Goal: Information Seeking & Learning: Learn about a topic

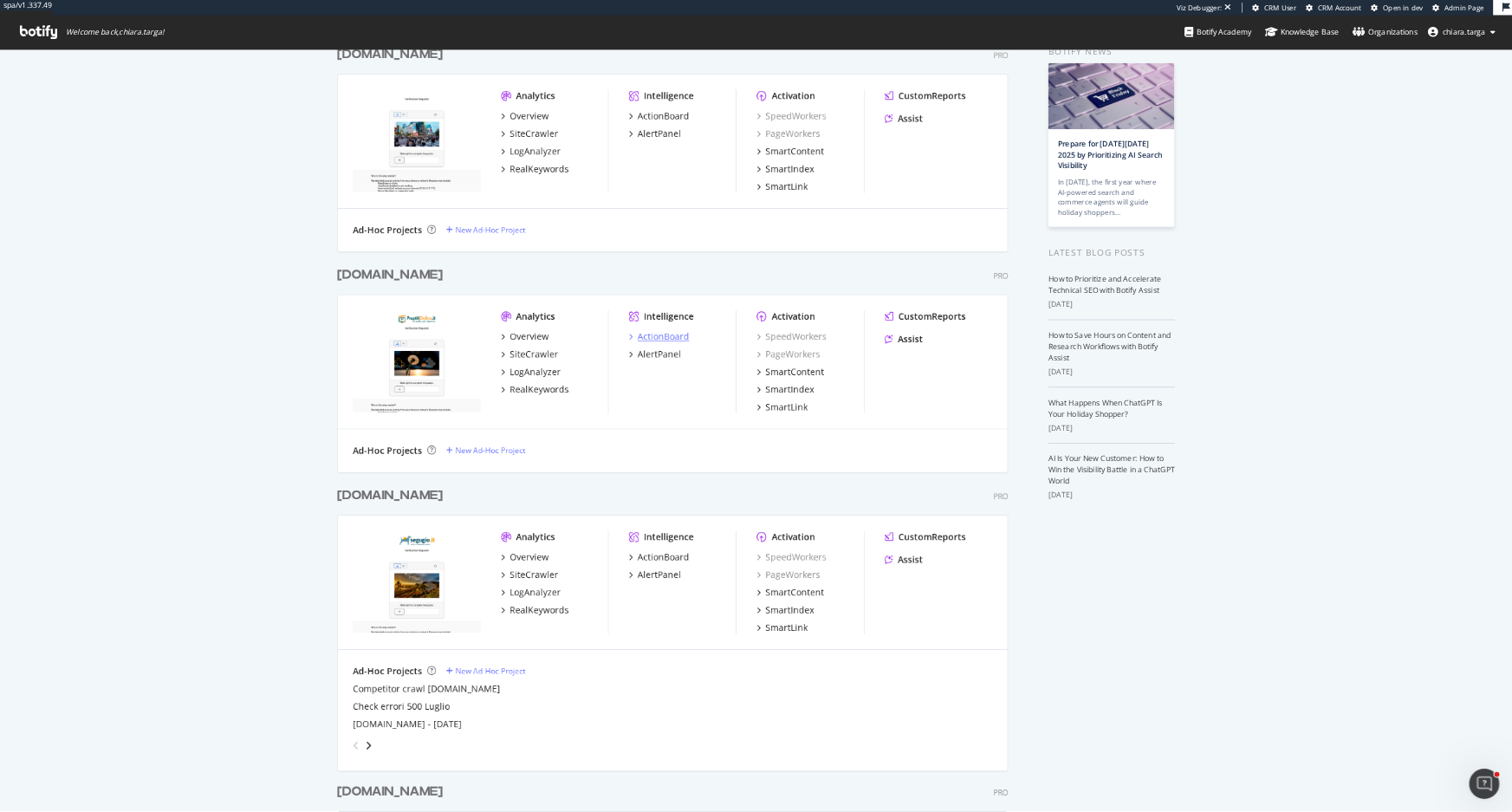
scroll to position [216, 0]
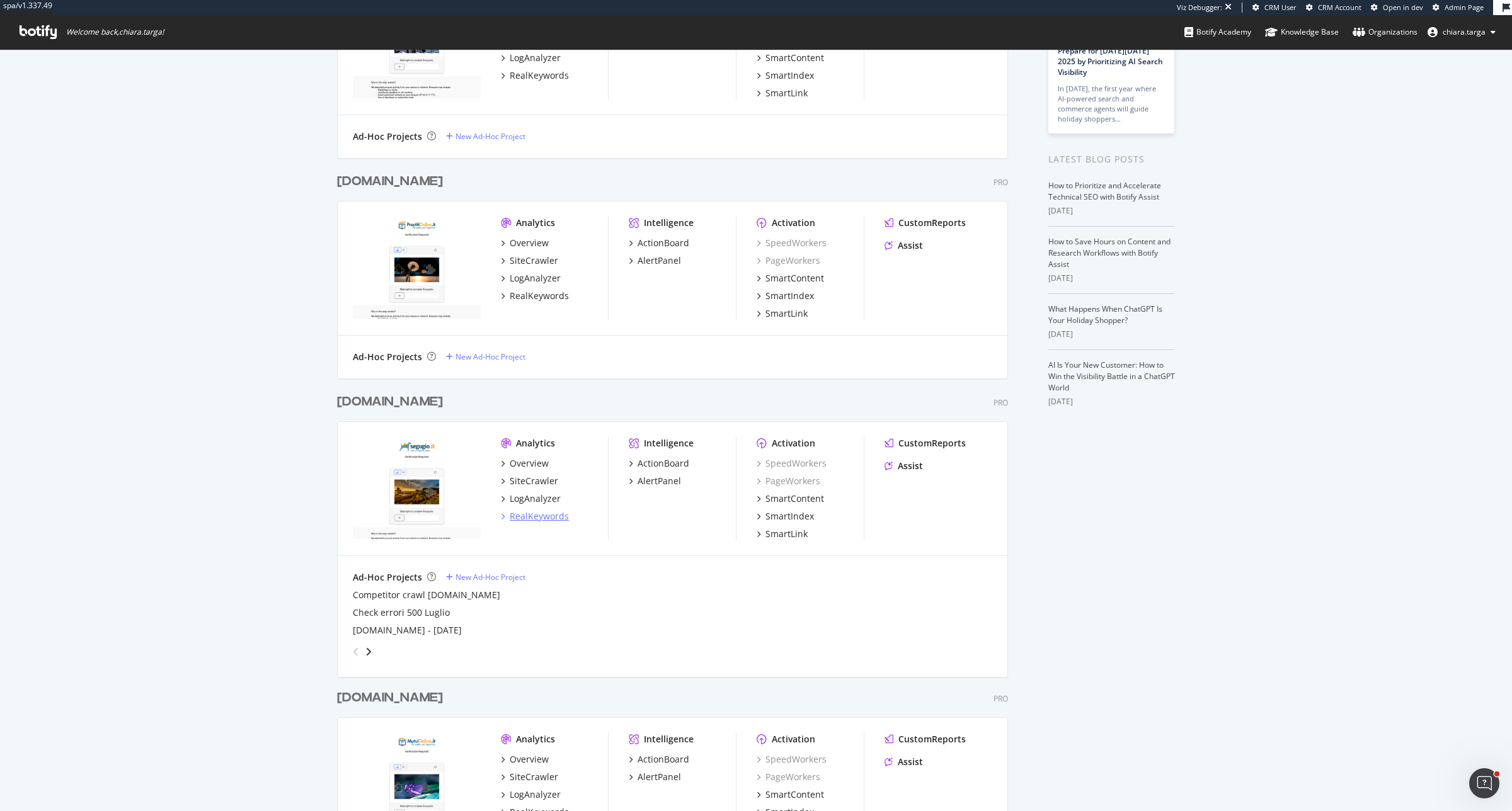
click at [529, 515] on div "RealKeywords" at bounding box center [539, 516] width 59 height 13
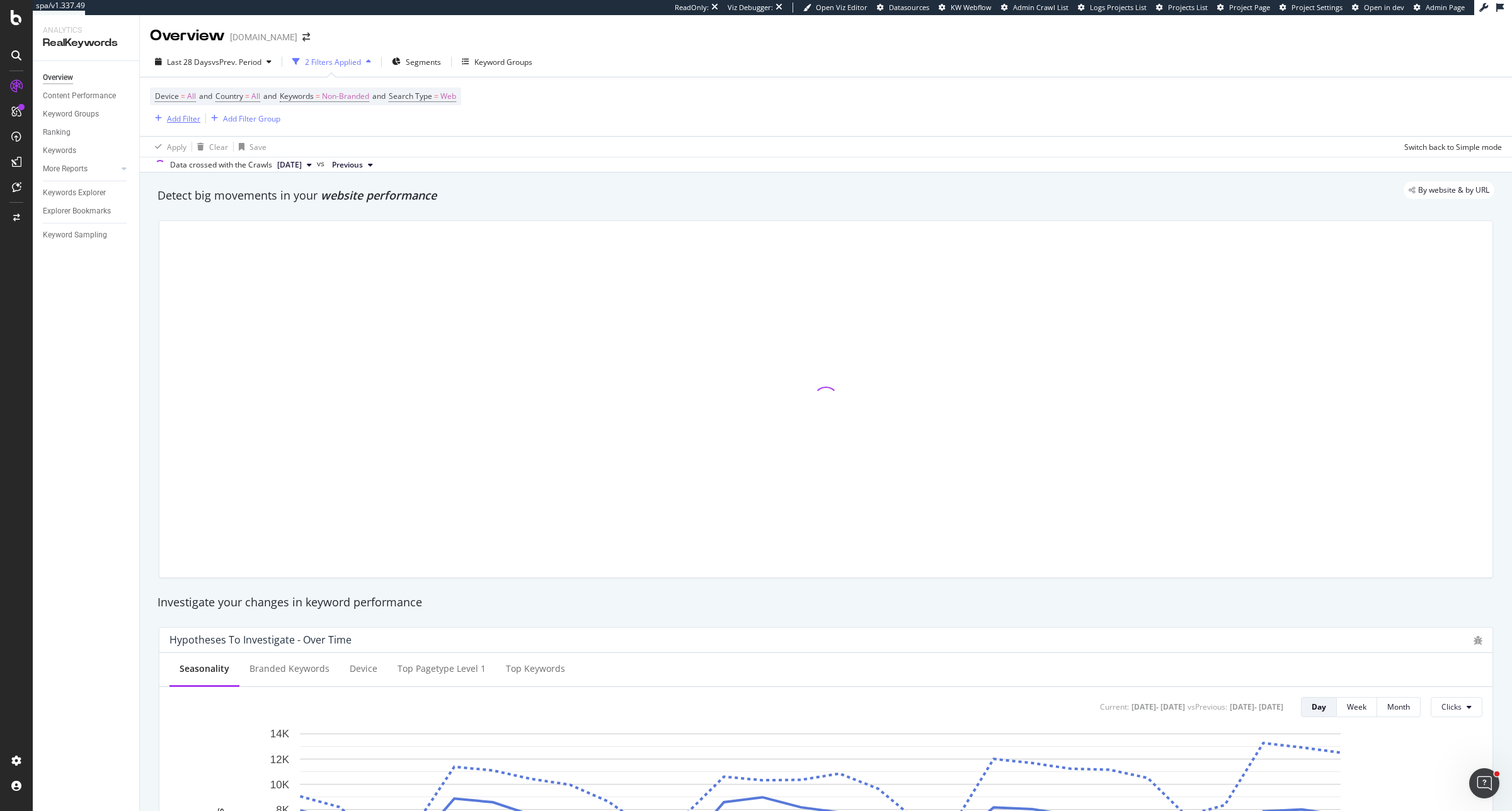
click at [189, 117] on div "Add Filter" at bounding box center [184, 119] width 34 height 11
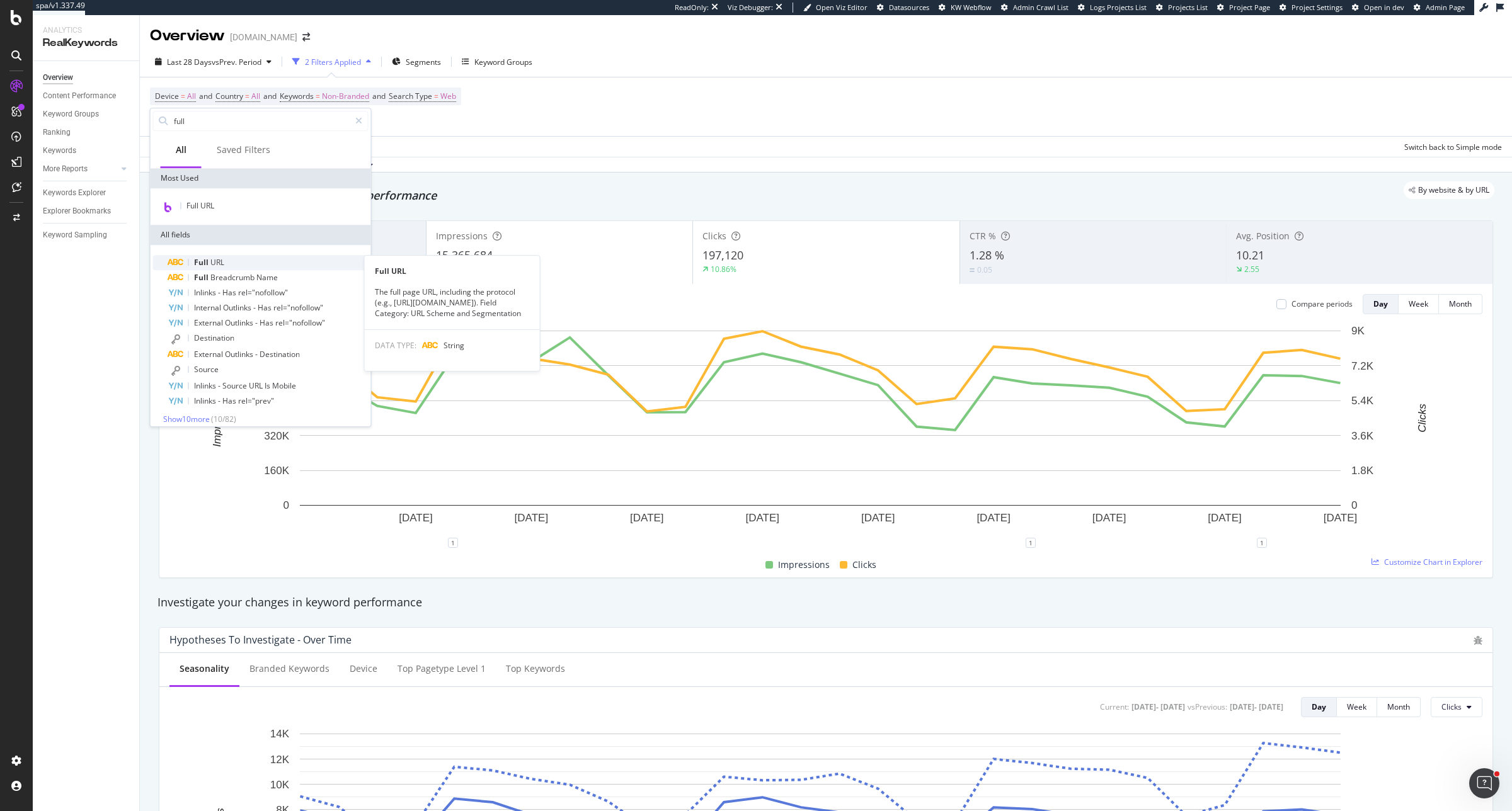
type input "full"
click at [205, 267] on div "Full URL" at bounding box center [268, 263] width 200 height 15
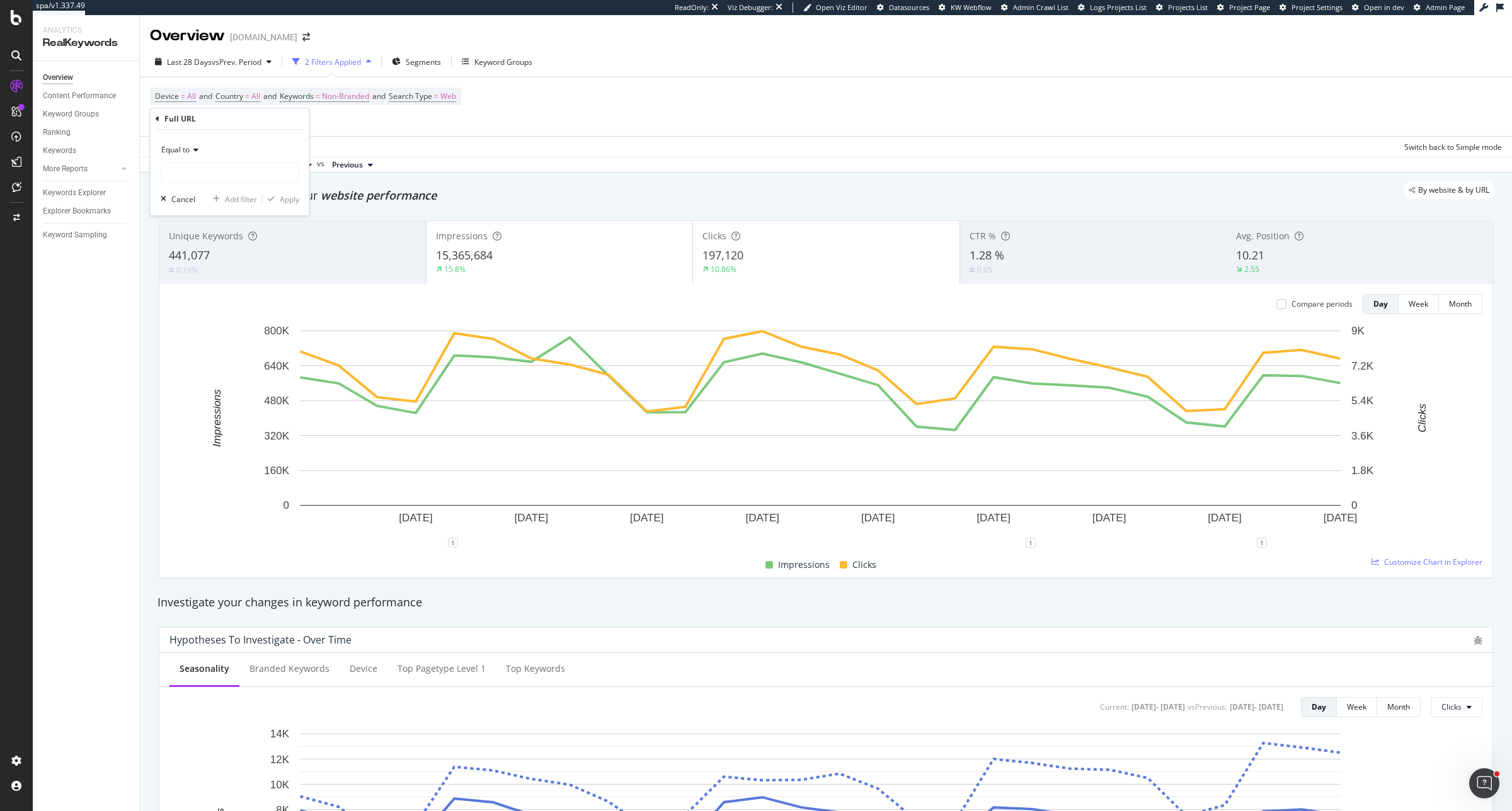
click at [196, 159] on div "Equal to" at bounding box center [230, 150] width 138 height 20
click at [206, 269] on div "Contains" at bounding box center [231, 273] width 135 height 16
click at [225, 165] on input "text" at bounding box center [230, 173] width 137 height 20
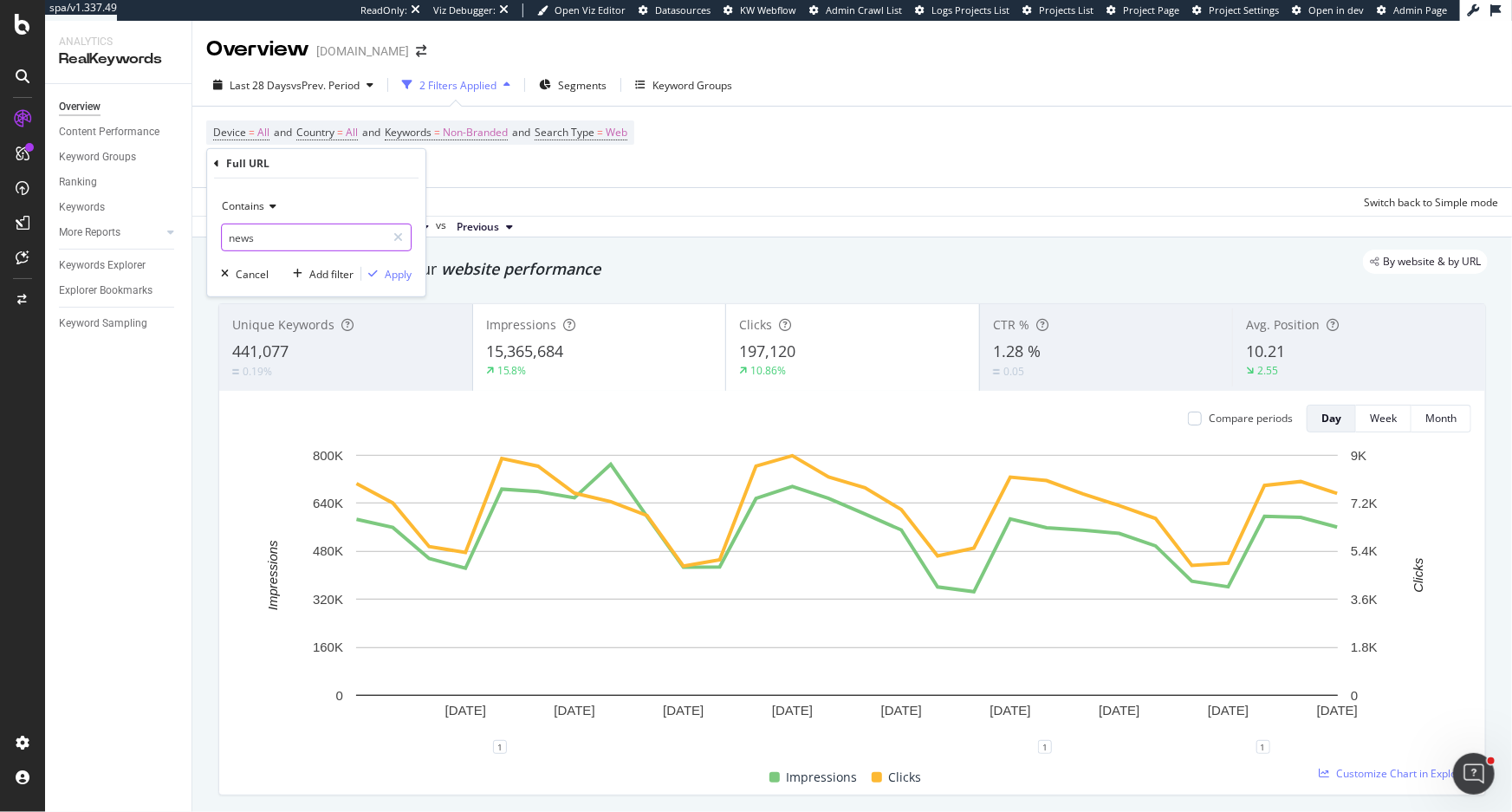
type input "news"
click at [403, 278] on div "Apply" at bounding box center [398, 274] width 27 height 15
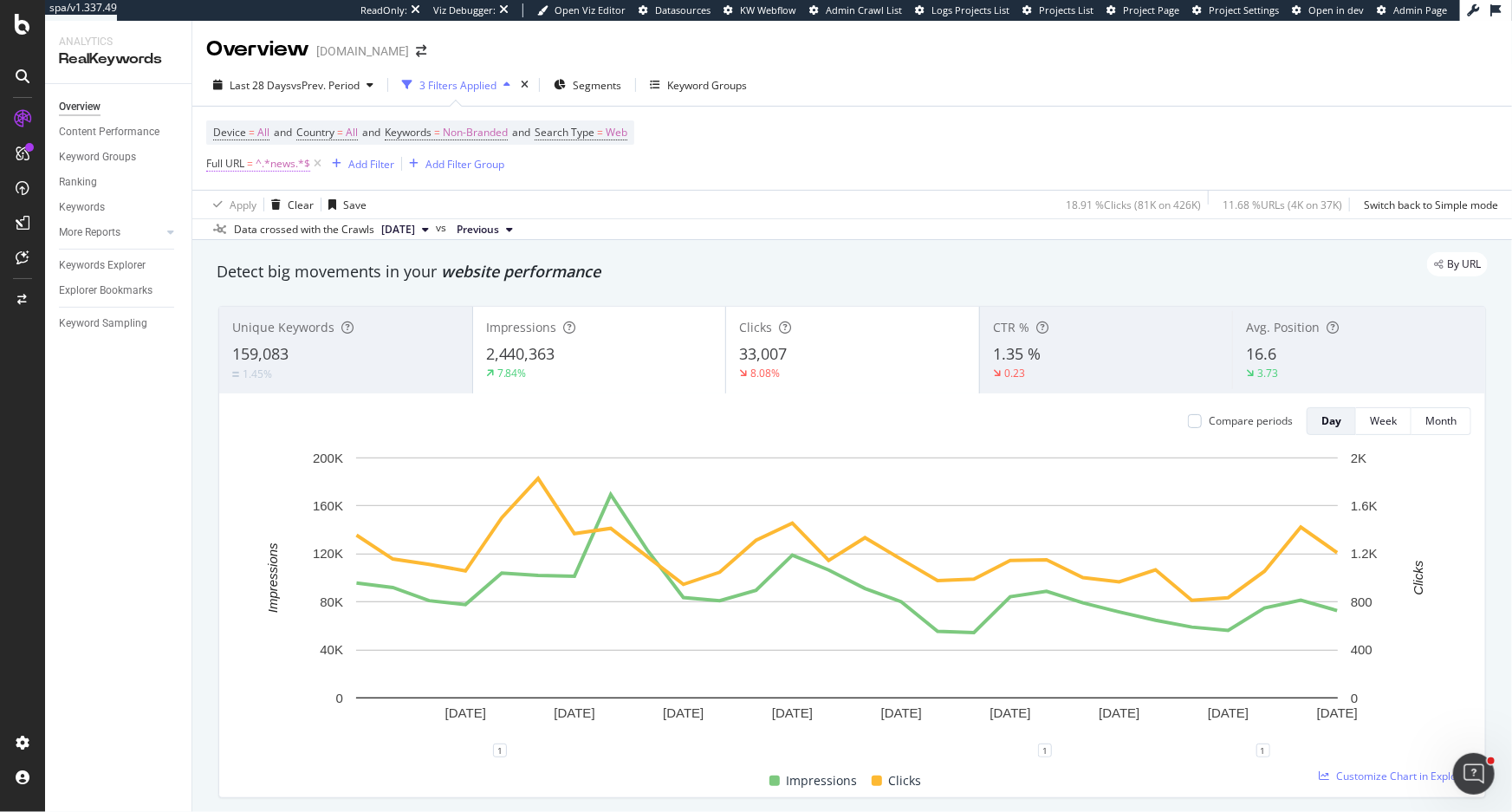
click at [243, 161] on span "Full URL" at bounding box center [225, 164] width 38 height 15
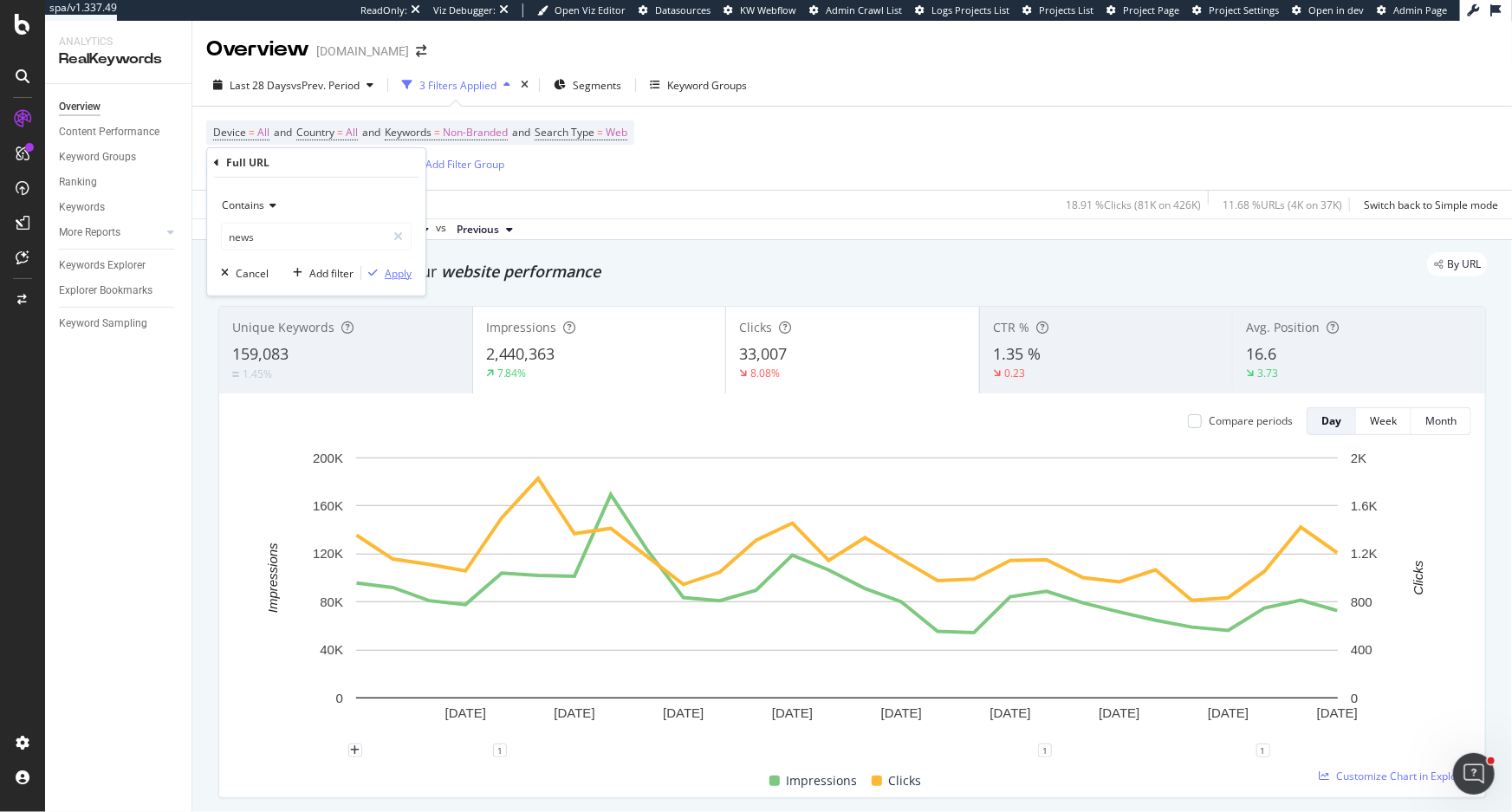
click at [381, 277] on div "Apply" at bounding box center [387, 273] width 50 height 16
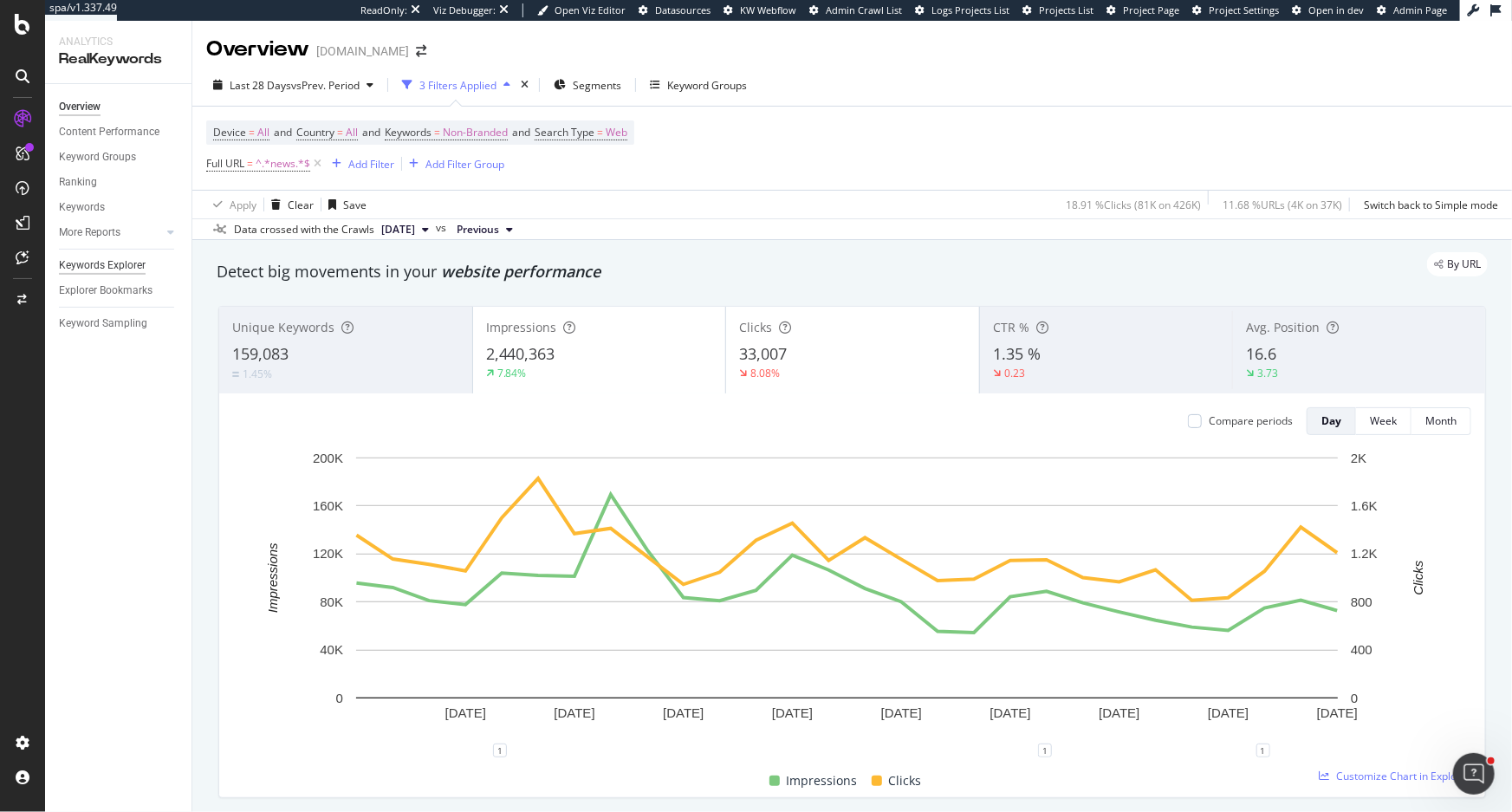
click at [98, 270] on div "Keywords Explorer" at bounding box center [103, 265] width 87 height 18
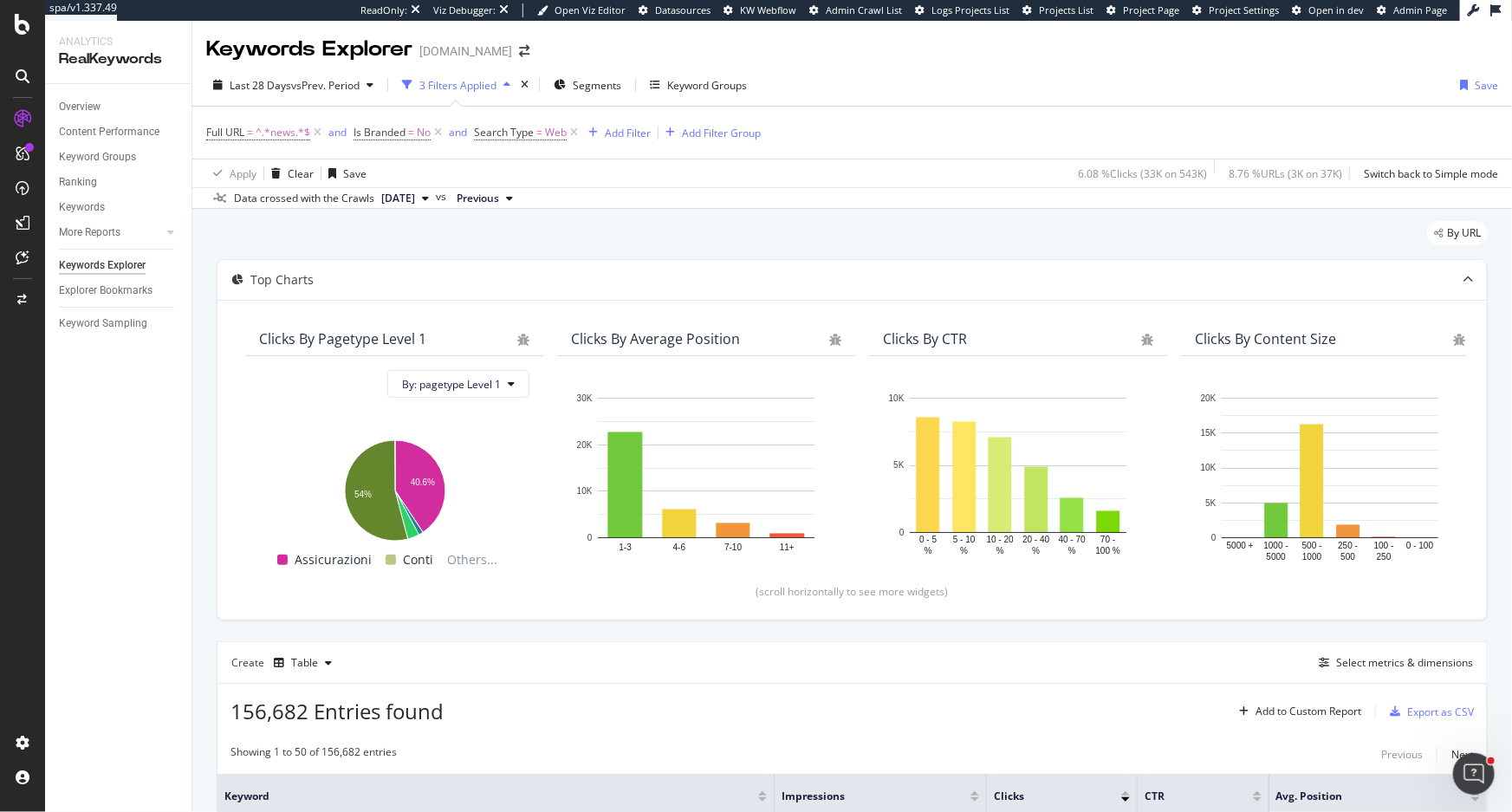
click at [1377, 649] on div "Create Table Select metrics & dimensions" at bounding box center [852, 661] width 1272 height 42
click at [1376, 662] on div "Select metrics & dimensions" at bounding box center [1405, 662] width 137 height 15
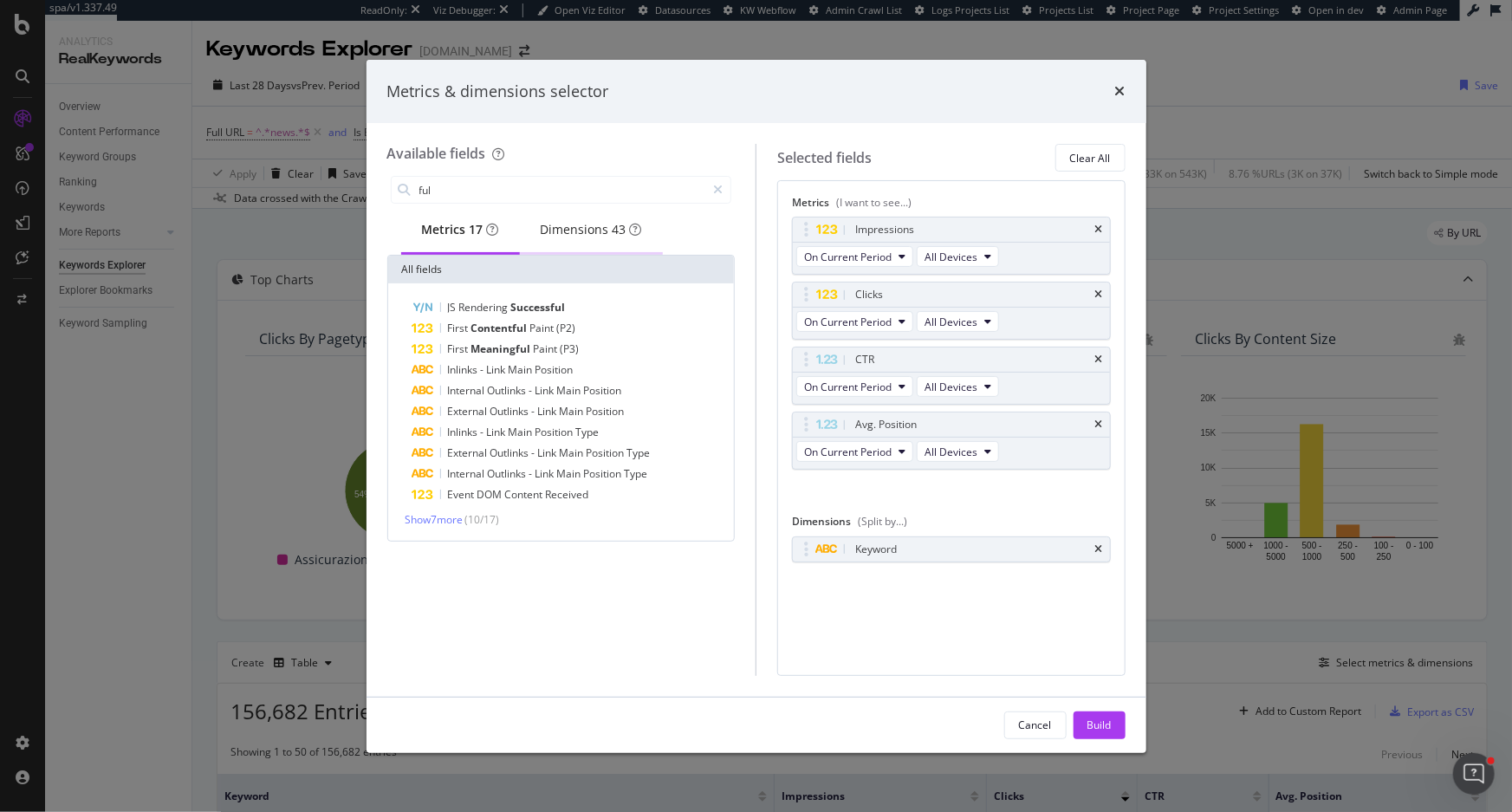
type input "ful"
click at [619, 237] on div "Dimensions 43" at bounding box center [592, 229] width 102 height 18
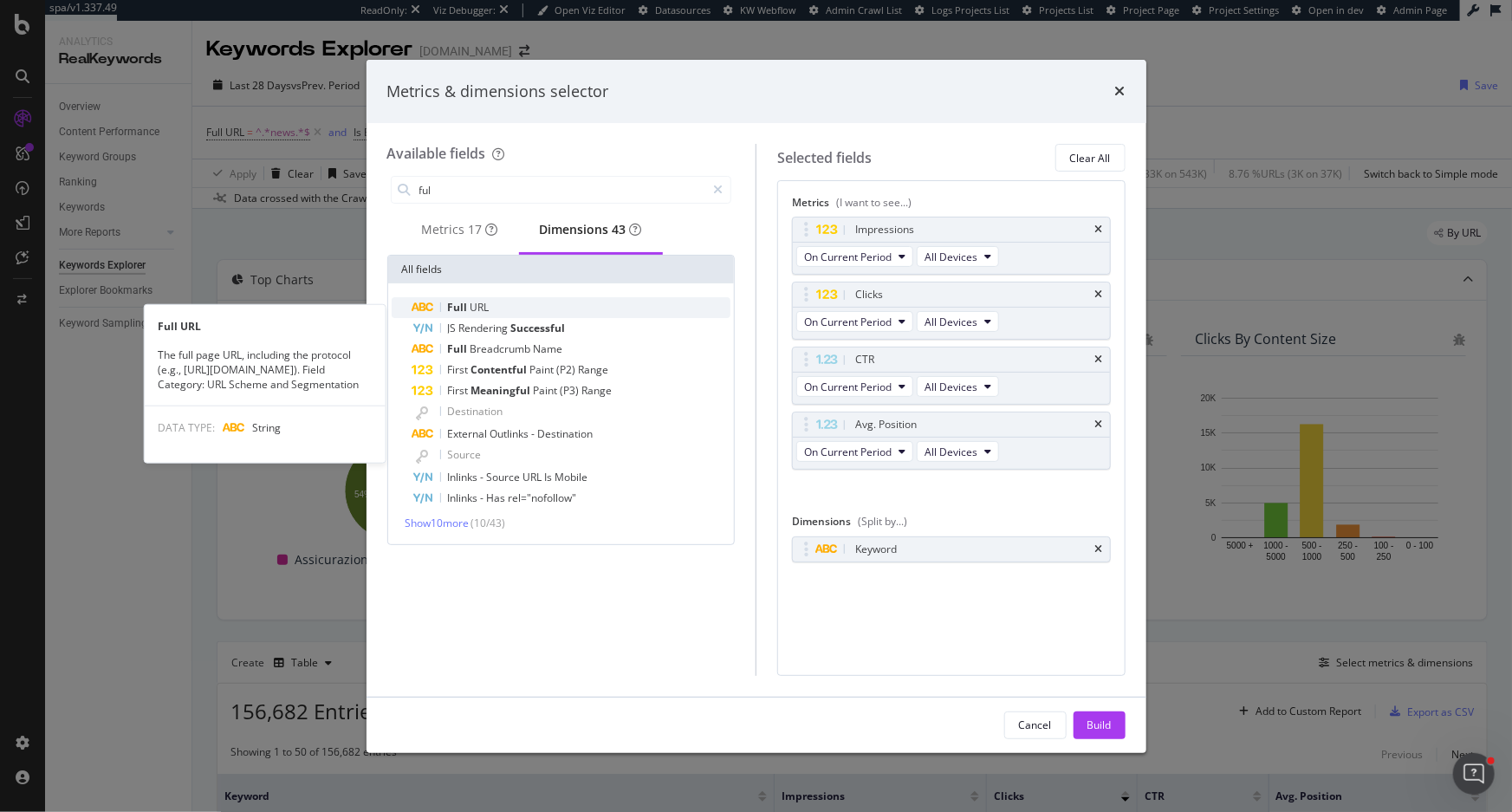
click at [499, 308] on div "Full URL" at bounding box center [572, 307] width 319 height 20
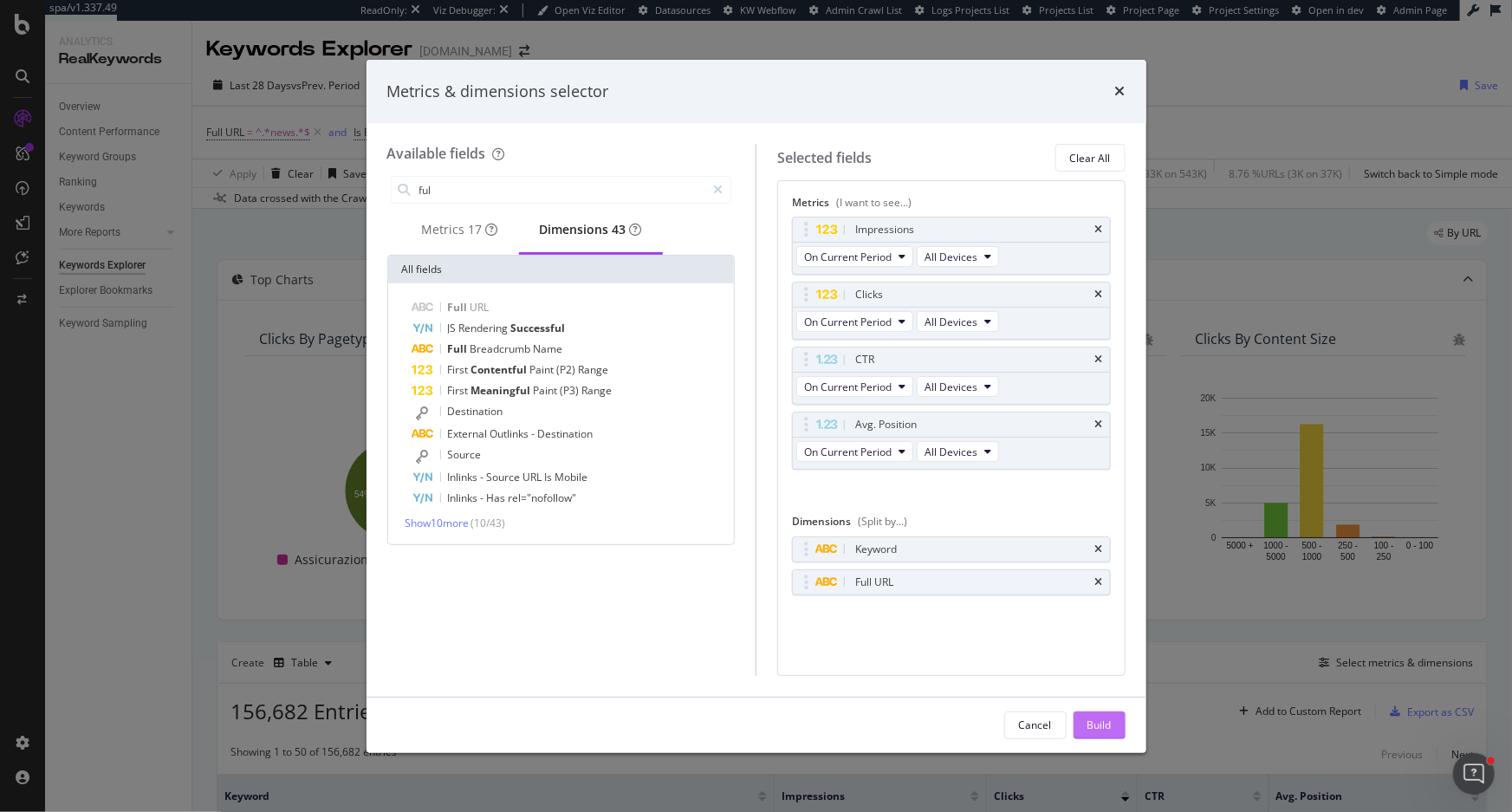
click at [1099, 728] on div "Build" at bounding box center [1100, 725] width 24 height 15
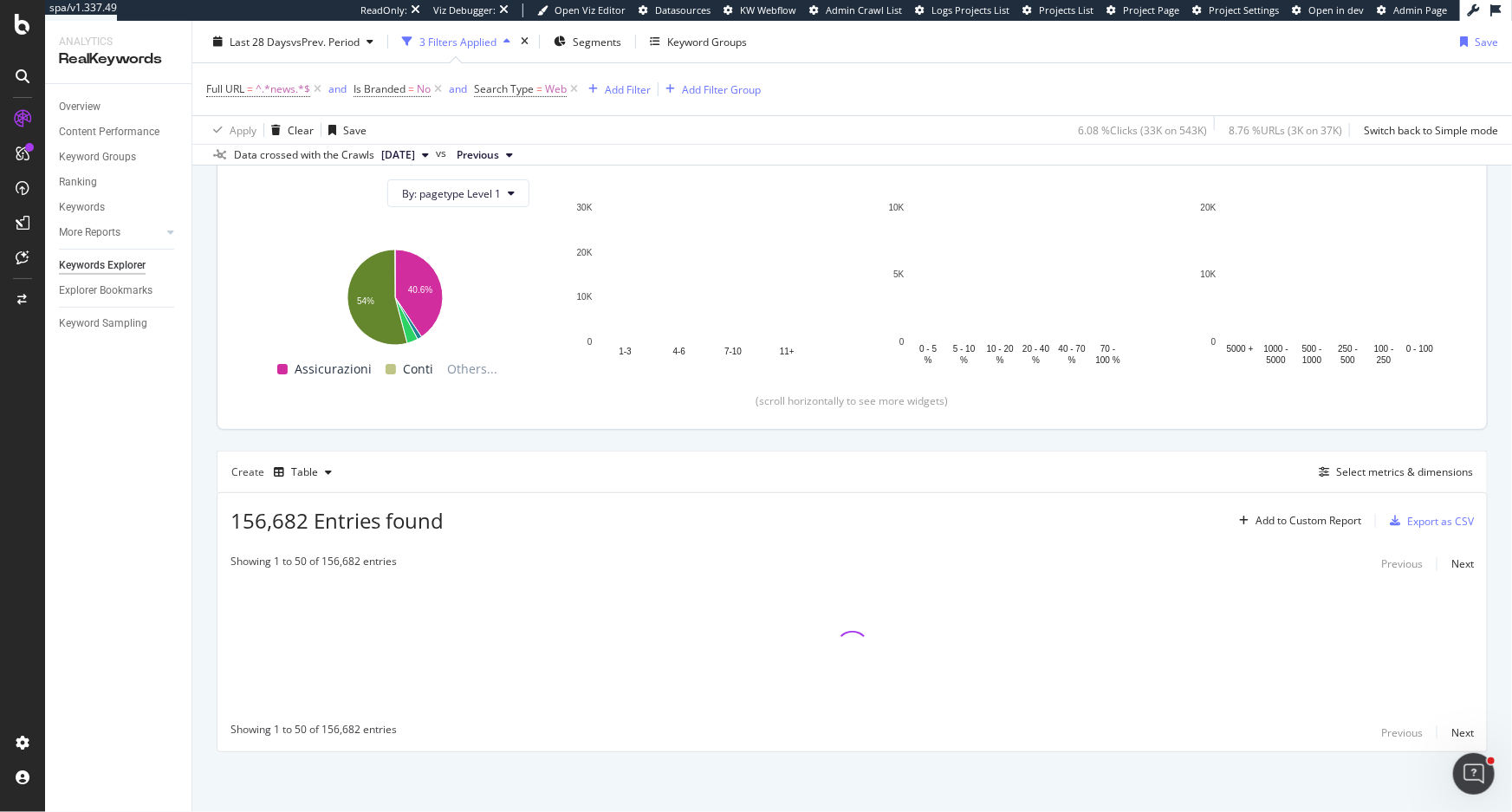
scroll to position [191, 0]
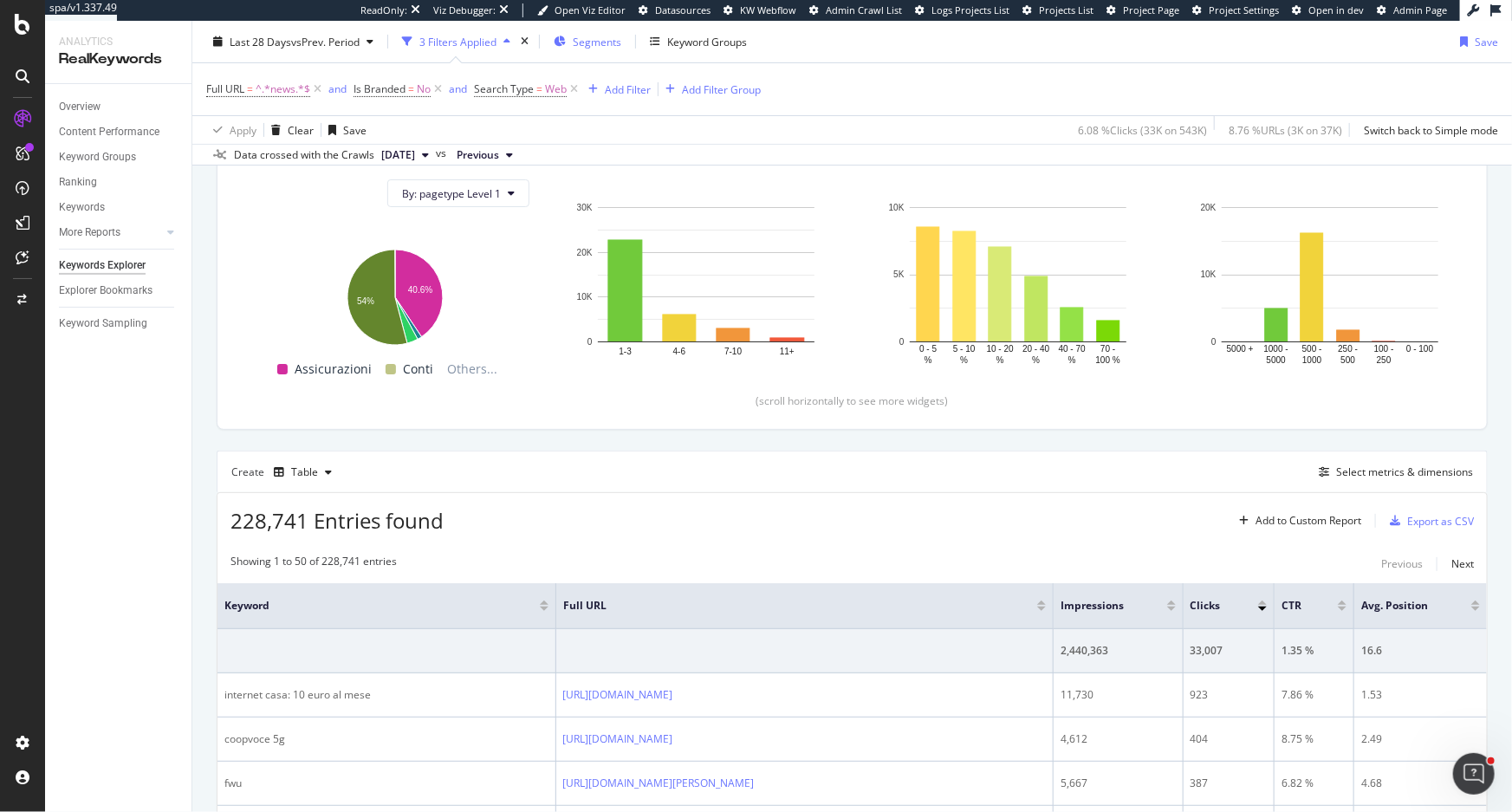
click at [604, 48] on span "Segments" at bounding box center [596, 42] width 48 height 15
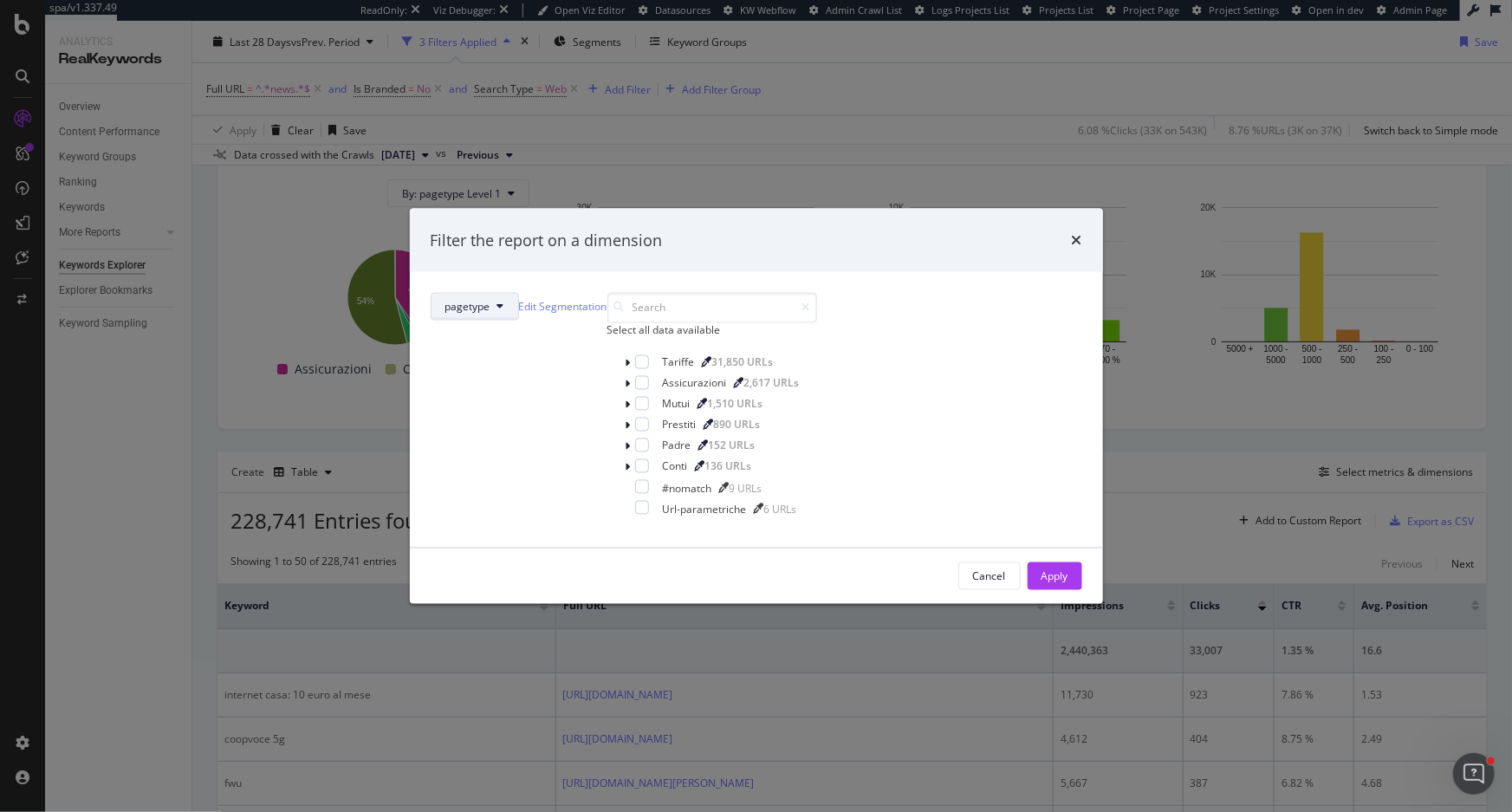
click at [519, 293] on button "pagetype" at bounding box center [475, 307] width 89 height 28
click at [712, 367] on div "modal" at bounding box center [707, 362] width 10 height 10
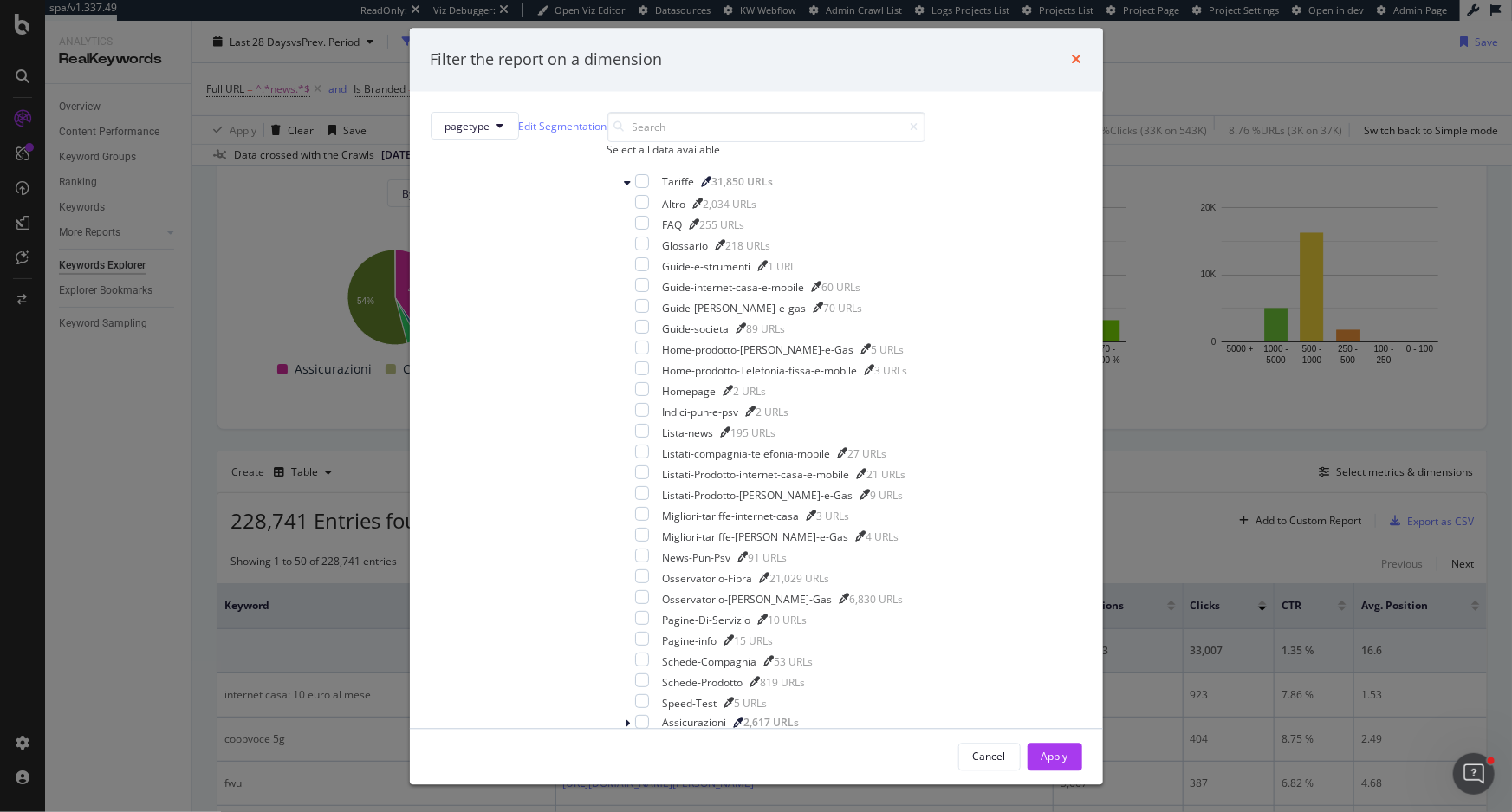
click at [1072, 67] on icon "times" at bounding box center [1076, 59] width 10 height 14
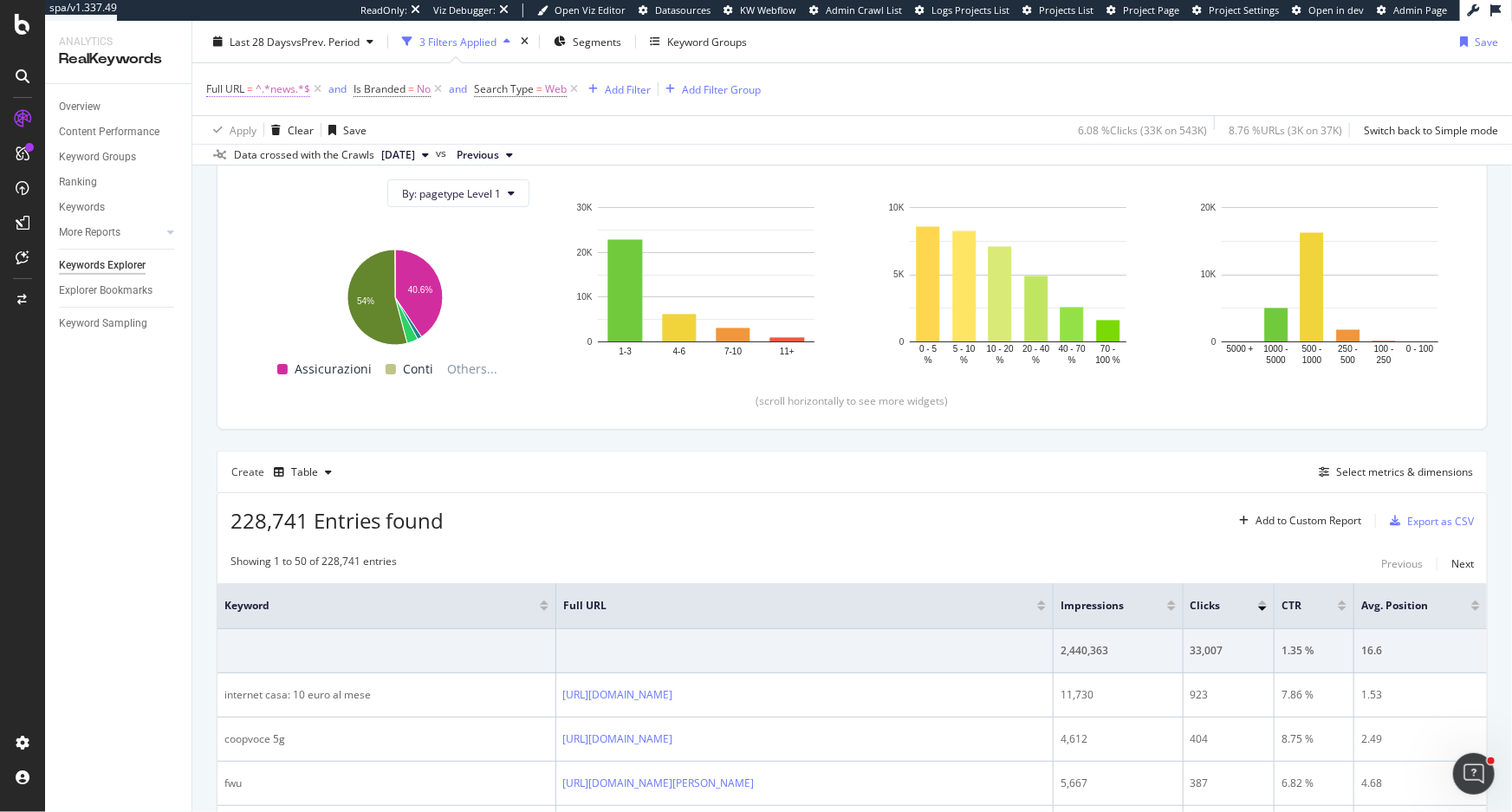
click at [233, 92] on span "Full URL" at bounding box center [225, 89] width 38 height 15
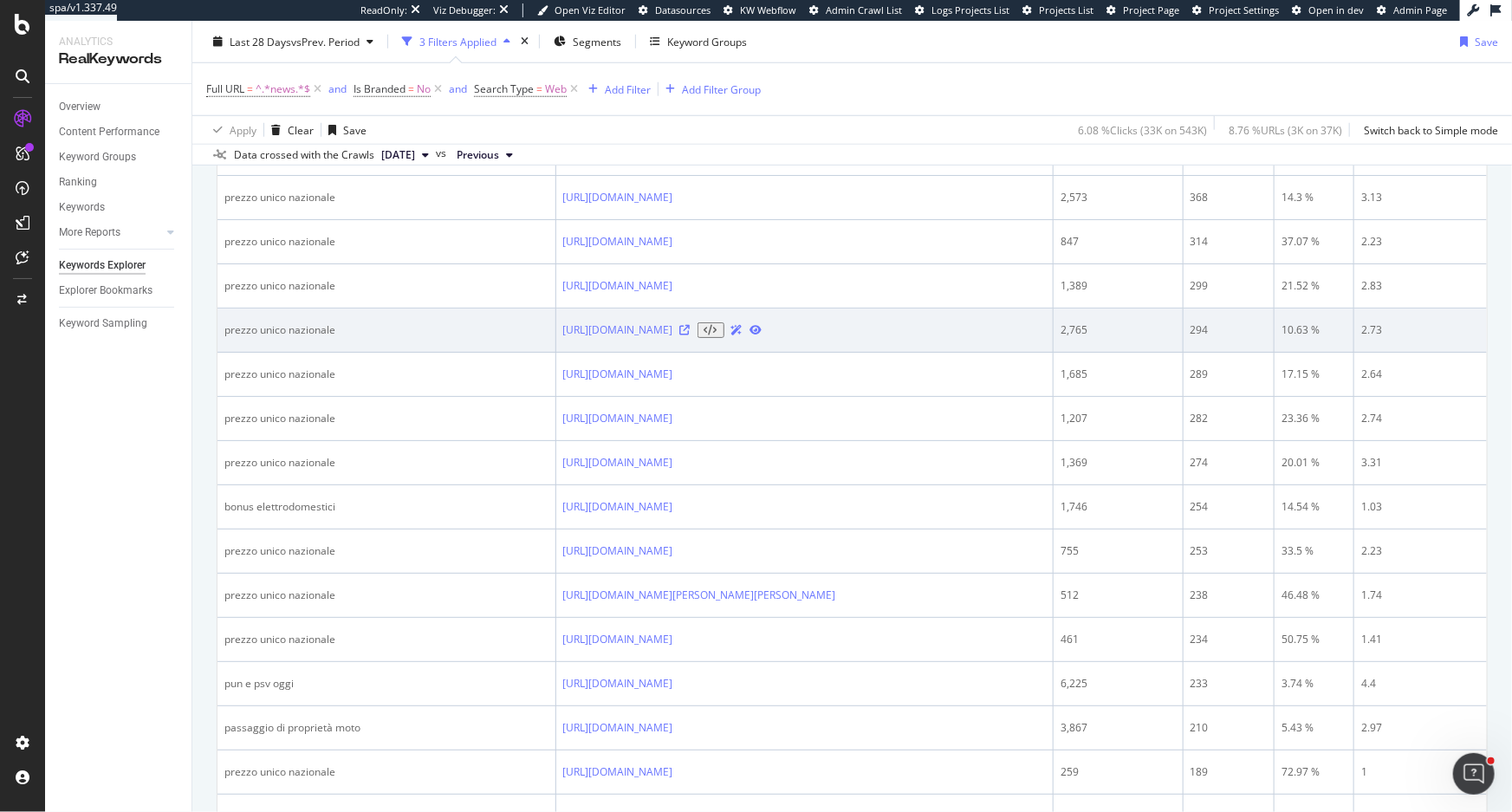
scroll to position [821, 0]
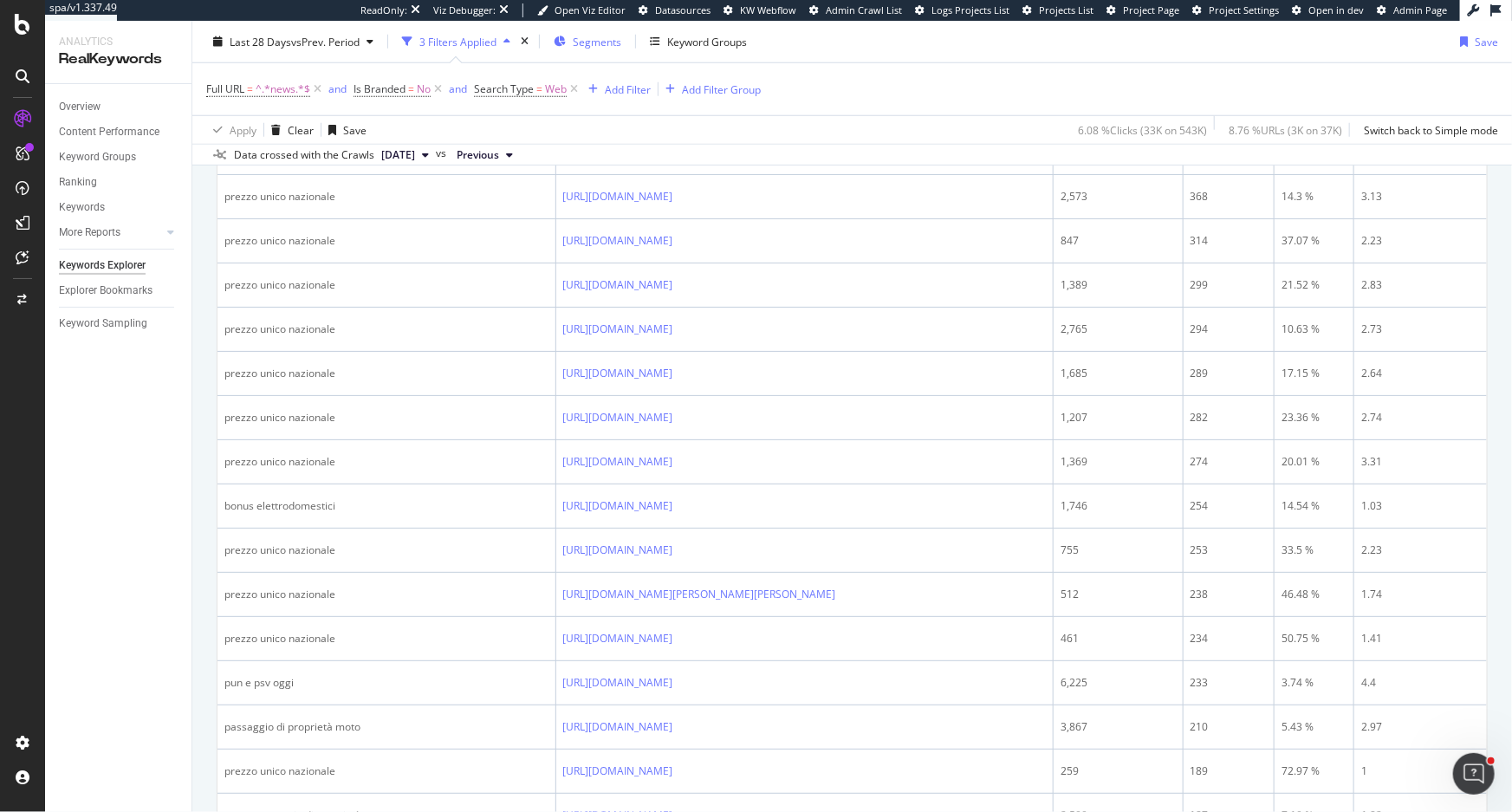
click at [597, 31] on div "Segments" at bounding box center [587, 42] width 68 height 26
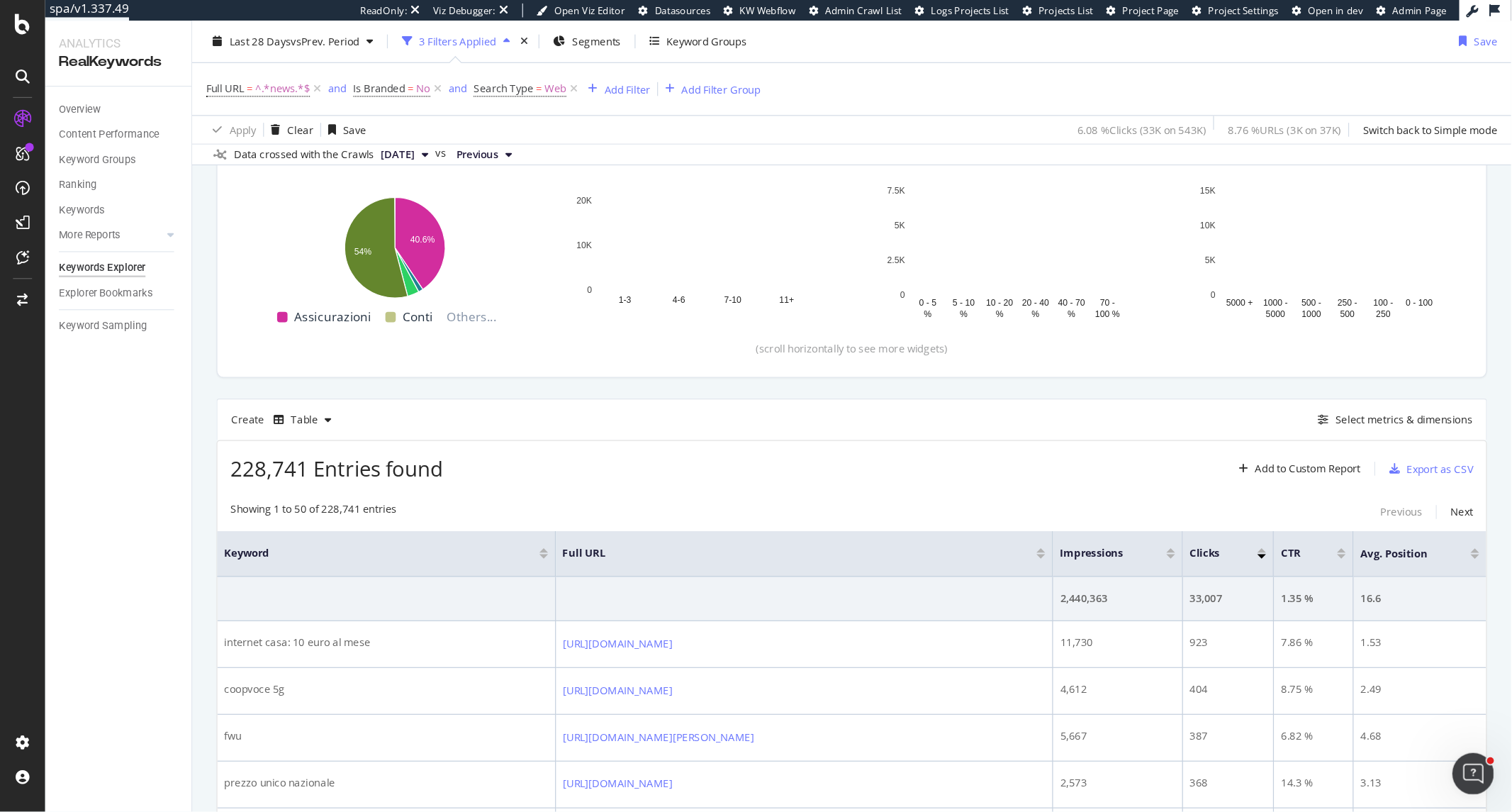
scroll to position [220, 0]
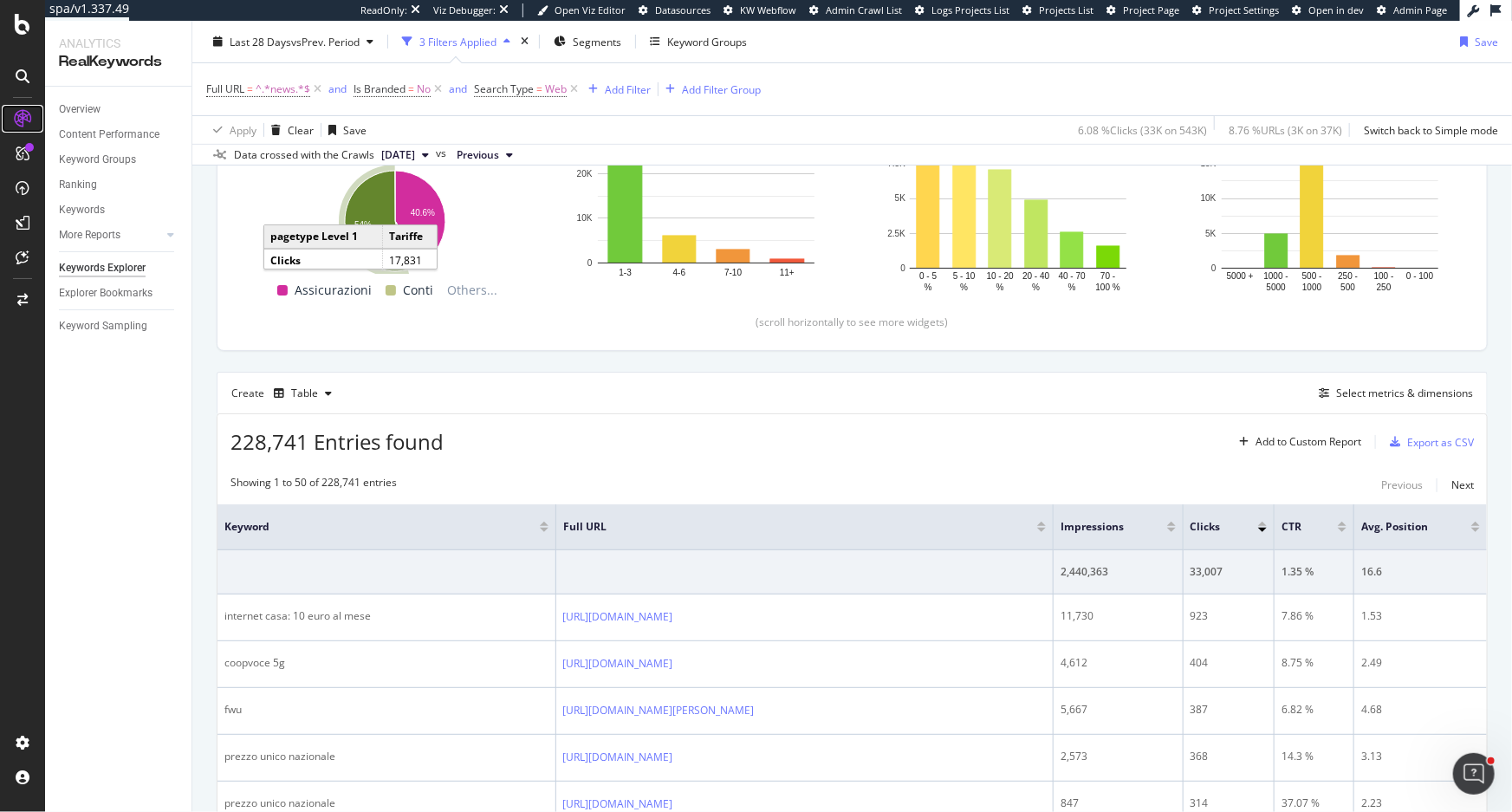
click at [31, 109] on div at bounding box center [22, 118] width 28 height 28
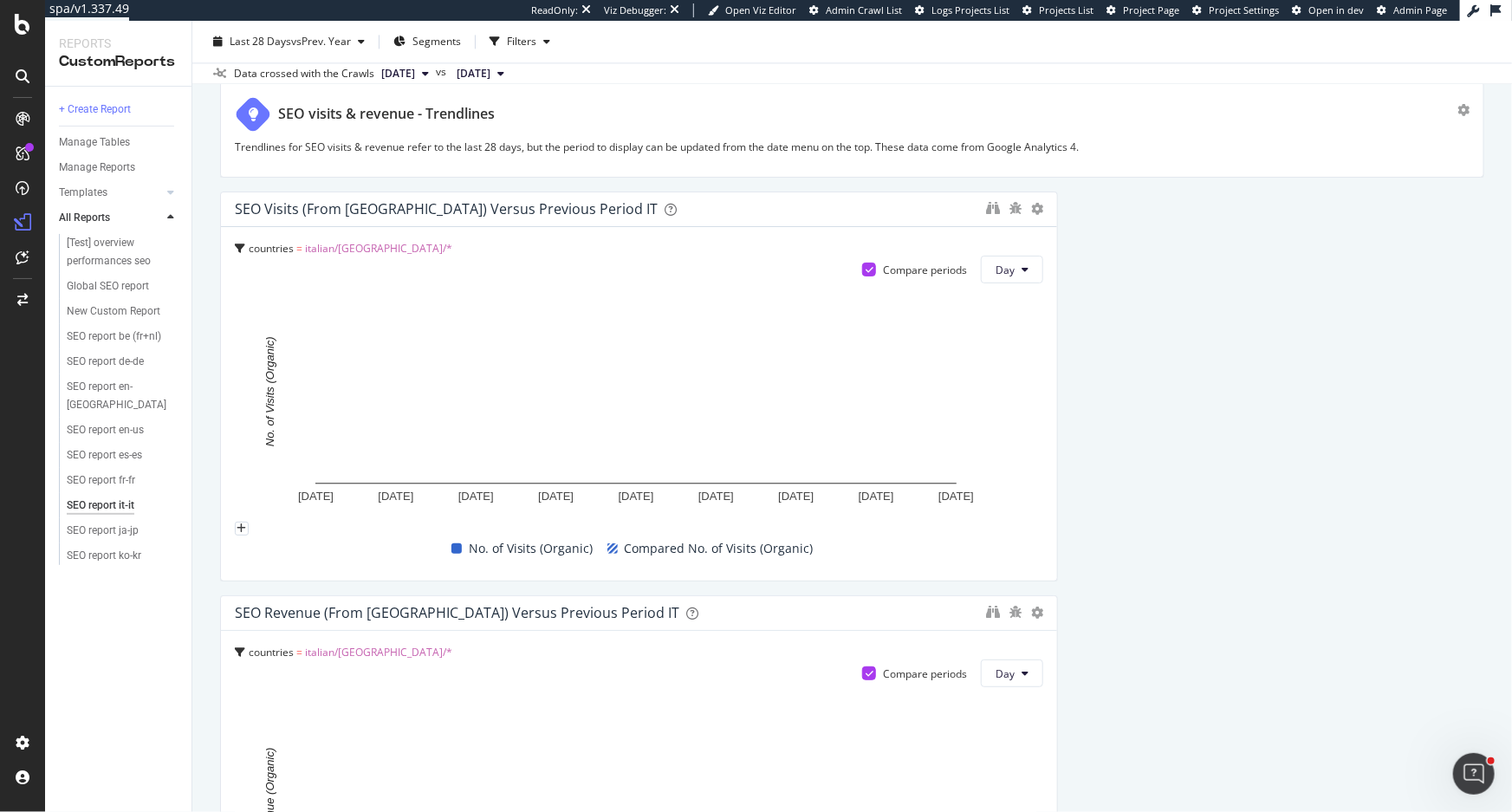
scroll to position [1969, 0]
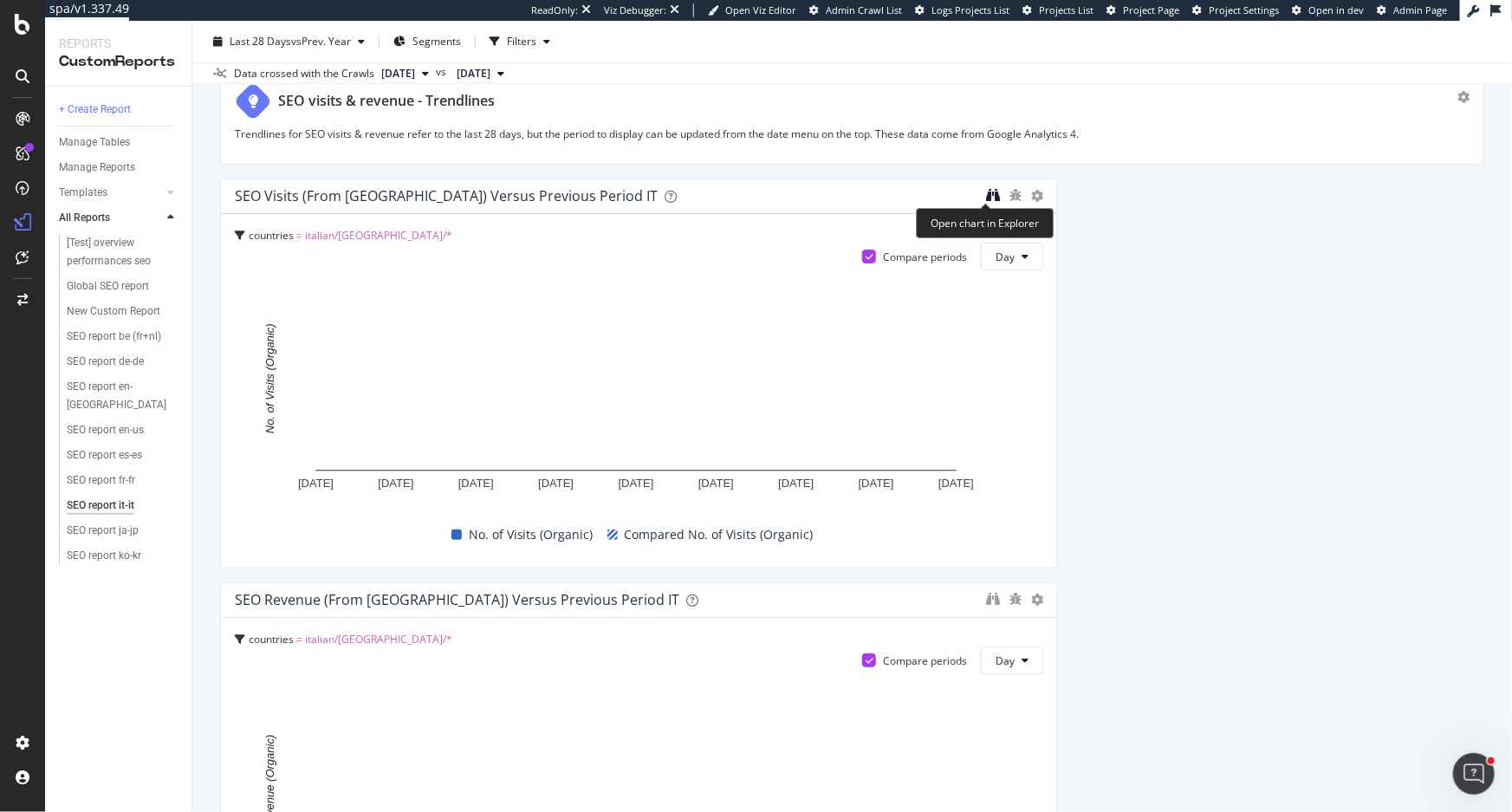
click at [991, 198] on icon "binoculars" at bounding box center [992, 194] width 14 height 14
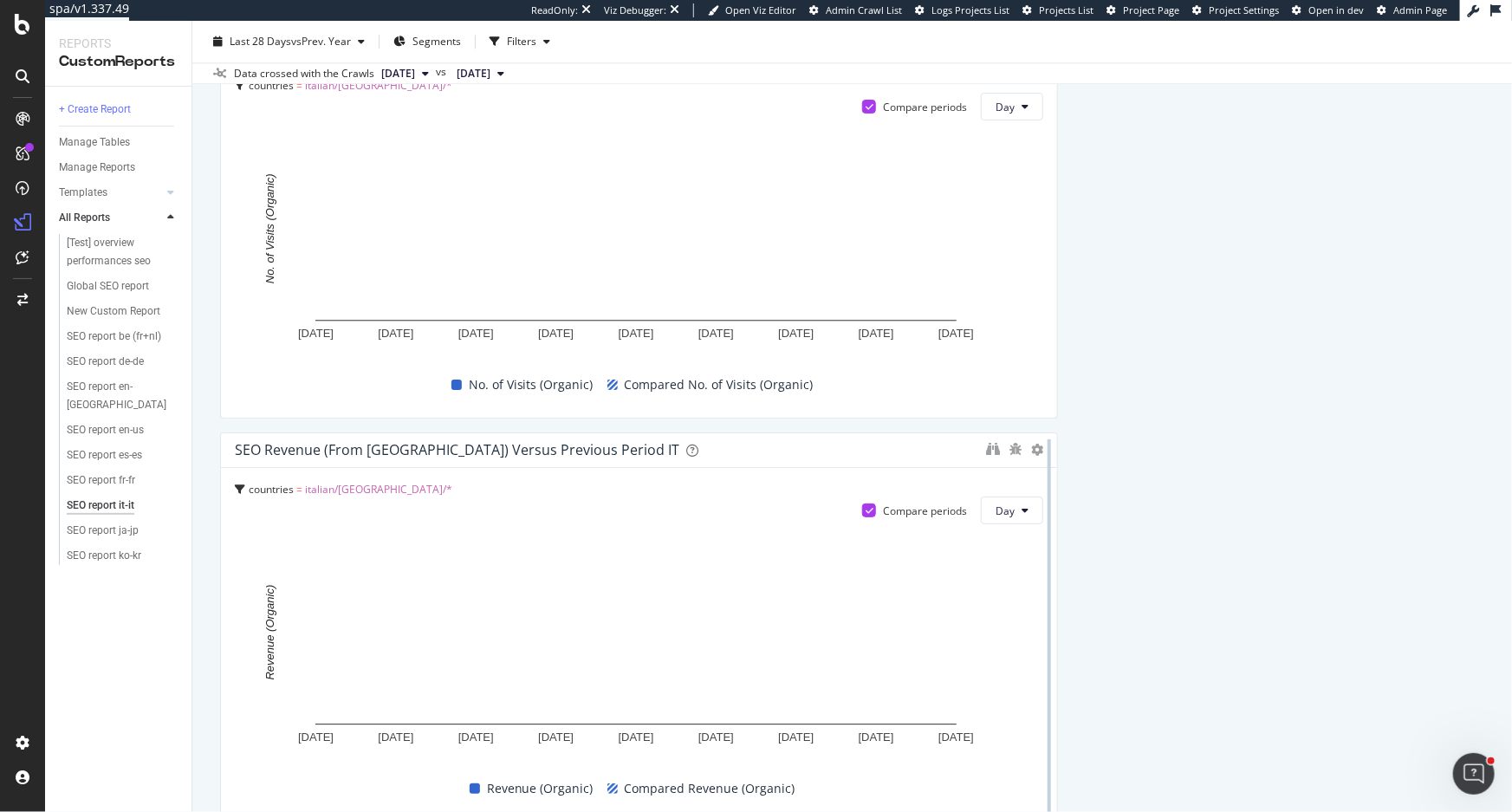
scroll to position [2206, 0]
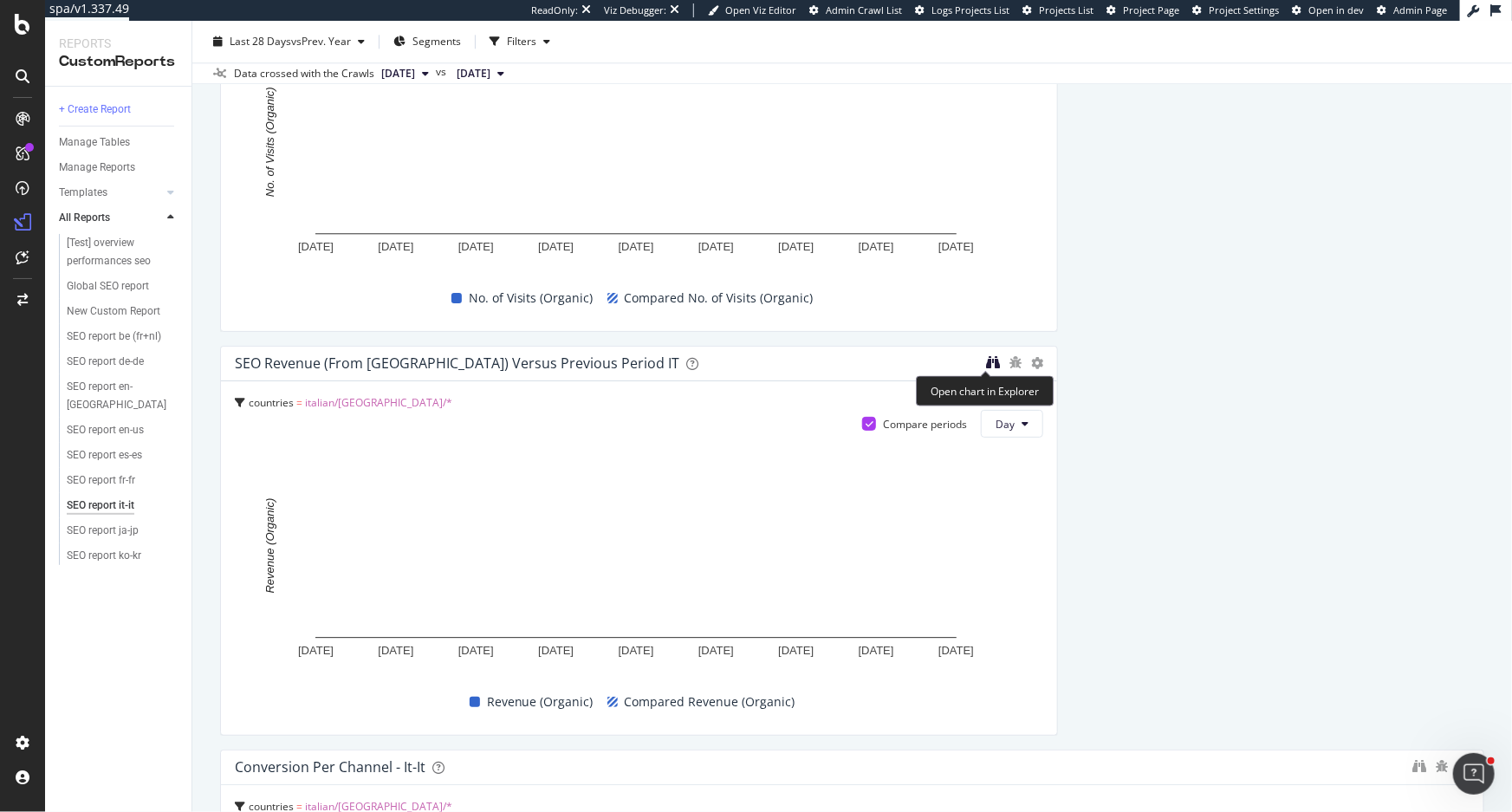
click at [988, 362] on icon "binoculars" at bounding box center [992, 362] width 14 height 14
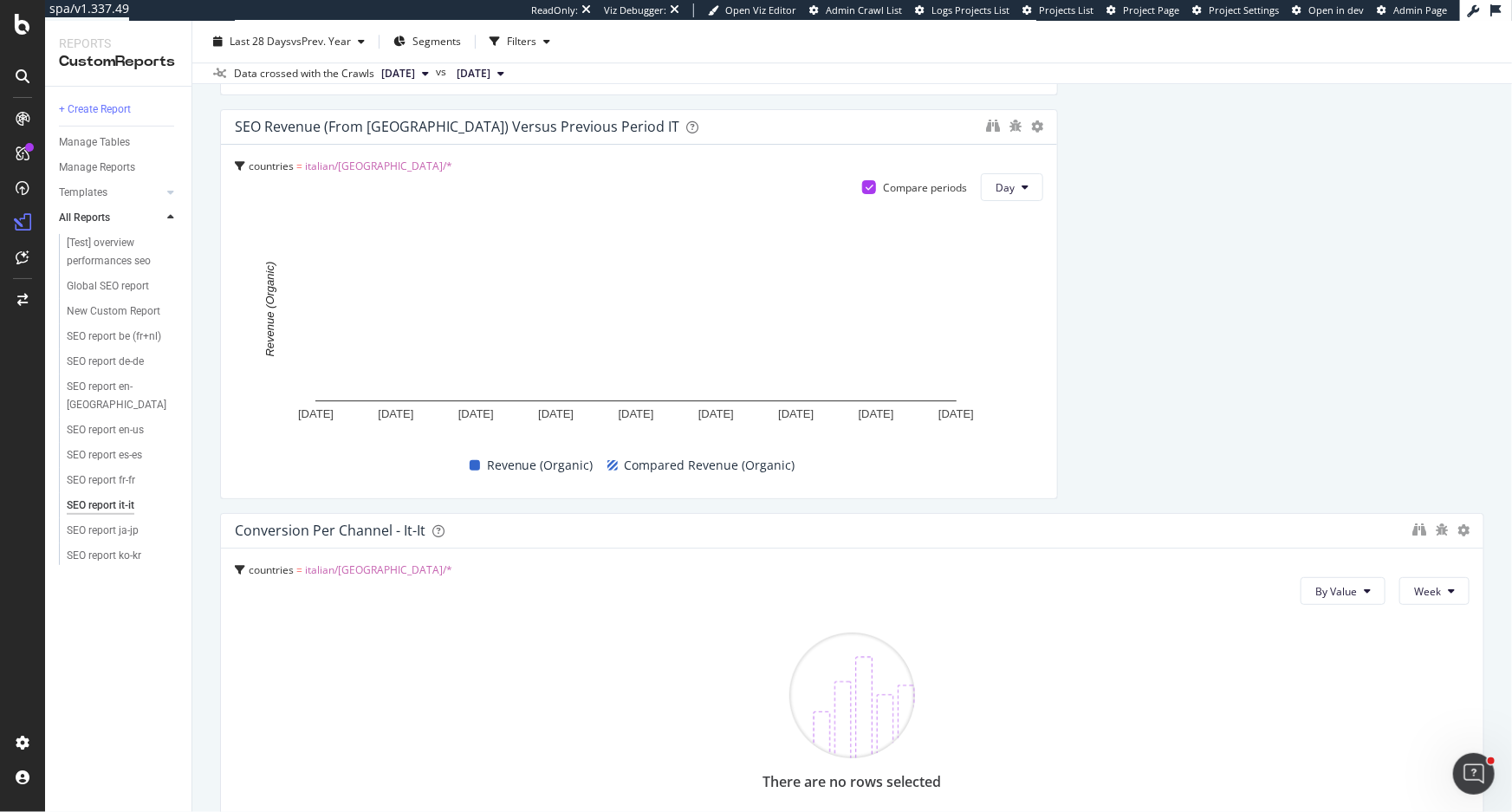
scroll to position [2600, 0]
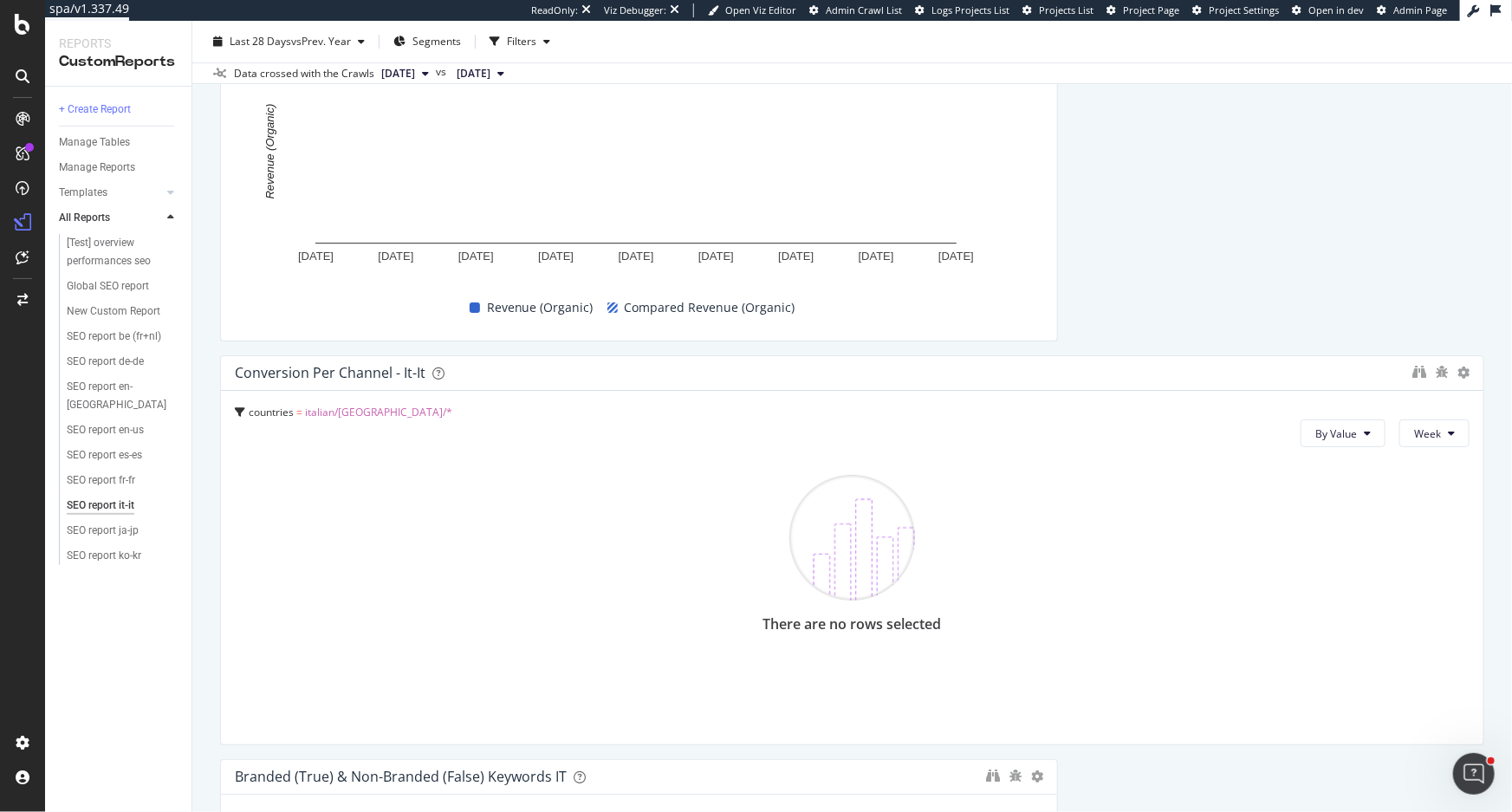
click at [1412, 379] on div at bounding box center [1419, 373] width 14 height 18
click at [1412, 374] on icon "binoculars" at bounding box center [1419, 371] width 14 height 14
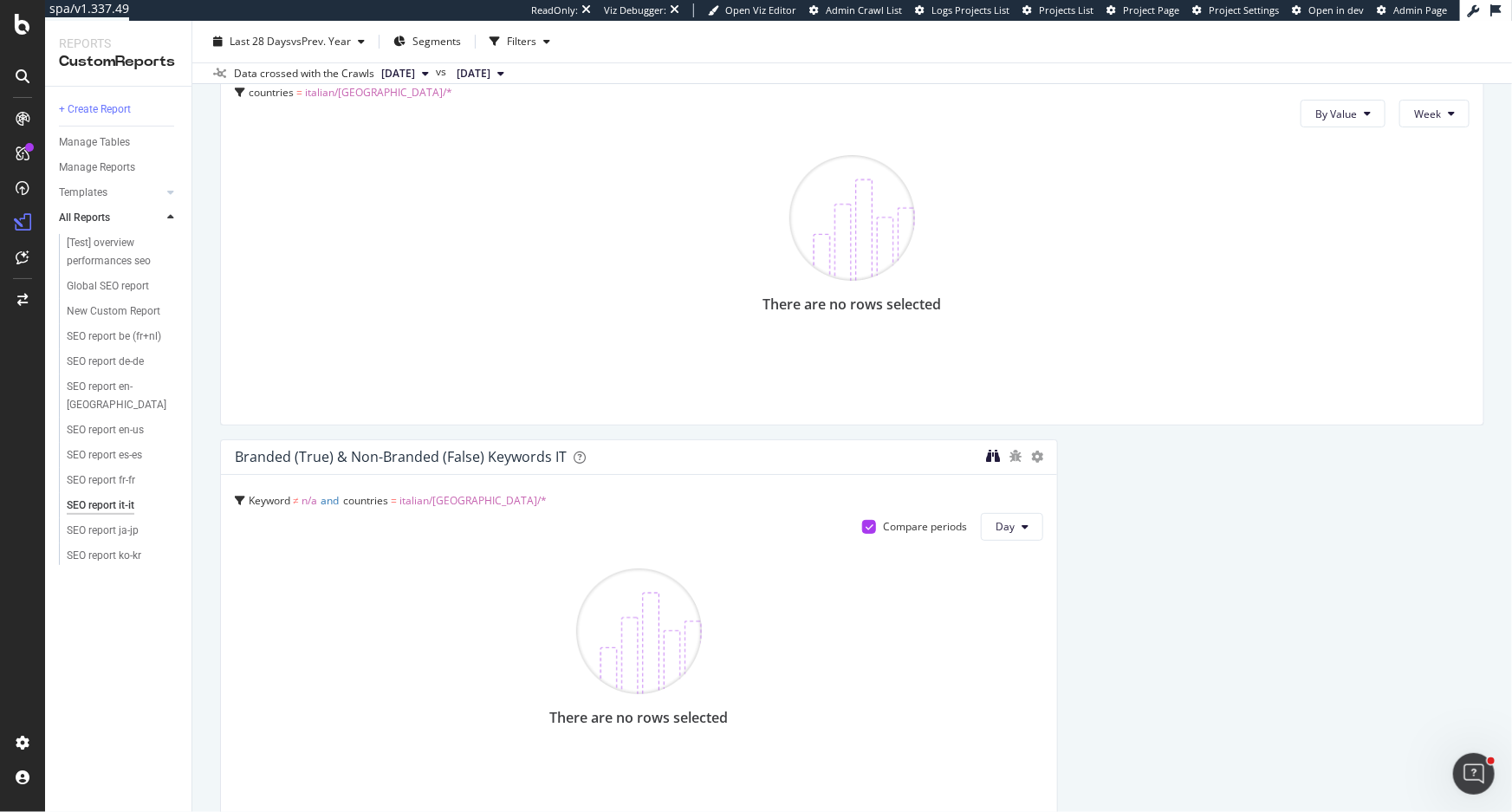
scroll to position [2994, 0]
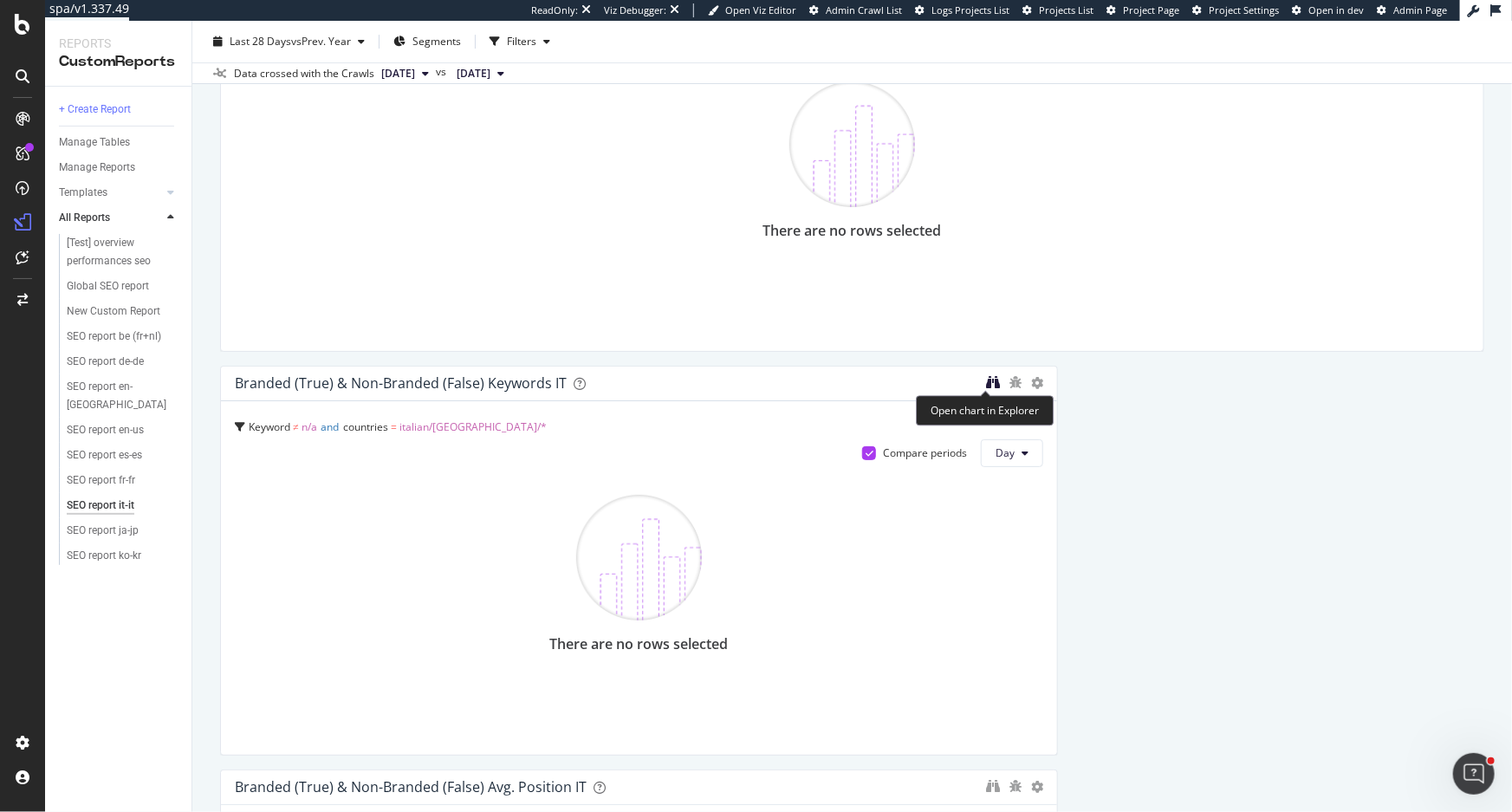
click at [986, 379] on icon "binoculars" at bounding box center [992, 382] width 14 height 14
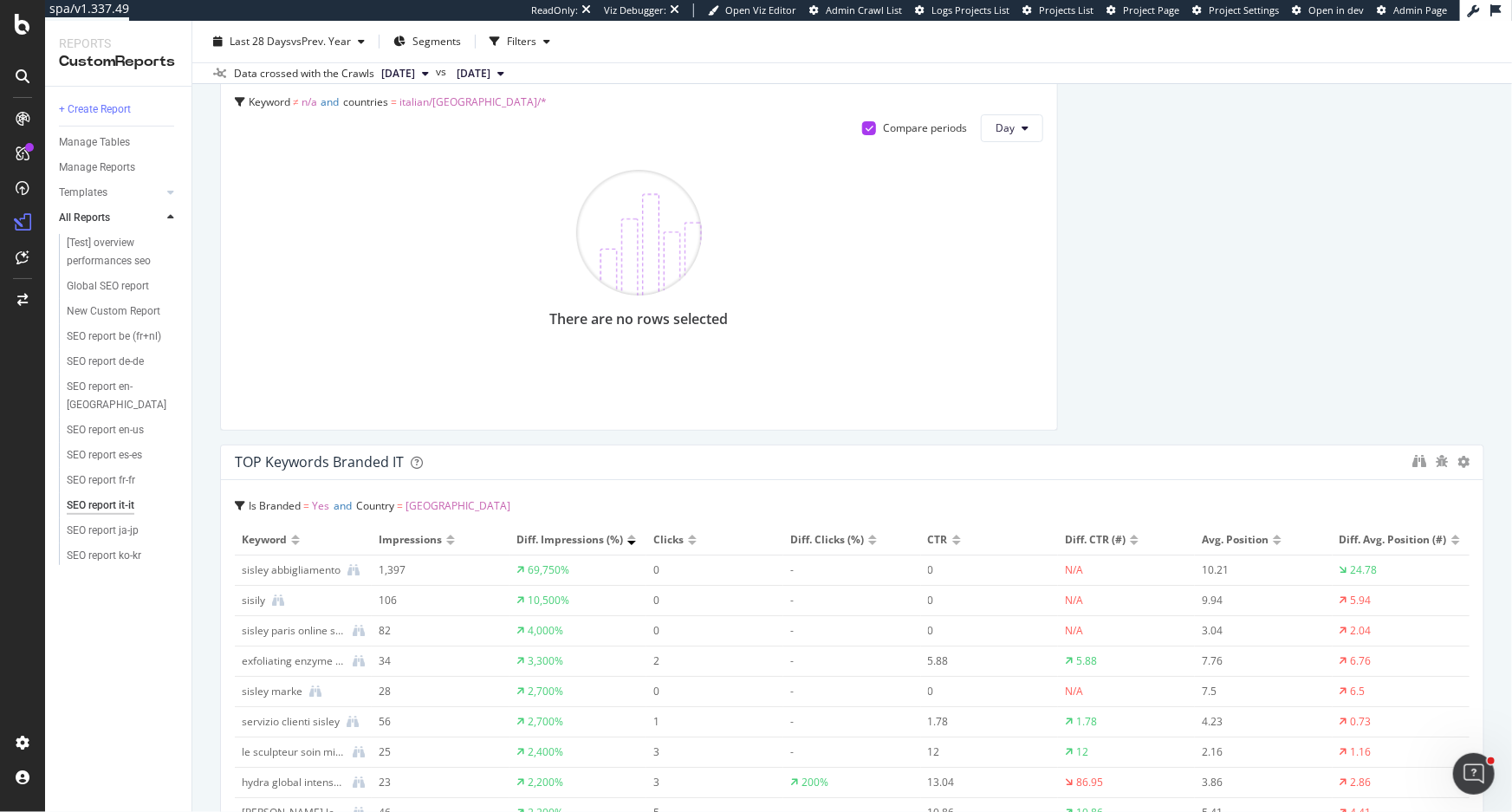
scroll to position [3939, 0]
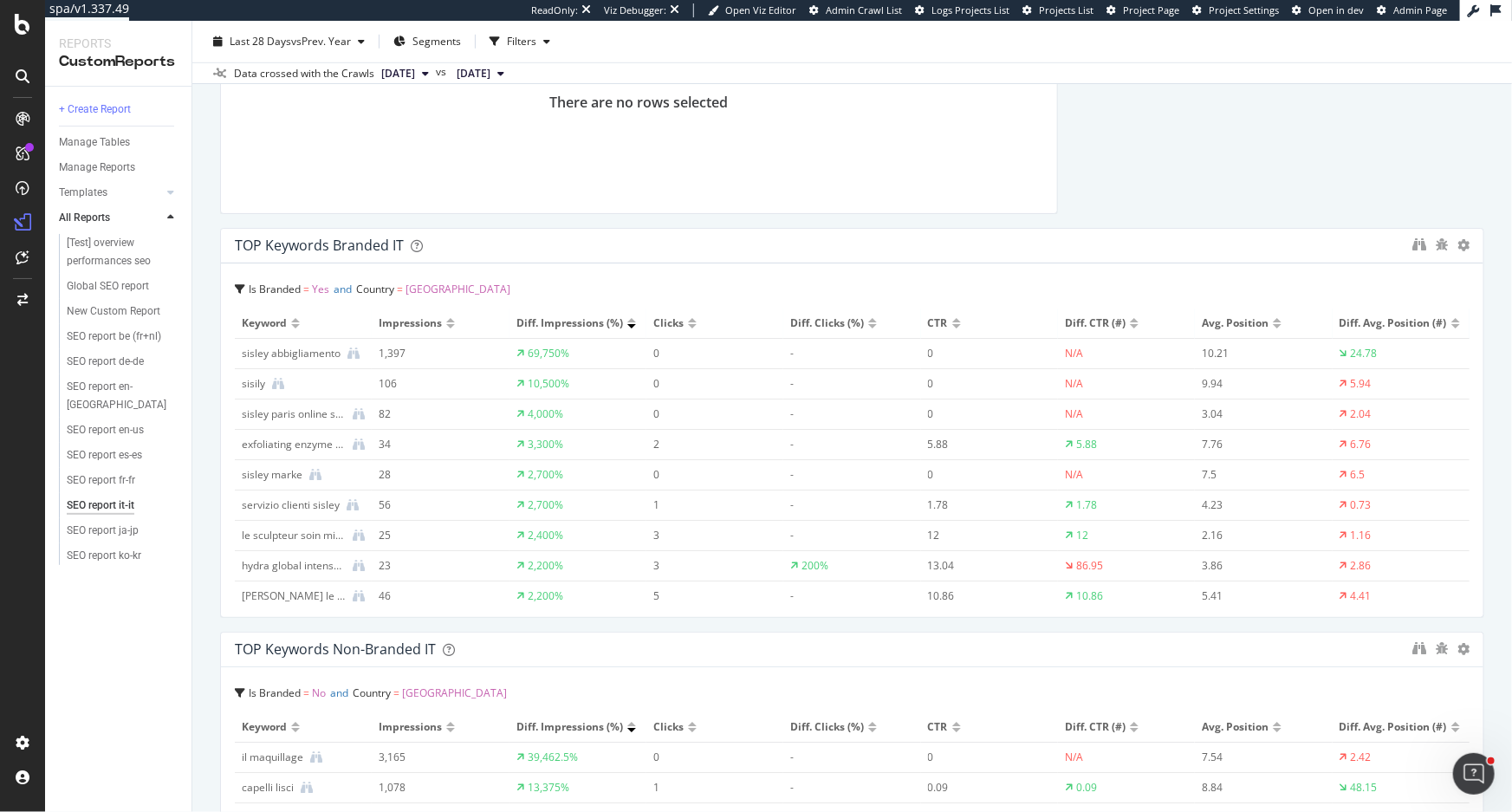
click at [953, 322] on div at bounding box center [956, 323] width 8 height 10
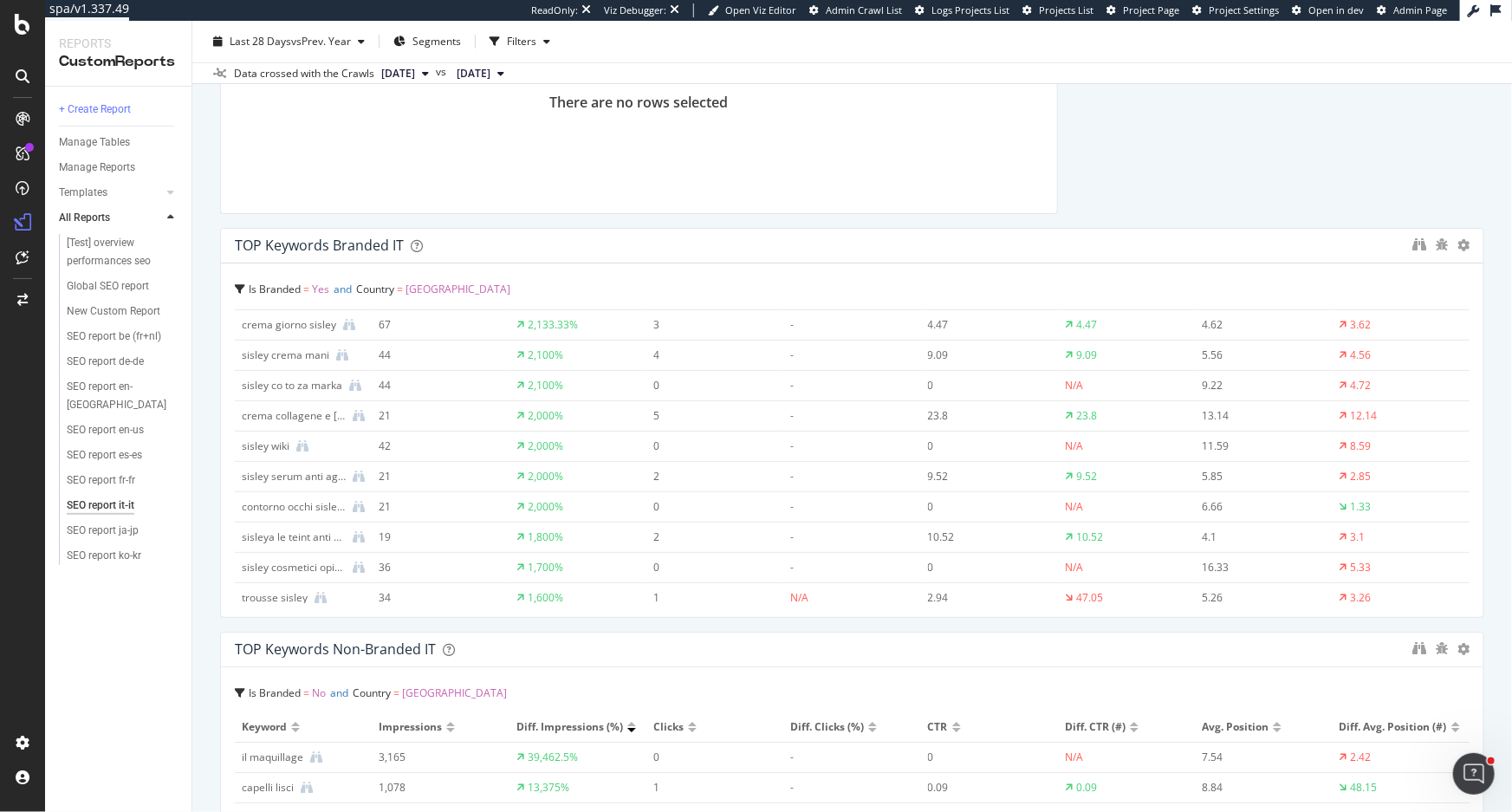
scroll to position [314, 0]
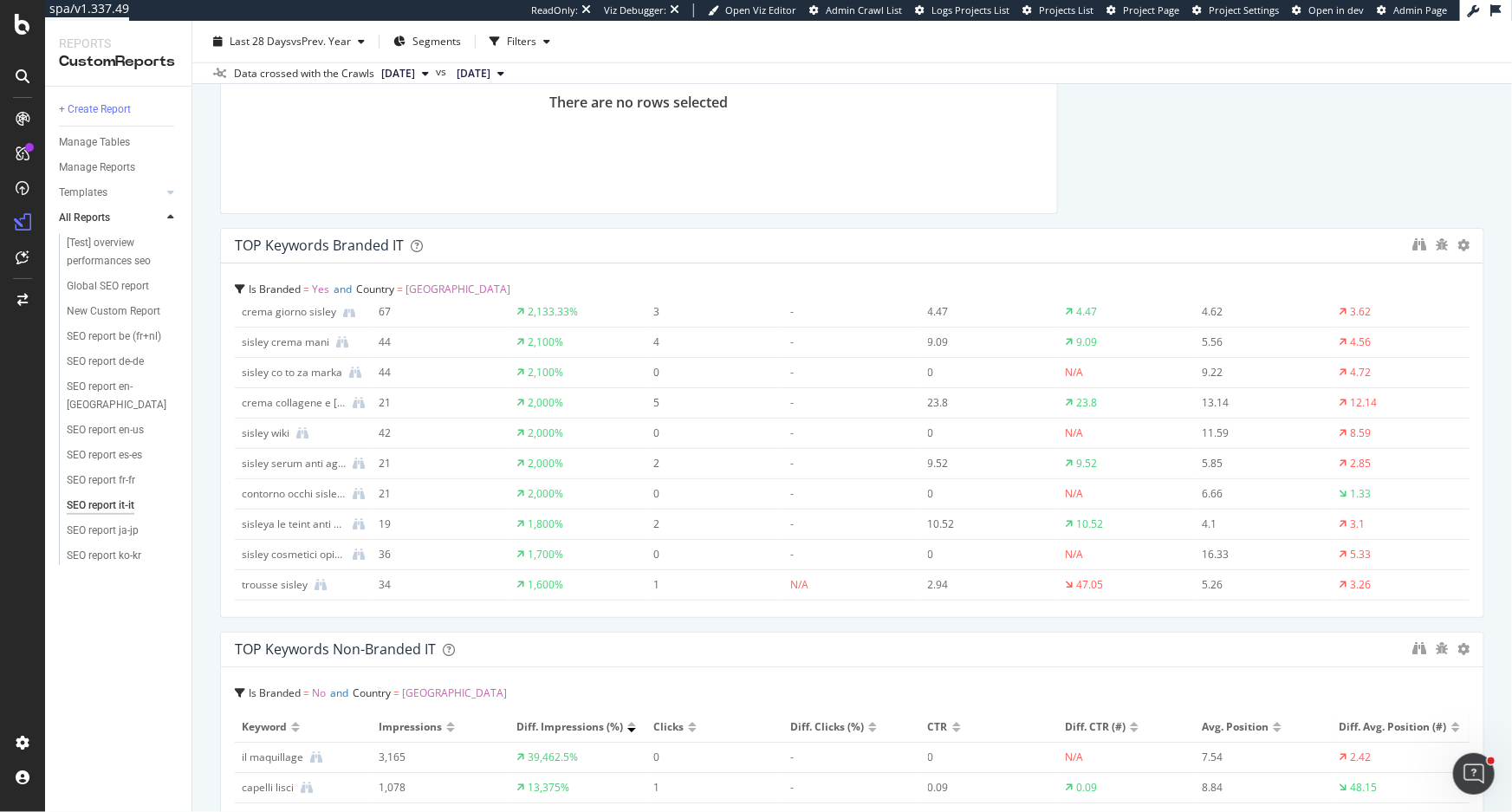
click at [688, 728] on div at bounding box center [692, 730] width 8 height 5
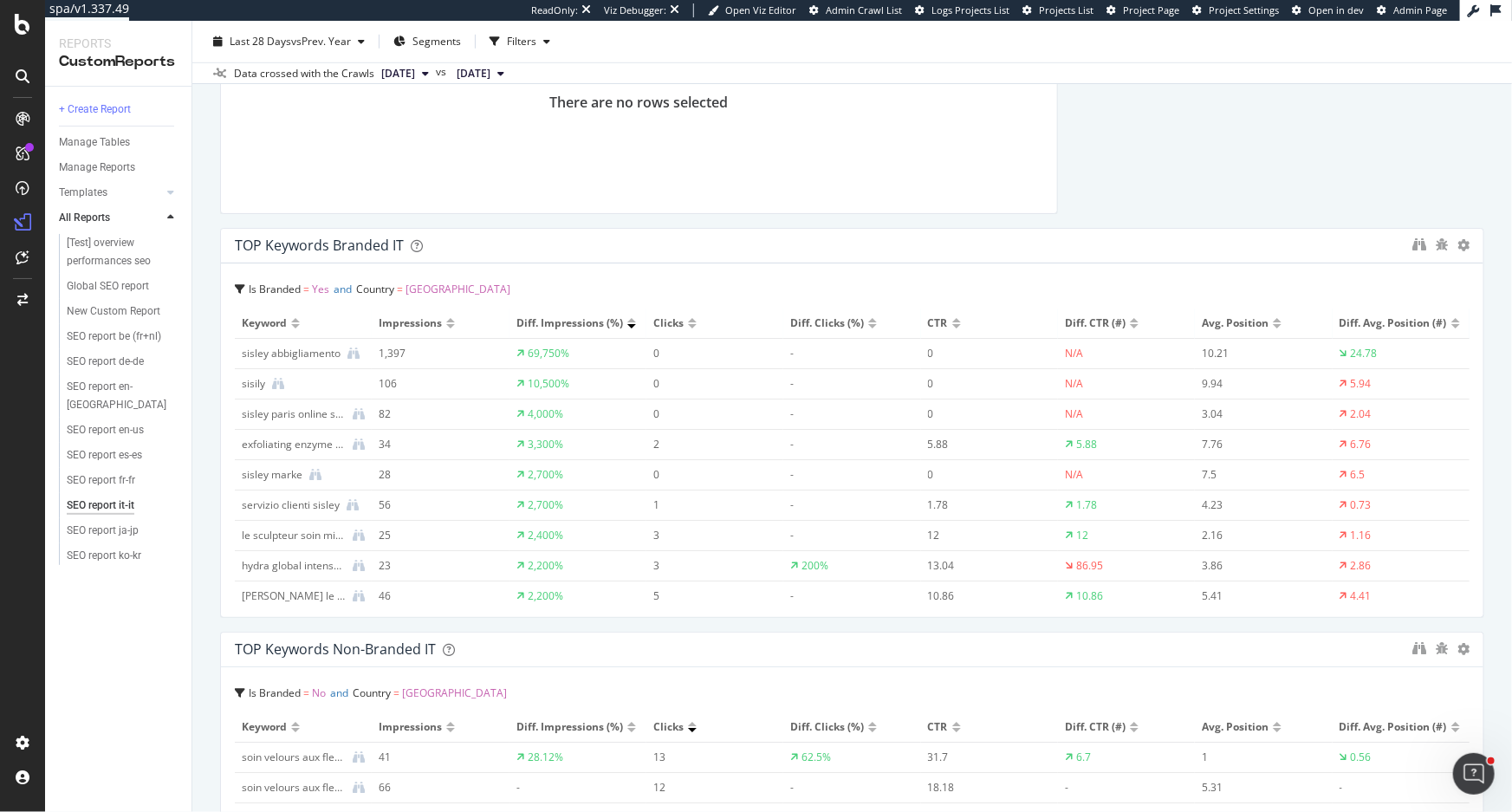
click at [868, 321] on div at bounding box center [872, 323] width 8 height 10
click at [868, 325] on div at bounding box center [872, 326] width 8 height 5
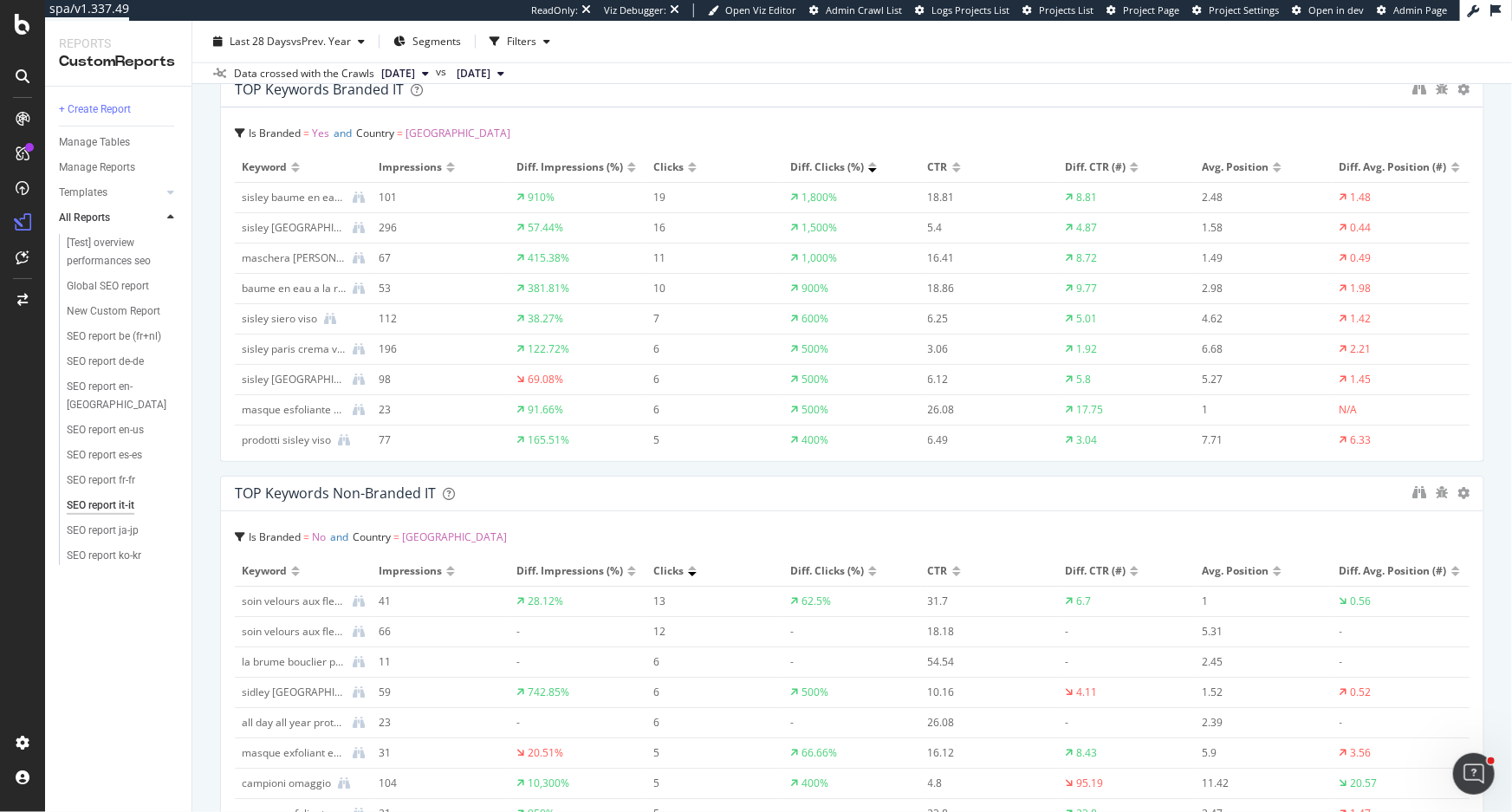
scroll to position [4096, 0]
click at [688, 169] on div at bounding box center [692, 168] width 8 height 5
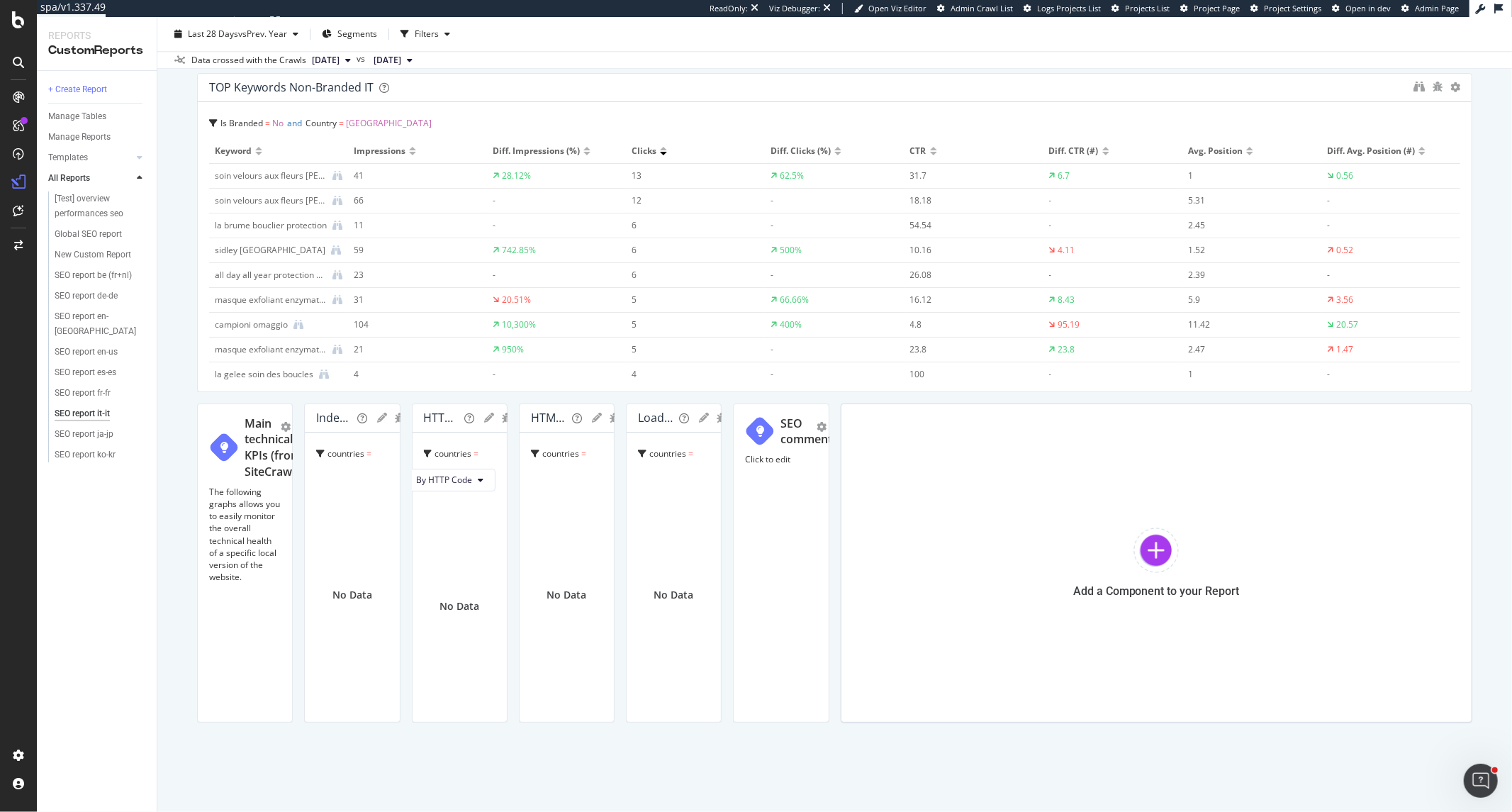
scroll to position [3782, 0]
click at [422, 412] on icon "gear" at bounding box center [417, 417] width 10 height 10
click at [433, 525] on span "Edit Filter" at bounding box center [351, 533] width 163 height 21
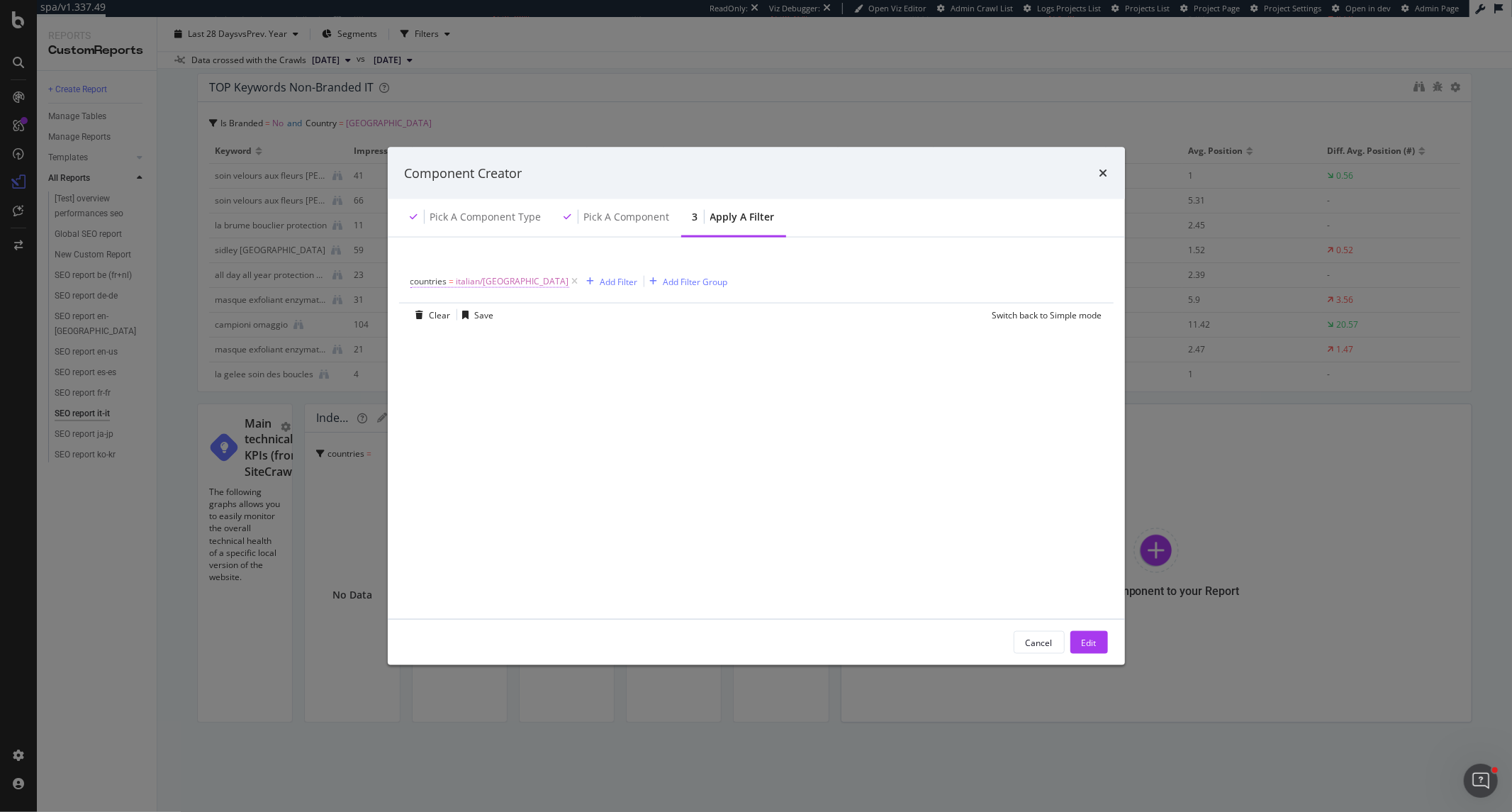
click at [438, 285] on span "countries" at bounding box center [429, 282] width 37 height 12
click at [417, 280] on icon "modal" at bounding box center [419, 280] width 5 height 8
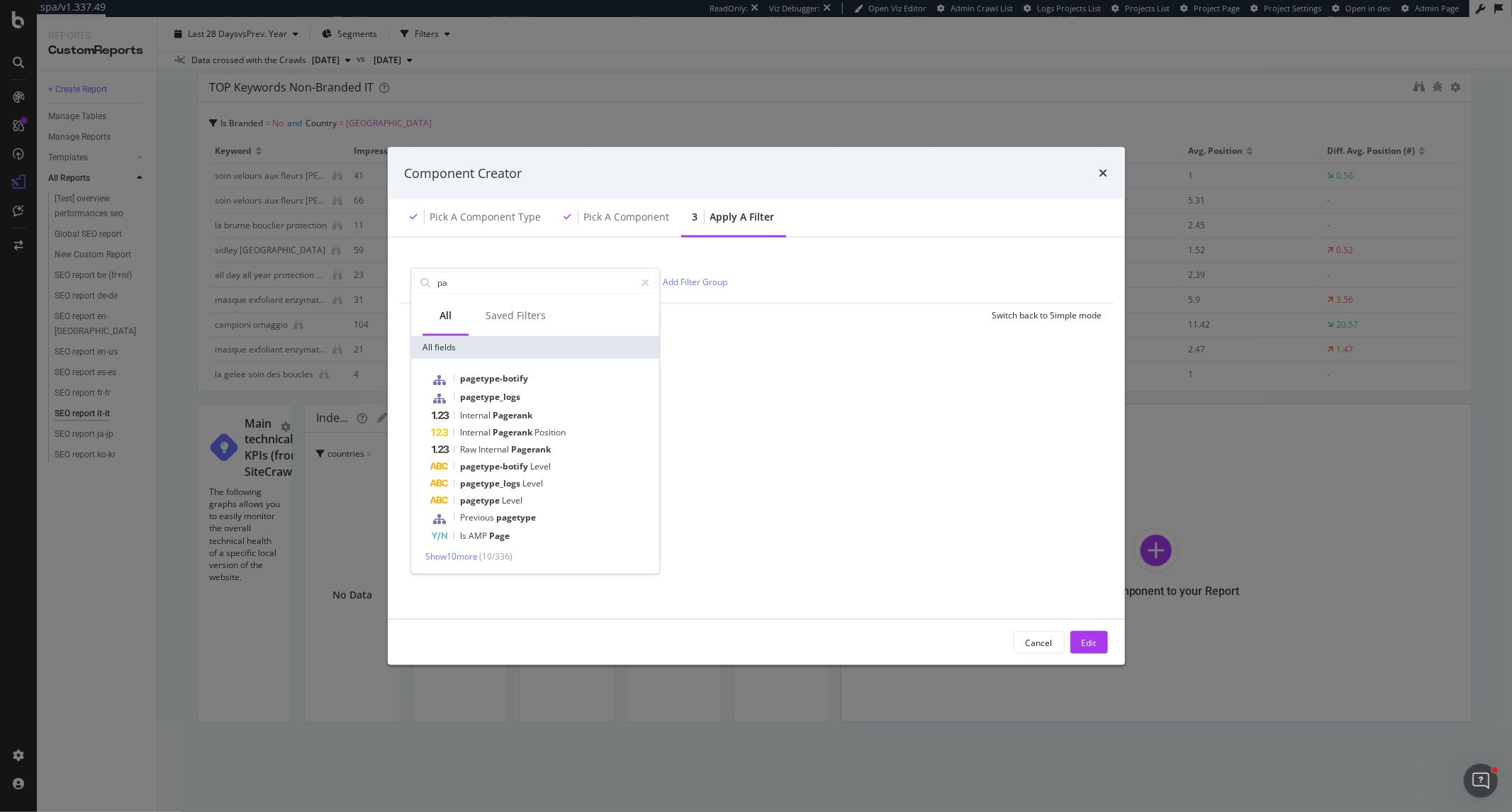
type input "p"
type input "loca"
click at [490, 378] on span "Location-Botify" at bounding box center [492, 378] width 64 height 12
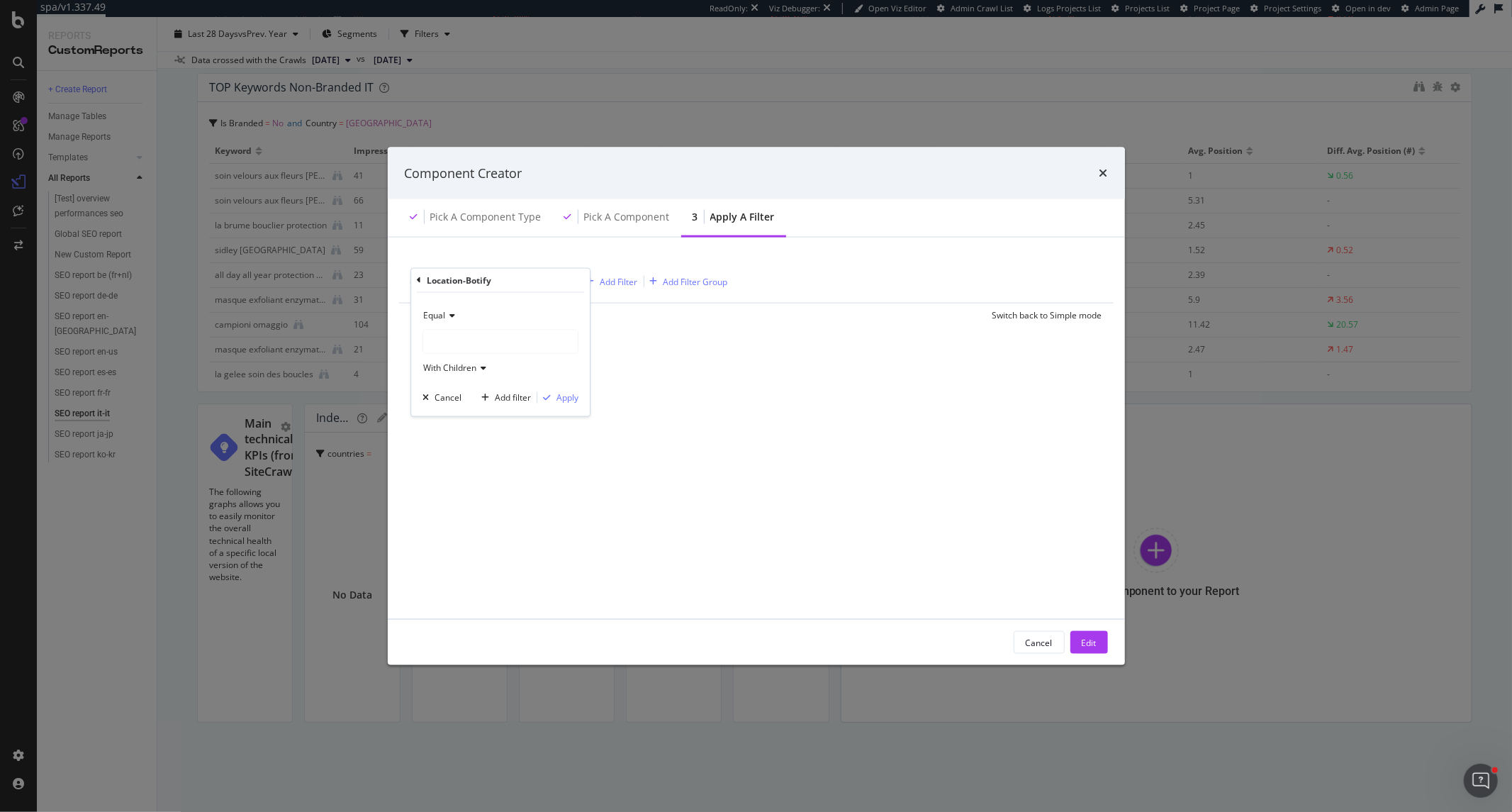
click at [470, 336] on div "modal" at bounding box center [500, 341] width 154 height 23
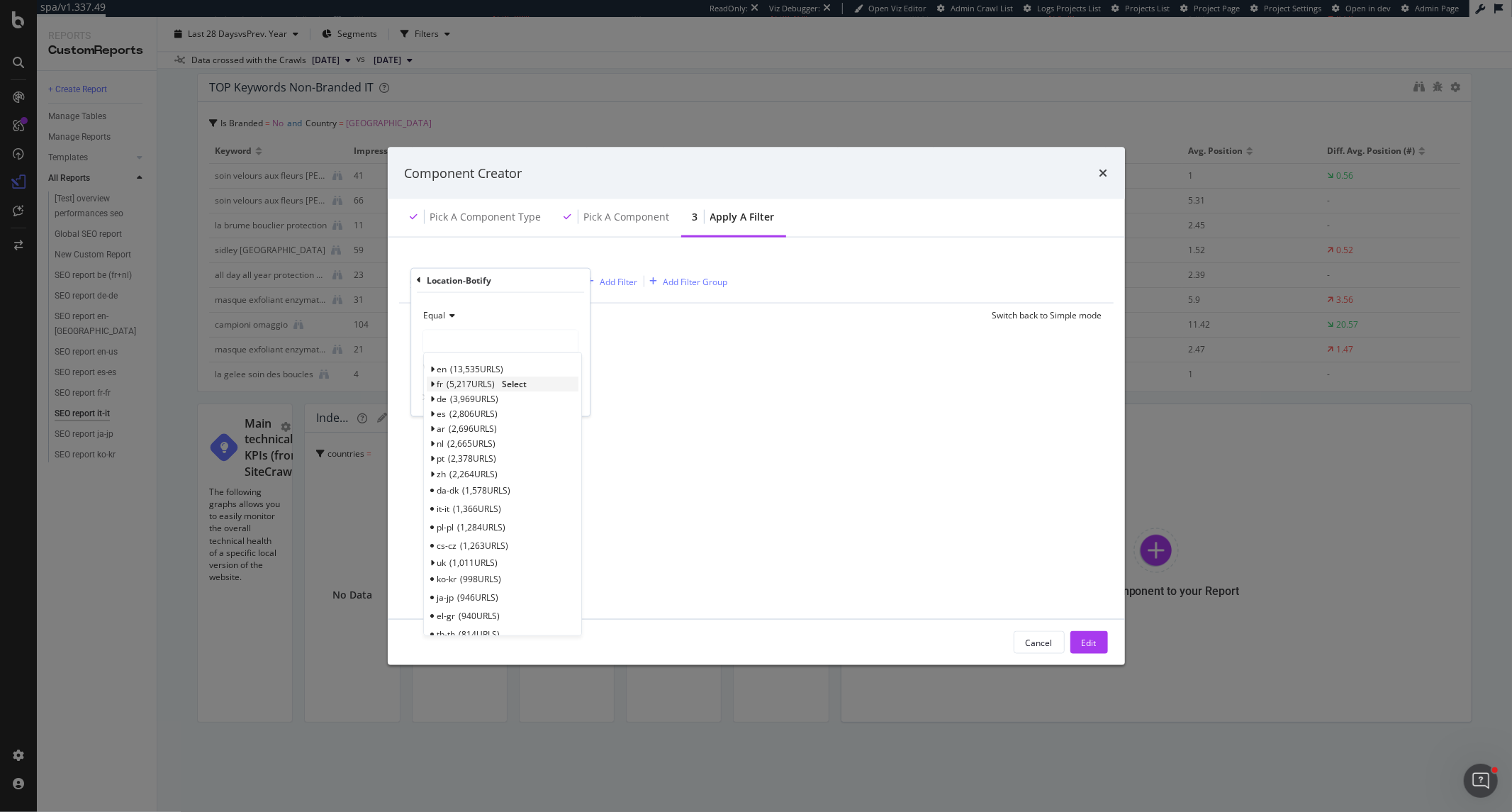
click at [452, 378] on span "5,217 URLS" at bounding box center [471, 384] width 48 height 12
click at [480, 514] on span "1,366 URLS" at bounding box center [478, 509] width 48 height 12
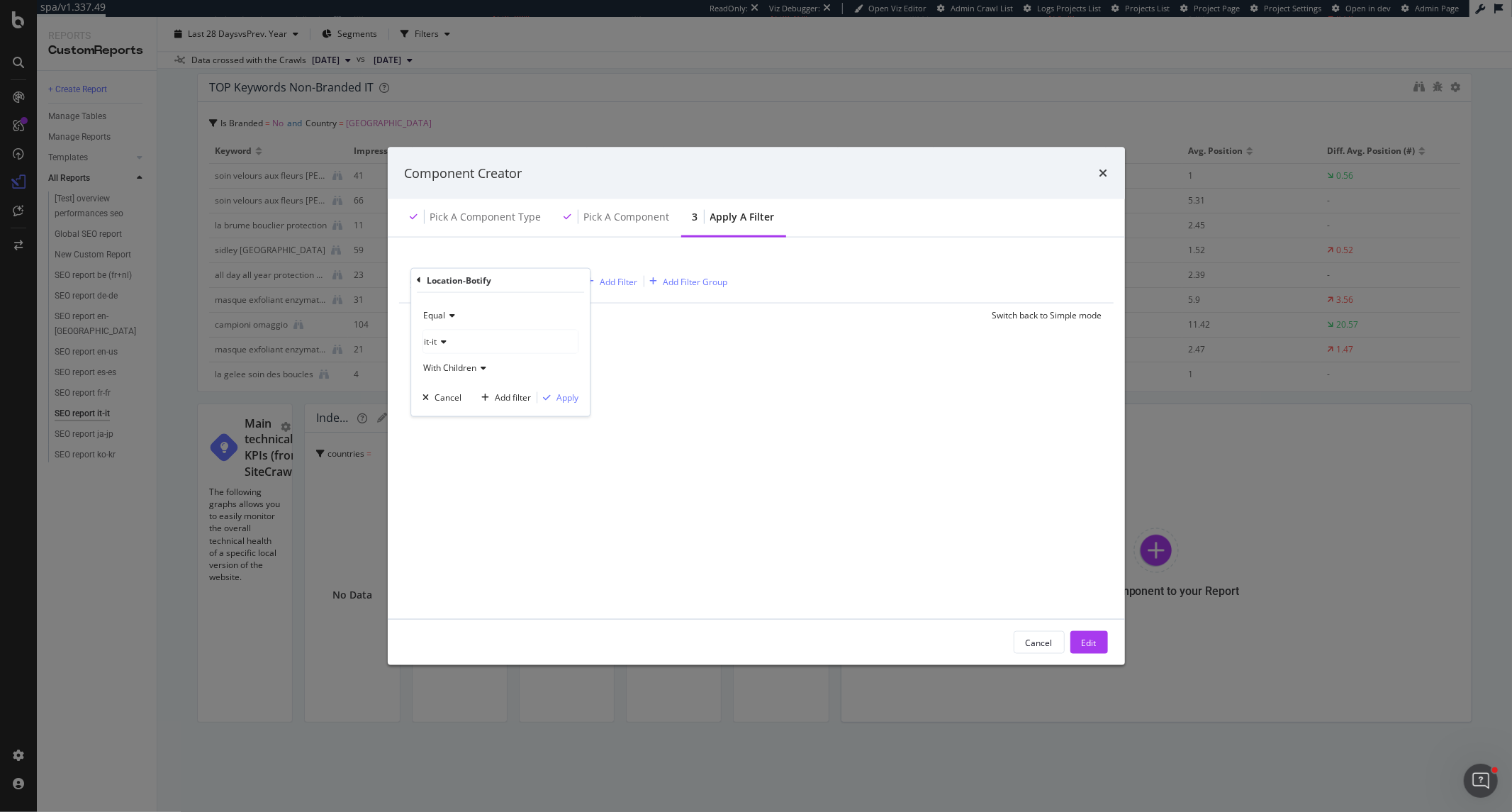
click at [572, 407] on div "Equal it-it With Children Cancel Add filter Apply" at bounding box center [500, 353] width 179 height 123
click at [574, 401] on div "Apply" at bounding box center [567, 397] width 22 height 12
click at [1072, 638] on button "Edit" at bounding box center [1089, 642] width 38 height 23
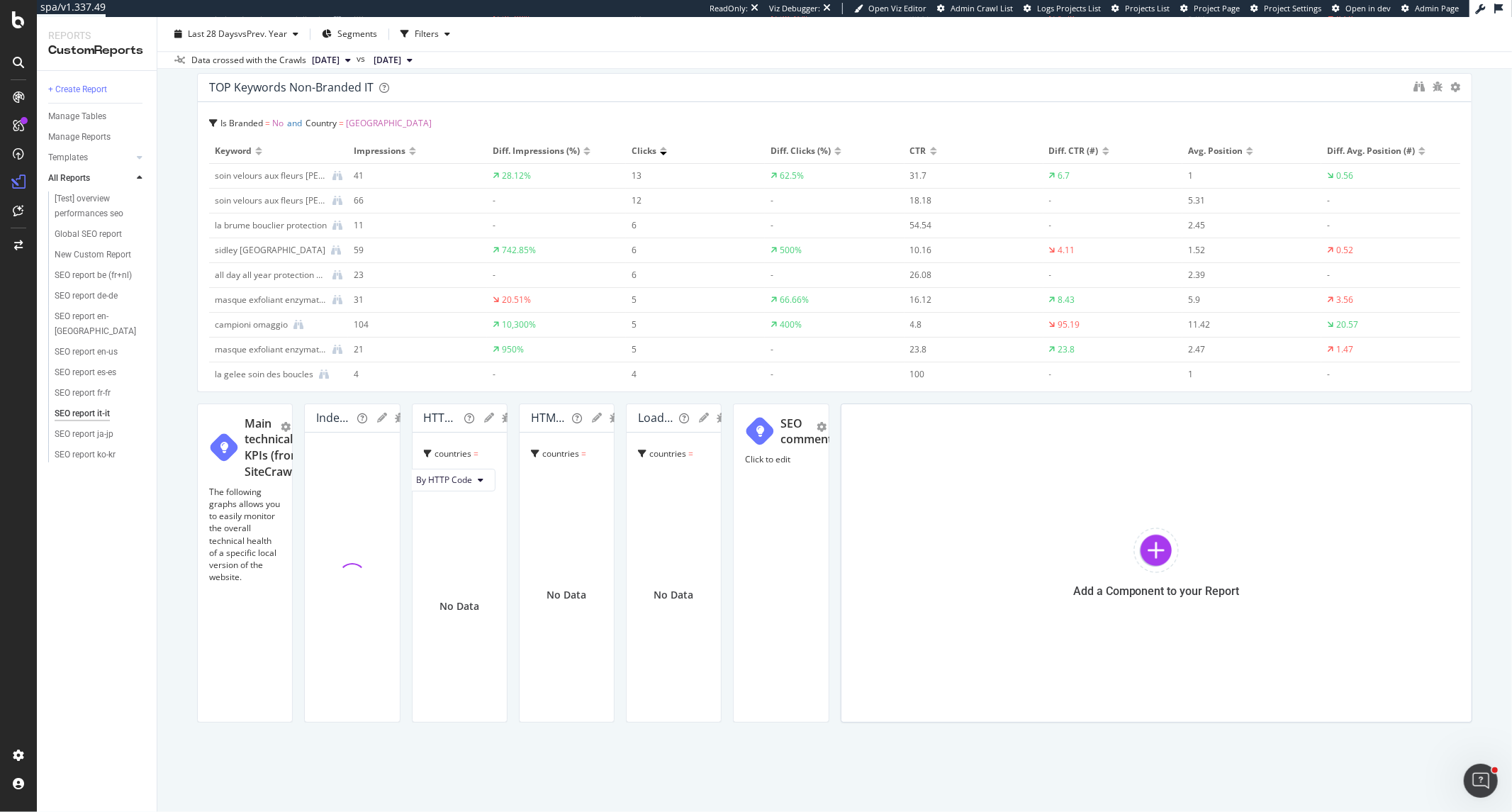
click at [529, 422] on icon "gear" at bounding box center [524, 417] width 10 height 10
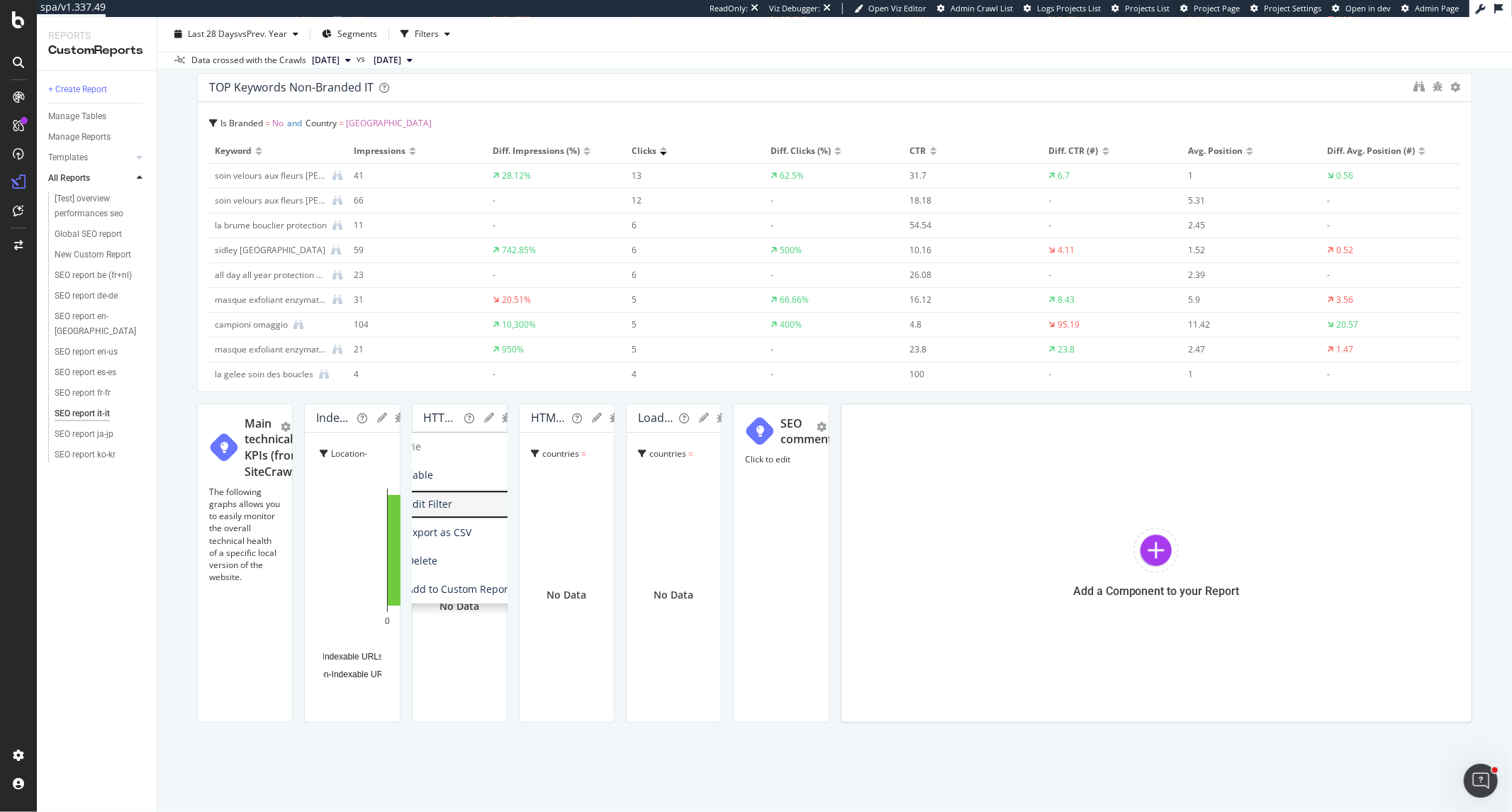
click at [539, 515] on span "Edit Filter" at bounding box center [458, 504] width 163 height 21
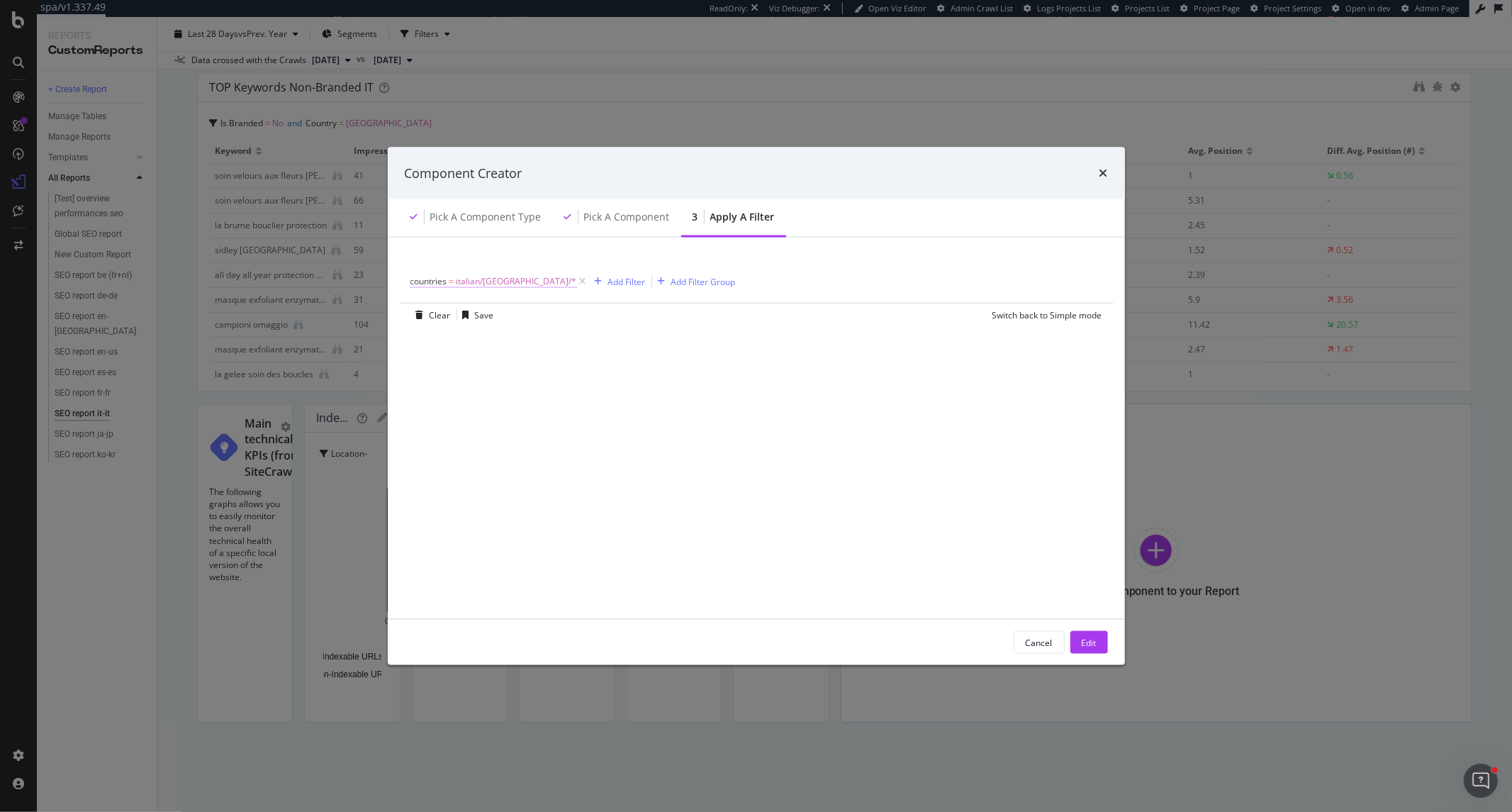
click at [424, 282] on span "countries" at bounding box center [429, 282] width 37 height 12
click at [419, 278] on icon "modal" at bounding box center [419, 280] width 5 height 8
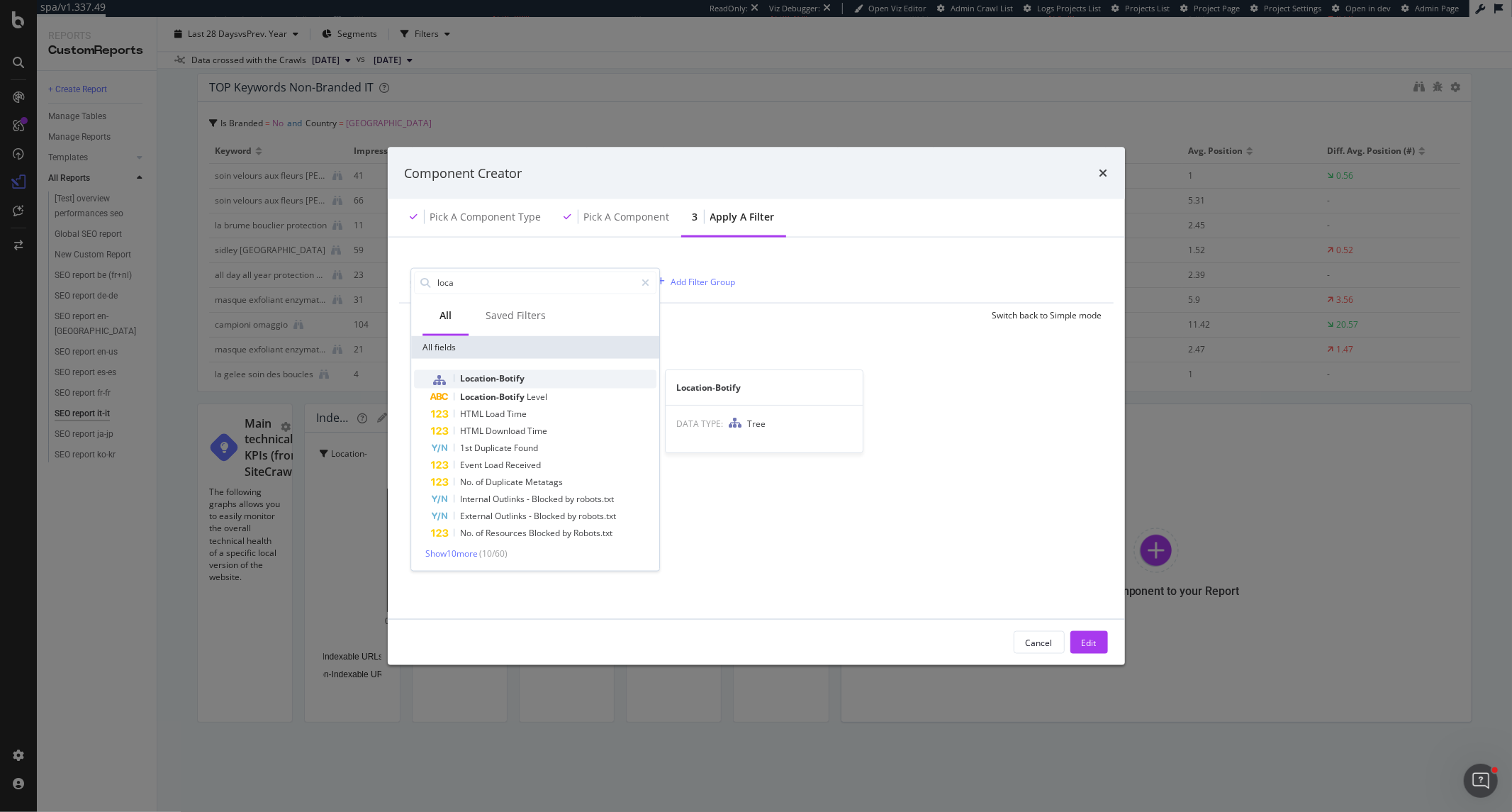
type input "loca"
click at [522, 378] on span "Location-Botify" at bounding box center [492, 378] width 64 height 12
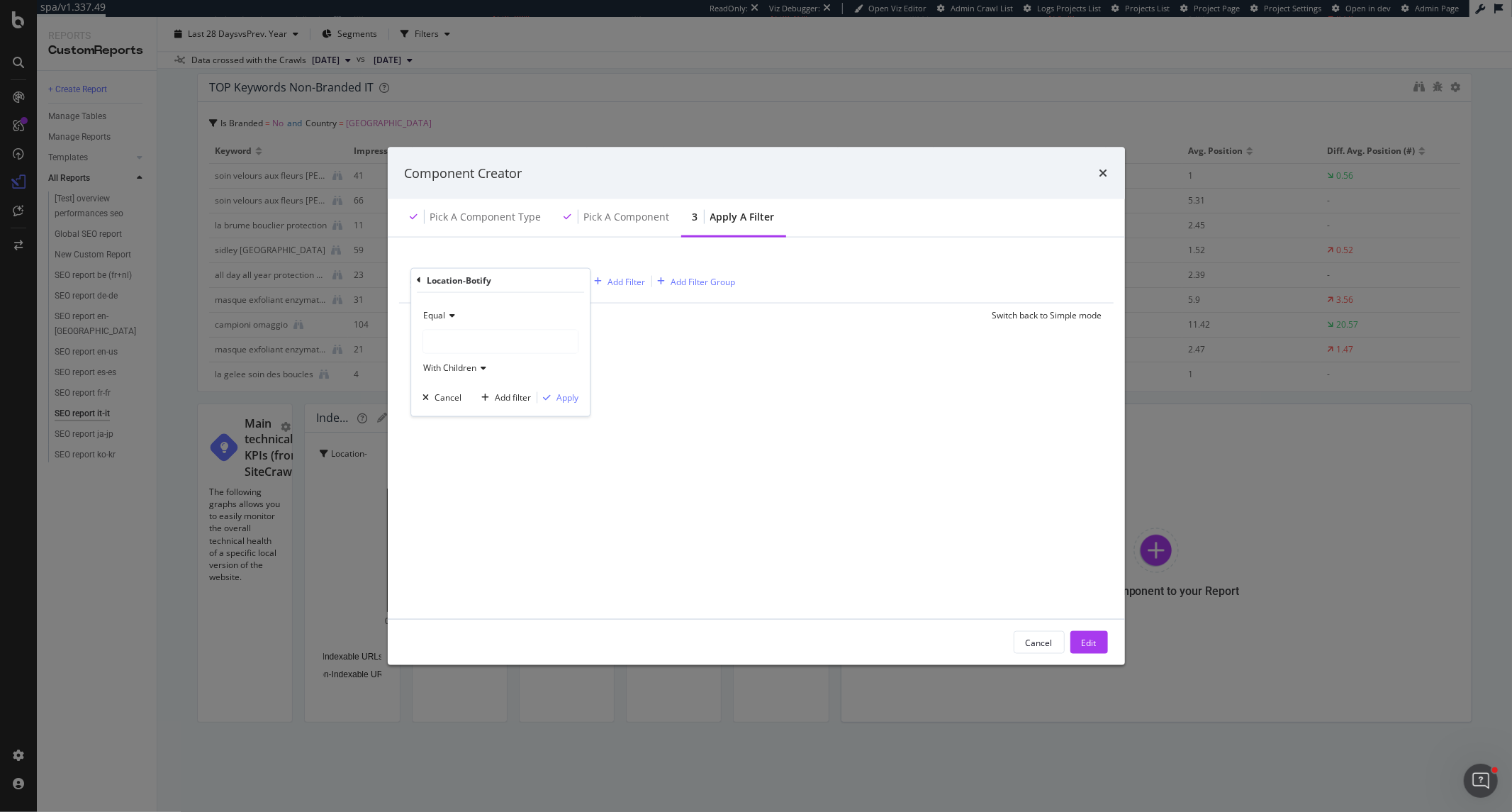
click at [483, 339] on div "modal" at bounding box center [500, 341] width 154 height 23
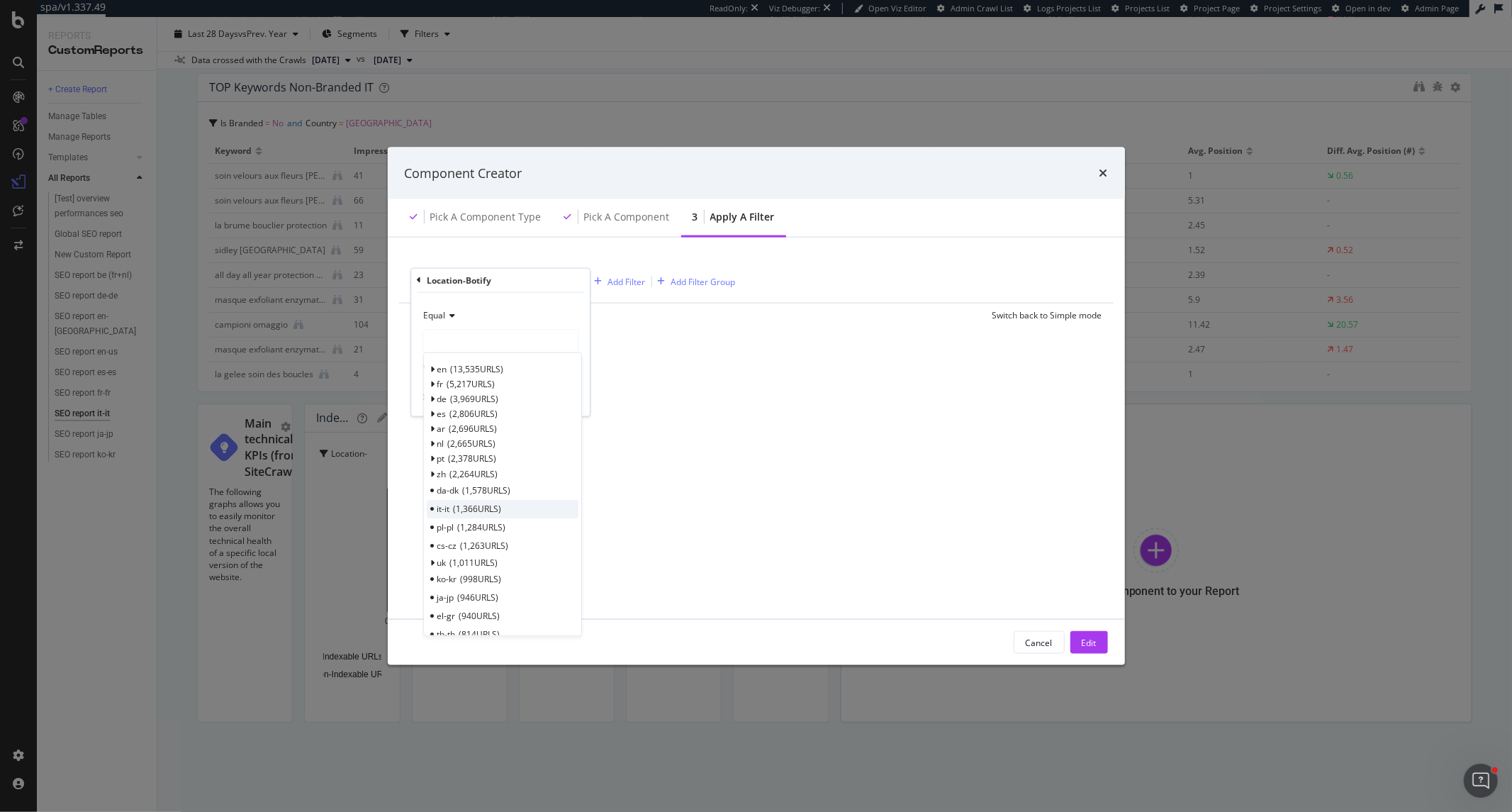
click at [514, 512] on div "it-it 1,366 URLS" at bounding box center [502, 509] width 152 height 18
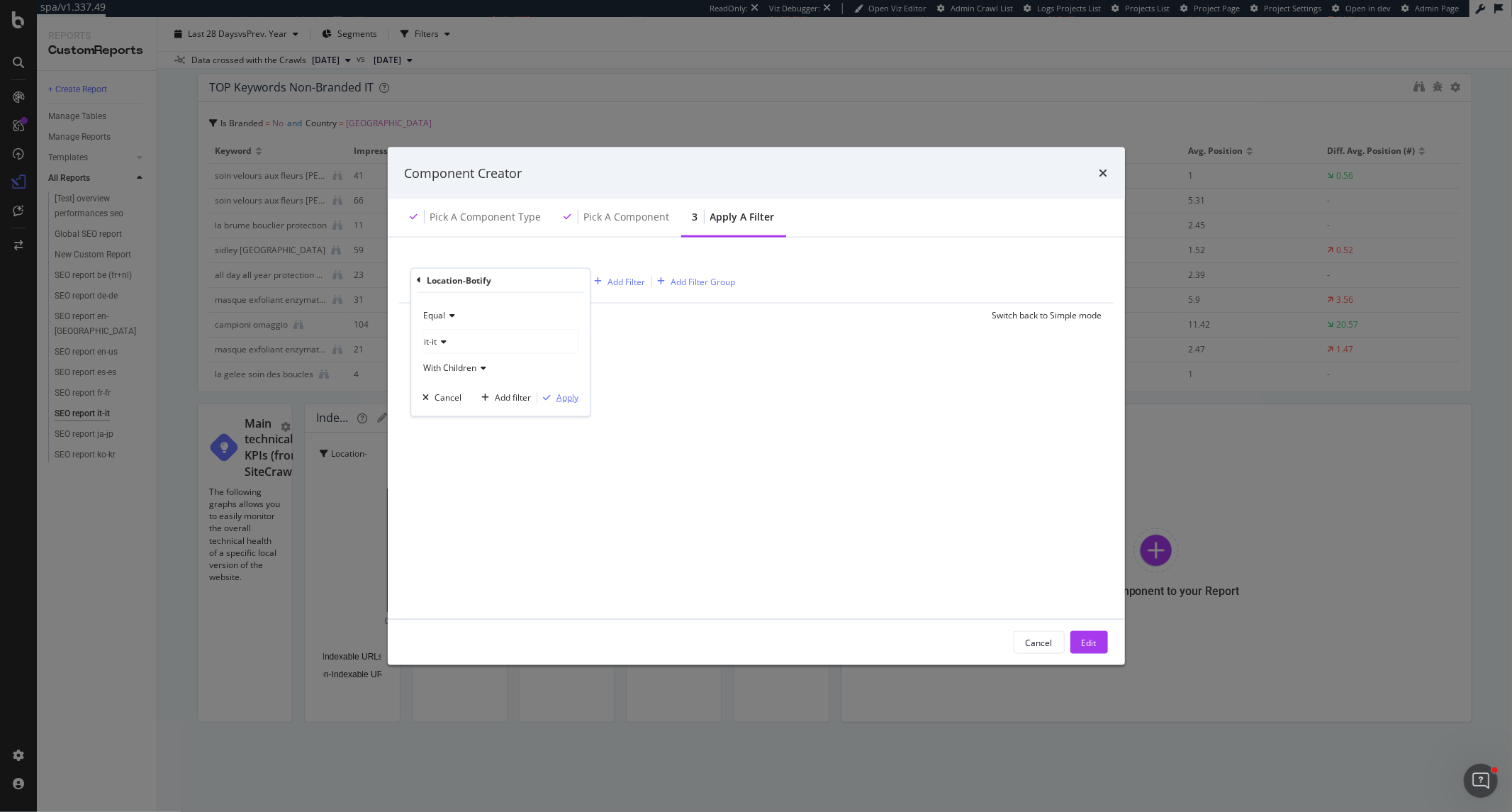
click at [563, 400] on div "Apply" at bounding box center [567, 397] width 22 height 12
click at [1082, 648] on div "Edit" at bounding box center [1089, 642] width 15 height 12
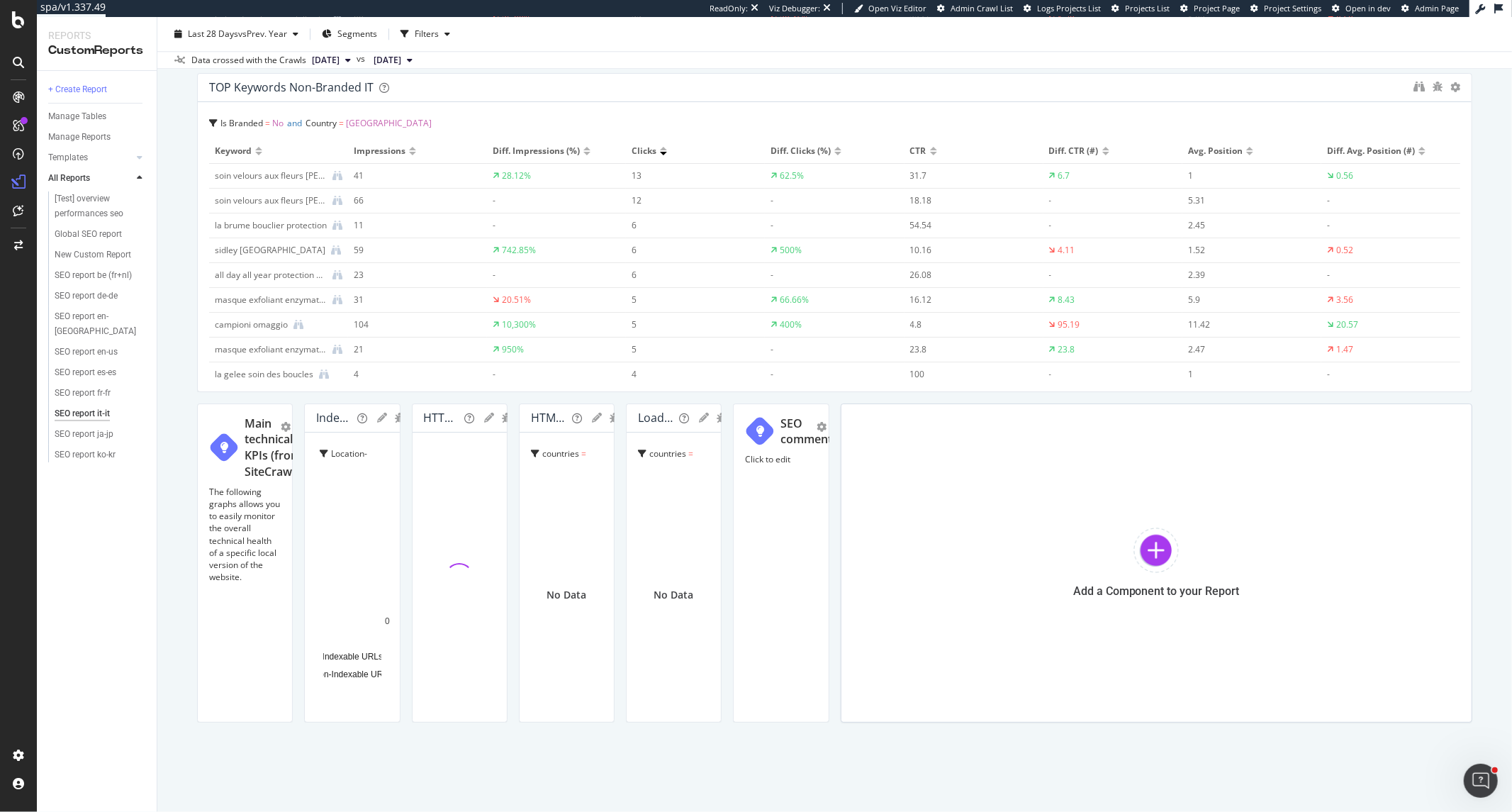
scroll to position [4648, 0]
click at [637, 412] on icon "gear" at bounding box center [632, 417] width 10 height 10
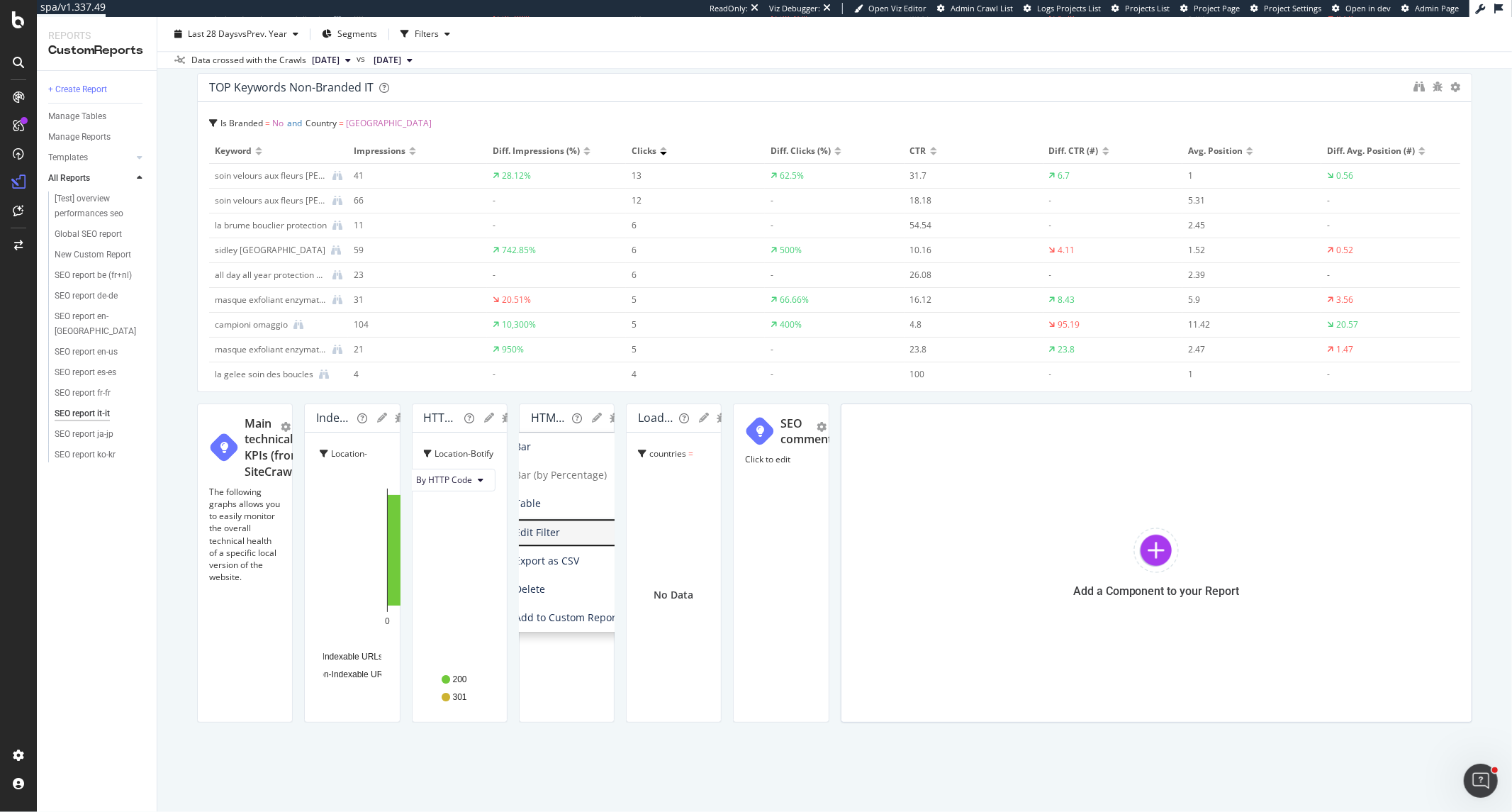
click at [647, 522] on span "Edit Filter" at bounding box center [566, 533] width 163 height 21
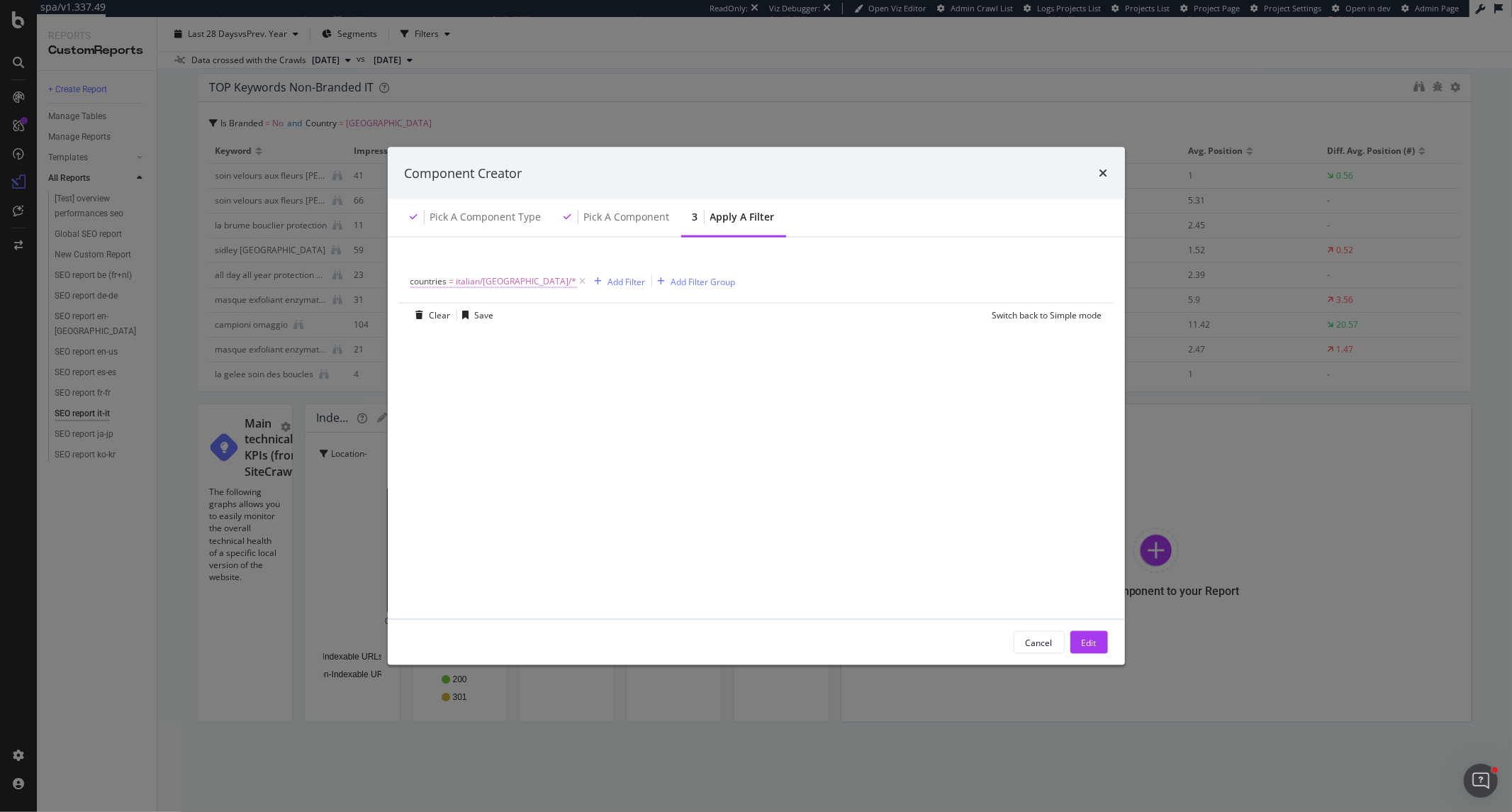
click at [485, 287] on span "italian/[GEOGRAPHIC_DATA]/*" at bounding box center [516, 282] width 120 height 20
click at [417, 281] on icon "modal" at bounding box center [419, 280] width 5 height 8
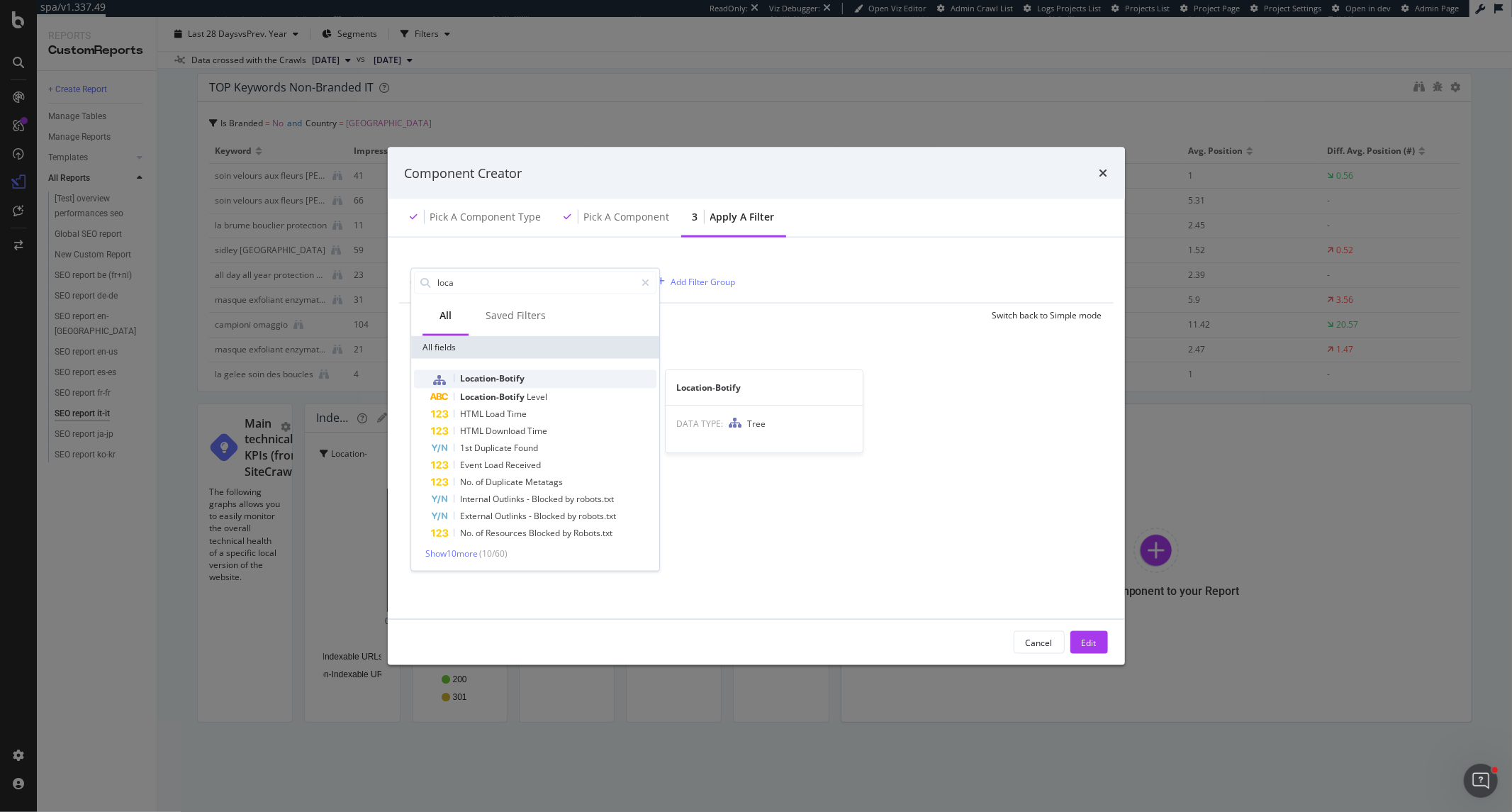
type input "loca"
click at [521, 378] on span "Location-Botify" at bounding box center [492, 378] width 64 height 12
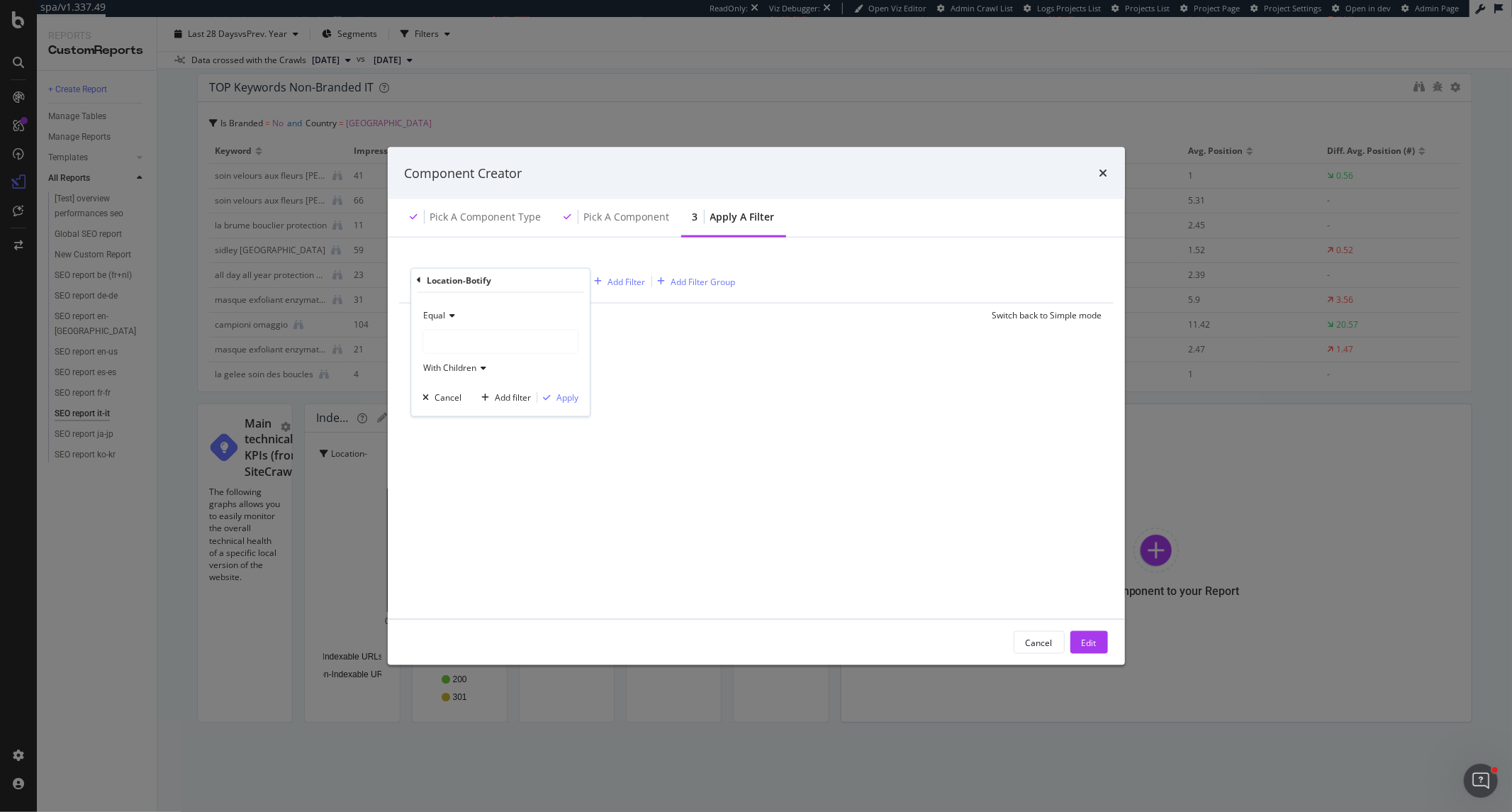
click at [482, 342] on div "modal" at bounding box center [500, 341] width 154 height 23
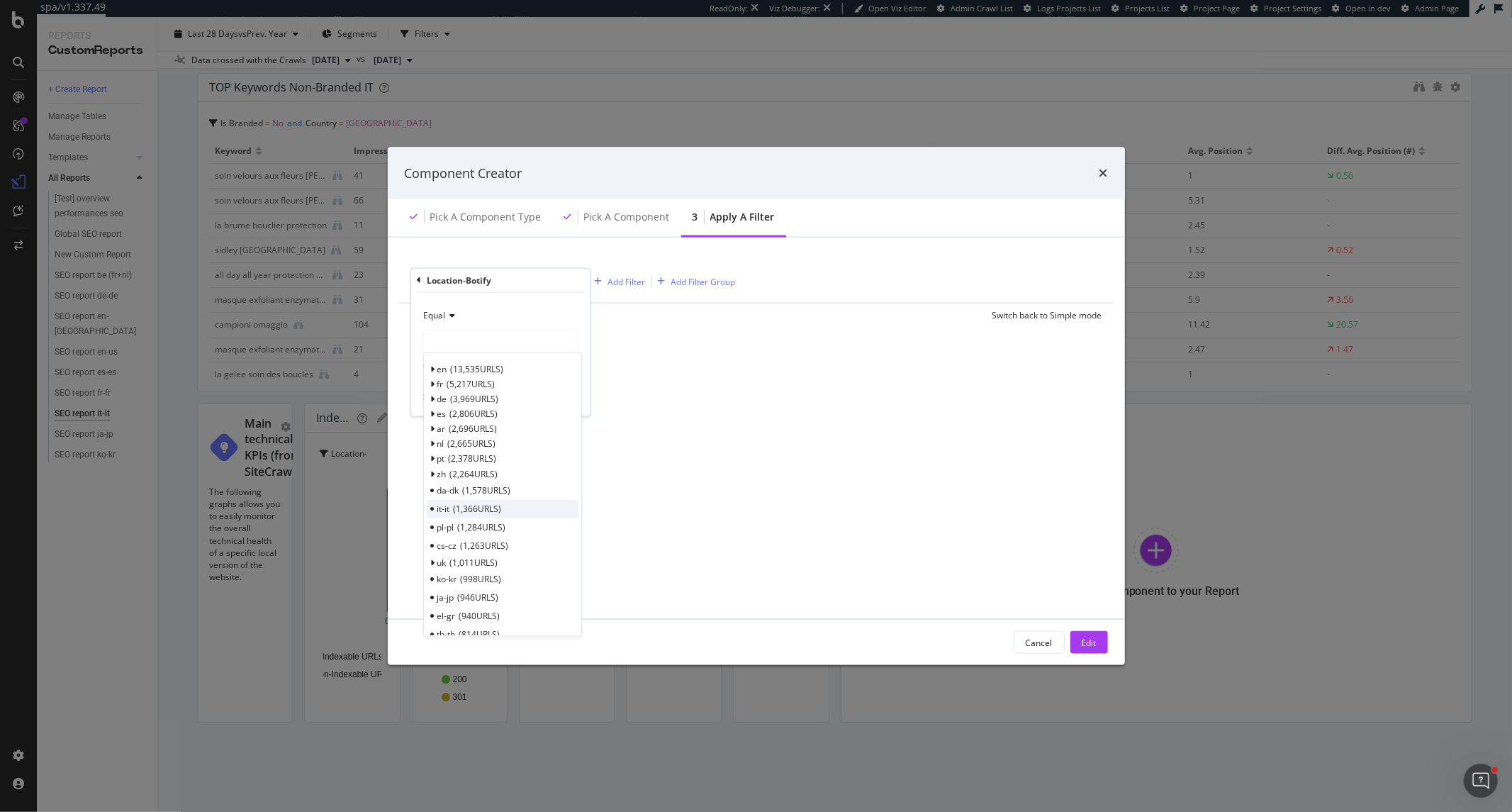
click at [504, 512] on div "it-it 1,366 URLS" at bounding box center [502, 509] width 152 height 18
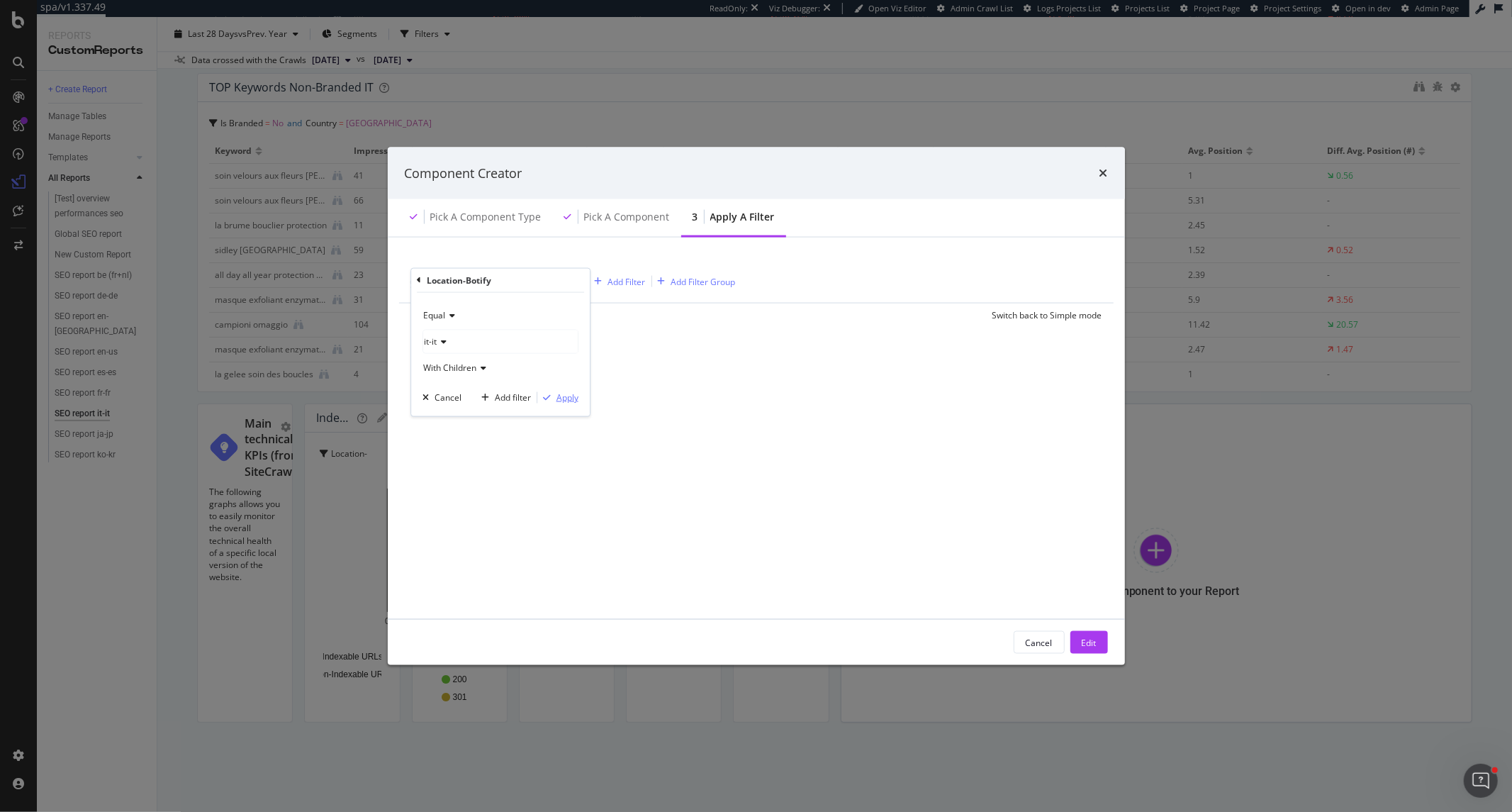
click at [565, 404] on button "Apply" at bounding box center [557, 397] width 41 height 14
click at [1098, 642] on button "Edit" at bounding box center [1089, 642] width 38 height 23
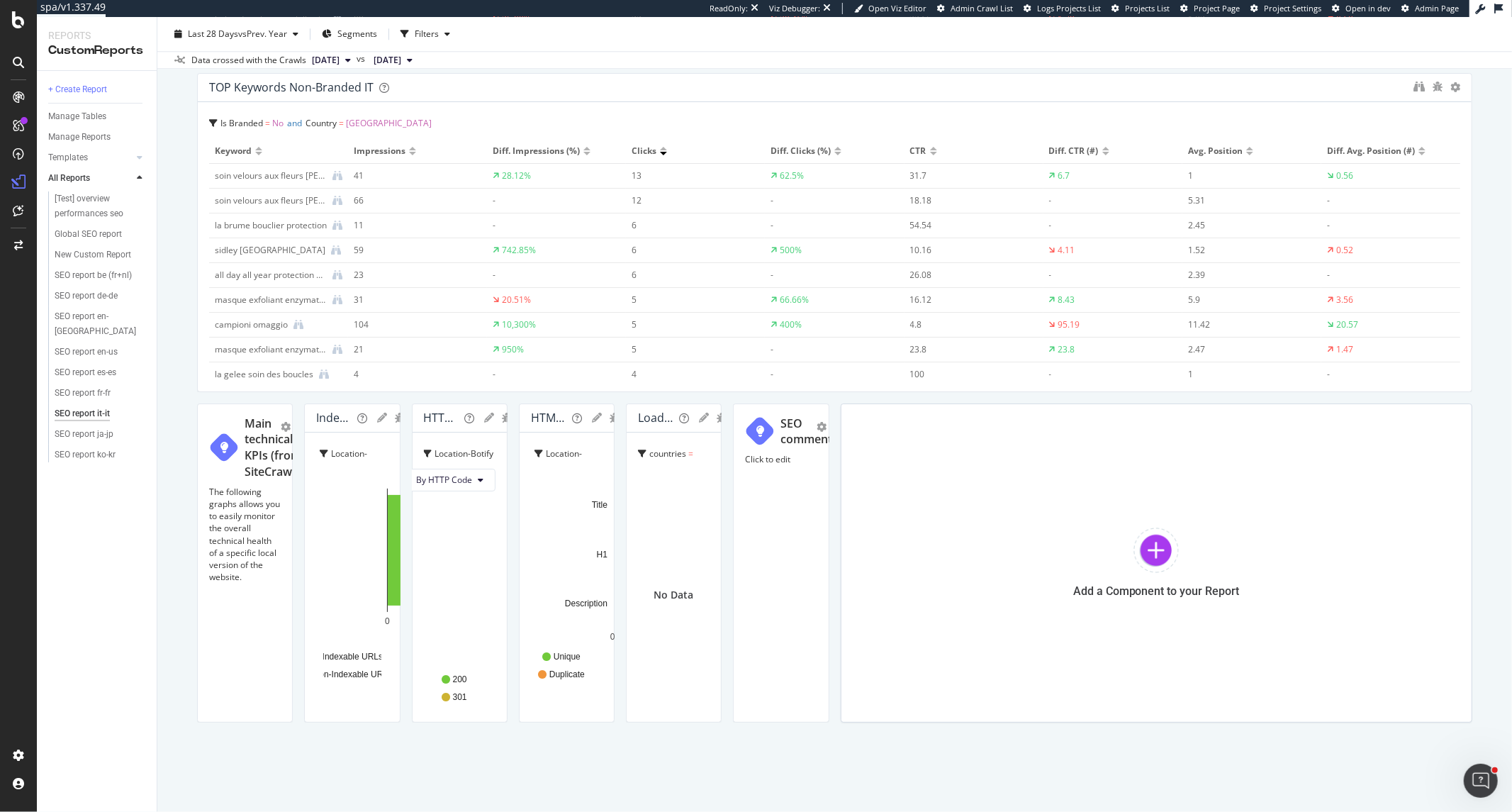
click at [744, 425] on div "Pie Table Edit Filter Export as CSV Delete Add to Custom Report" at bounding box center [722, 418] width 45 height 14
click at [744, 422] on icon "gear" at bounding box center [739, 417] width 10 height 10
click at [754, 515] on span "Edit Filter" at bounding box center [672, 504] width 163 height 21
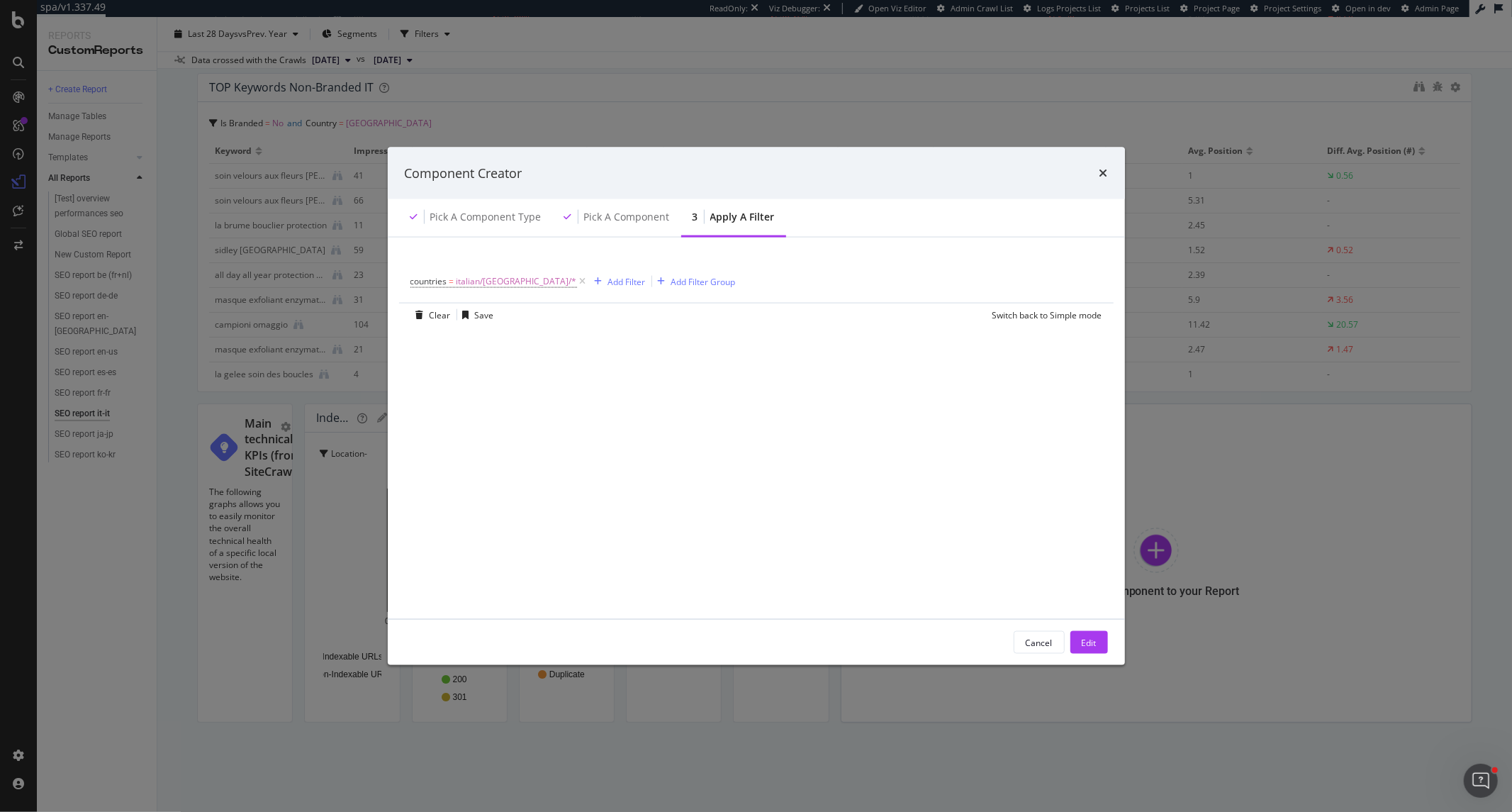
click at [434, 288] on span "countries = italian/italy/*" at bounding box center [500, 282] width 179 height 20
click at [434, 287] on span "countries" at bounding box center [429, 282] width 37 height 12
click at [418, 280] on icon "modal" at bounding box center [419, 280] width 5 height 8
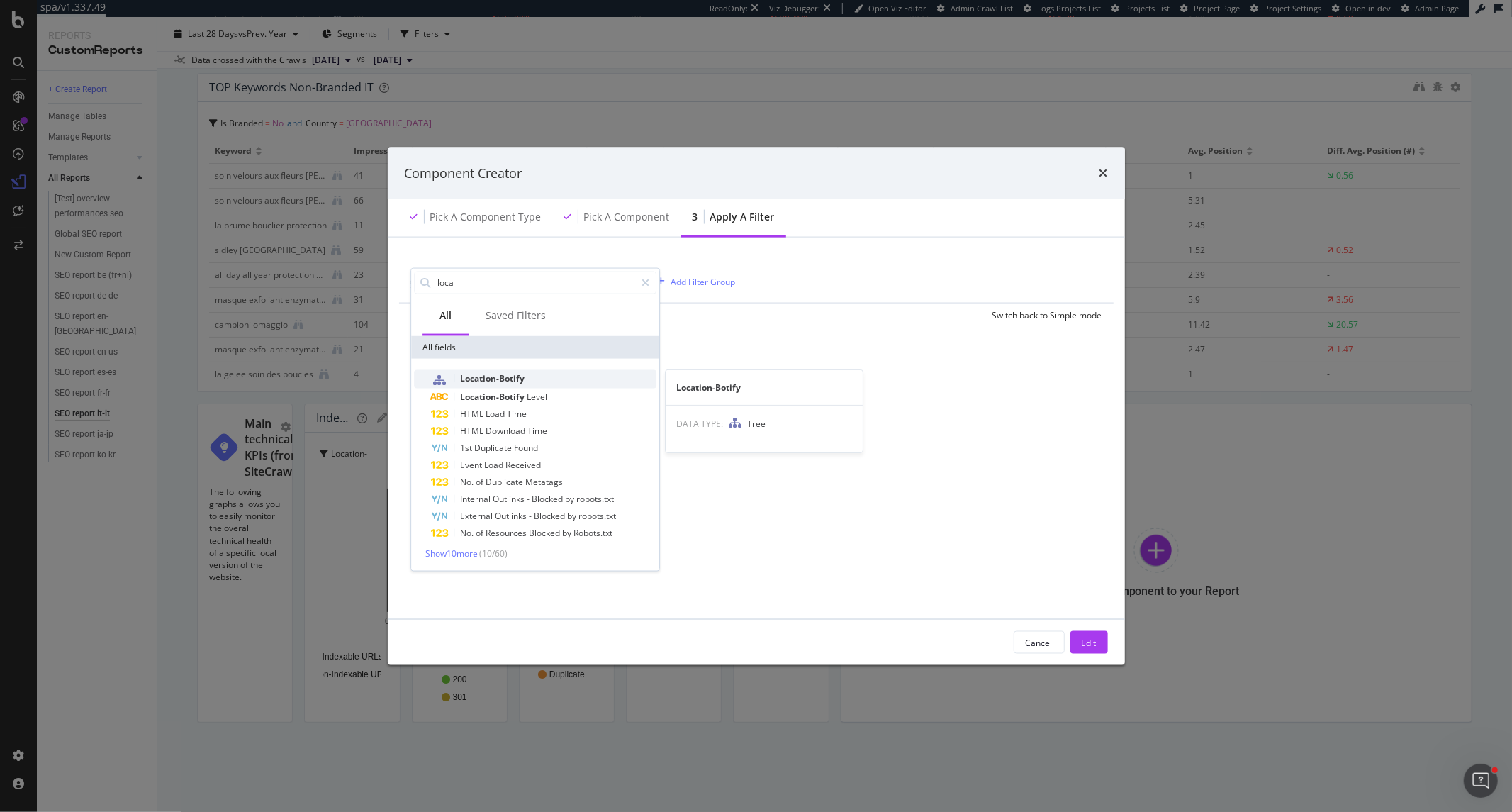
type input "loca"
click at [467, 370] on div "Location-Botify" at bounding box center [544, 378] width 225 height 18
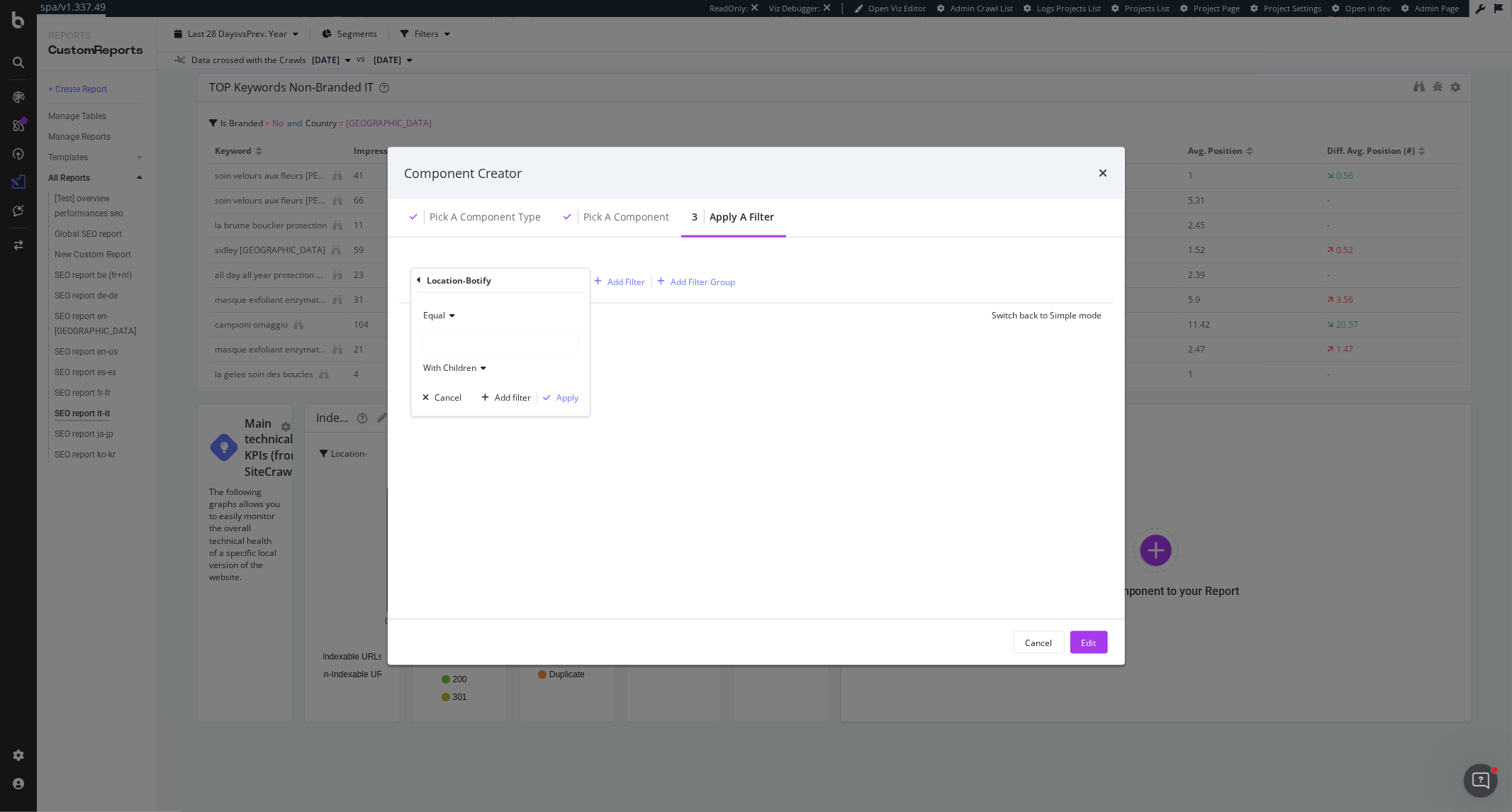
click at [467, 344] on div "modal" at bounding box center [500, 341] width 154 height 23
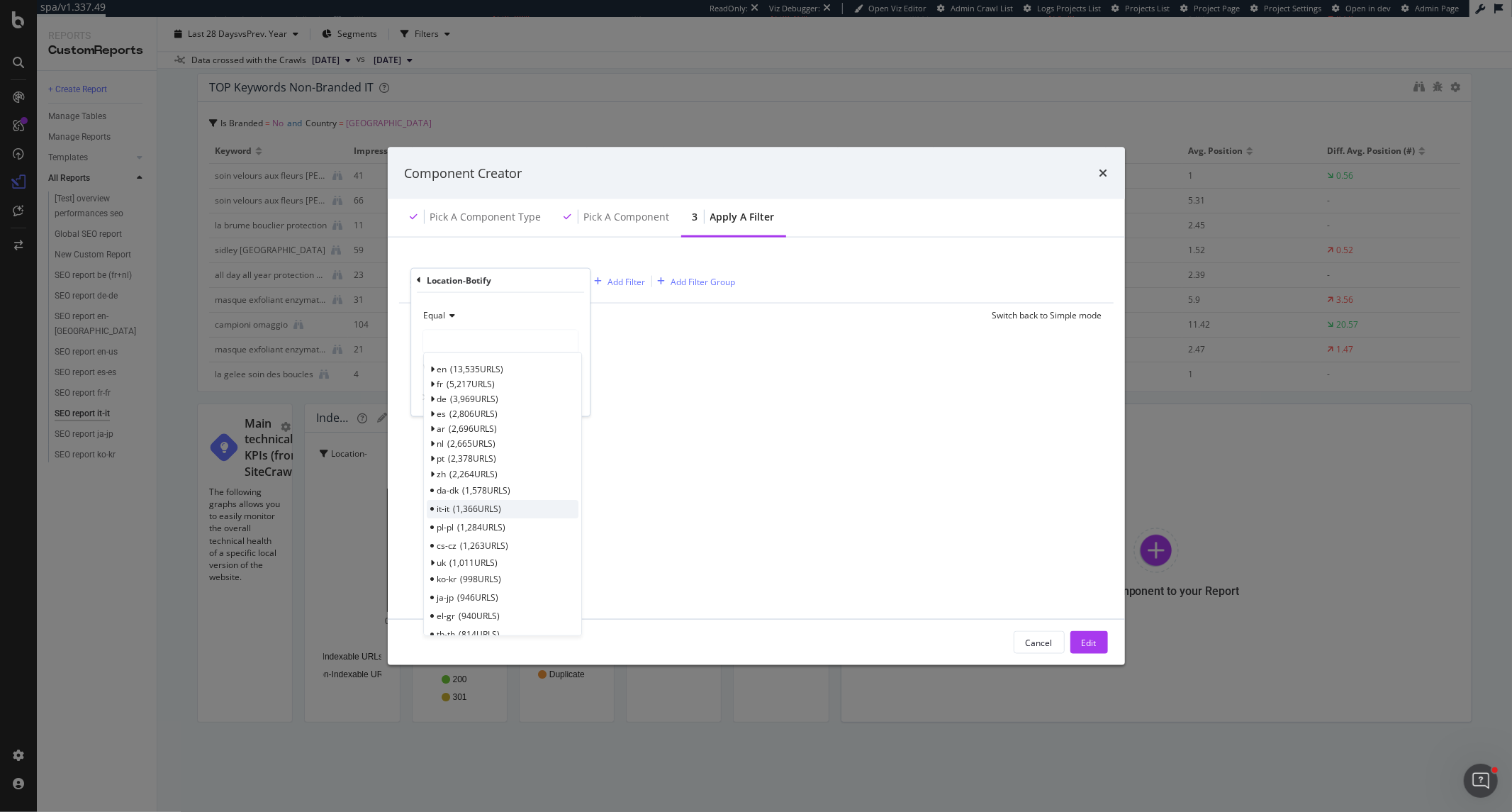
click at [495, 512] on span "1,366 URLS" at bounding box center [478, 509] width 48 height 12
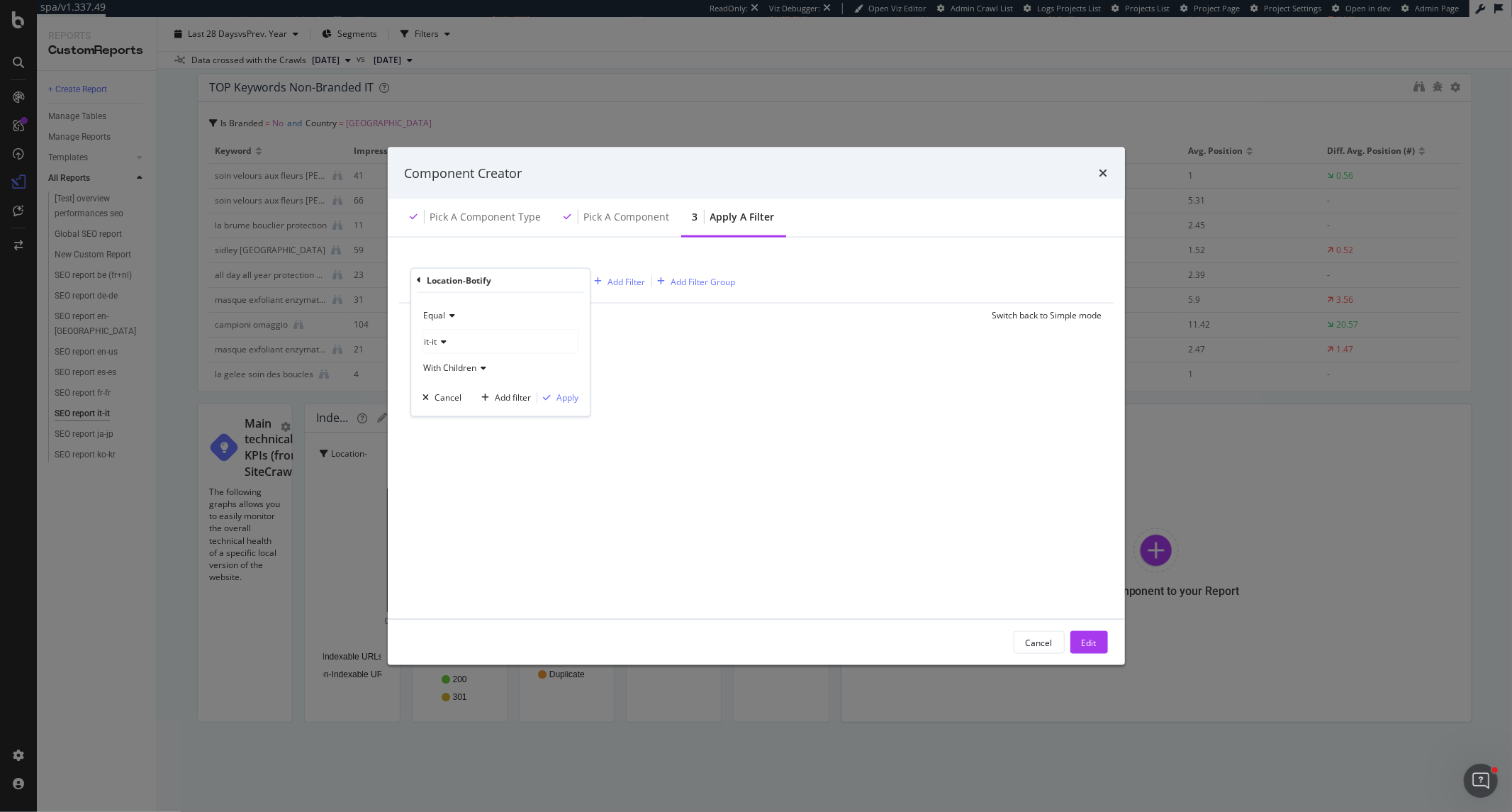
click at [561, 405] on div "Equal it-it With Children Cancel Add filter Apply" at bounding box center [500, 353] width 179 height 123
click at [564, 400] on div "Apply" at bounding box center [567, 397] width 22 height 12
click at [1096, 634] on div "Edit" at bounding box center [1089, 642] width 15 height 21
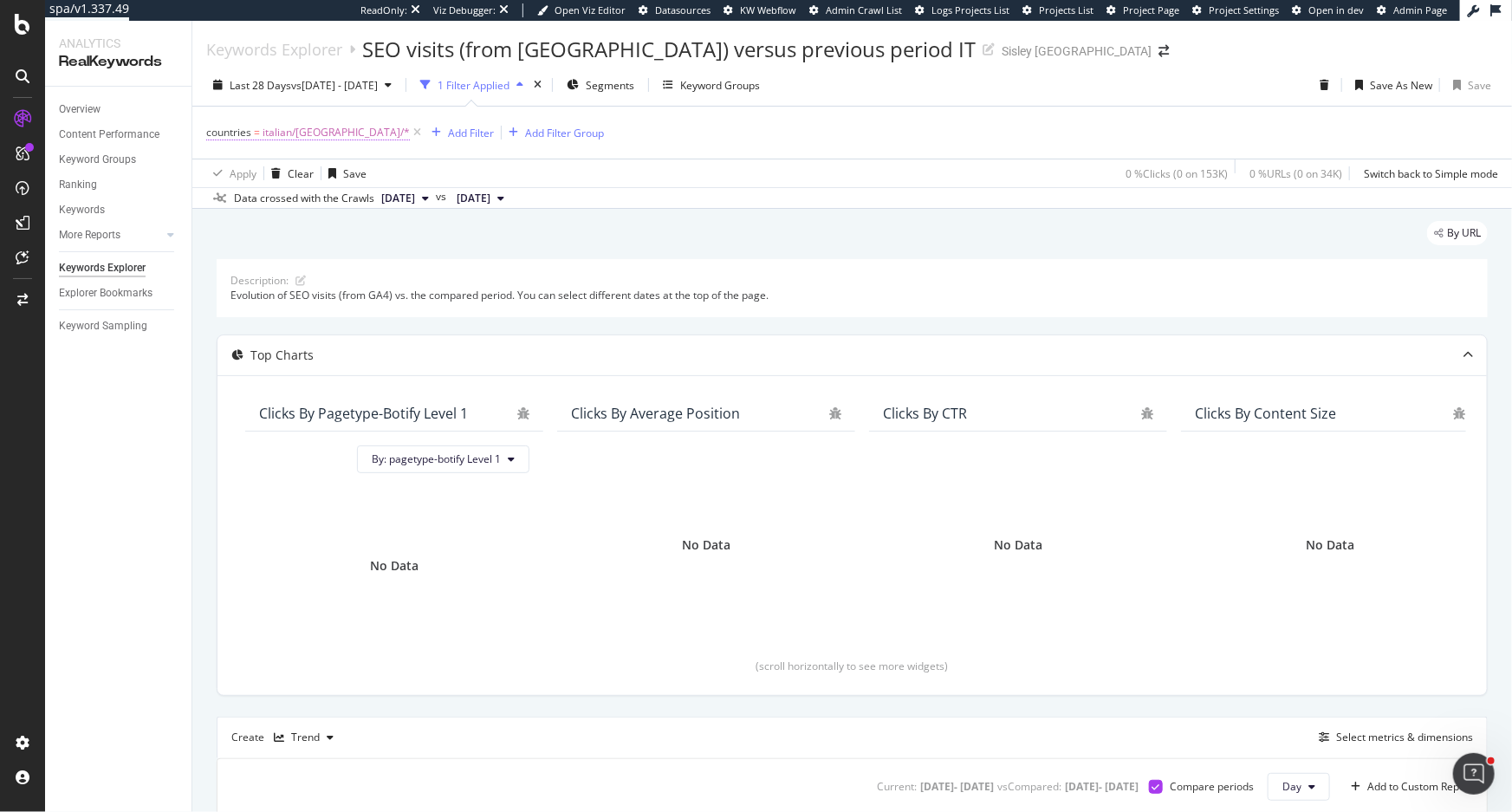
click at [278, 130] on span "italian/italy/*" at bounding box center [336, 132] width 147 height 24
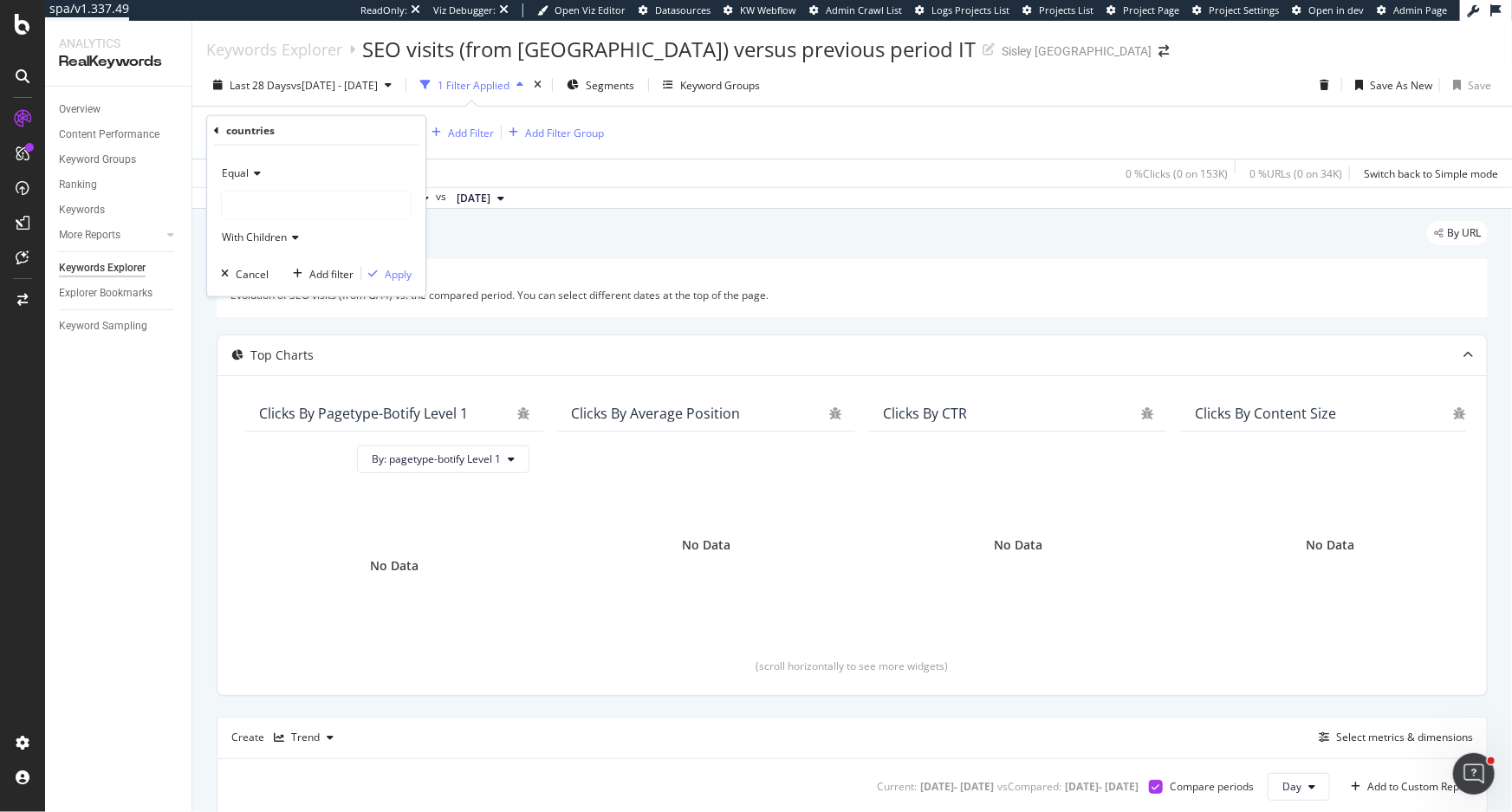
click at [241, 132] on div "countries" at bounding box center [251, 130] width 48 height 15
click at [220, 129] on div "countries" at bounding box center [315, 131] width 204 height 30
click at [216, 130] on icon at bounding box center [216, 129] width 6 height 10
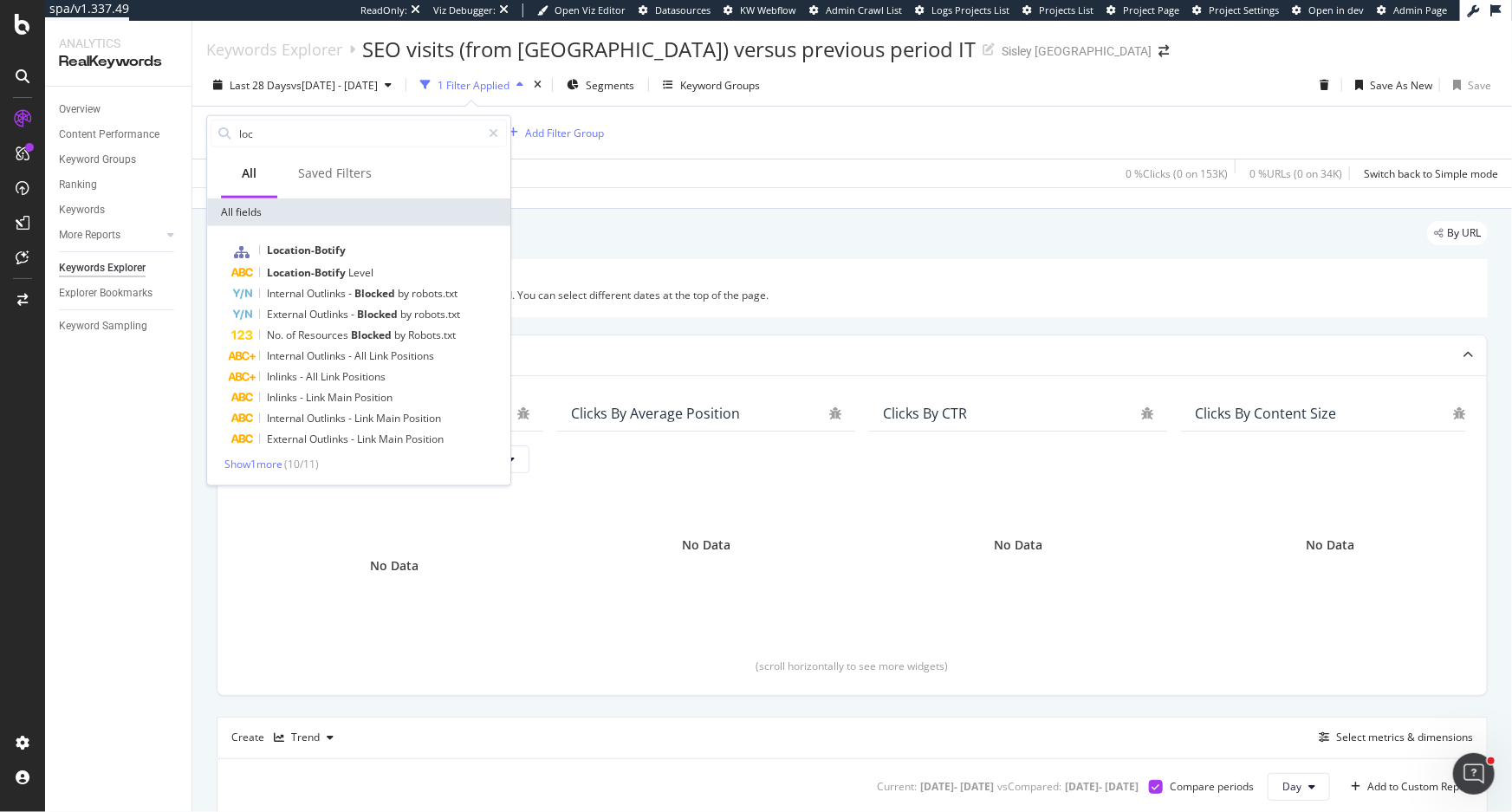
type input "loc"
click at [303, 238] on div "Location-Botify Location-Botify Level Internal Outlinks - Blocked by robots.txt…" at bounding box center [359, 356] width 303 height 259
click at [305, 249] on span "Location-Botify" at bounding box center [306, 250] width 79 height 15
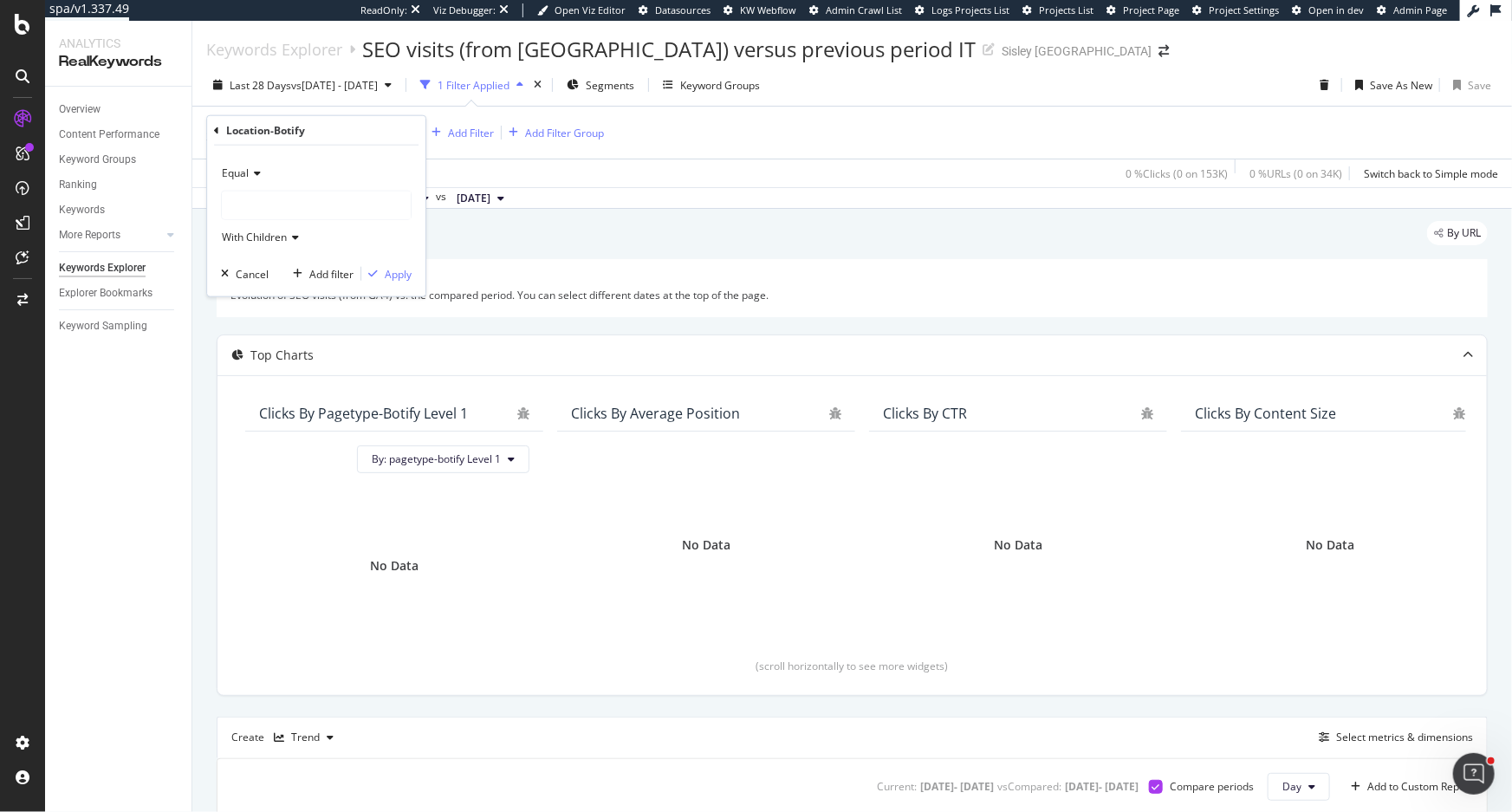
click at [288, 207] on div at bounding box center [316, 205] width 189 height 28
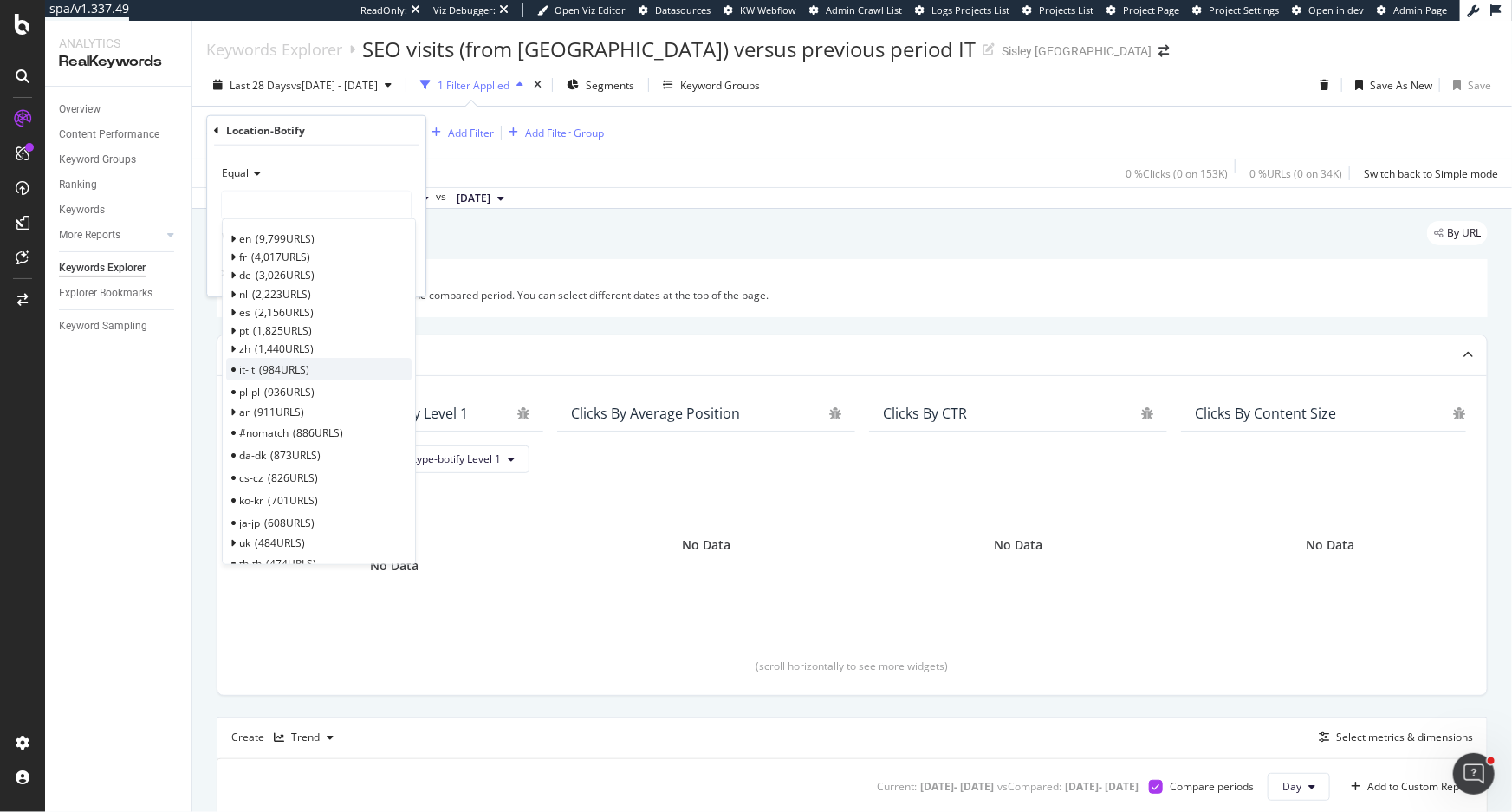
click at [249, 373] on span "it-it" at bounding box center [247, 369] width 16 height 15
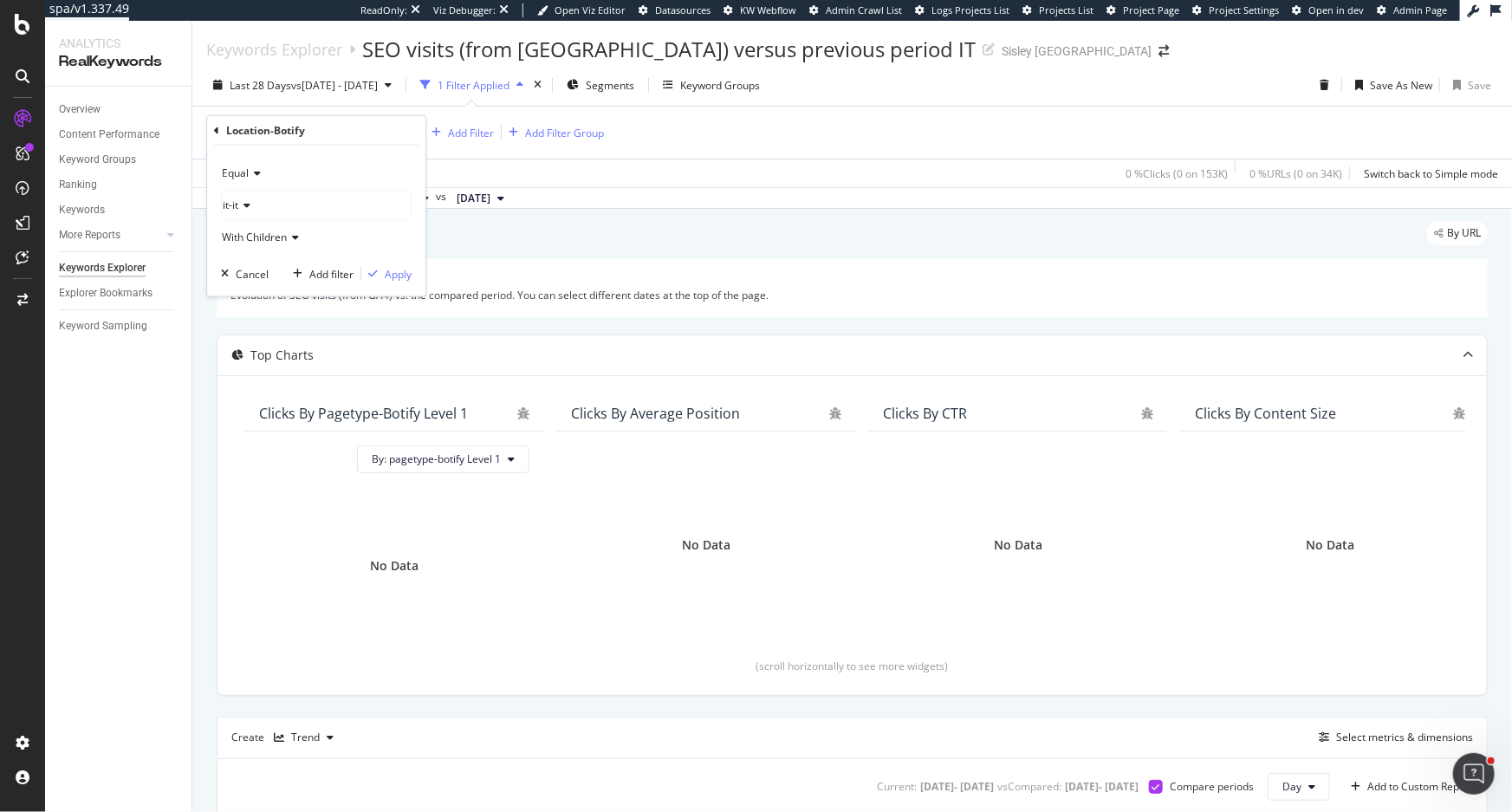
click at [416, 268] on div "Equal it-it With Children Cancel Add filter Apply" at bounding box center [316, 220] width 218 height 151
click at [402, 273] on div "Apply" at bounding box center [398, 274] width 27 height 15
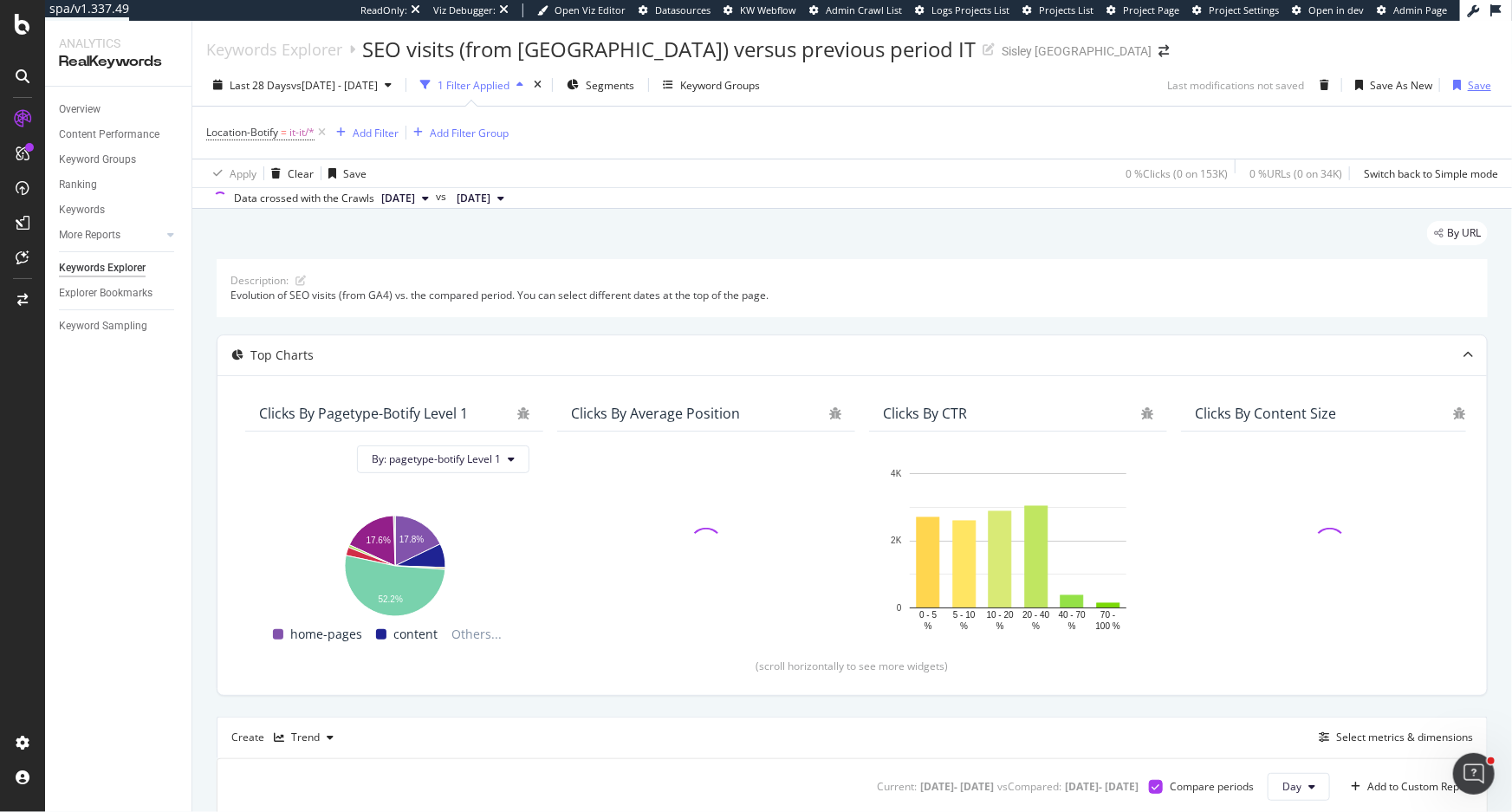
click at [1468, 90] on div "Save" at bounding box center [1479, 85] width 23 height 15
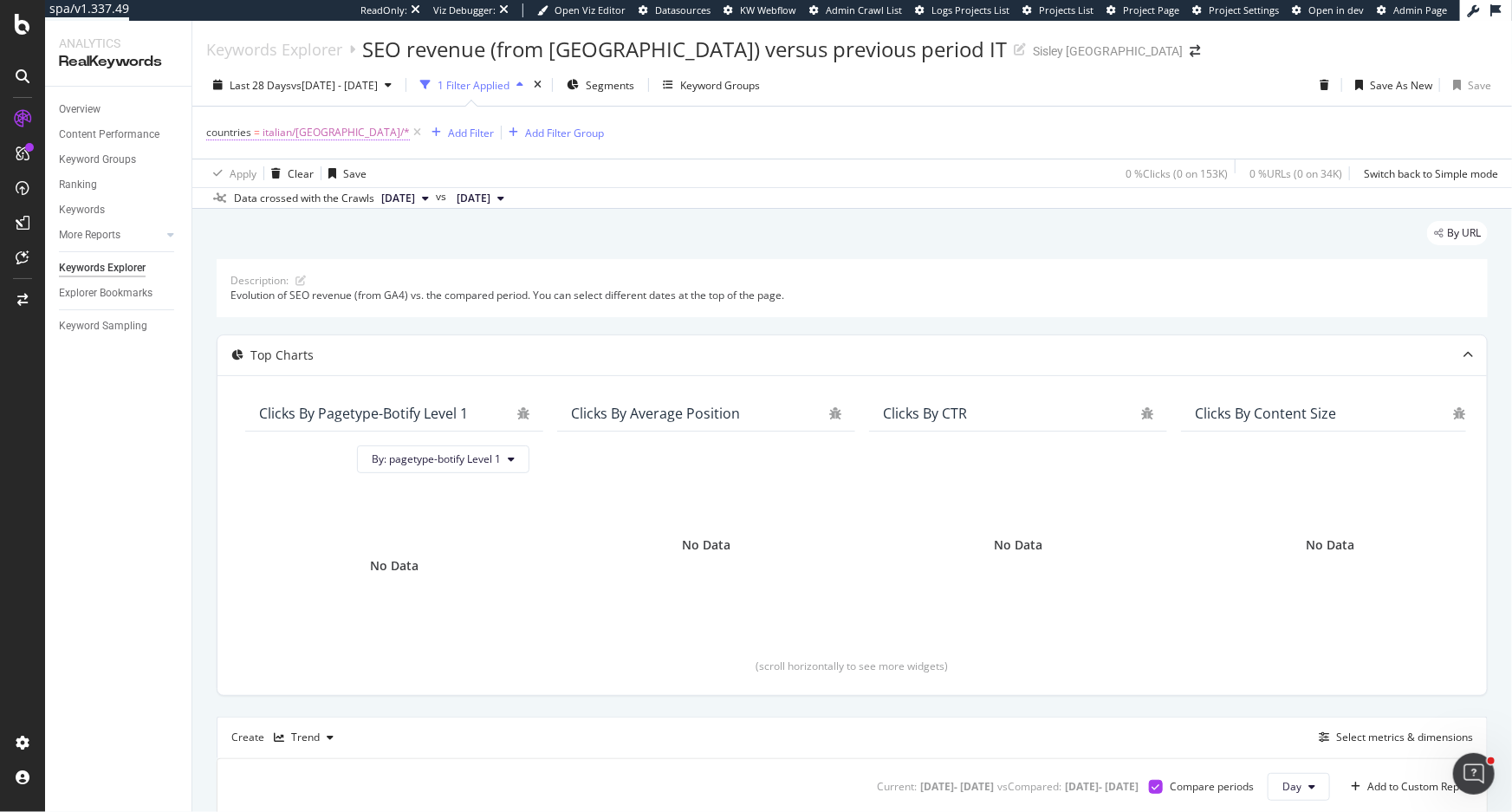
click at [247, 134] on span "countries" at bounding box center [228, 132] width 45 height 15
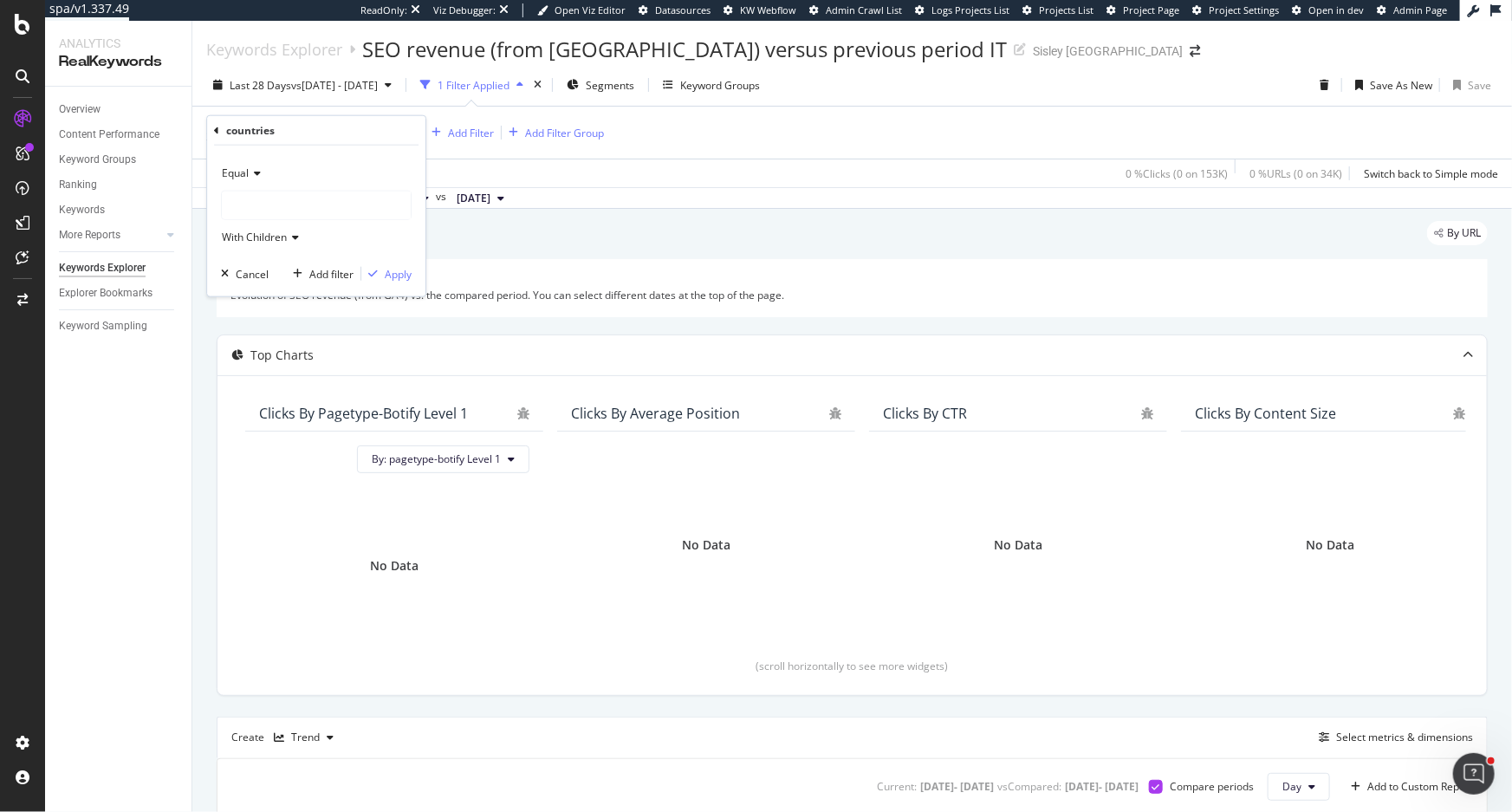
click at [214, 130] on icon at bounding box center [216, 129] width 6 height 10
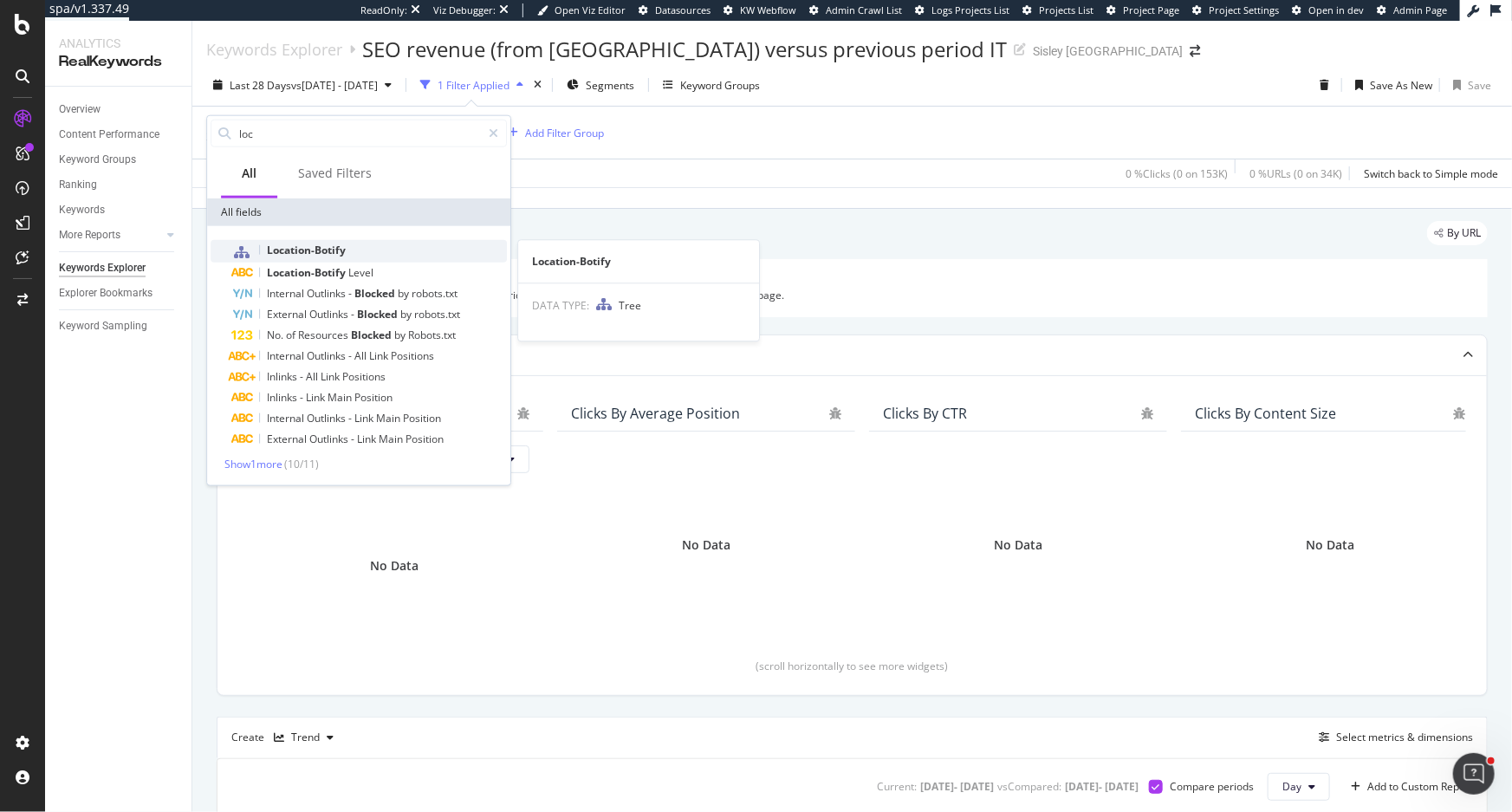
type input "loc"
click at [346, 251] on span "Location-Botify" at bounding box center [306, 250] width 79 height 15
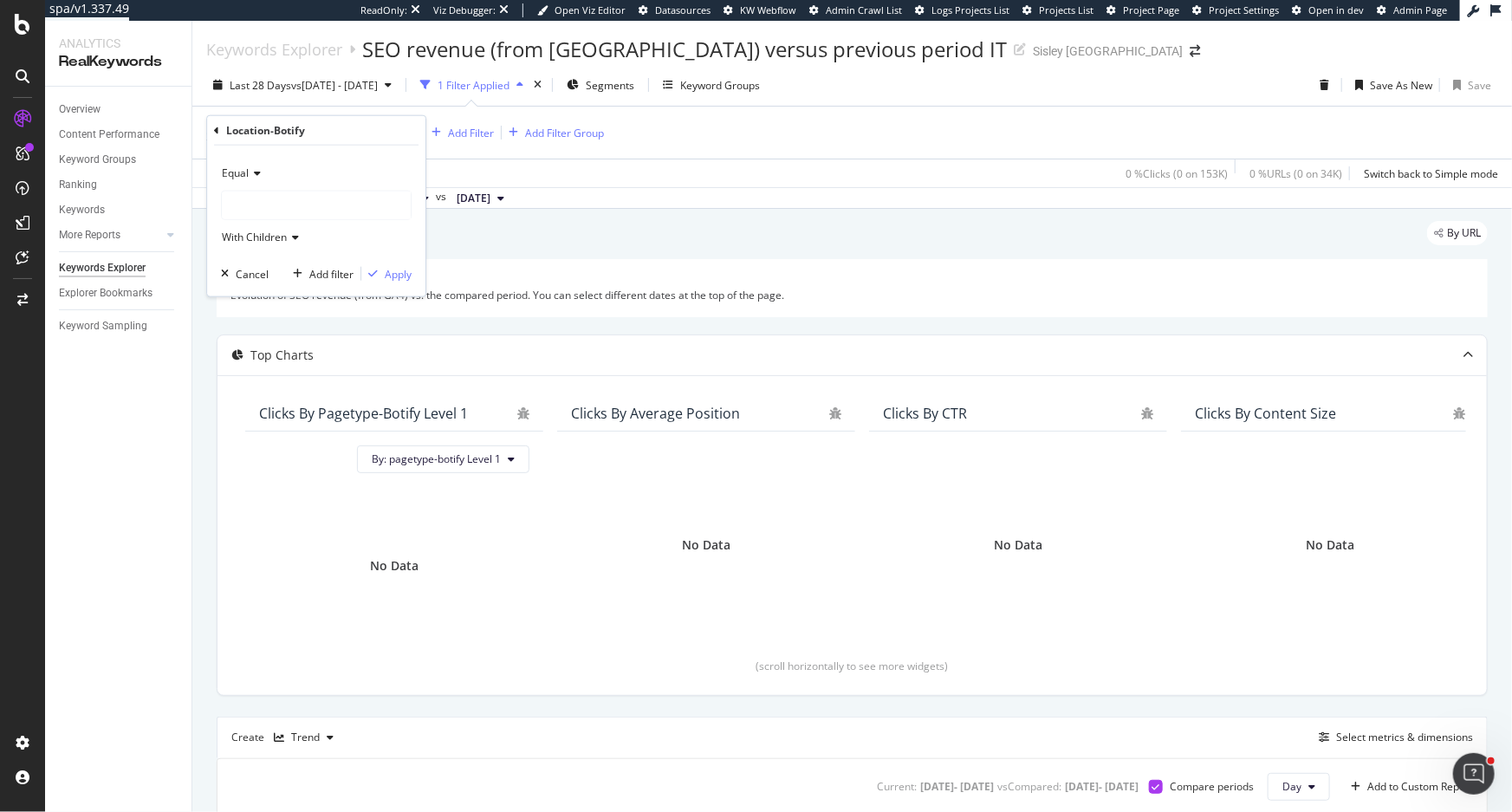
click at [260, 178] on div "Equal" at bounding box center [316, 173] width 191 height 28
click at [277, 224] on span "Not Equal" at bounding box center [252, 231] width 47 height 15
click at [287, 210] on div at bounding box center [316, 205] width 189 height 28
click at [254, 178] on span "Not Equal" at bounding box center [245, 173] width 47 height 15
click at [252, 198] on div "Equal" at bounding box center [318, 209] width 186 height 22
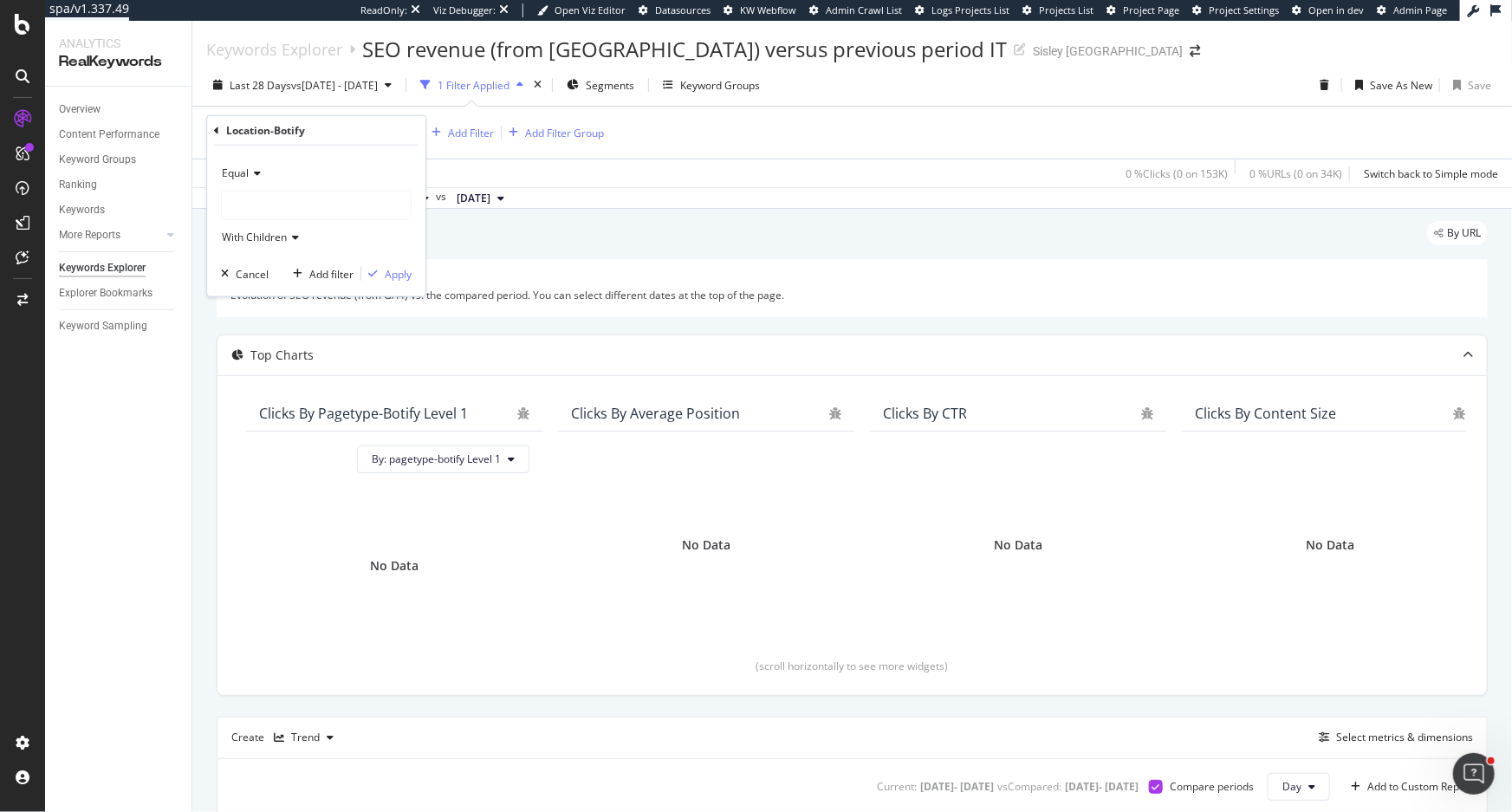
click at [263, 199] on div at bounding box center [316, 205] width 189 height 28
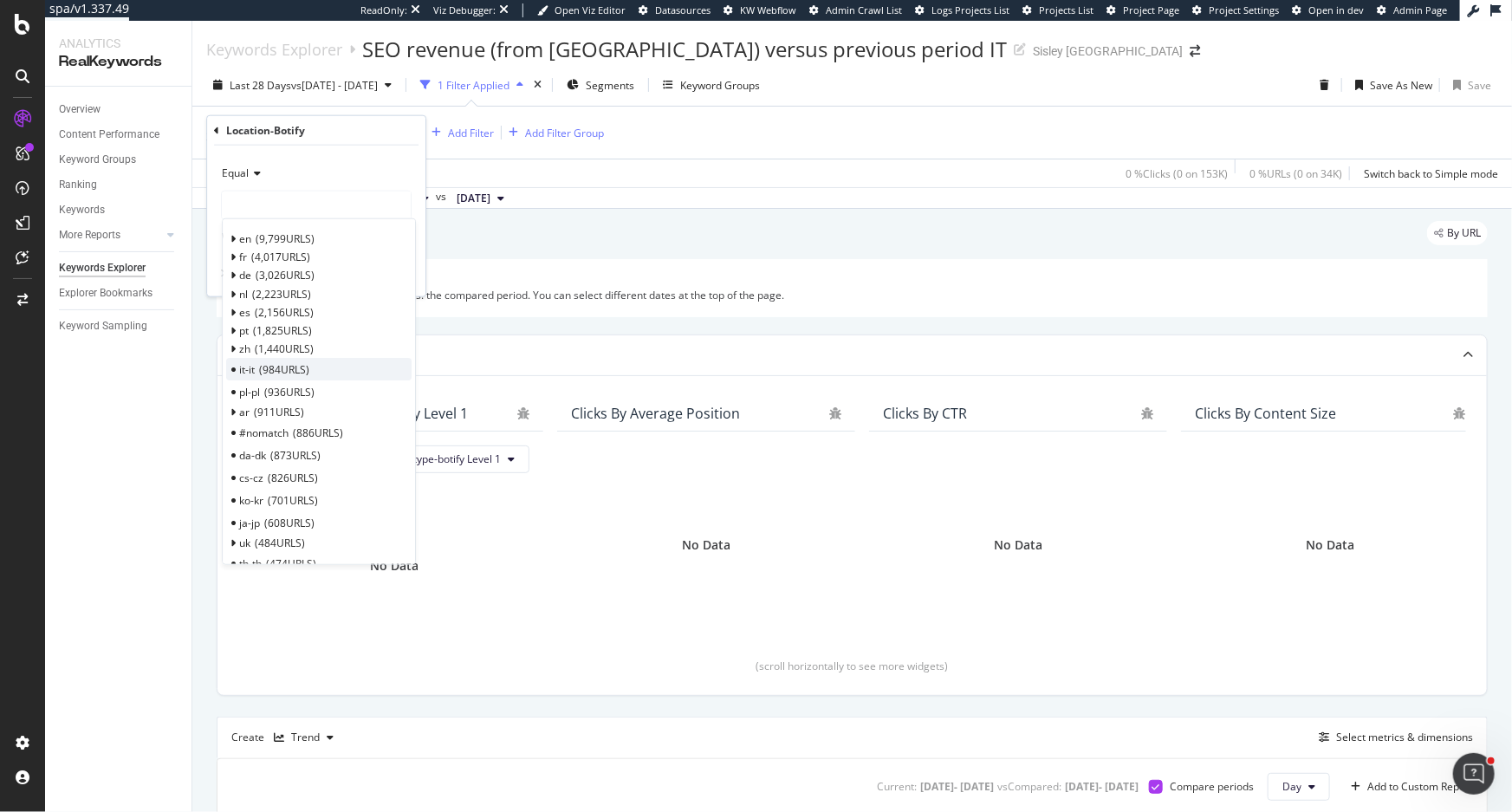
click at [269, 372] on span "984 URLS" at bounding box center [284, 369] width 50 height 15
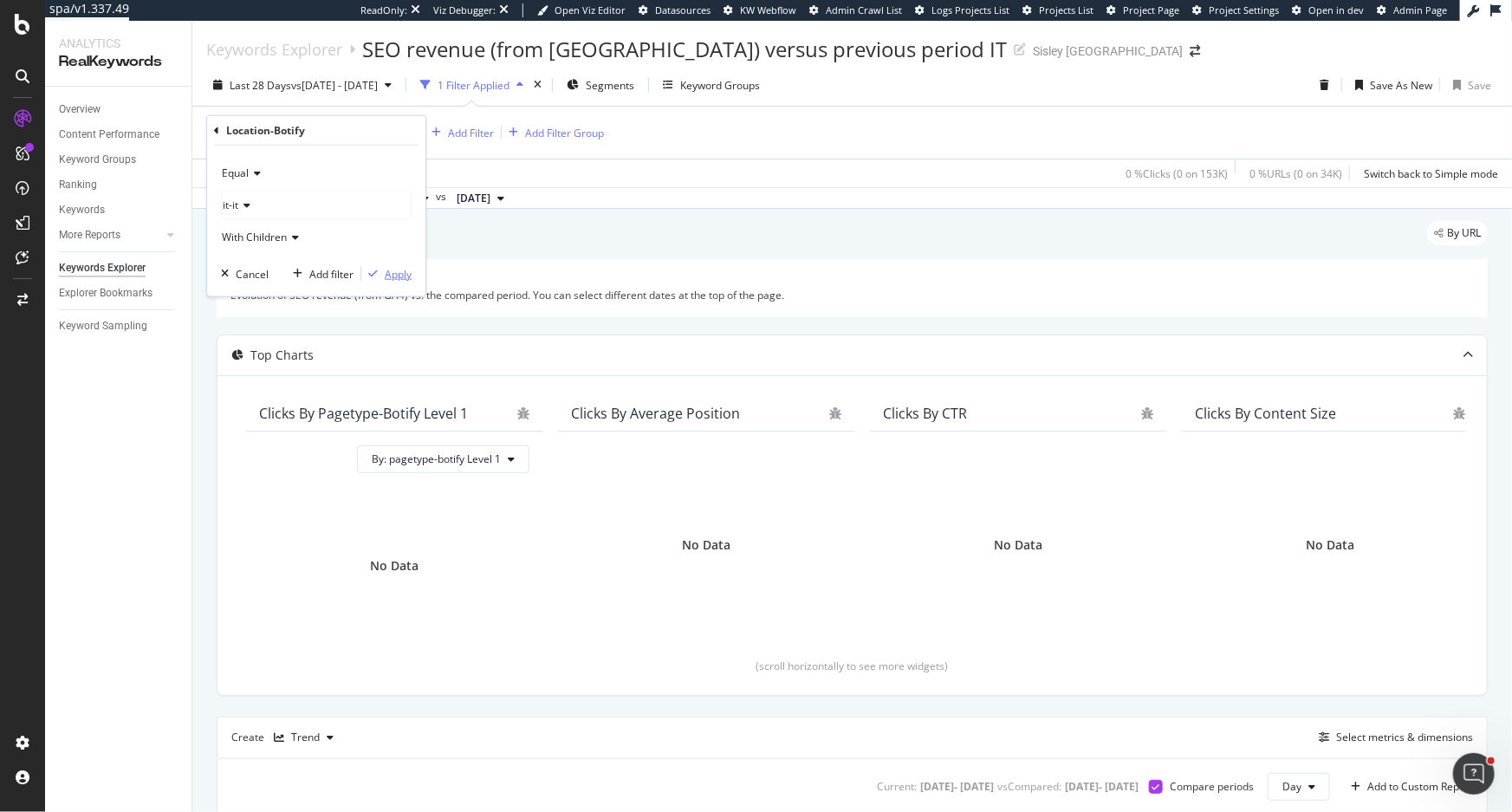
click at [380, 279] on div "Apply" at bounding box center [387, 274] width 50 height 16
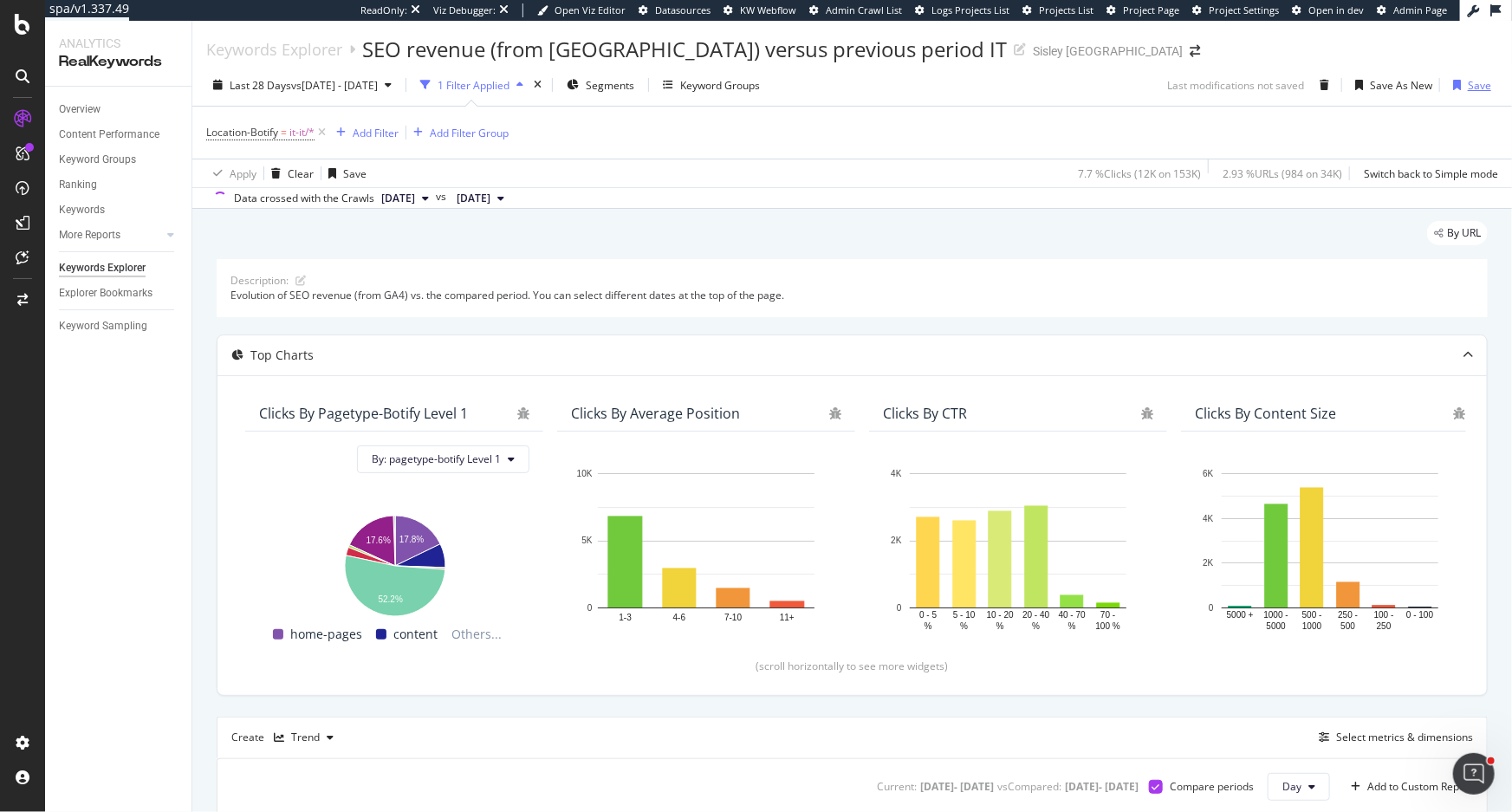
click at [1468, 88] on div "Save" at bounding box center [1479, 85] width 23 height 15
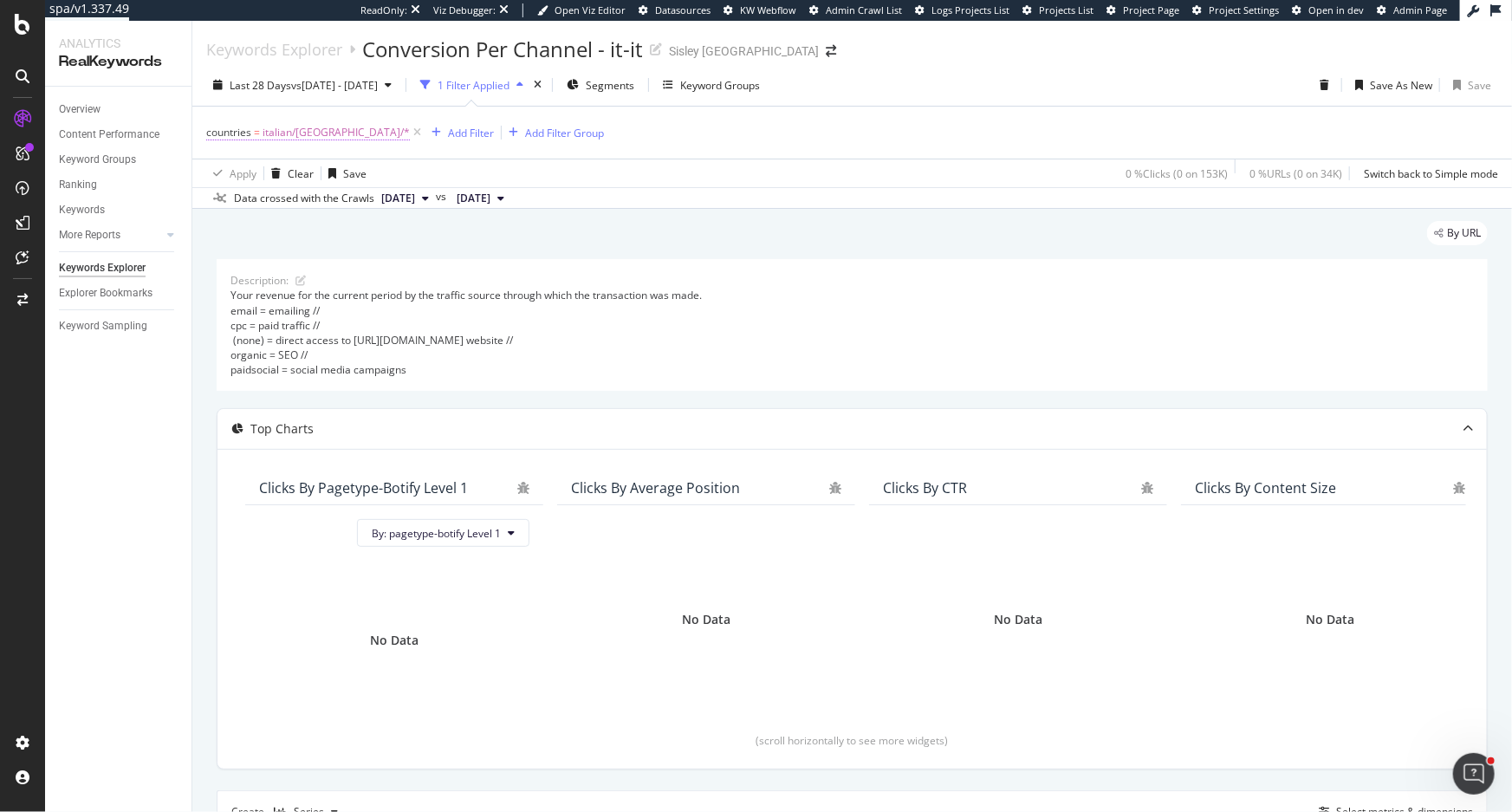
click at [268, 129] on span "italian/[GEOGRAPHIC_DATA]/*" at bounding box center [336, 132] width 147 height 24
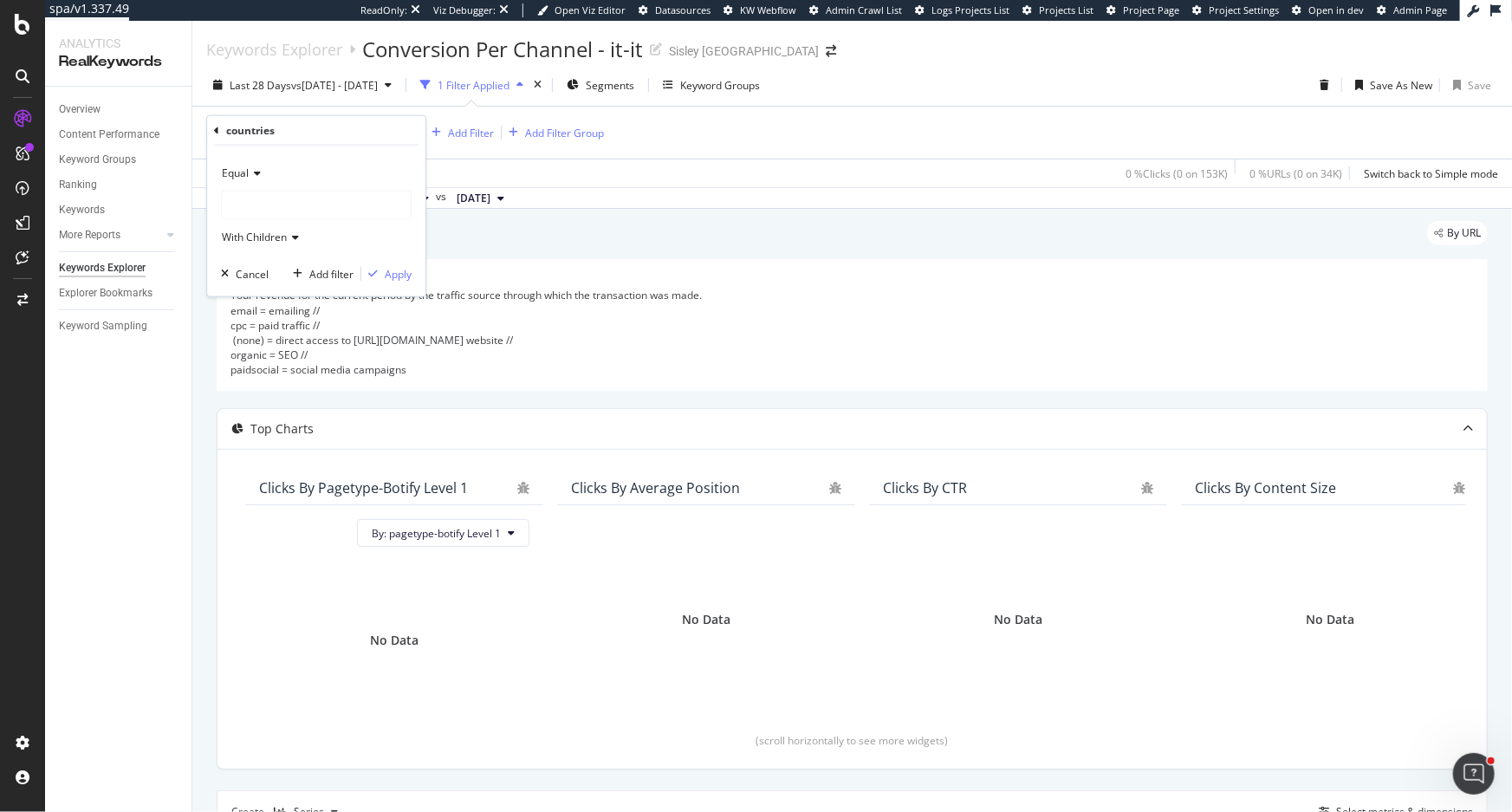
click at [215, 131] on icon at bounding box center [216, 129] width 6 height 10
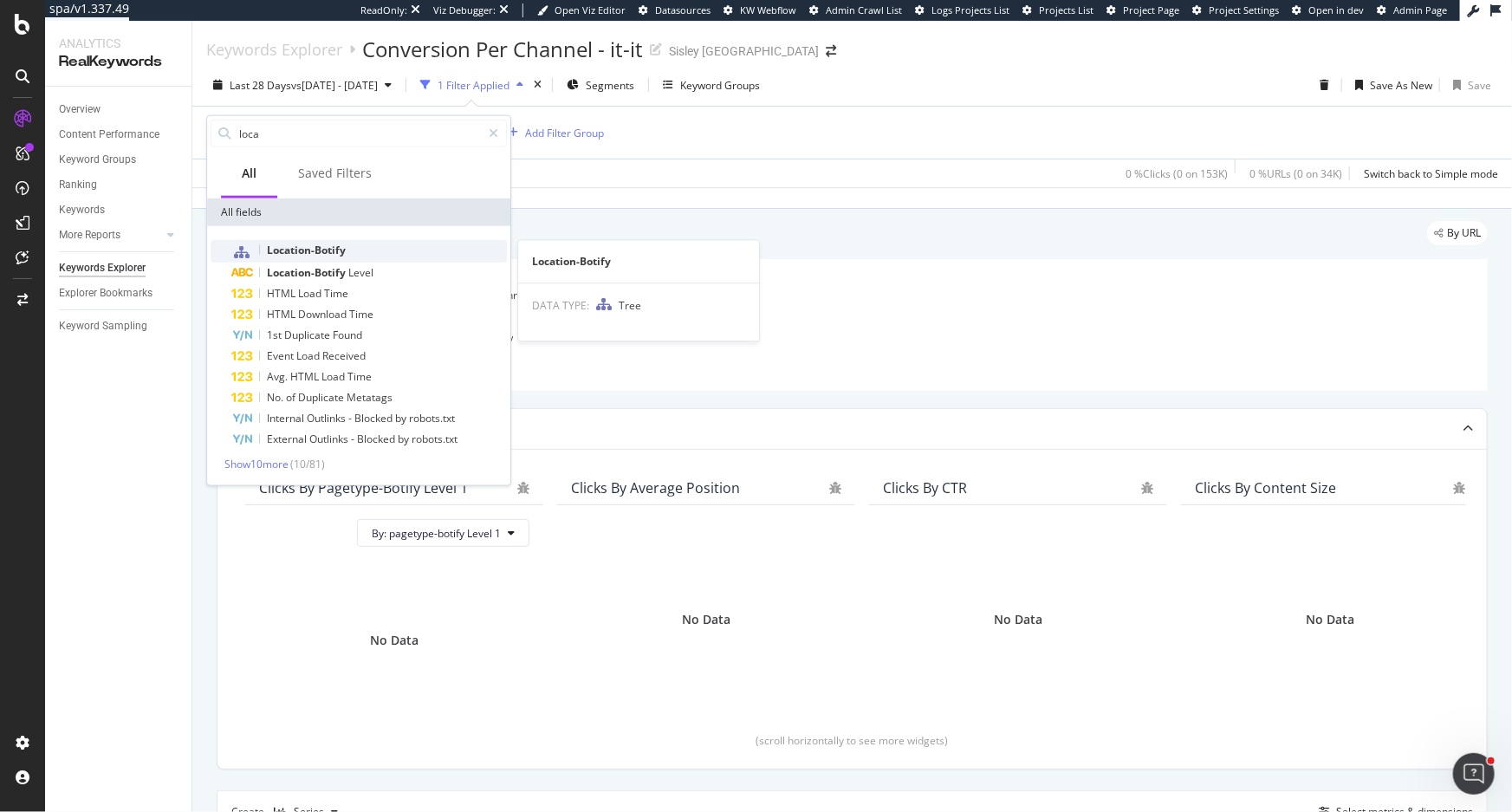
type input "loca"
click at [347, 252] on div "Location-Botify" at bounding box center [369, 252] width 276 height 22
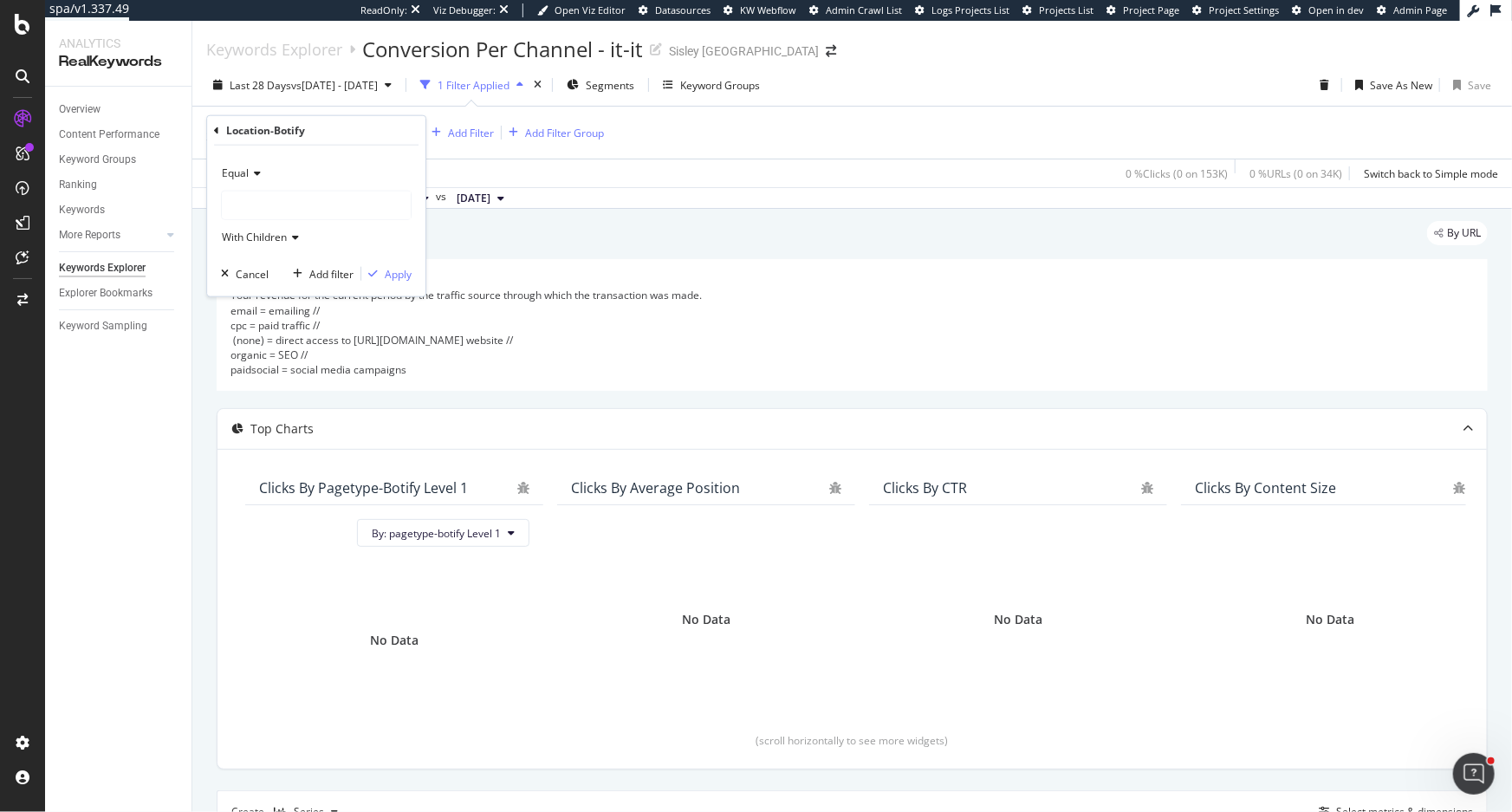
click at [294, 191] on div at bounding box center [316, 205] width 189 height 28
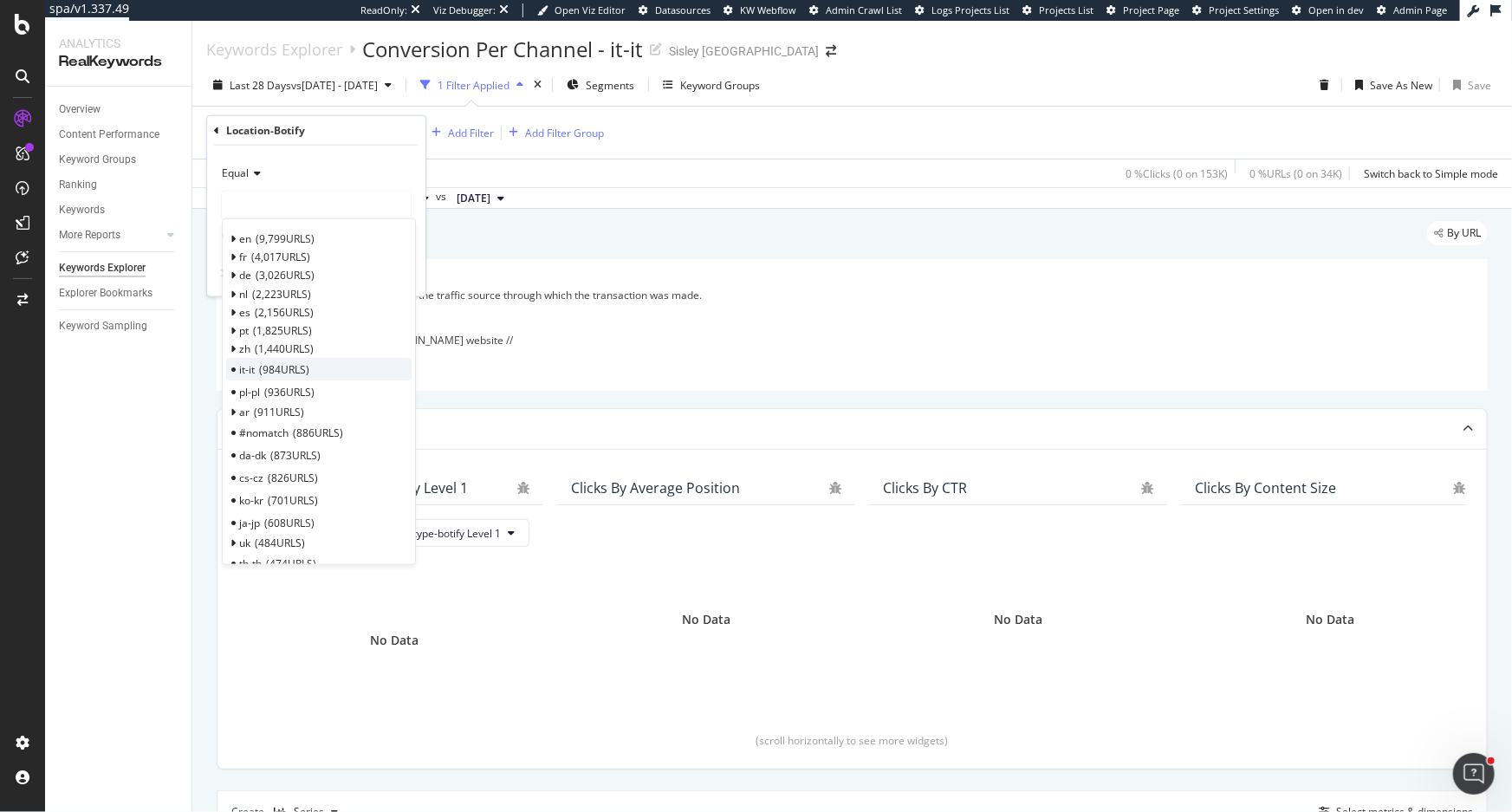
click at [354, 373] on div "it-it 984 URLS" at bounding box center [319, 369] width 186 height 22
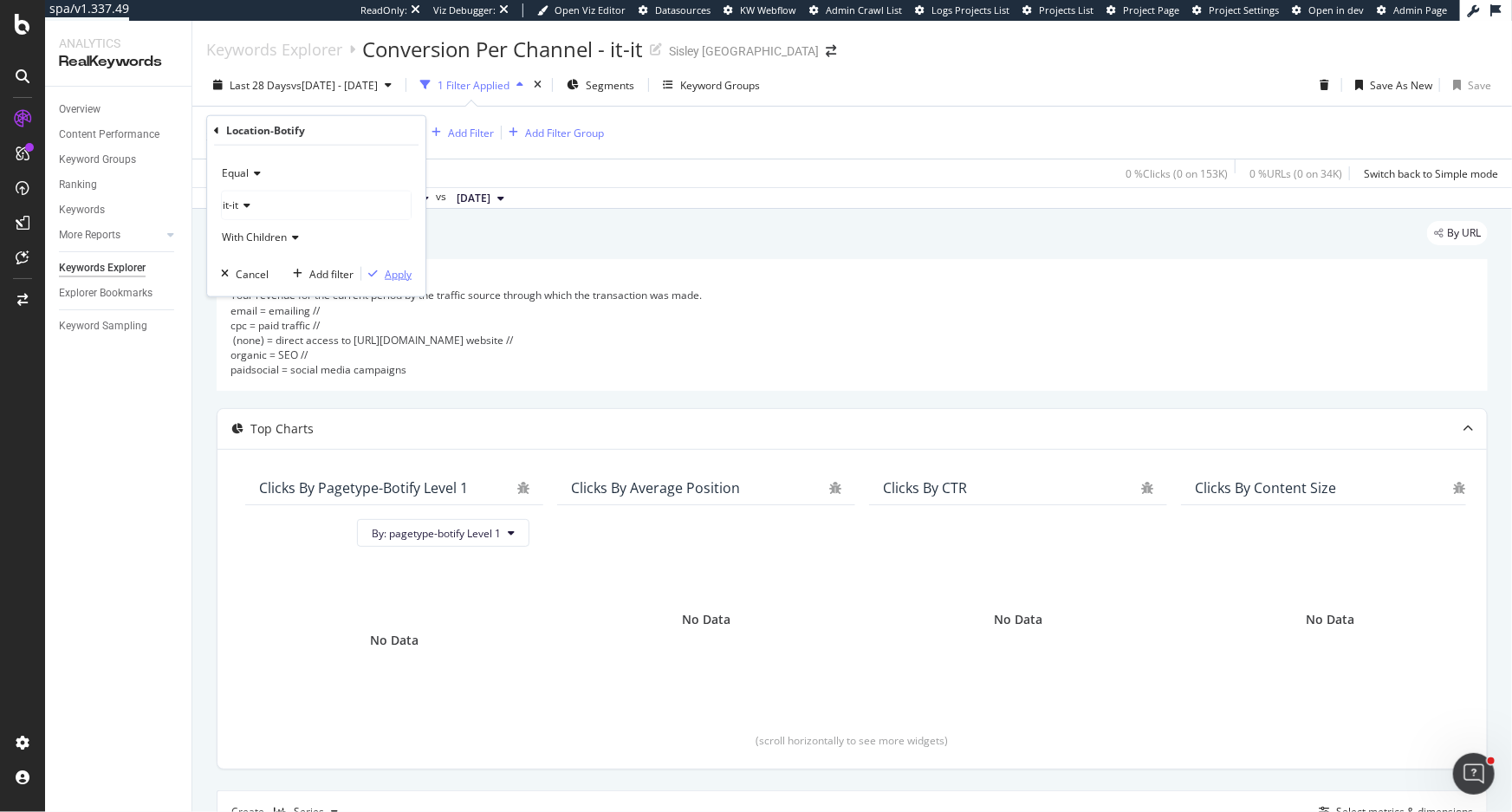
click at [389, 272] on div "Apply" at bounding box center [398, 274] width 27 height 15
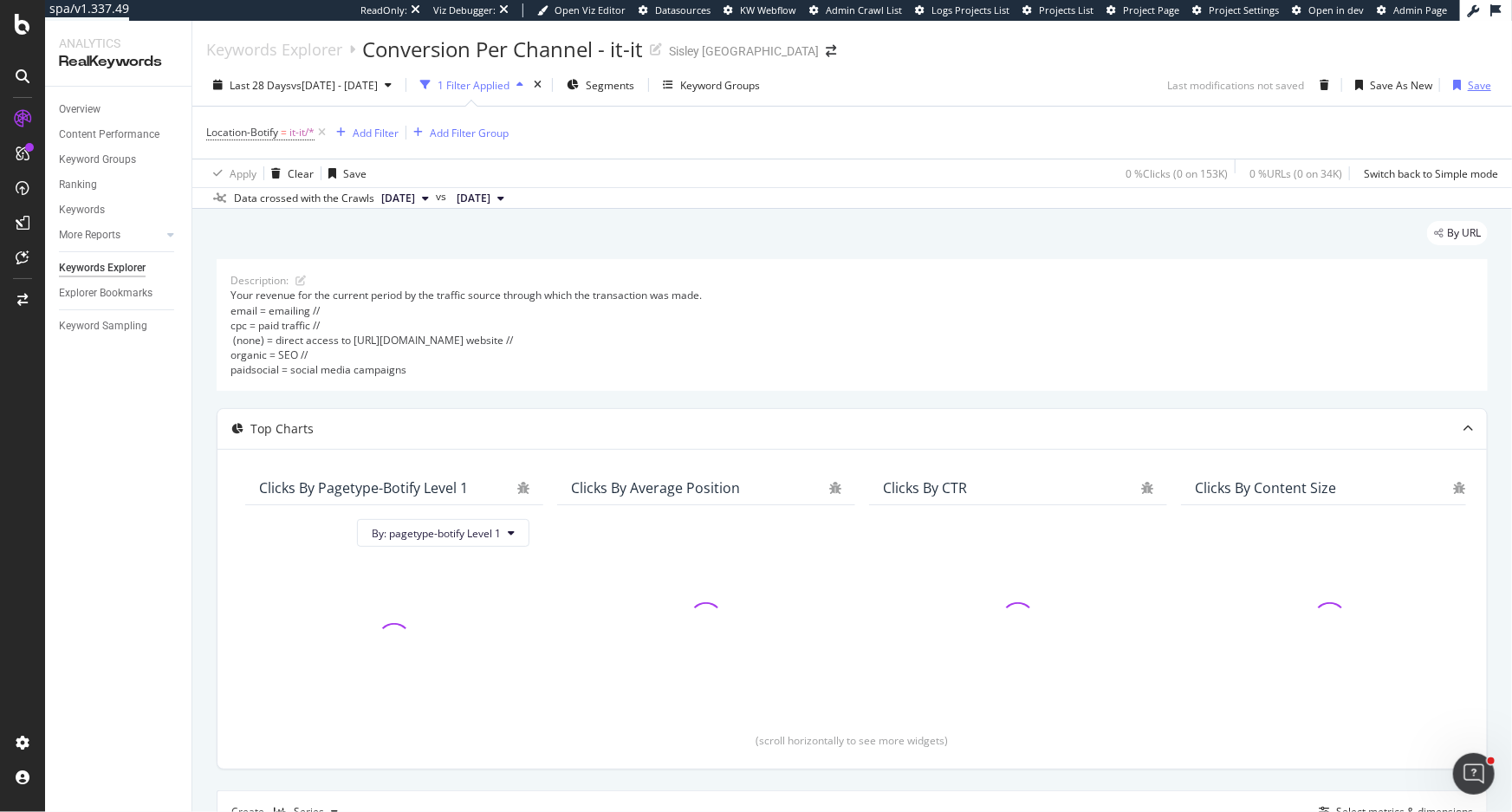
click at [1468, 85] on div "Save" at bounding box center [1479, 85] width 23 height 15
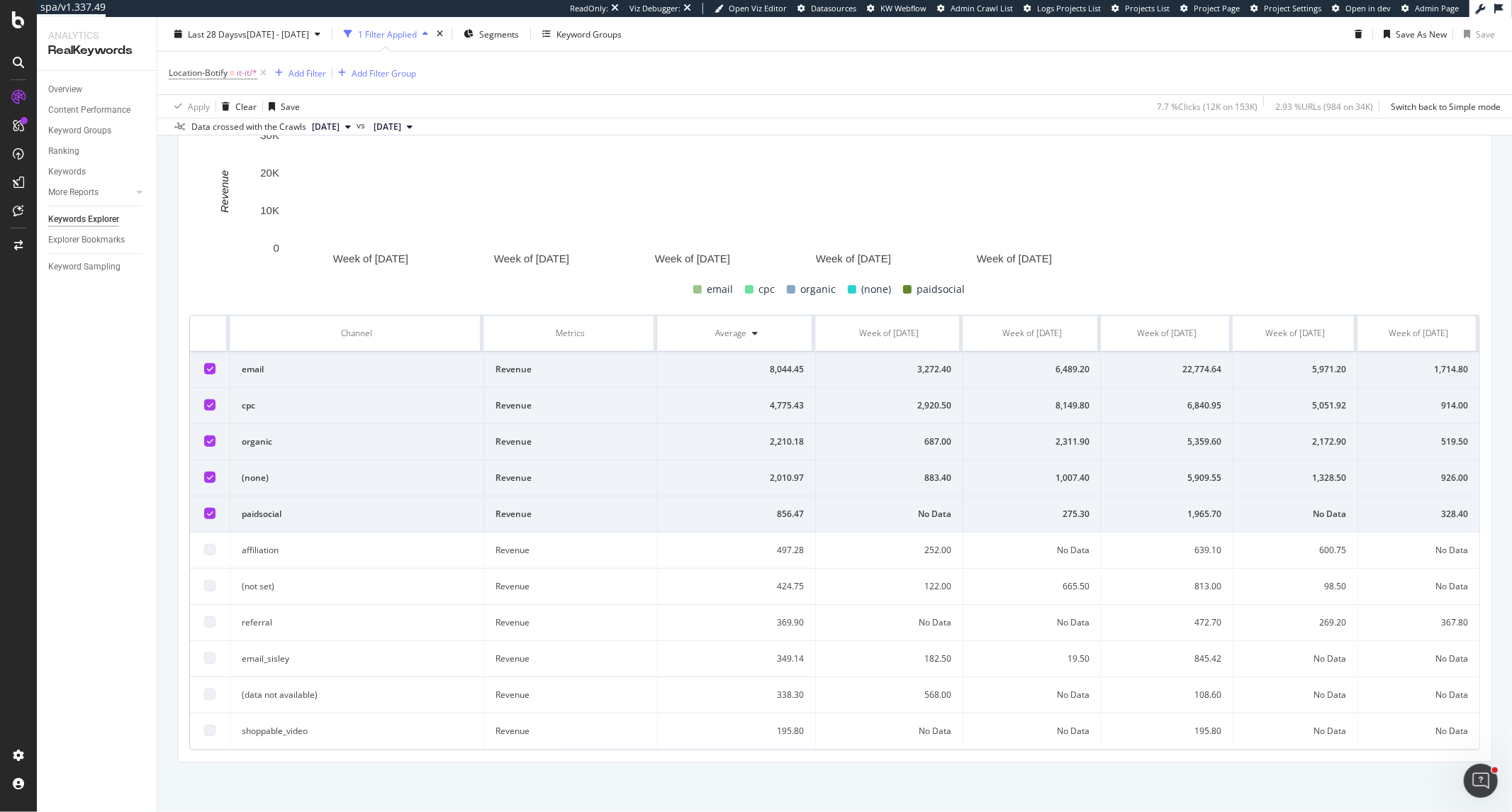
scroll to position [601, 0]
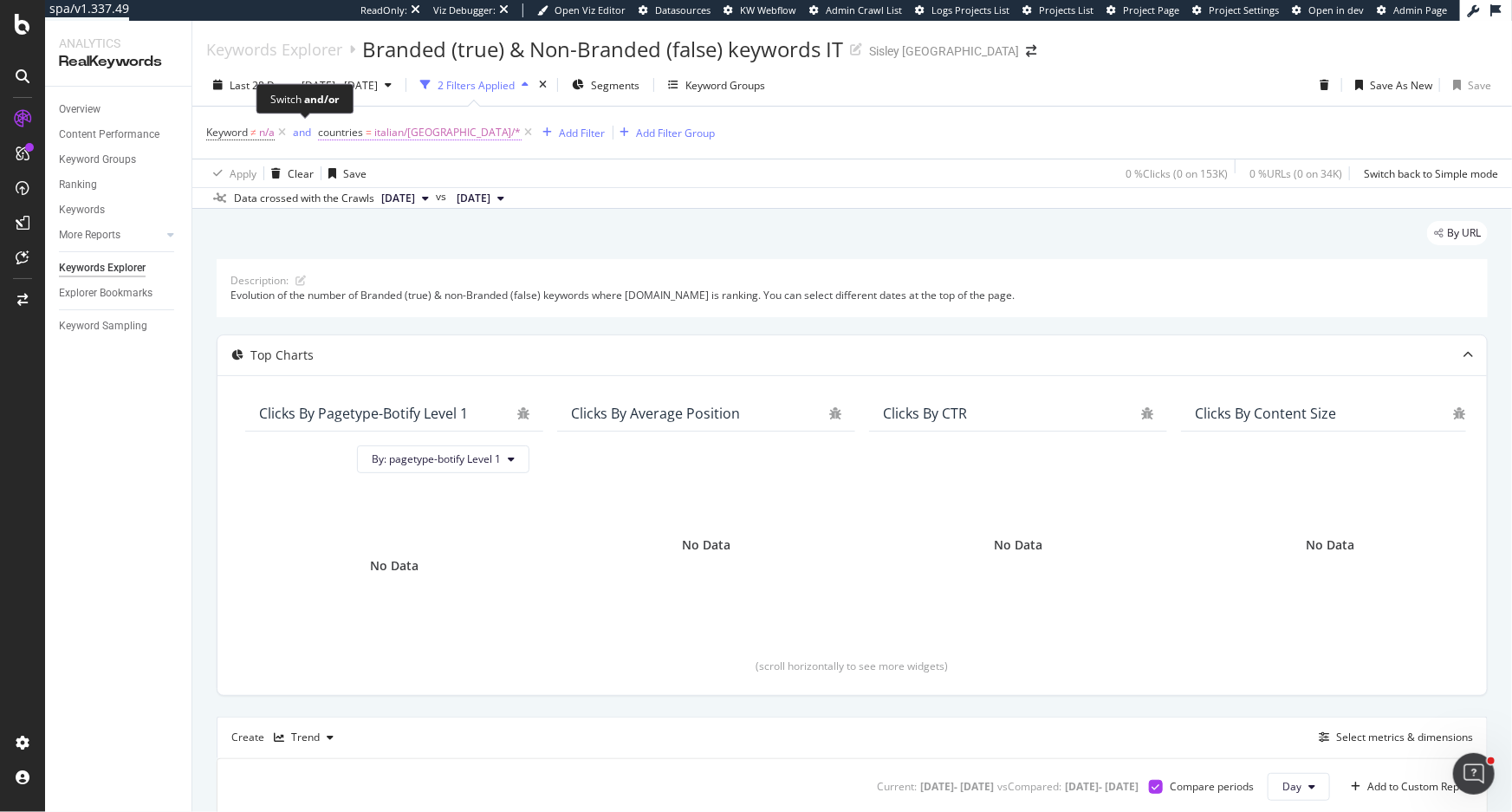
click at [372, 129] on span "=" at bounding box center [368, 132] width 6 height 15
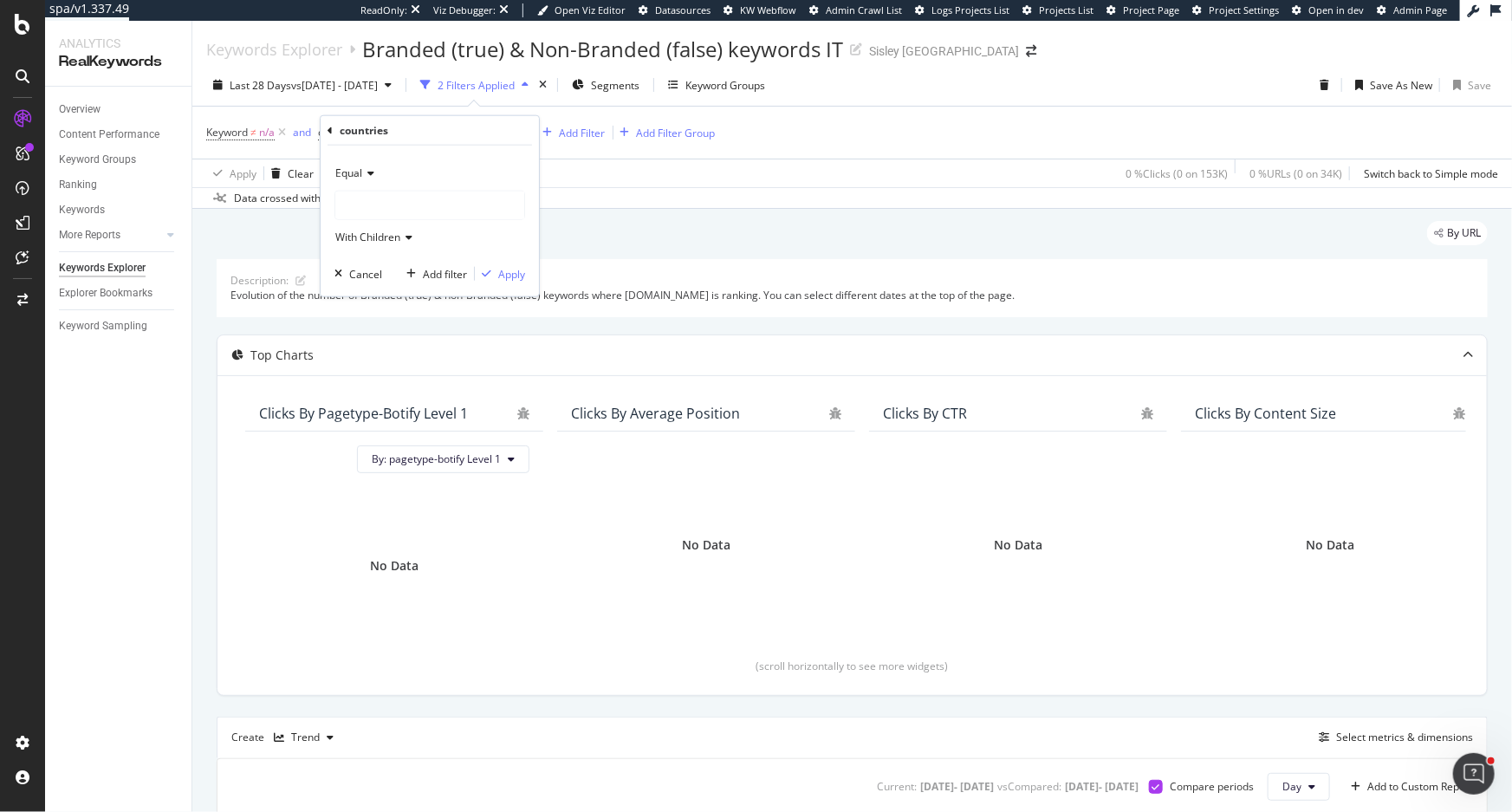
click at [335, 135] on div "countries" at bounding box center [429, 131] width 204 height 30
click at [330, 130] on icon at bounding box center [330, 129] width 6 height 10
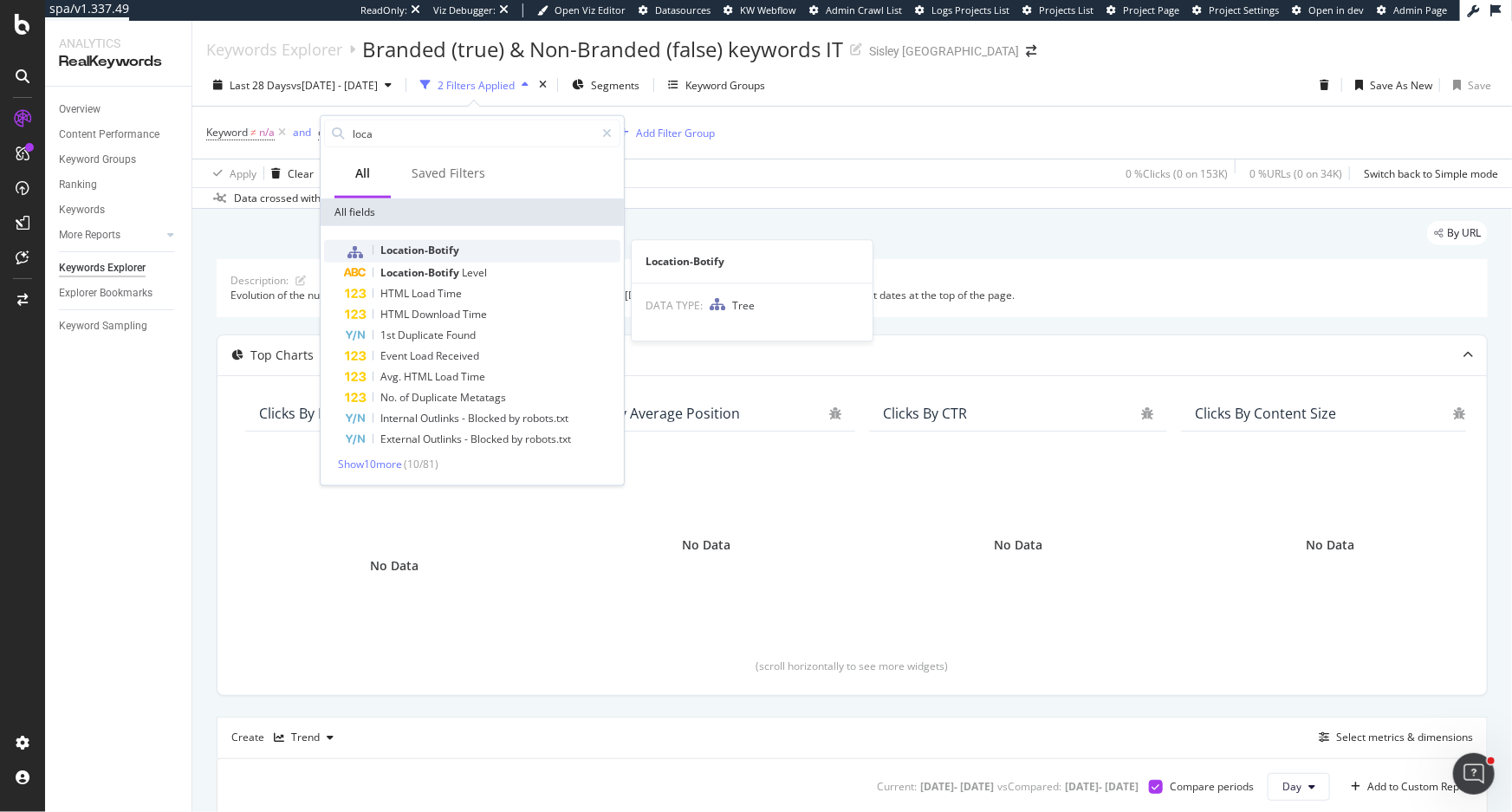
type input "loca"
click at [427, 248] on span "Location-Botify" at bounding box center [419, 250] width 79 height 15
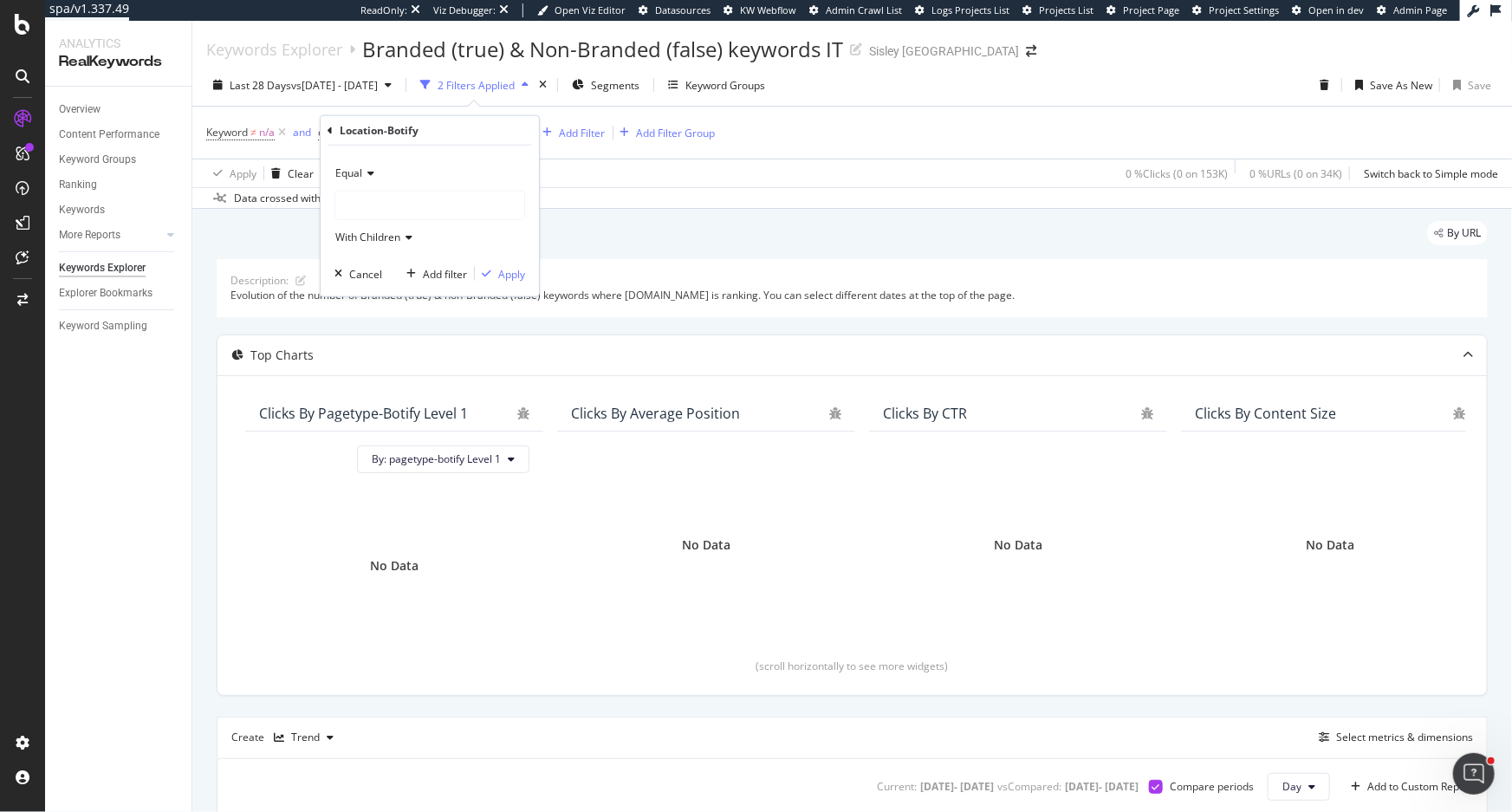
click at [377, 191] on div at bounding box center [430, 205] width 189 height 28
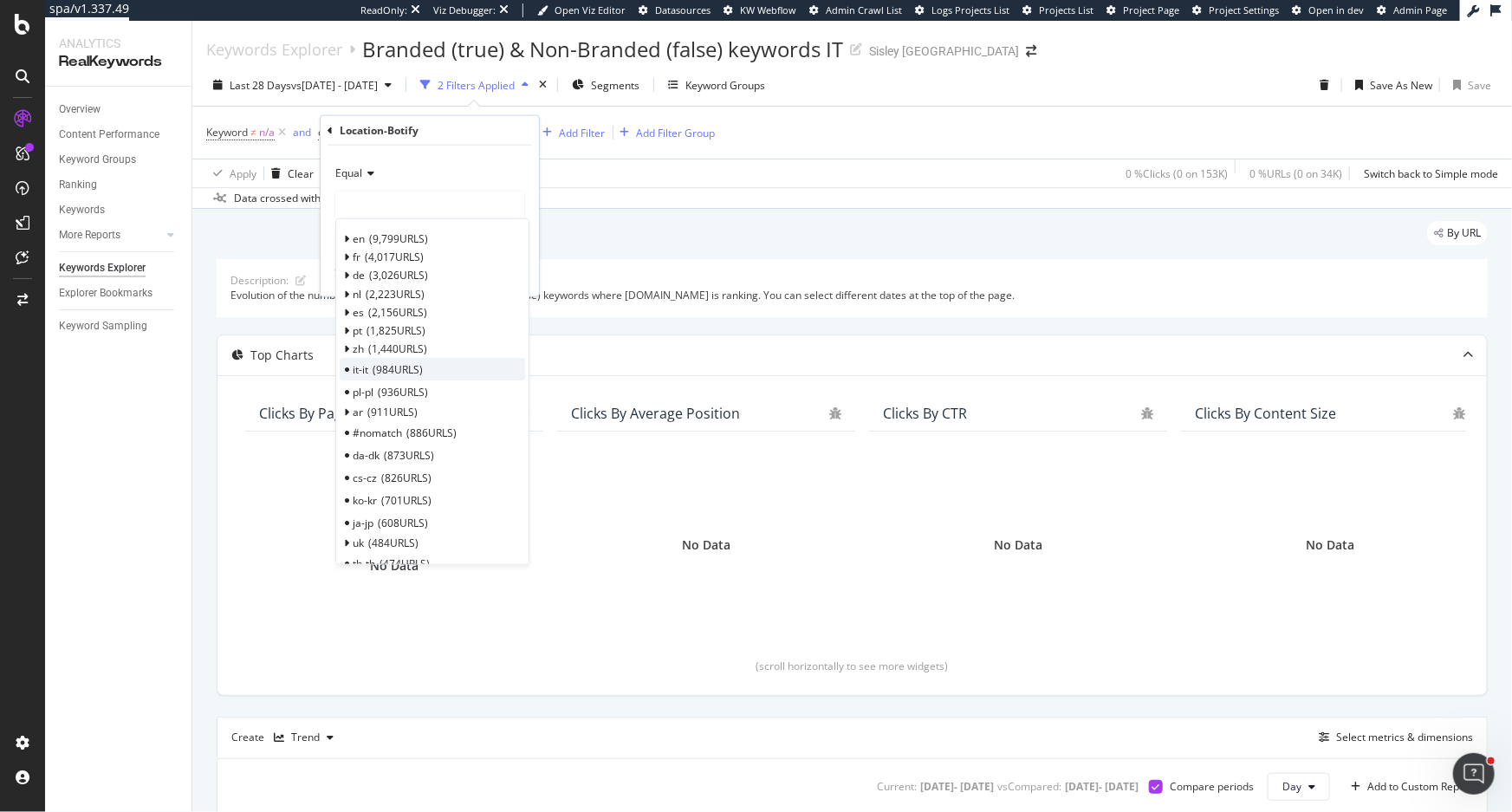
click at [348, 363] on div "it-it 984 URLS" at bounding box center [432, 369] width 186 height 22
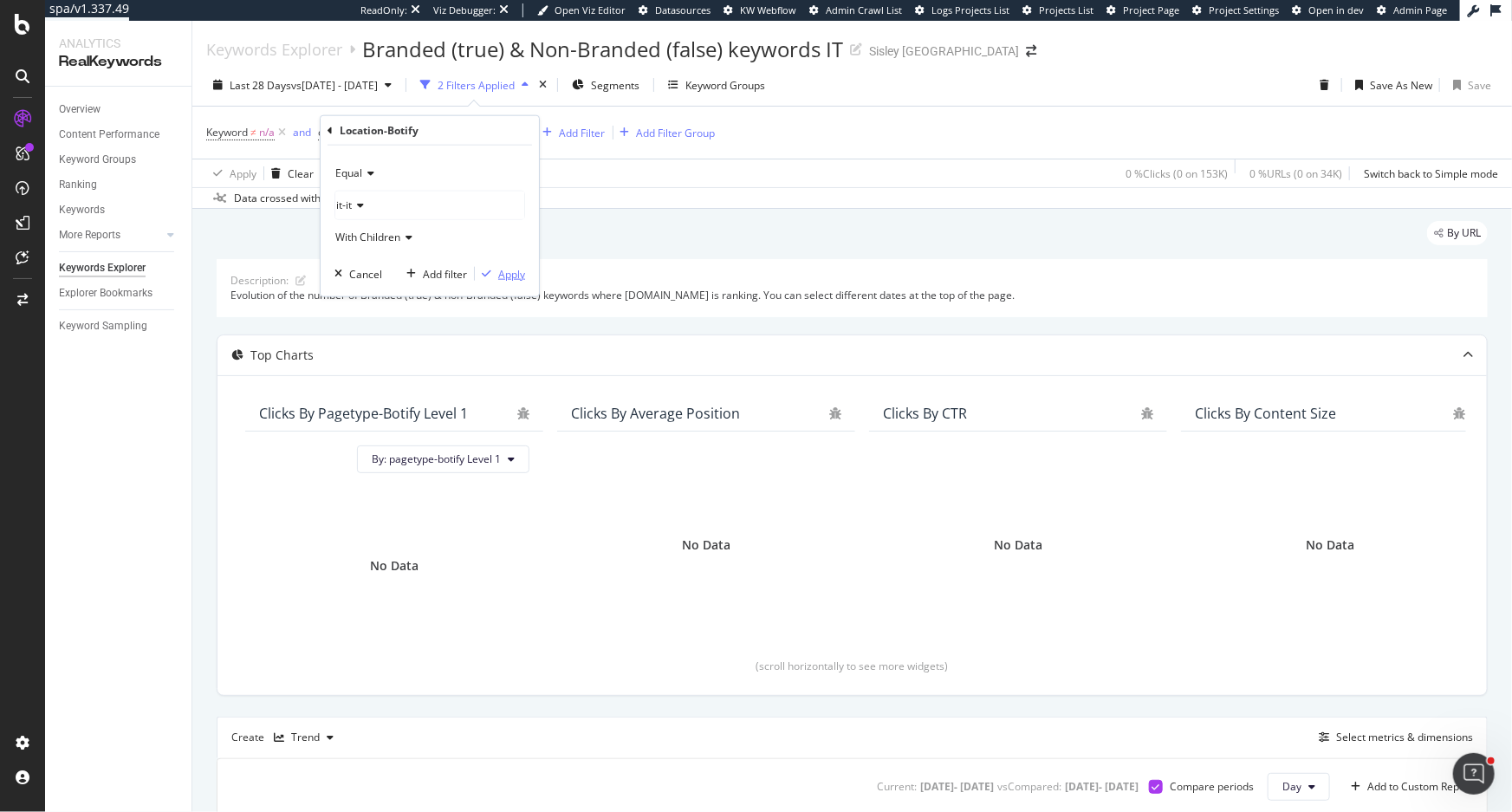
click at [505, 276] on div "Apply" at bounding box center [511, 274] width 27 height 15
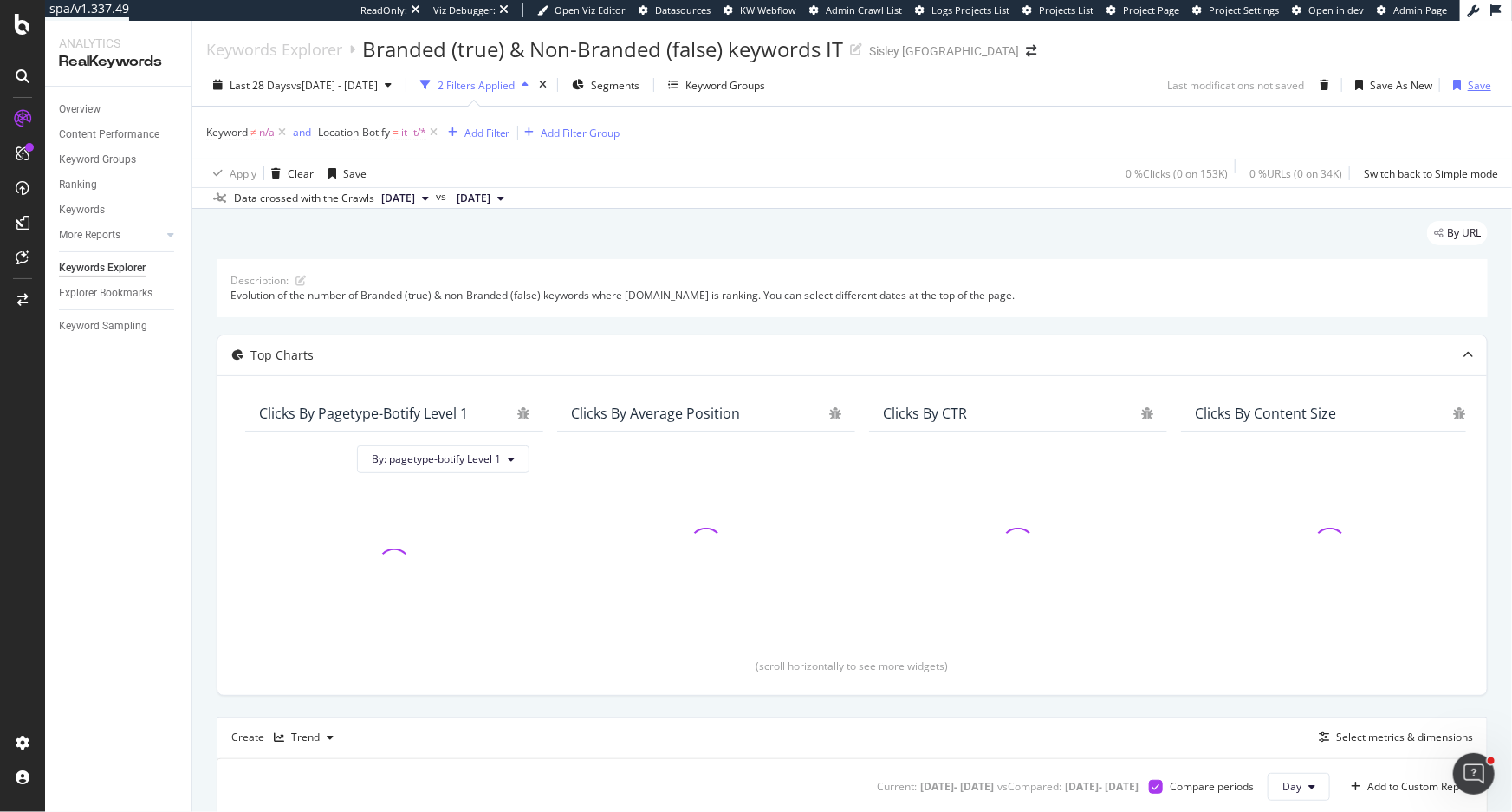
click at [1462, 76] on div "Save" at bounding box center [1469, 85] width 45 height 26
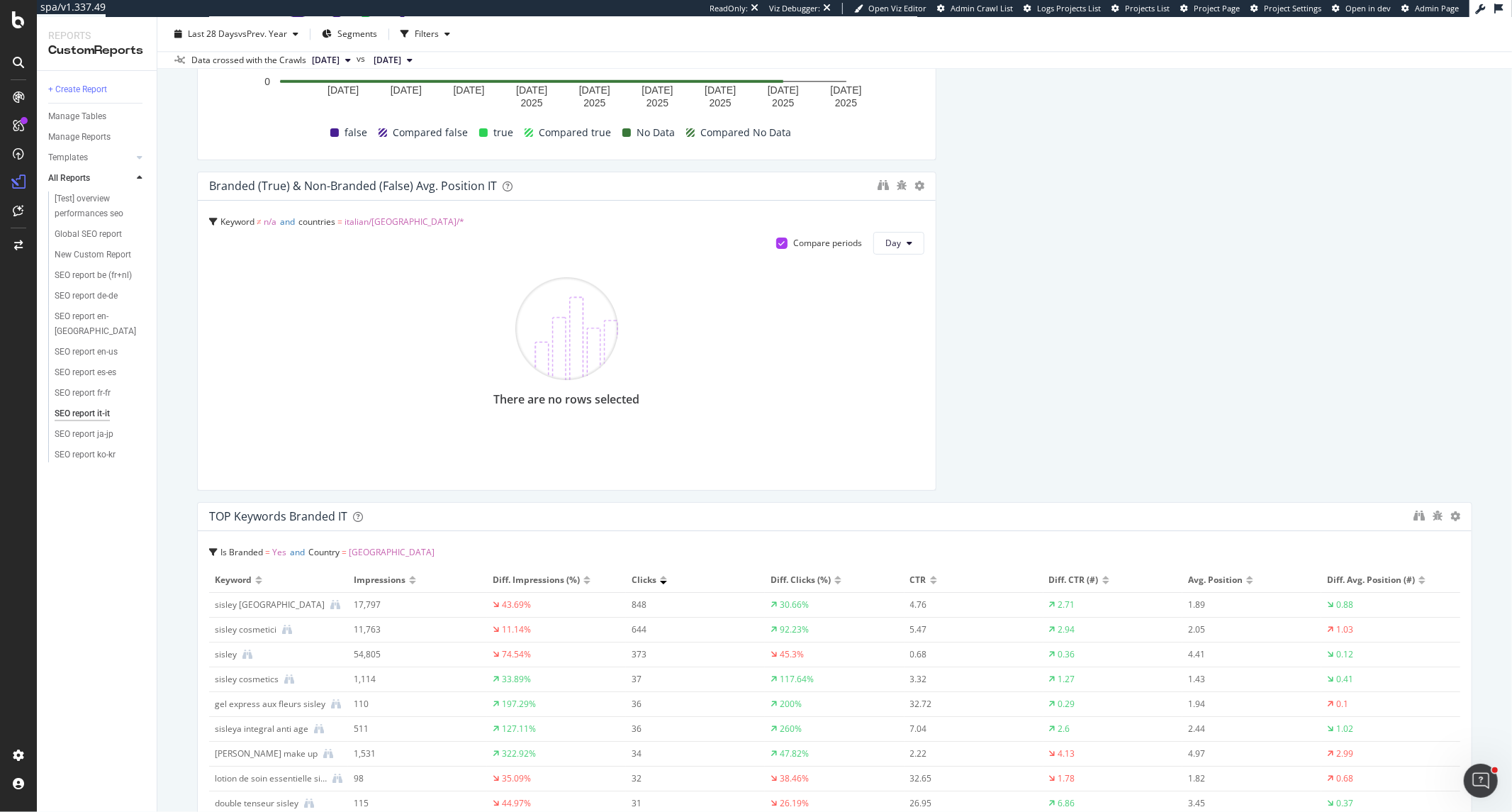
scroll to position [2994, 0]
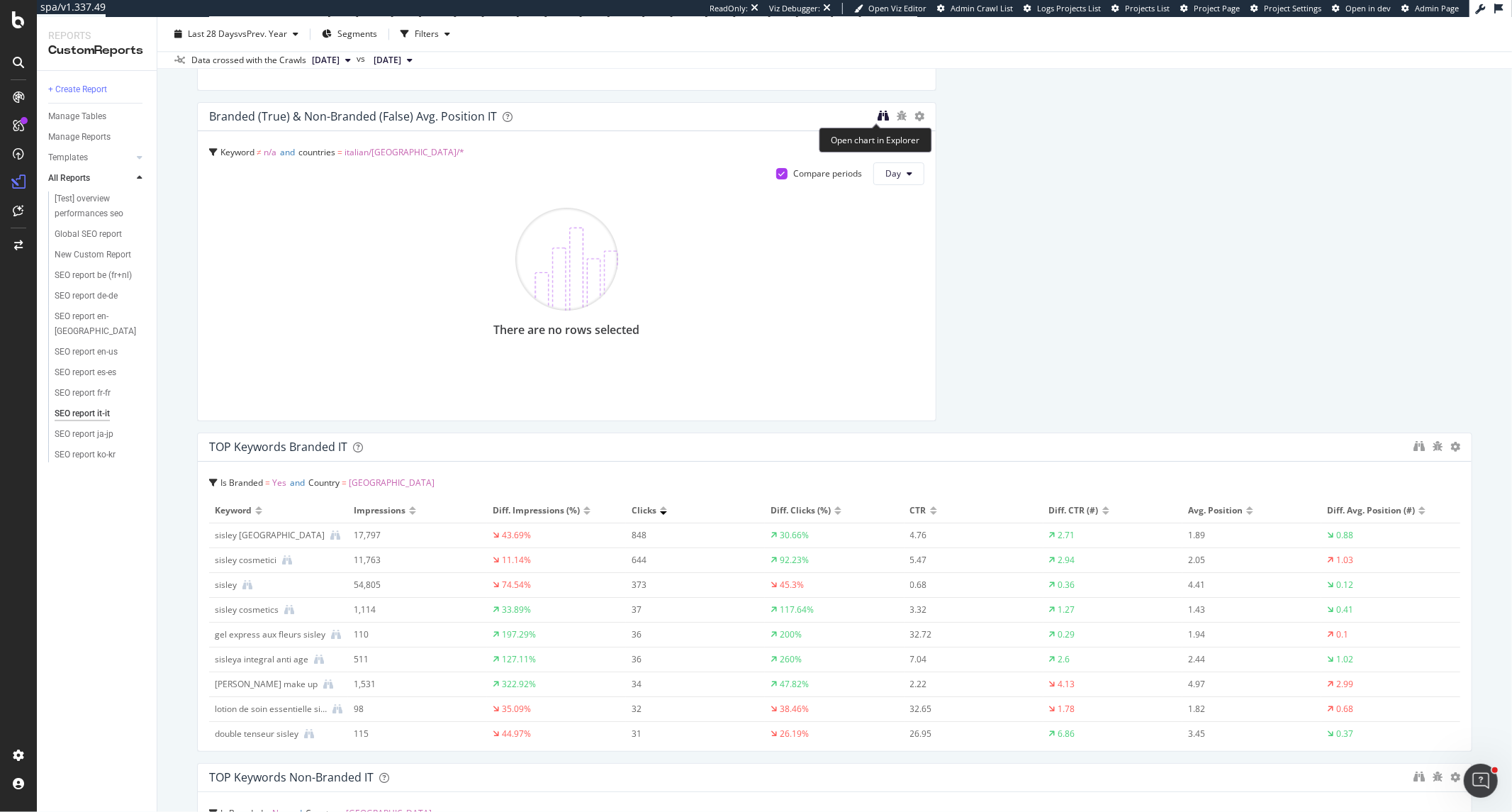
click at [877, 115] on icon "binoculars" at bounding box center [883, 115] width 11 height 11
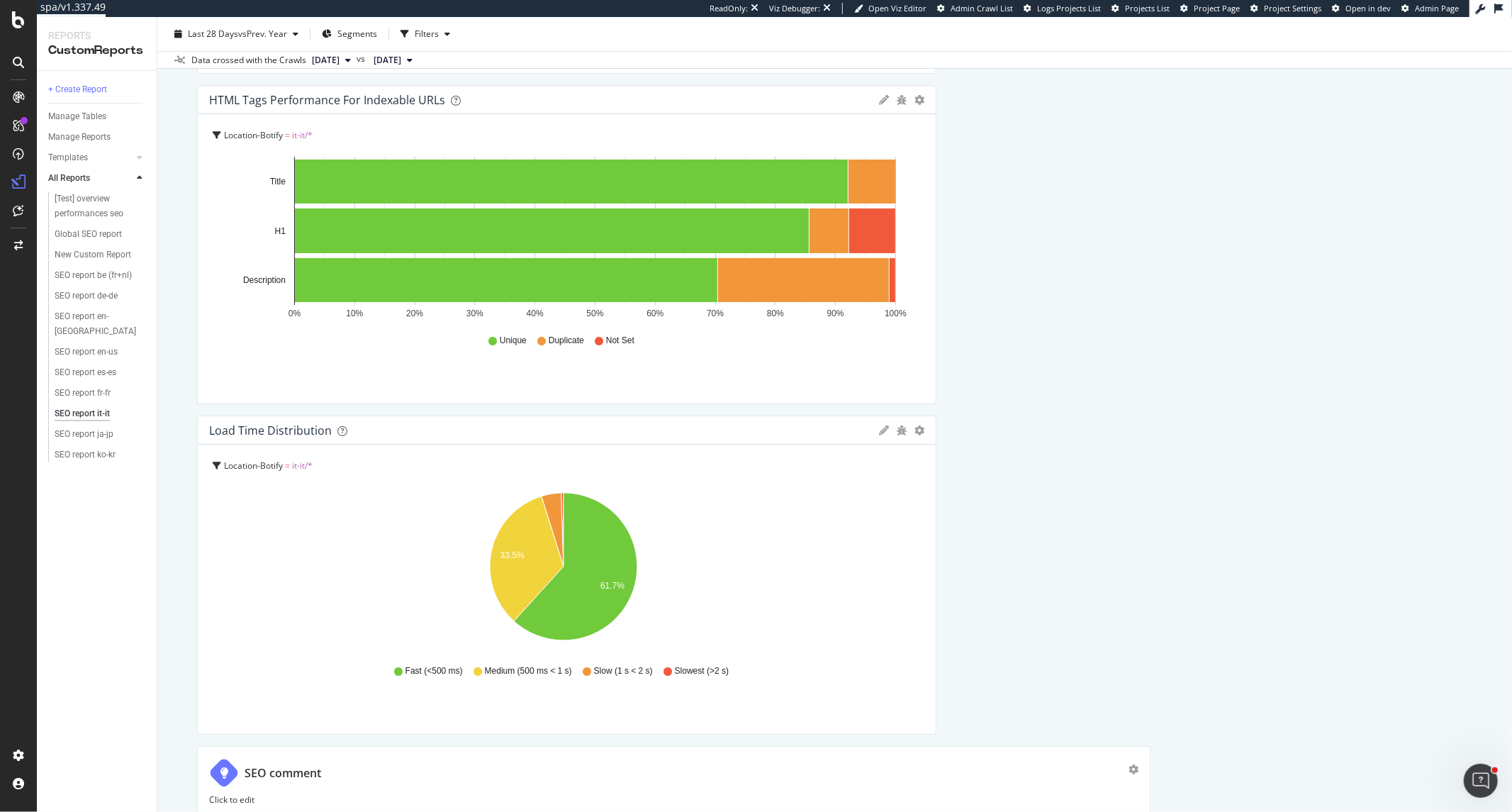
scroll to position [5042, 0]
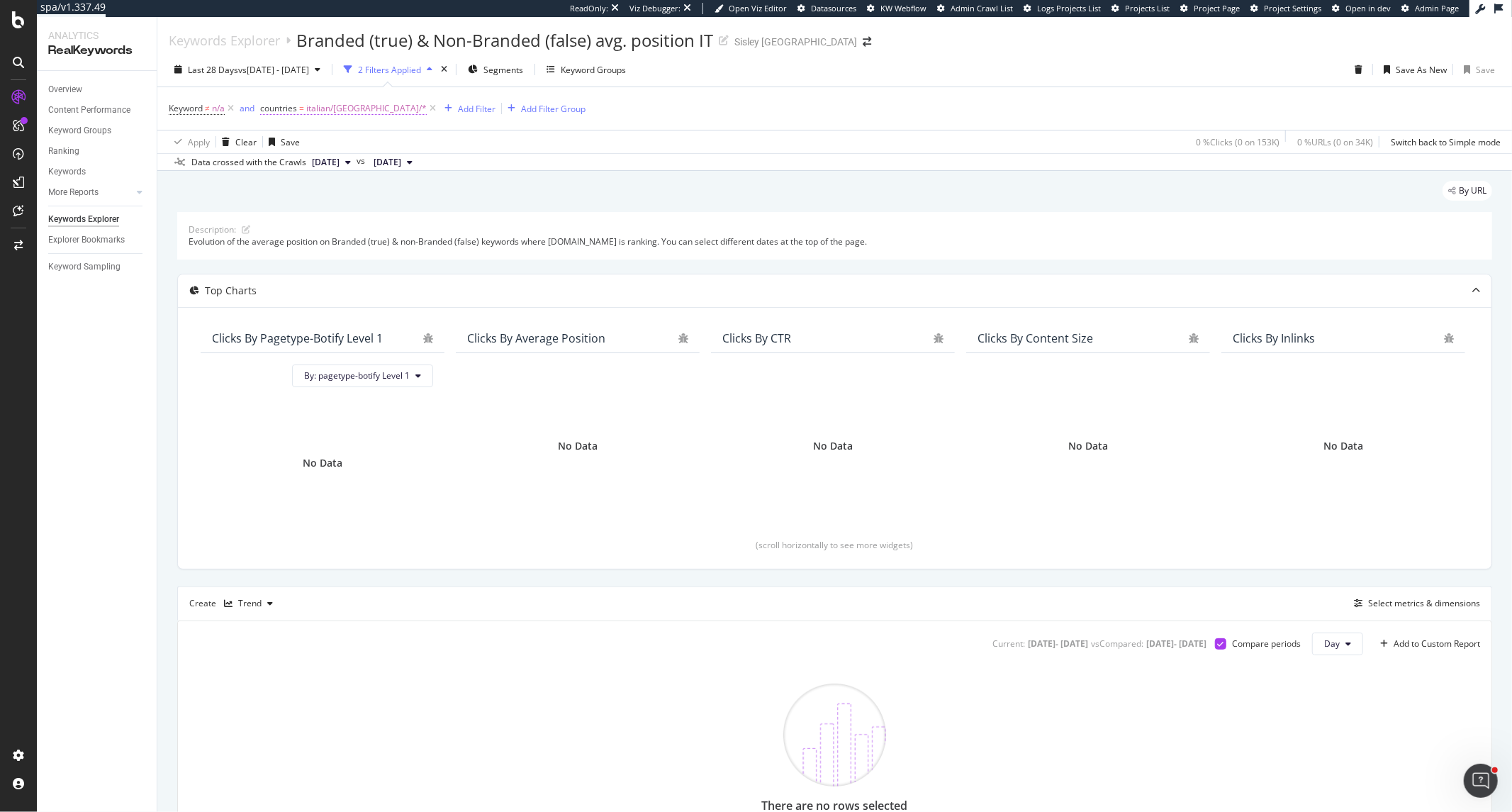
click at [291, 104] on span "countries" at bounding box center [278, 108] width 37 height 12
click at [272, 107] on icon at bounding box center [270, 107] width 5 height 8
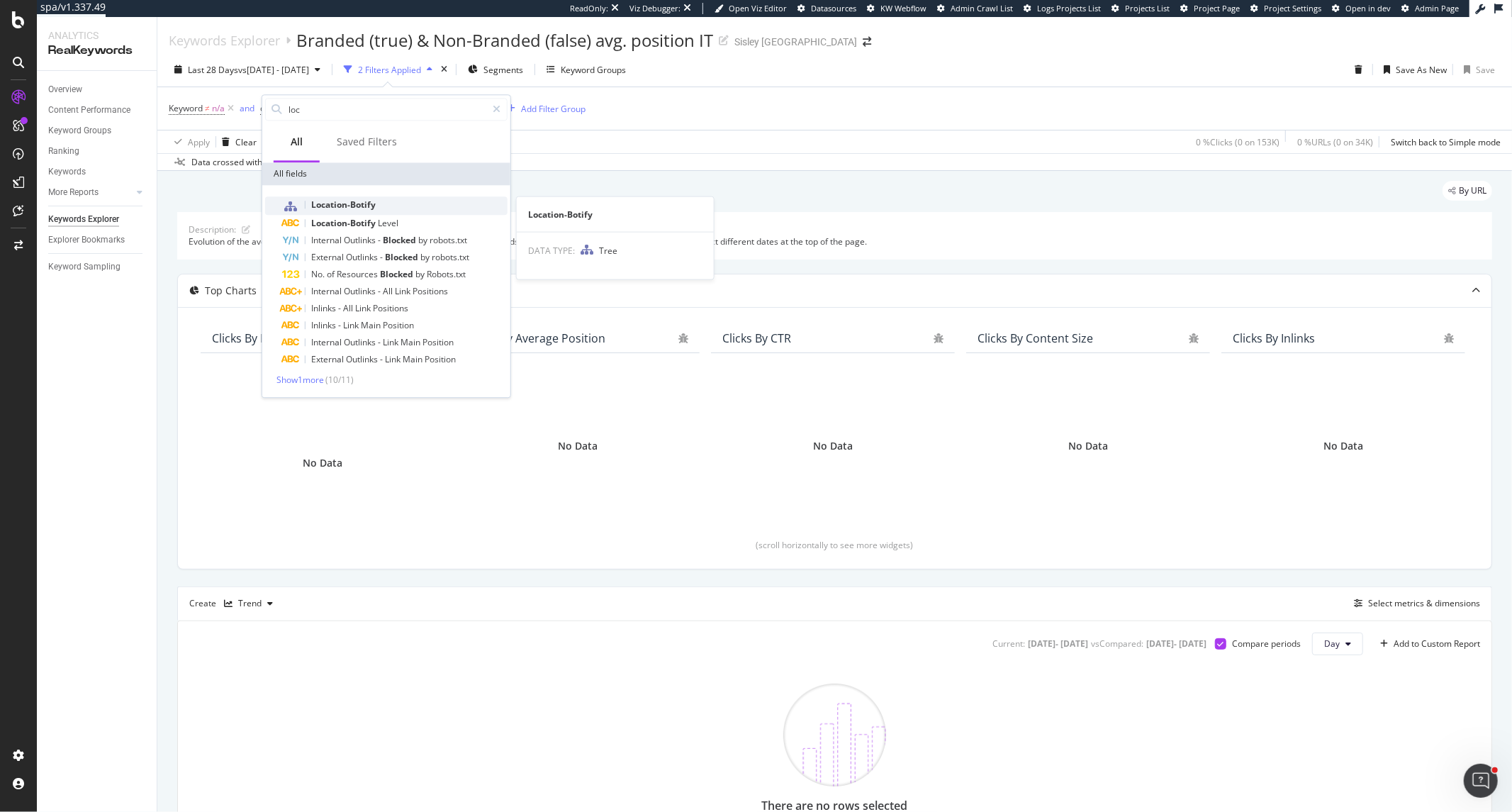
type input "loc"
click at [346, 204] on span "Location-Botify" at bounding box center [343, 204] width 64 height 12
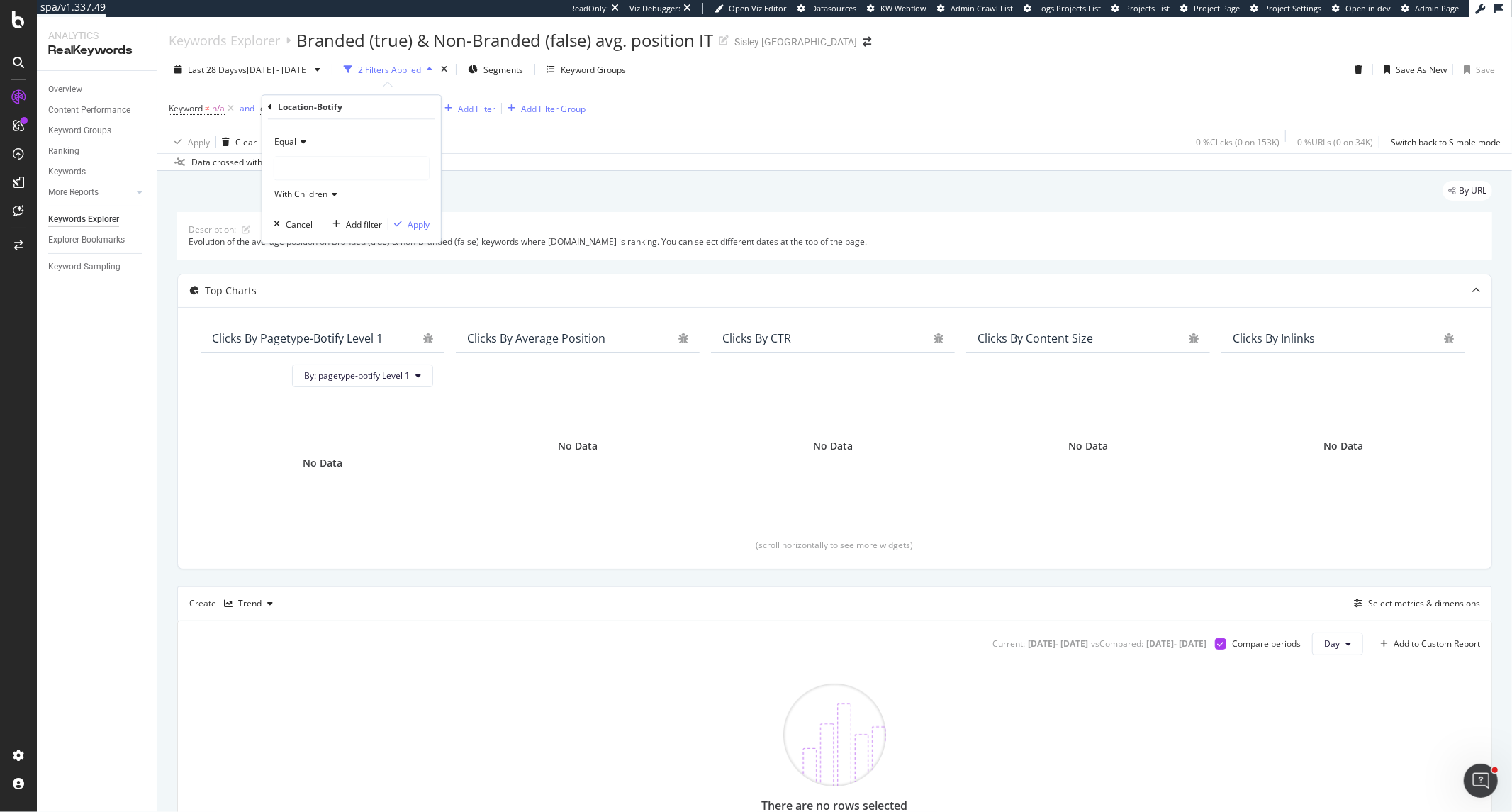
click at [309, 165] on div at bounding box center [352, 168] width 154 height 23
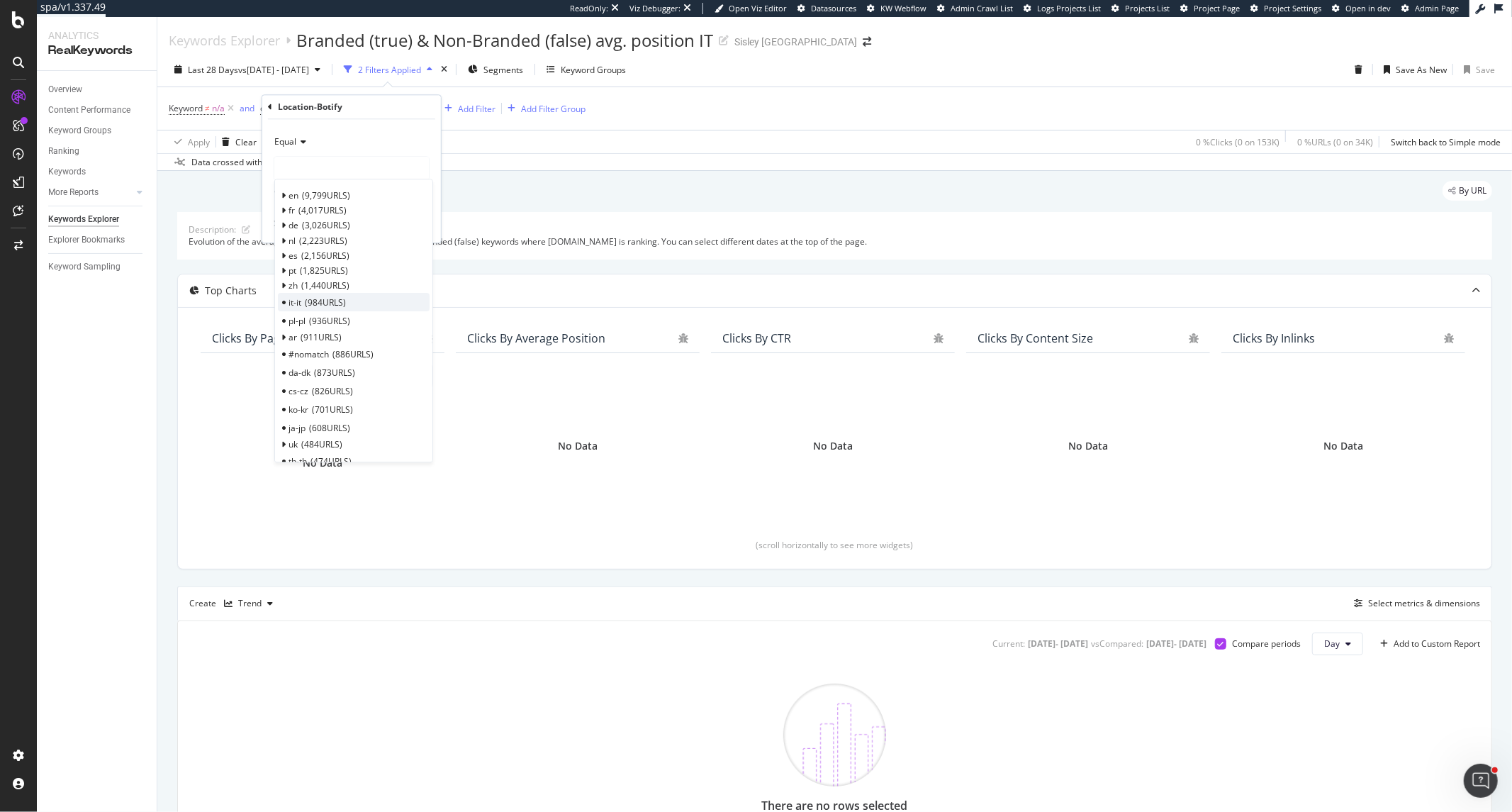
click at [321, 300] on span "984 URLS" at bounding box center [325, 303] width 41 height 12
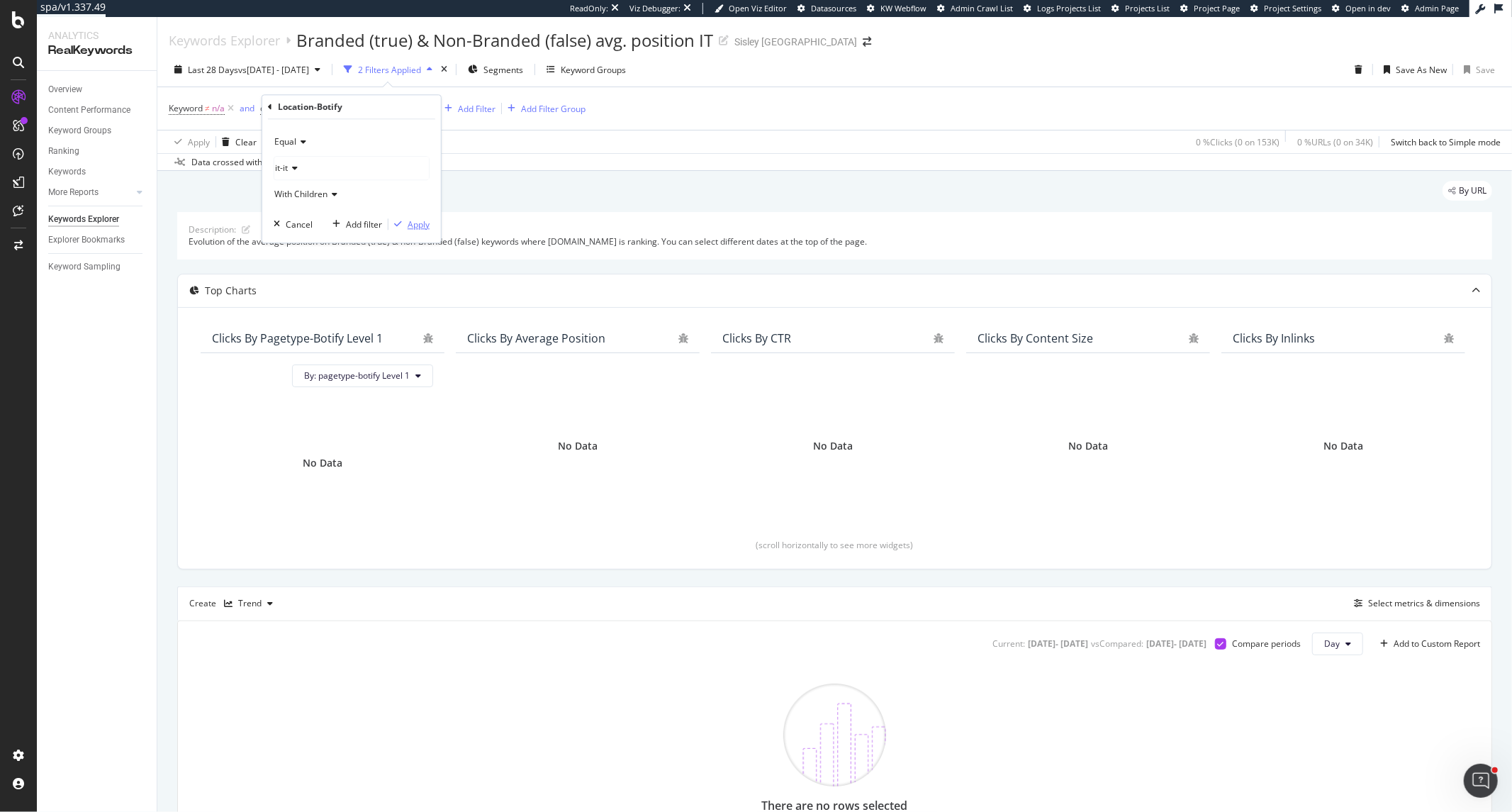
click at [408, 225] on div "Apply" at bounding box center [418, 225] width 22 height 12
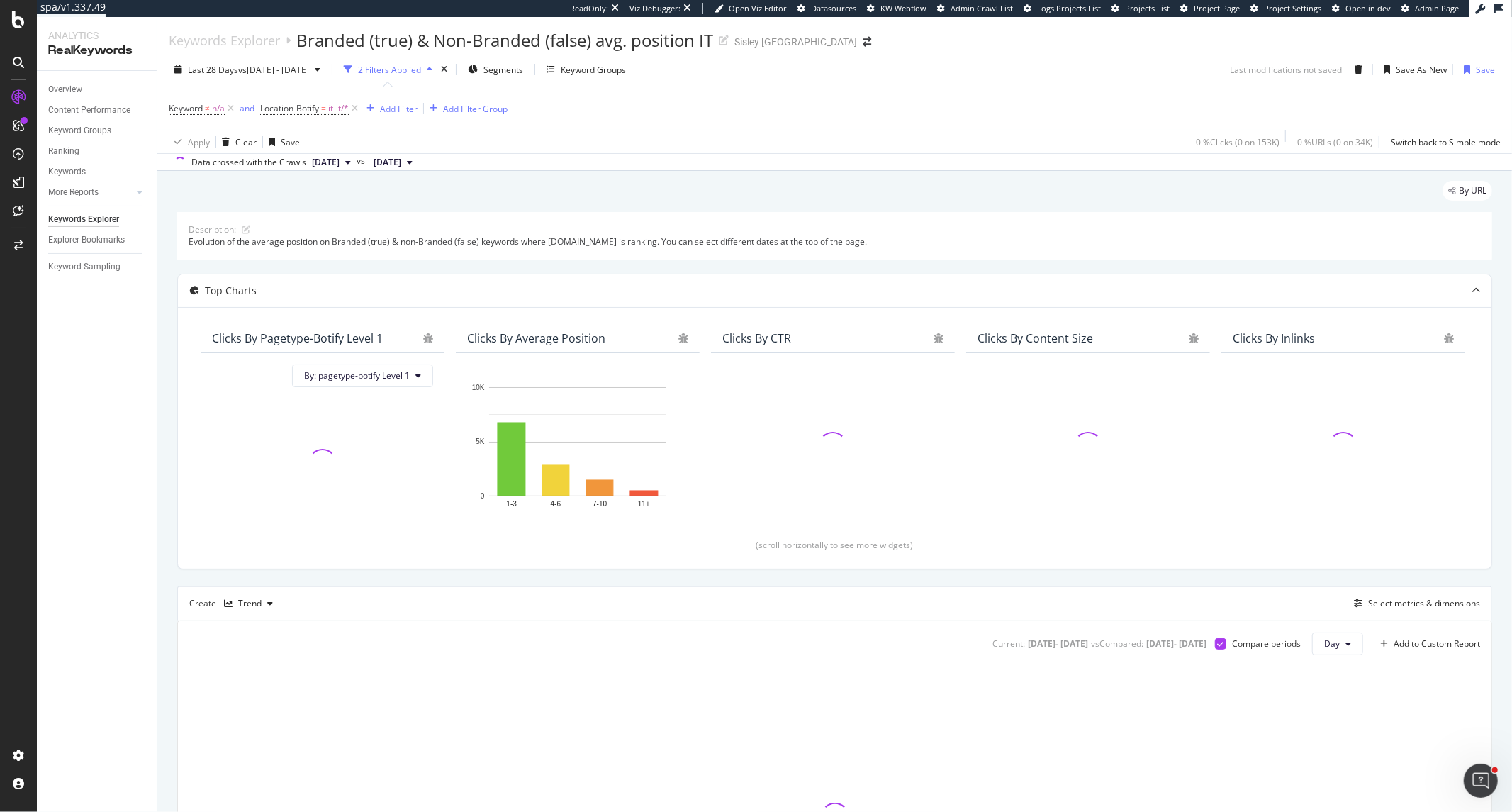
click at [1476, 67] on div "Save" at bounding box center [1485, 70] width 19 height 12
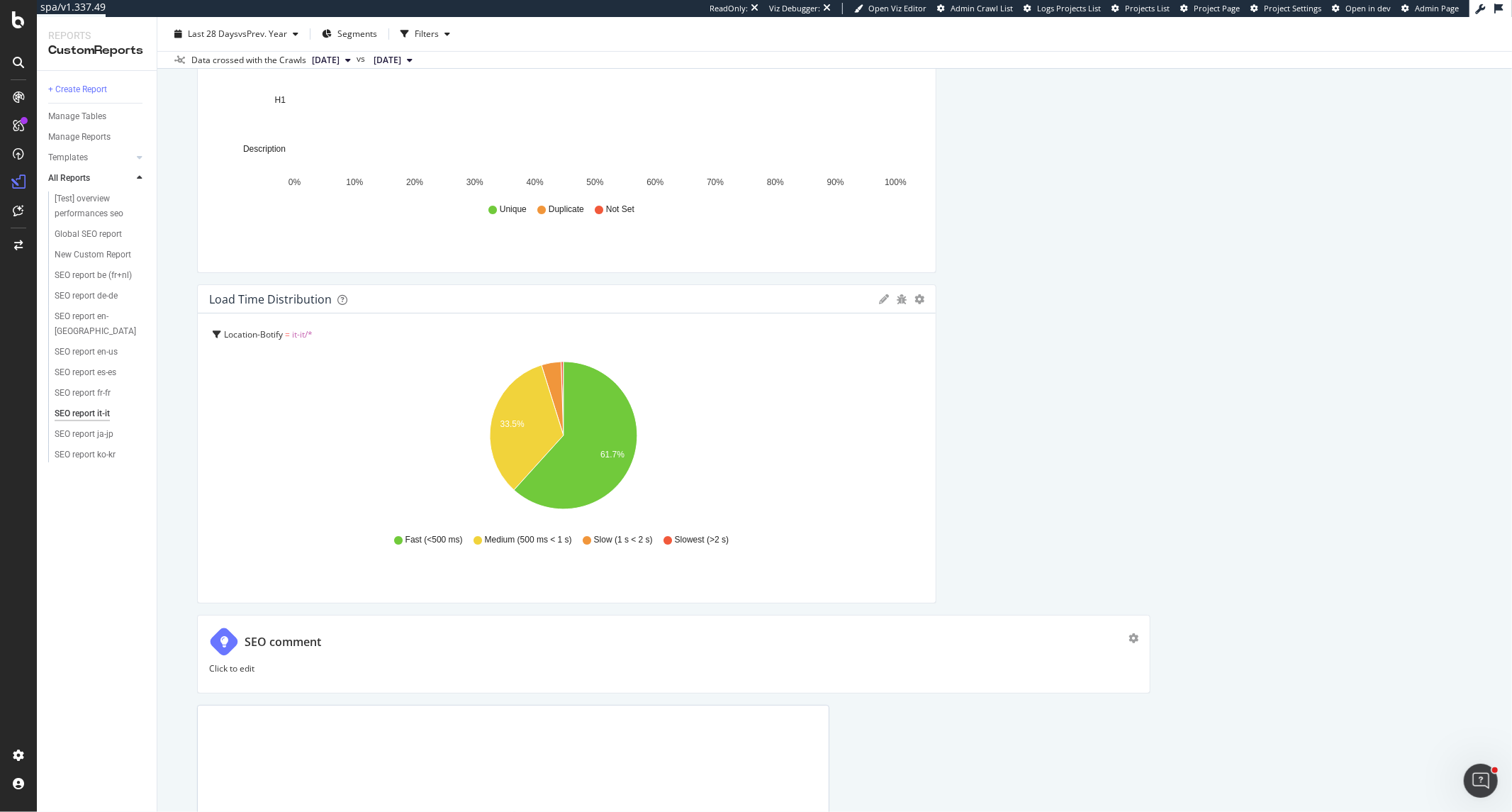
scroll to position [5150, 0]
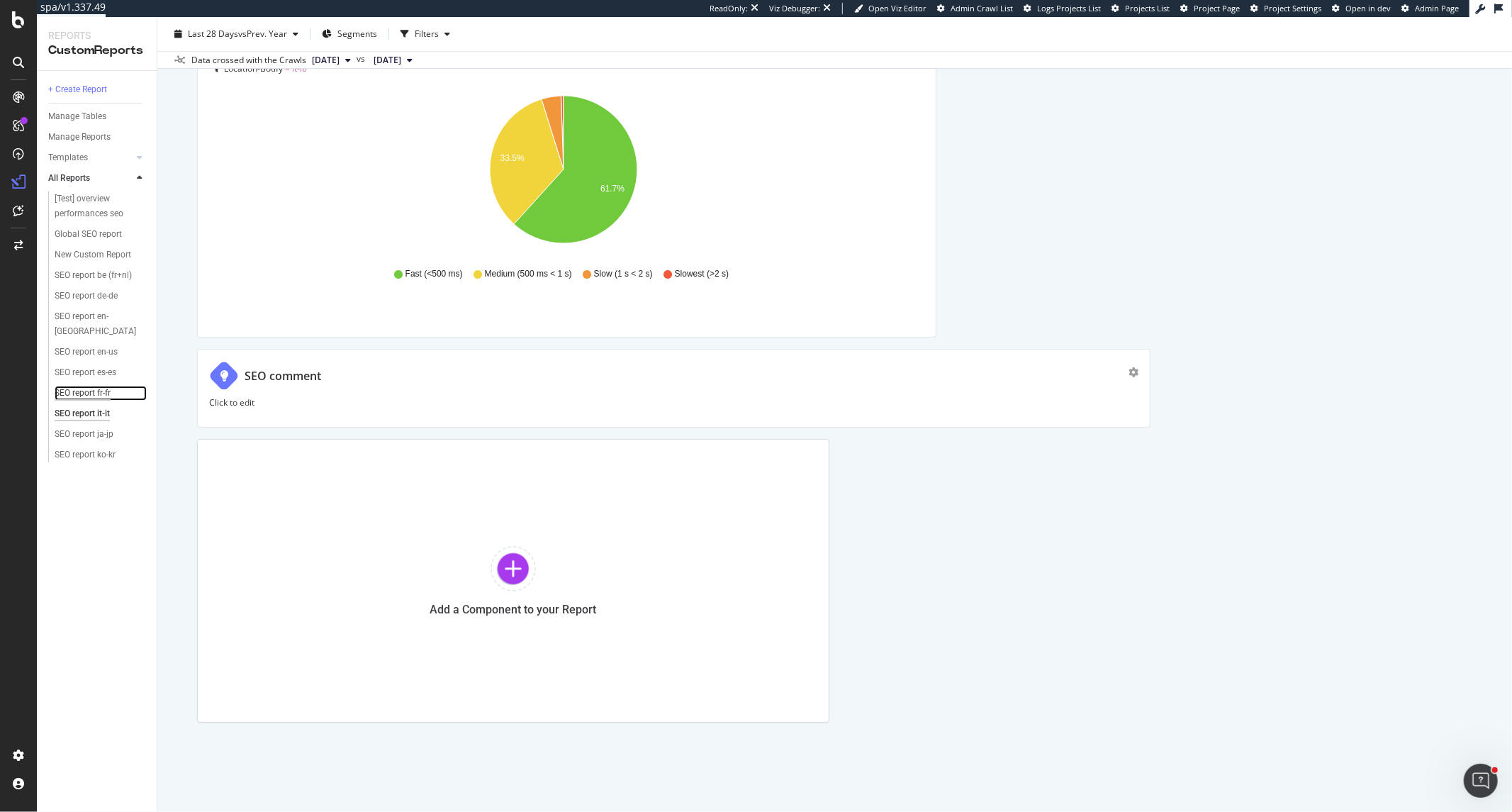
click at [100, 386] on div "SEO report fr-fr" at bounding box center [82, 394] width 56 height 15
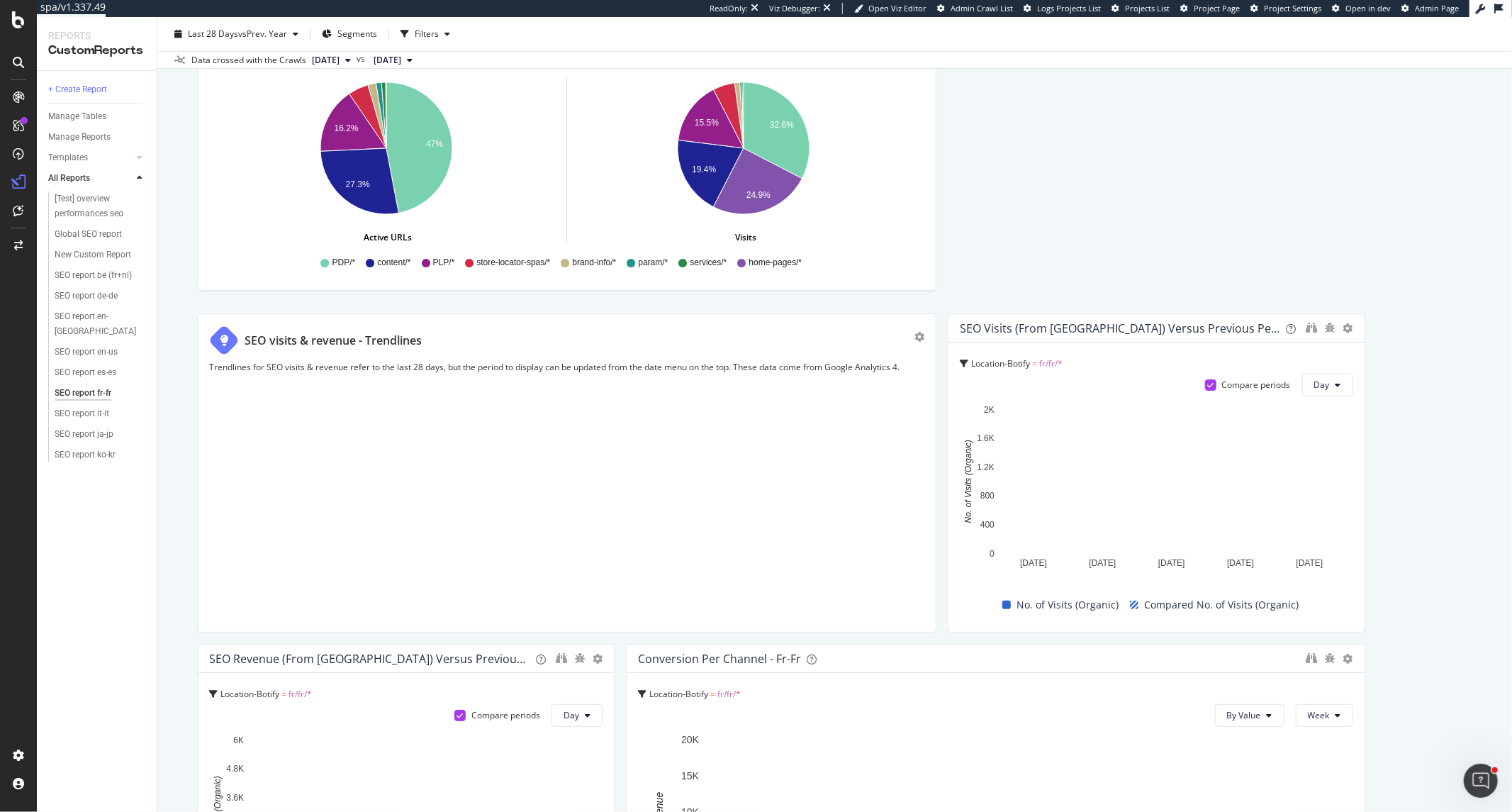
scroll to position [866, 0]
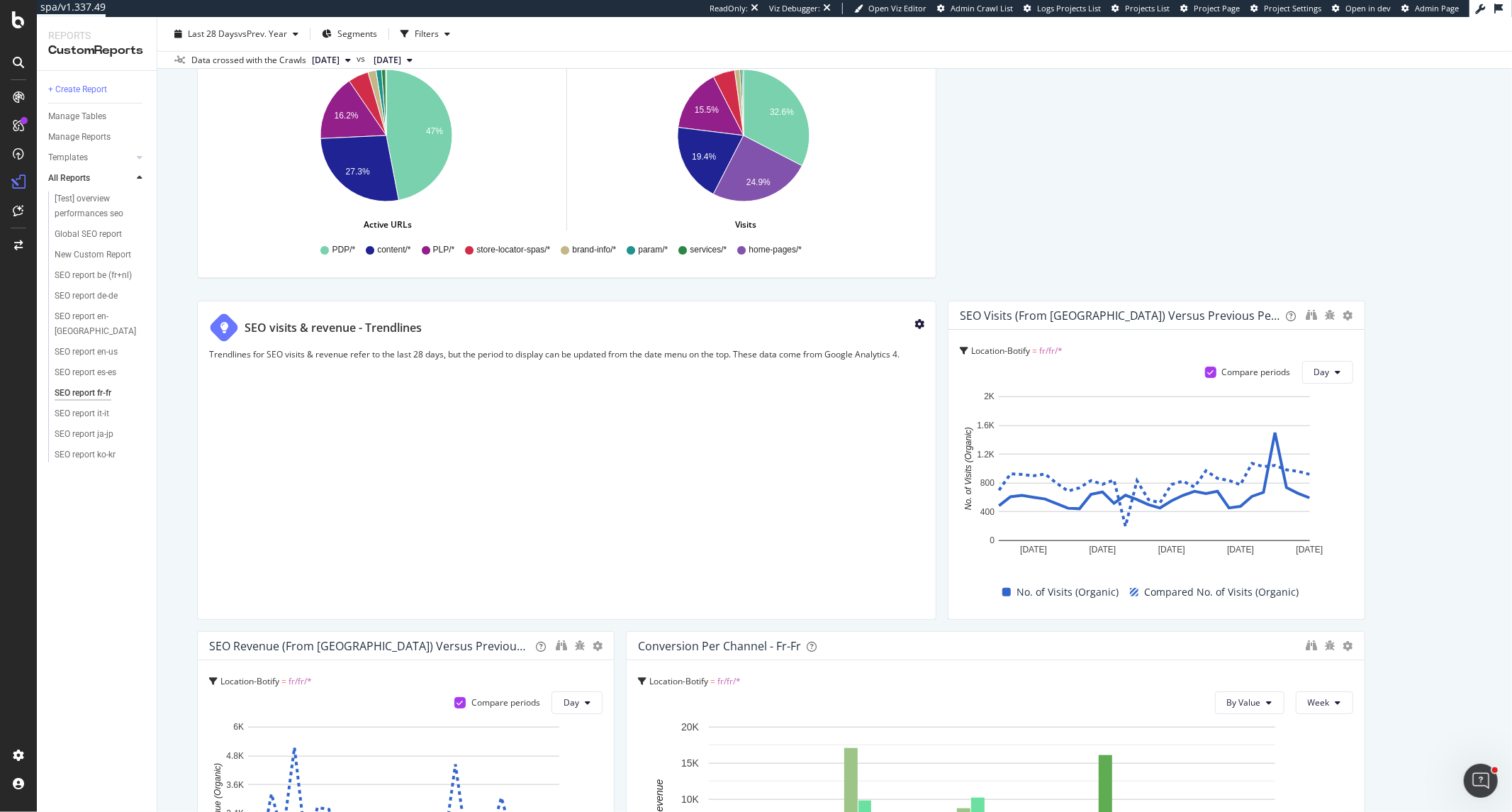
click at [914, 327] on icon "gear" at bounding box center [919, 324] width 10 height 10
click at [622, 322] on div "SEO visits & revenue - Trendlines" at bounding box center [561, 327] width 705 height 30
click at [619, 390] on div "Trendlines for SEO visits & revenue refer to the last 28 days, but the period t…" at bounding box center [566, 478] width 715 height 260
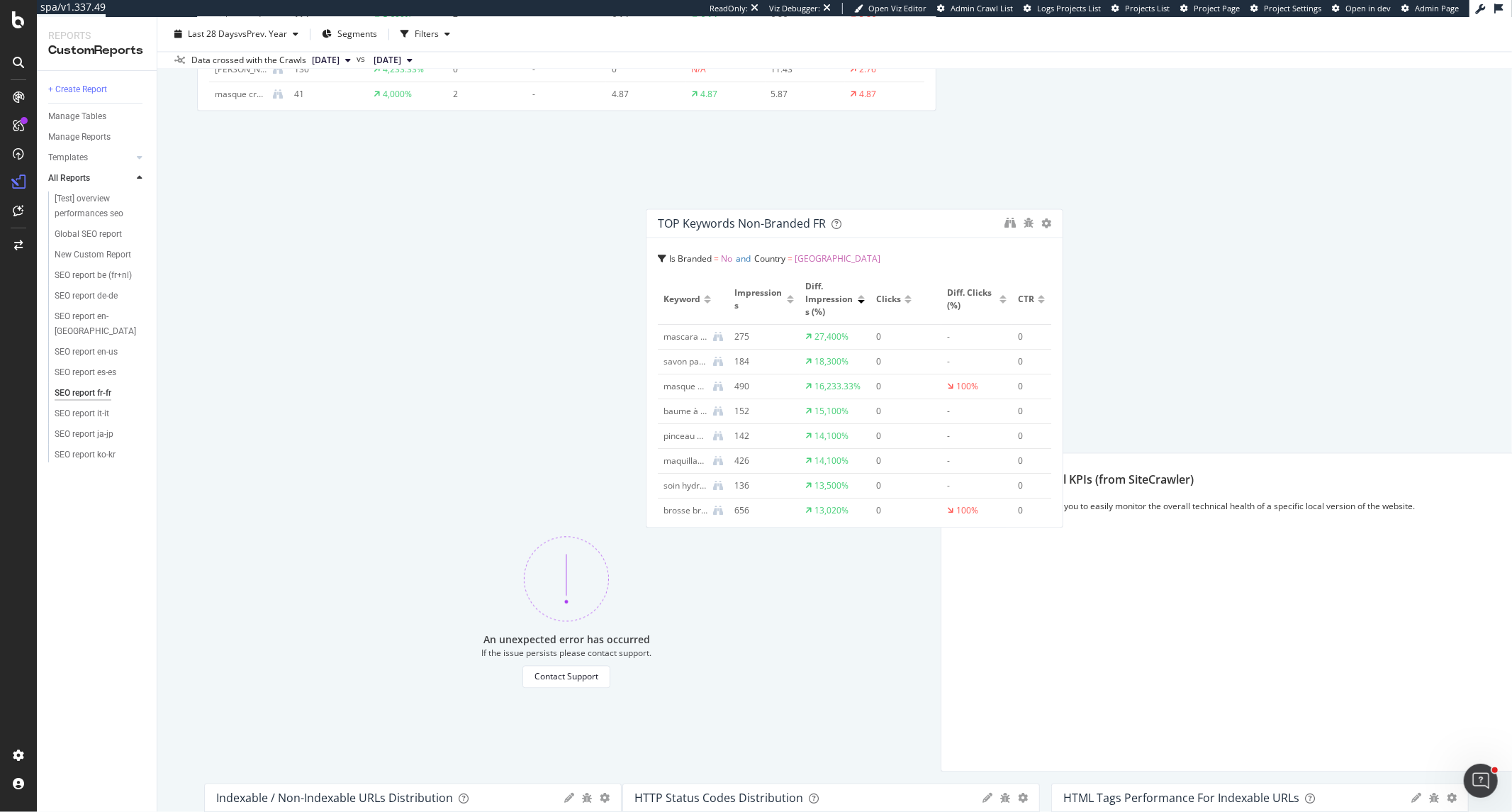
scroll to position [2210, 0]
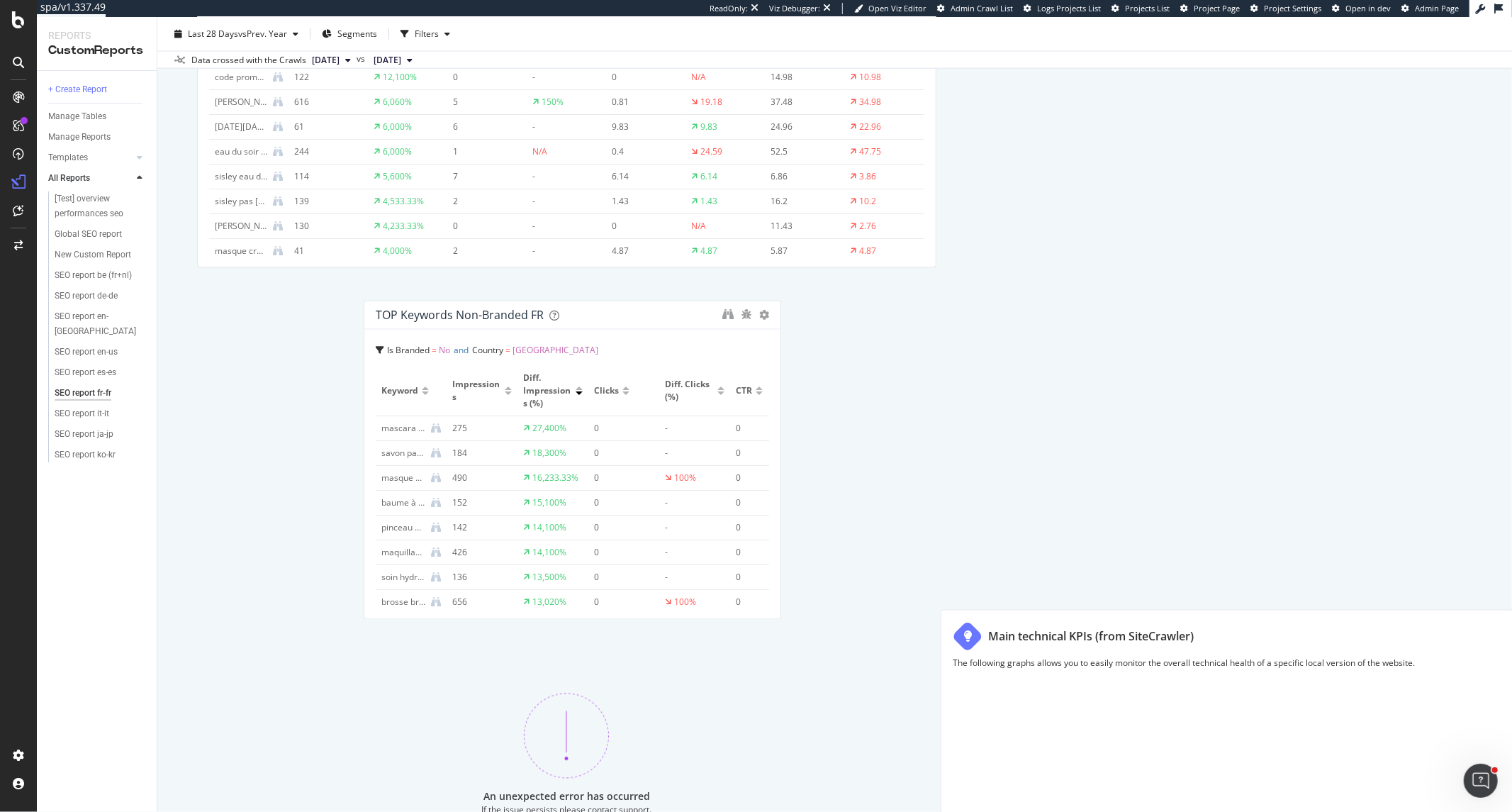
drag, startPoint x: 1053, startPoint y: 497, endPoint x: 457, endPoint y: 310, distance: 624.6
click at [457, 310] on div "TOP keywords non-branded FR" at bounding box center [460, 316] width 168 height 14
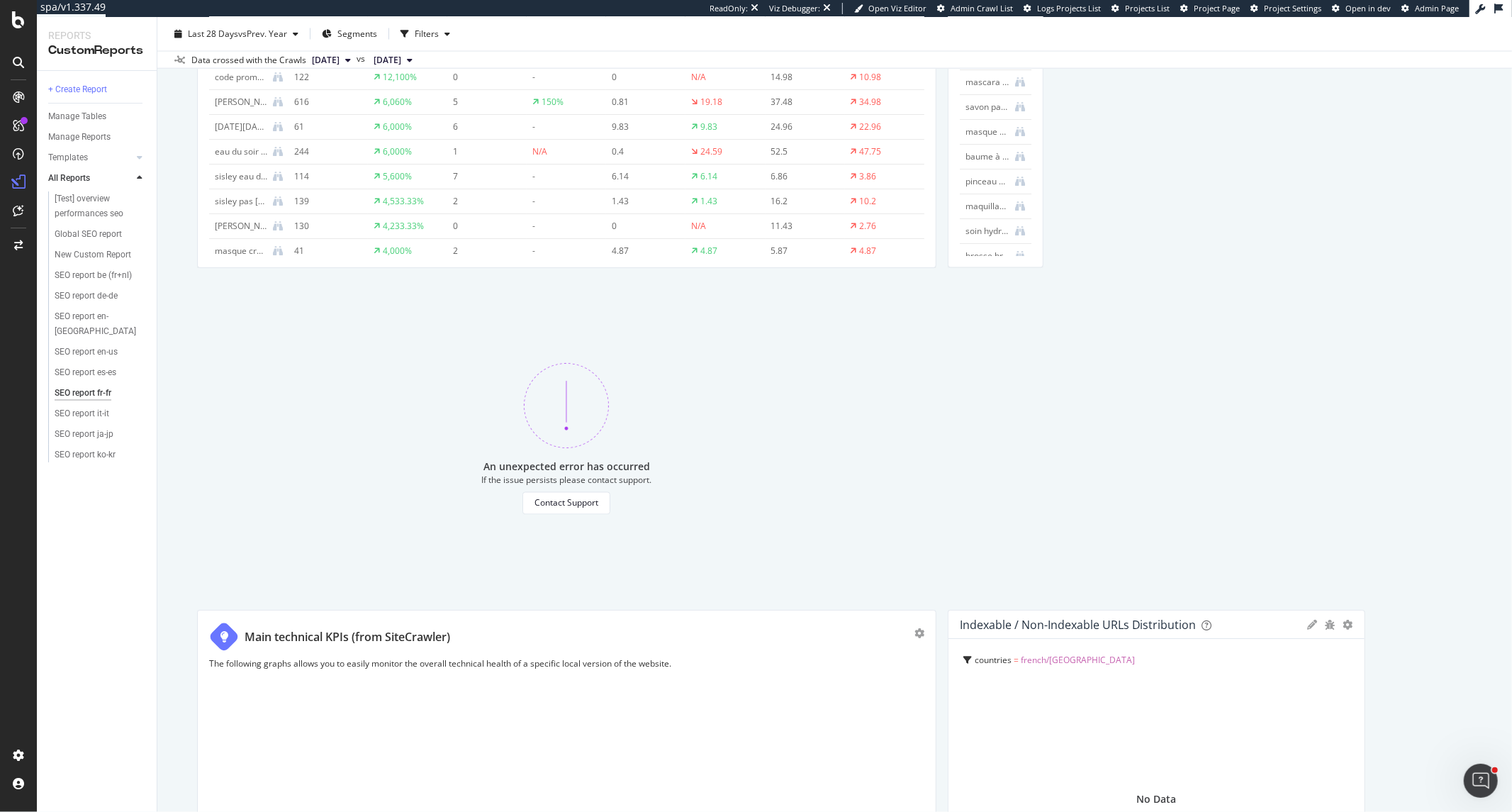
drag, startPoint x: 1349, startPoint y: 179, endPoint x: 1511, endPoint y: 179, distance: 162.0
click at [1511, 179] on div "SEO report fr-fr SEO report fr-fr Sisley Paris Clone (Admin) Clone Schedule Ema…" at bounding box center [834, 414] width 1355 height 795
click at [924, 178] on div at bounding box center [929, 109] width 14 height 319
click at [709, 535] on div "An unexpected error has occurred If the issue persists please contact support. …" at bounding box center [566, 439] width 739 height 319
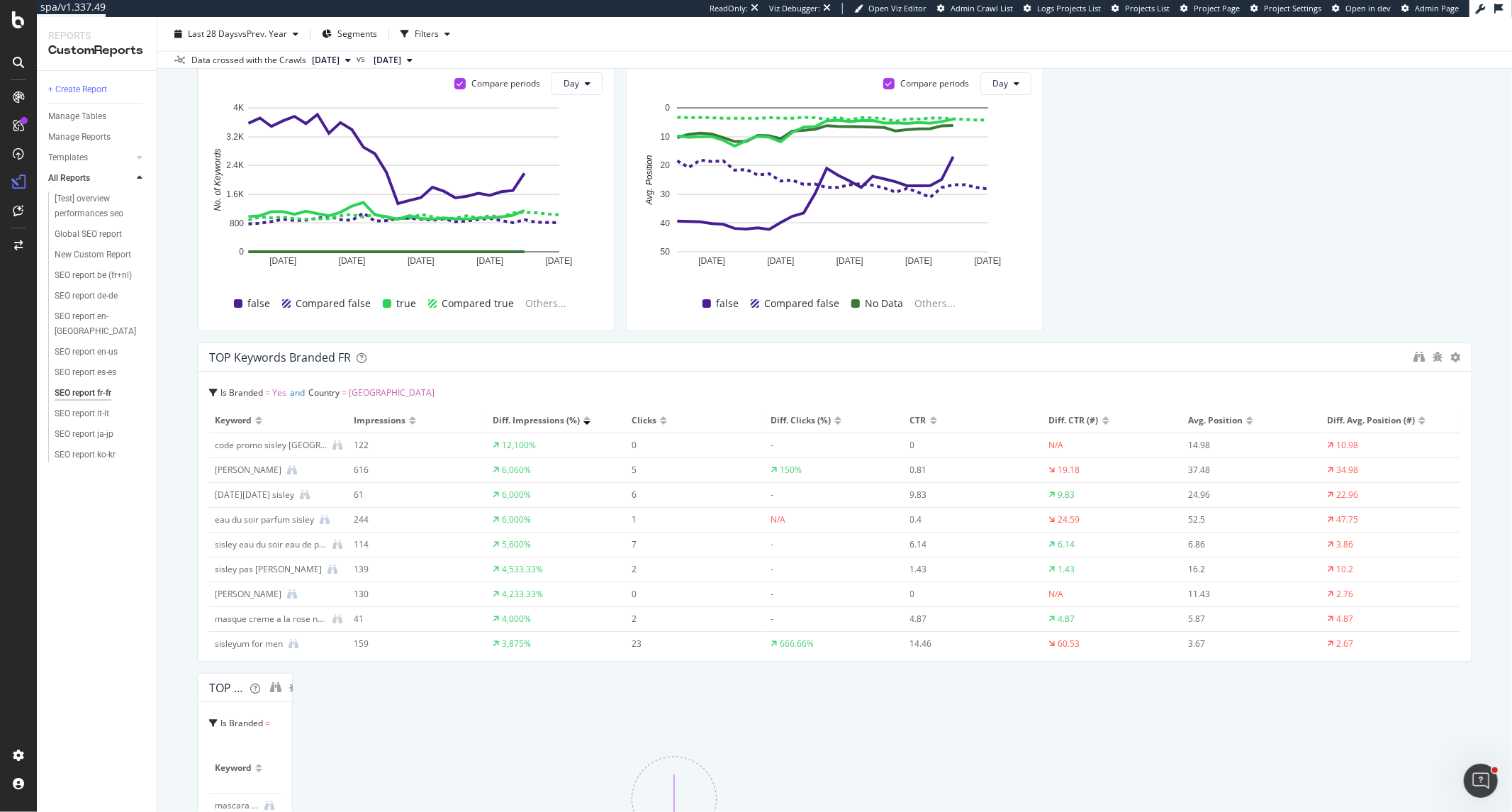
drag, startPoint x: 927, startPoint y: 419, endPoint x: 1430, endPoint y: 409, distance: 503.1
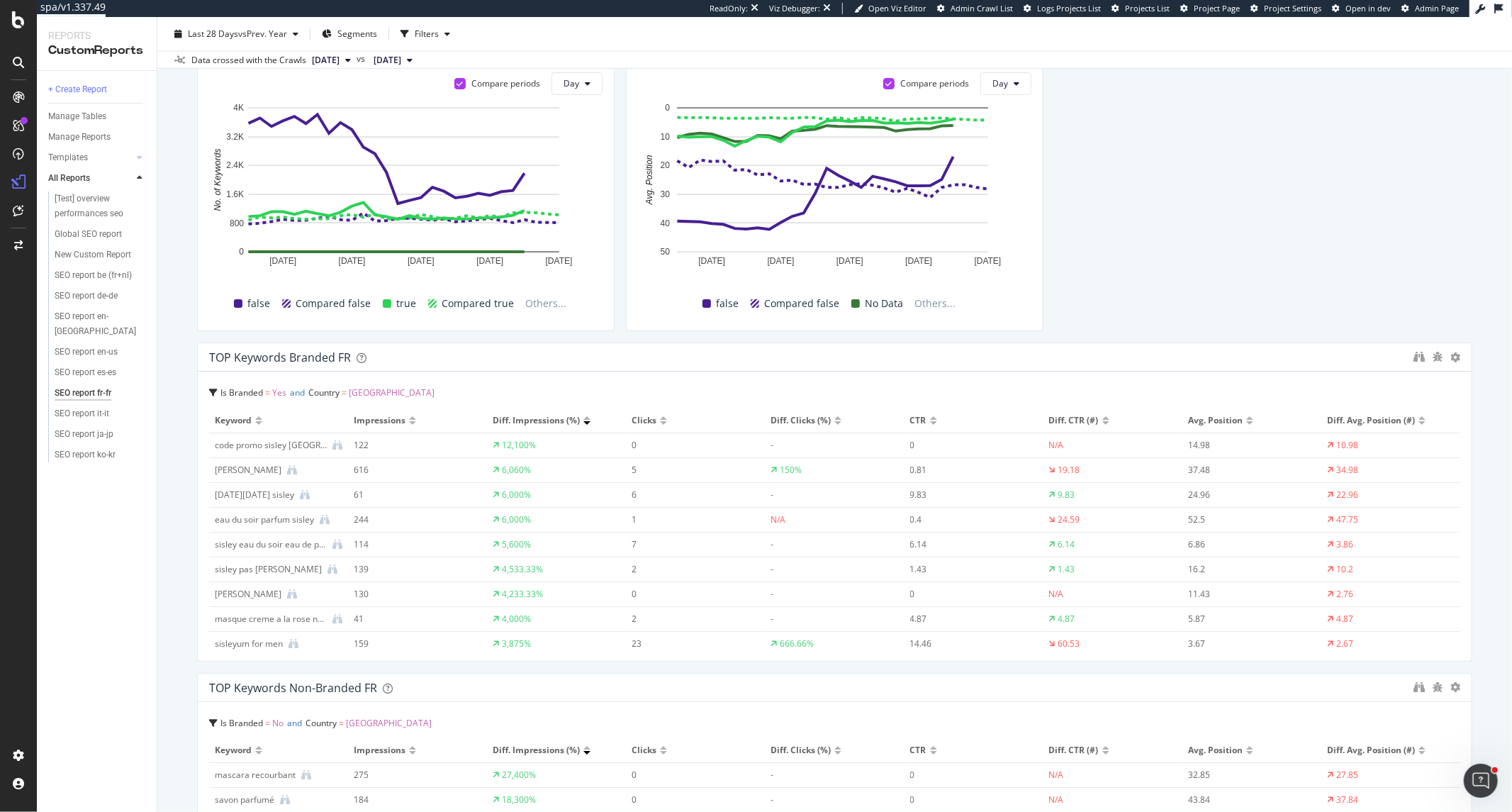
drag, startPoint x: 715, startPoint y: 707, endPoint x: 1440, endPoint y: 698, distance: 725.1
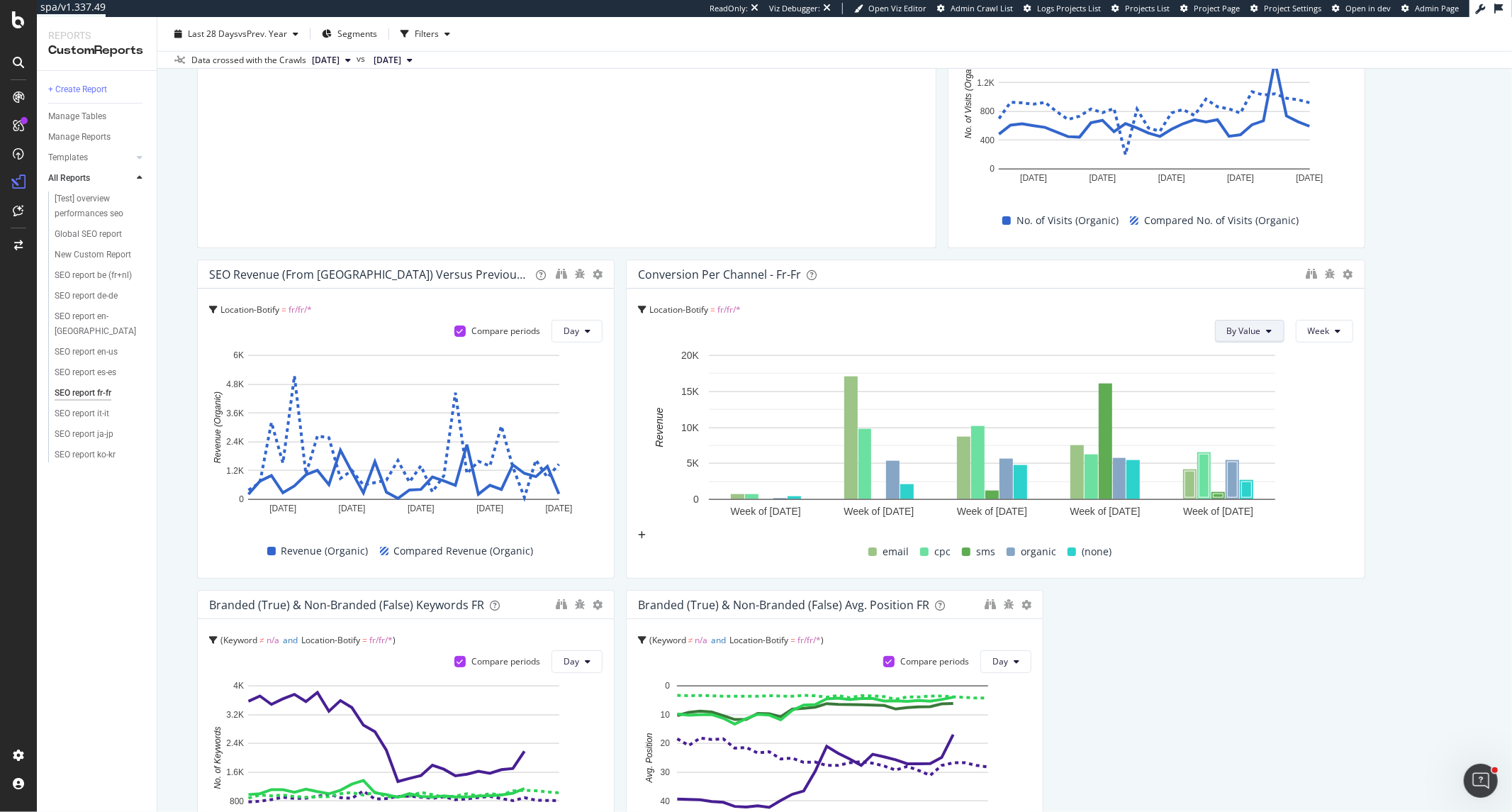
scroll to position [1188, 0]
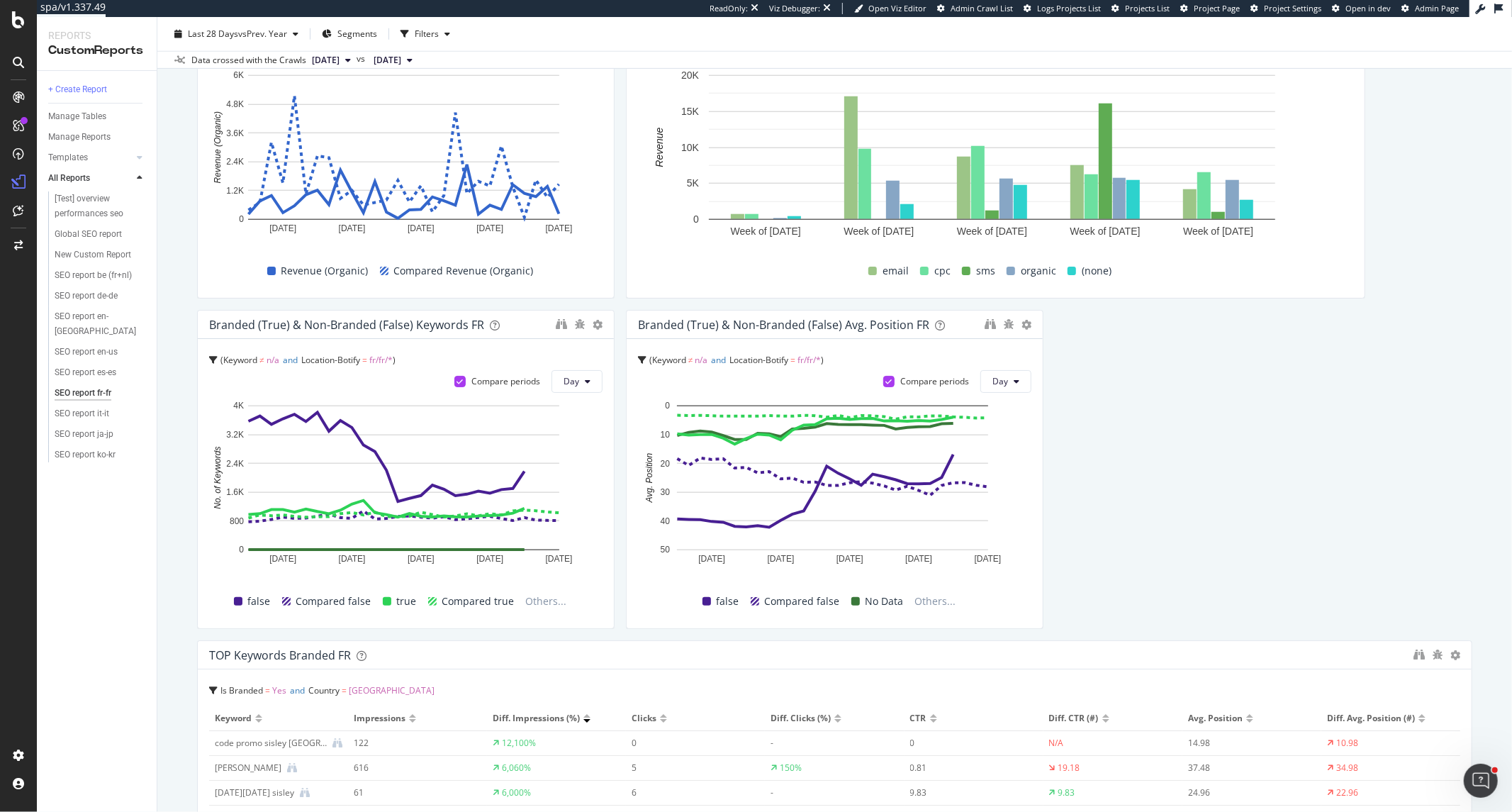
drag, startPoint x: 922, startPoint y: 195, endPoint x: 1286, endPoint y: 195, distance: 364.0
click at [1286, 195] on div "SEO main KPIs ( from Google Analytics 4) The main KPIs in the table (number of …" at bounding box center [834, 680] width 1275 height 3383
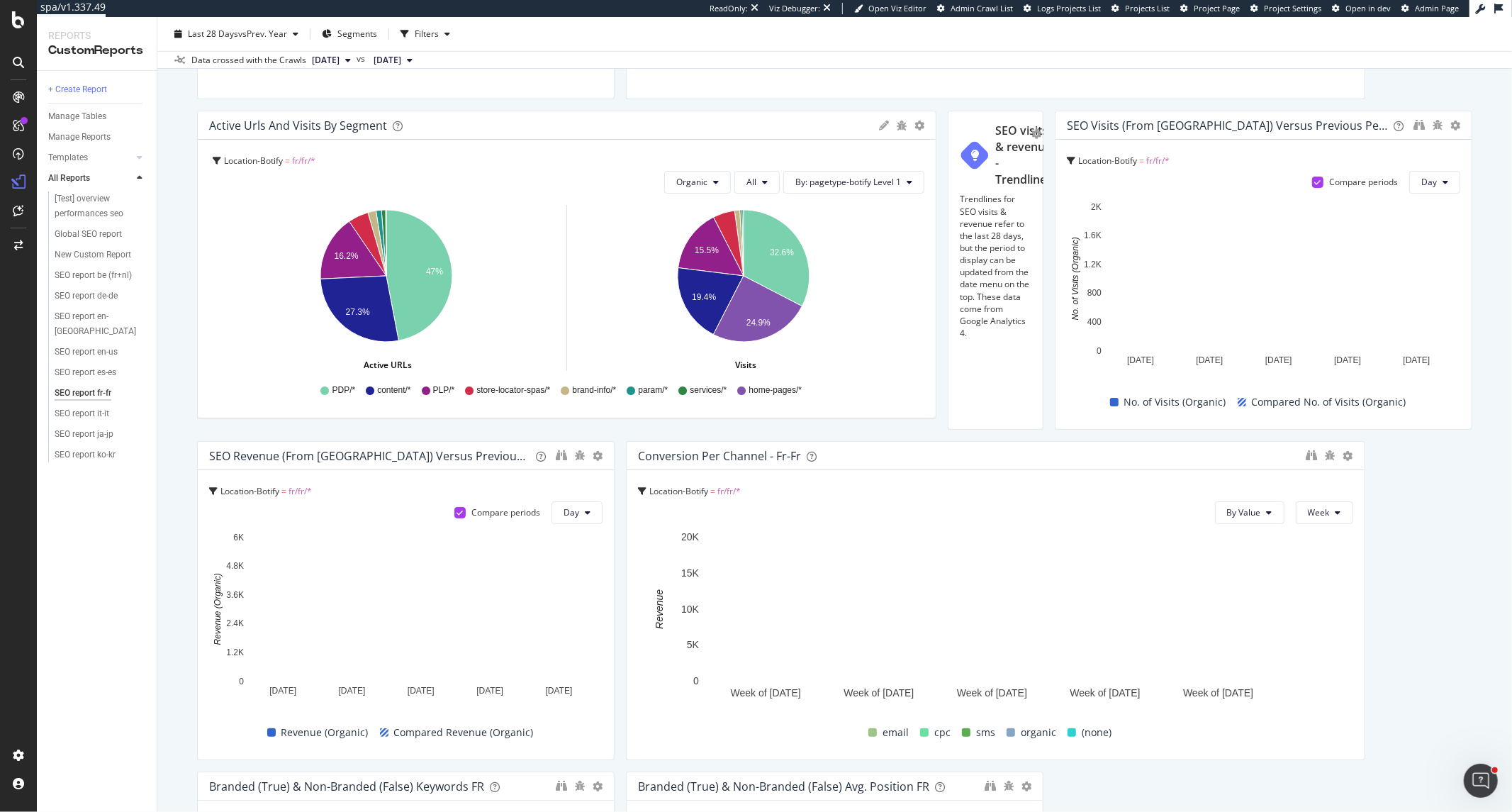
scroll to position [715, 0]
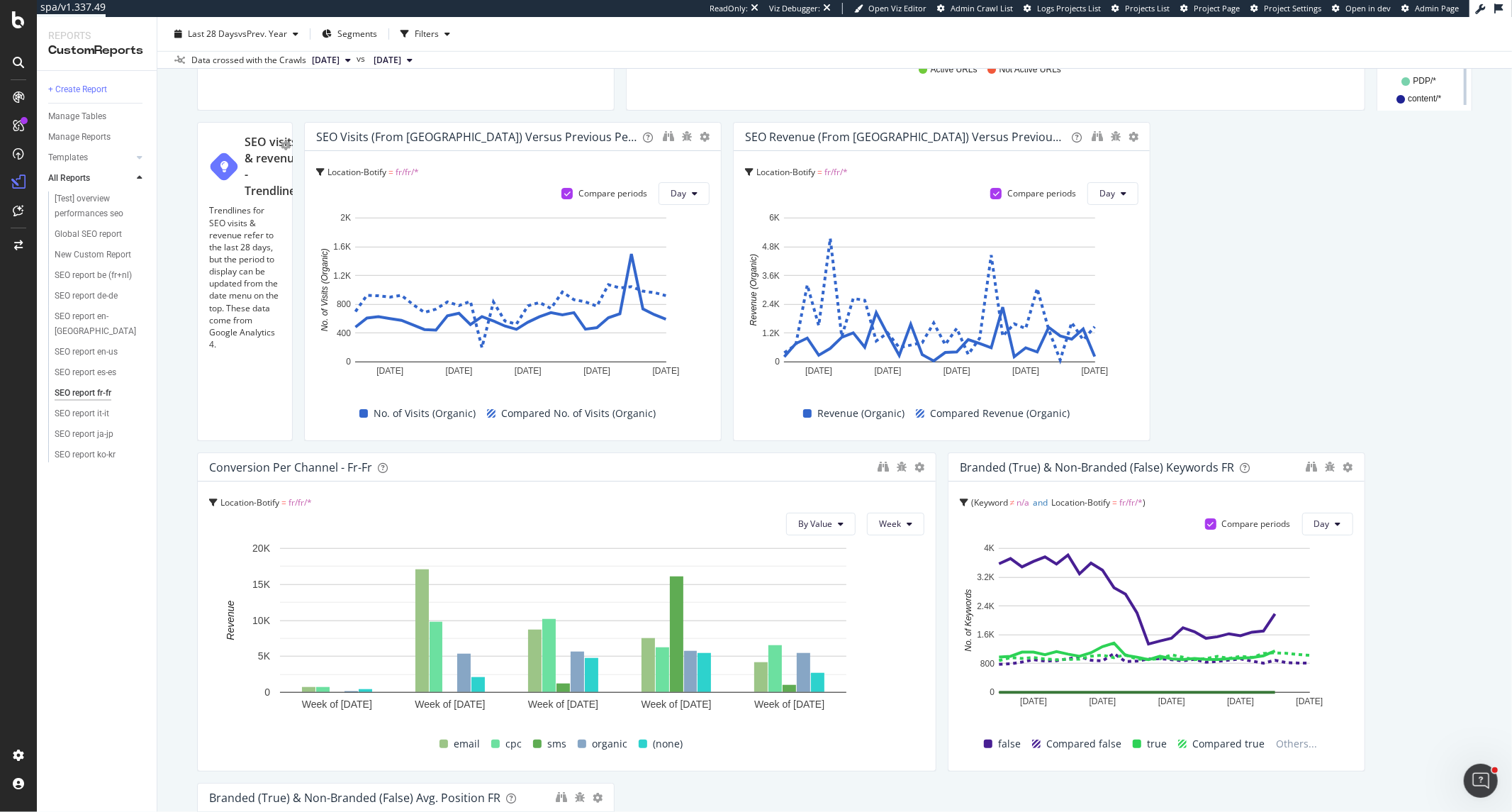
drag, startPoint x: 926, startPoint y: 327, endPoint x: 1352, endPoint y: 317, distance: 426.1
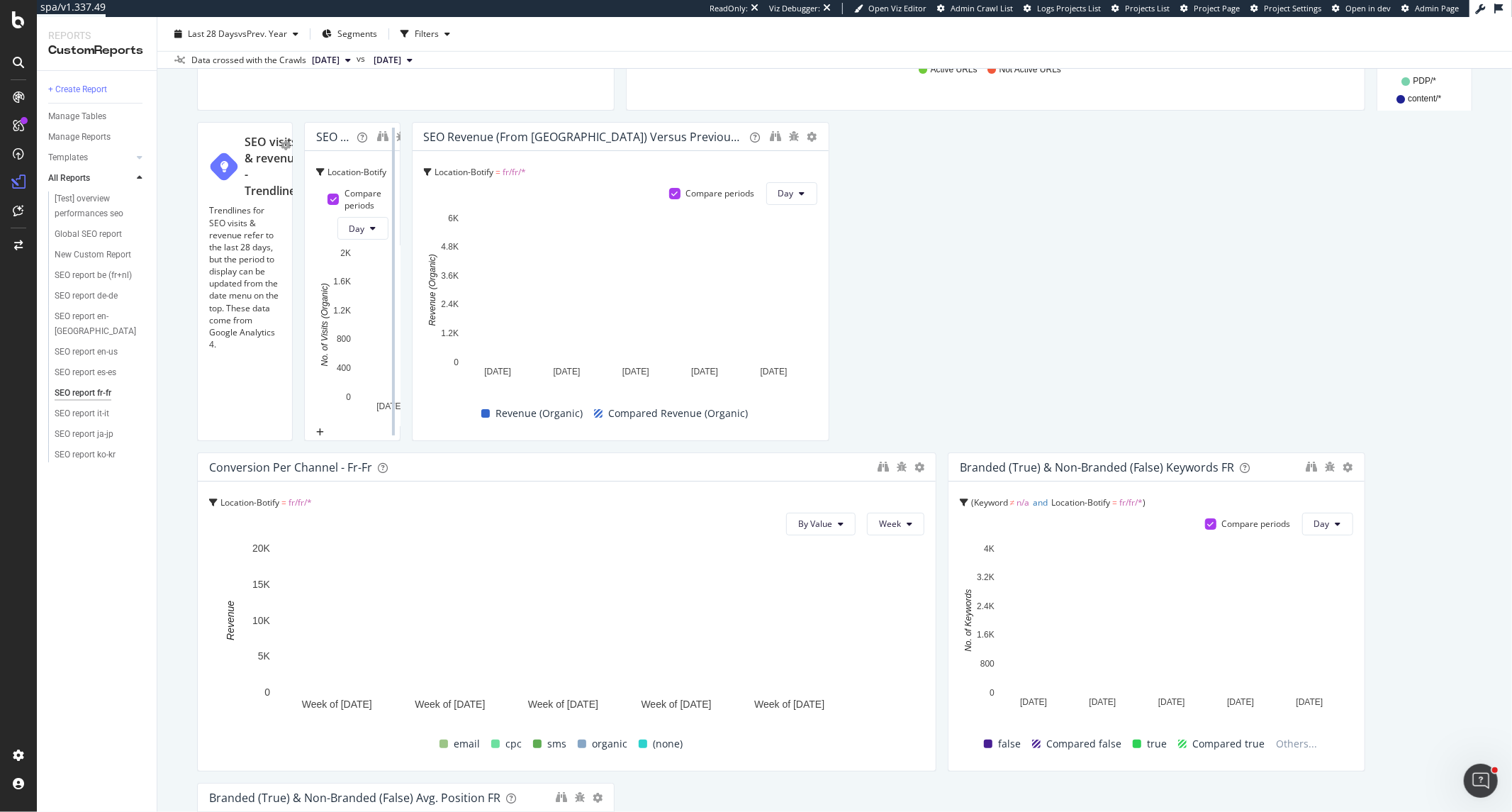
drag, startPoint x: 613, startPoint y: 660, endPoint x: 809, endPoint y: 662, distance: 196.0
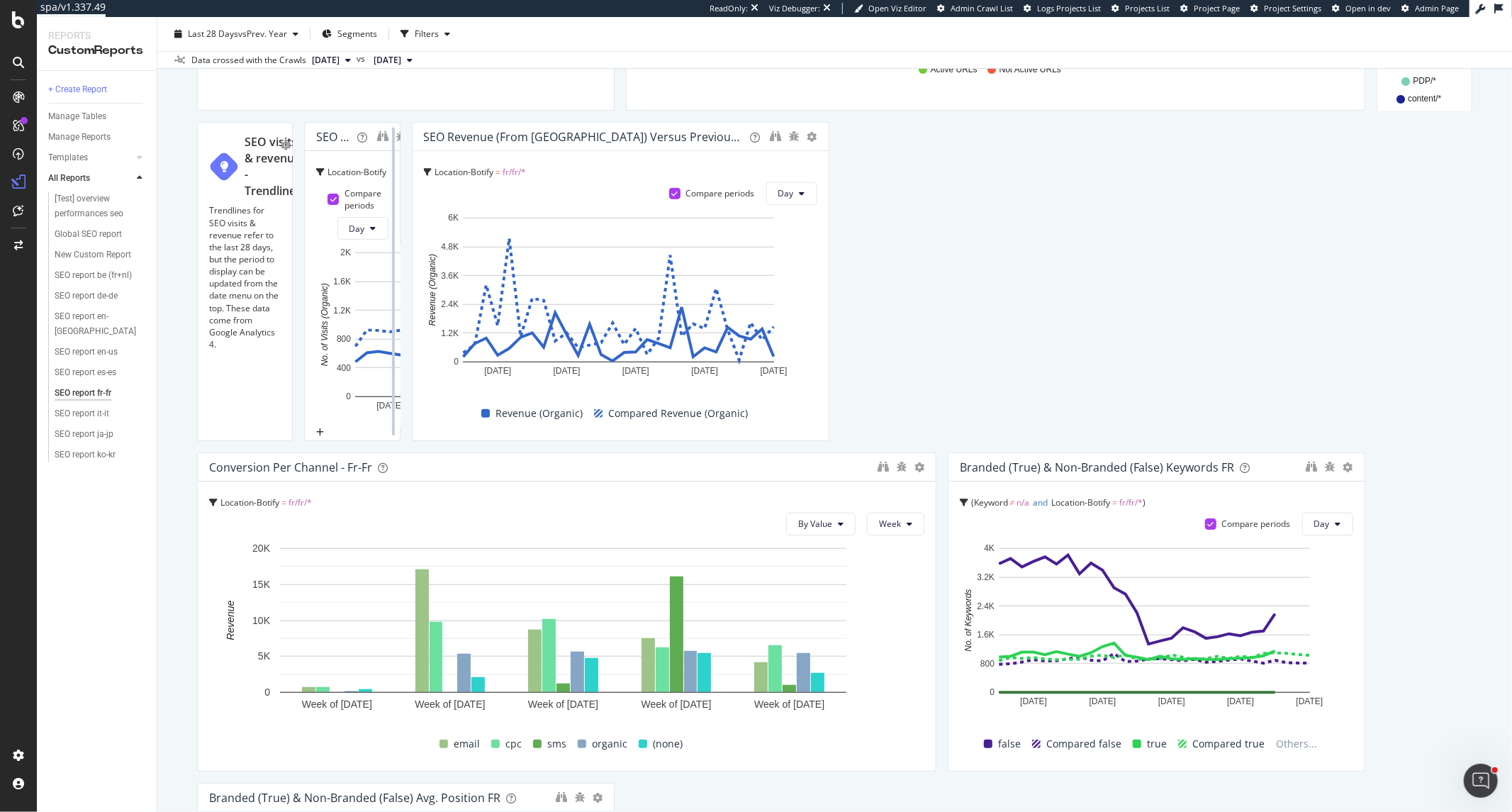
click at [400, 441] on div at bounding box center [393, 282] width 14 height 319
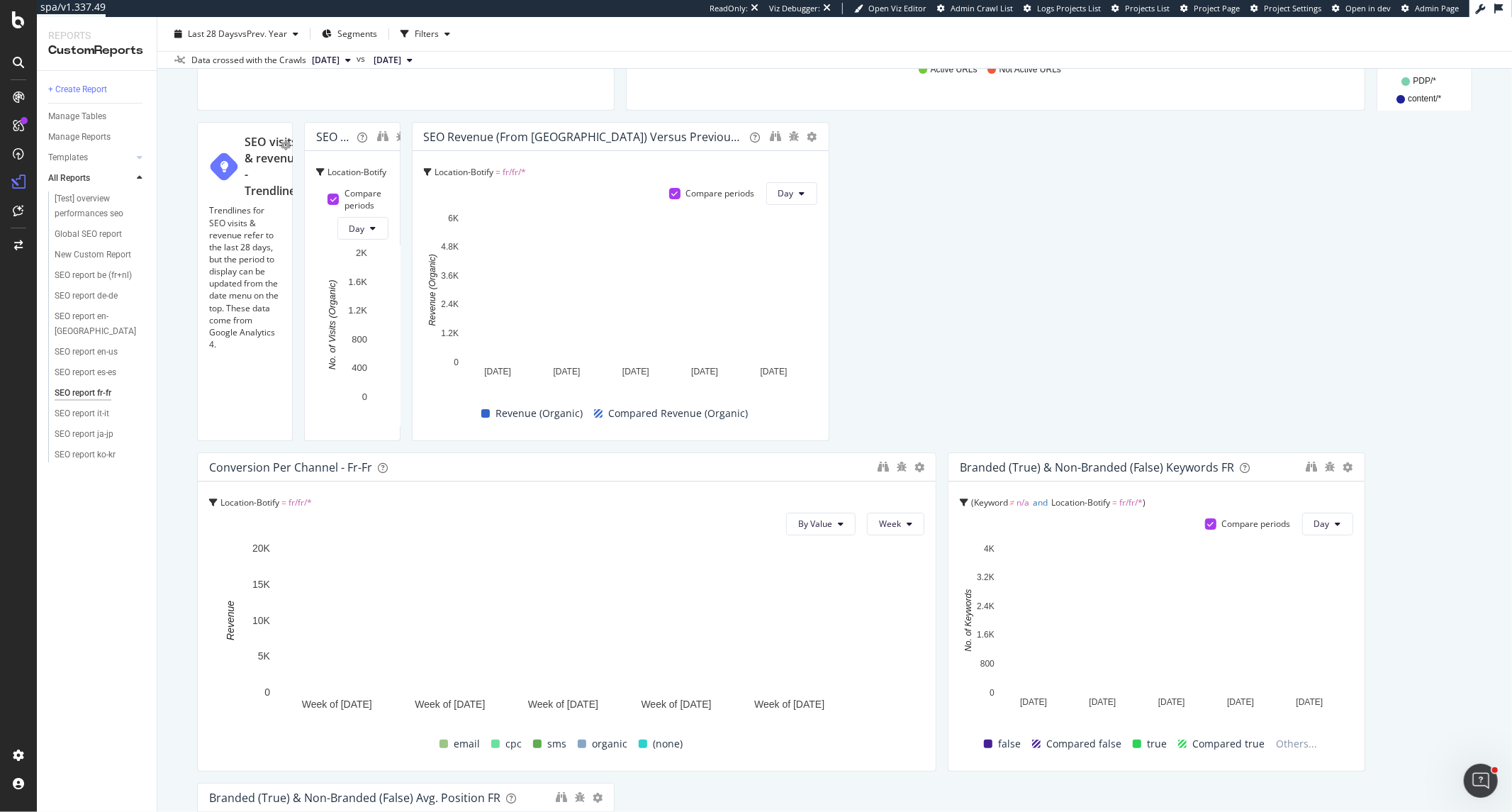
drag, startPoint x: 1273, startPoint y: 664, endPoint x: 1379, endPoint y: 664, distance: 106.0
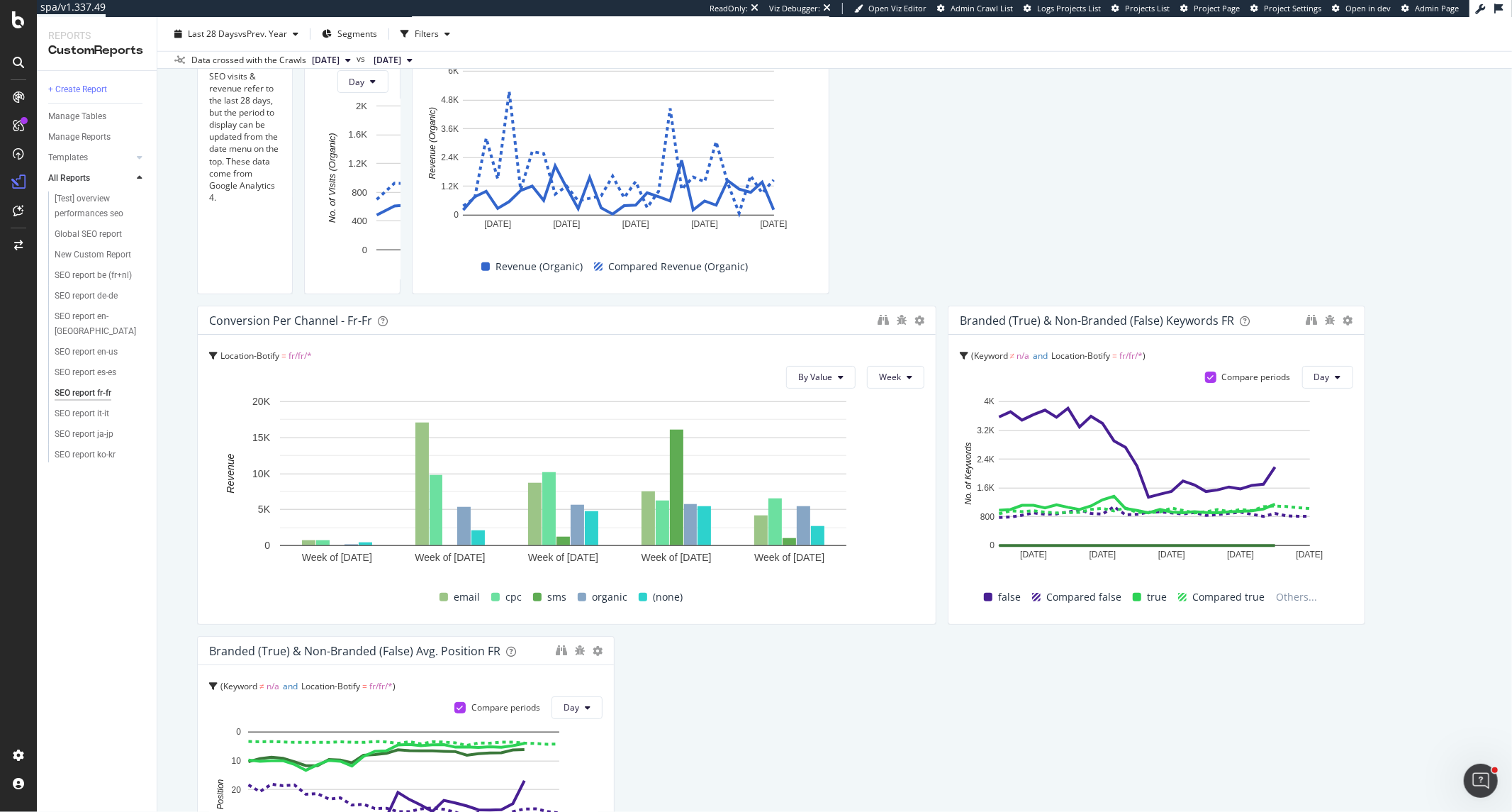
scroll to position [873, 0]
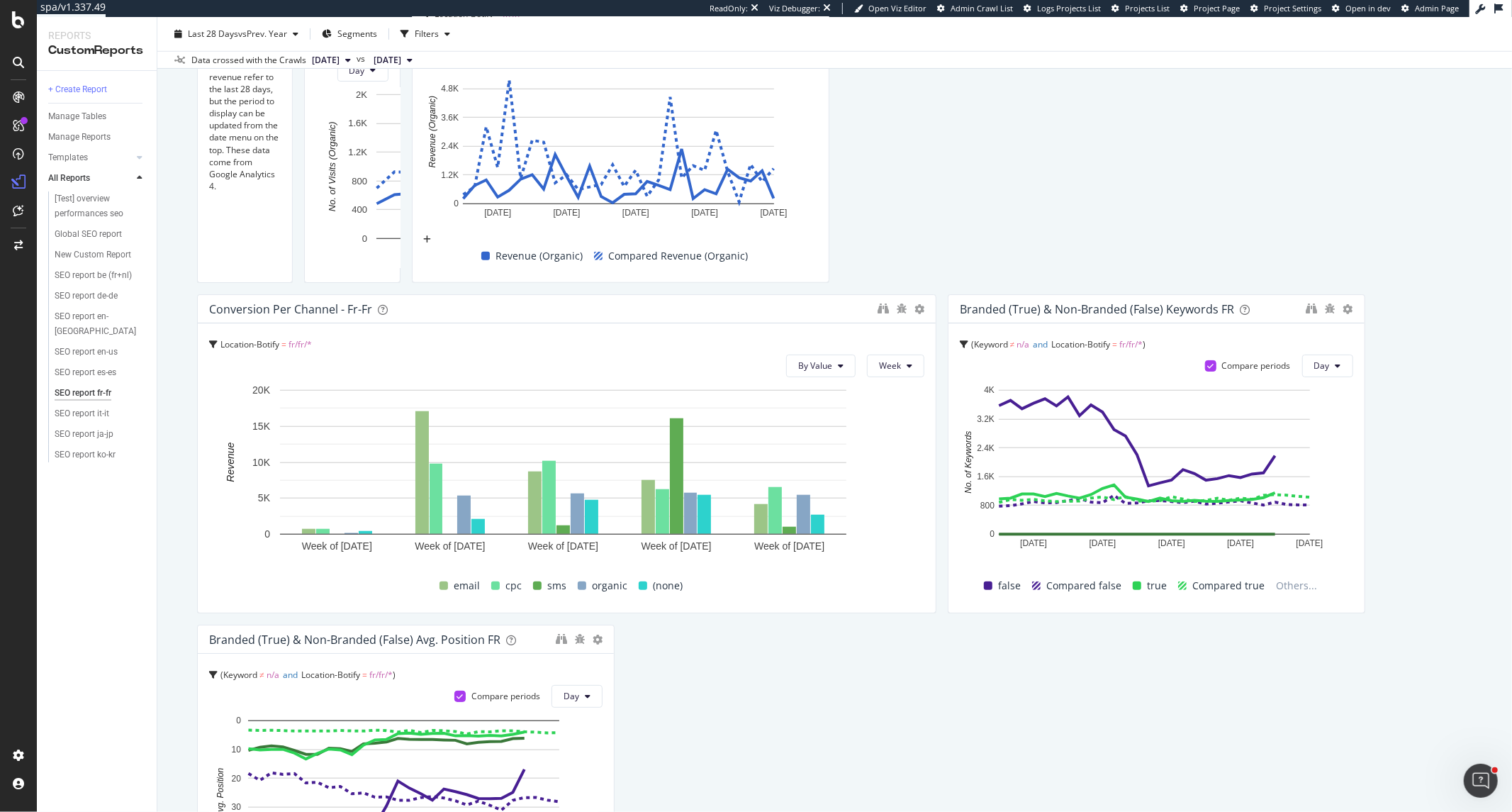
drag, startPoint x: 818, startPoint y: 568, endPoint x: 749, endPoint y: 566, distance: 69.0
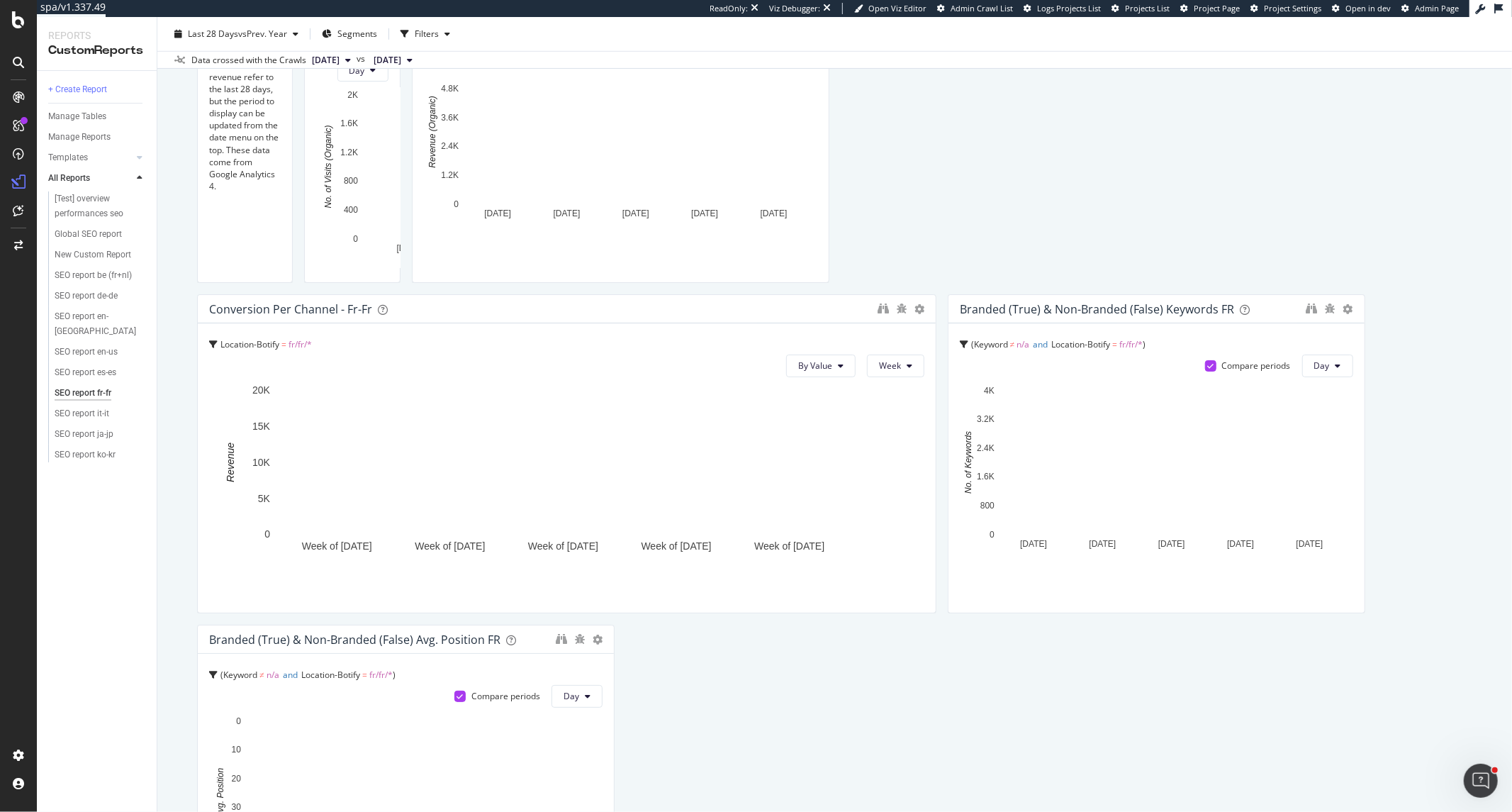
scroll to position [1188, 0]
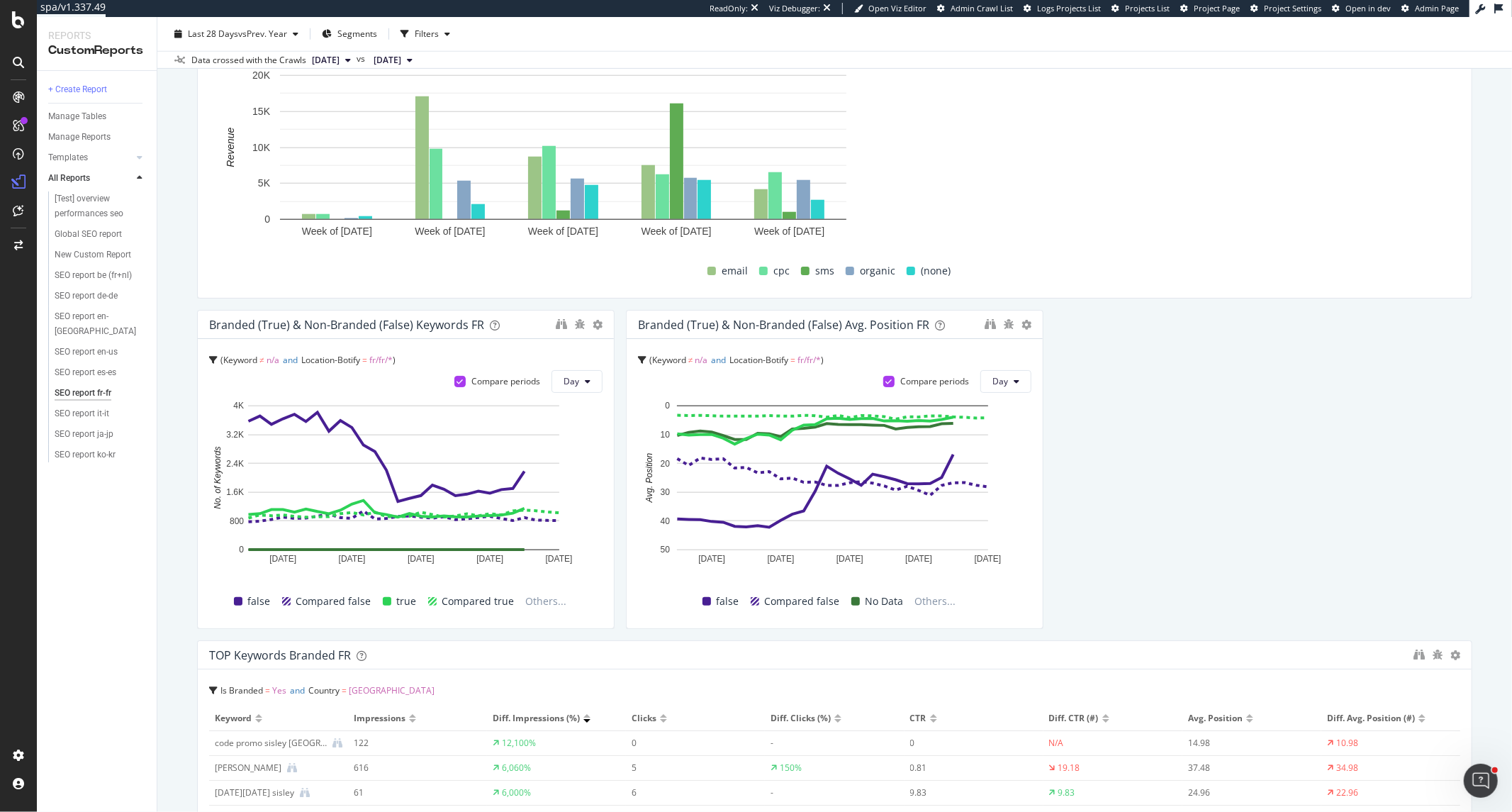
drag, startPoint x: 918, startPoint y: 508, endPoint x: 1413, endPoint y: 501, distance: 495.0
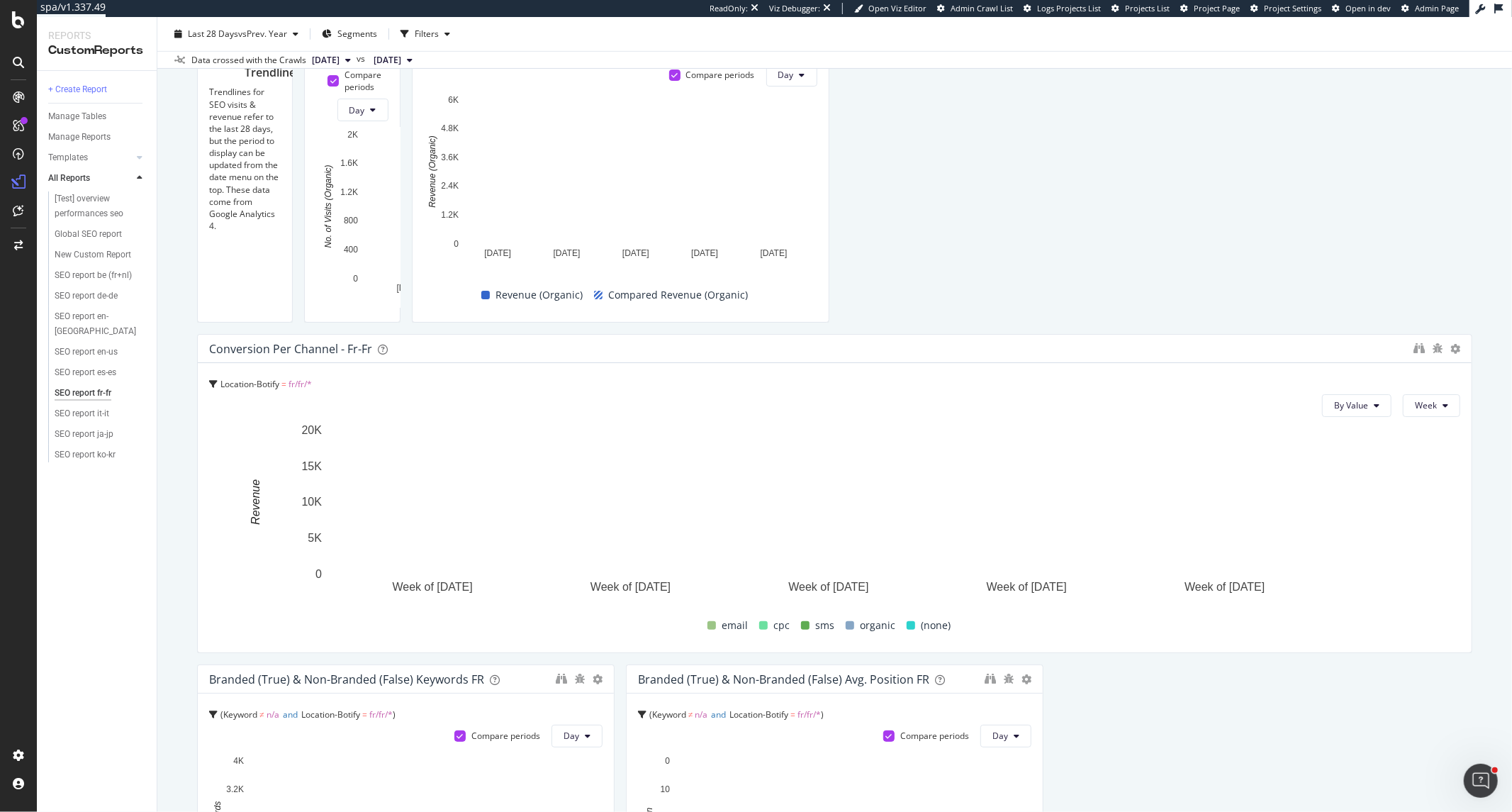
scroll to position [945, 0]
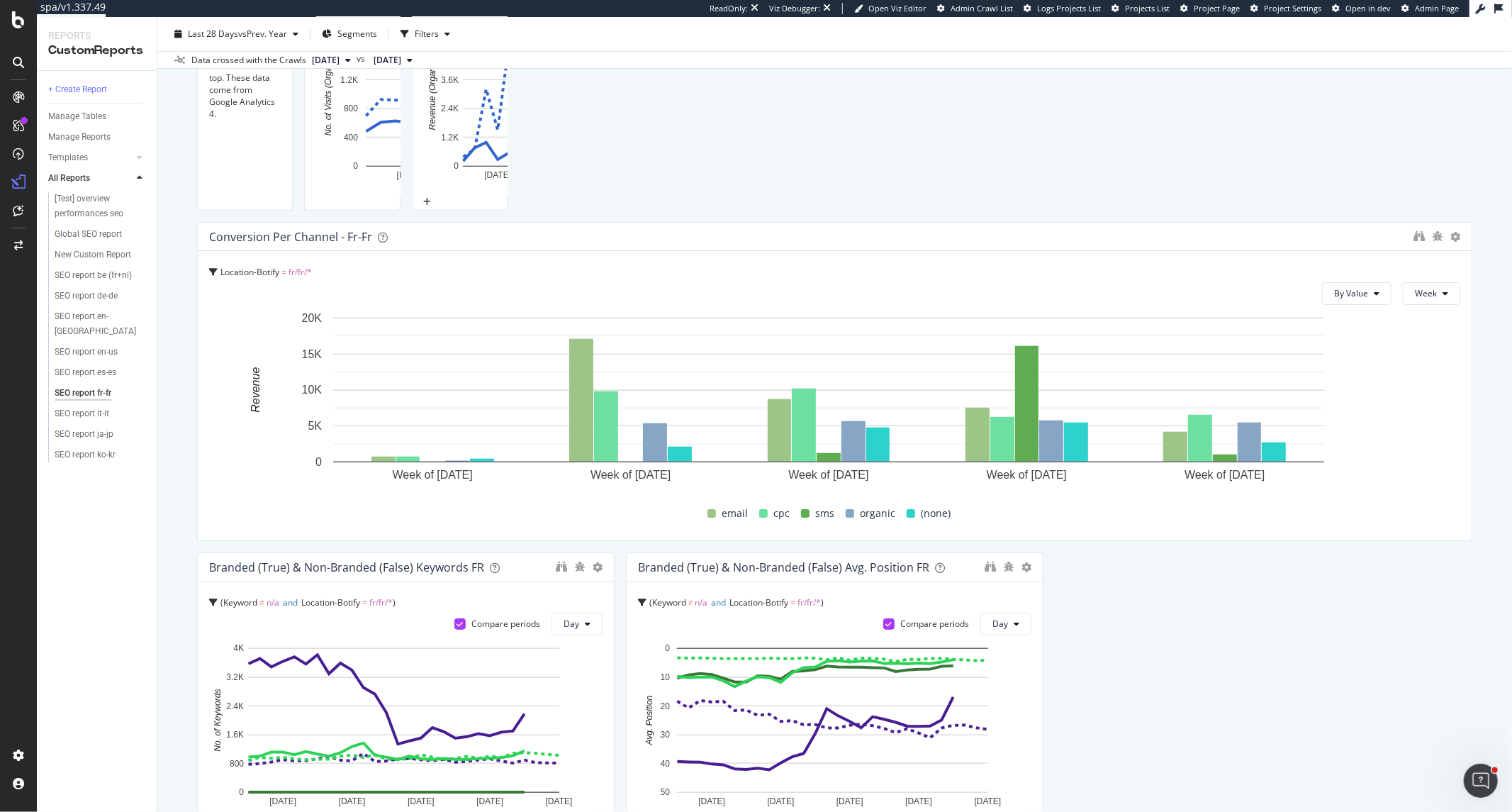
drag, startPoint x: 1138, startPoint y: 436, endPoint x: 1321, endPoint y: 441, distance: 183.1
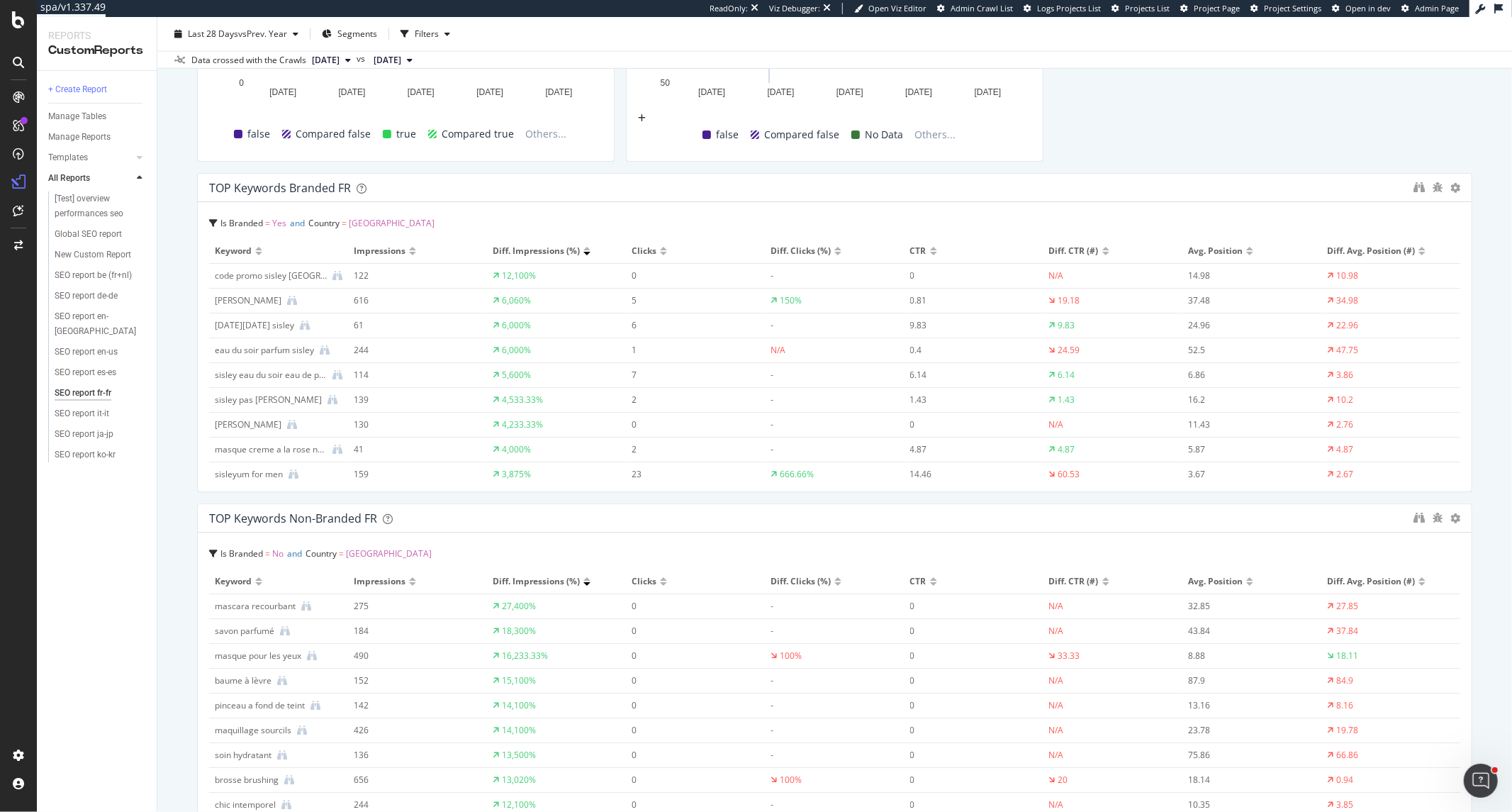
scroll to position [1654, 0]
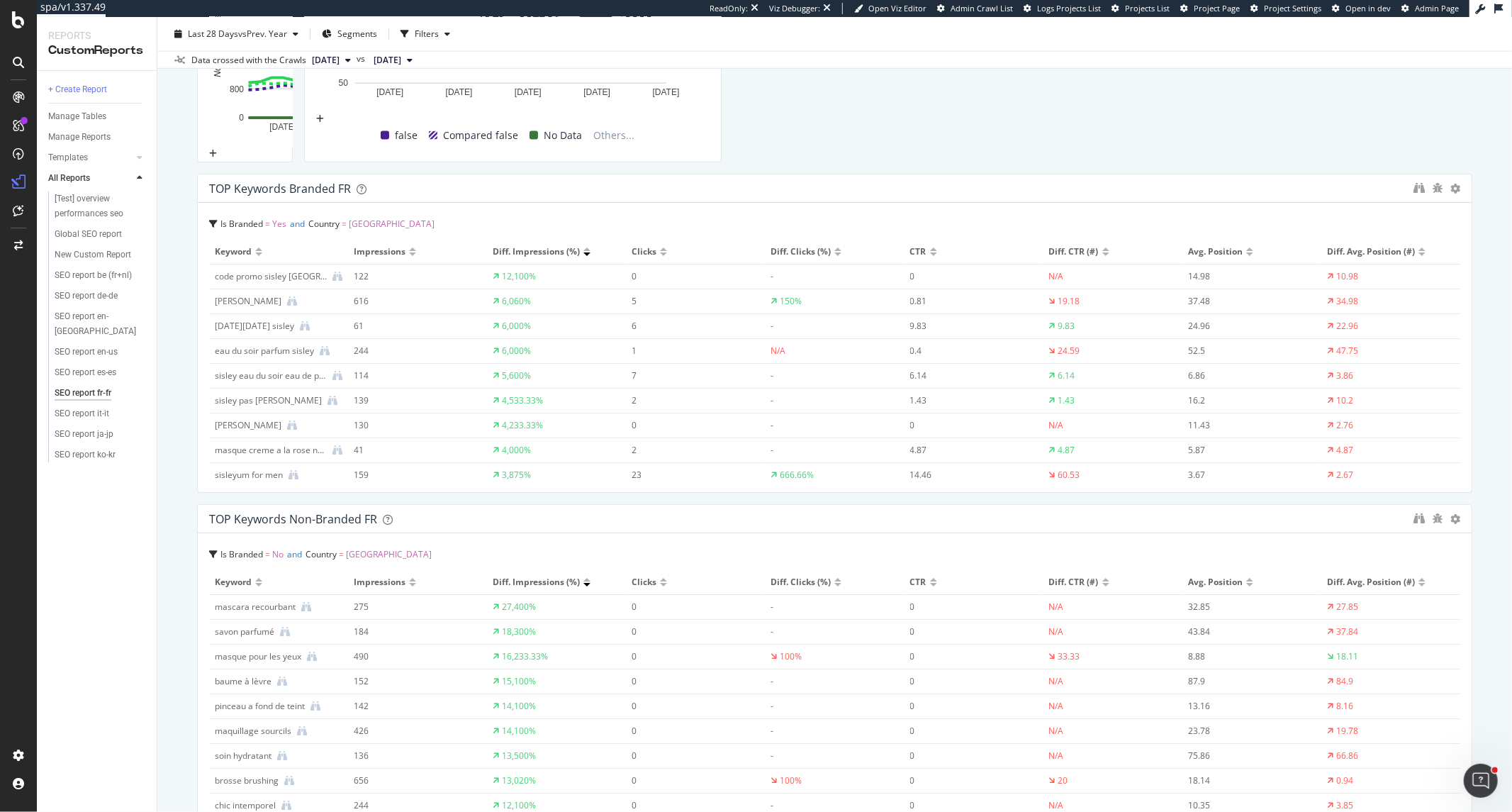
drag, startPoint x: 608, startPoint y: 386, endPoint x: 783, endPoint y: 387, distance: 175.0
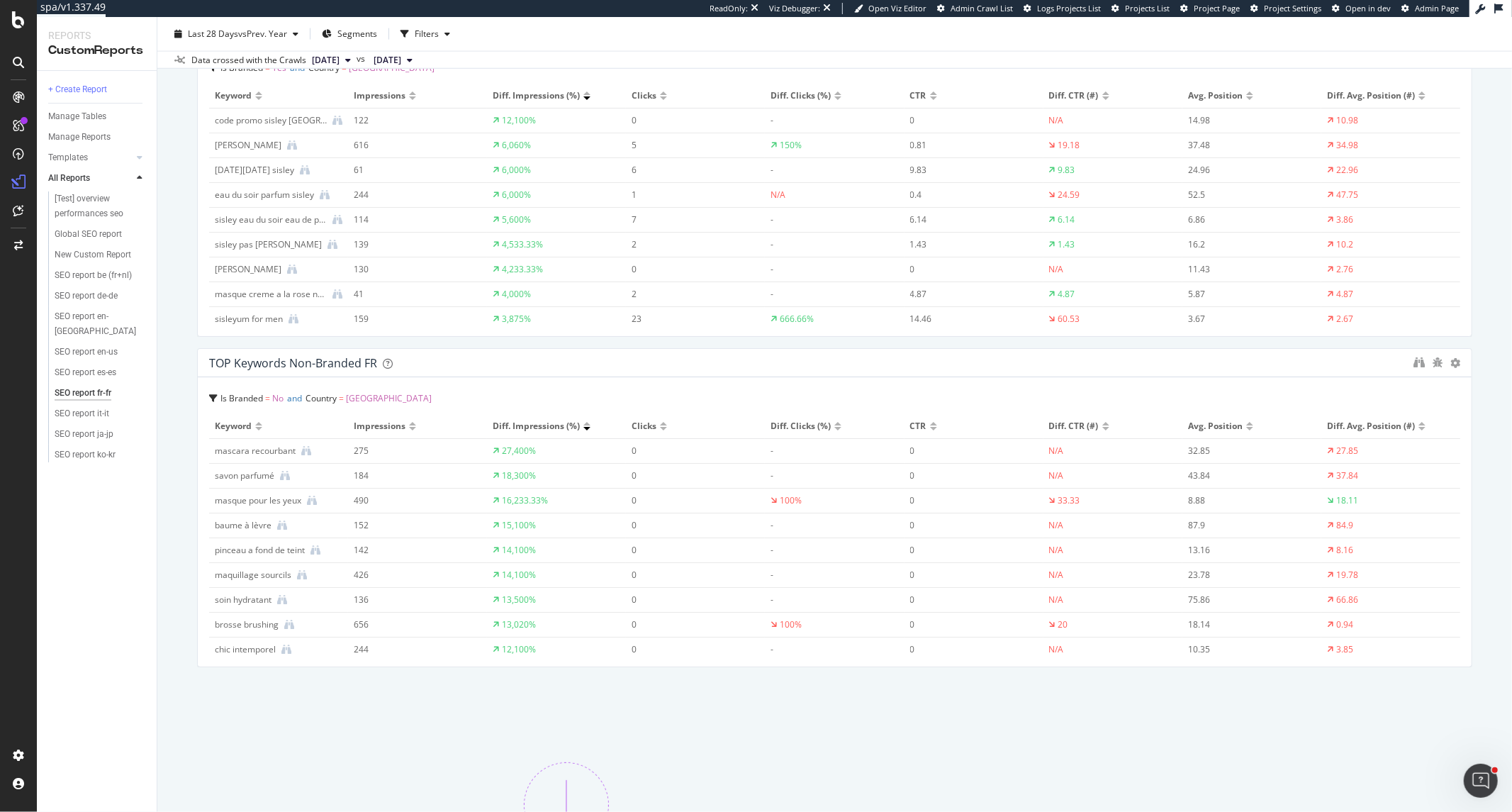
scroll to position [1812, 0]
drag, startPoint x: 1246, startPoint y: 321, endPoint x: 1436, endPoint y: 331, distance: 190.3
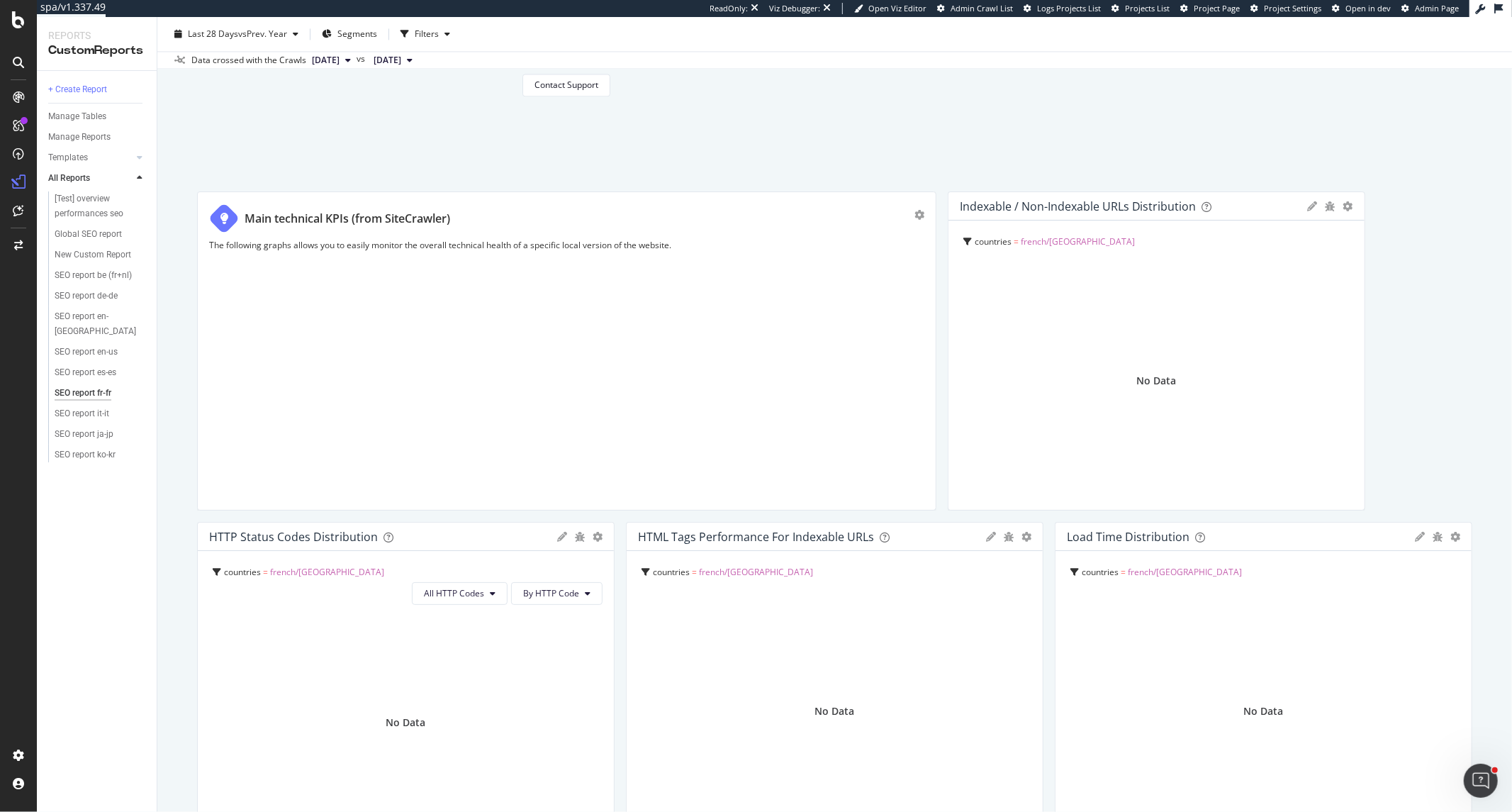
scroll to position [2632, 0]
drag, startPoint x: 476, startPoint y: 405, endPoint x: 458, endPoint y: 371, distance: 38.5
click at [458, 176] on div "An unexpected error has occurred If the issue persists please contact support. …" at bounding box center [566, 17] width 739 height 319
click at [709, 176] on div "An unexpected error has occurred If the issue persists please contact support. …" at bounding box center [566, 17] width 739 height 319
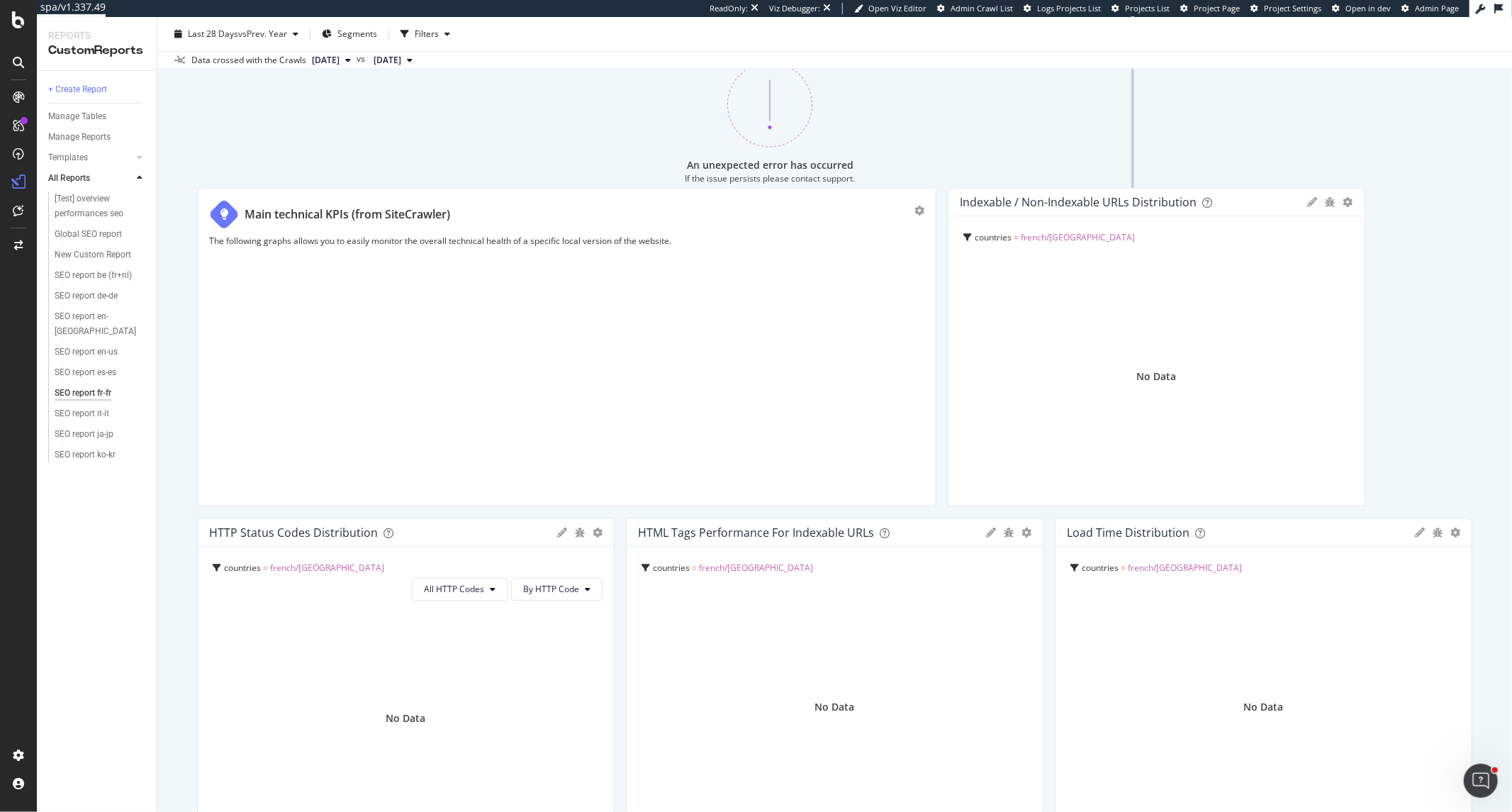
drag, startPoint x: 709, startPoint y: 379, endPoint x: 925, endPoint y: 501, distance: 248.1
click at [922, 297] on div "An unexpected error has occurred If the issue persists please contact support. …" at bounding box center [769, 138] width 739 height 319
drag, startPoint x: 817, startPoint y: 464, endPoint x: 934, endPoint y: 546, distance: 142.9
click at [934, 255] on div "An unexpected error has occurred If the issue persists please contact support. …" at bounding box center [677, 96] width 739 height 319
click at [831, 176] on div "An unexpected error has occurred If the issue persists please contact support. …" at bounding box center [566, 17] width 739 height 319
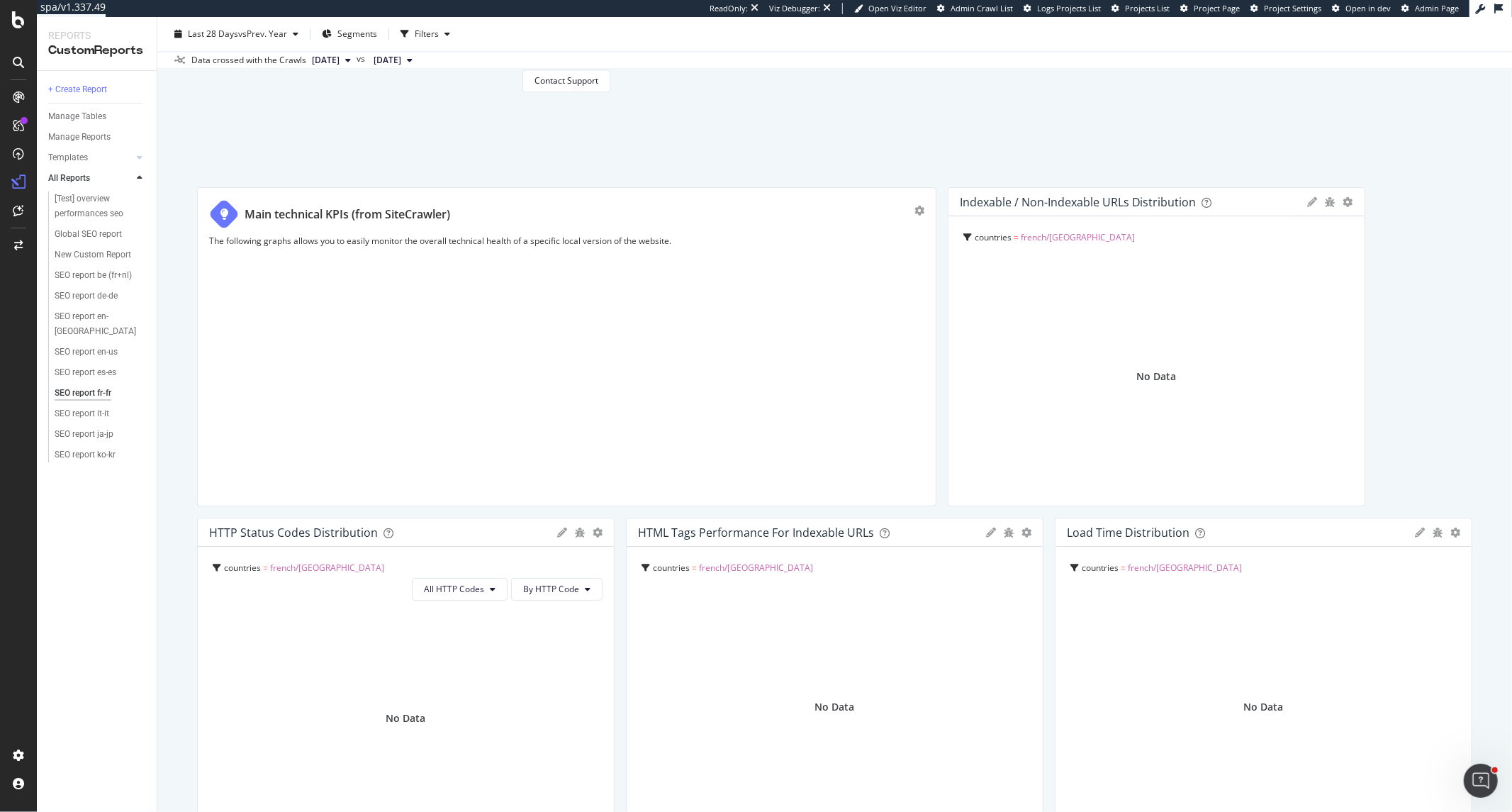
drag, startPoint x: 831, startPoint y: 344, endPoint x: 765, endPoint y: 457, distance: 130.9
click at [765, 176] on div "An unexpected error has occurred If the issue persists please contact support. …" at bounding box center [566, 17] width 739 height 319
drag, startPoint x: 597, startPoint y: 456, endPoint x: 654, endPoint y: 540, distance: 101.5
click at [654, 176] on div "An unexpected error has occurred If the issue persists please contact support. …" at bounding box center [566, 17] width 739 height 319
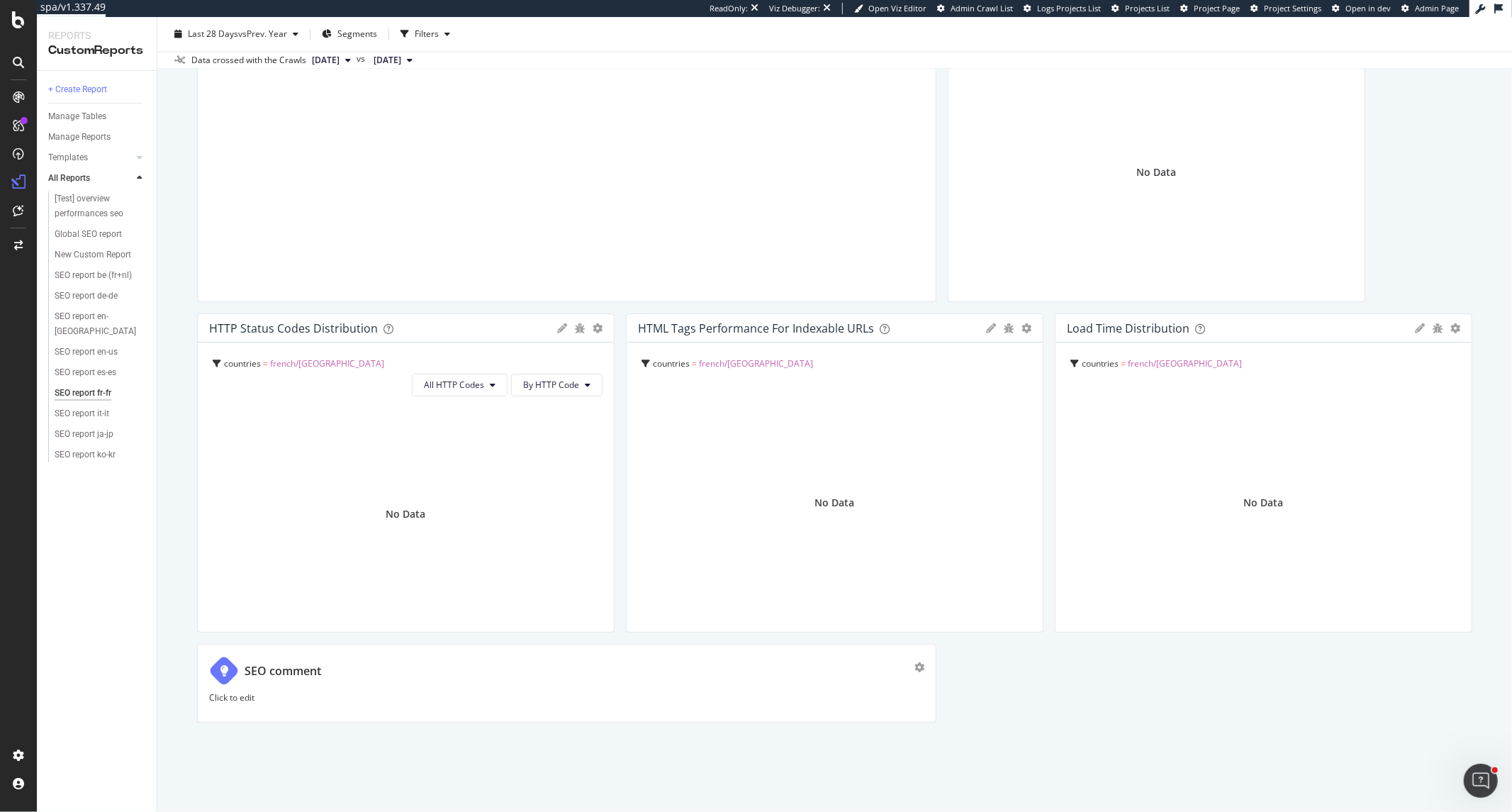
scroll to position [3184, 0]
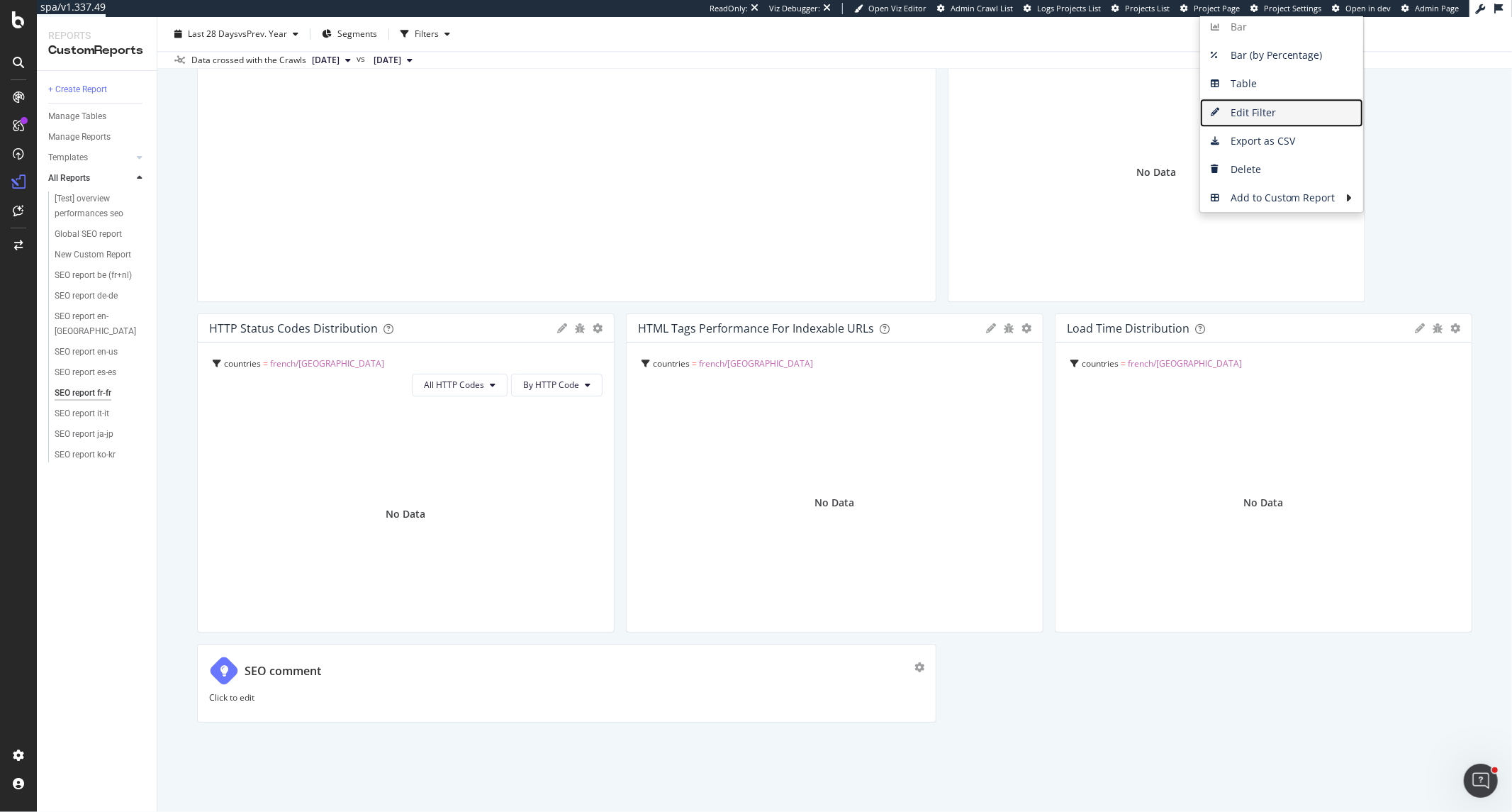
click at [1260, 123] on span "Edit Filter" at bounding box center [1281, 113] width 163 height 21
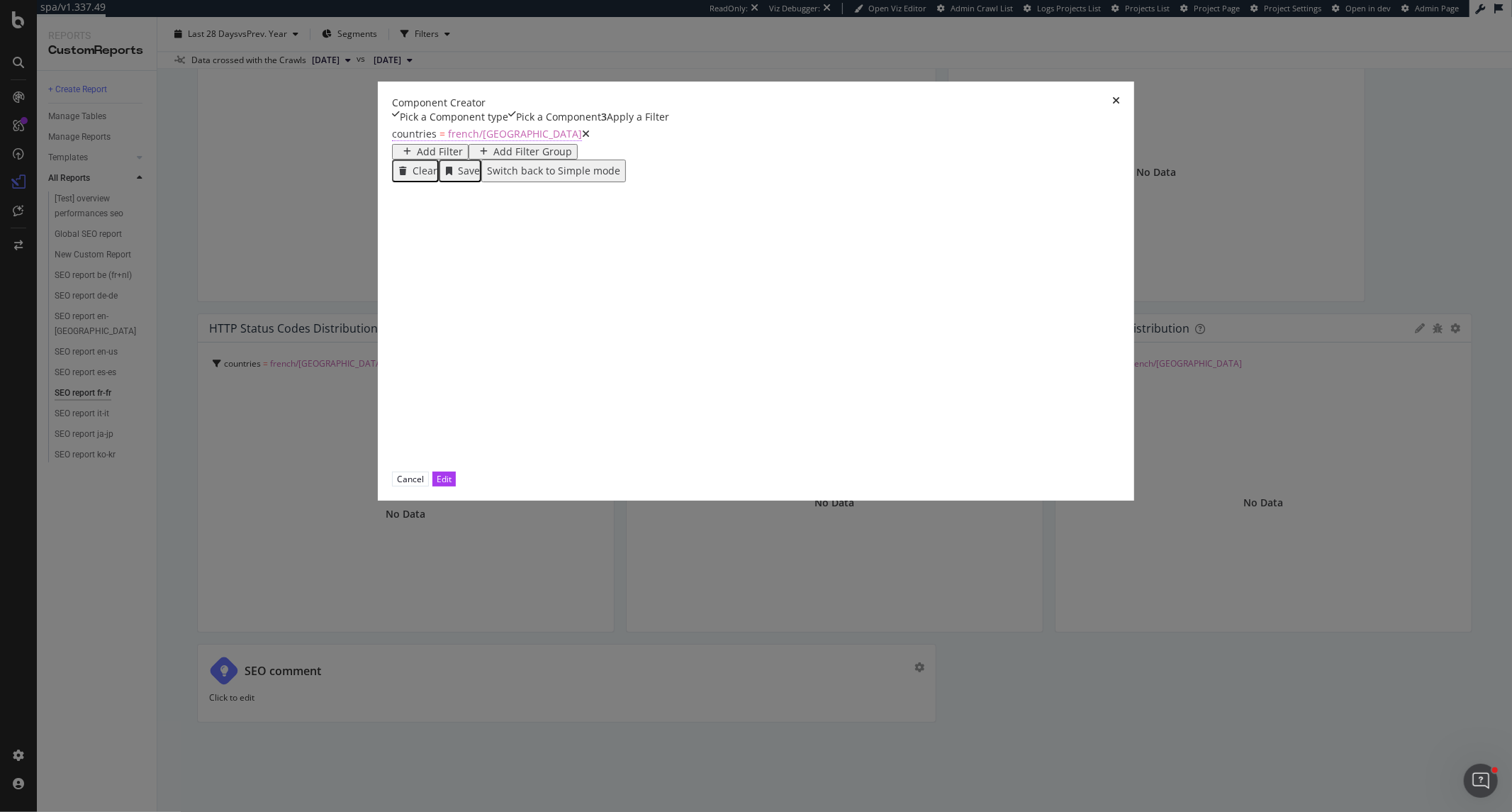
click at [482, 141] on span "french/france" at bounding box center [514, 134] width 134 height 14
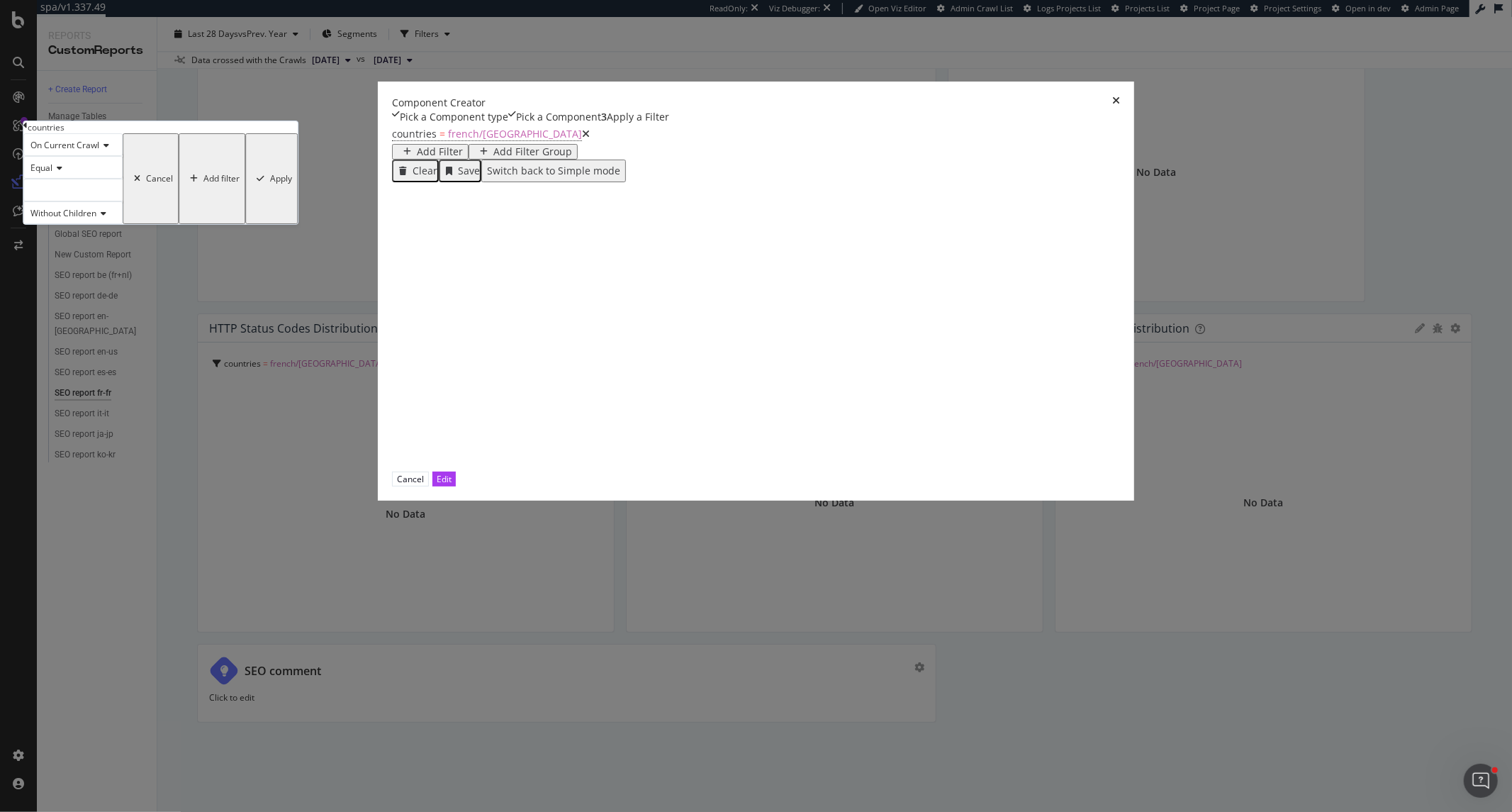
click at [28, 129] on icon "modal" at bounding box center [26, 125] width 5 height 8
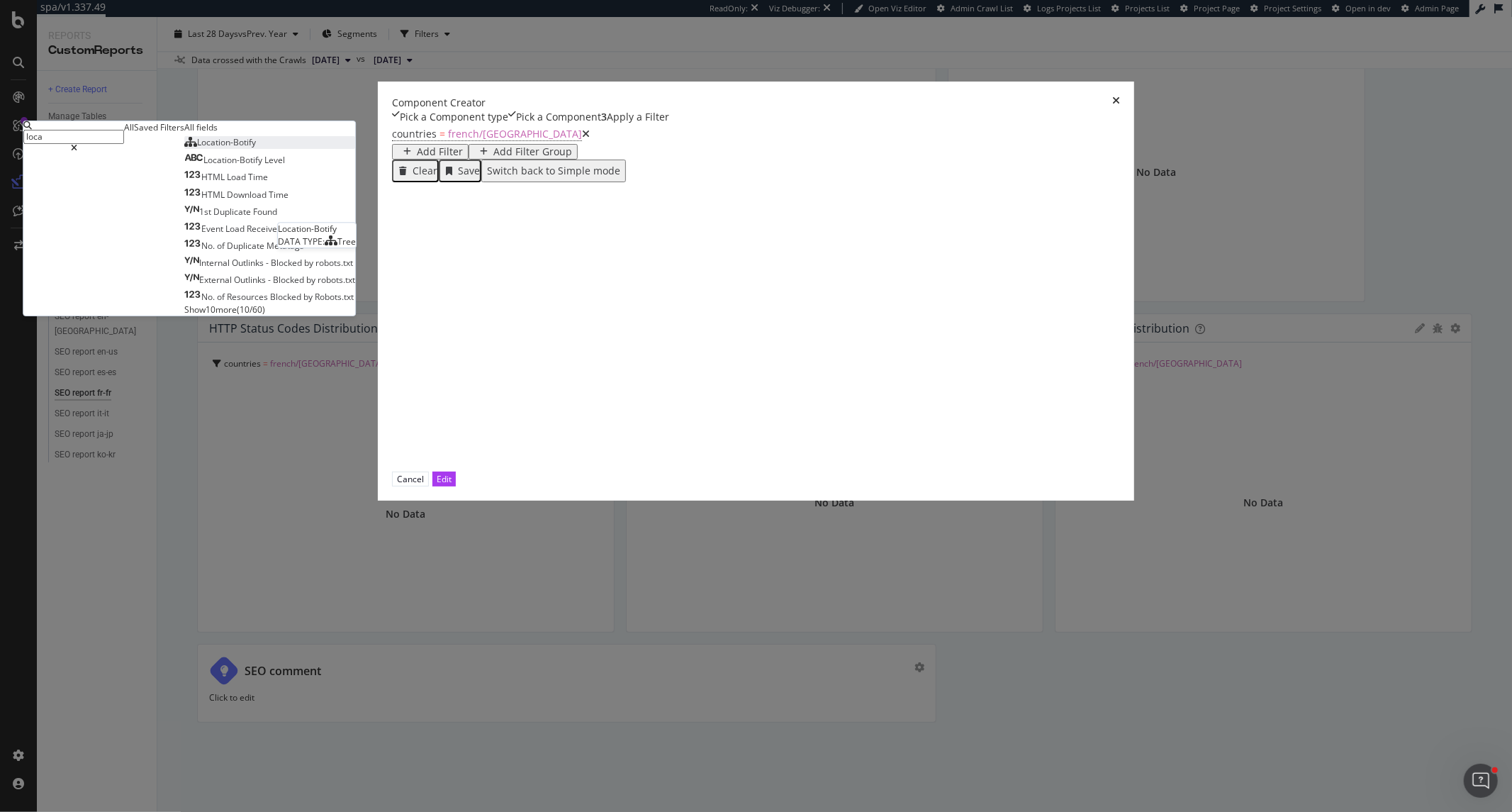
type input "loca"
click at [256, 148] on span "Location-Botify" at bounding box center [226, 142] width 59 height 12
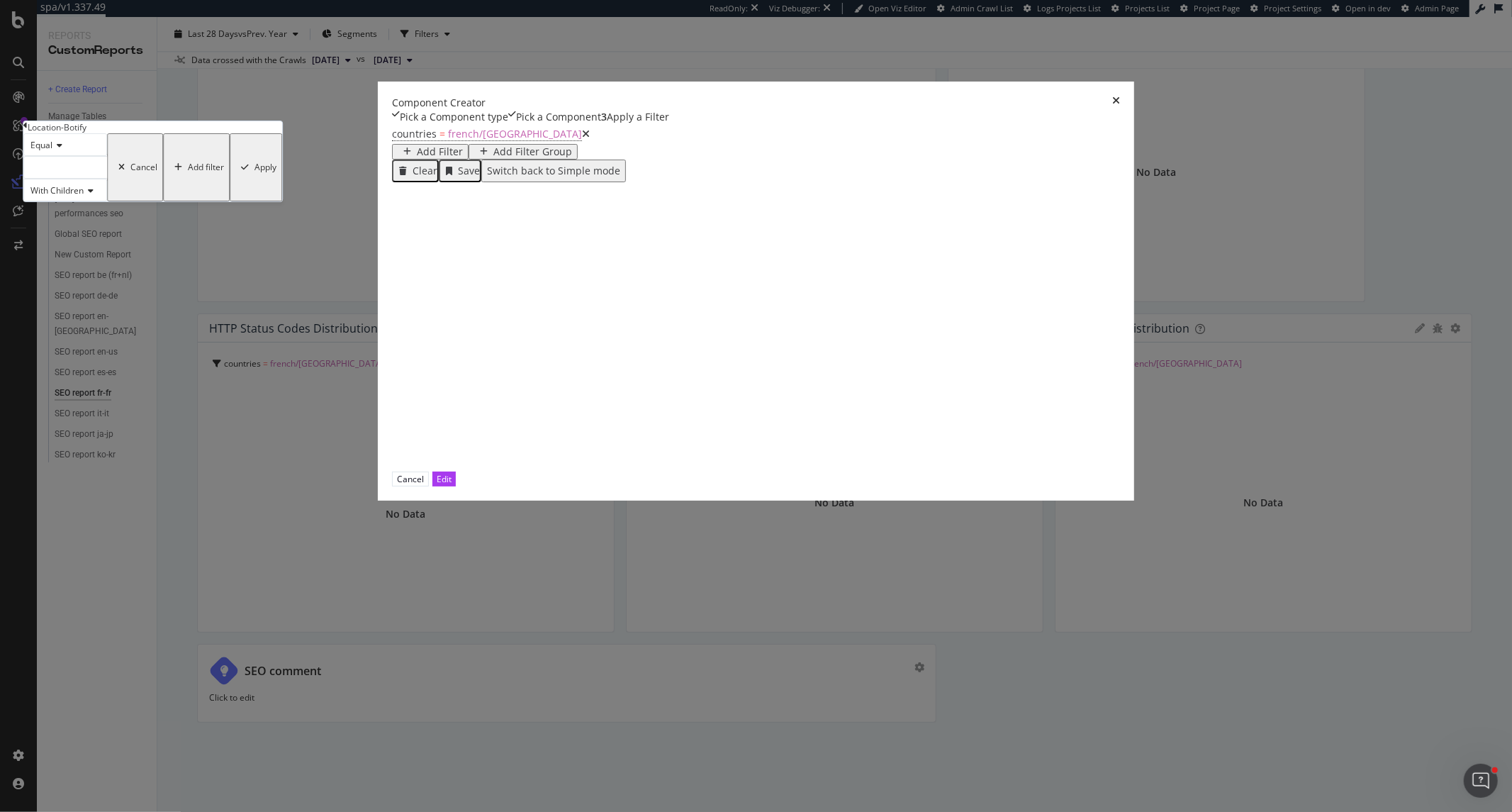
click at [107, 179] on div "modal" at bounding box center [65, 167] width 84 height 23
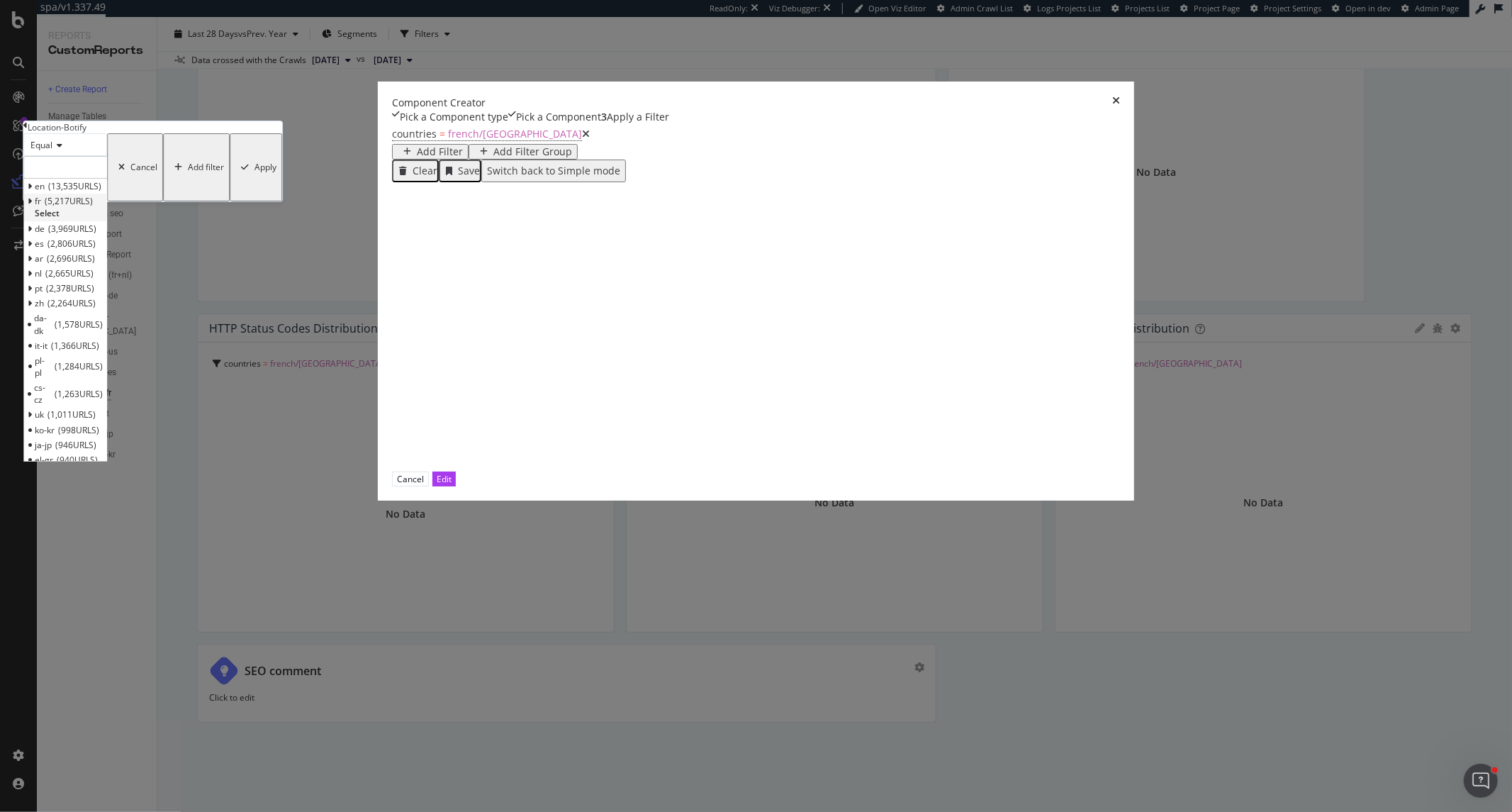
click at [93, 207] on span "5,217 URLS" at bounding box center [69, 201] width 48 height 12
click at [100, 222] on span "1,358 URLS" at bounding box center [76, 216] width 48 height 12
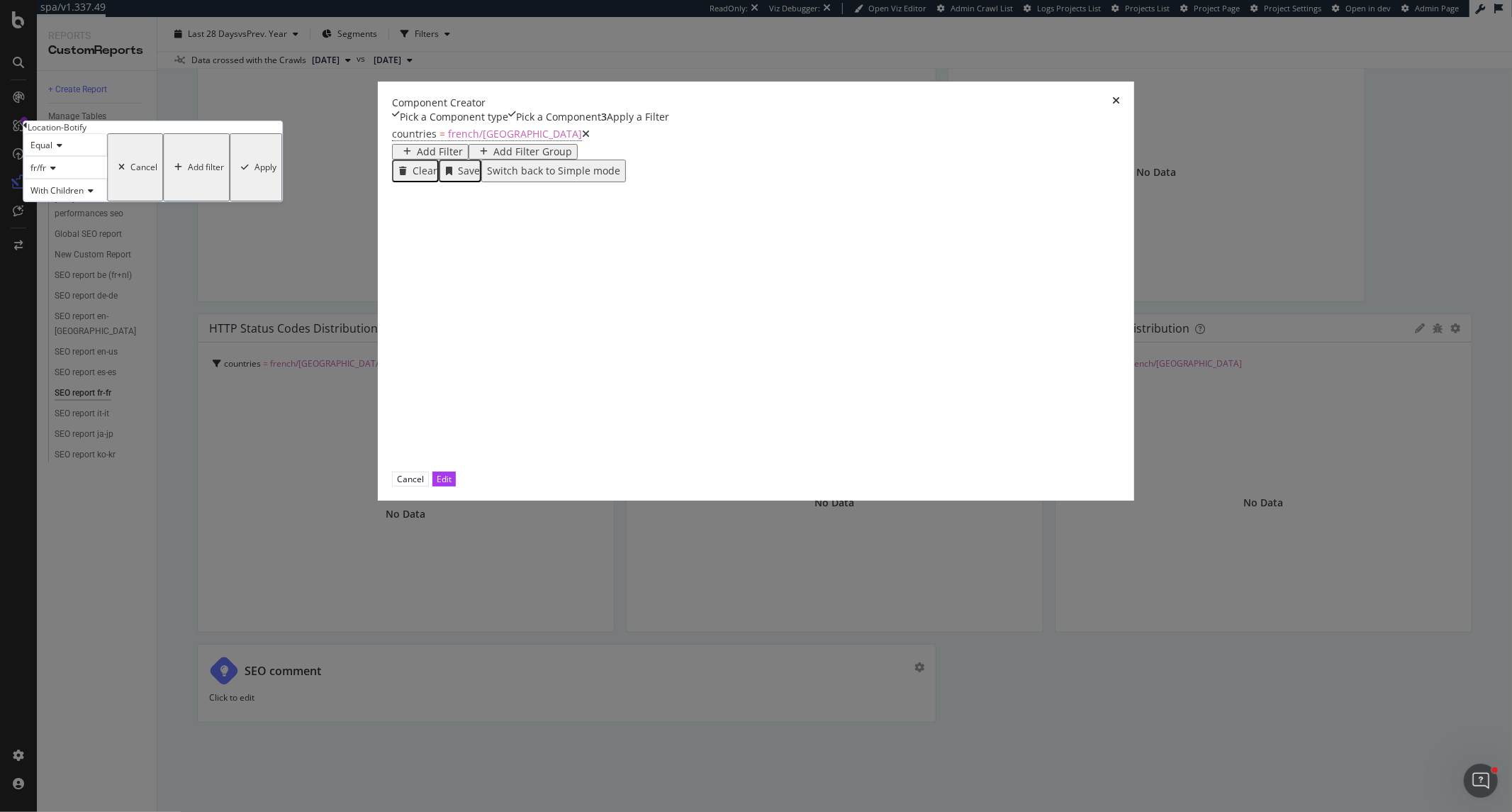
click at [282, 201] on div "Equal fr/fr With Children Cancel Add filter Apply" at bounding box center [153, 167] width 259 height 68
click at [276, 173] on div "Apply" at bounding box center [265, 167] width 22 height 10
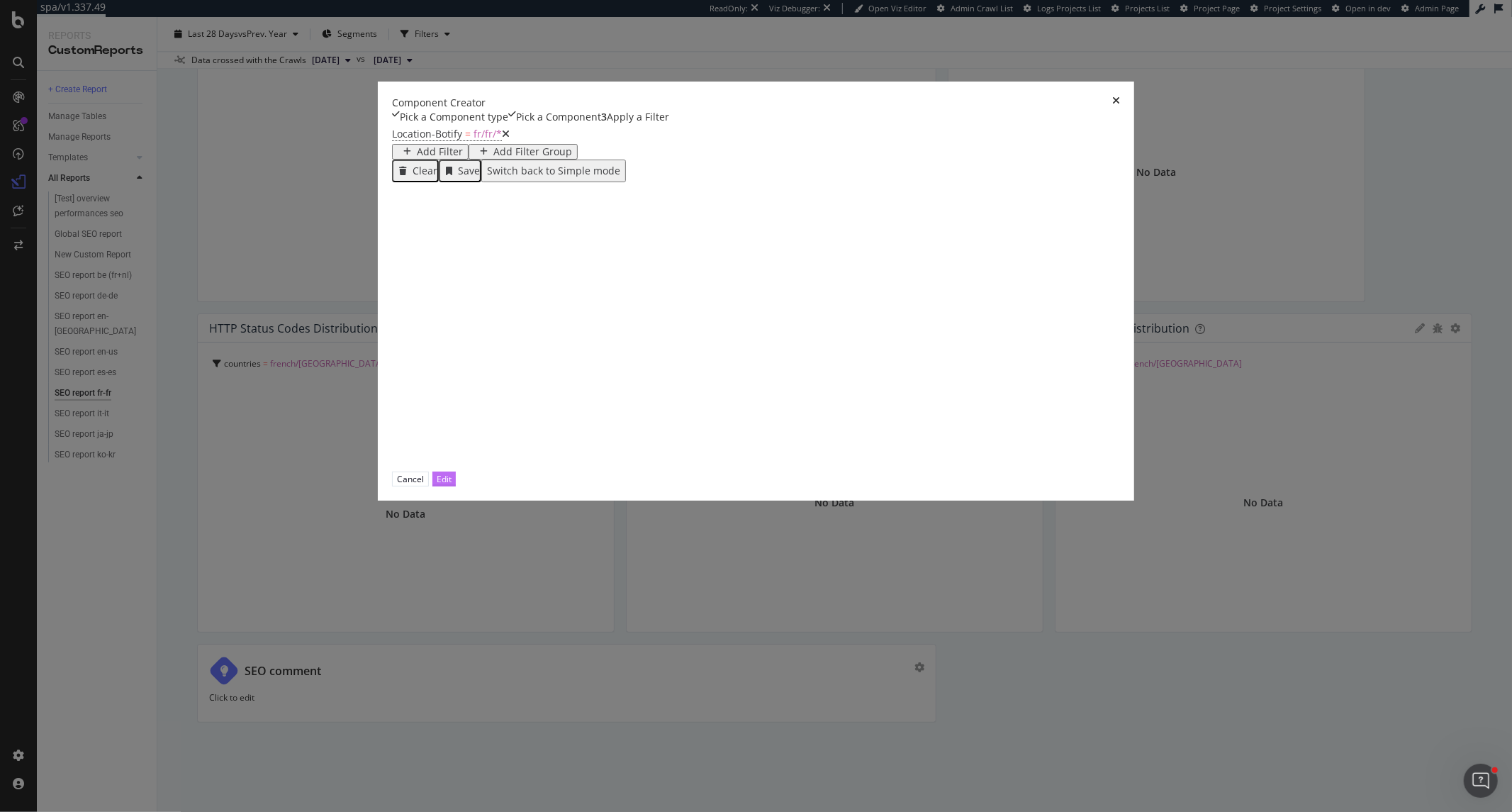
click at [452, 486] on div "Edit" at bounding box center [444, 479] width 15 height 14
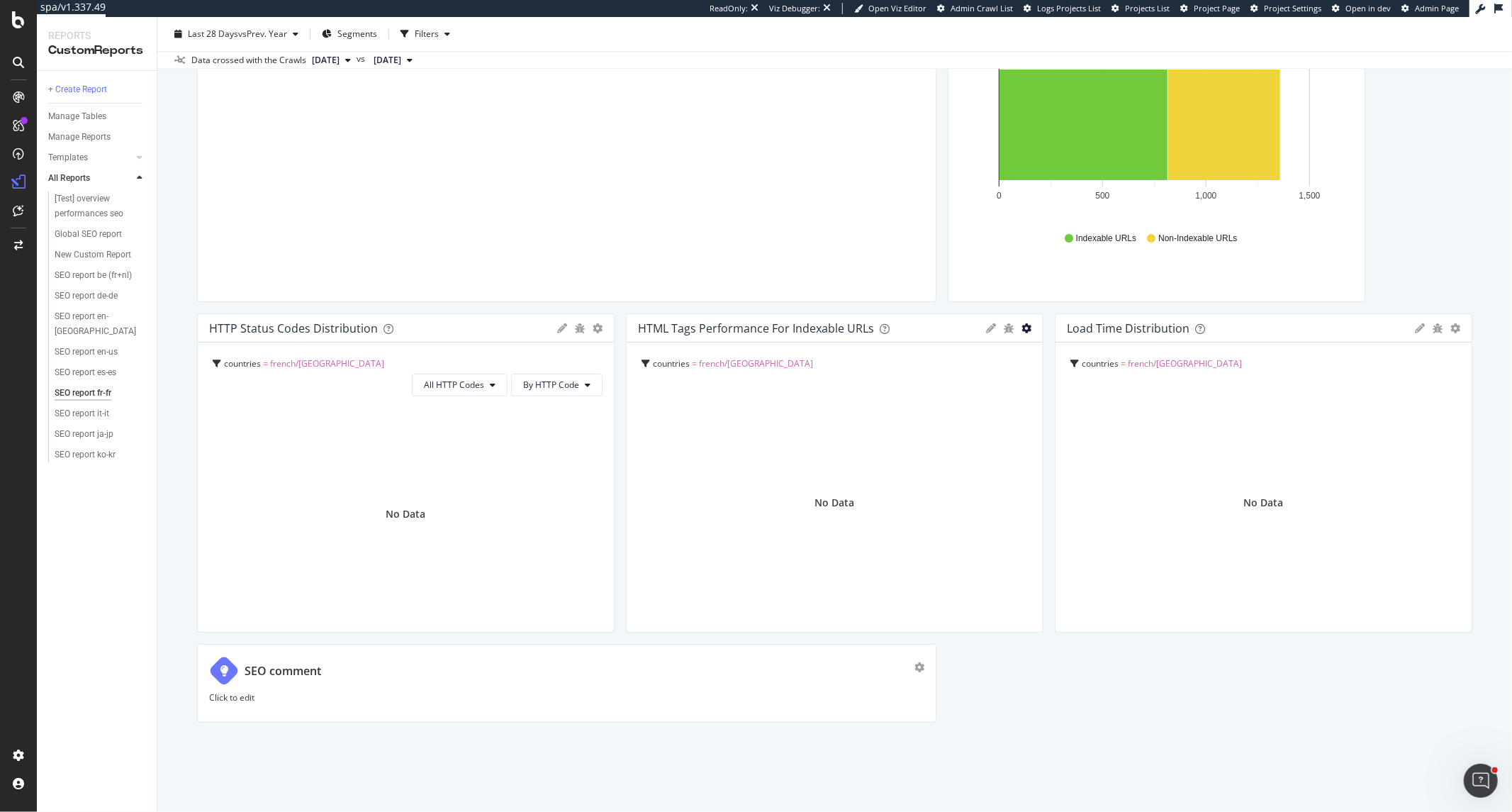
click at [1021, 333] on icon "gear" at bounding box center [1026, 328] width 10 height 10
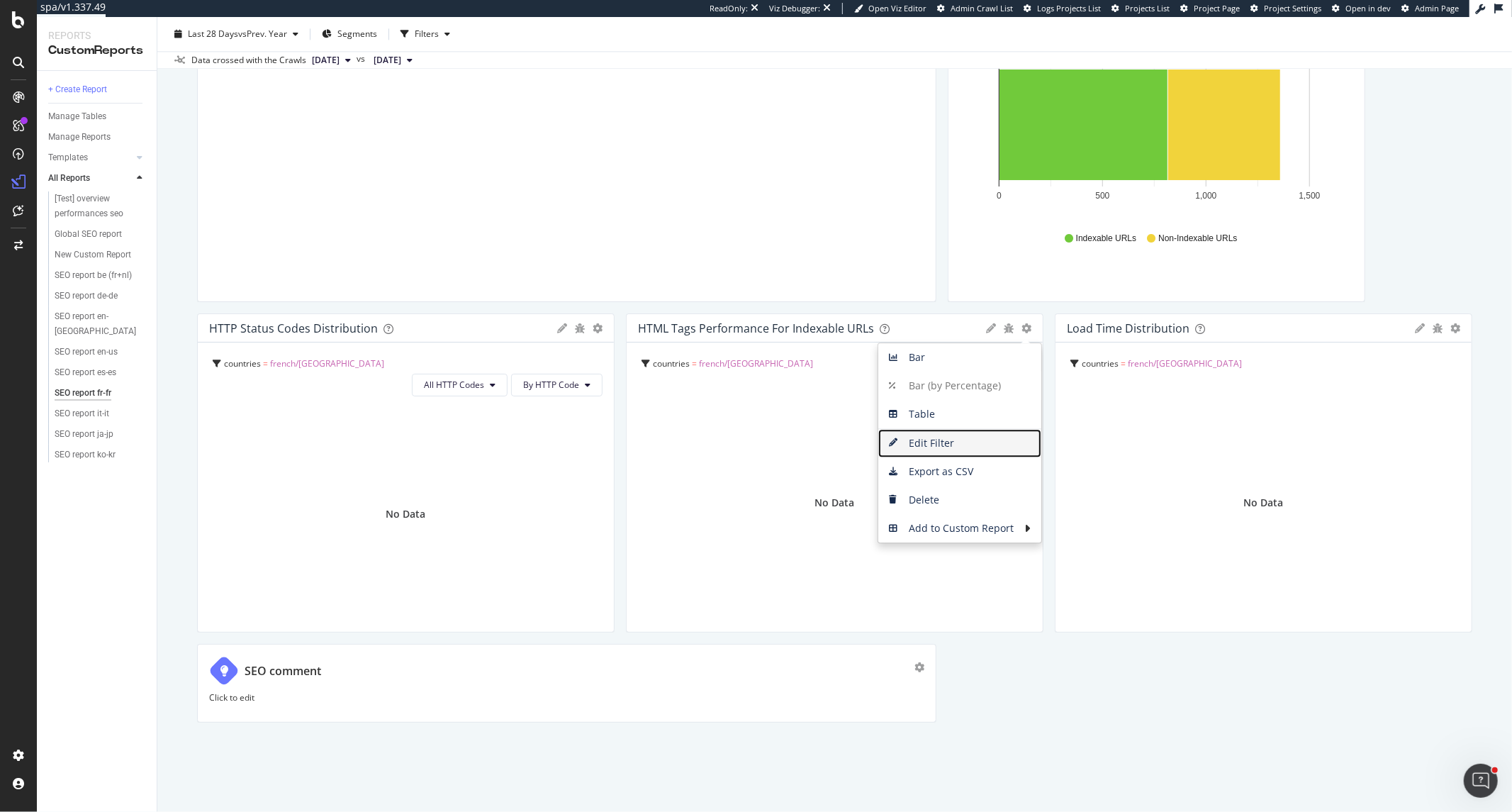
click at [970, 454] on span "Edit Filter" at bounding box center [960, 443] width 163 height 21
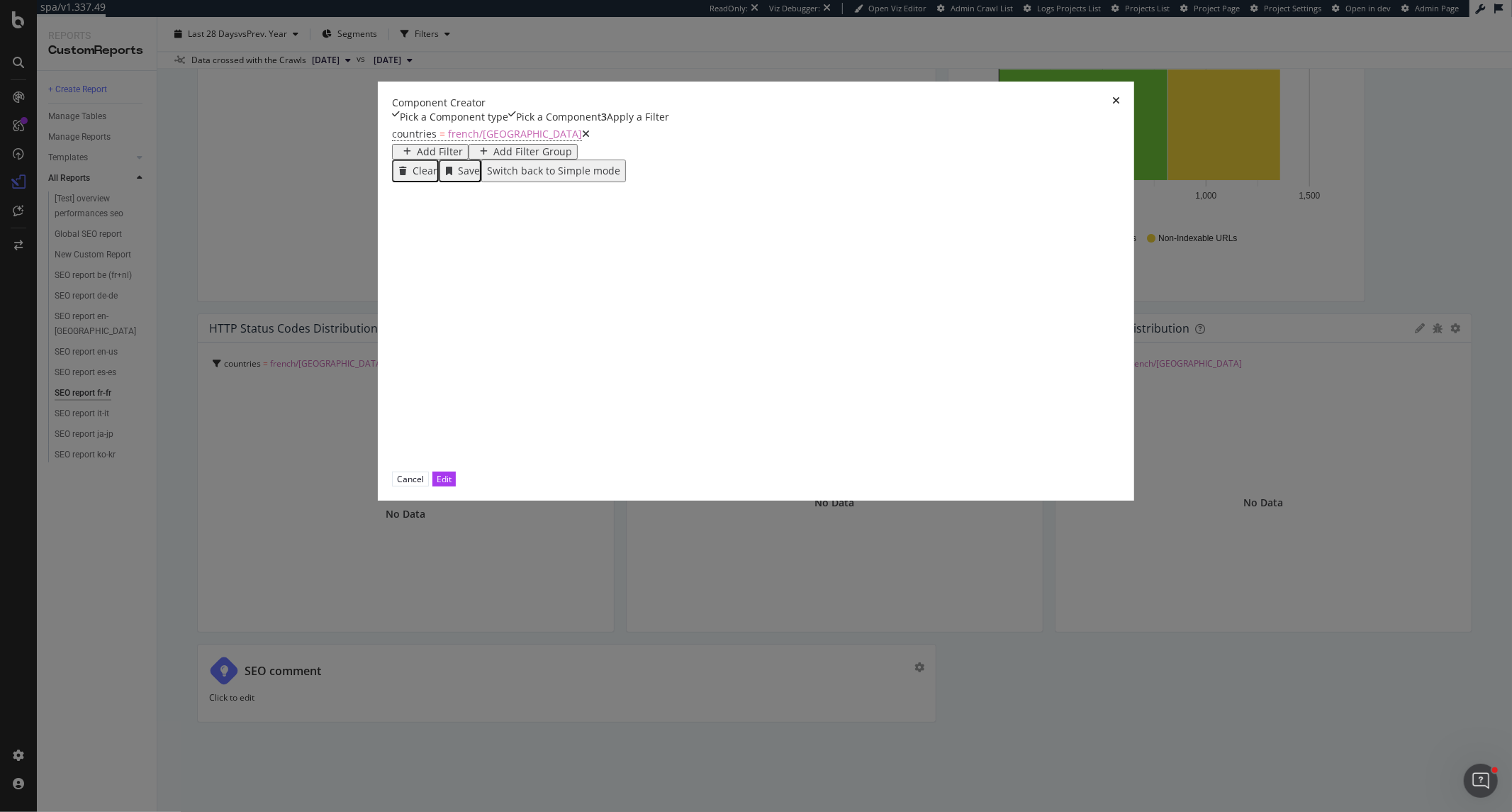
click at [439, 144] on span "countries = french/france" at bounding box center [490, 134] width 197 height 20
click at [436, 141] on span "countries" at bounding box center [414, 134] width 45 height 14
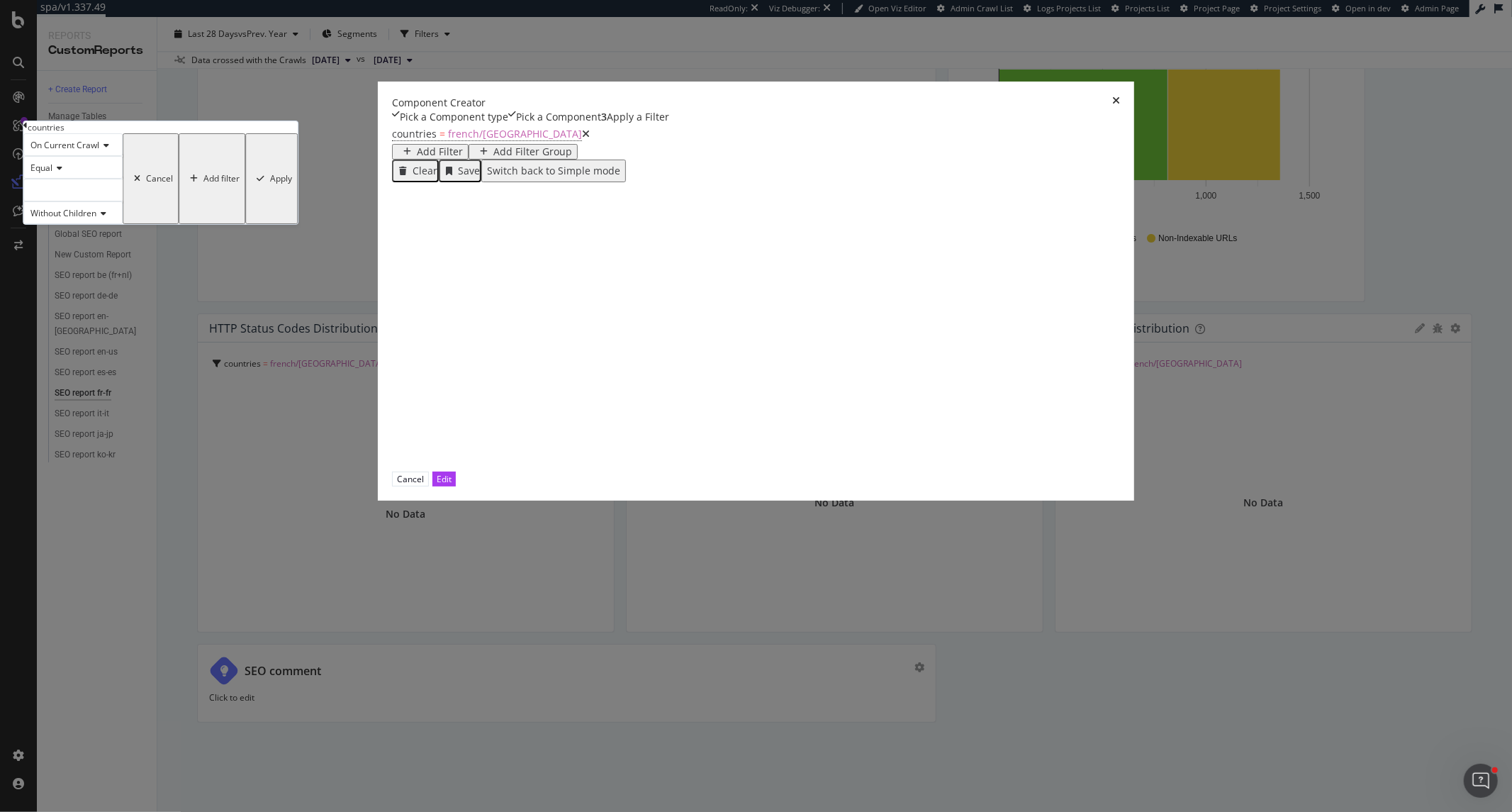
click at [28, 129] on icon "modal" at bounding box center [26, 125] width 5 height 8
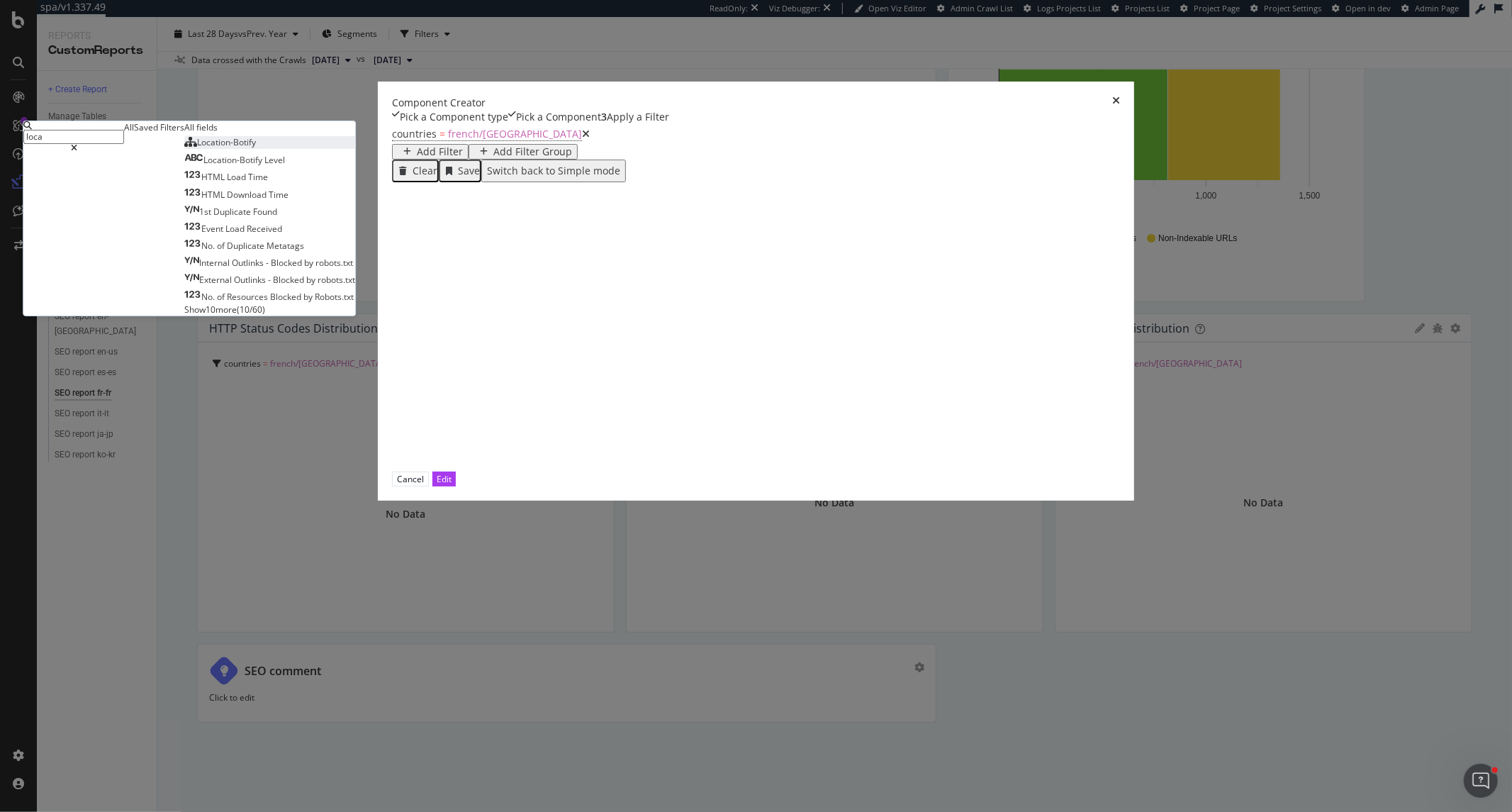
type input "loca"
click at [256, 148] on div "Location-Botify" at bounding box center [220, 142] width 72 height 12
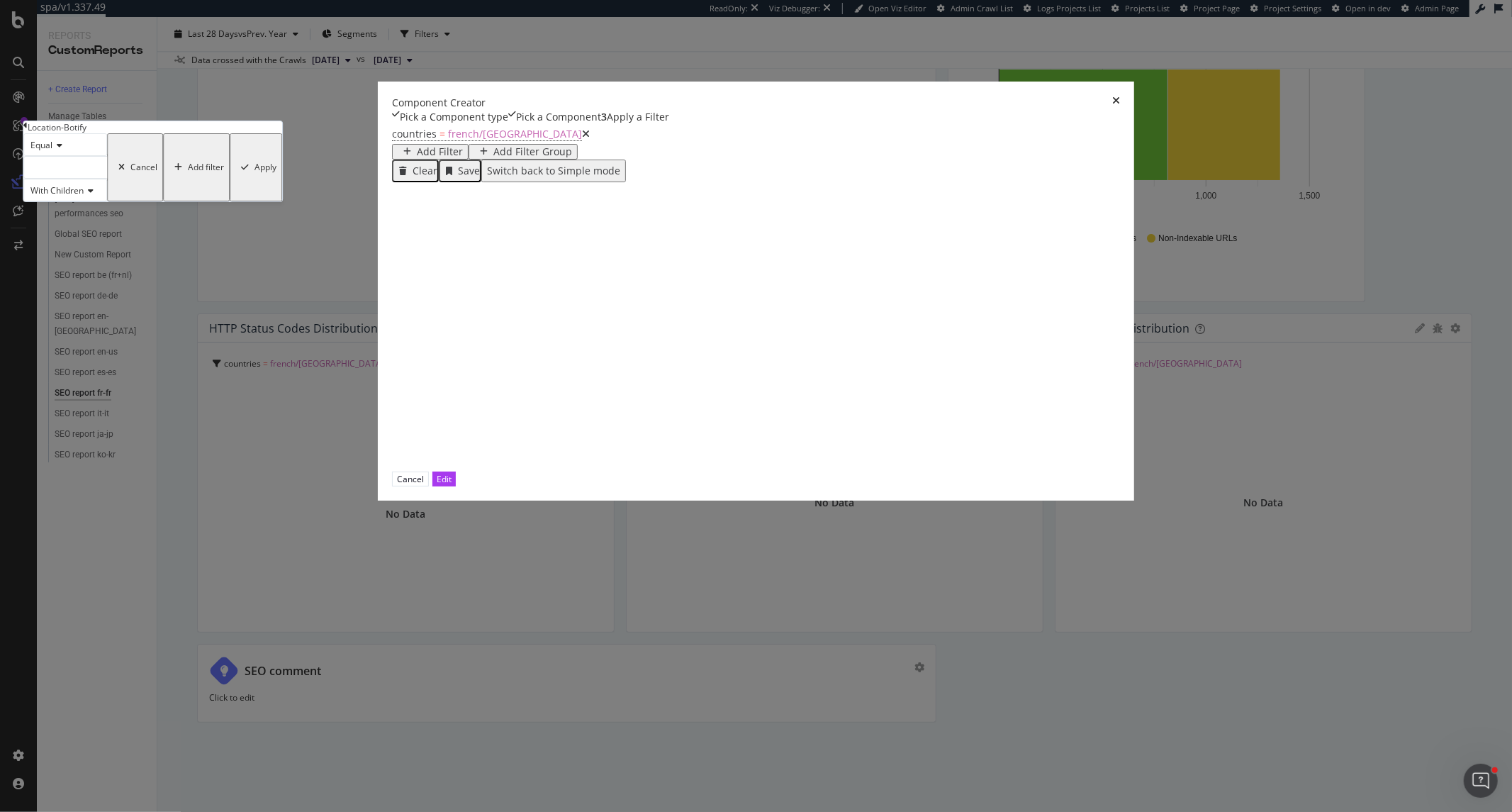
click at [107, 179] on div "modal" at bounding box center [65, 167] width 84 height 23
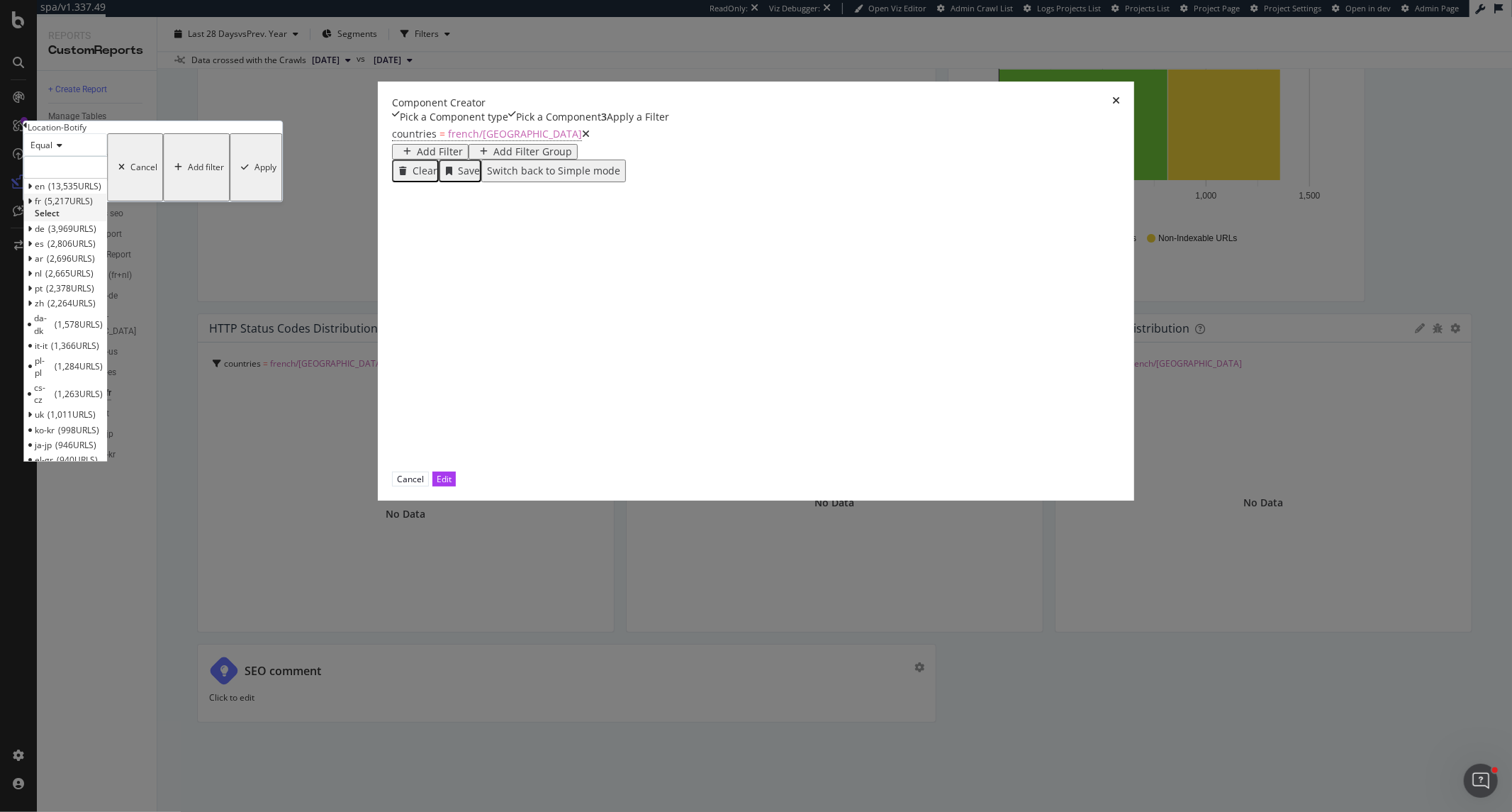
click at [93, 207] on span "5,217 URLS" at bounding box center [69, 201] width 48 height 12
click at [48, 222] on span "fr" at bounding box center [45, 216] width 6 height 12
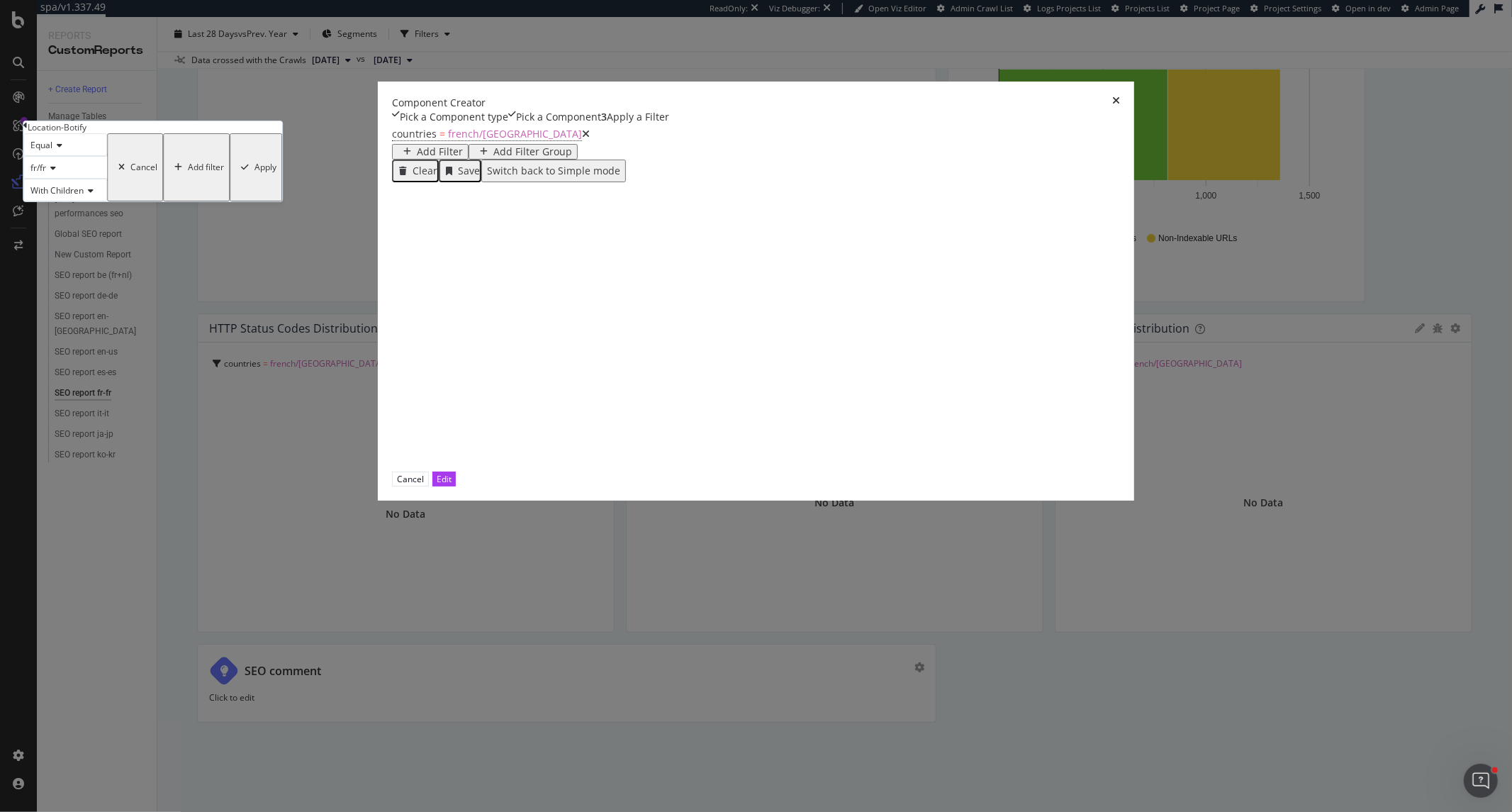
click at [276, 173] on div "Apply" at bounding box center [265, 167] width 22 height 10
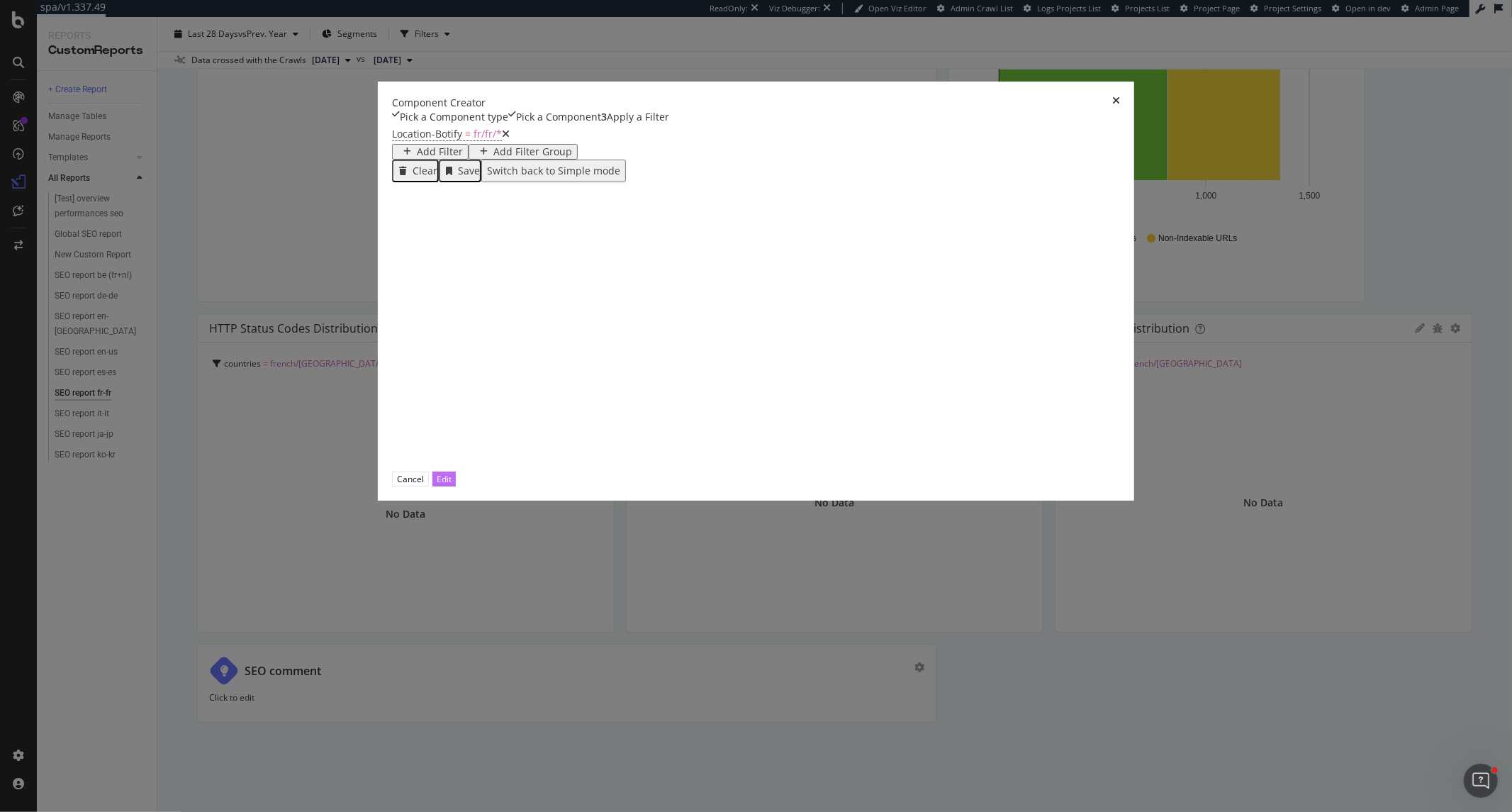
click at [452, 485] on div "Edit" at bounding box center [444, 479] width 15 height 12
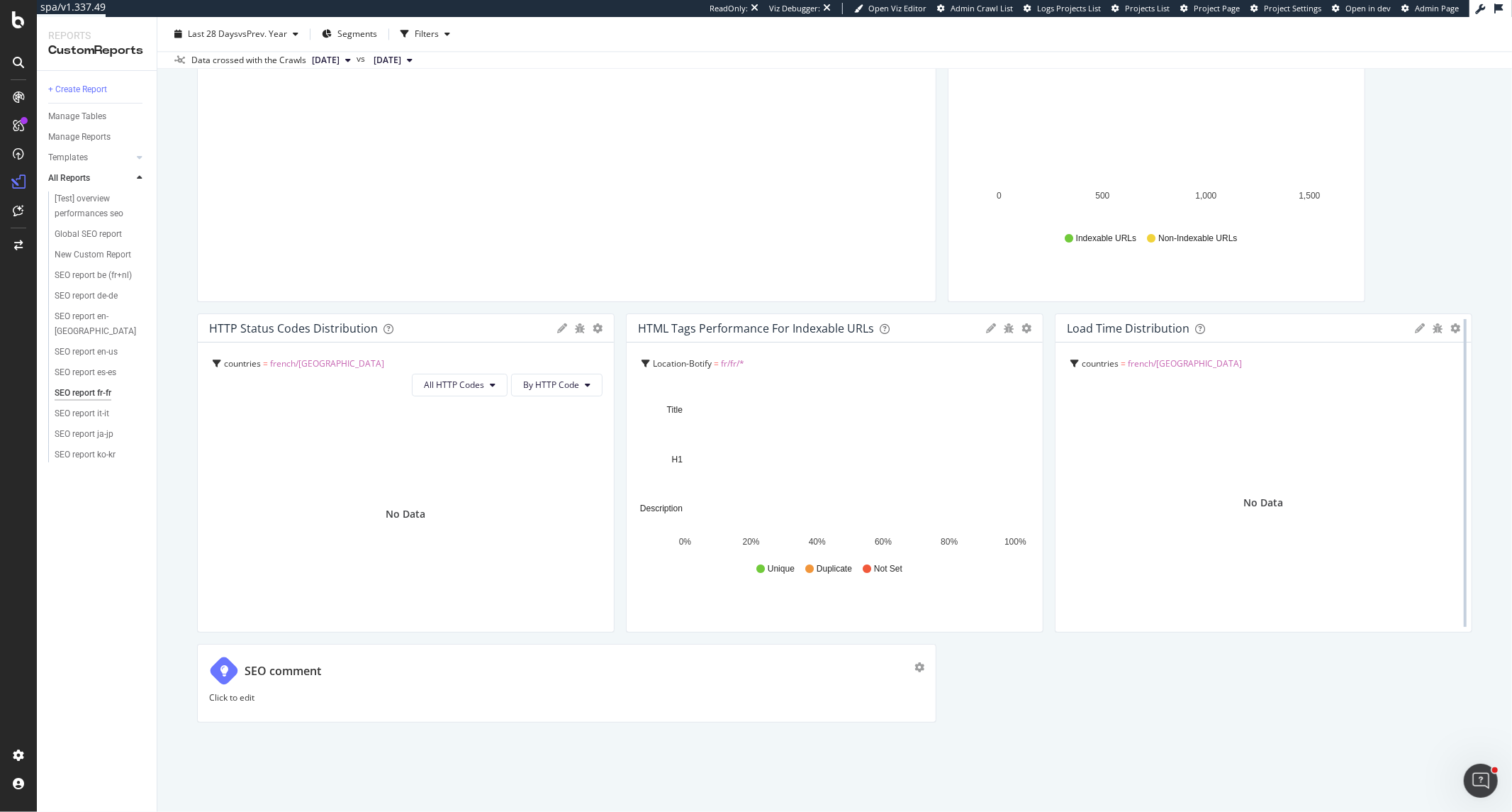
click at [1458, 400] on div at bounding box center [1464, 473] width 14 height 319
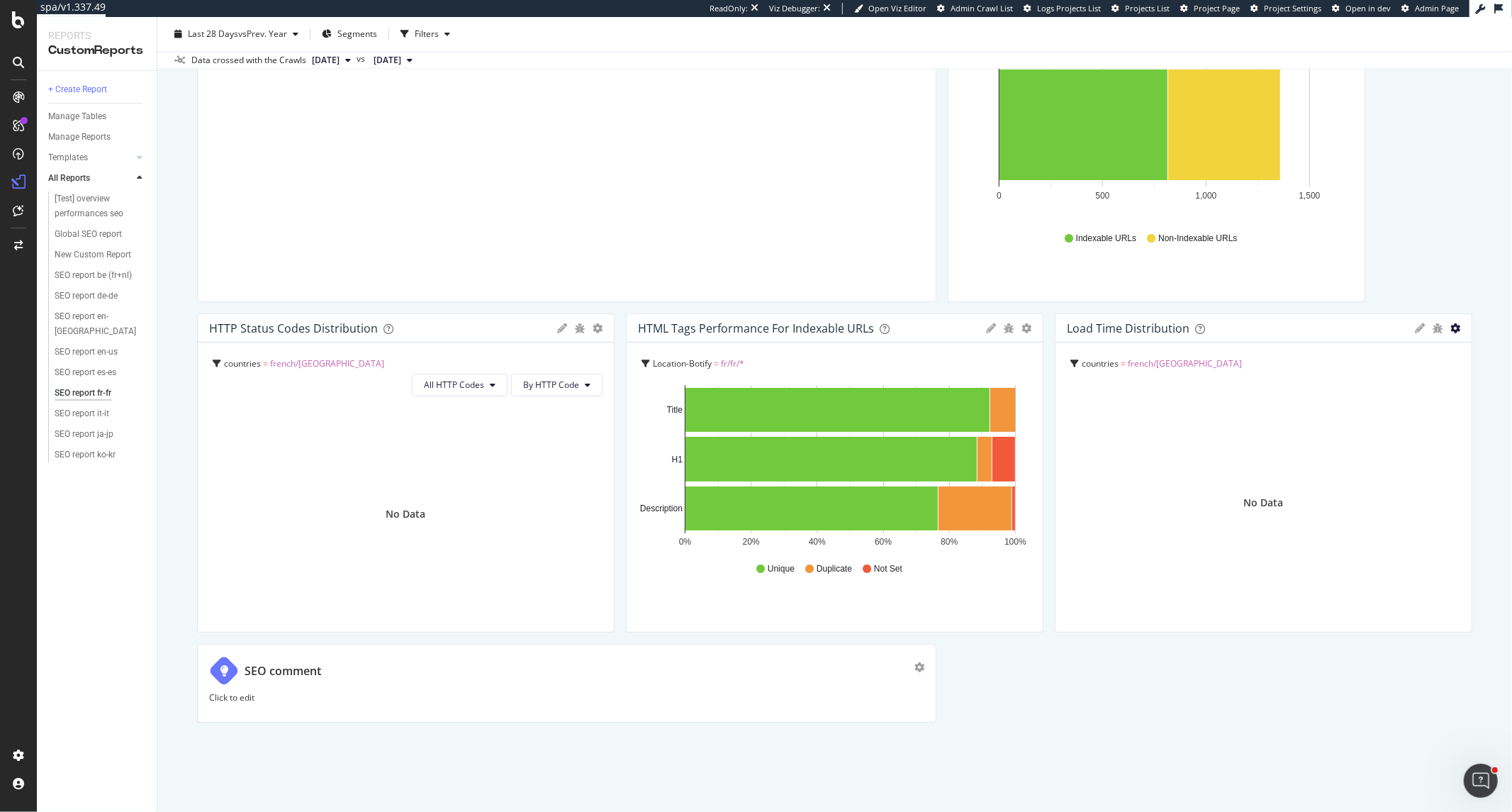
click at [1450, 333] on icon "gear" at bounding box center [1455, 328] width 10 height 10
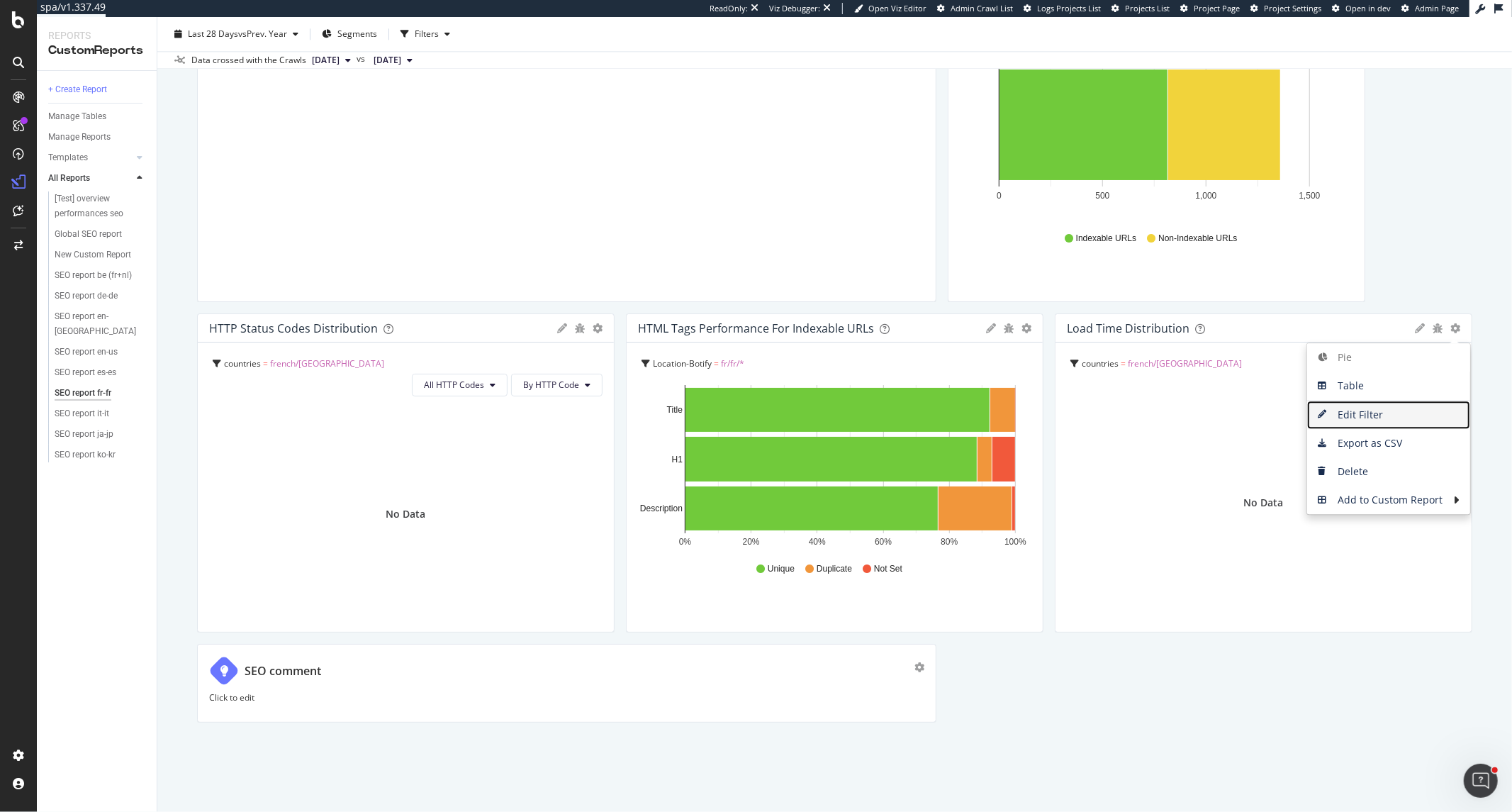
click at [1379, 425] on span "Edit Filter" at bounding box center [1389, 415] width 163 height 21
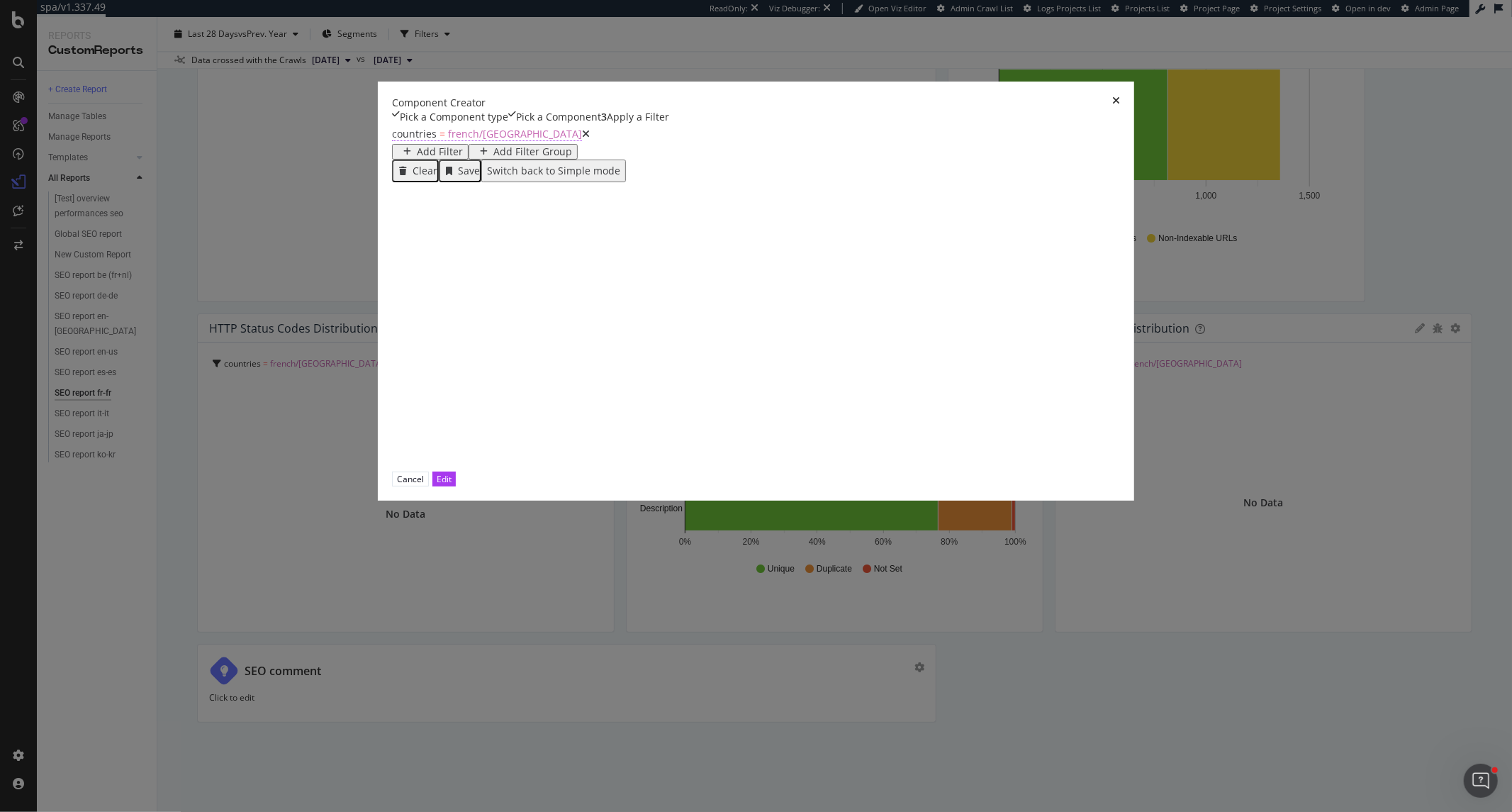
click at [480, 141] on span "french/france" at bounding box center [514, 134] width 134 height 14
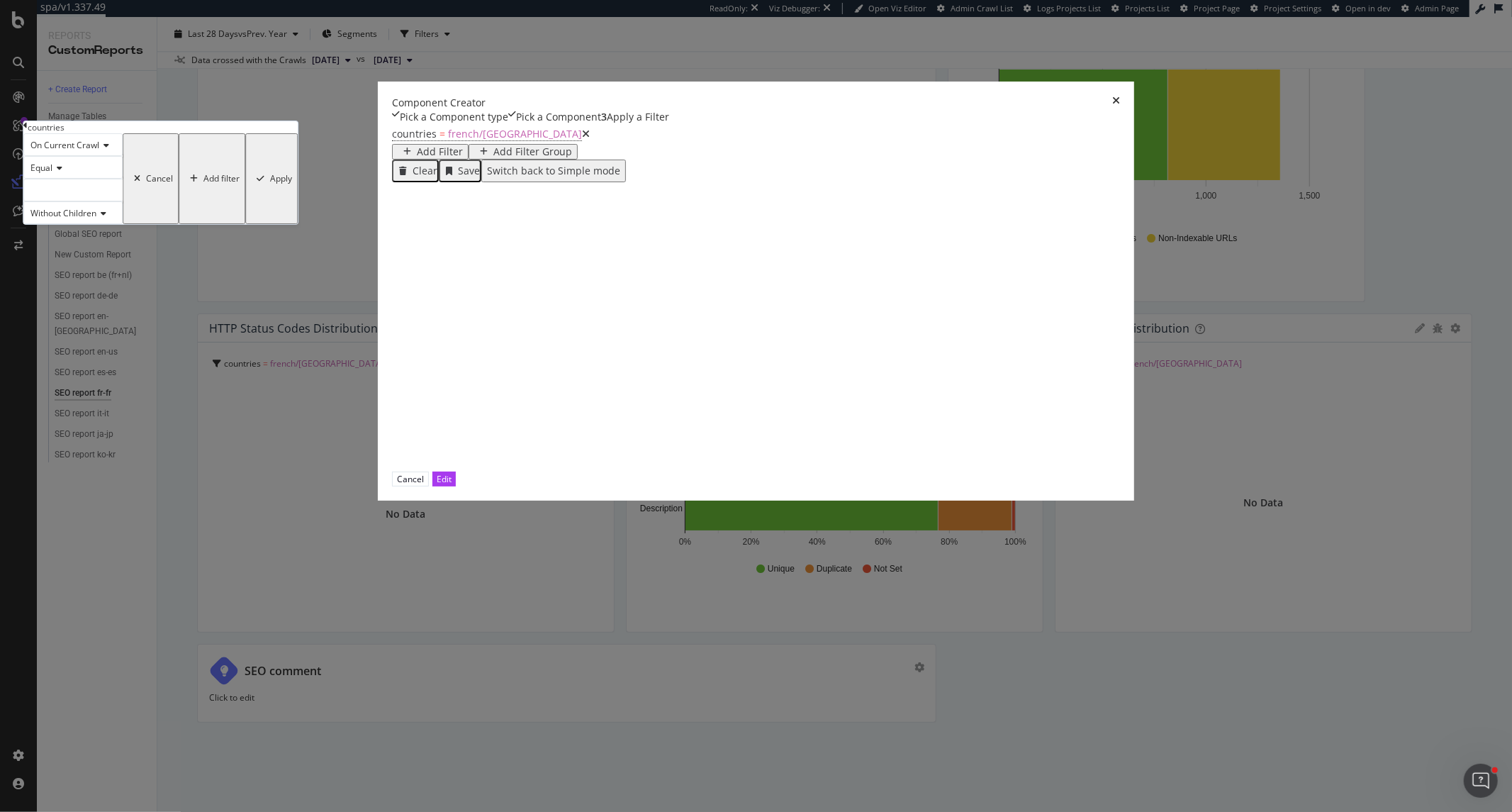
click at [28, 129] on icon "modal" at bounding box center [26, 125] width 5 height 8
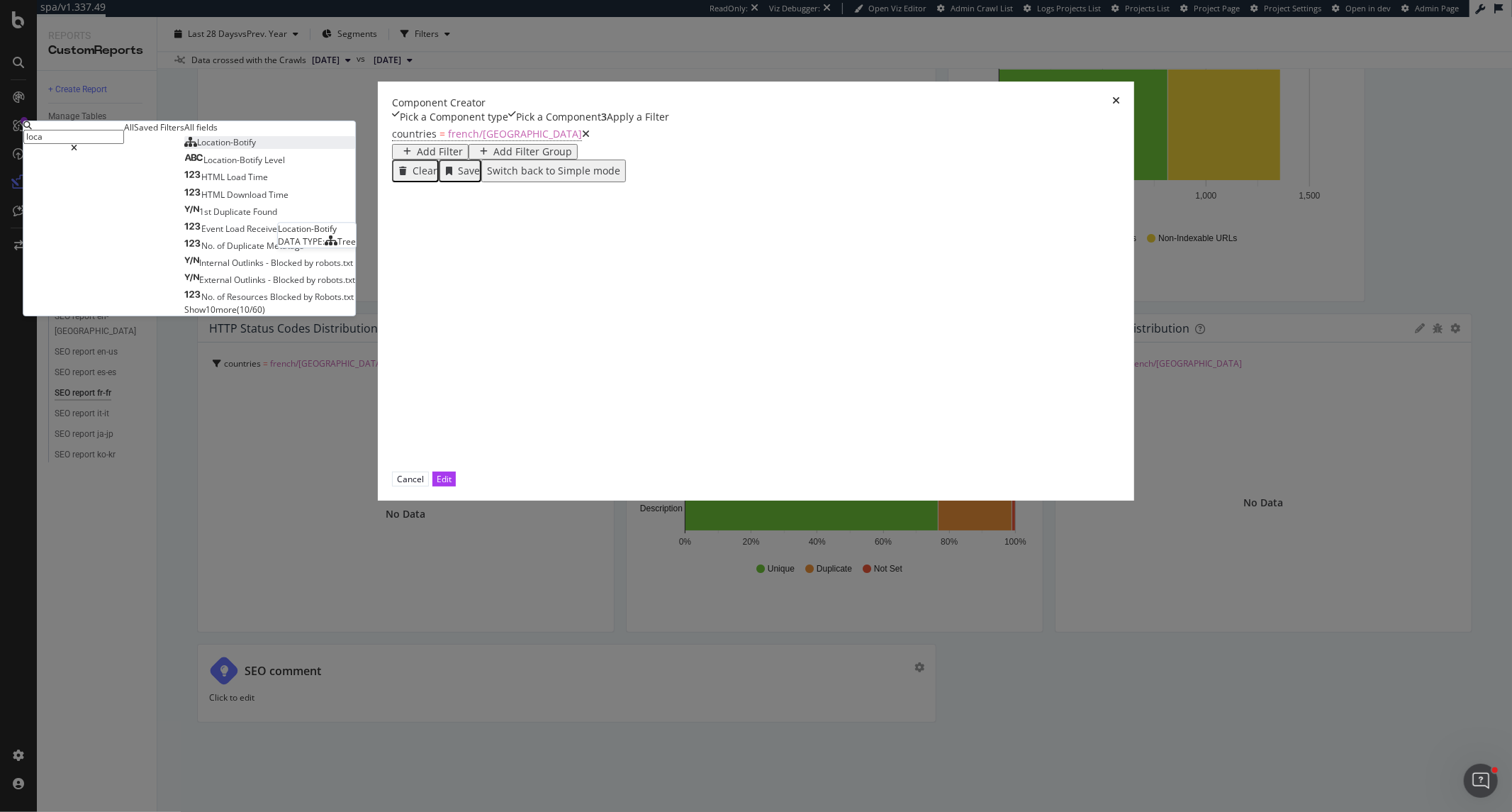
type input "loca"
click at [256, 148] on span "Location-Botify" at bounding box center [226, 142] width 59 height 12
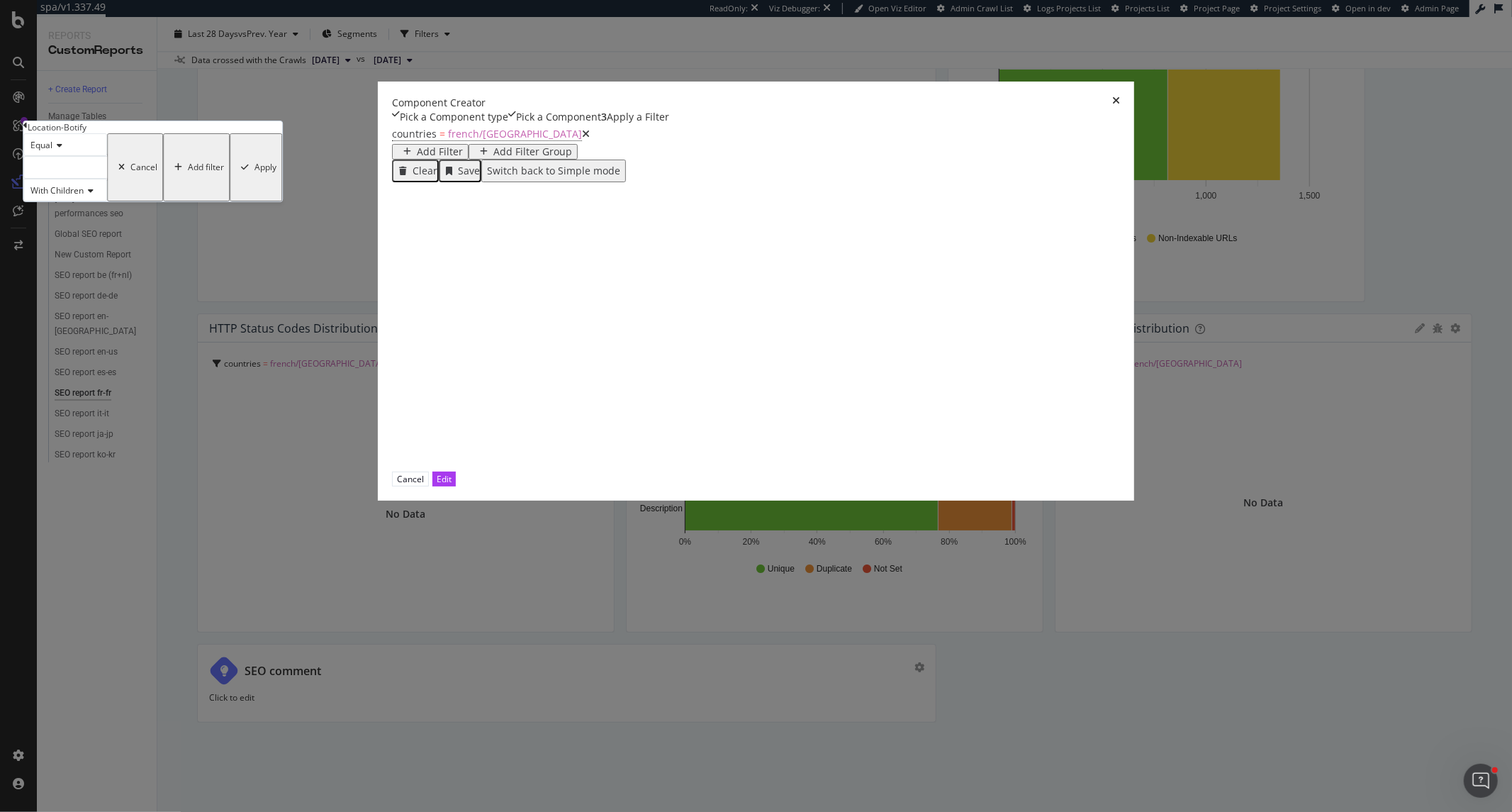
click at [107, 179] on div "modal" at bounding box center [65, 167] width 84 height 23
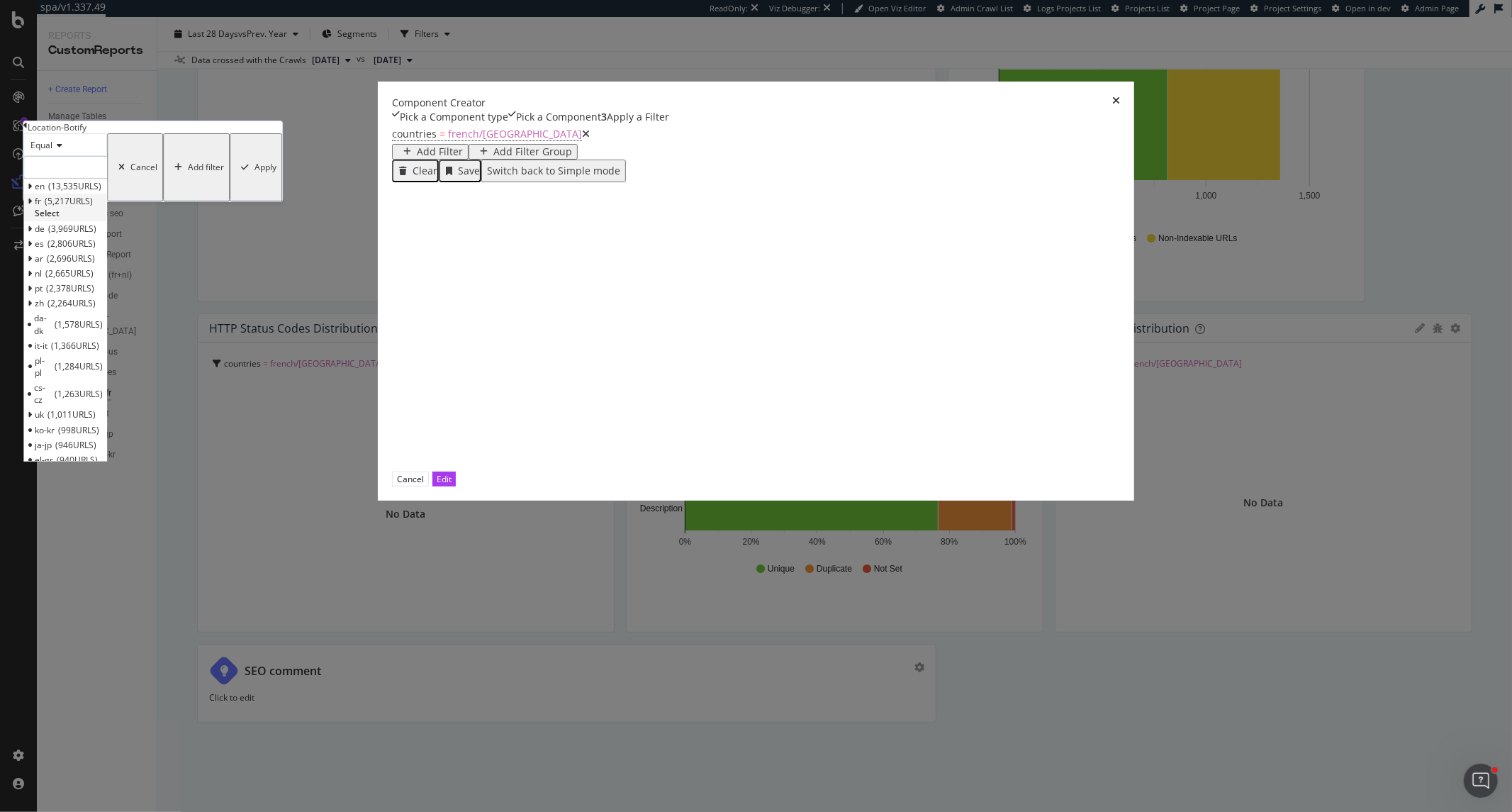
click at [93, 207] on span "5,217 URLS" at bounding box center [69, 201] width 48 height 12
click at [107, 223] on div "fr 1,358 URLS" at bounding box center [65, 216] width 82 height 15
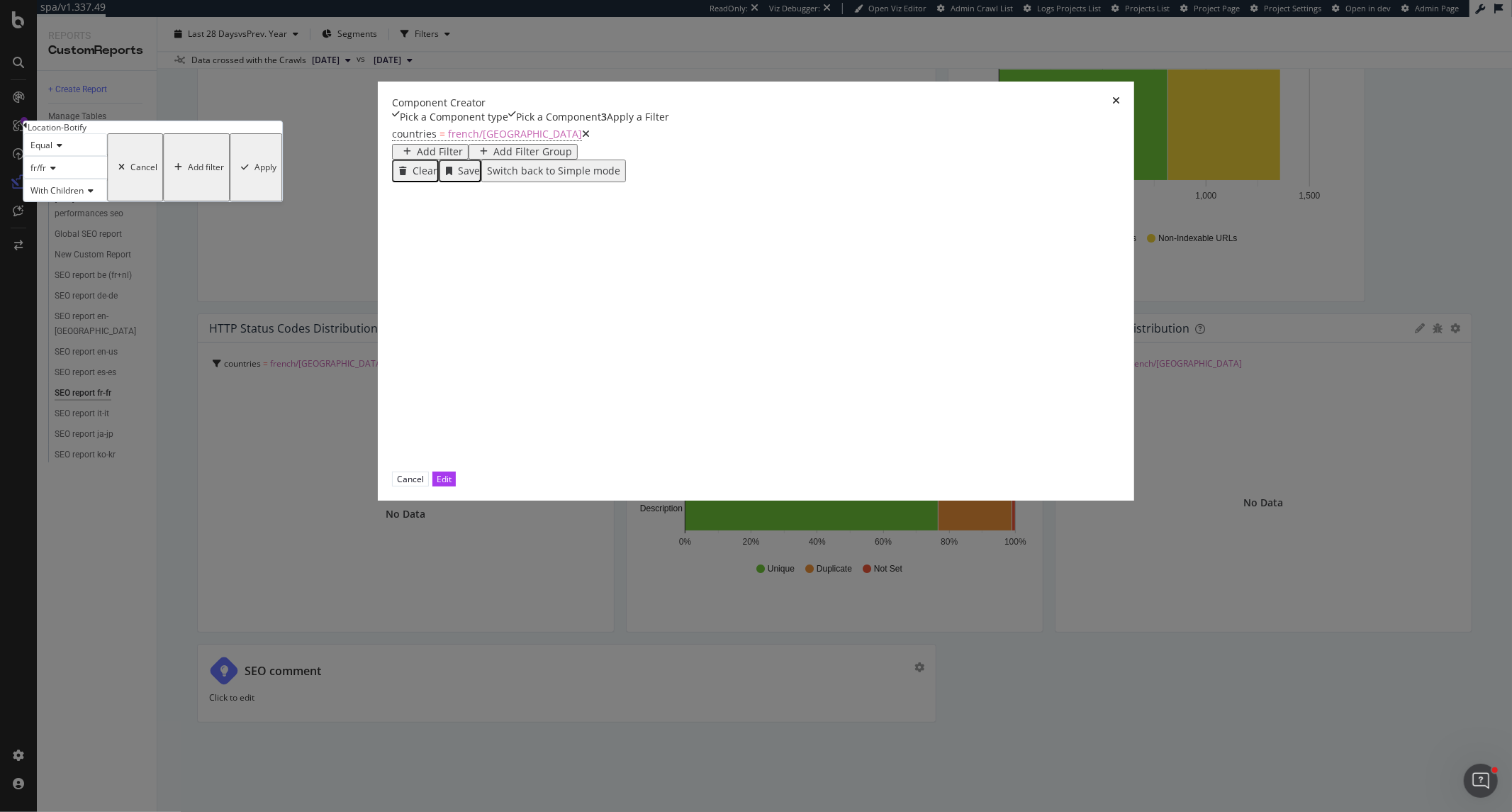
click at [276, 173] on div "Apply" at bounding box center [265, 167] width 22 height 10
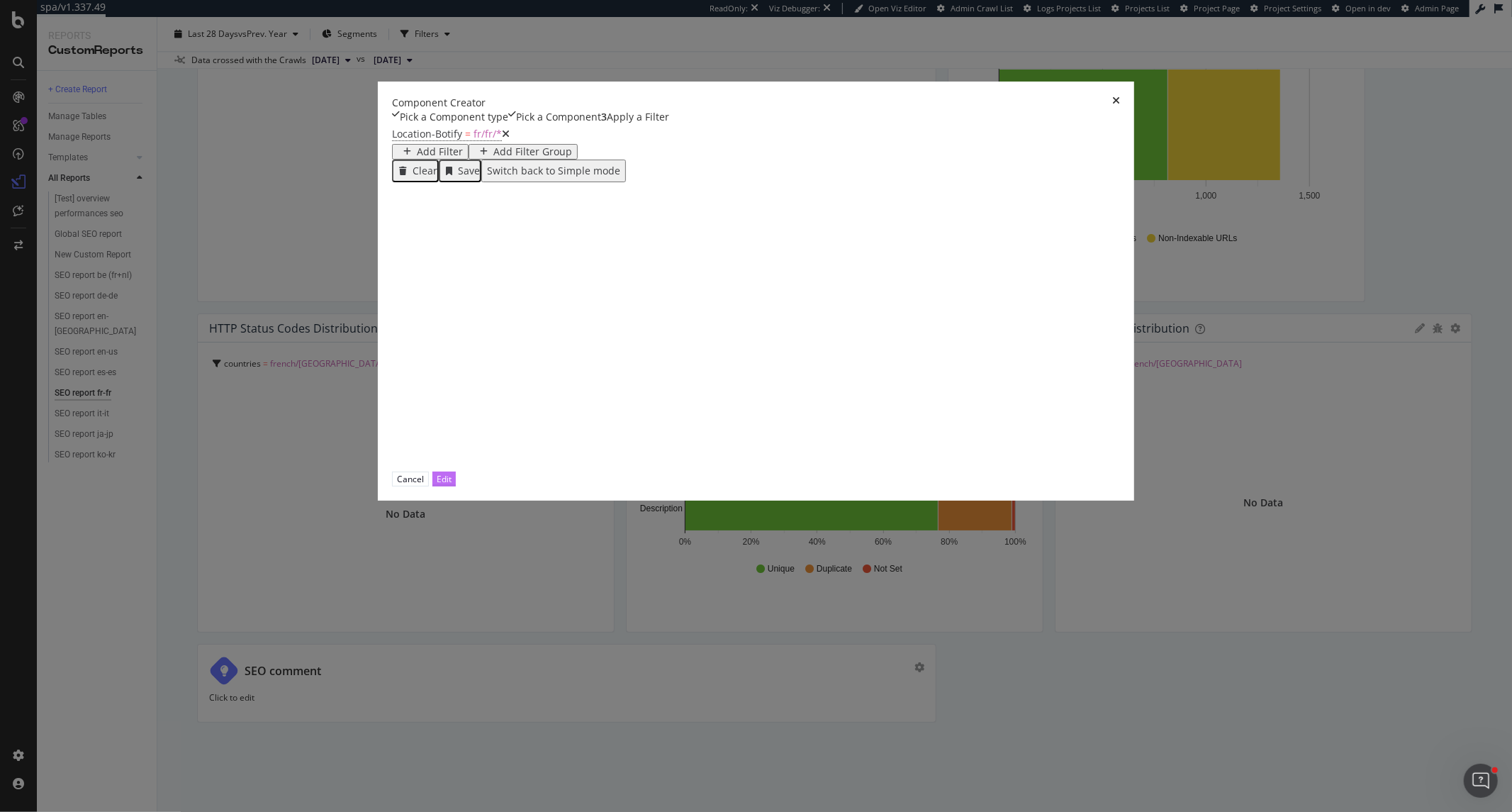
click at [452, 485] on div "Edit" at bounding box center [444, 479] width 15 height 12
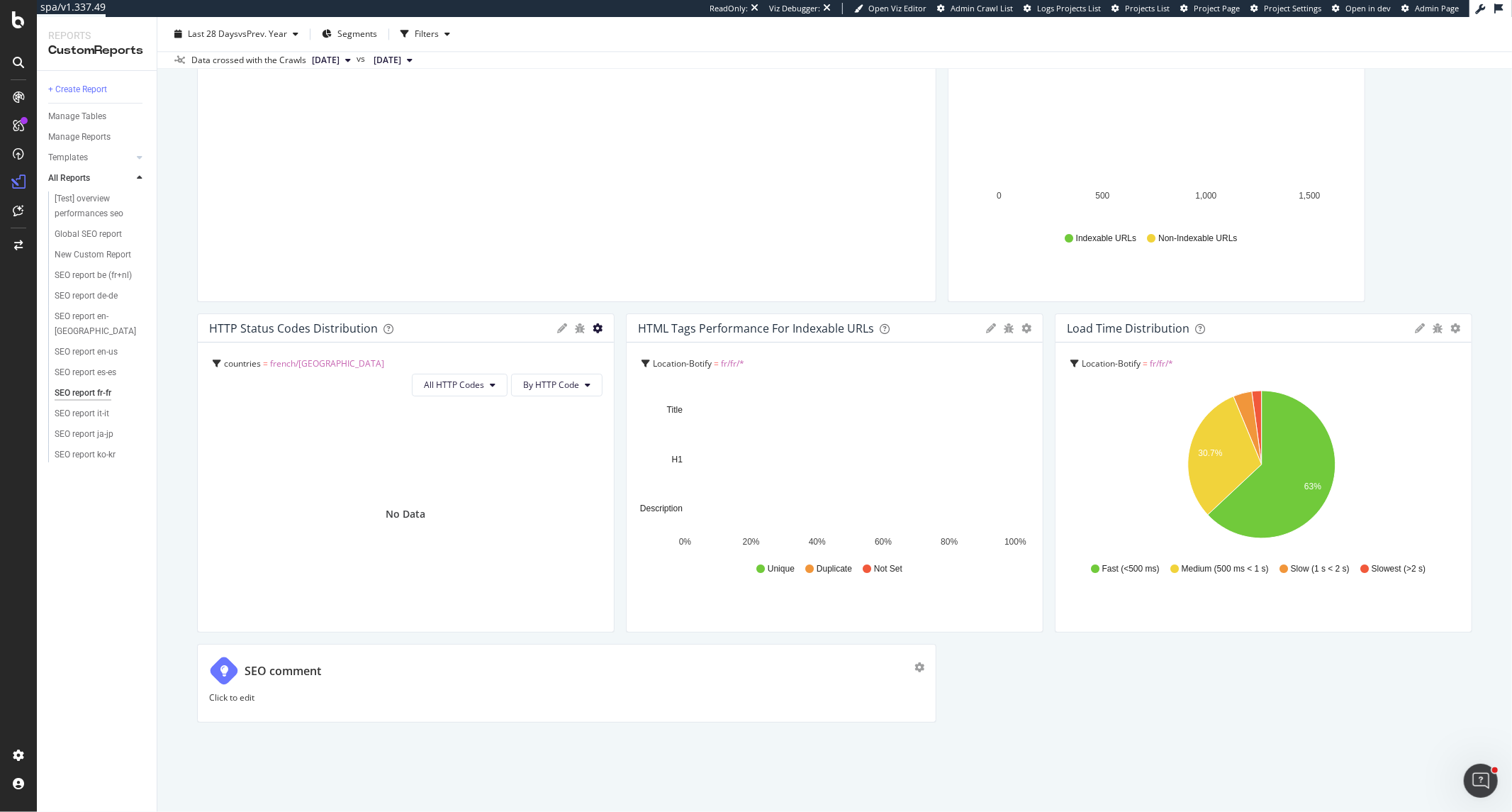
click at [592, 333] on icon "gear" at bounding box center [597, 328] width 10 height 10
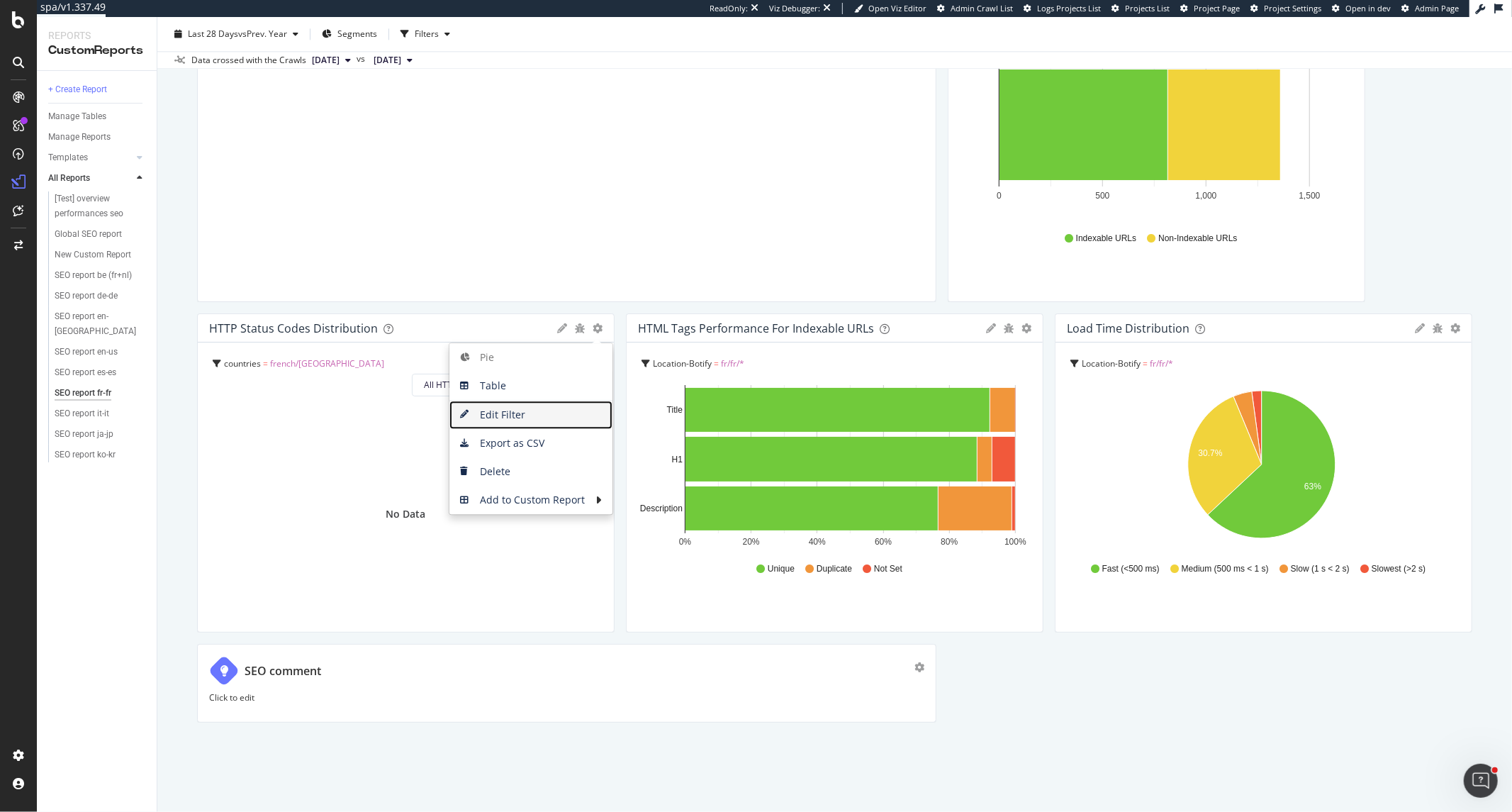
click at [536, 425] on span "Edit Filter" at bounding box center [531, 415] width 163 height 21
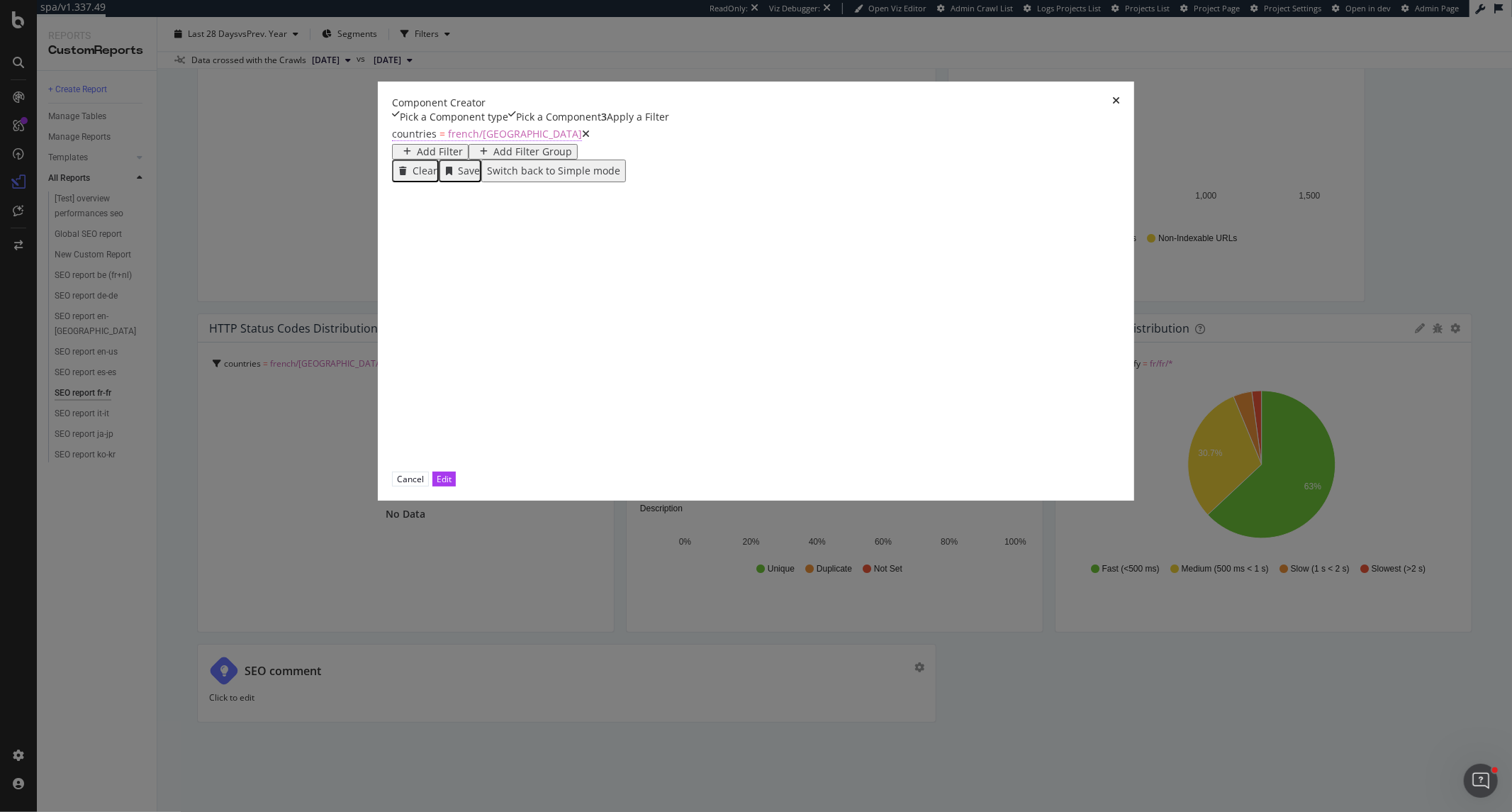
click at [483, 141] on span "french/france" at bounding box center [514, 134] width 134 height 14
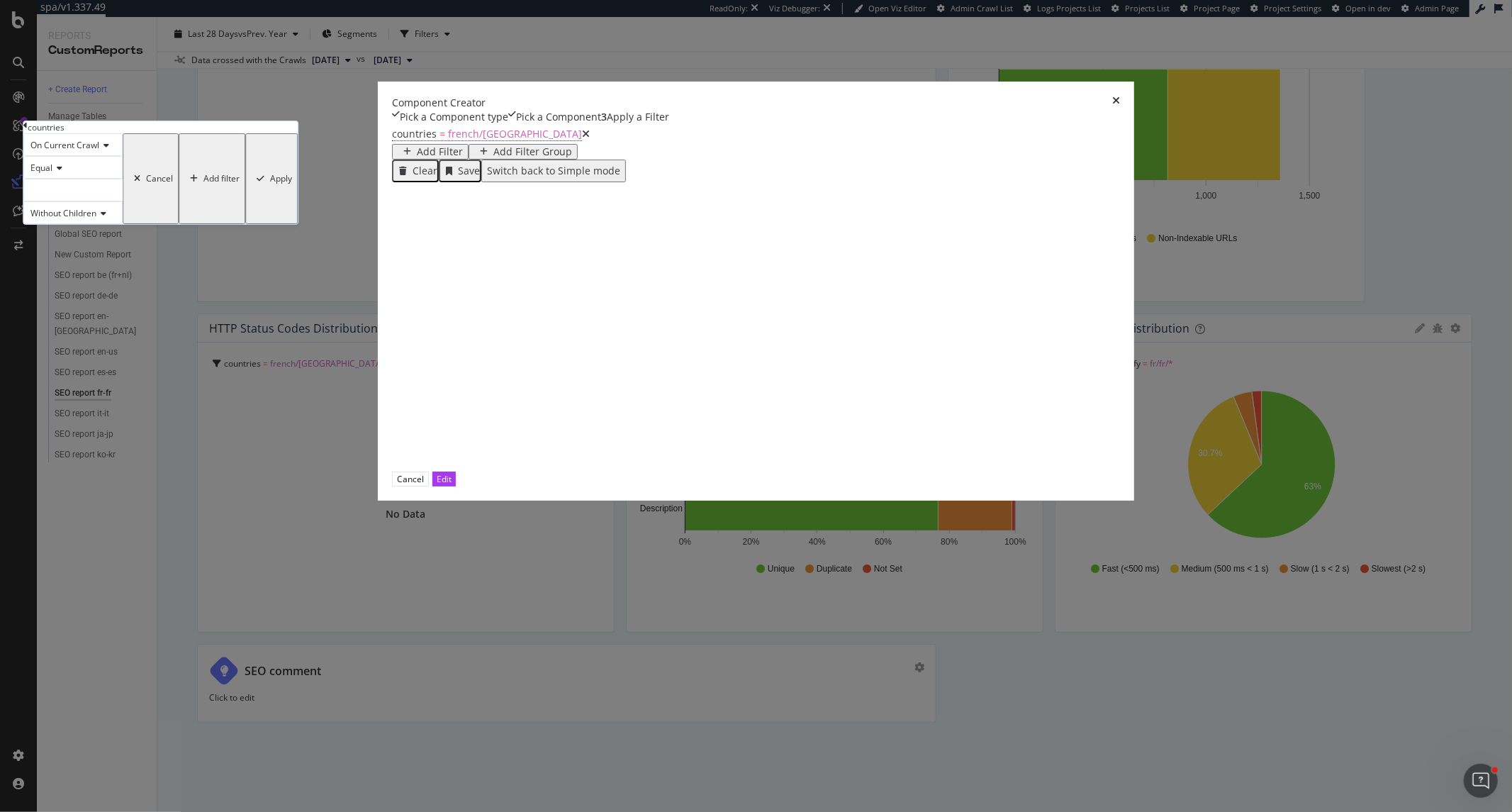
click at [28, 129] on icon "modal" at bounding box center [26, 125] width 5 height 8
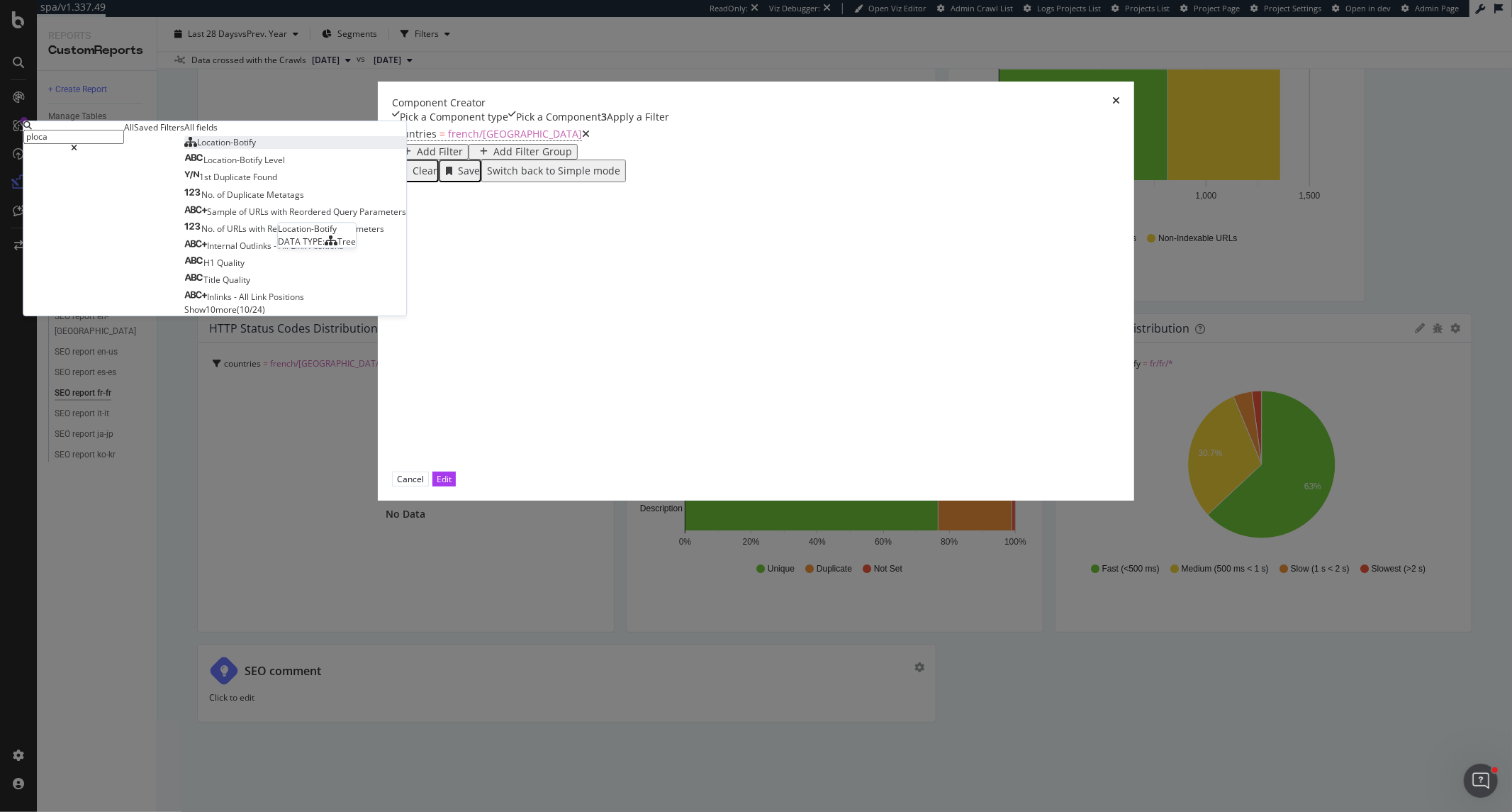
type input "ploca"
click at [256, 148] on span "Location-Botify" at bounding box center [226, 142] width 59 height 12
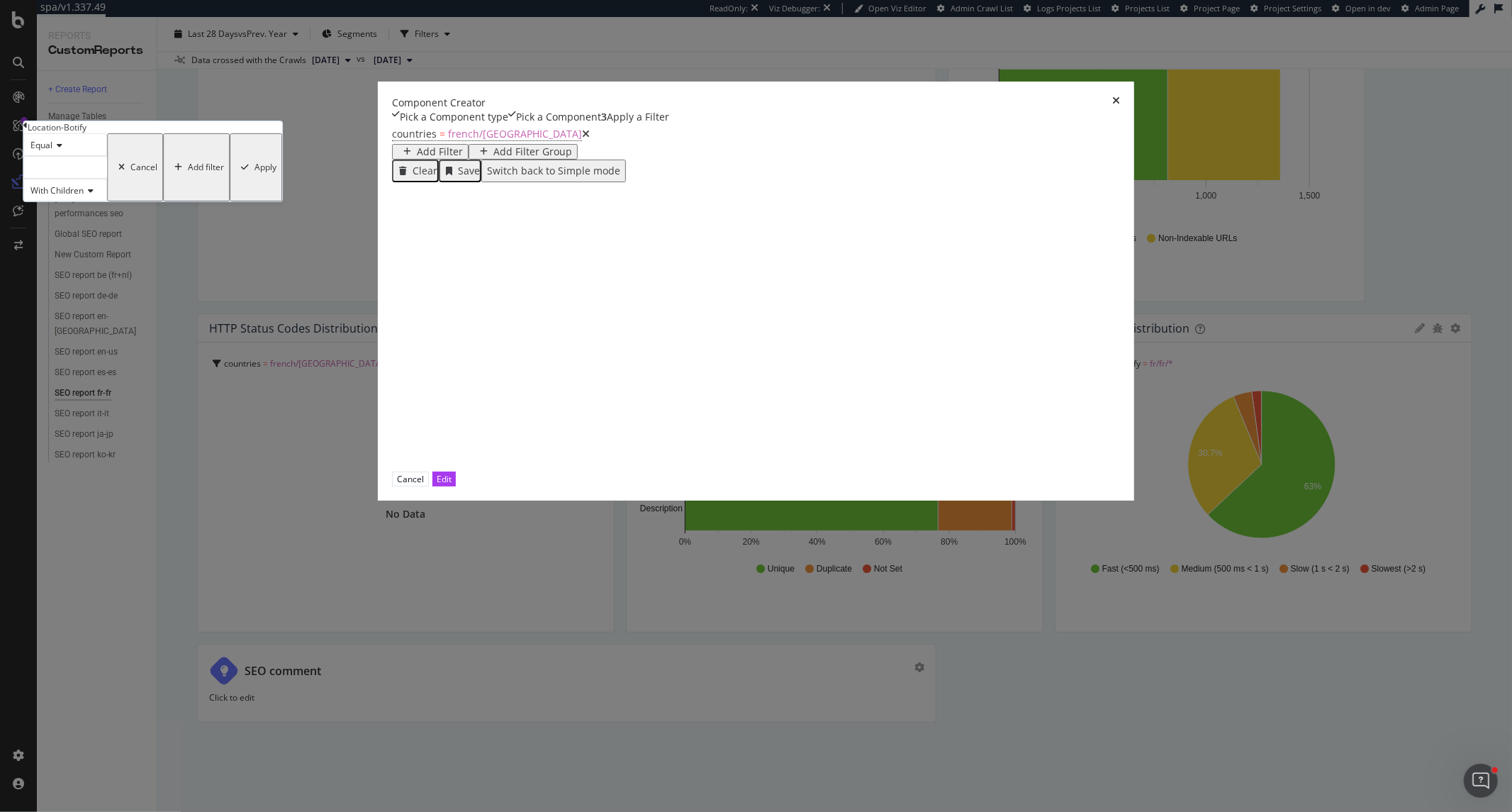
click at [107, 179] on div "modal" at bounding box center [65, 167] width 84 height 23
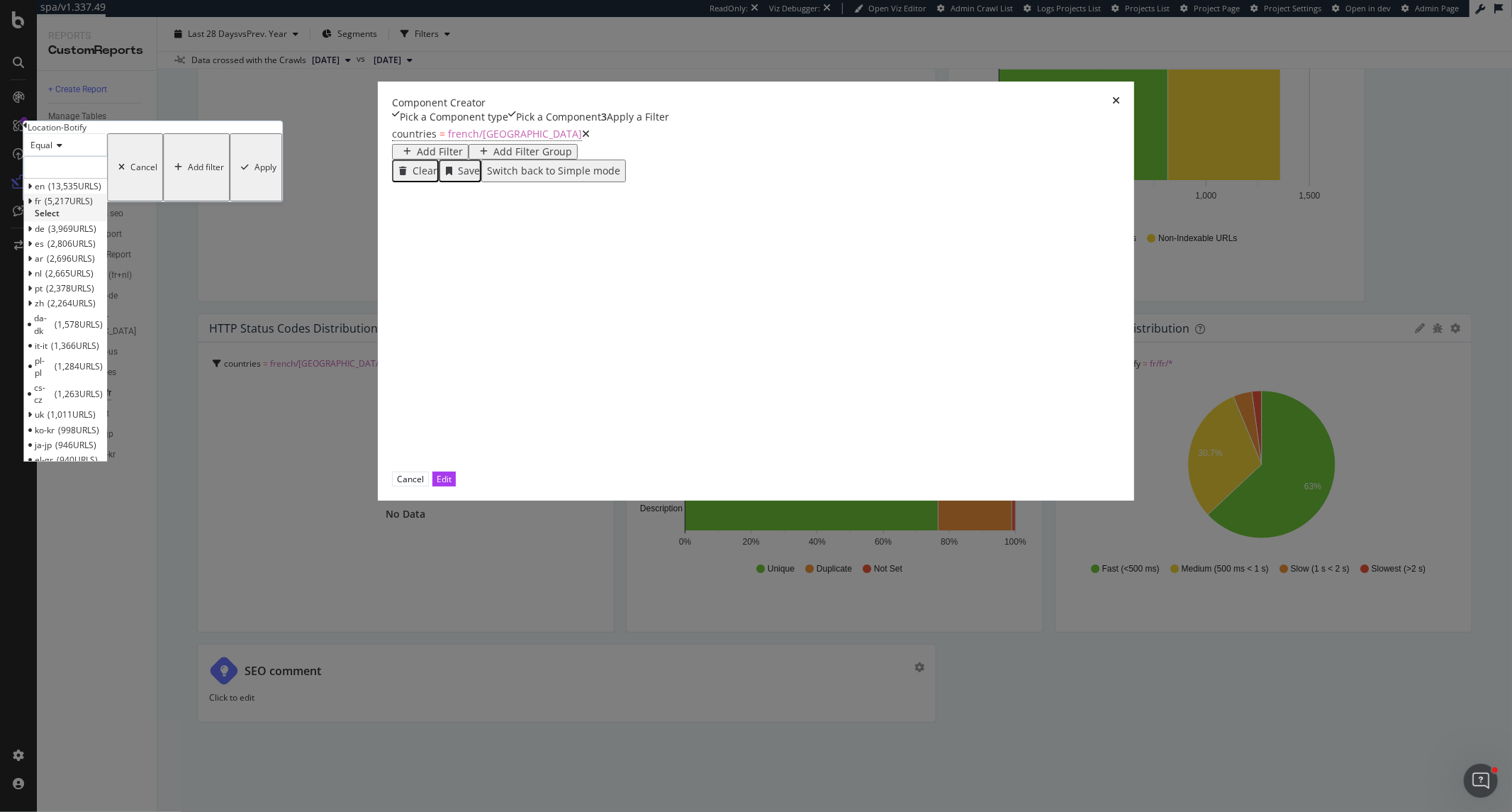
click at [41, 207] on span "fr" at bounding box center [38, 201] width 6 height 12
click at [100, 222] on span "1,358 URLS" at bounding box center [76, 216] width 48 height 12
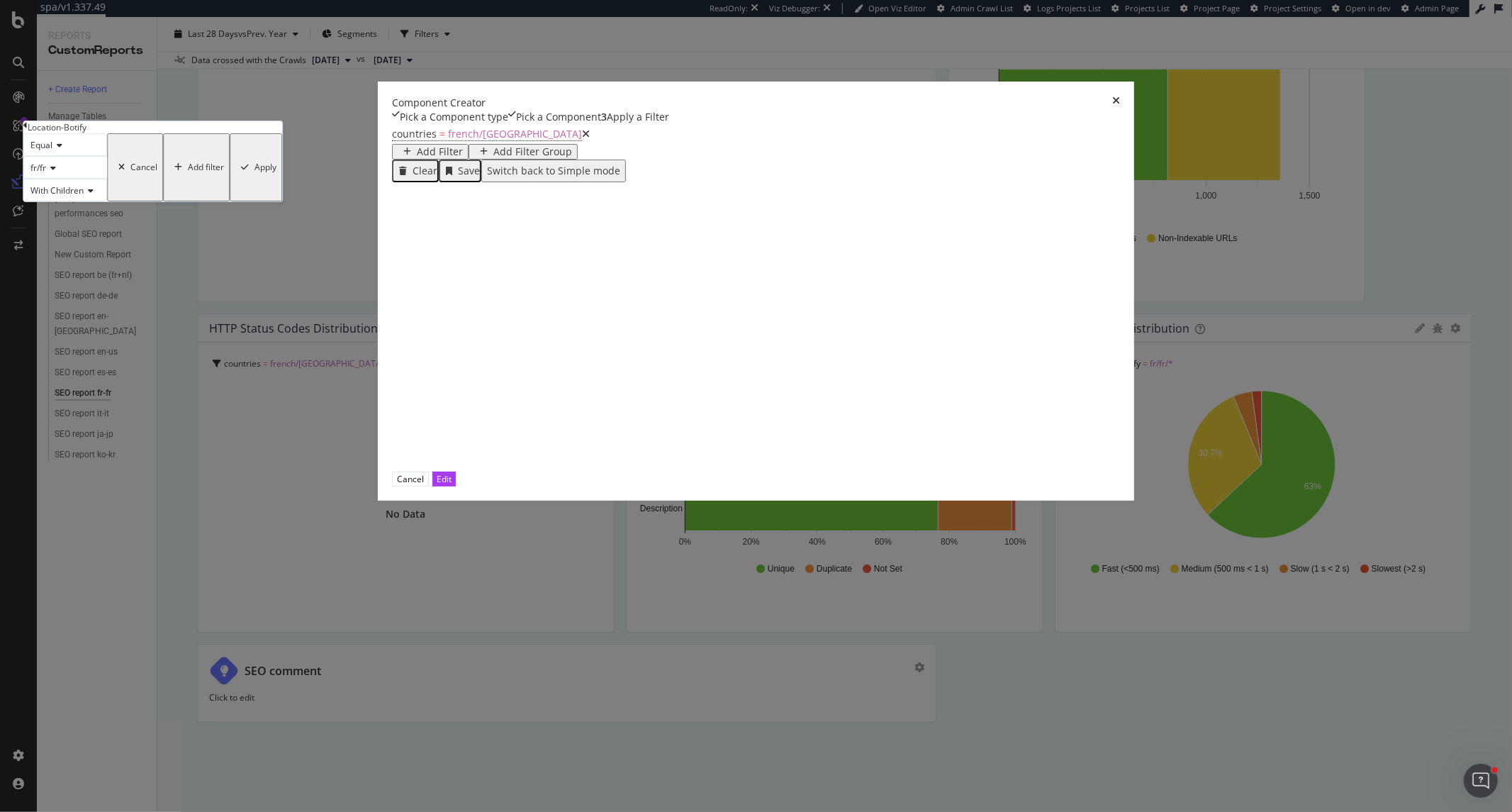
click at [276, 173] on div "Apply" at bounding box center [265, 167] width 22 height 10
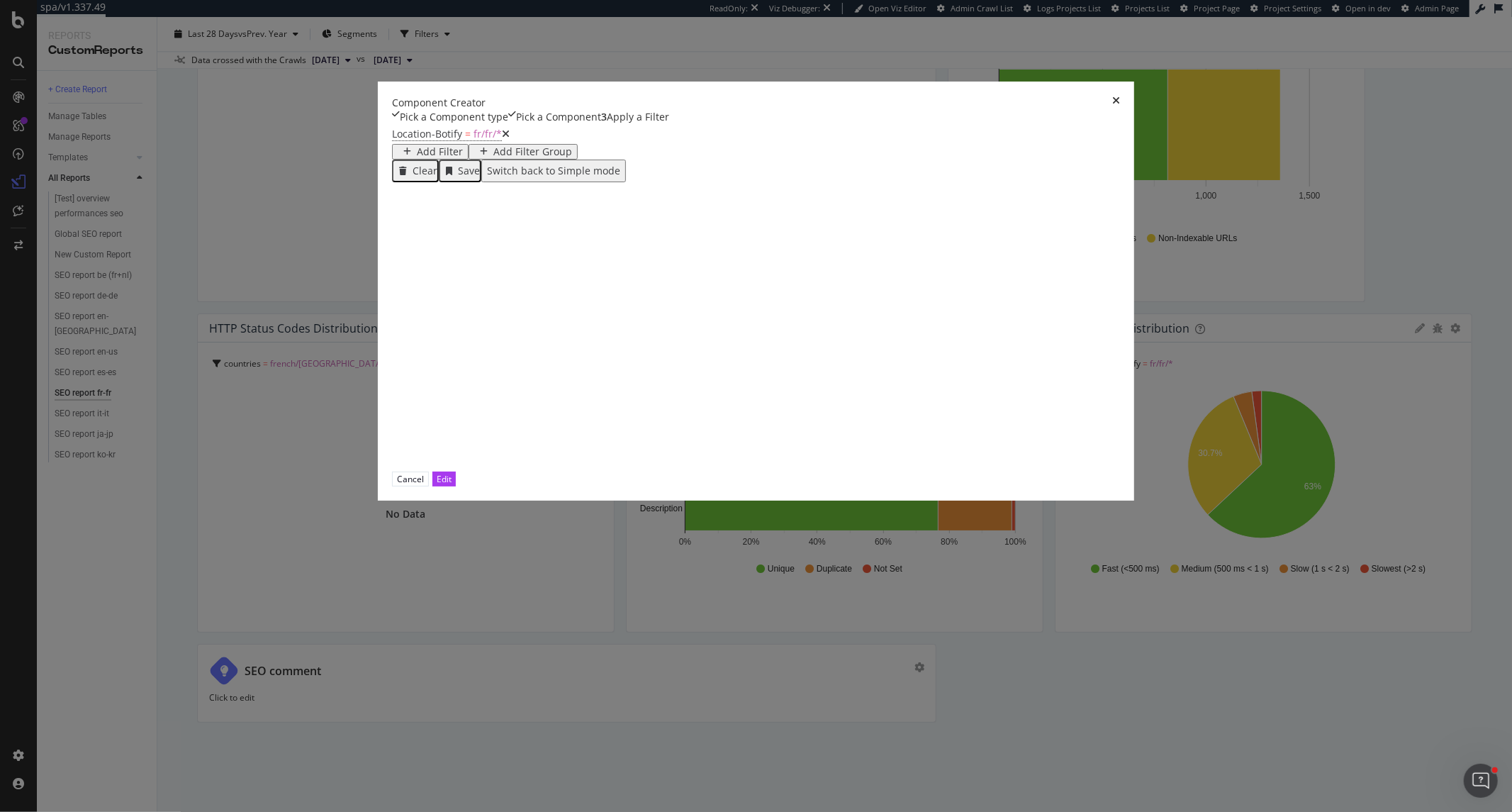
click at [1085, 487] on div "Cancel Edit" at bounding box center [756, 479] width 728 height 15
click at [452, 485] on div "Edit" at bounding box center [444, 479] width 15 height 12
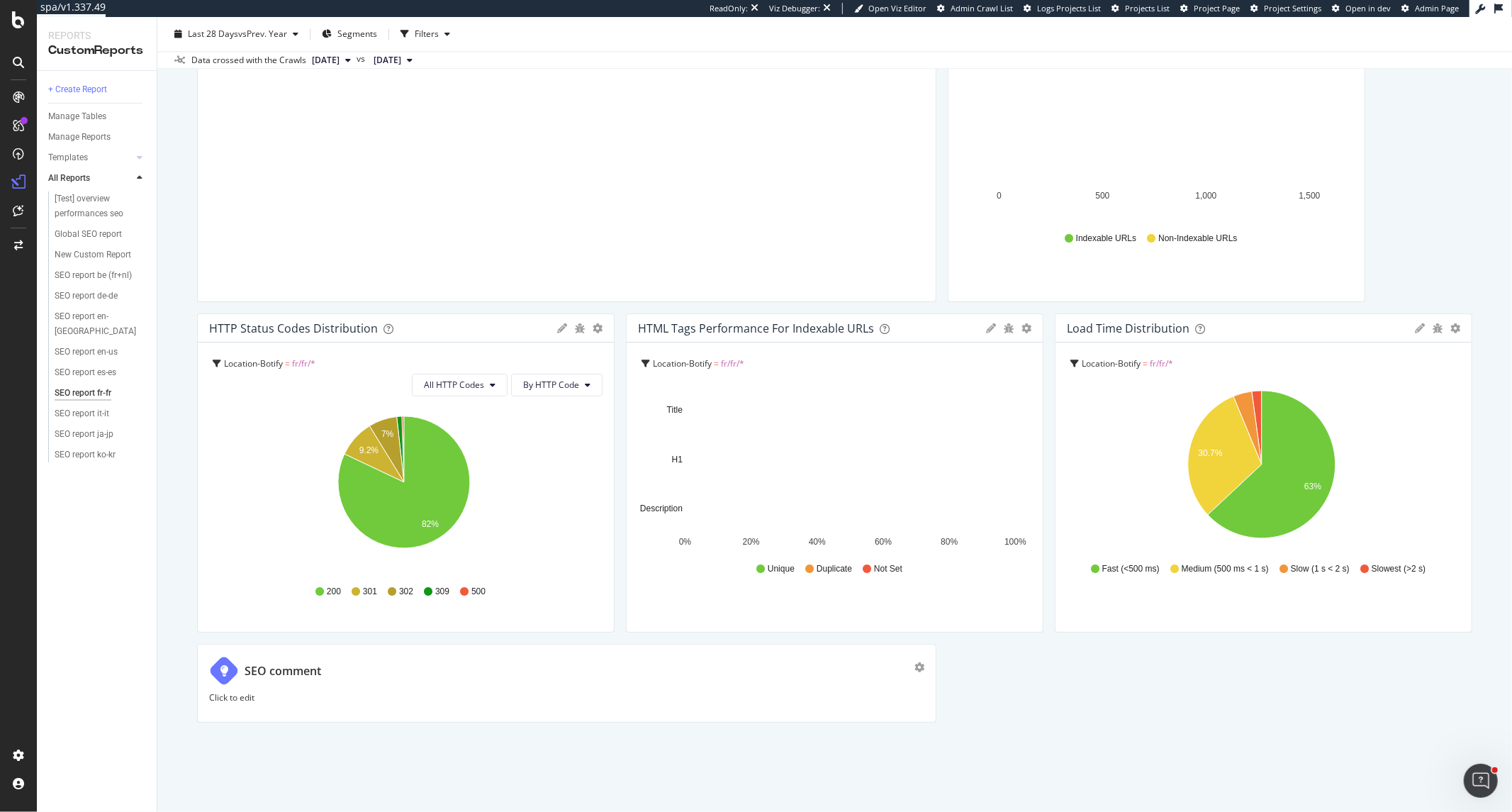
scroll to position [2868, 0]
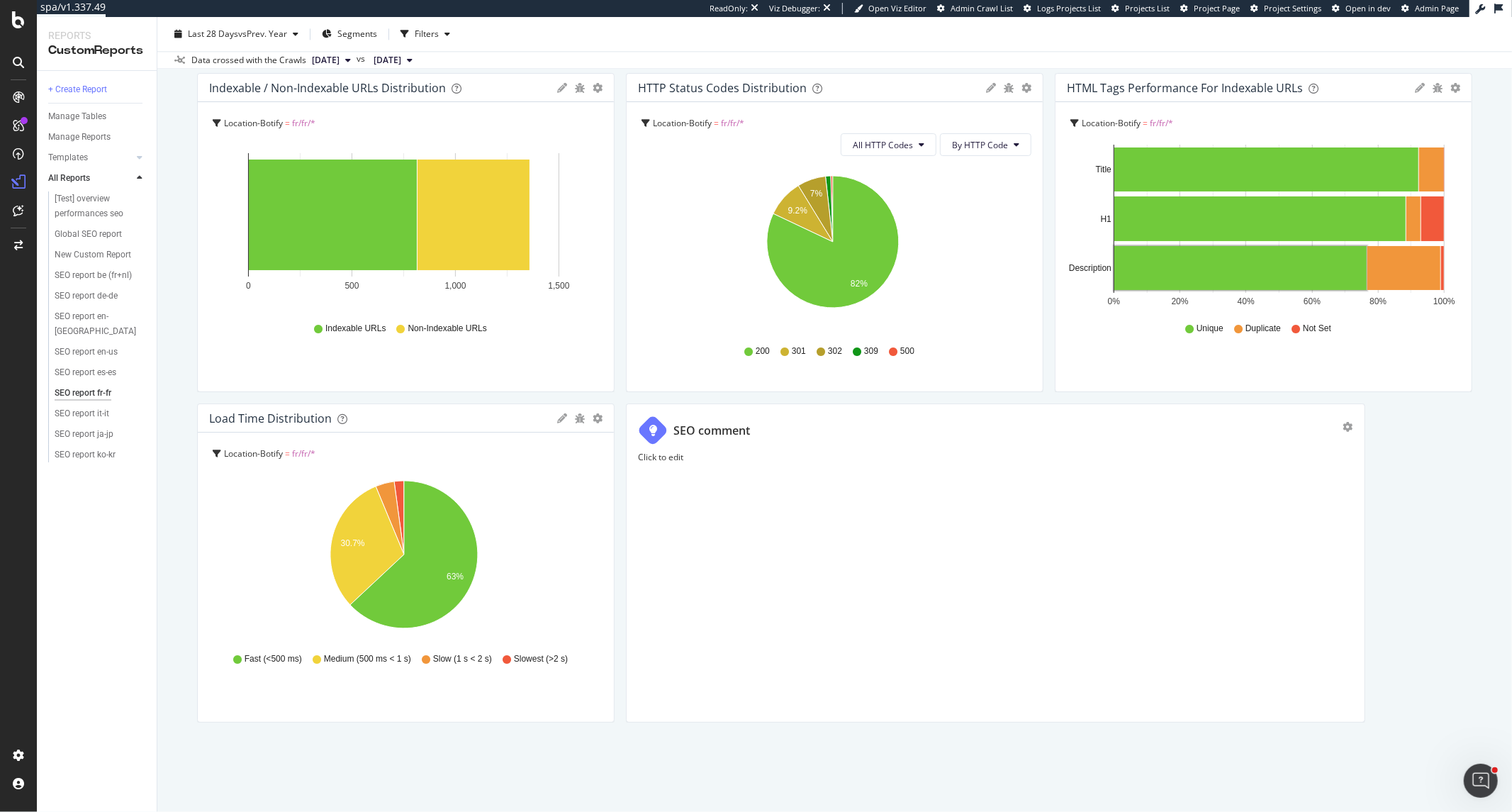
drag, startPoint x: 929, startPoint y: 434, endPoint x: 1245, endPoint y: 393, distance: 318.6
click at [1150, 62] on div at bounding box center [1143, 23] width 14 height 79
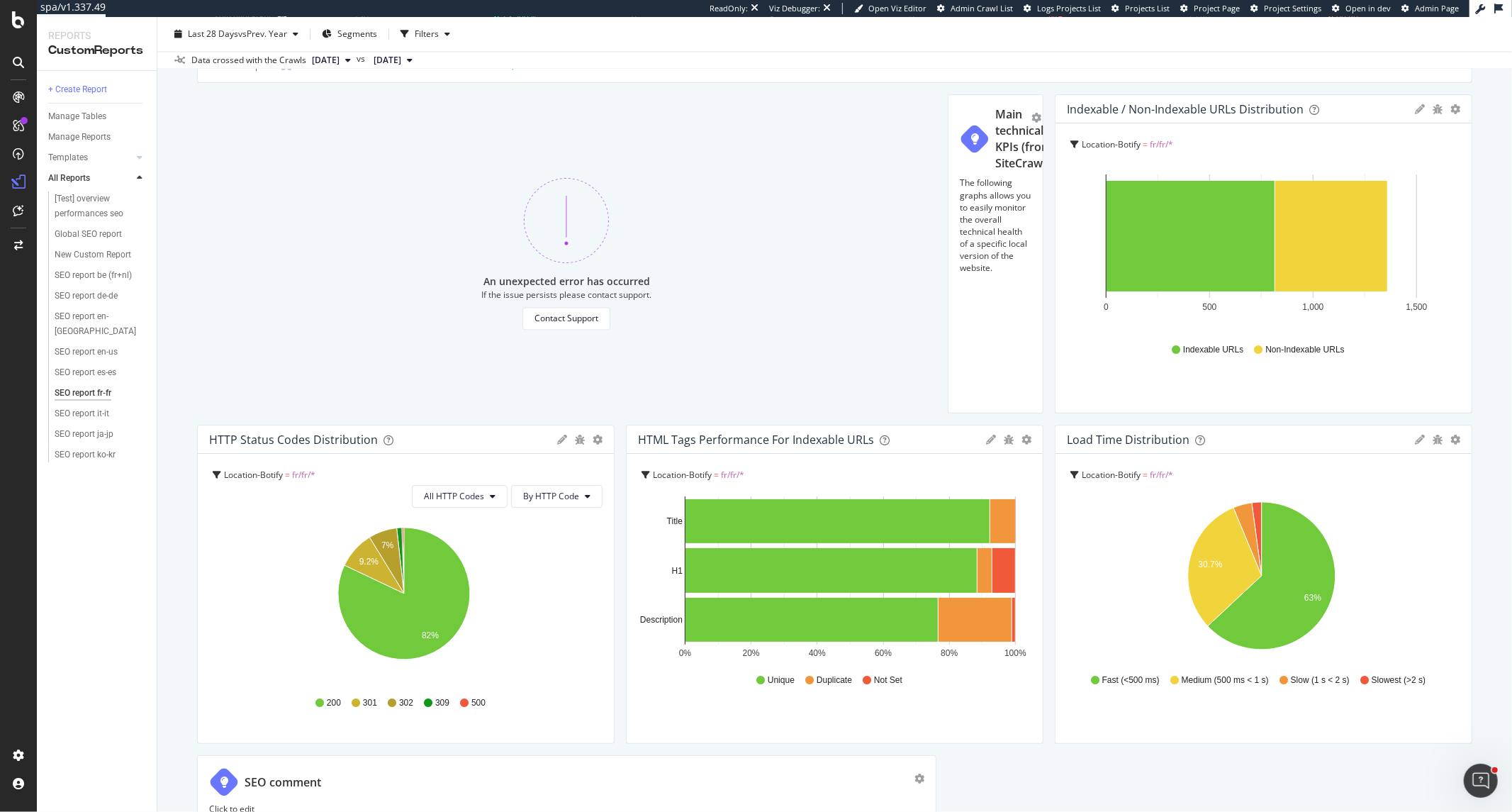
scroll to position [2391, 0]
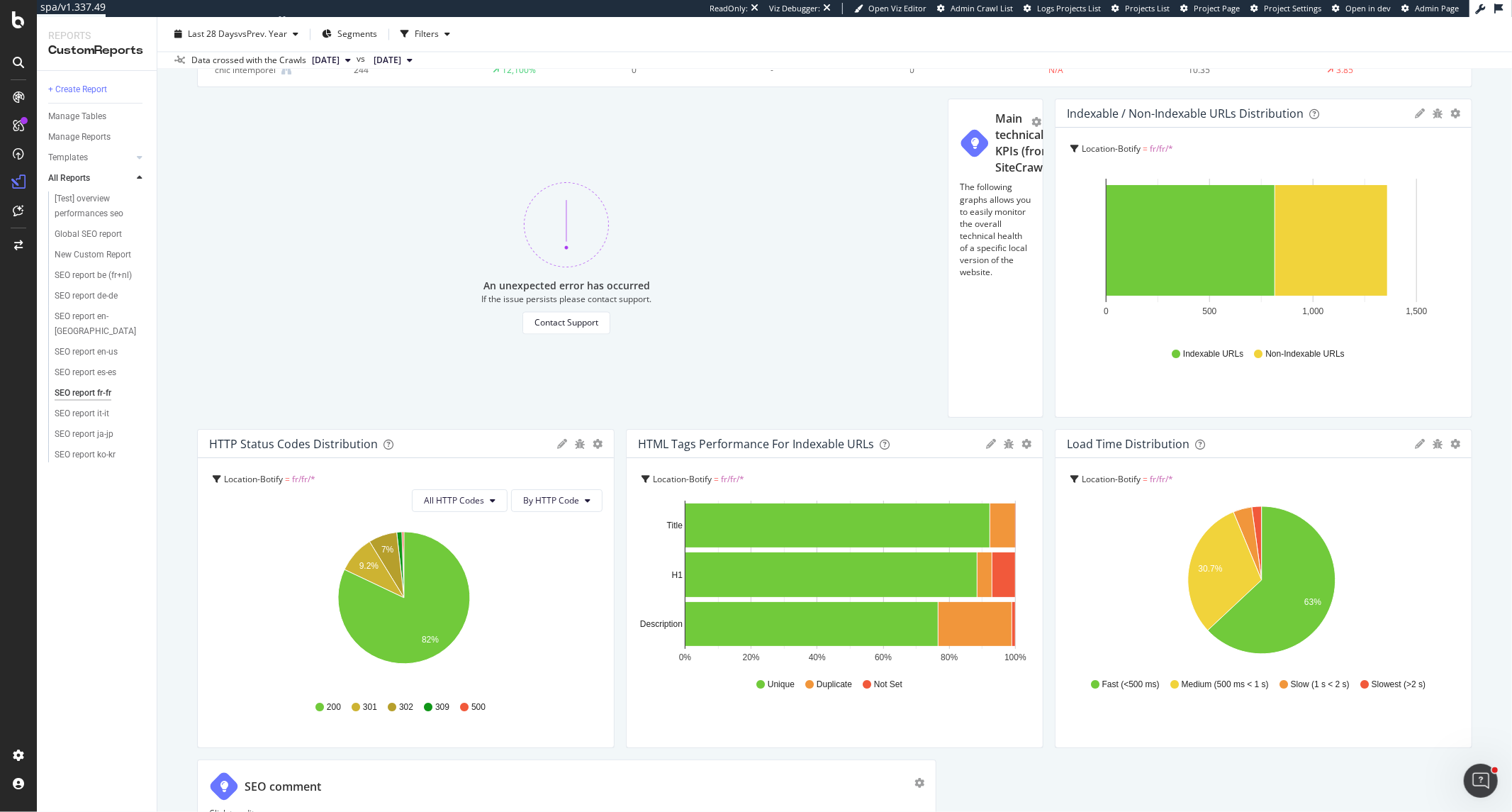
drag, startPoint x: 572, startPoint y: 681, endPoint x: 937, endPoint y: 670, distance: 365.2
drag, startPoint x: 937, startPoint y: 670, endPoint x: 886, endPoint y: 676, distance: 51.4
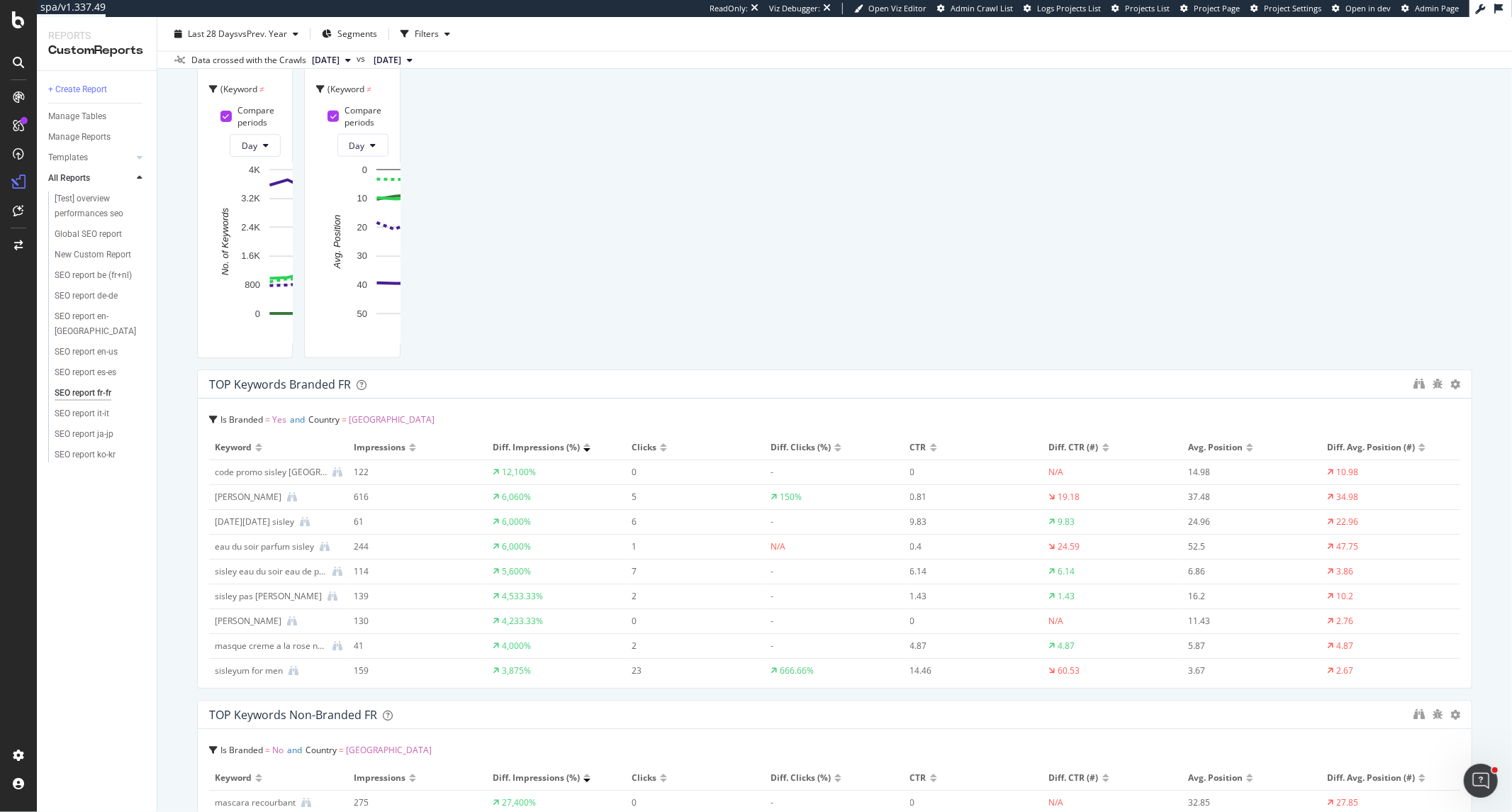
scroll to position [1445, 0]
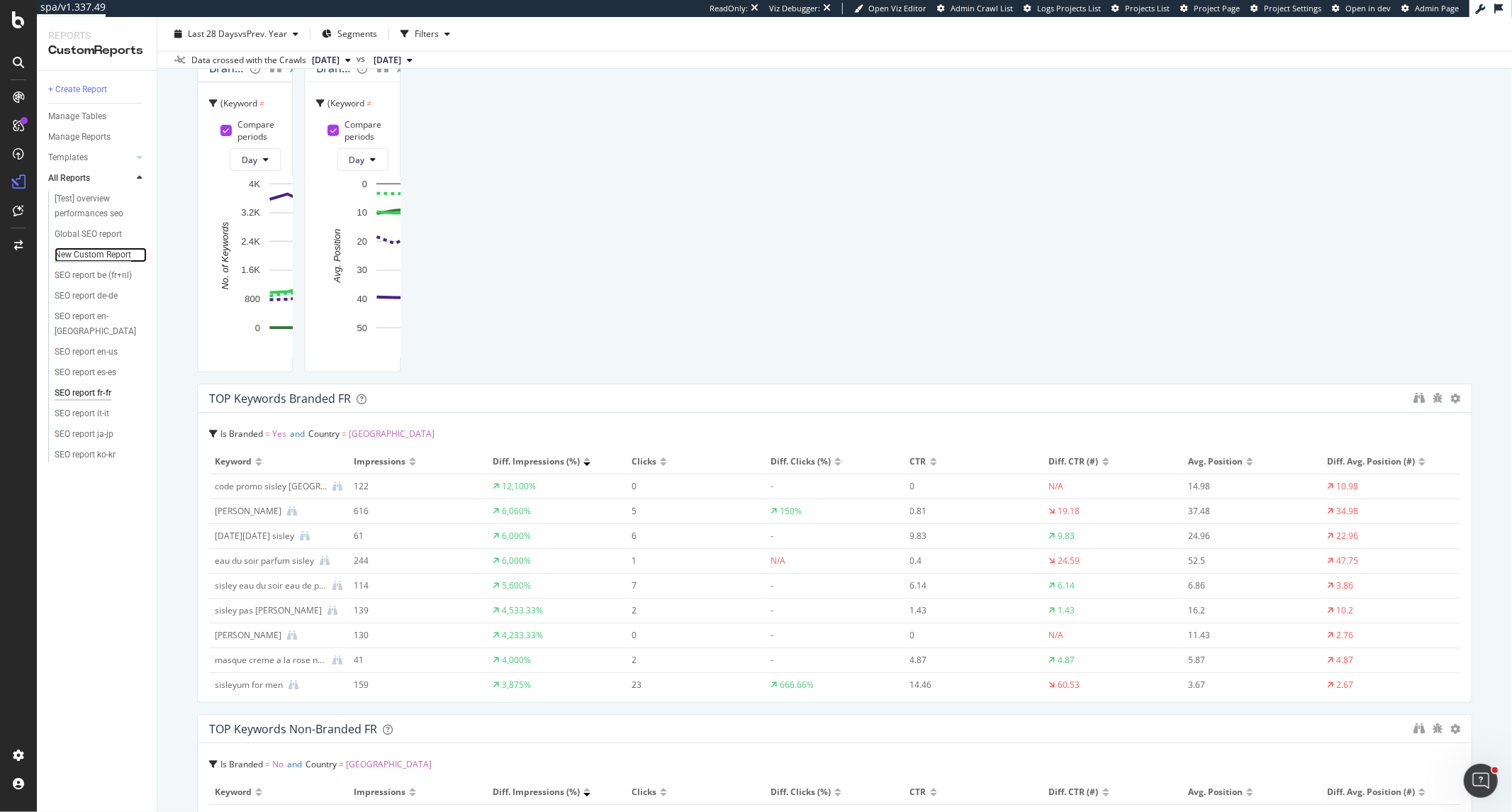
click at [101, 249] on div "New Custom Report" at bounding box center [92, 255] width 76 height 15
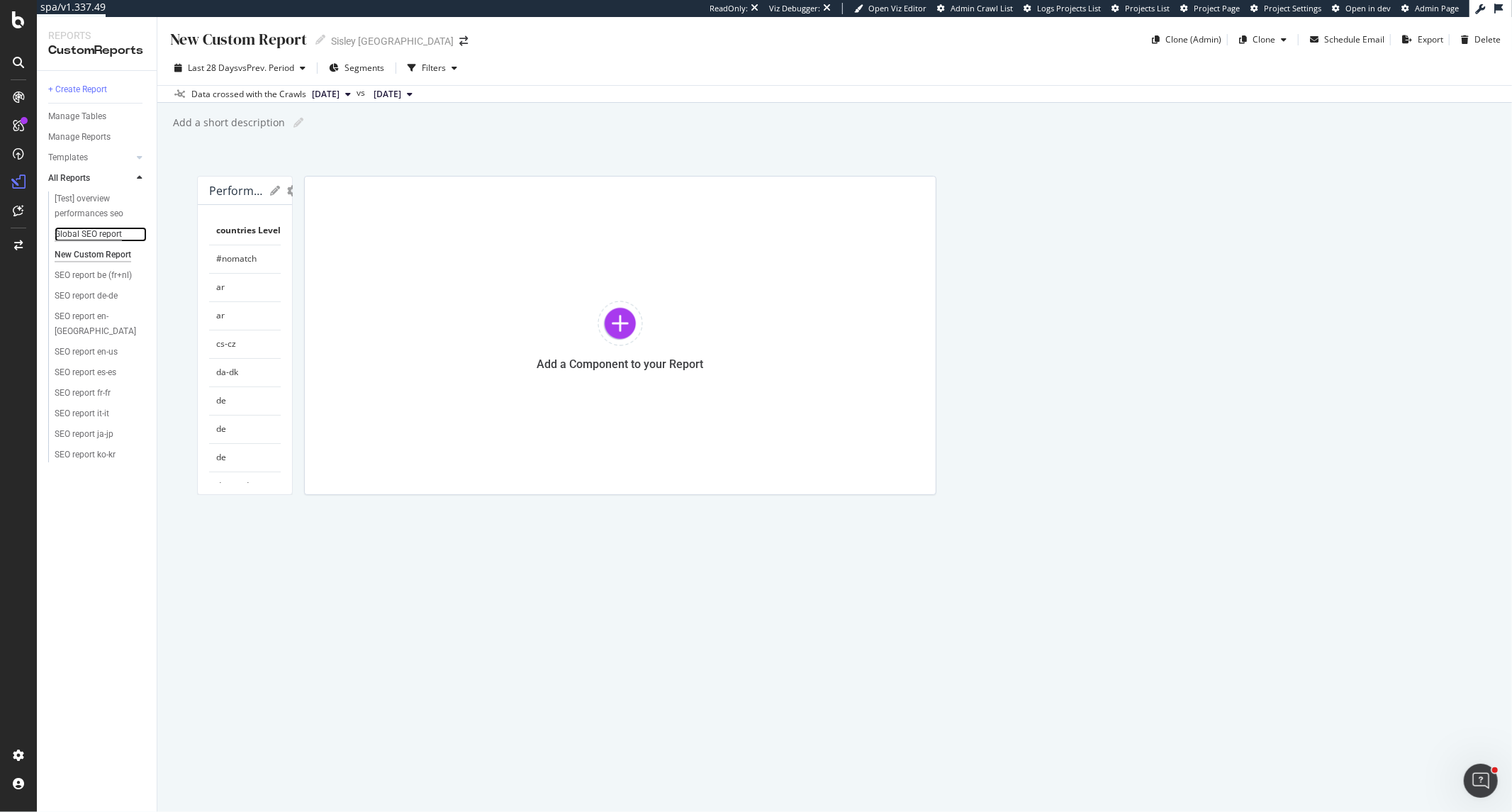
click at [96, 232] on div "Global SEO report" at bounding box center [88, 235] width 67 height 15
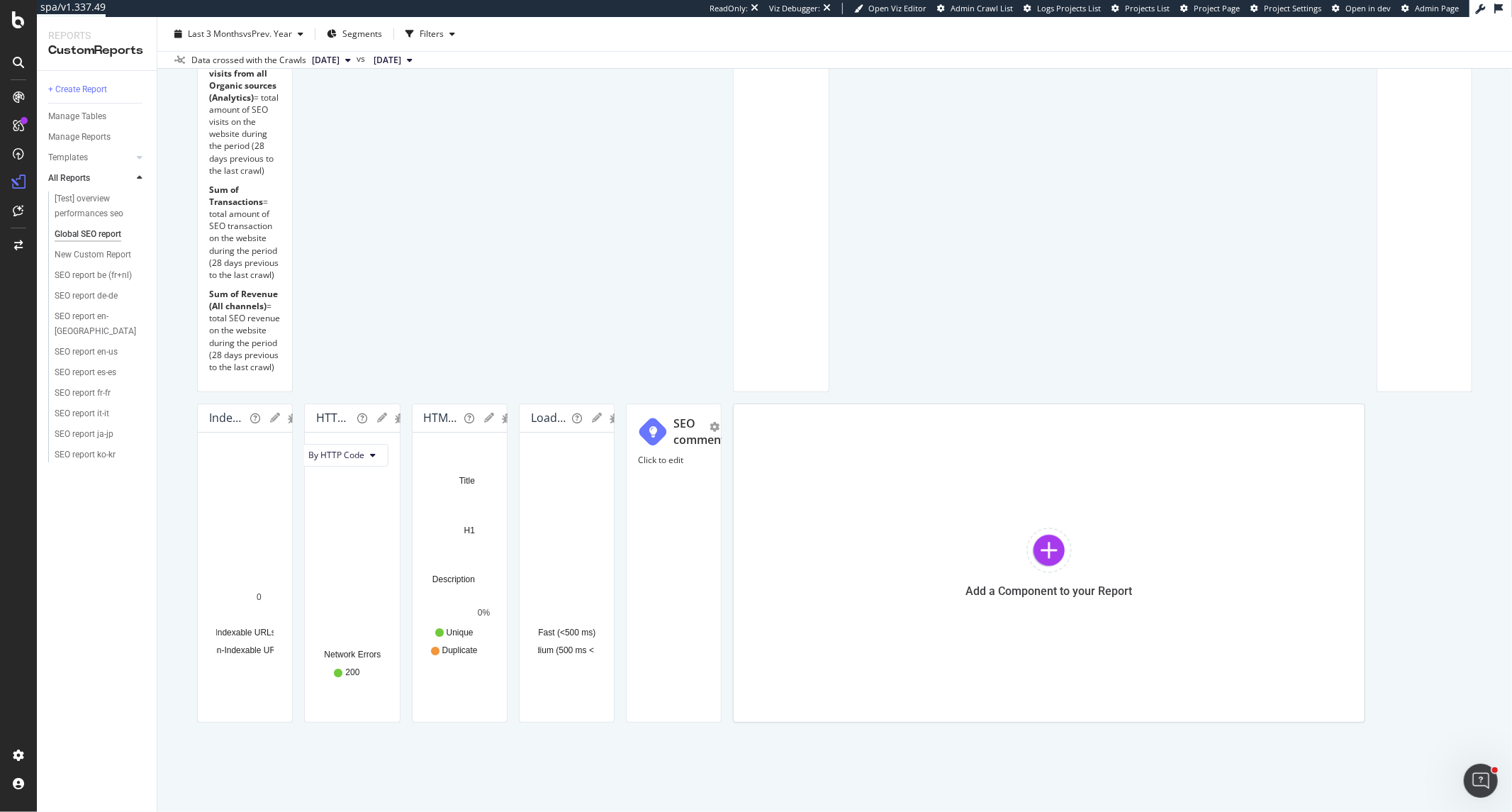
scroll to position [1640, 0]
click at [70, 275] on div "SEO report be (fr+nl)" at bounding box center [93, 275] width 77 height 15
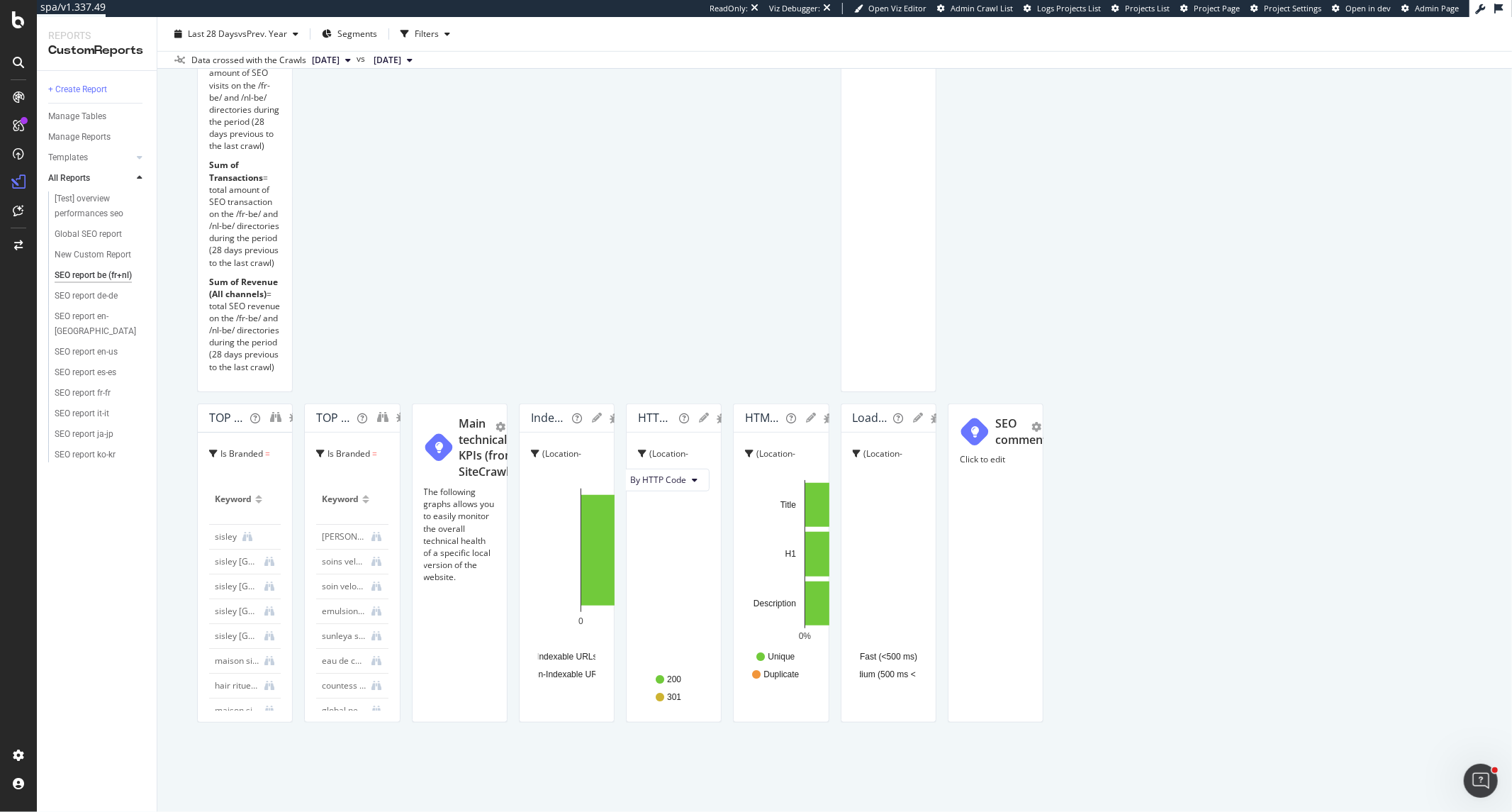
scroll to position [3203, 0]
click at [95, 303] on div "SEO report de-de" at bounding box center [85, 296] width 63 height 15
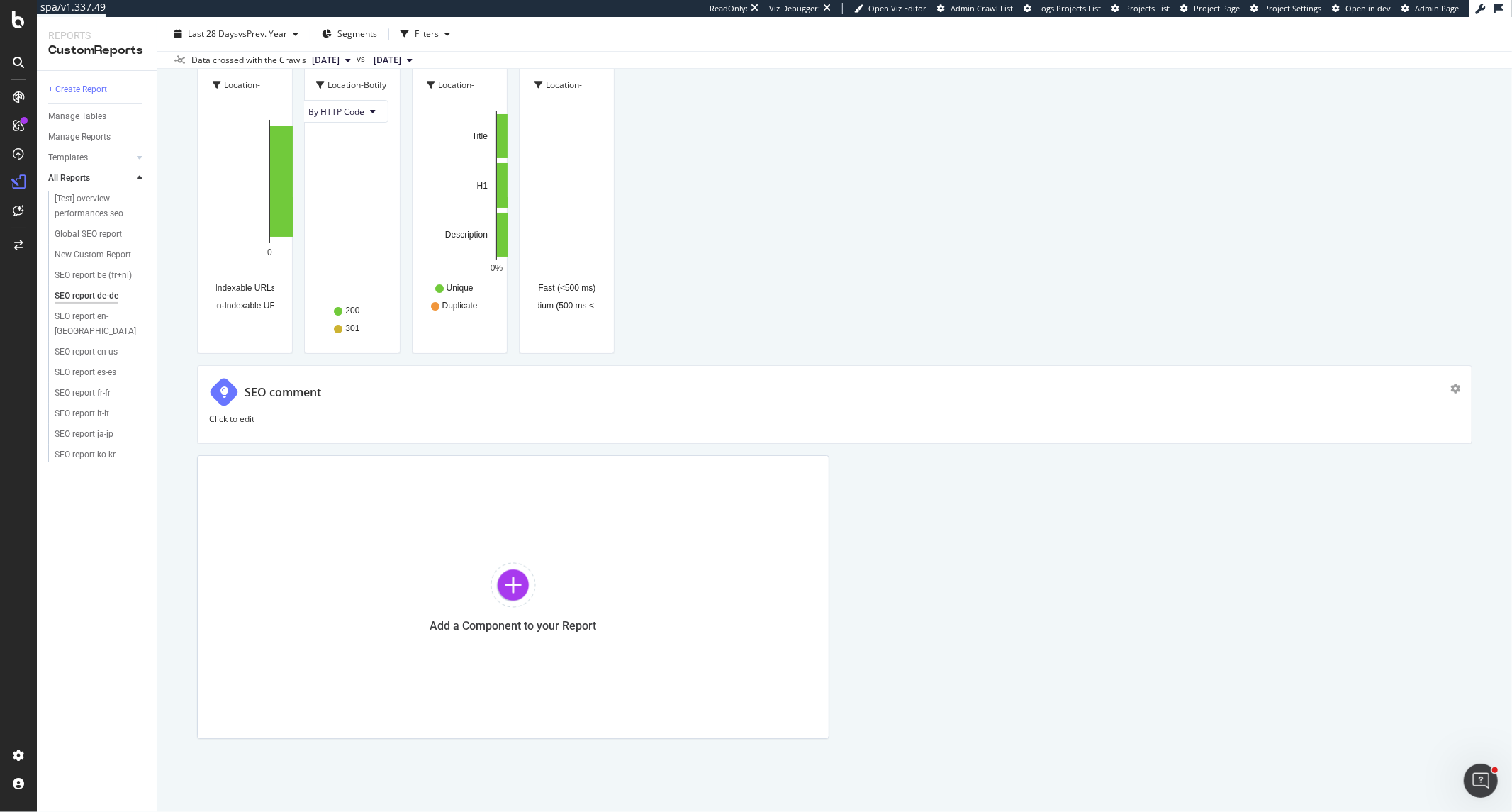
scroll to position [3466, 0]
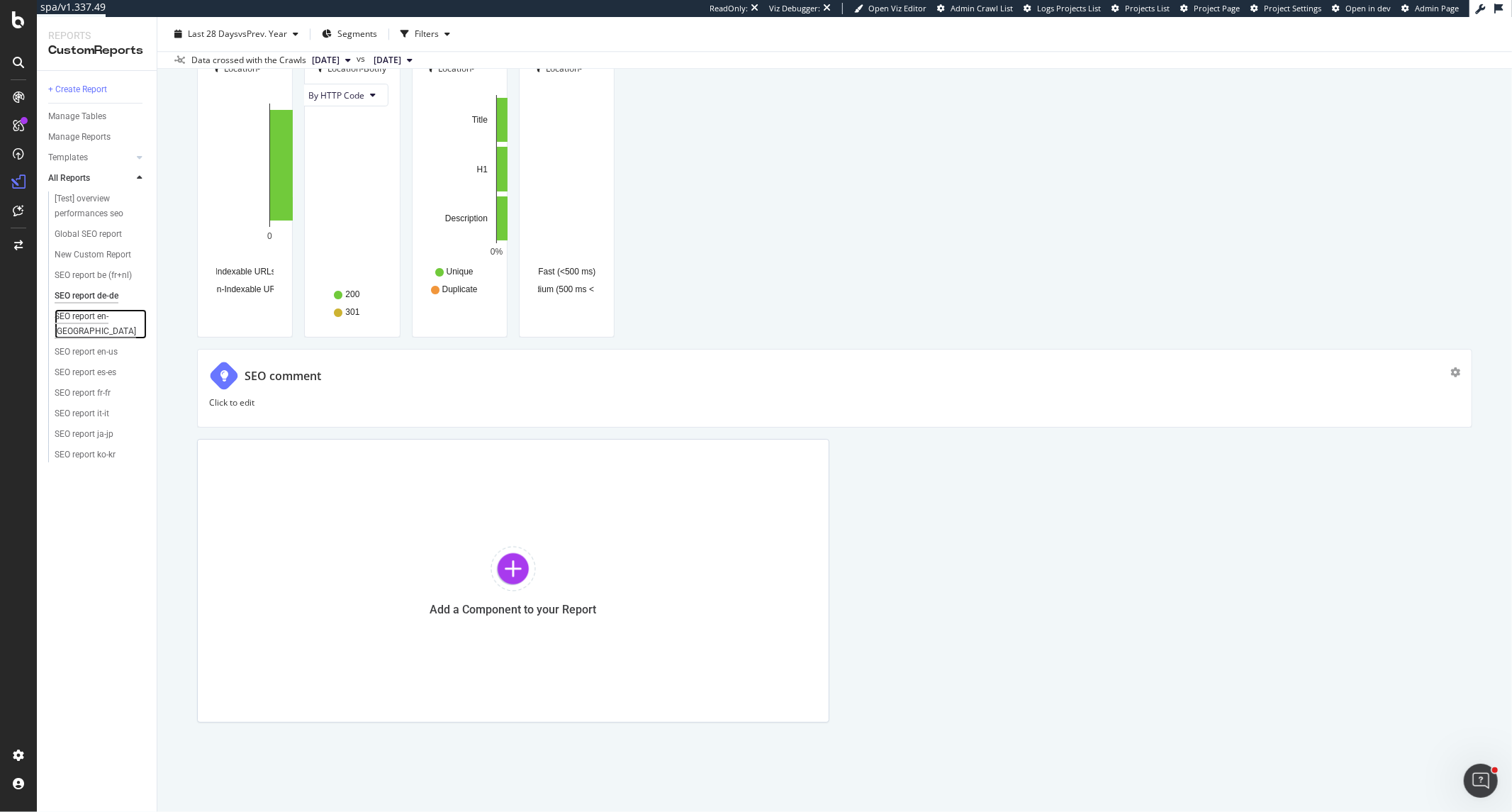
click at [109, 320] on div "SEO report en-[GEOGRAPHIC_DATA]" at bounding box center [96, 324] width 84 height 30
click at [90, 344] on div "SEO report en-us" at bounding box center [85, 352] width 63 height 15
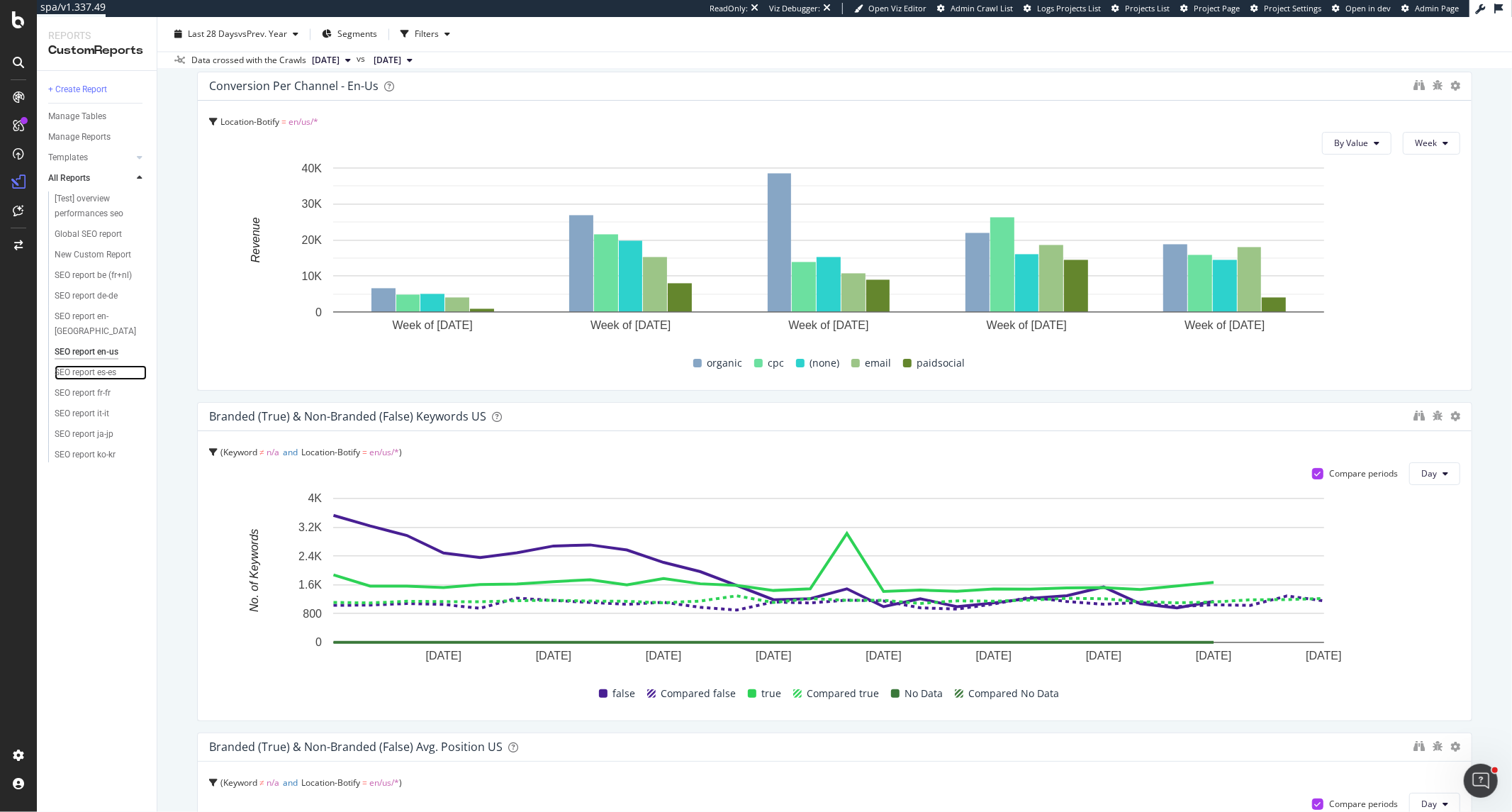
scroll to position [1969, 0]
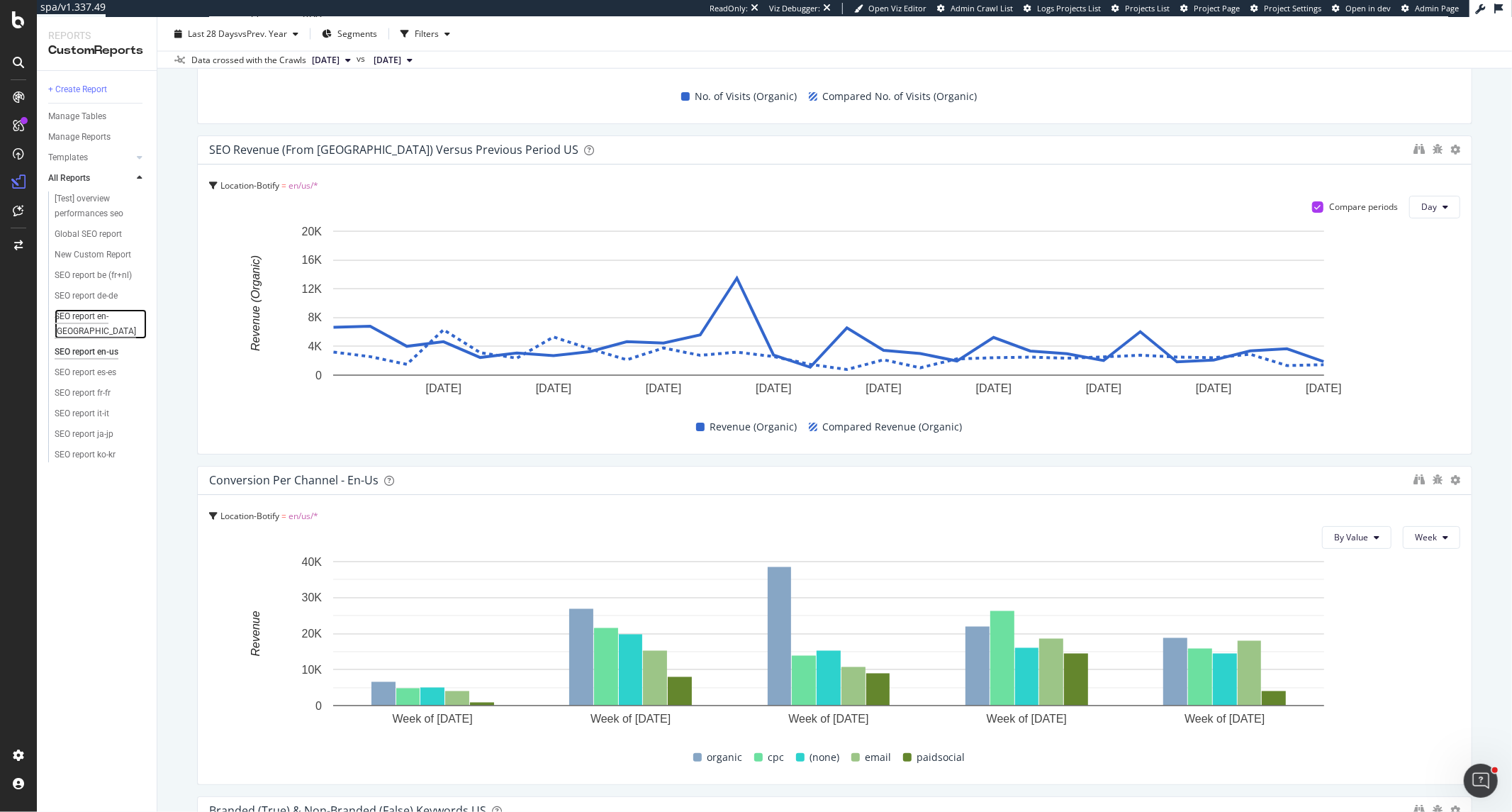
click at [110, 313] on div "SEO report en-[GEOGRAPHIC_DATA]" at bounding box center [96, 324] width 84 height 30
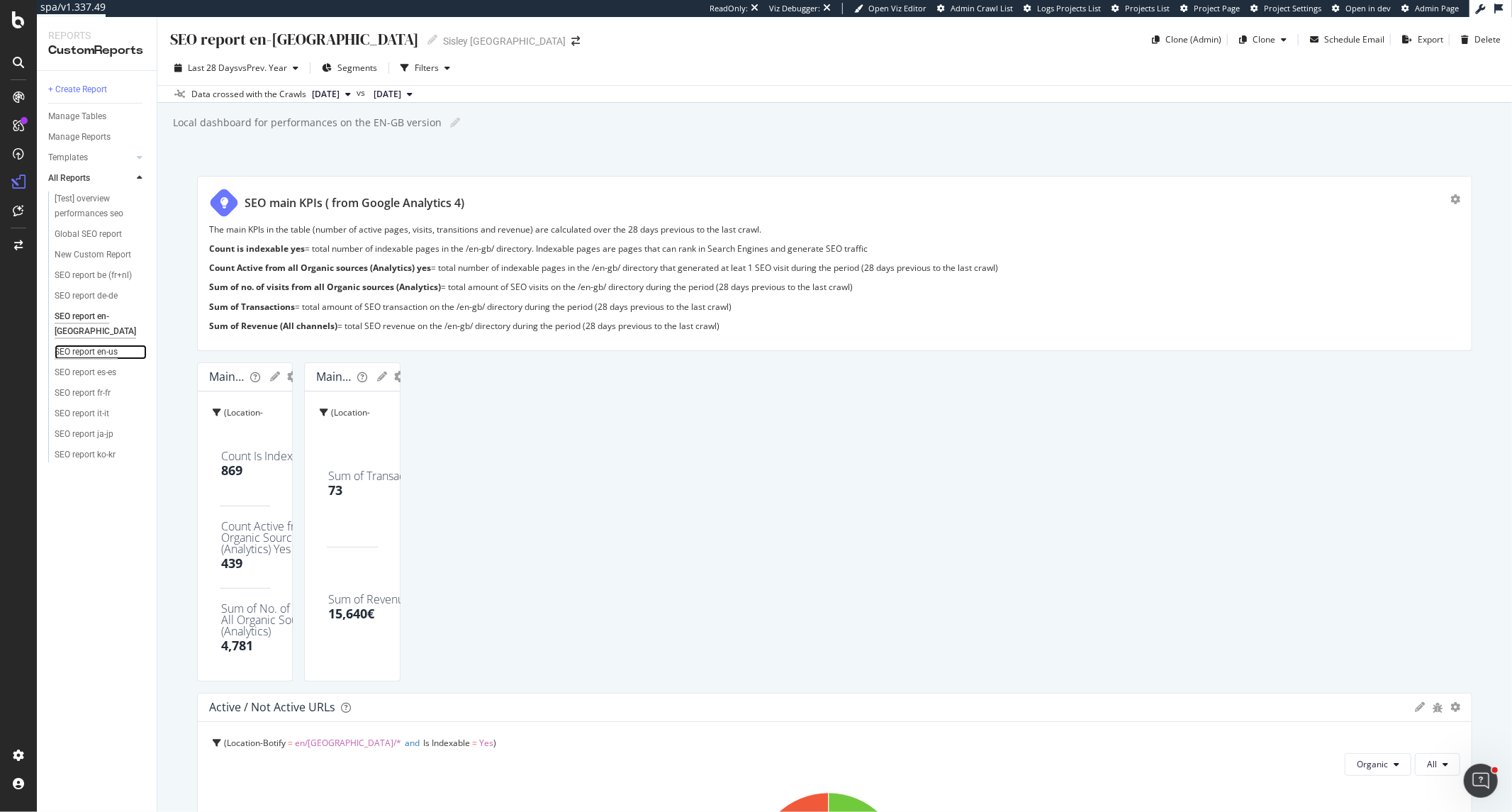
click at [107, 344] on div "SEO report en-us" at bounding box center [85, 352] width 63 height 15
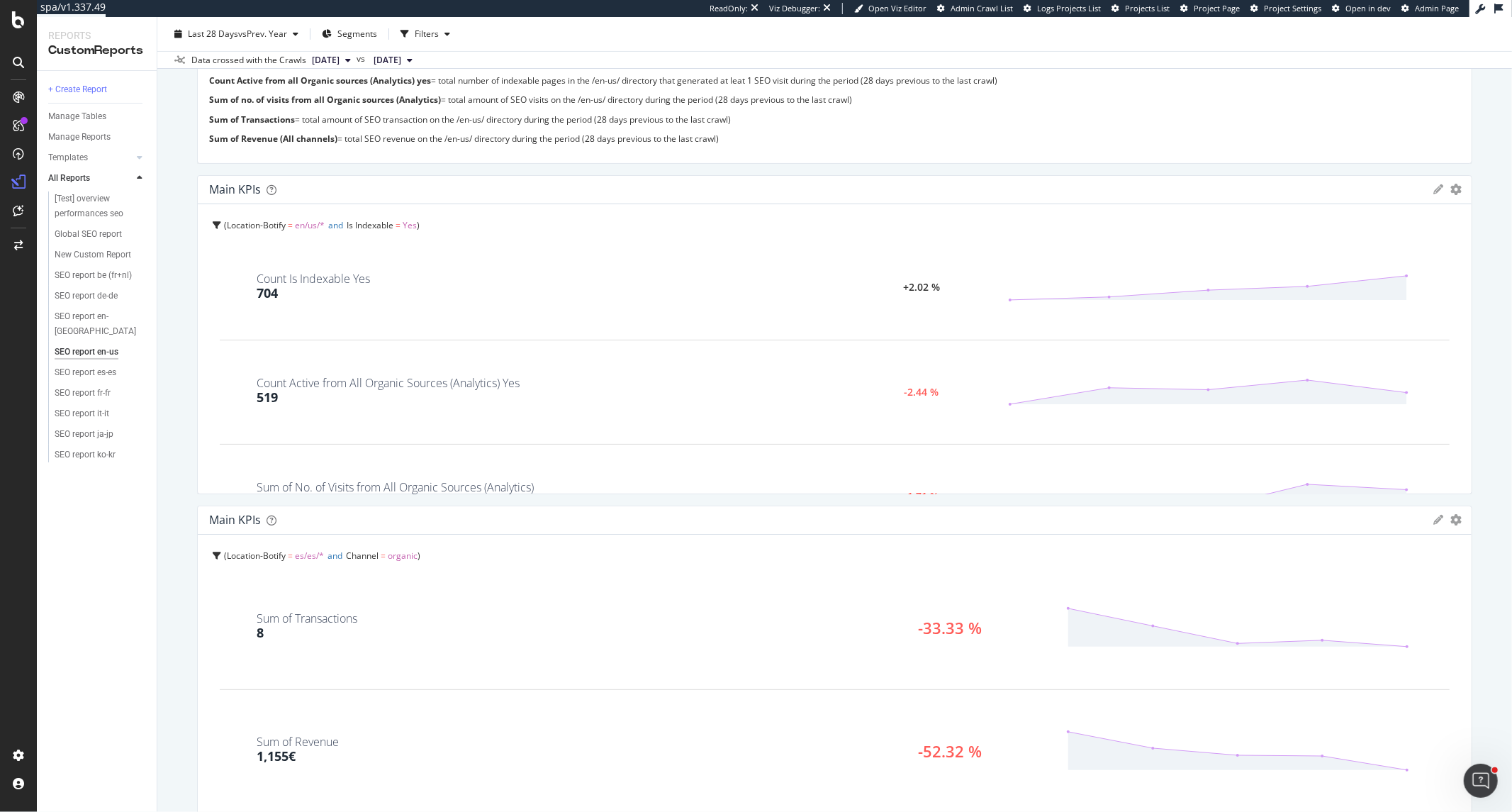
scroll to position [236, 0]
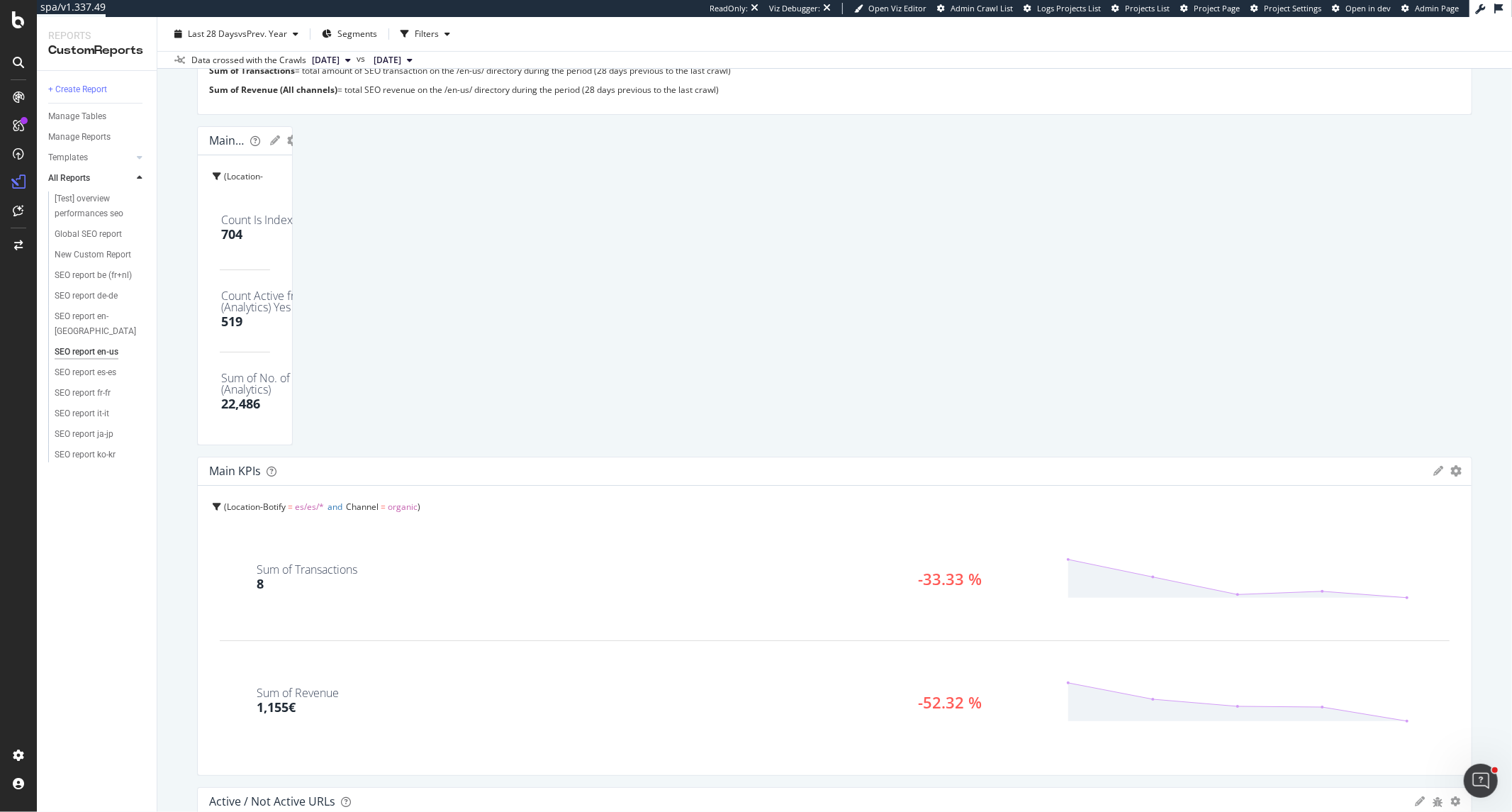
drag, startPoint x: 1457, startPoint y: 275, endPoint x: 798, endPoint y: 276, distance: 659.0
click at [293, 276] on div "Main KPIs KPIs Table Edit KPIs Edit Filter Export as CSV Delete Add to Custom R…" at bounding box center [244, 286] width 96 height 319
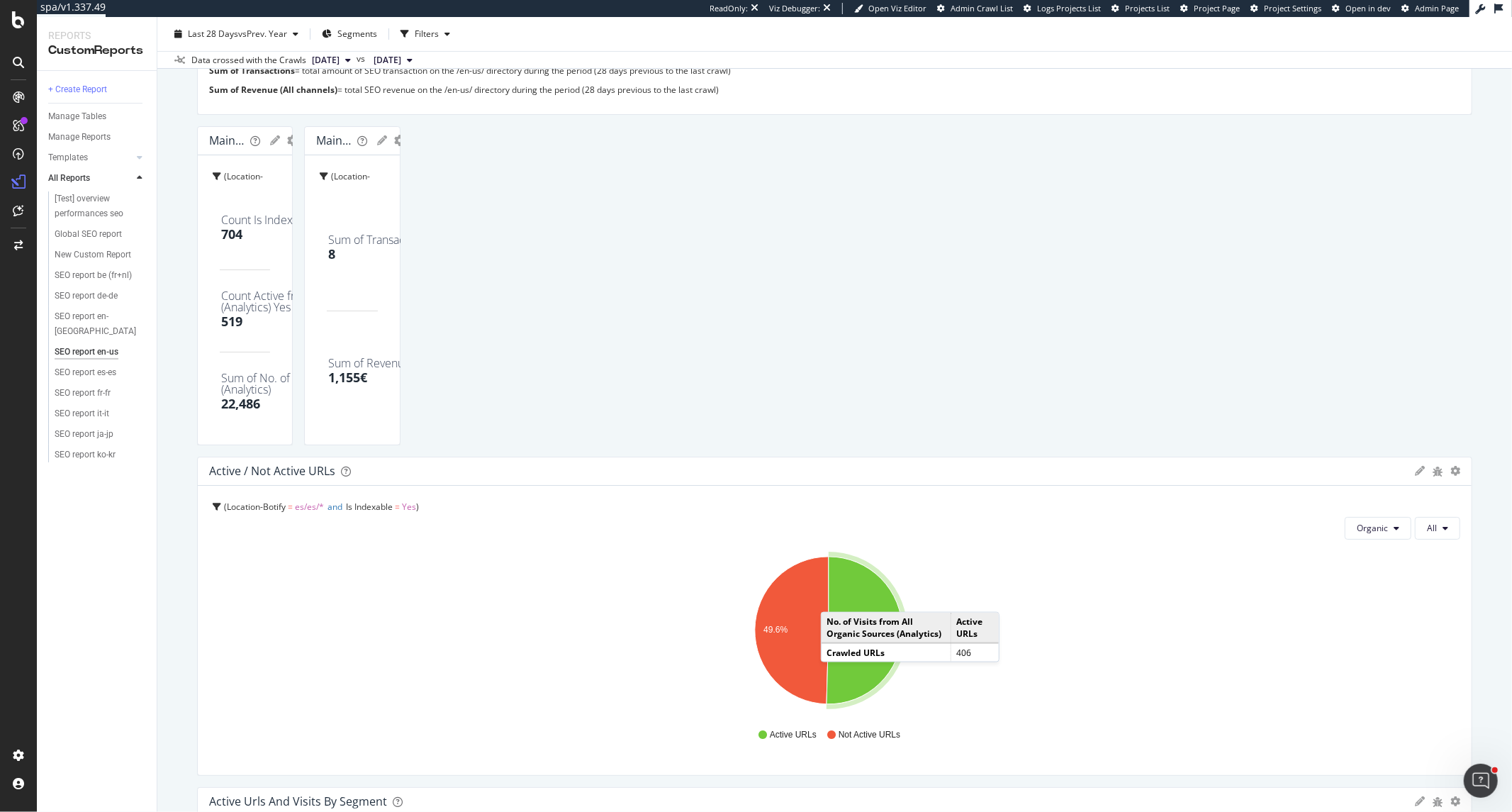
drag, startPoint x: 1457, startPoint y: 596, endPoint x: 833, endPoint y: 597, distance: 624.0
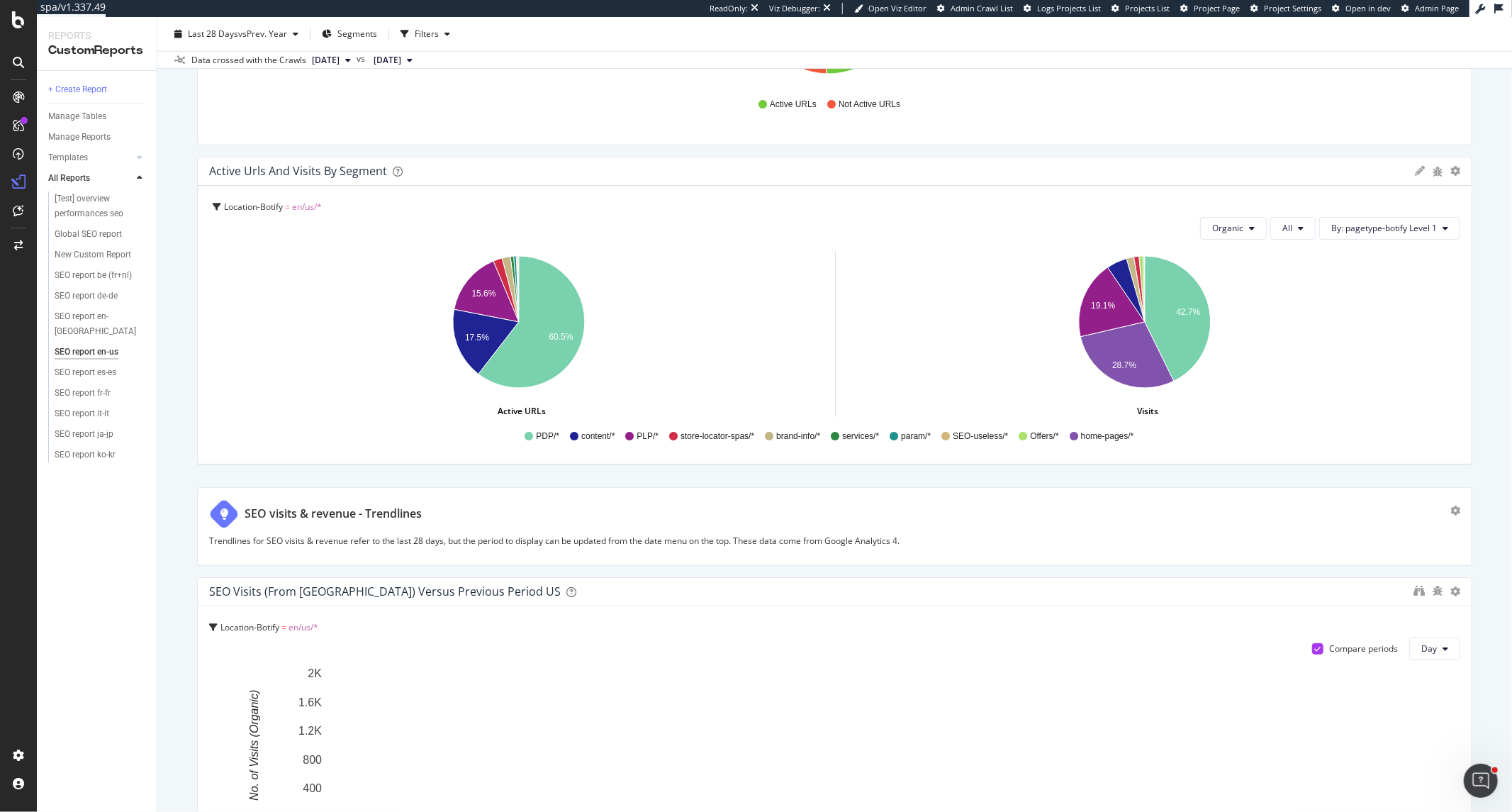
scroll to position [1181, 0]
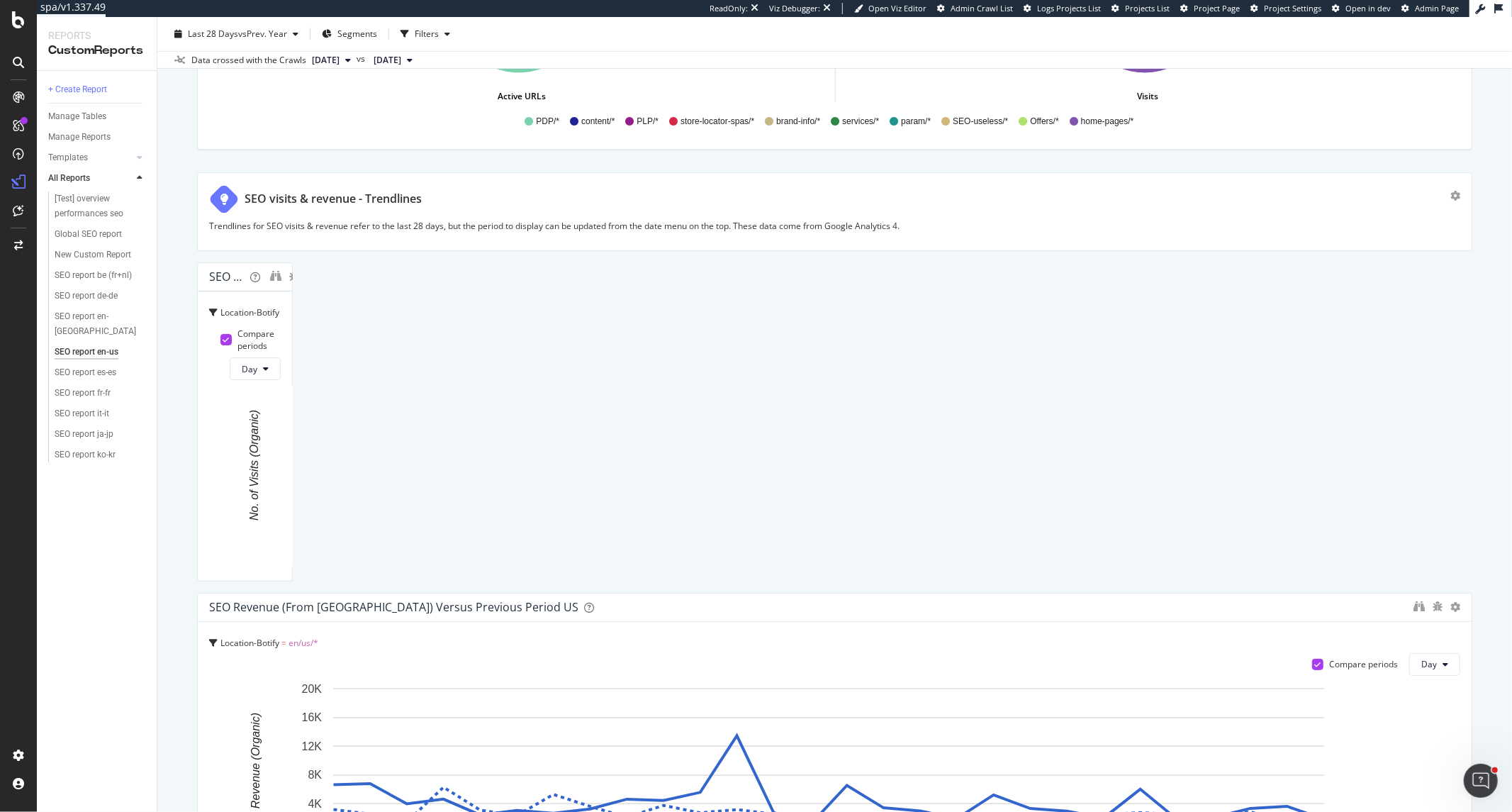
drag, startPoint x: 1458, startPoint y: 483, endPoint x: 835, endPoint y: 478, distance: 623.0
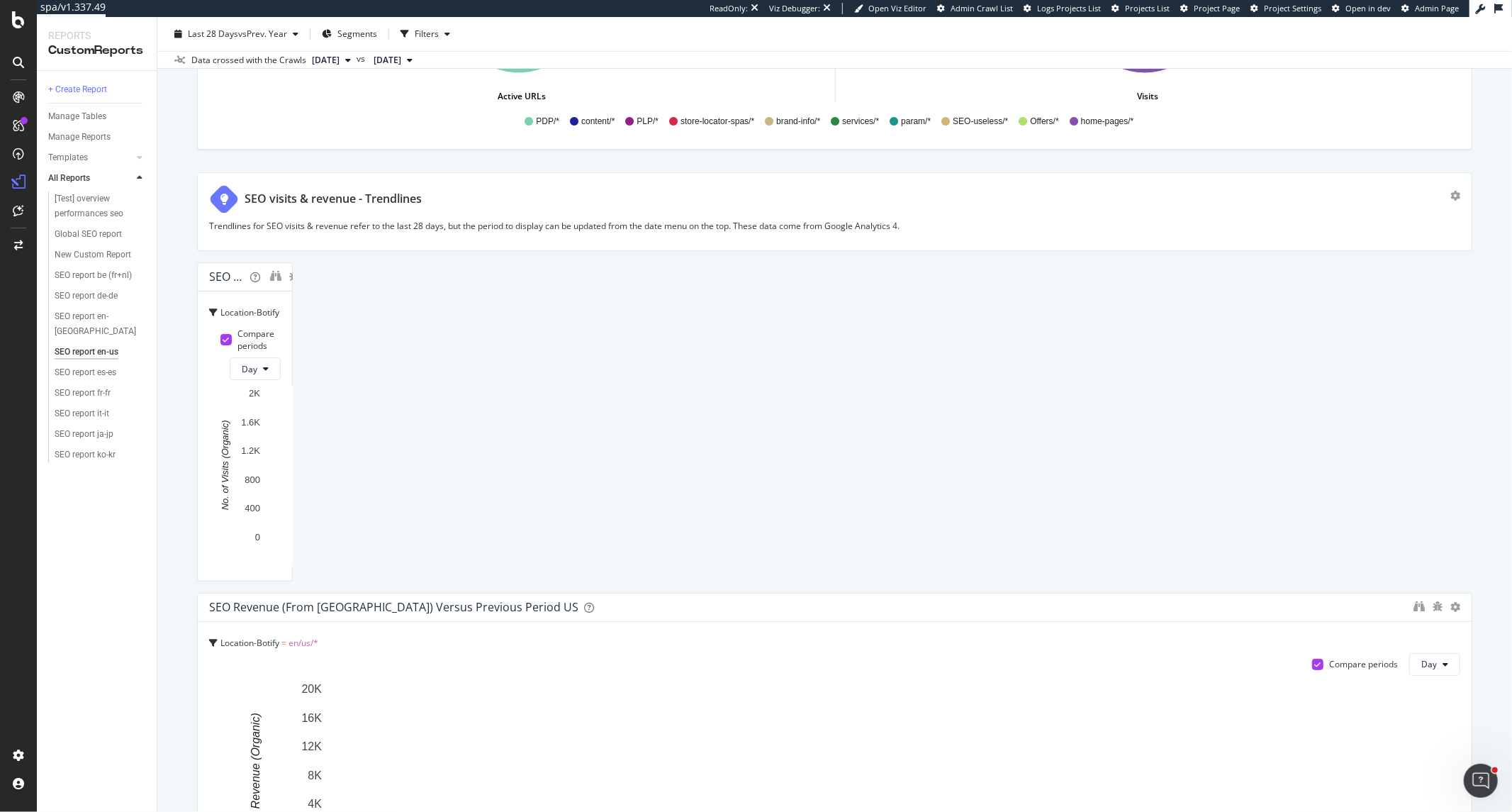
scroll to position [1339, 0]
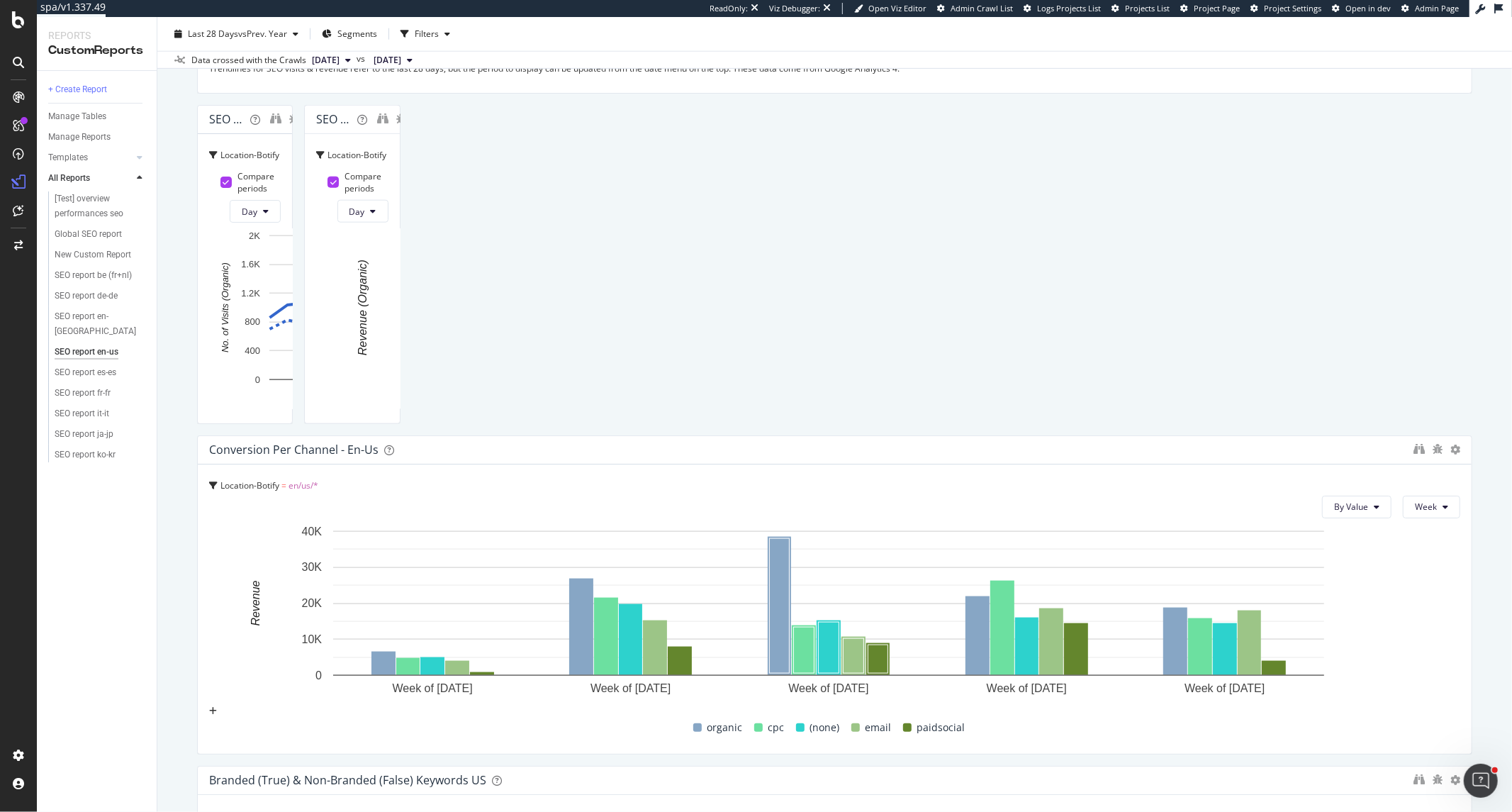
drag, startPoint x: 1455, startPoint y: 631, endPoint x: 805, endPoint y: 606, distance: 650.5
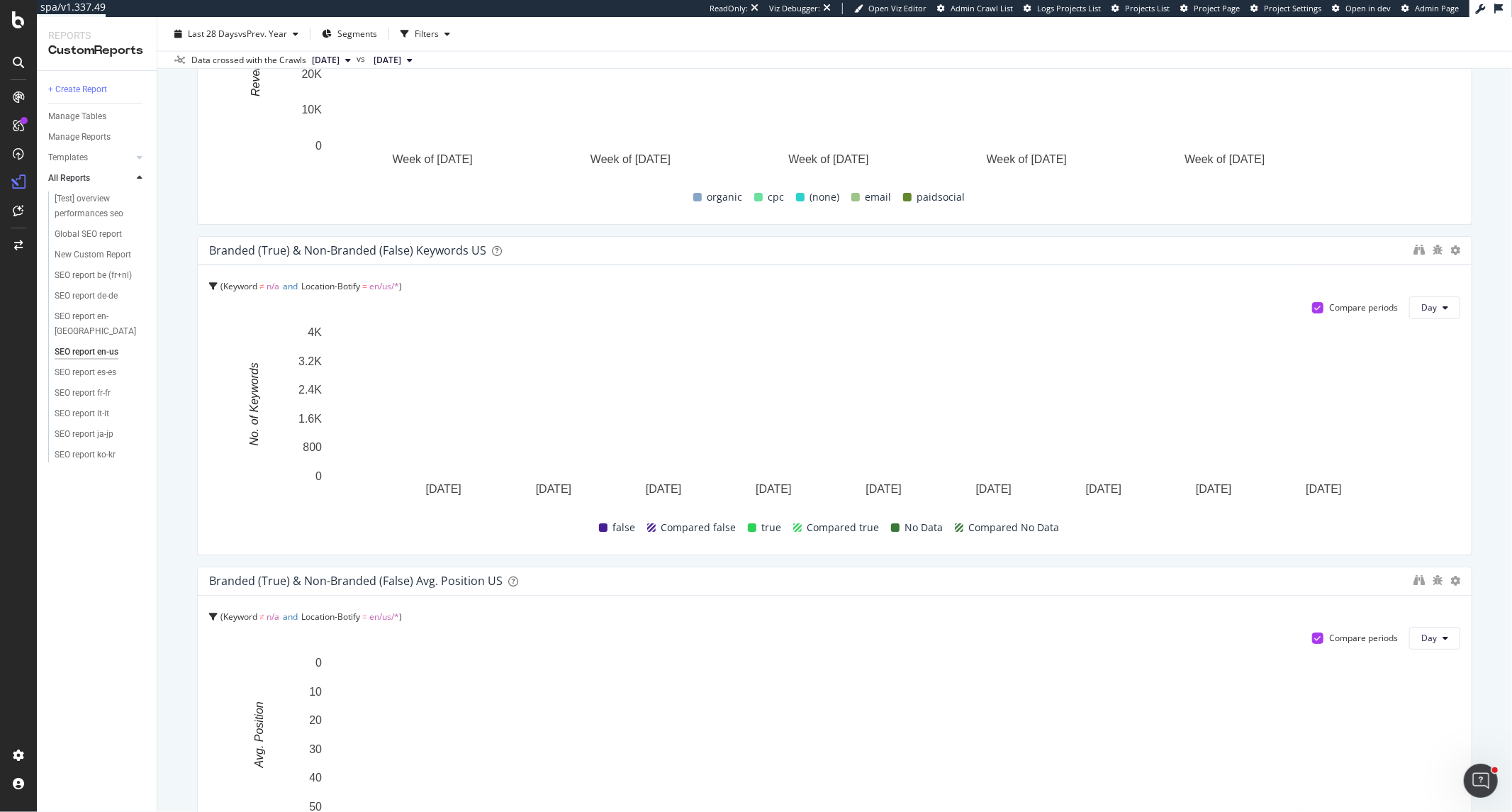
scroll to position [1890, 0]
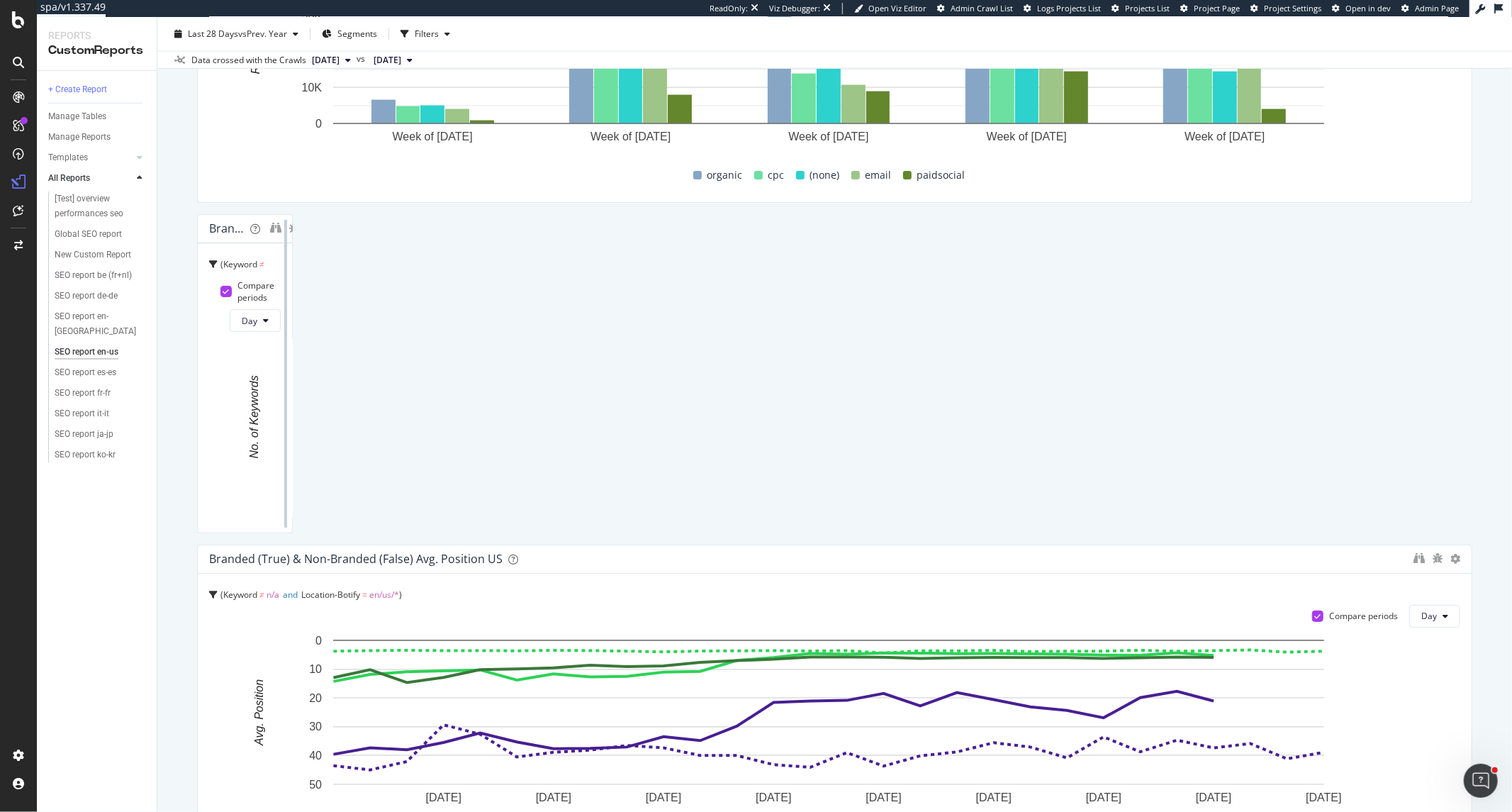
drag, startPoint x: 1454, startPoint y: 434, endPoint x: 811, endPoint y: 425, distance: 643.1
click at [293, 425] on div at bounding box center [285, 374] width 14 height 319
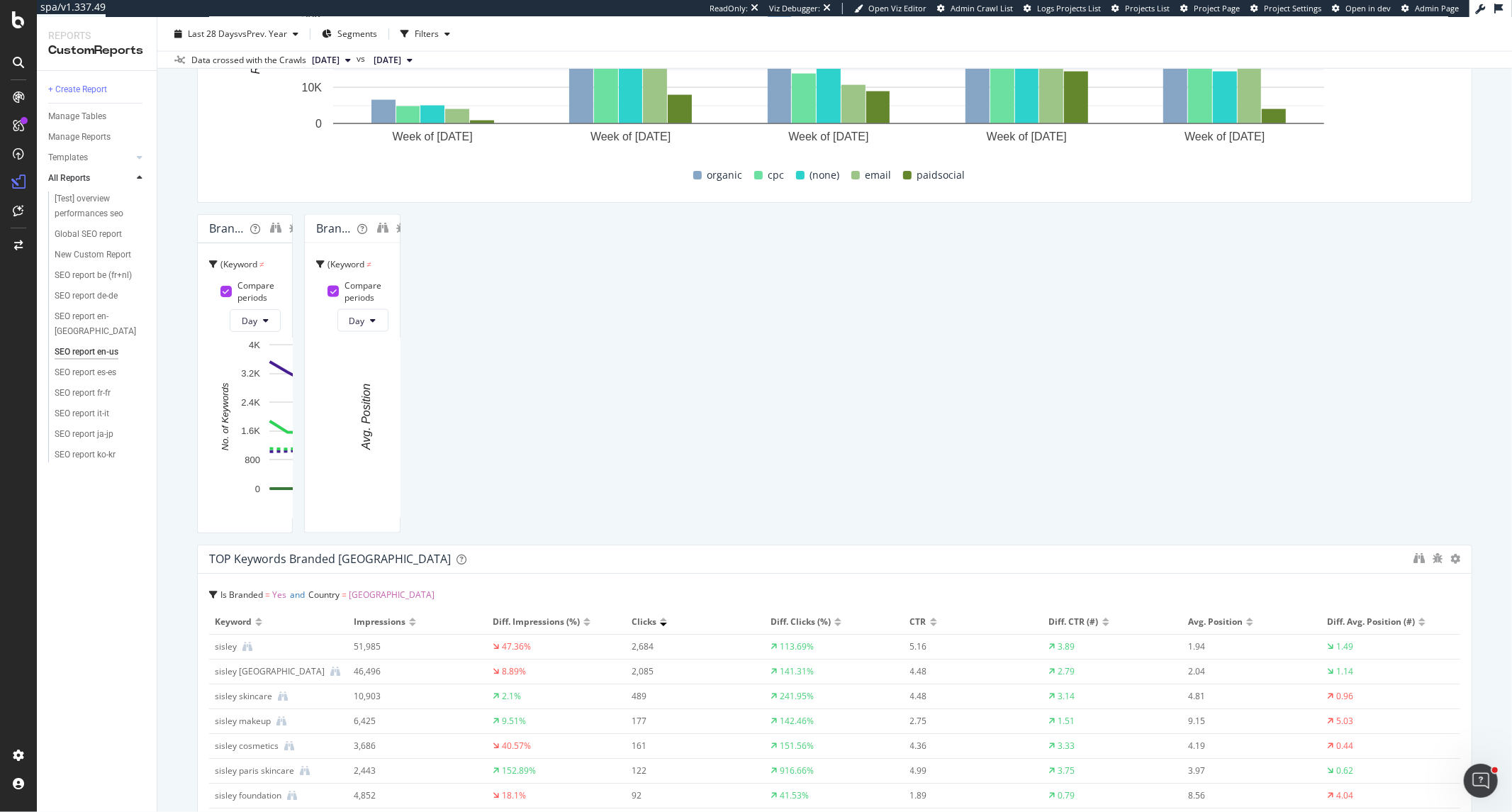
drag, startPoint x: 1458, startPoint y: 650, endPoint x: 835, endPoint y: 646, distance: 623.0
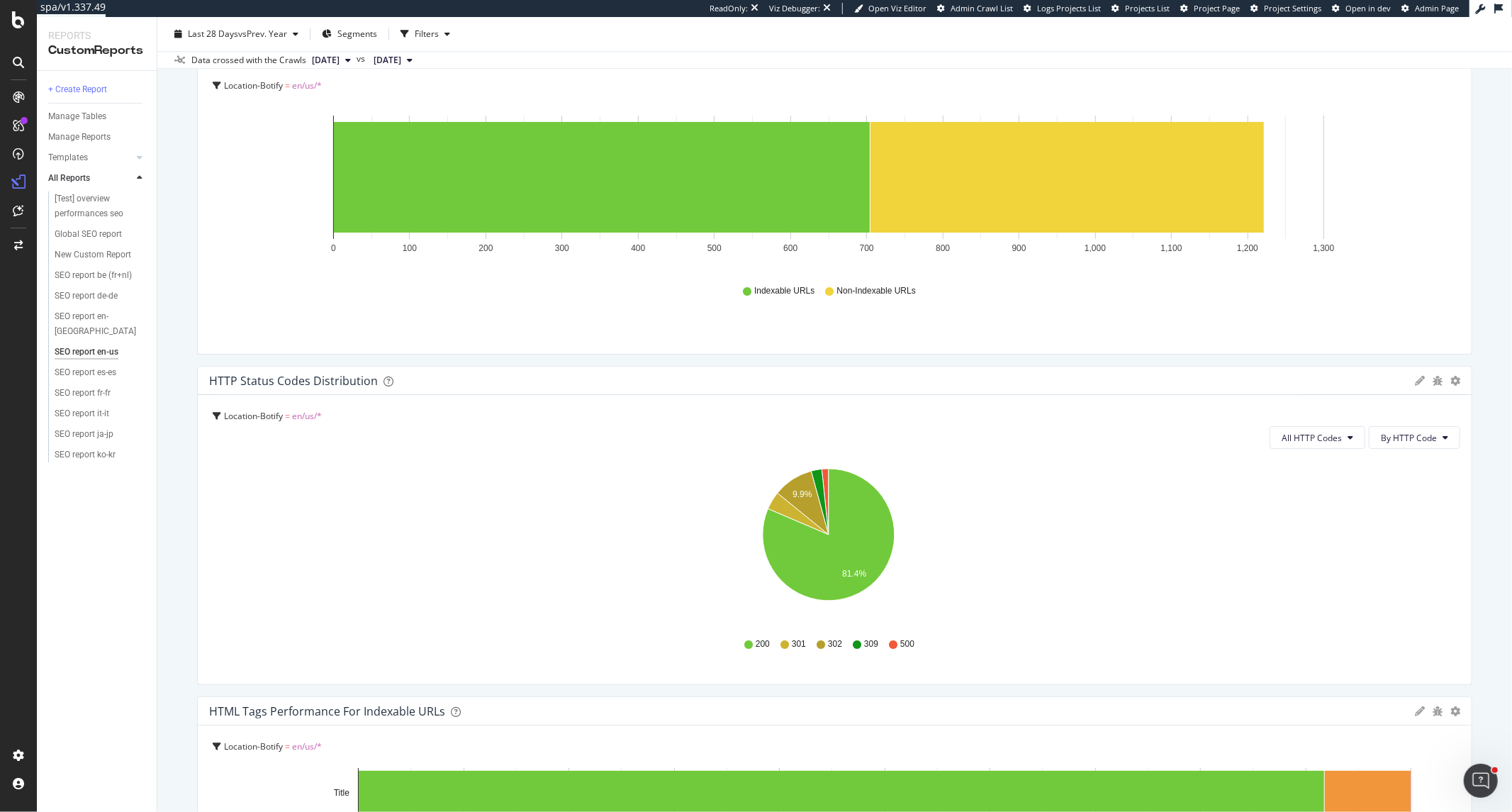
scroll to position [3151, 0]
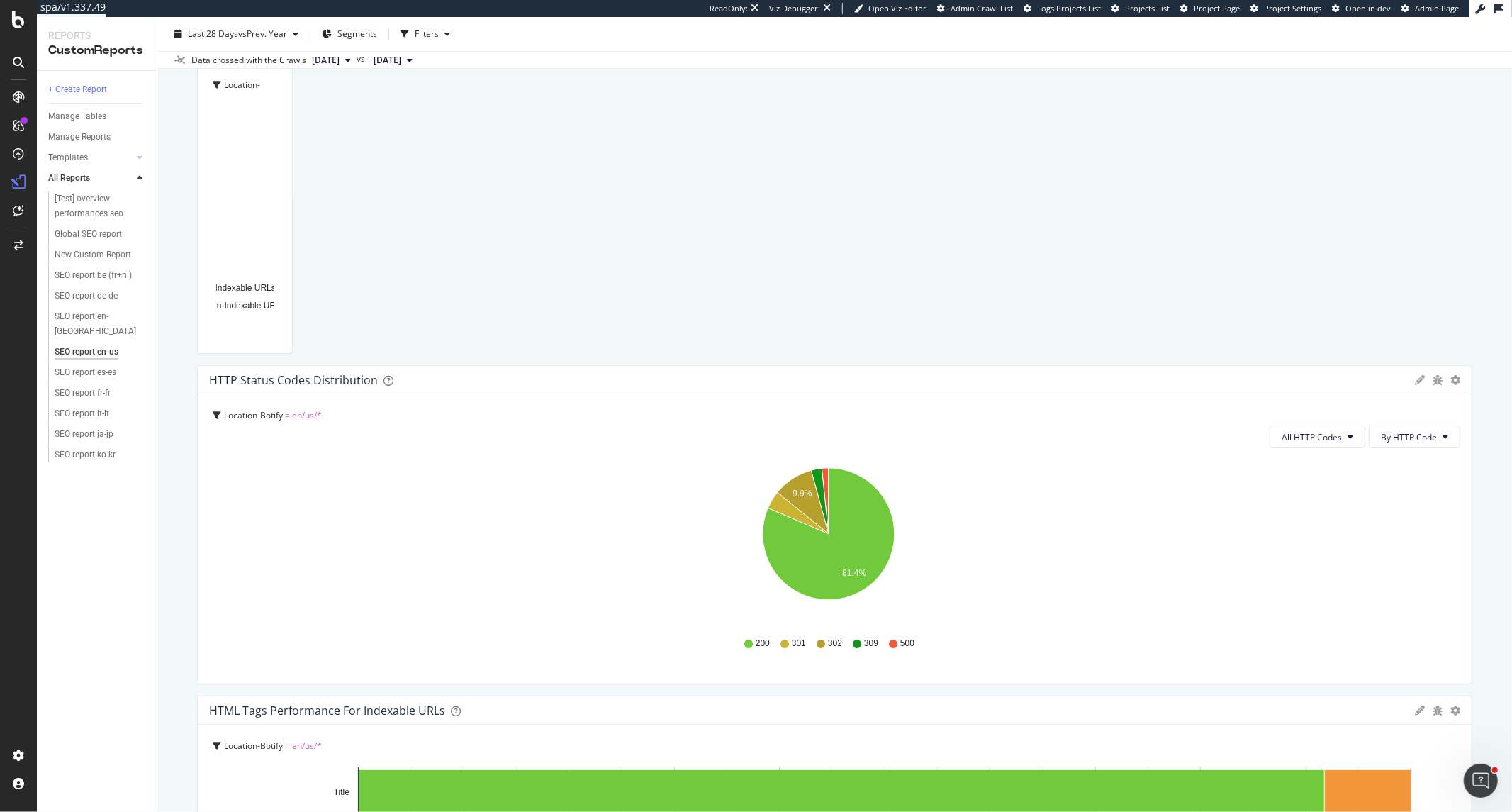
drag, startPoint x: 1458, startPoint y: 269, endPoint x: 790, endPoint y: 247, distance: 668.4
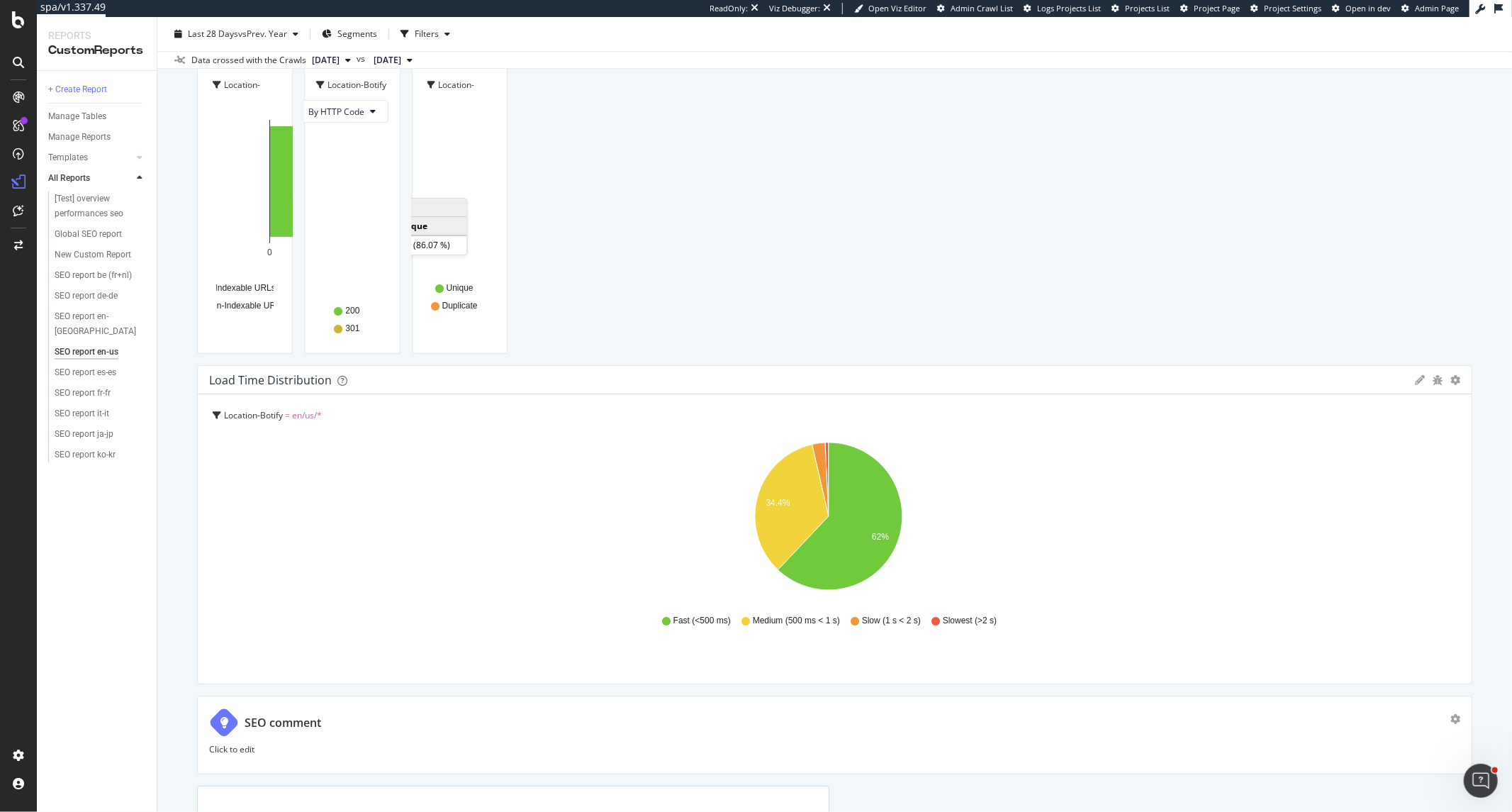
drag, startPoint x: 1458, startPoint y: 562, endPoint x: 865, endPoint y: 523, distance: 594.3
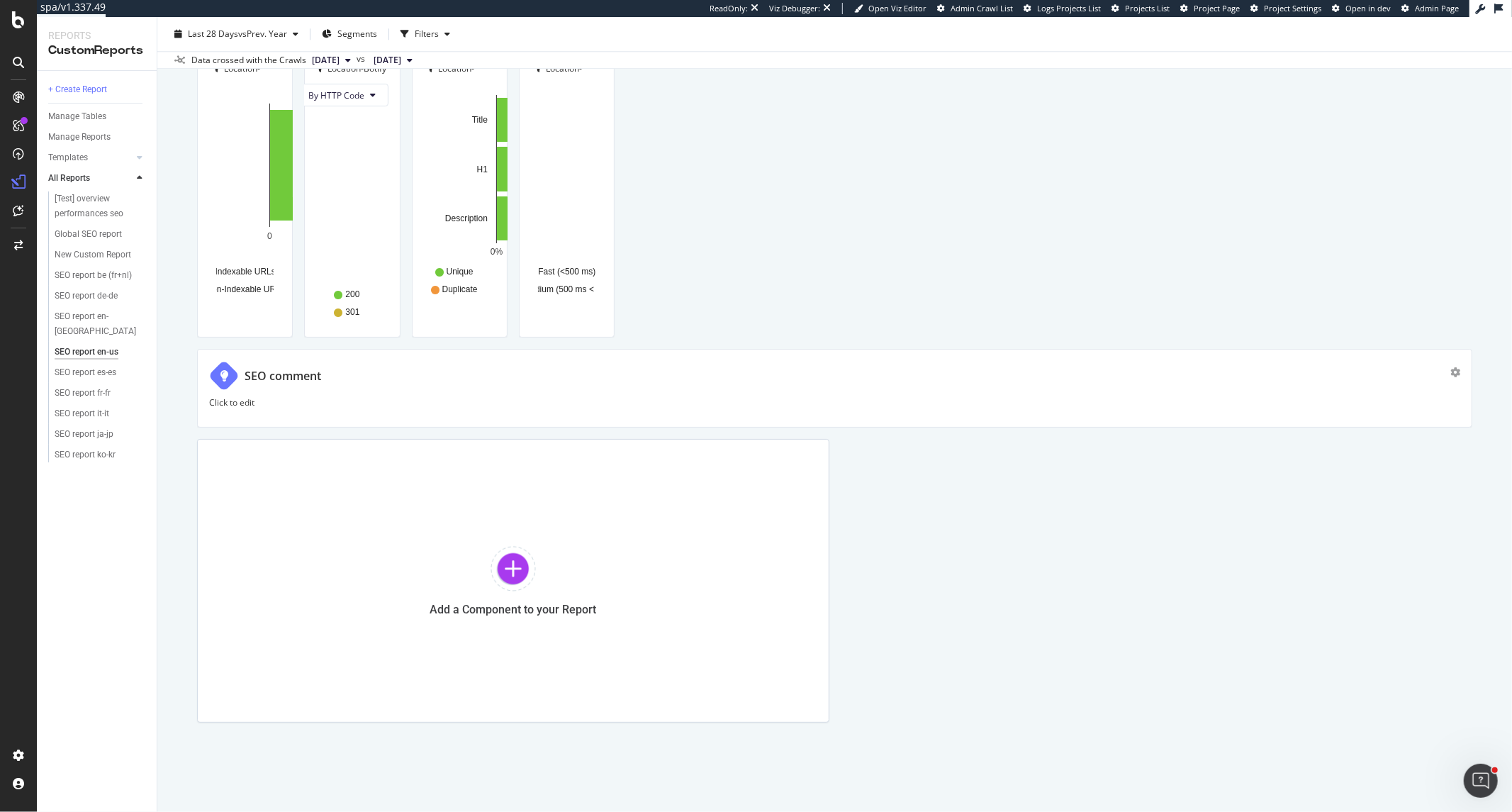
drag, startPoint x: 1456, startPoint y: 593, endPoint x: 886, endPoint y: 569, distance: 570.5
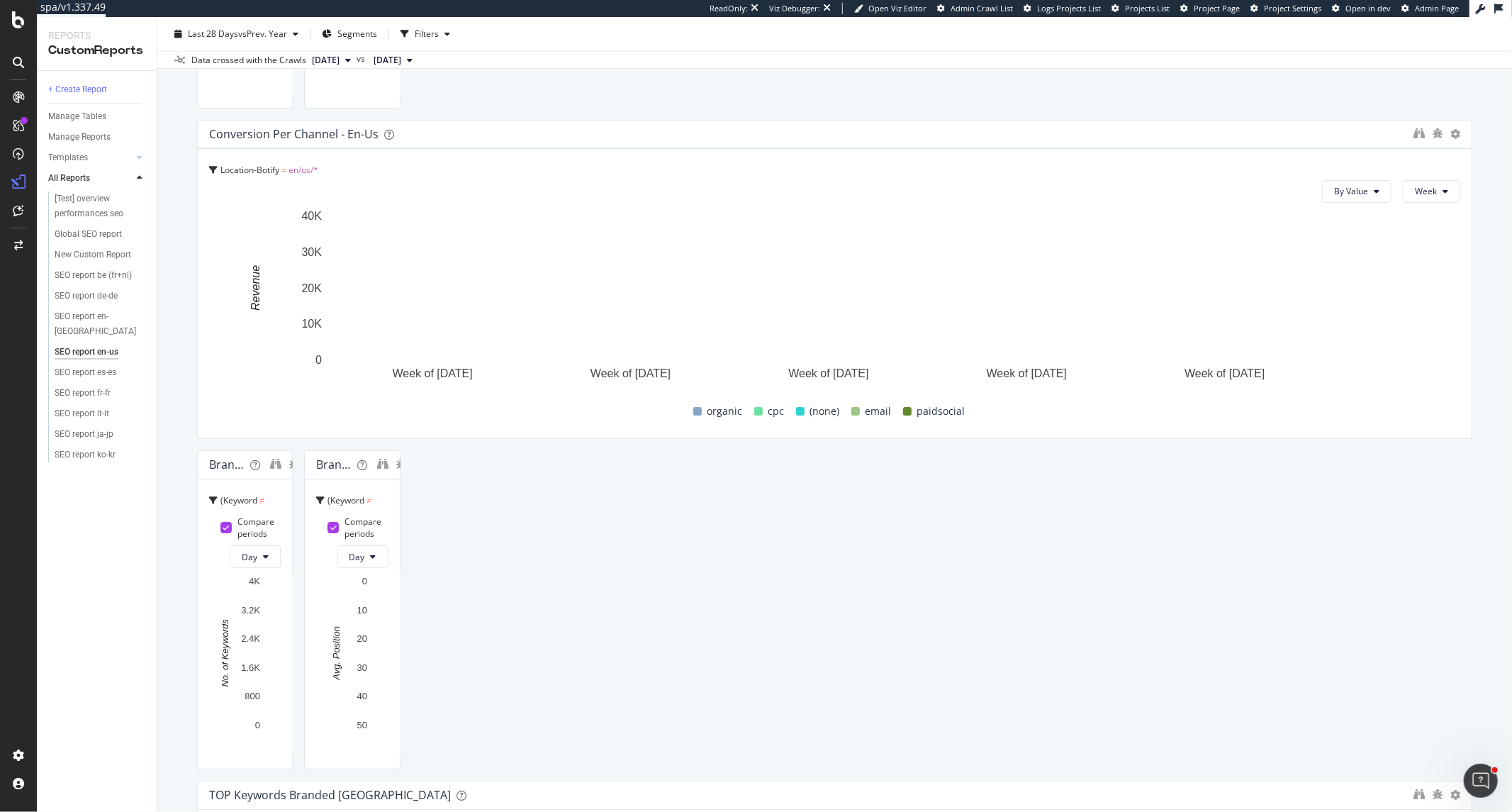
scroll to position [1181, 0]
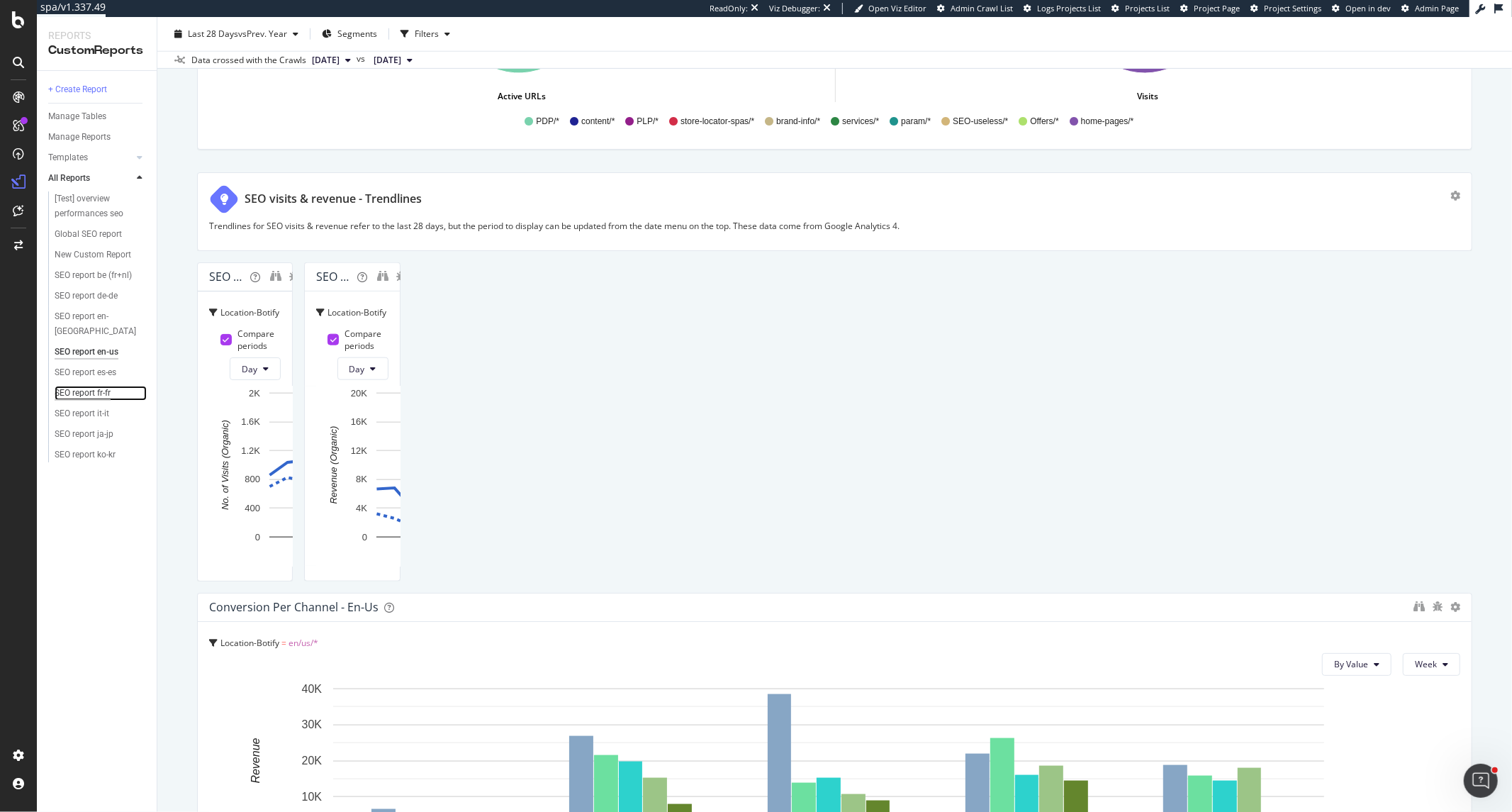
click at [104, 386] on div "SEO report fr-fr" at bounding box center [82, 394] width 56 height 15
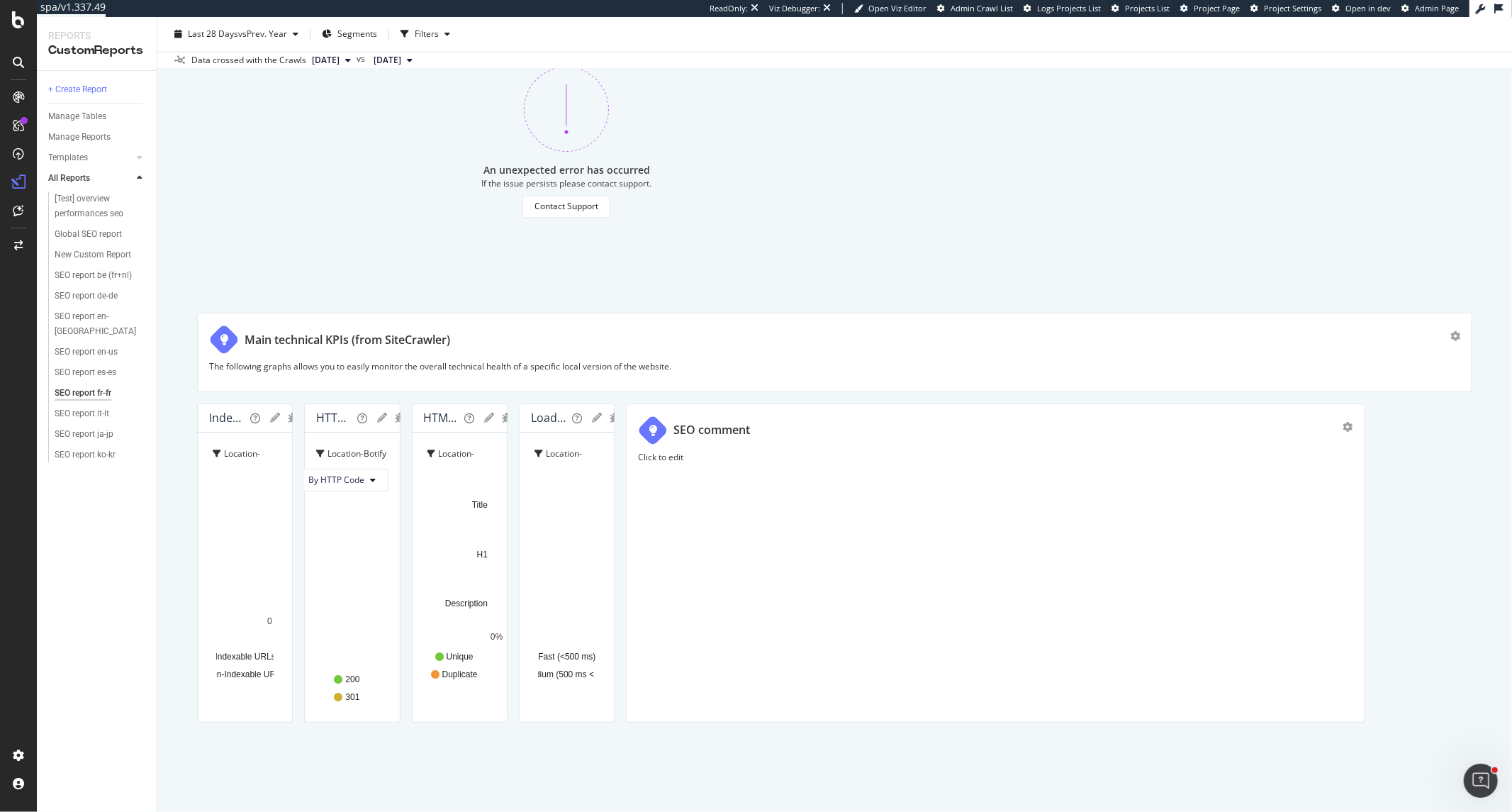
scroll to position [2836, 0]
drag, startPoint x: 782, startPoint y: 422, endPoint x: 715, endPoint y: 425, distance: 67.1
drag, startPoint x: 715, startPoint y: 425, endPoint x: 691, endPoint y: 427, distance: 24.1
click at [691, 301] on div "An unexpected error has occurred If the issue persists please contact support. …" at bounding box center [566, 142] width 739 height 319
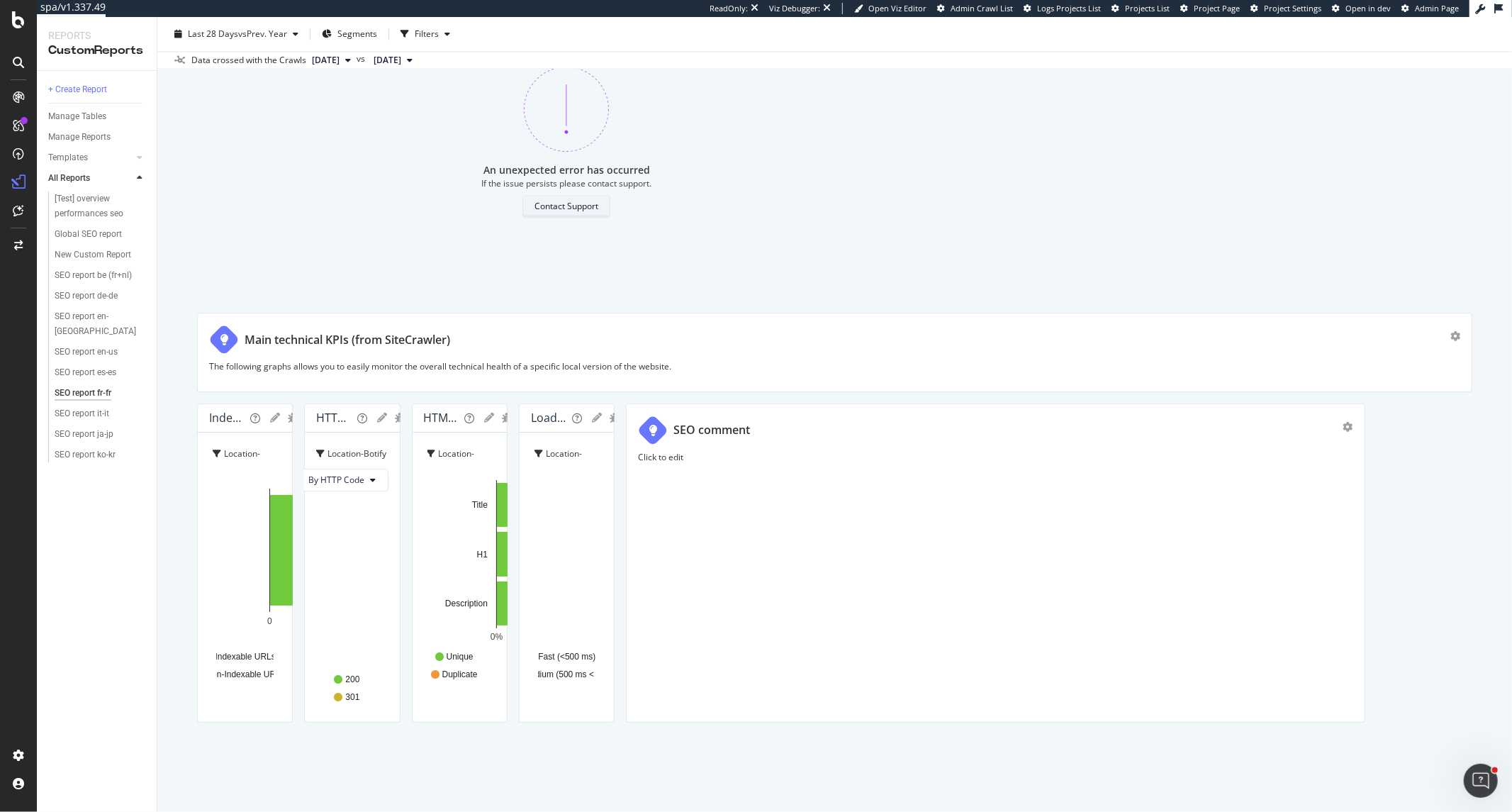
click at [597, 218] on button "Contact Support" at bounding box center [567, 207] width 88 height 23
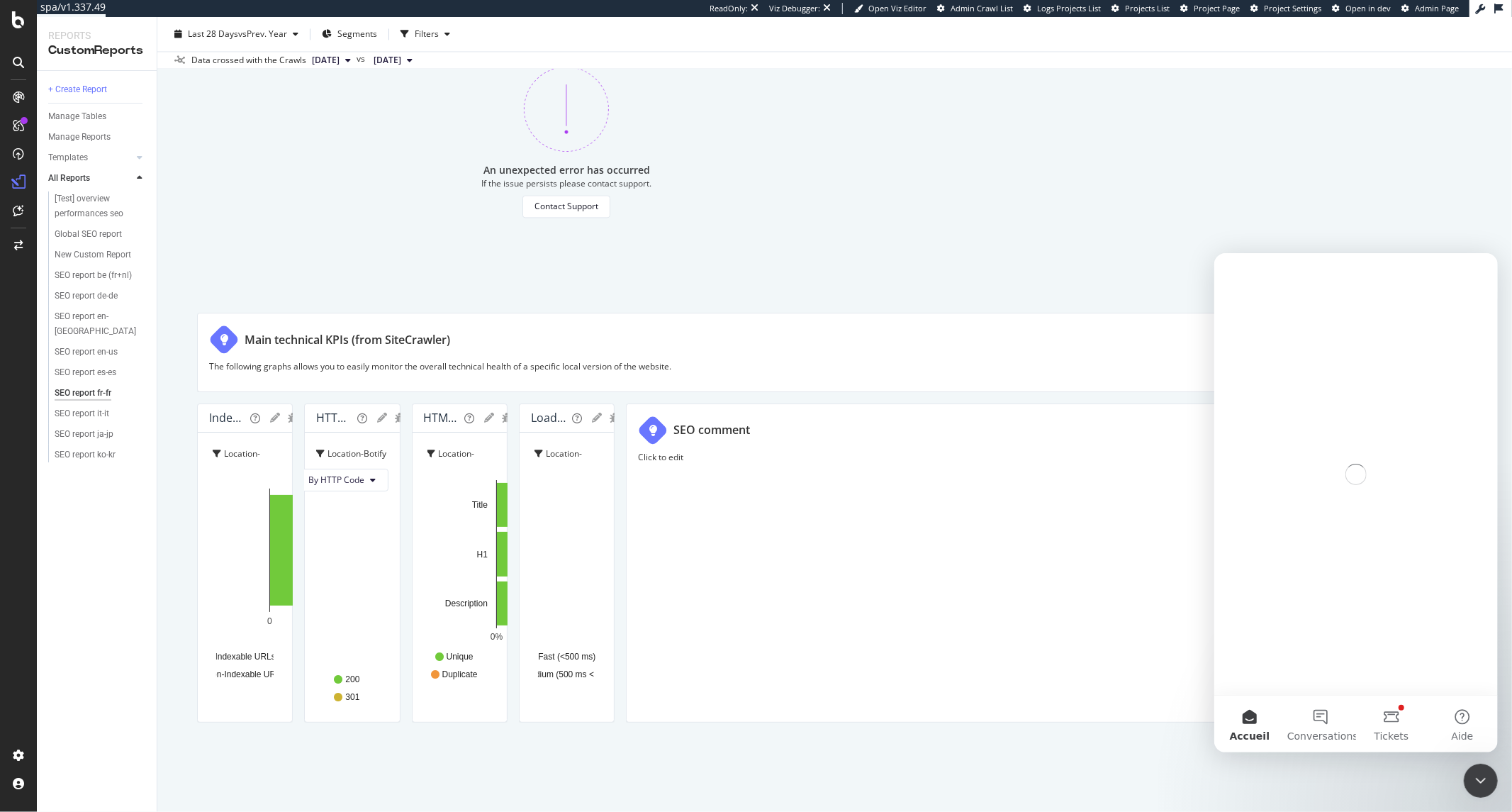
scroll to position [0, 0]
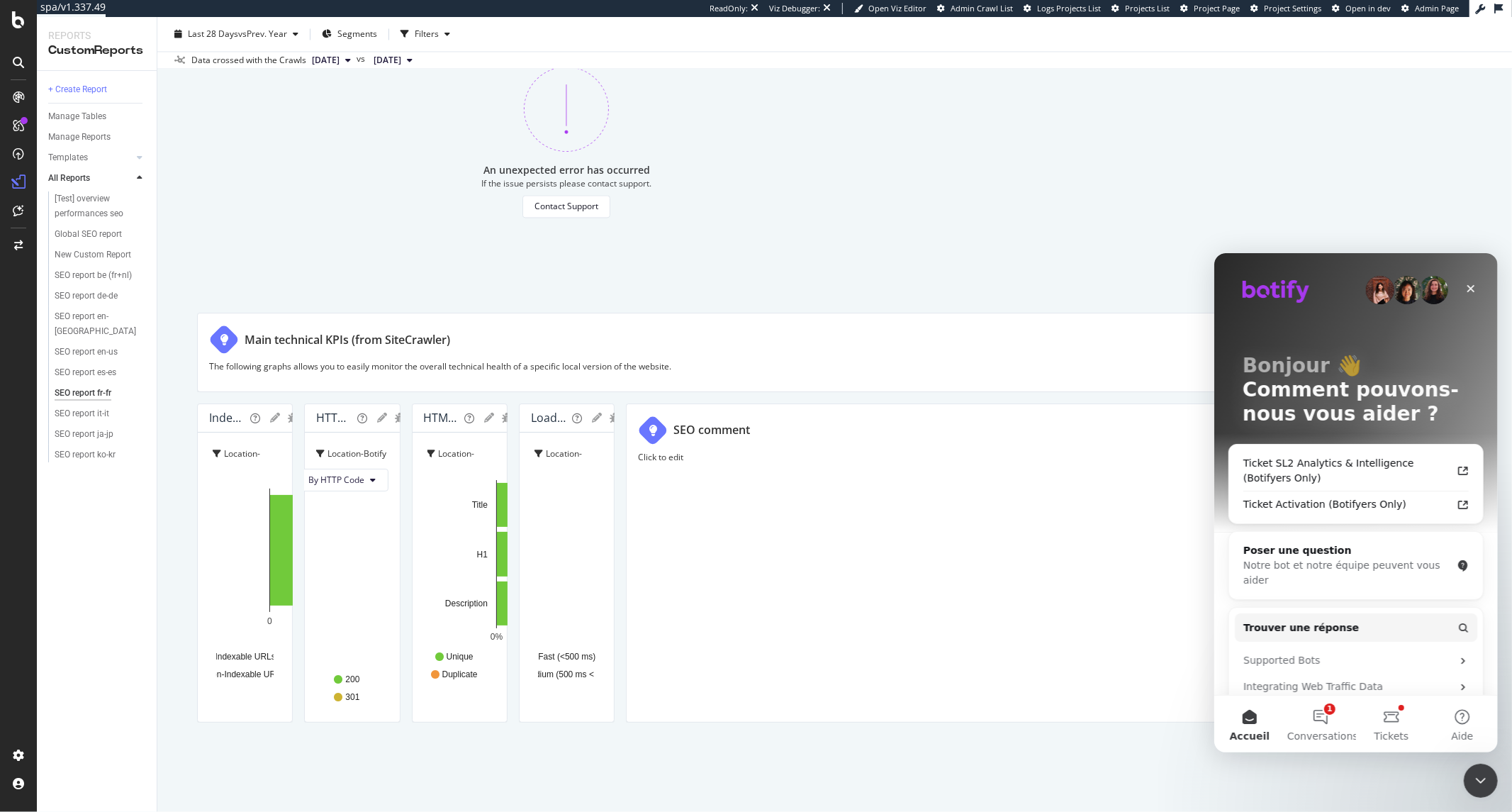
click at [824, 301] on div "An unexpected error has occurred If the issue persists please contact support. …" at bounding box center [566, 142] width 739 height 319
click at [1480, 782] on icon "Fermer le Messenger Intercom" at bounding box center [1478, 779] width 17 height 17
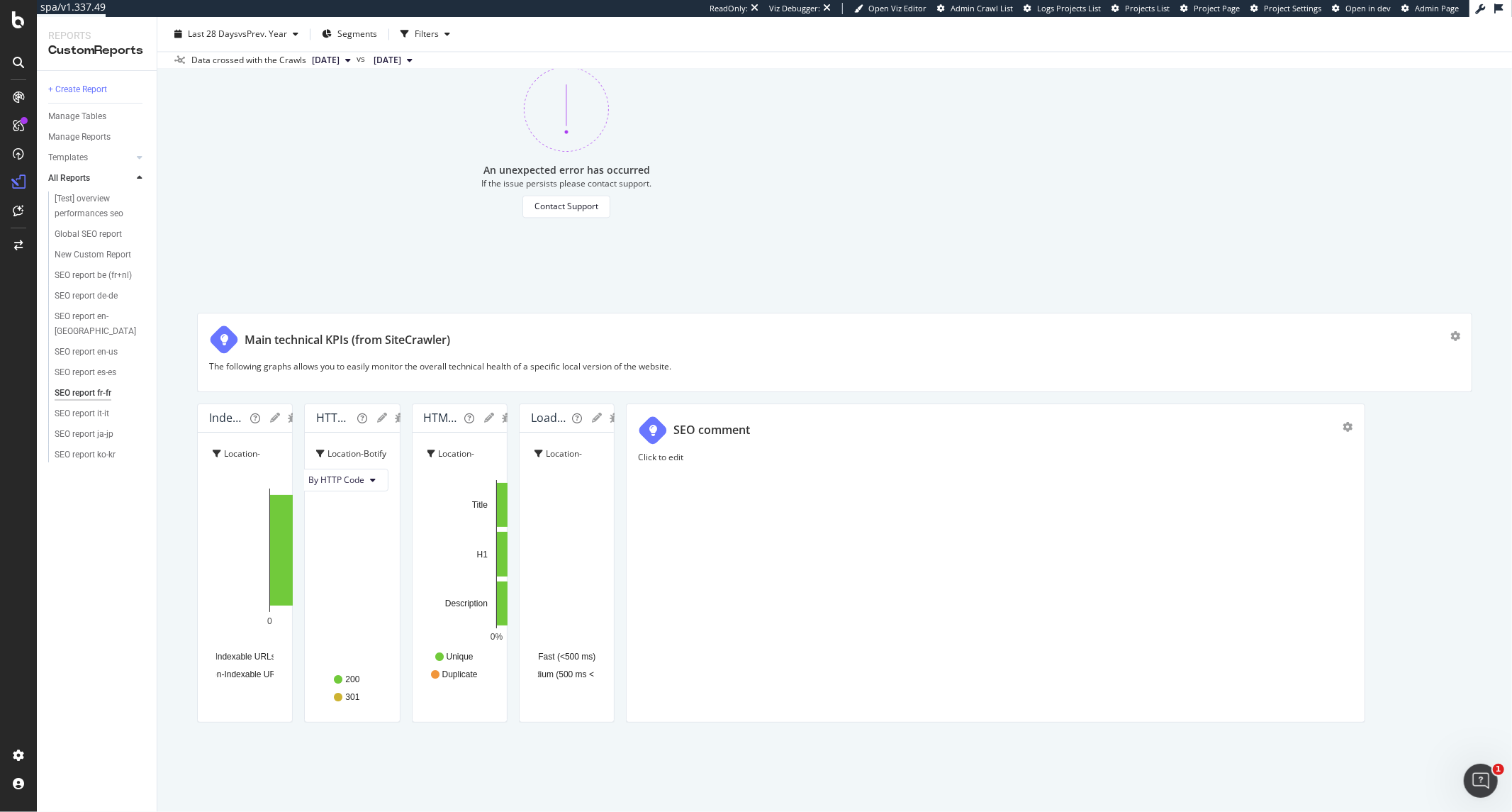
click at [645, 189] on div "If the issue persists please contact support." at bounding box center [566, 183] width 170 height 12
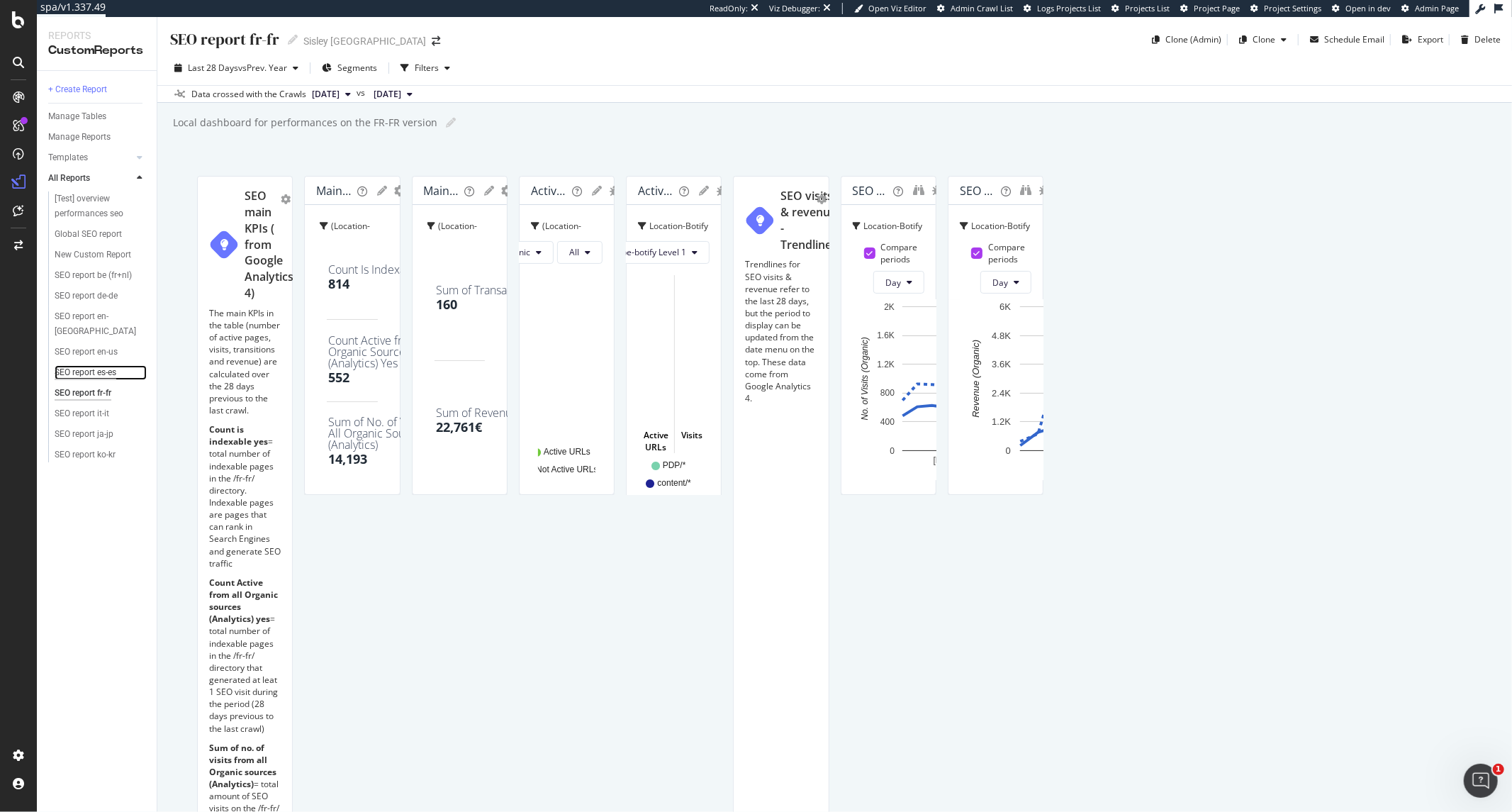
click at [107, 366] on div "SEO report es-es" at bounding box center [85, 373] width 62 height 15
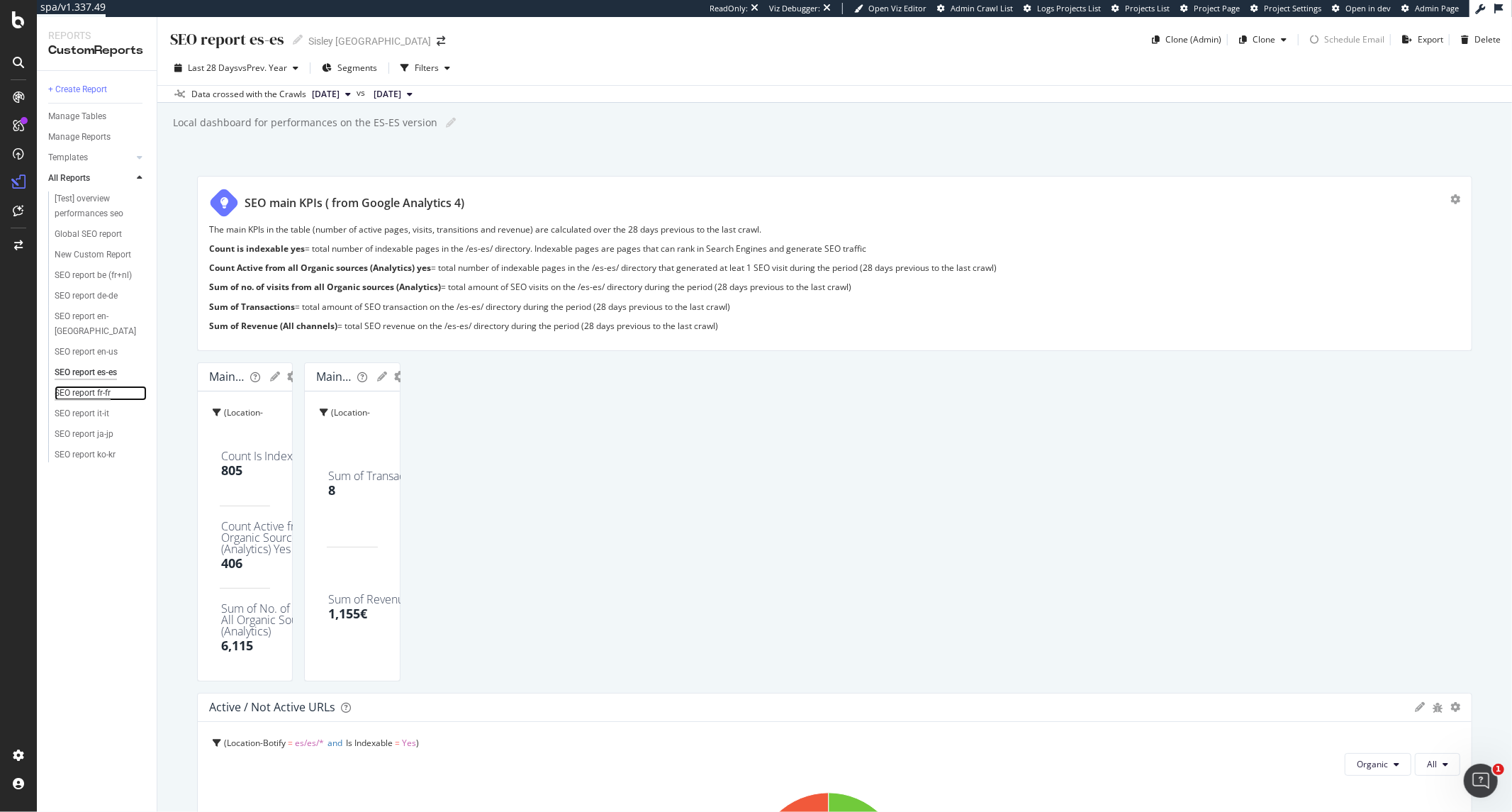
click at [96, 386] on div "SEO report fr-fr" at bounding box center [82, 394] width 56 height 15
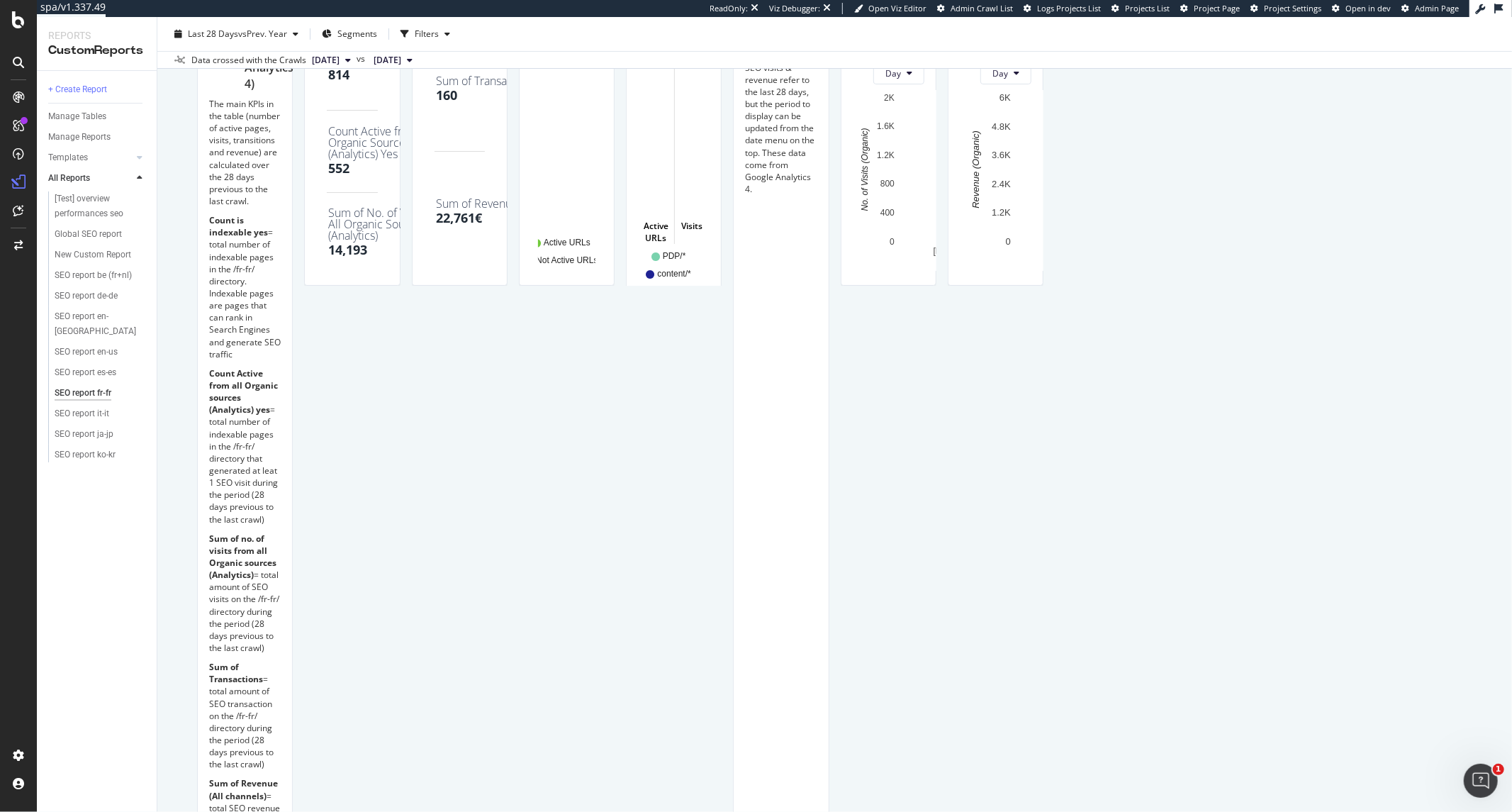
scroll to position [236, 0]
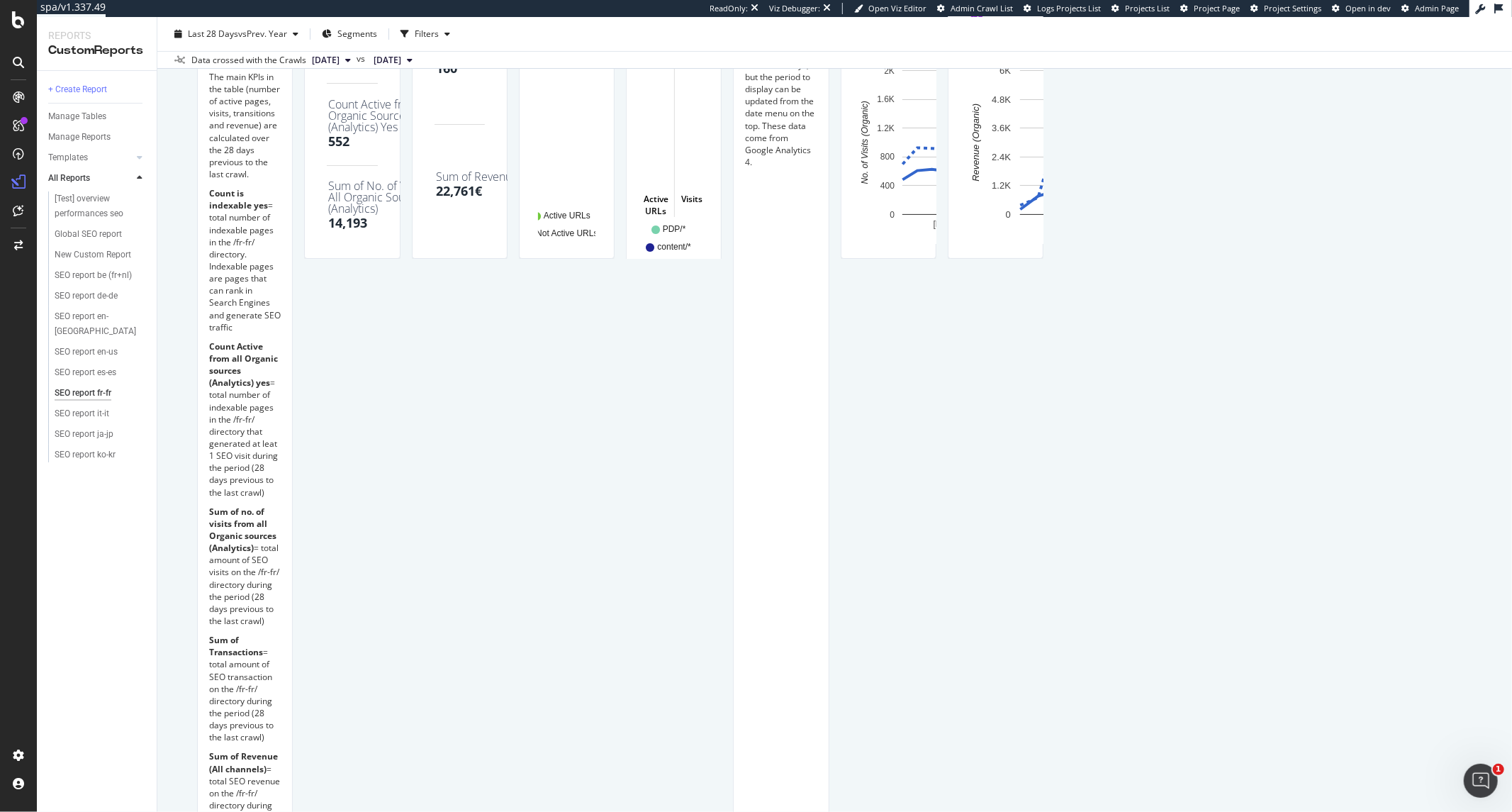
drag, startPoint x: 1350, startPoint y: 325, endPoint x: 1424, endPoint y: 325, distance: 74.0
click at [508, 259] on div "Main KPIs KPIs Table Edit KPIs Edit Filter Export as CSV Delete Add to Custom R…" at bounding box center [459, 99] width 96 height 319
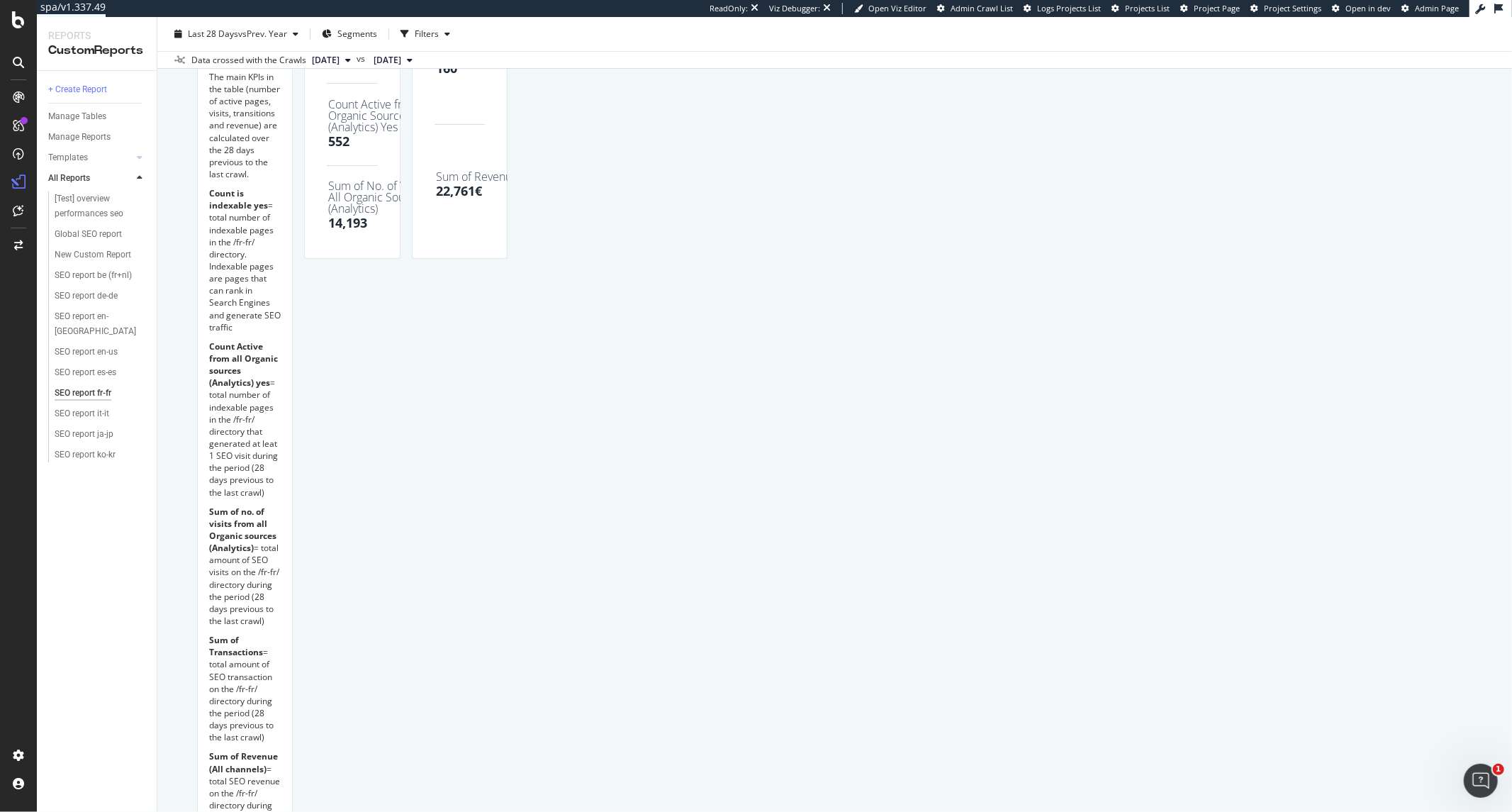
drag, startPoint x: 1352, startPoint y: 610, endPoint x: 1447, endPoint y: 604, distance: 95.2
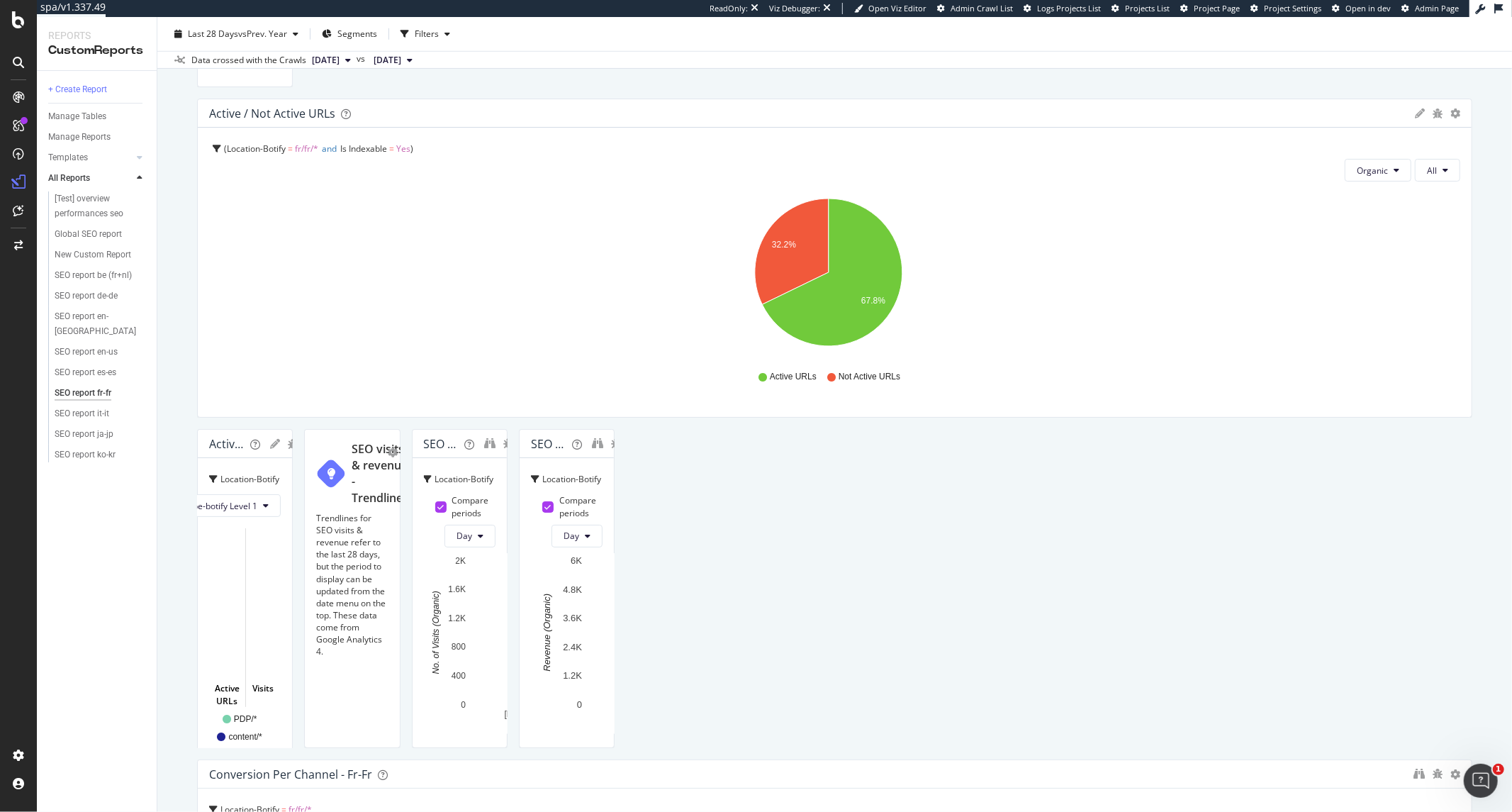
scroll to position [1024, 0]
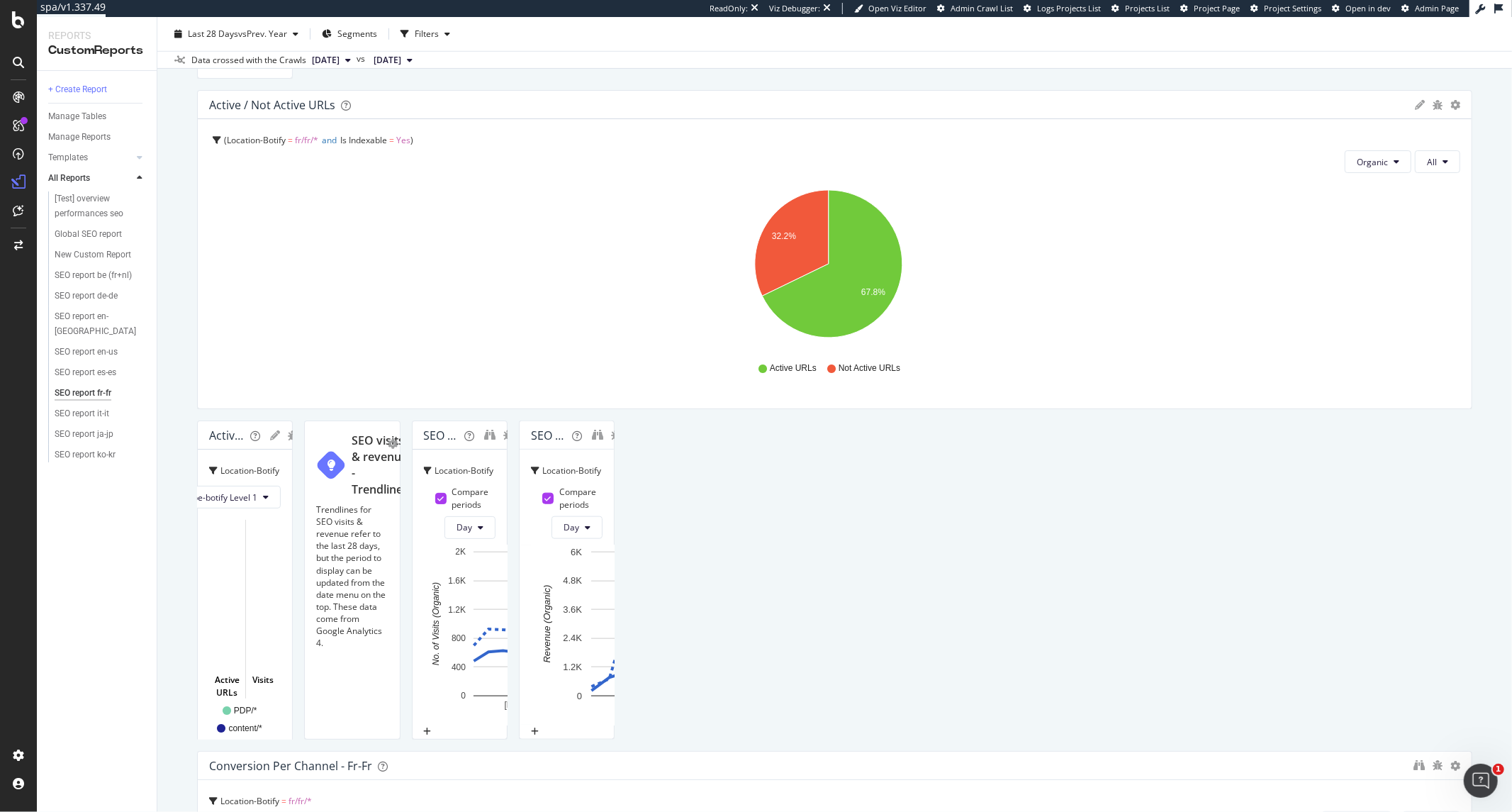
drag, startPoint x: 1351, startPoint y: 554, endPoint x: 1321, endPoint y: 554, distance: 30.0
click at [614, 554] on div "SEO revenue (from GA) versus previous period FR Location-Botify = fr/fr/* Compa…" at bounding box center [567, 580] width 96 height 319
drag, startPoint x: 713, startPoint y: 569, endPoint x: 759, endPoint y: 565, distance: 46.2
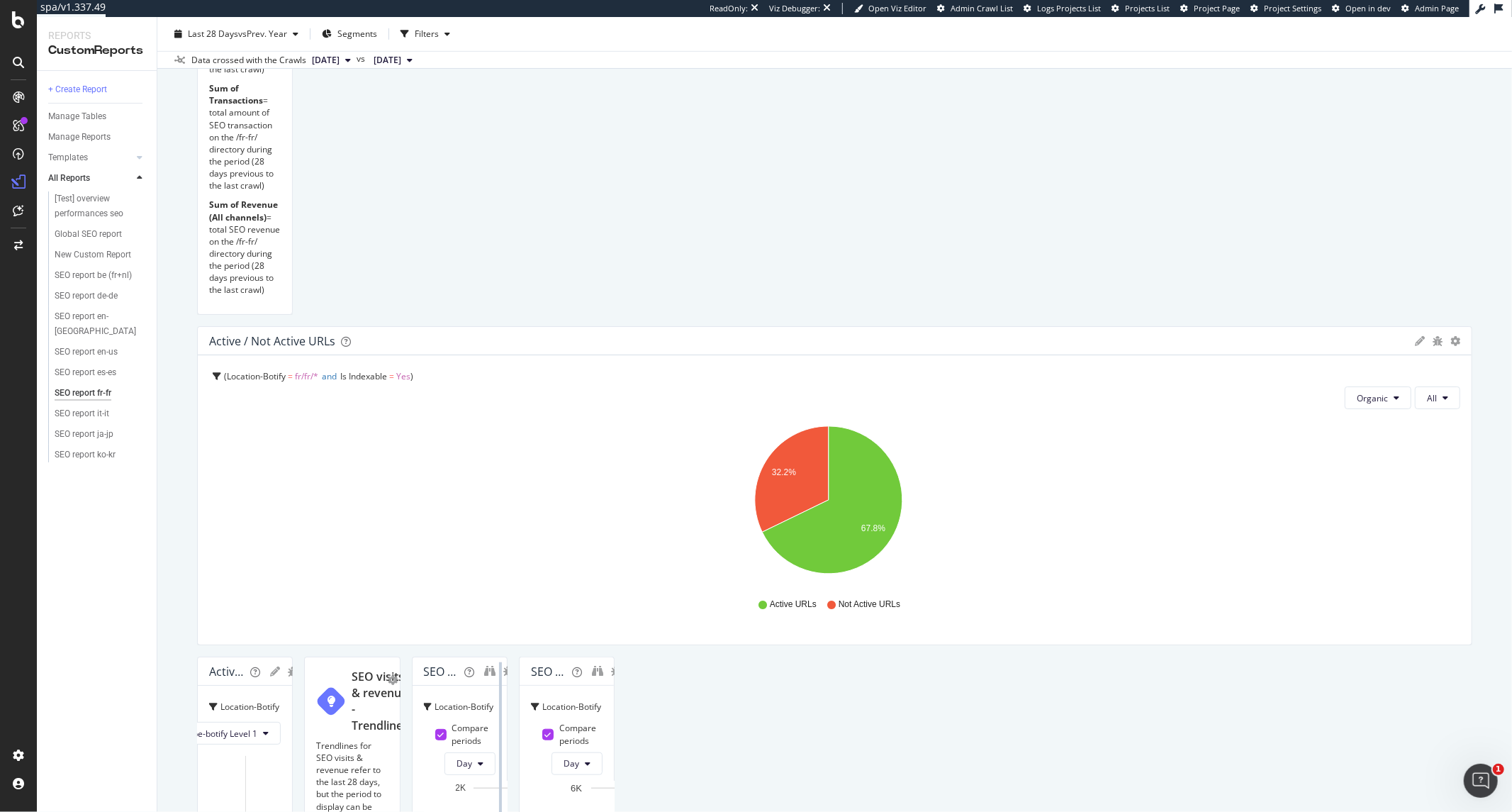
drag, startPoint x: 714, startPoint y: 708, endPoint x: 818, endPoint y: 704, distance: 104.1
click at [508, 704] on div at bounding box center [500, 817] width 14 height 319
drag, startPoint x: 1458, startPoint y: 715, endPoint x: 1398, endPoint y: 715, distance: 60.0
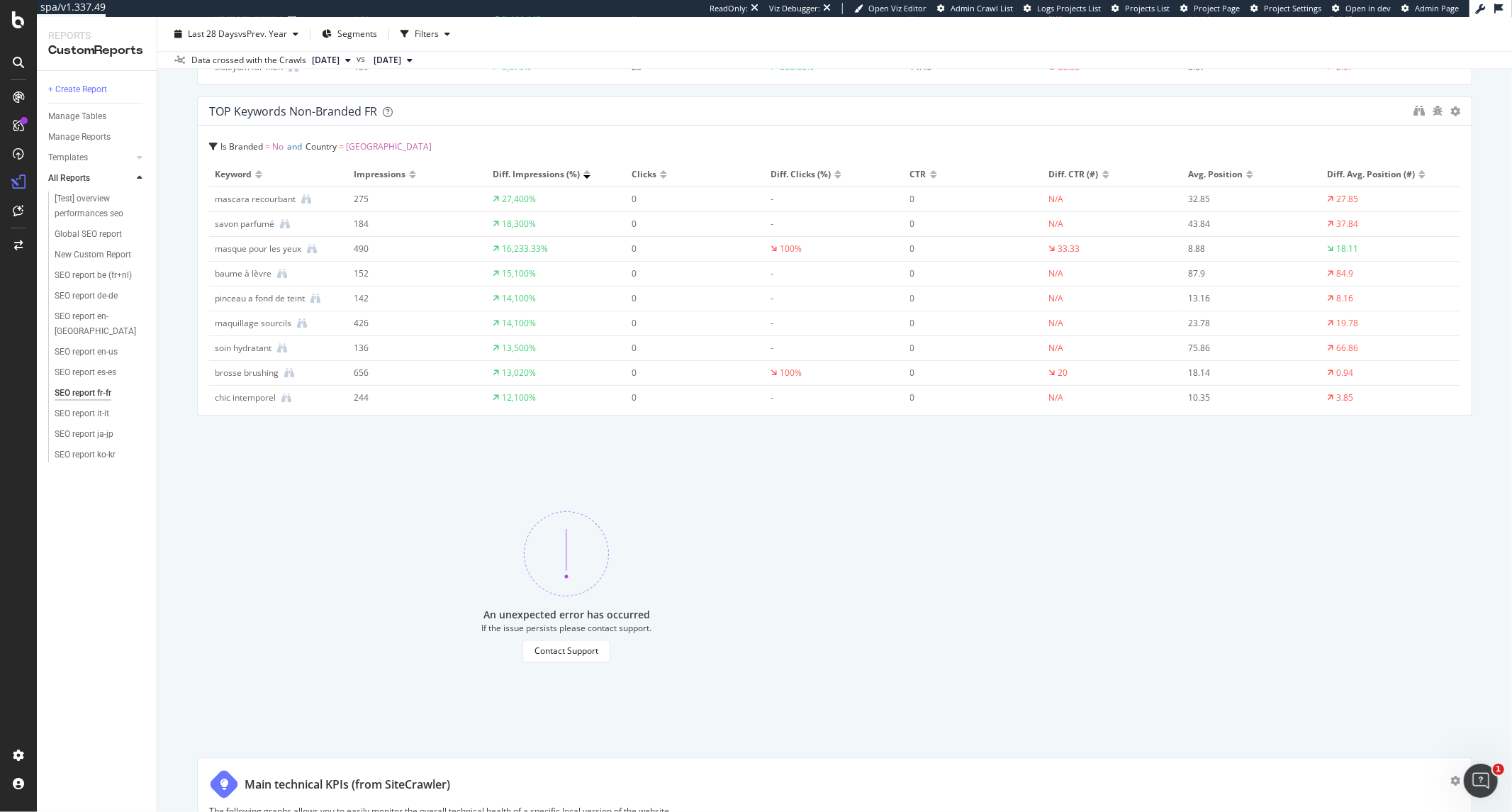
scroll to position [2757, 0]
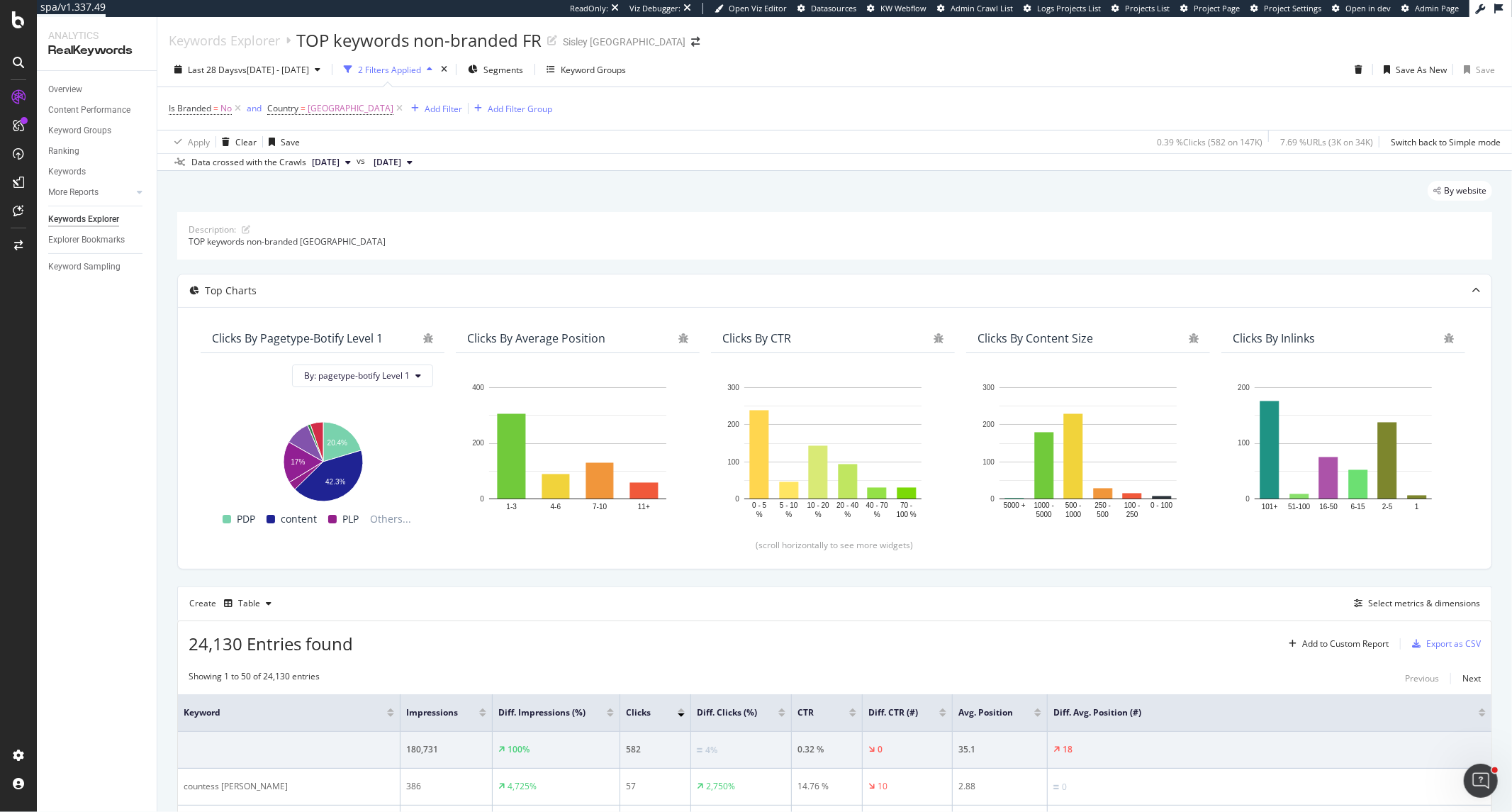
scroll to position [321, 0]
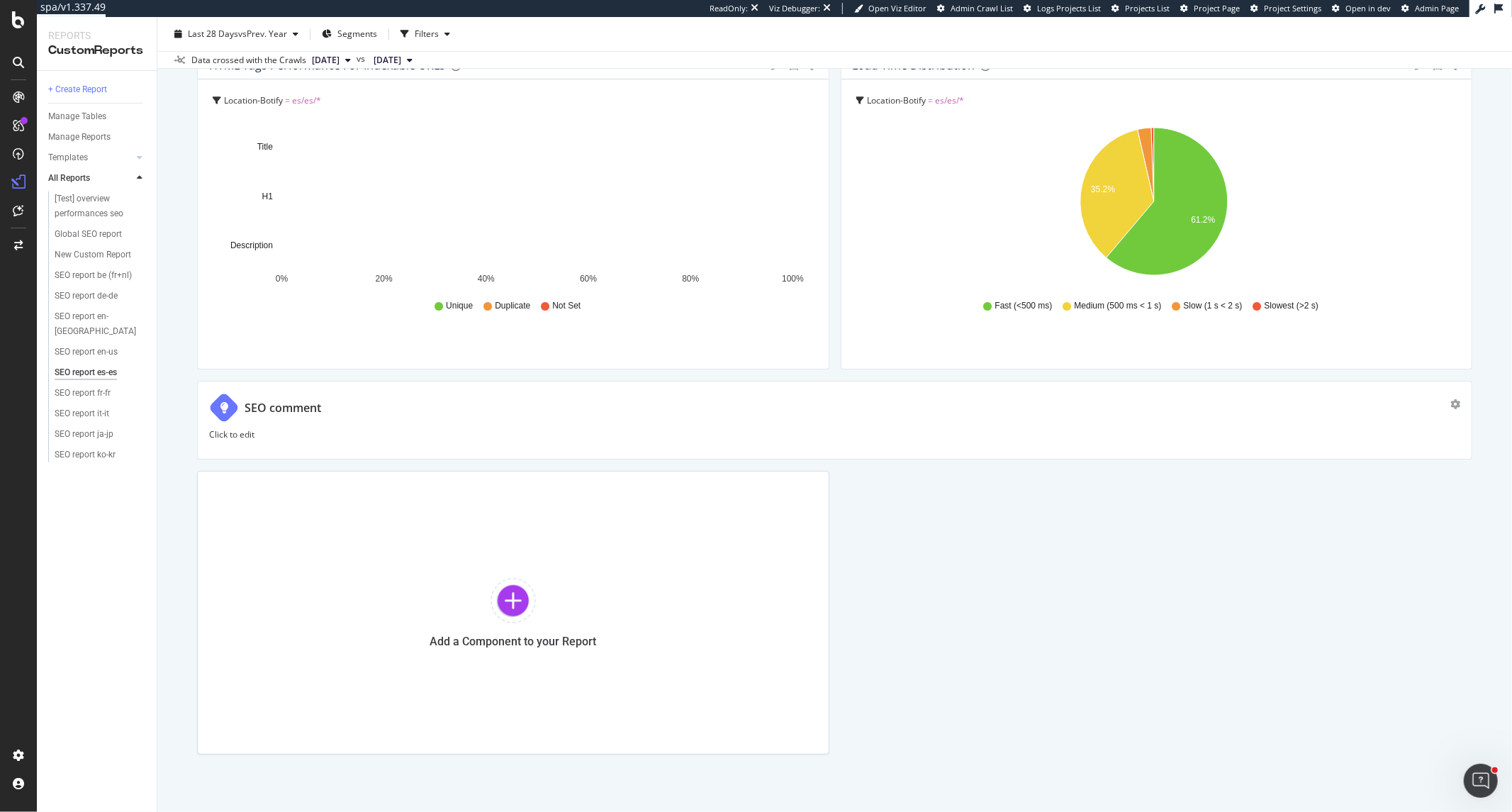
scroll to position [3498, 0]
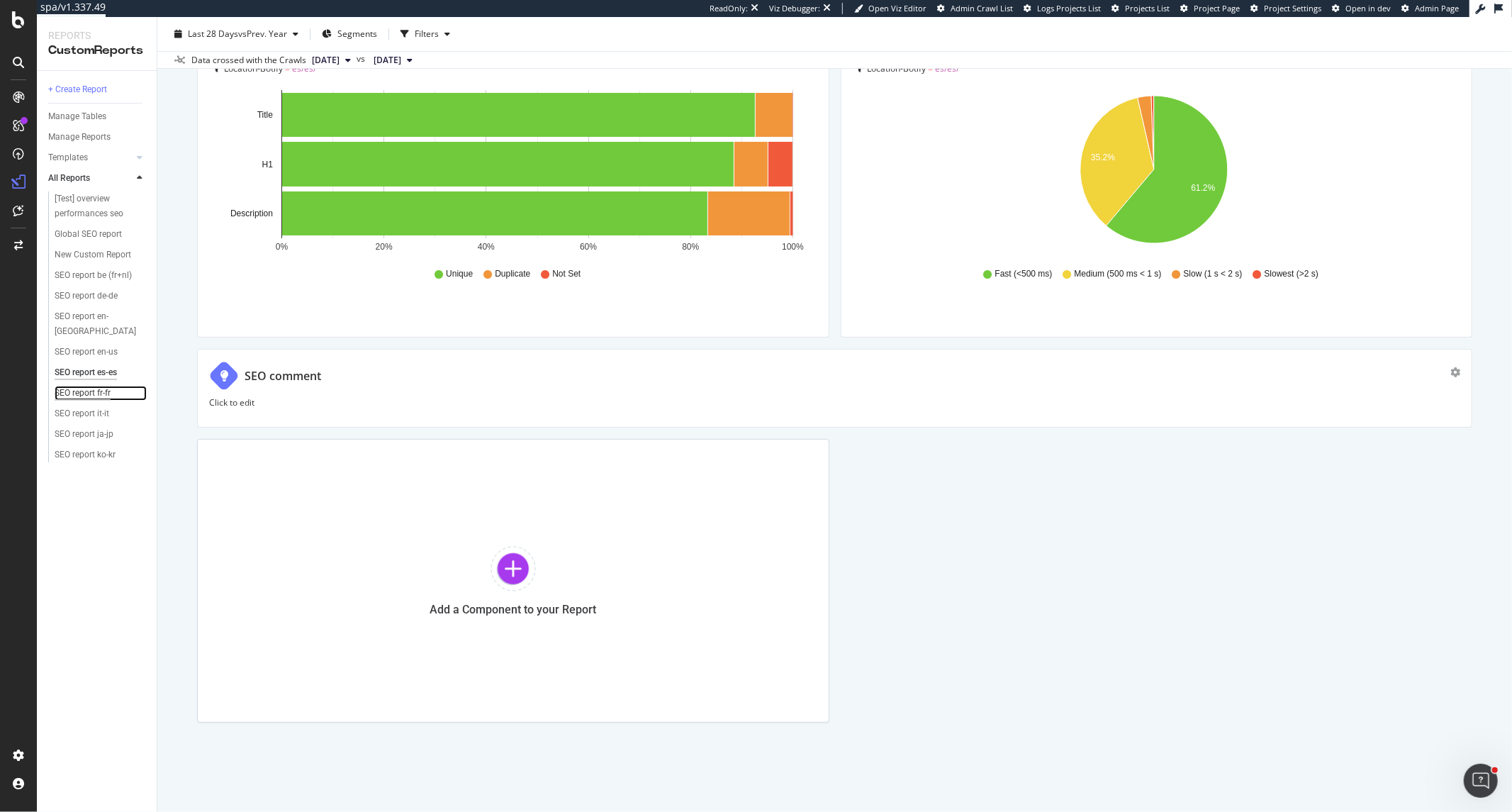
click at [99, 386] on div "SEO report fr-fr" at bounding box center [82, 394] width 56 height 15
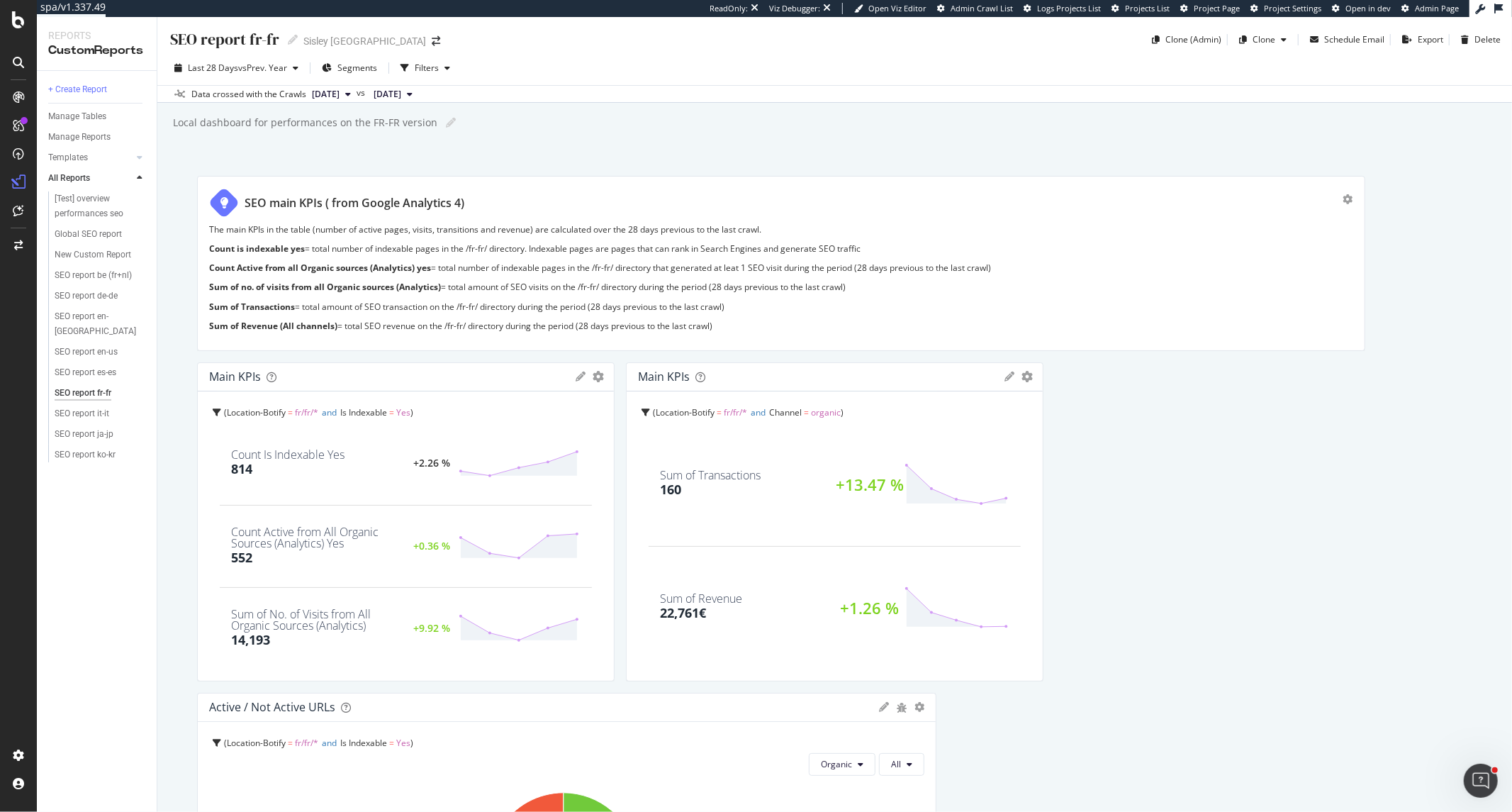
drag, startPoint x: 924, startPoint y: 355, endPoint x: 1402, endPoint y: 356, distance: 478.0
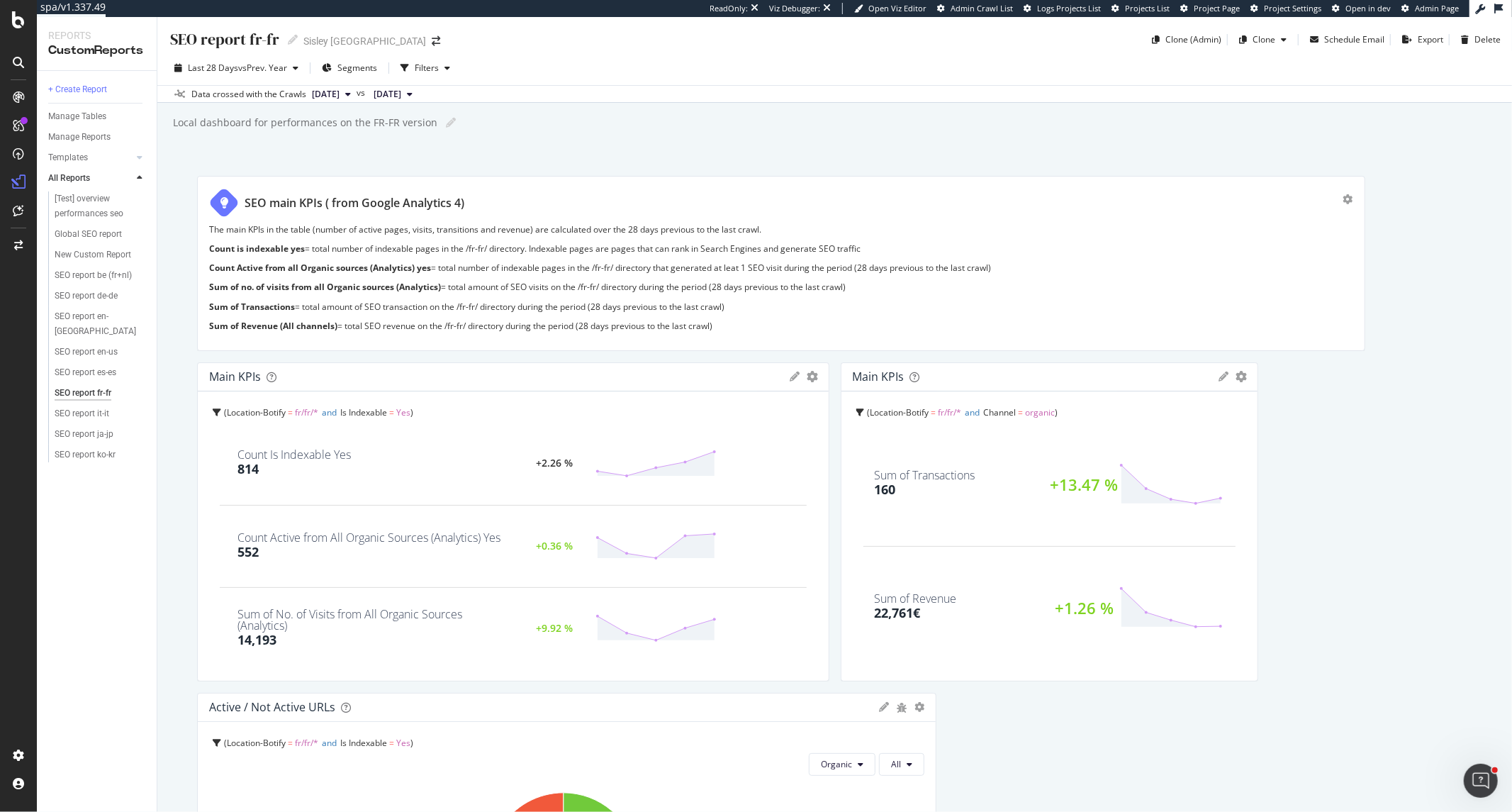
drag, startPoint x: 608, startPoint y: 471, endPoint x: 796, endPoint y: 470, distance: 188.0
click at [796, 470] on div "Main KPIs KPIs Table Edit KPIs Edit Filter Export as CSV Delete Add to Custom R…" at bounding box center [513, 522] width 632 height 319
drag, startPoint x: 820, startPoint y: 509, endPoint x: 793, endPoint y: 512, distance: 27.2
click at [793, 512] on div "Main KPIs KPIs Table Edit KPIs Edit Filter Export as CSV Delete Add to Custom R…" at bounding box center [513, 522] width 632 height 319
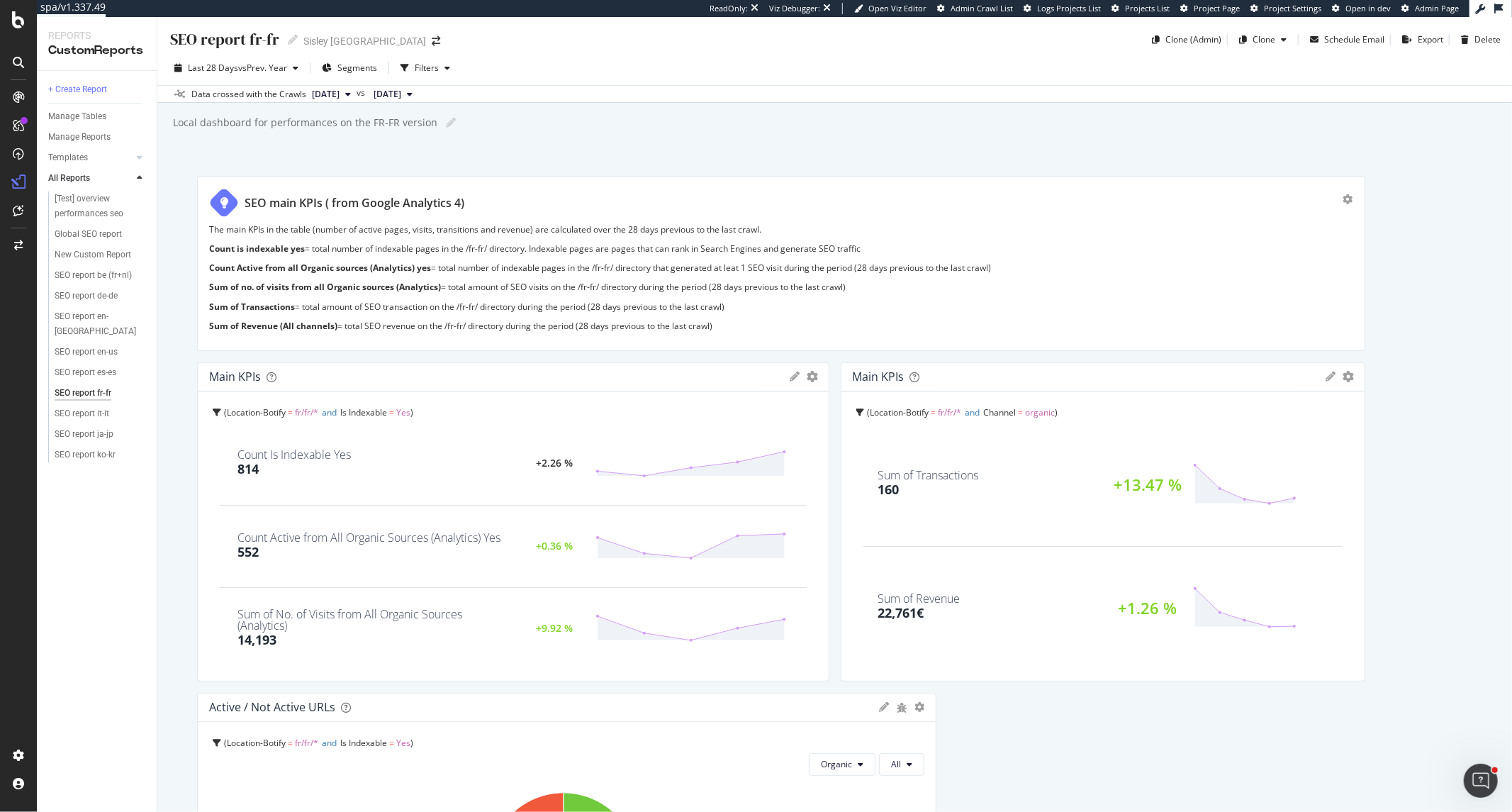
drag, startPoint x: 1246, startPoint y: 499, endPoint x: 1365, endPoint y: 494, distance: 119.1
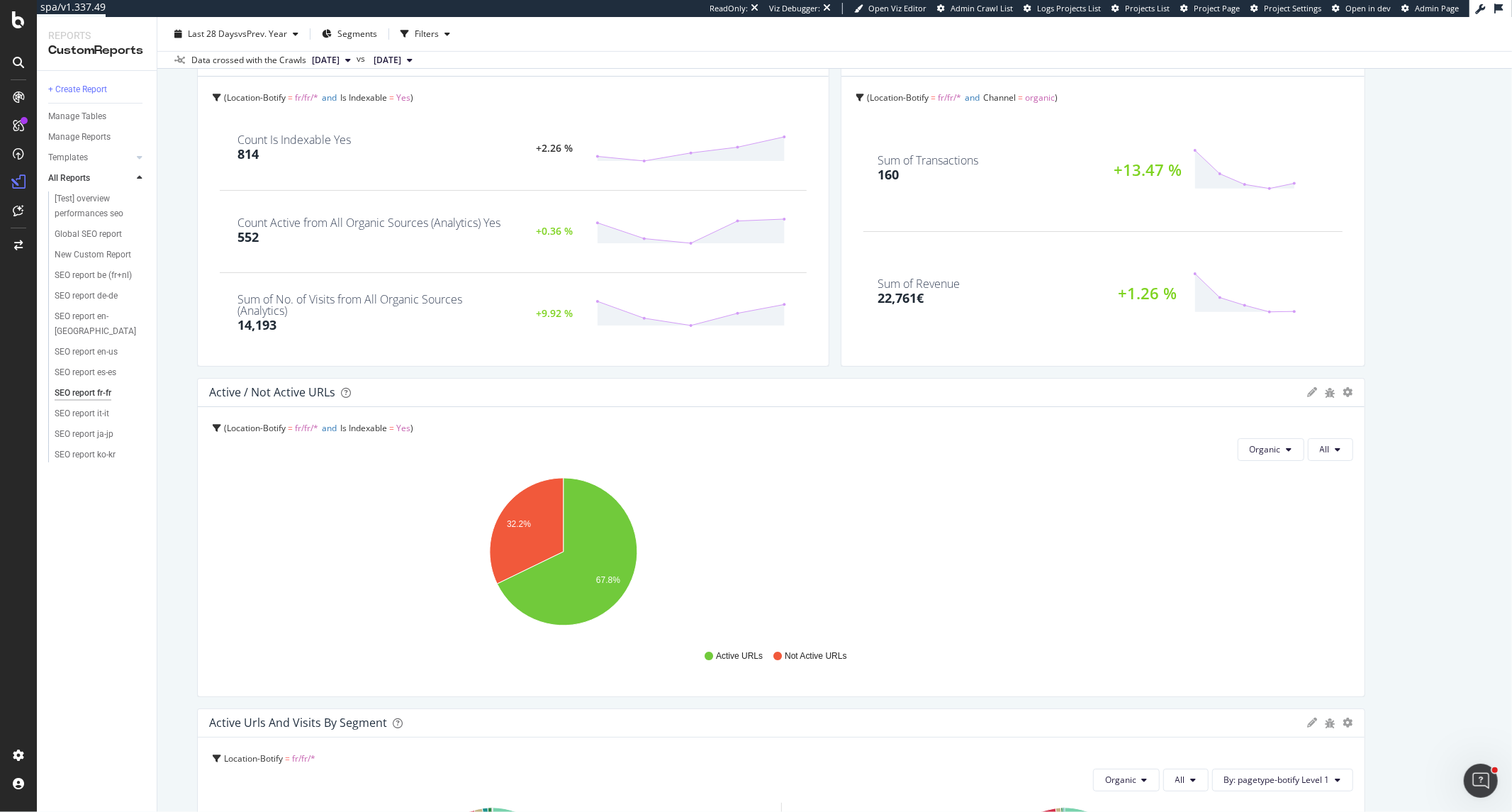
drag, startPoint x: 929, startPoint y: 494, endPoint x: 1355, endPoint y: 483, distance: 426.1
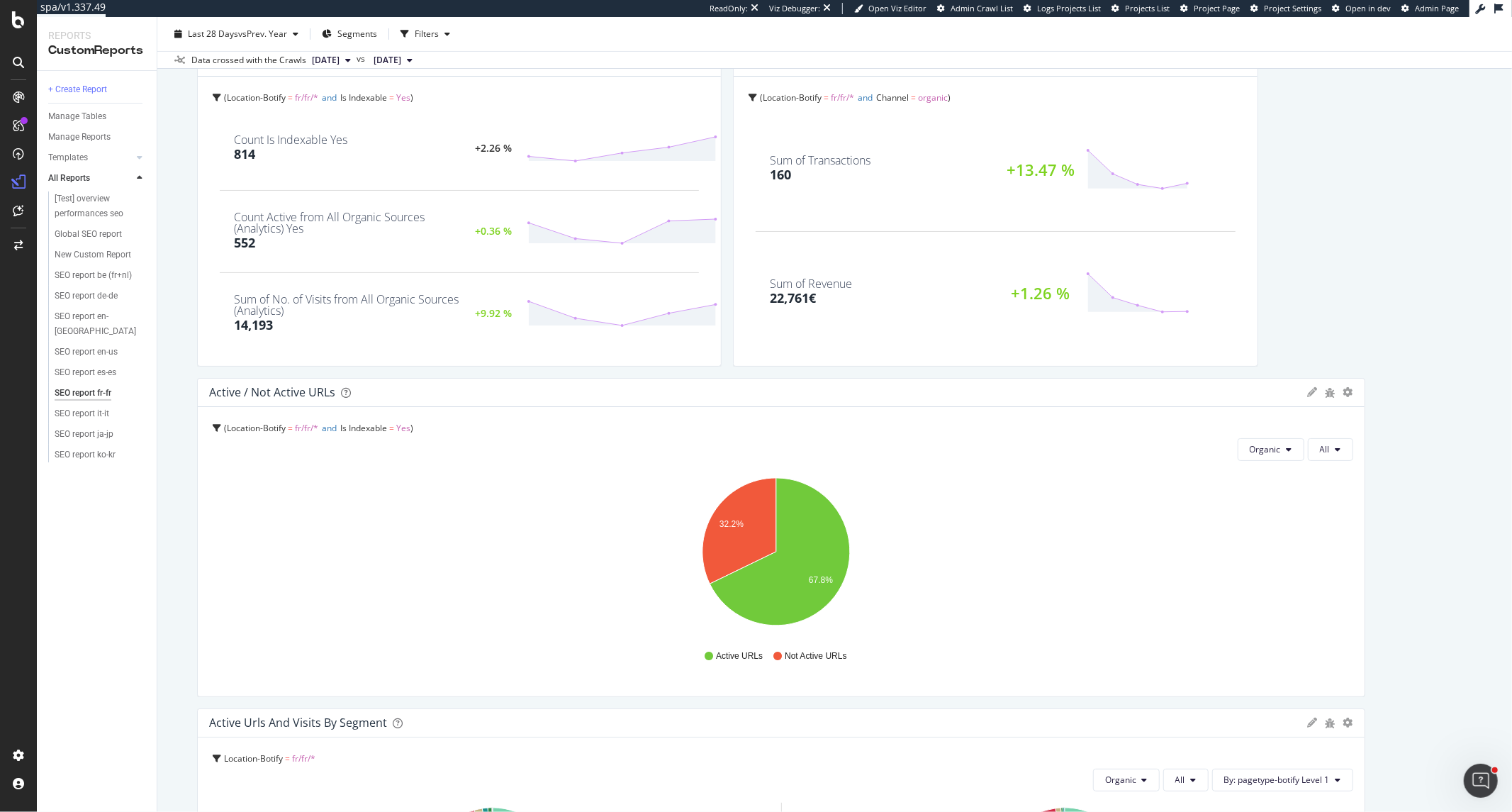
drag, startPoint x: 822, startPoint y: 243, endPoint x: 759, endPoint y: 245, distance: 63.0
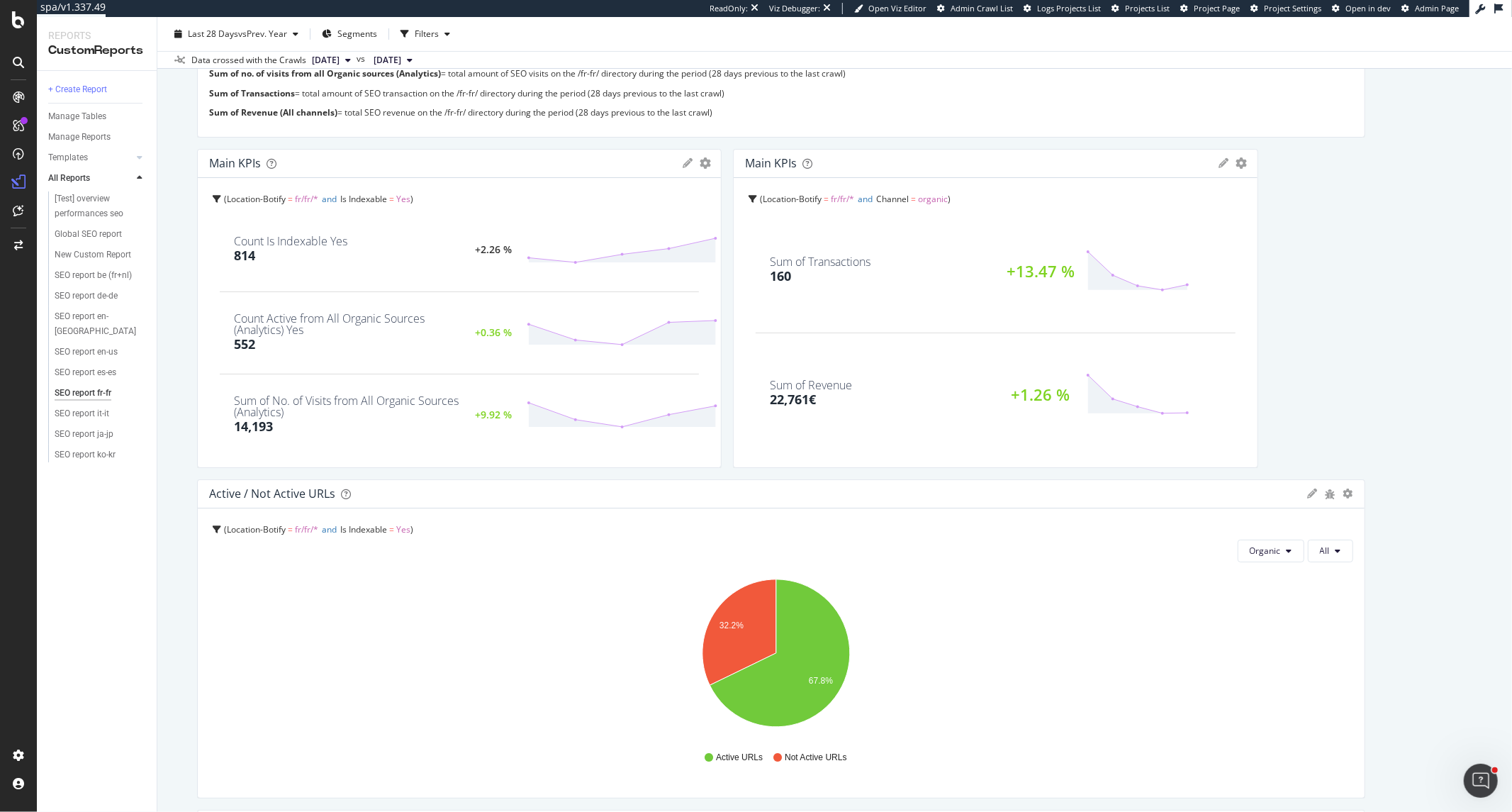
scroll to position [0, 0]
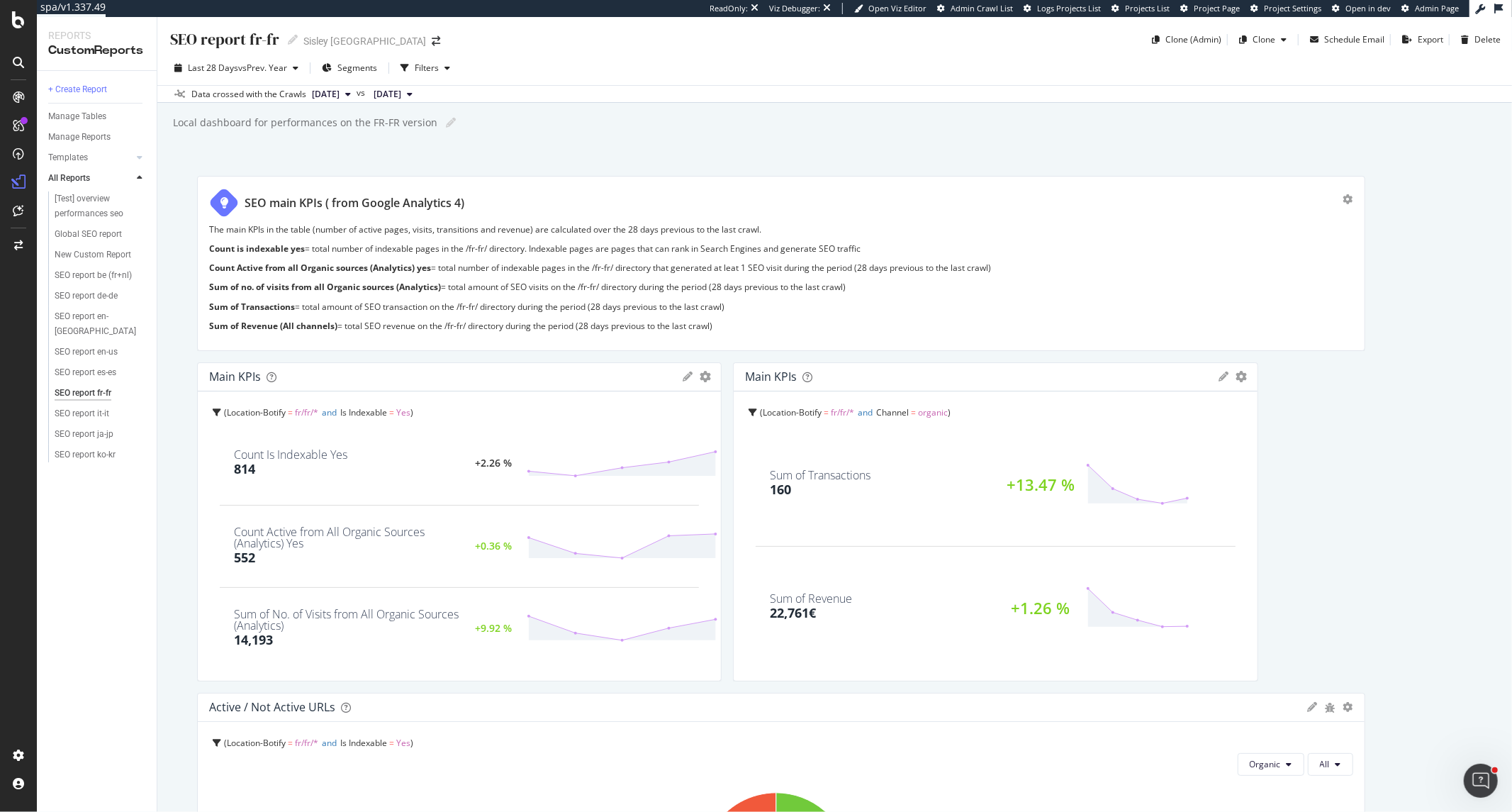
drag, startPoint x: 714, startPoint y: 428, endPoint x: 759, endPoint y: 428, distance: 45.0
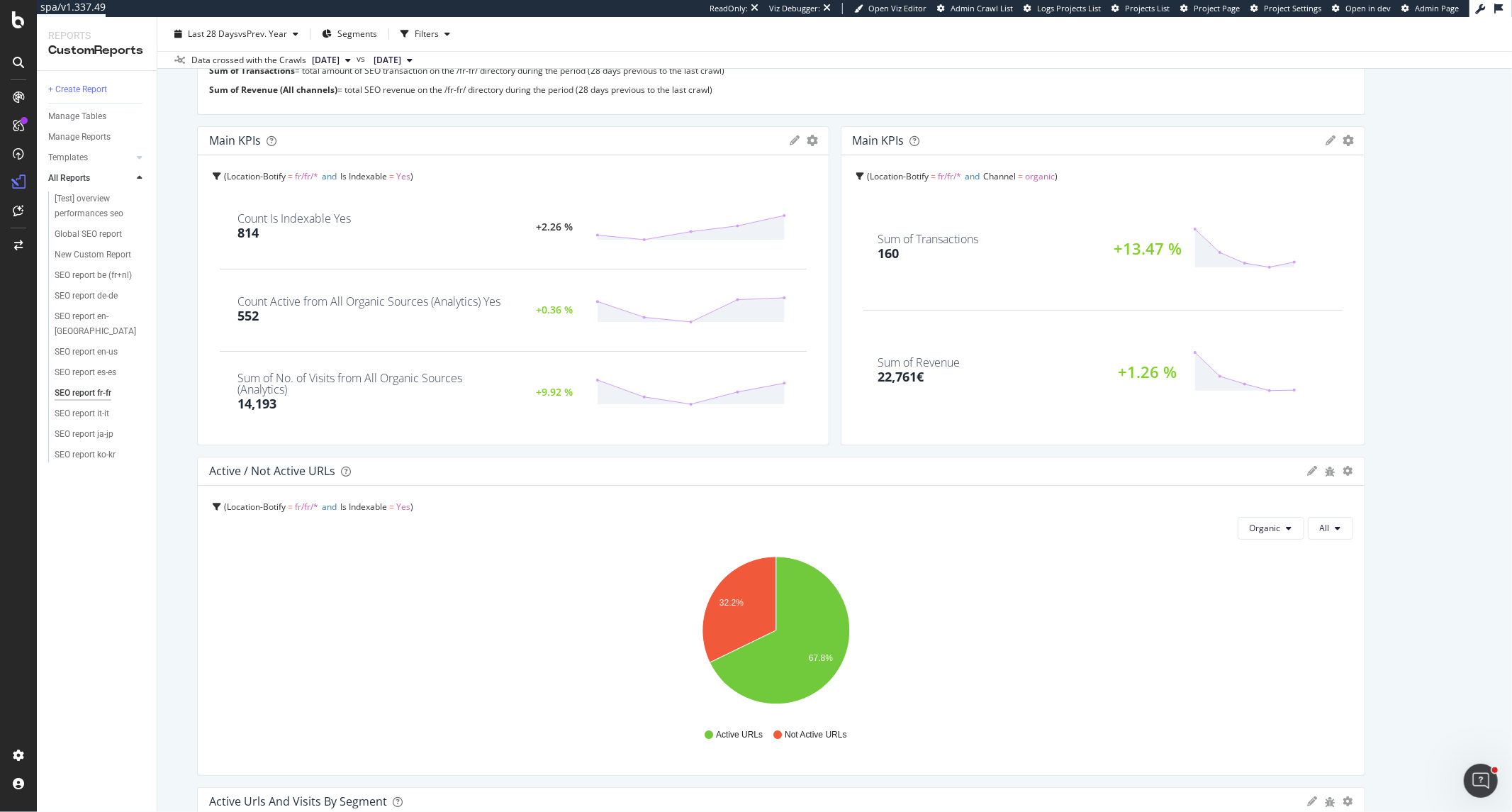
drag, startPoint x: 716, startPoint y: 260, endPoint x: 789, endPoint y: 260, distance: 73.0
click at [789, 260] on div "Main KPIs KPIs Table Edit KPIs Edit Filter Export as CSV Delete Add to Custom R…" at bounding box center [513, 286] width 632 height 319
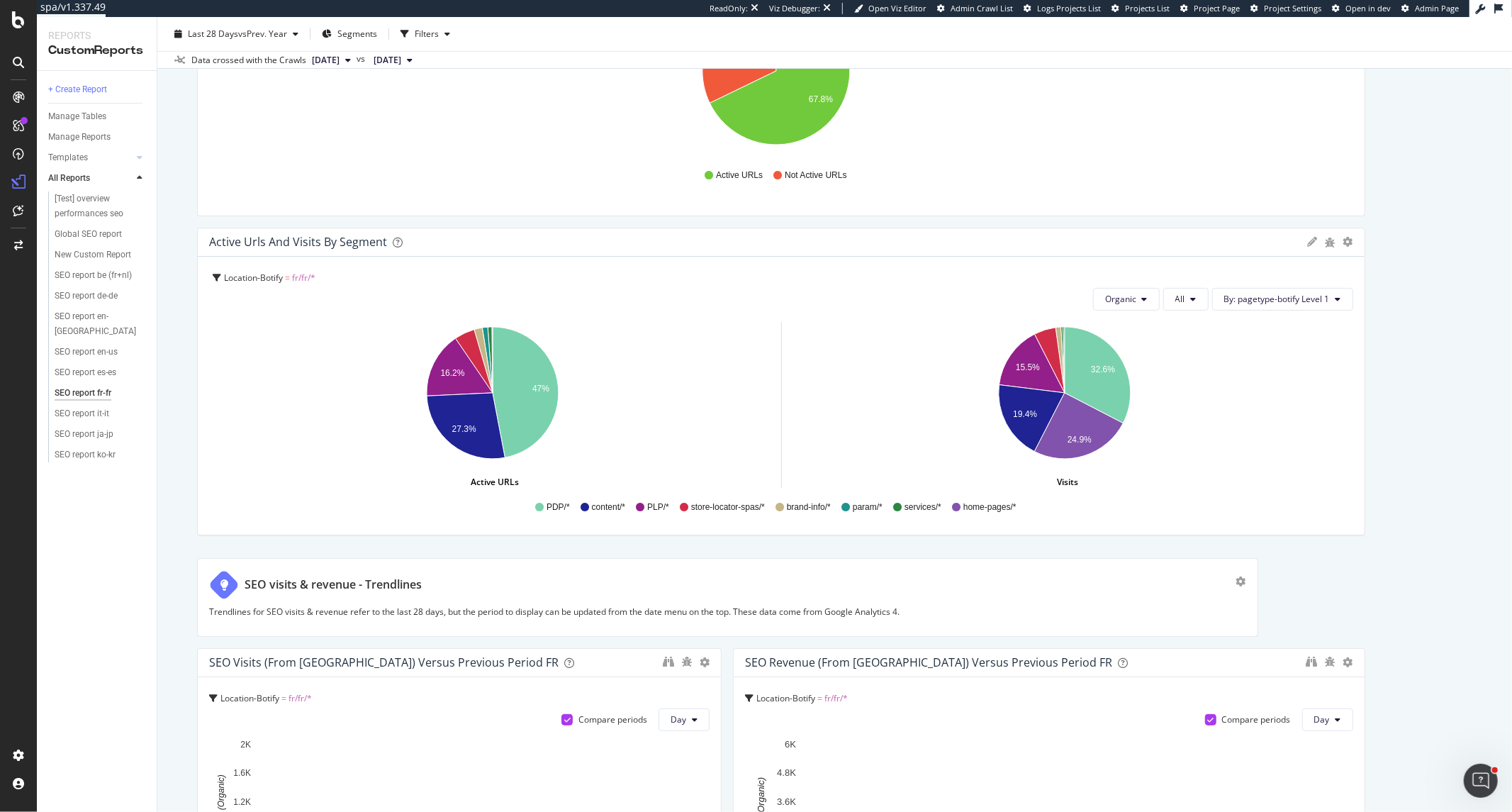
scroll to position [945, 0]
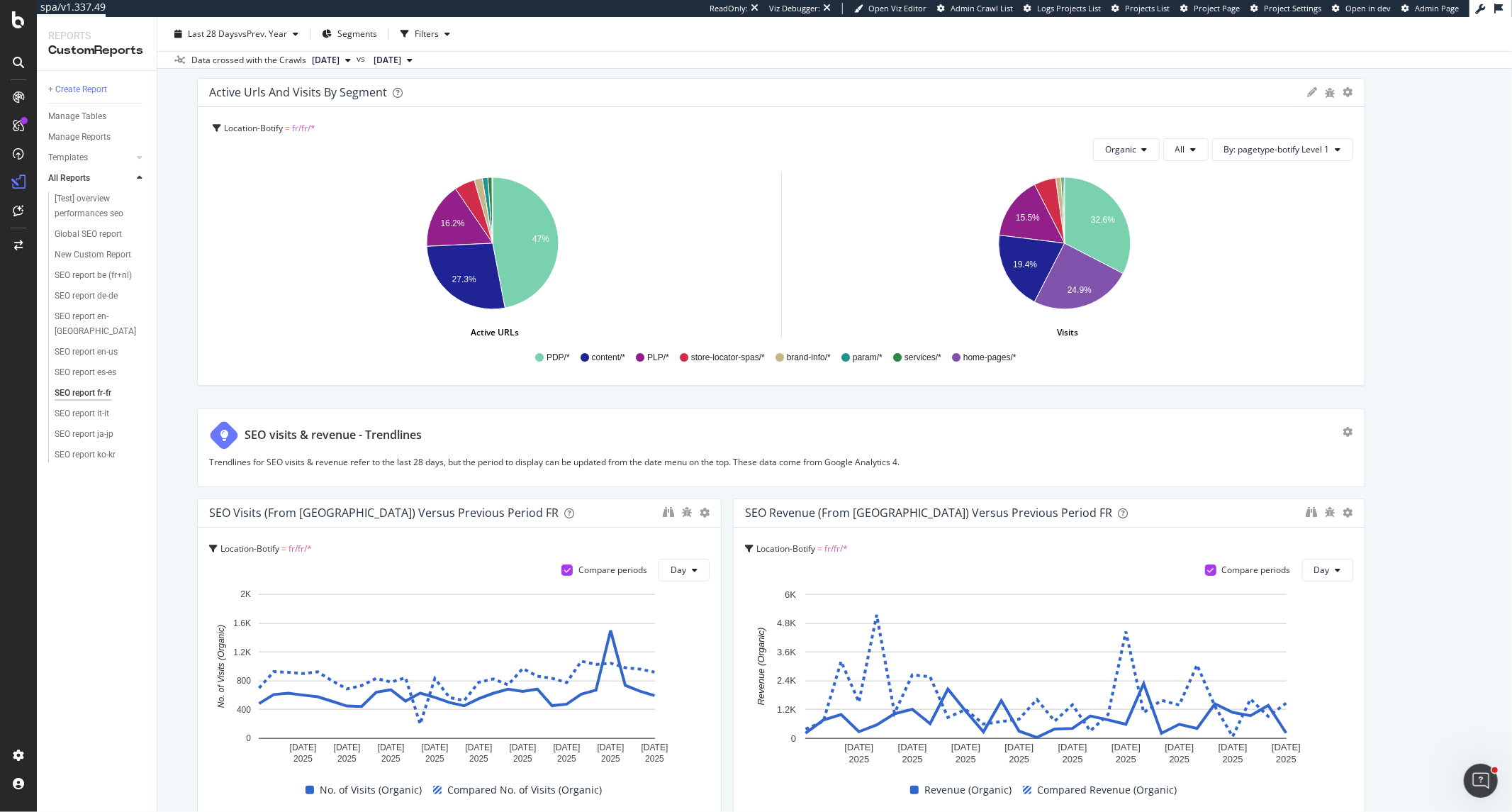
drag, startPoint x: 1240, startPoint y: 459, endPoint x: 1328, endPoint y: 456, distance: 88.1
click at [1328, 456] on div "SEO visits & revenue - Trendlines Trendlines for SEO visits & revenue refer to …" at bounding box center [781, 448] width 1168 height 79
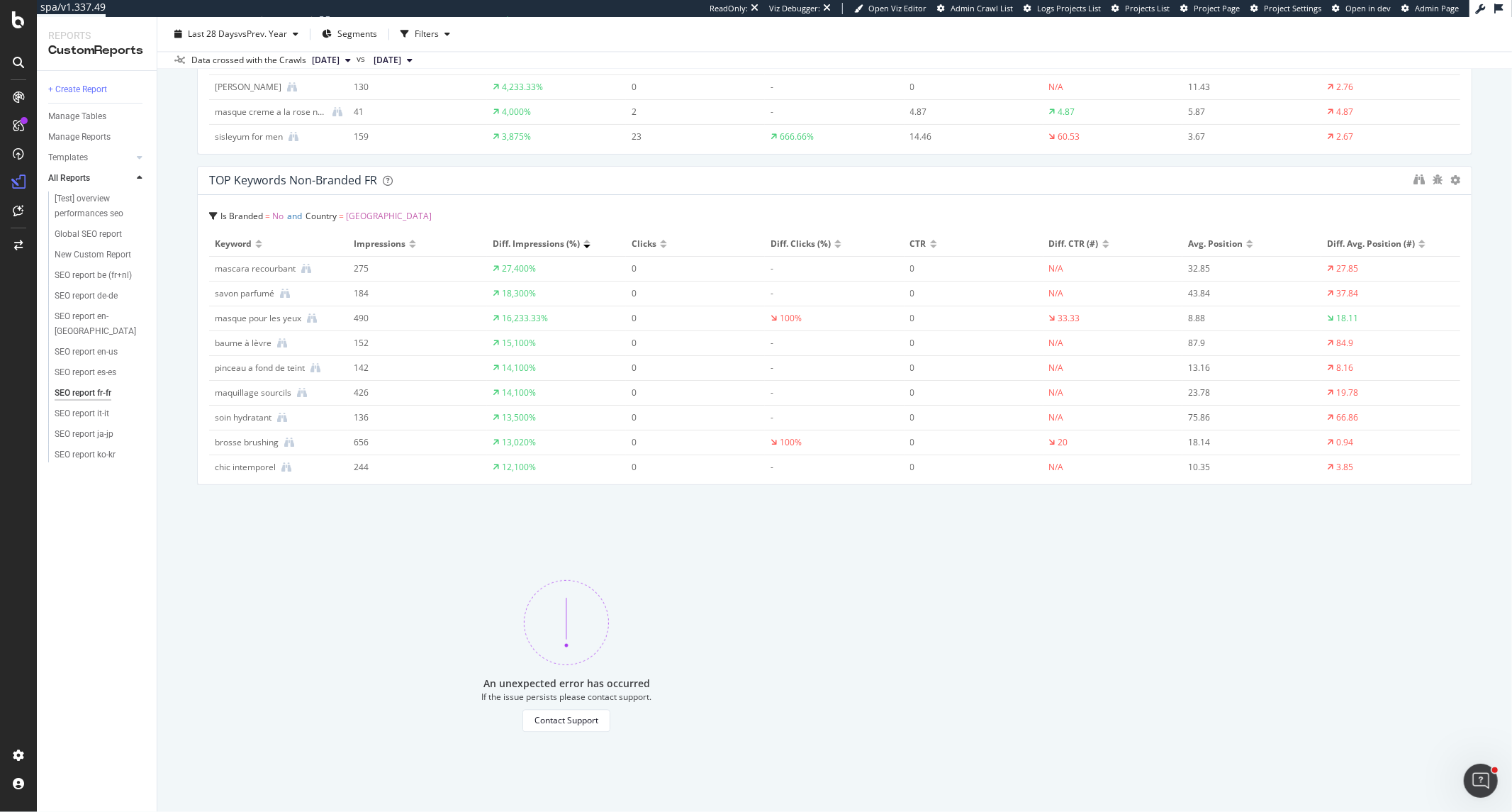
scroll to position [2994, 0]
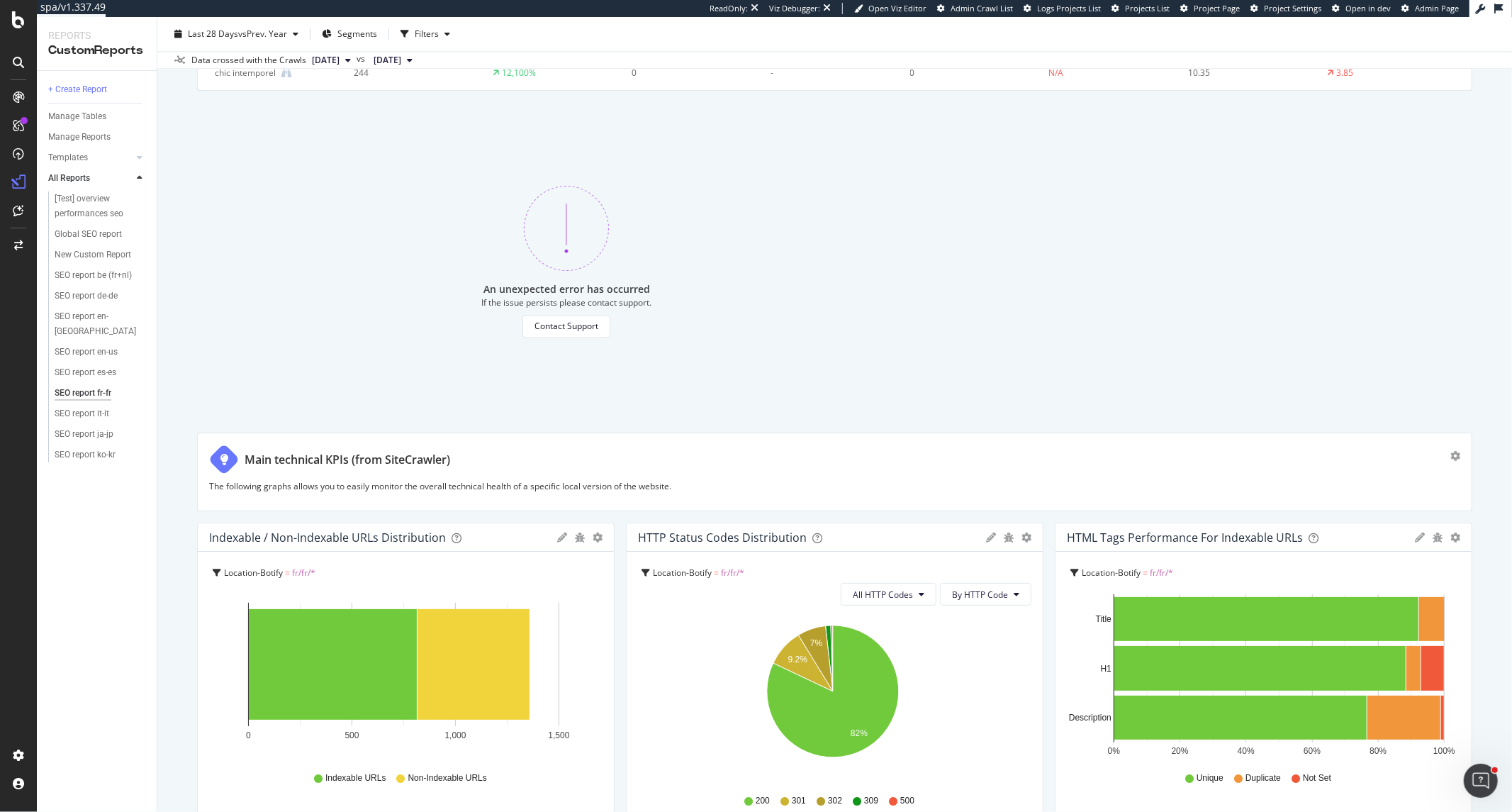
drag, startPoint x: 1244, startPoint y: 468, endPoint x: 1436, endPoint y: 468, distance: 192.0
click at [1436, 468] on div "Main technical KPIs (from SiteCrawler) The following graphs allows you to easil…" at bounding box center [834, 472] width 1275 height 79
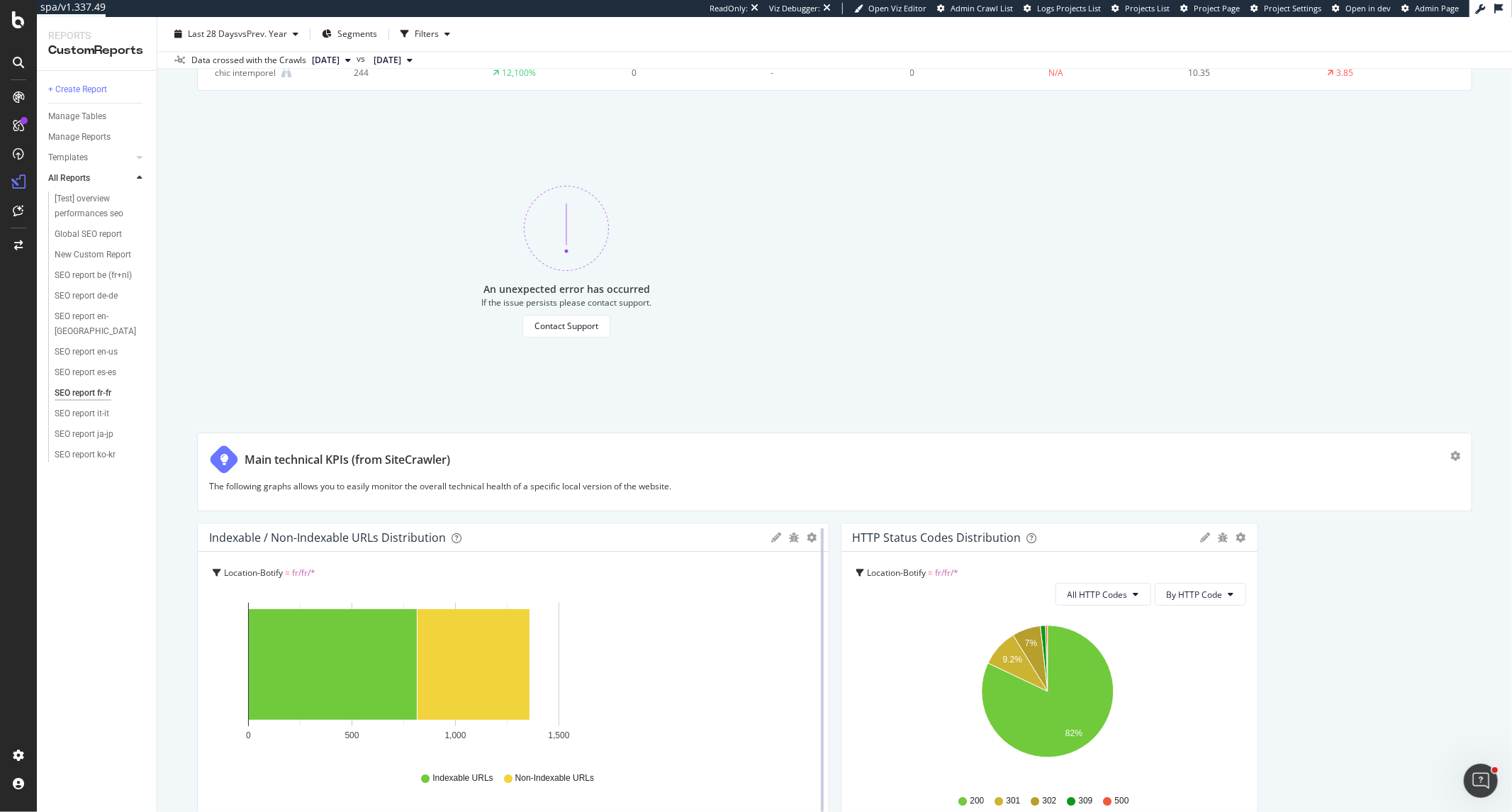
drag, startPoint x: 607, startPoint y: 655, endPoint x: 809, endPoint y: 655, distance: 202.0
click at [815, 655] on div at bounding box center [822, 683] width 14 height 319
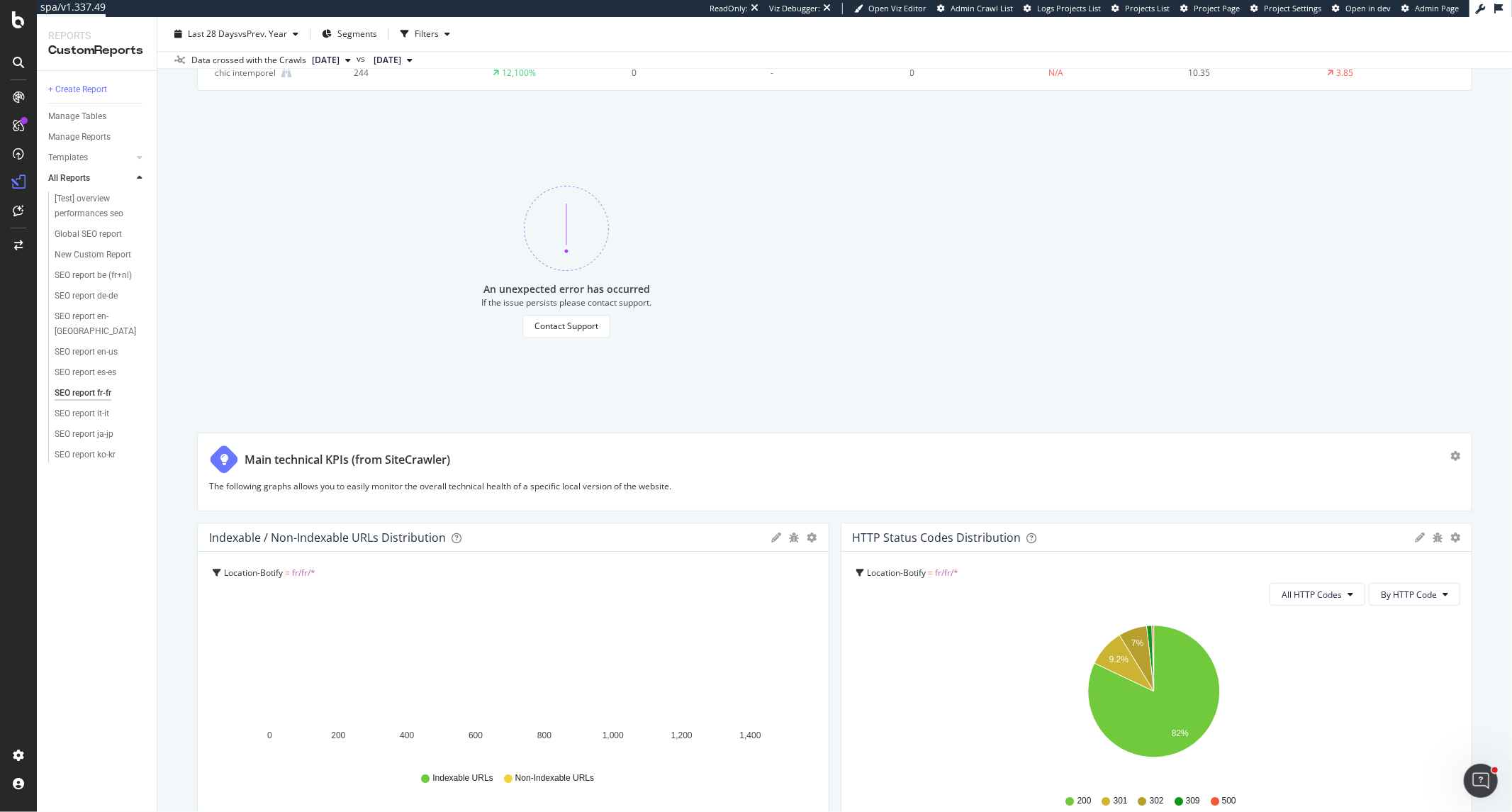
scroll to position [3533, 0]
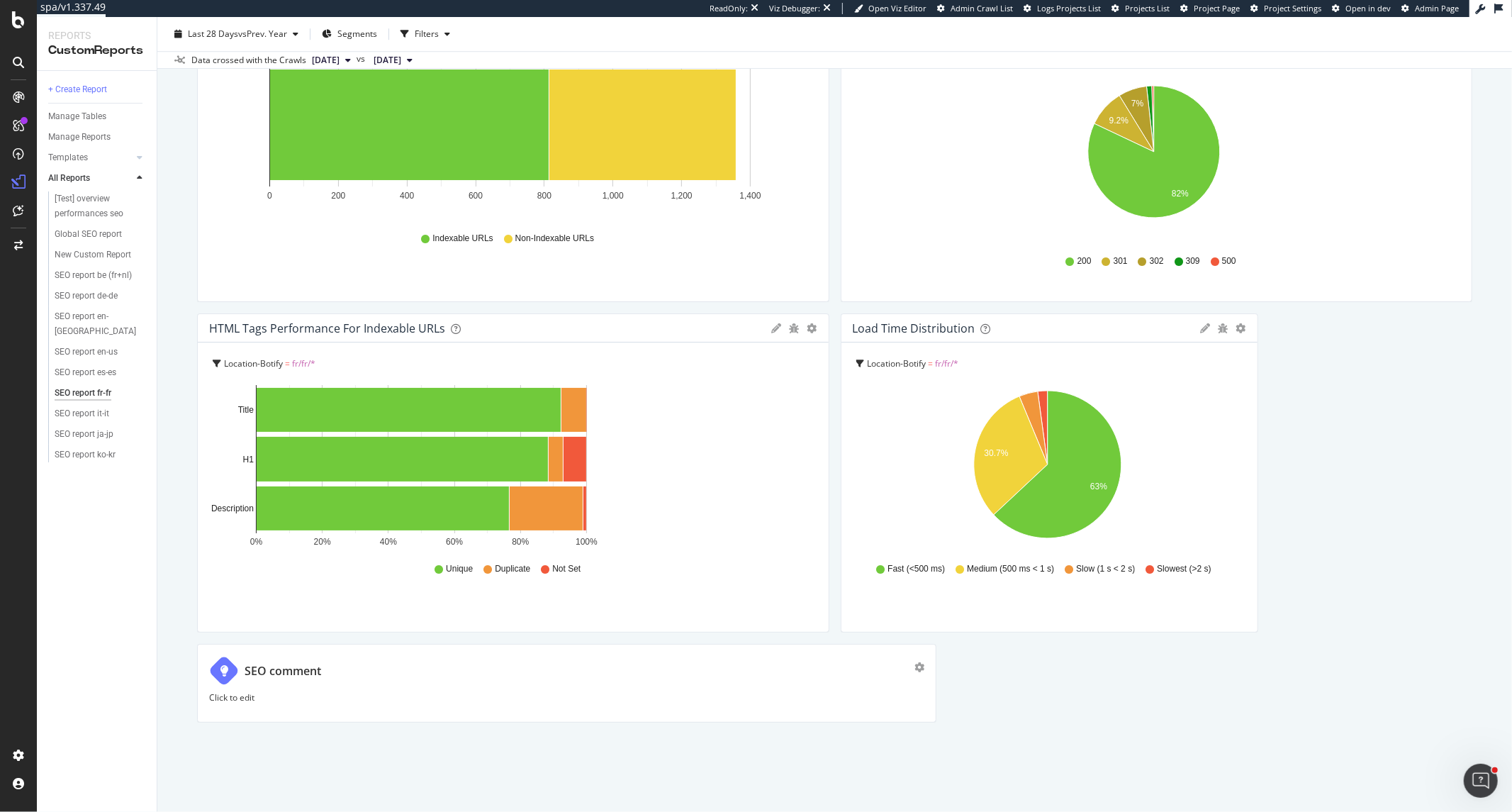
drag, startPoint x: 608, startPoint y: 426, endPoint x: 832, endPoint y: 426, distance: 224.0
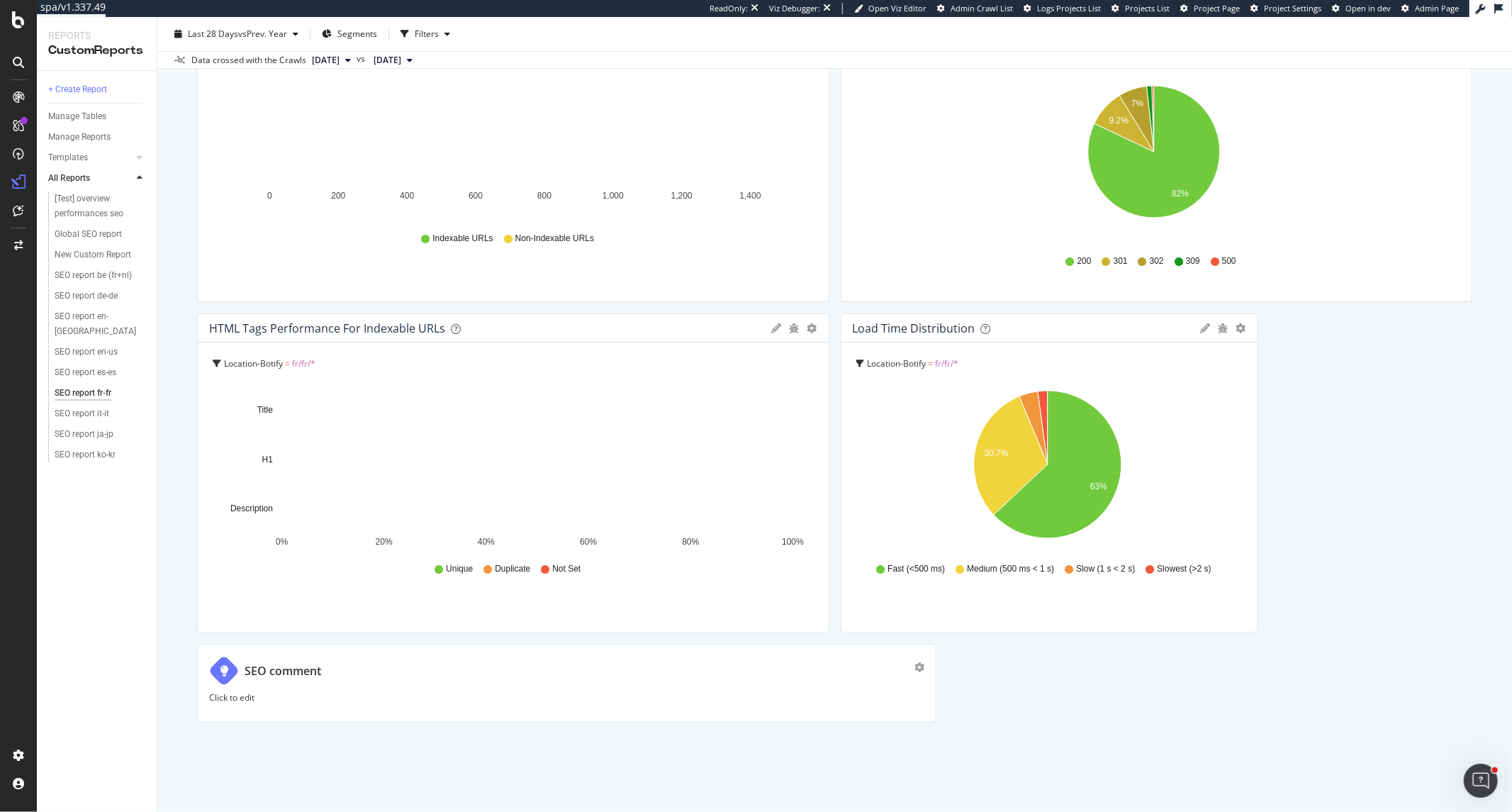
click at [1363, 750] on div "SEO report fr-fr SEO report fr-fr Sisley Paris Clone (Admin) Clone Schedule Ema…" at bounding box center [834, 414] width 1355 height 795
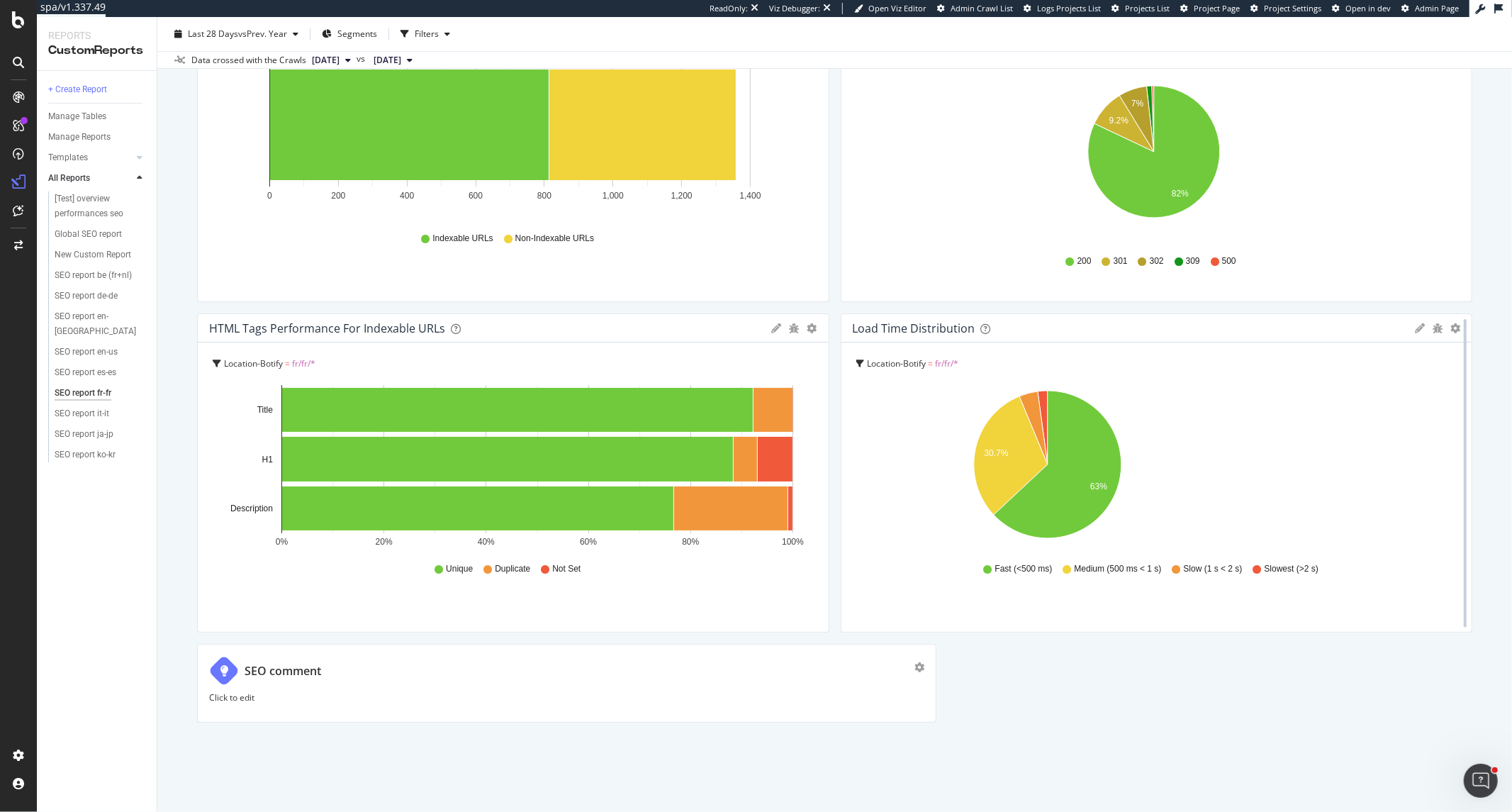
drag, startPoint x: 1245, startPoint y: 501, endPoint x: 1457, endPoint y: 492, distance: 212.2
click at [1458, 492] on div at bounding box center [1464, 473] width 14 height 319
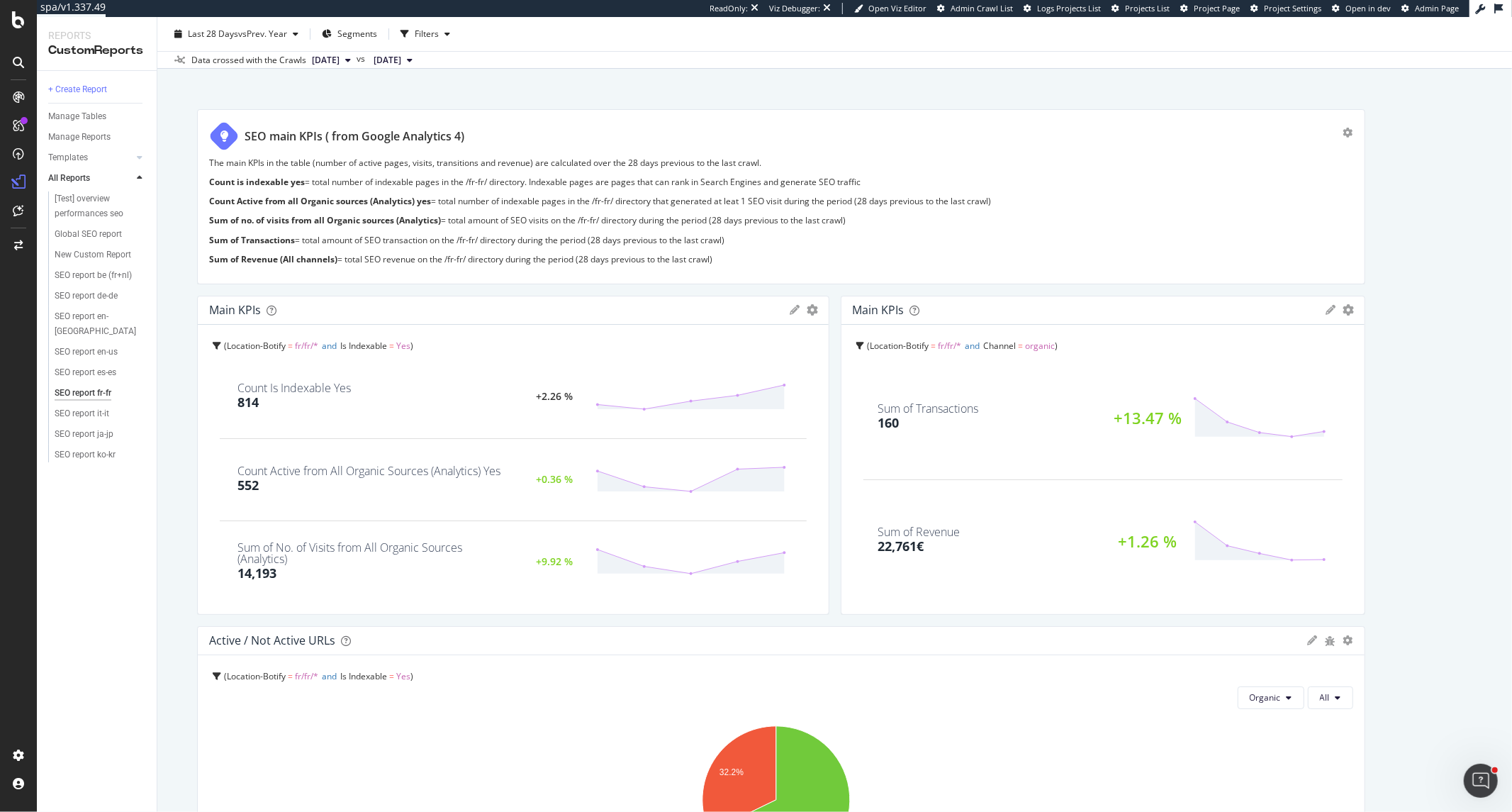
scroll to position [0, 0]
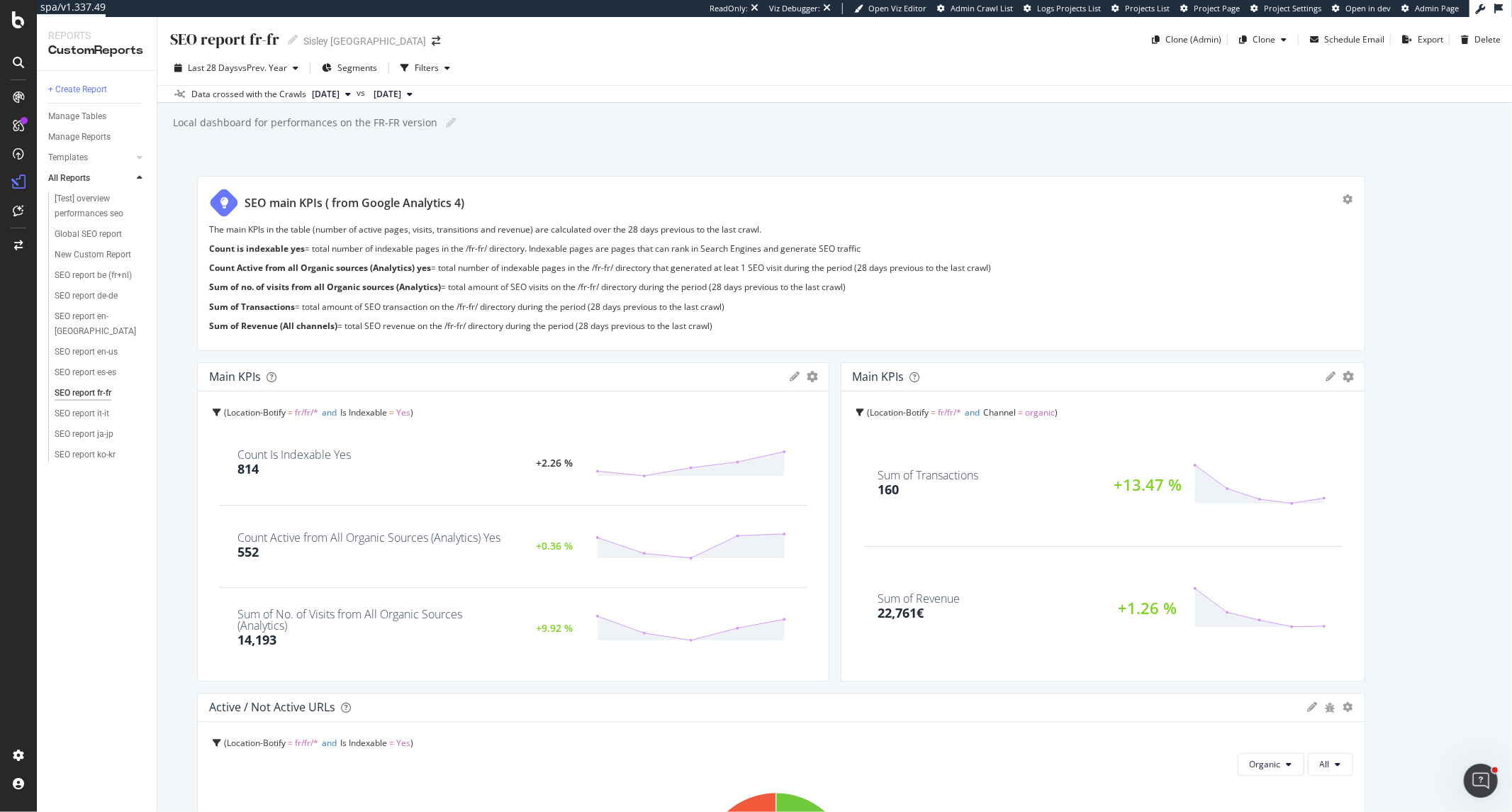
drag, startPoint x: 816, startPoint y: 490, endPoint x: 785, endPoint y: 494, distance: 31.3
click at [785, 494] on div "Main KPIs KPIs Table Edit KPIs Edit Filter Export as CSV Delete Add to Custom R…" at bounding box center [513, 522] width 632 height 319
drag, startPoint x: 822, startPoint y: 487, endPoint x: 785, endPoint y: 491, distance: 37.2
click at [785, 491] on div "Main KPIs KPIs Table Edit KPIs Edit Filter Export as CSV Delete Add to Custom R…" at bounding box center [513, 522] width 632 height 319
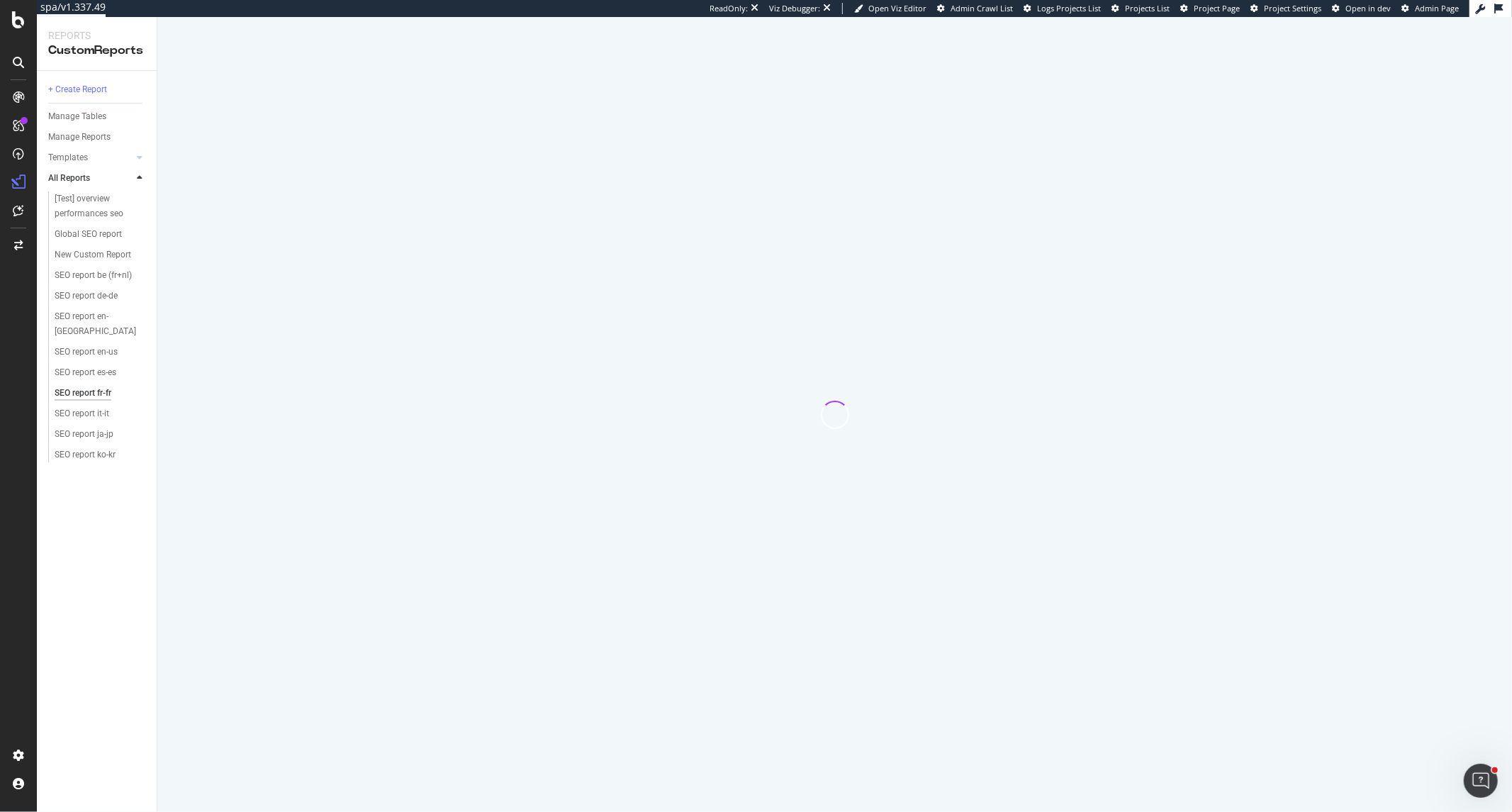
drag, startPoint x: 1505, startPoint y: 2, endPoint x: 1111, endPoint y: 282, distance: 483.4
click at [1111, 282] on div at bounding box center [834, 414] width 1355 height 795
